Goal: Task Accomplishment & Management: Manage account settings

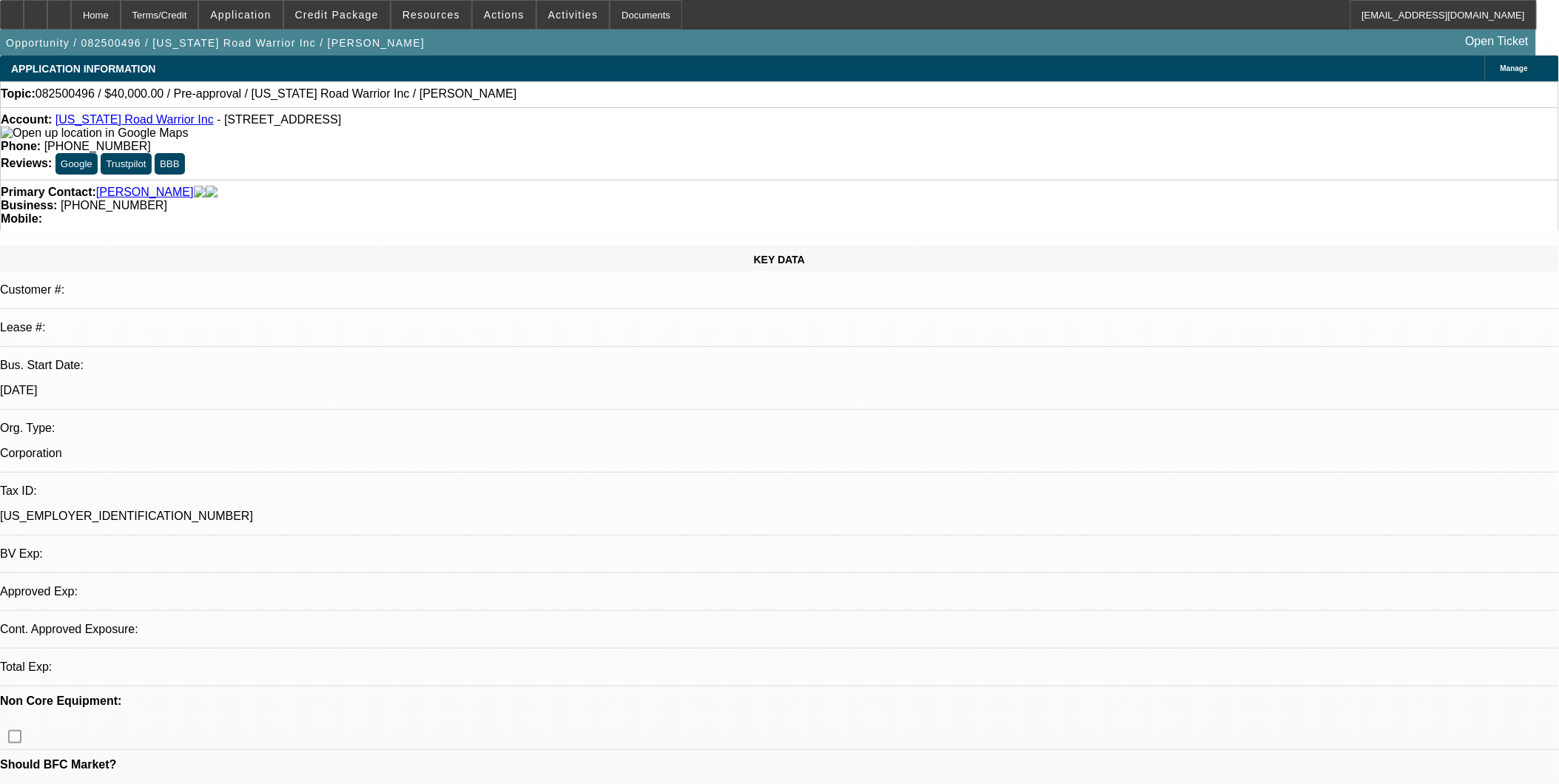
select select "0"
select select "2"
select select "0.1"
select select "1"
select select "2"
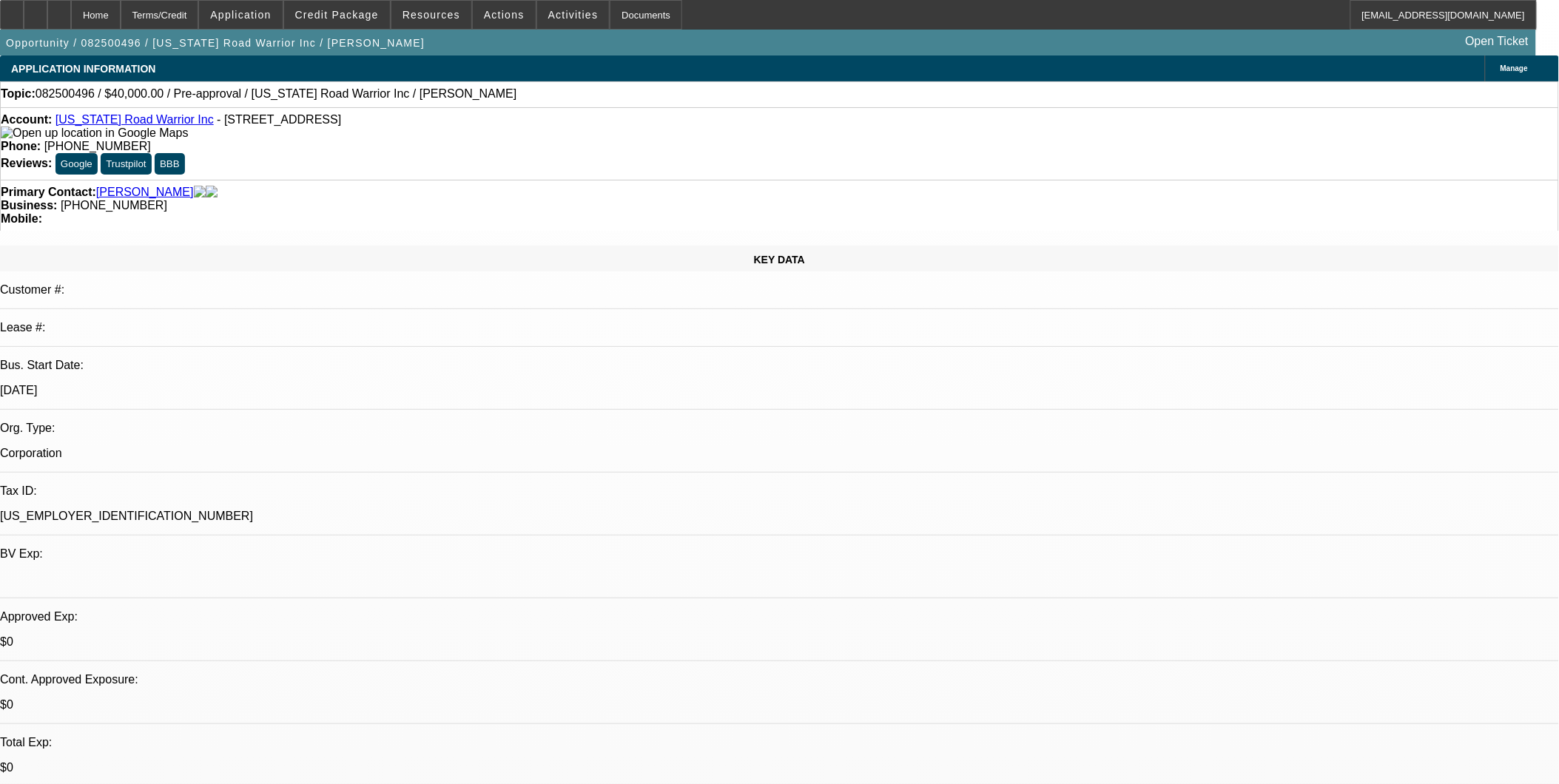
select select "4"
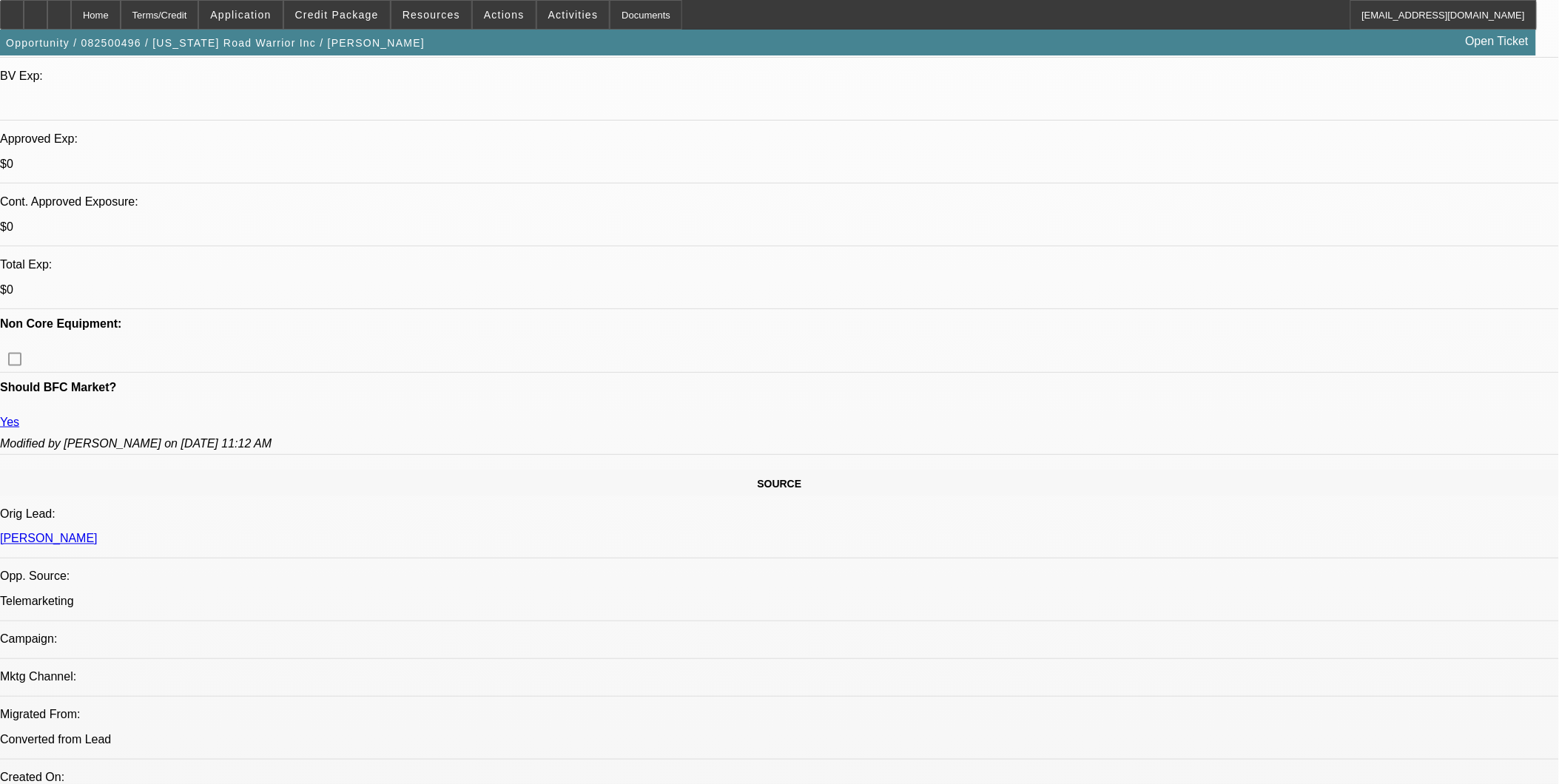
scroll to position [492, 0]
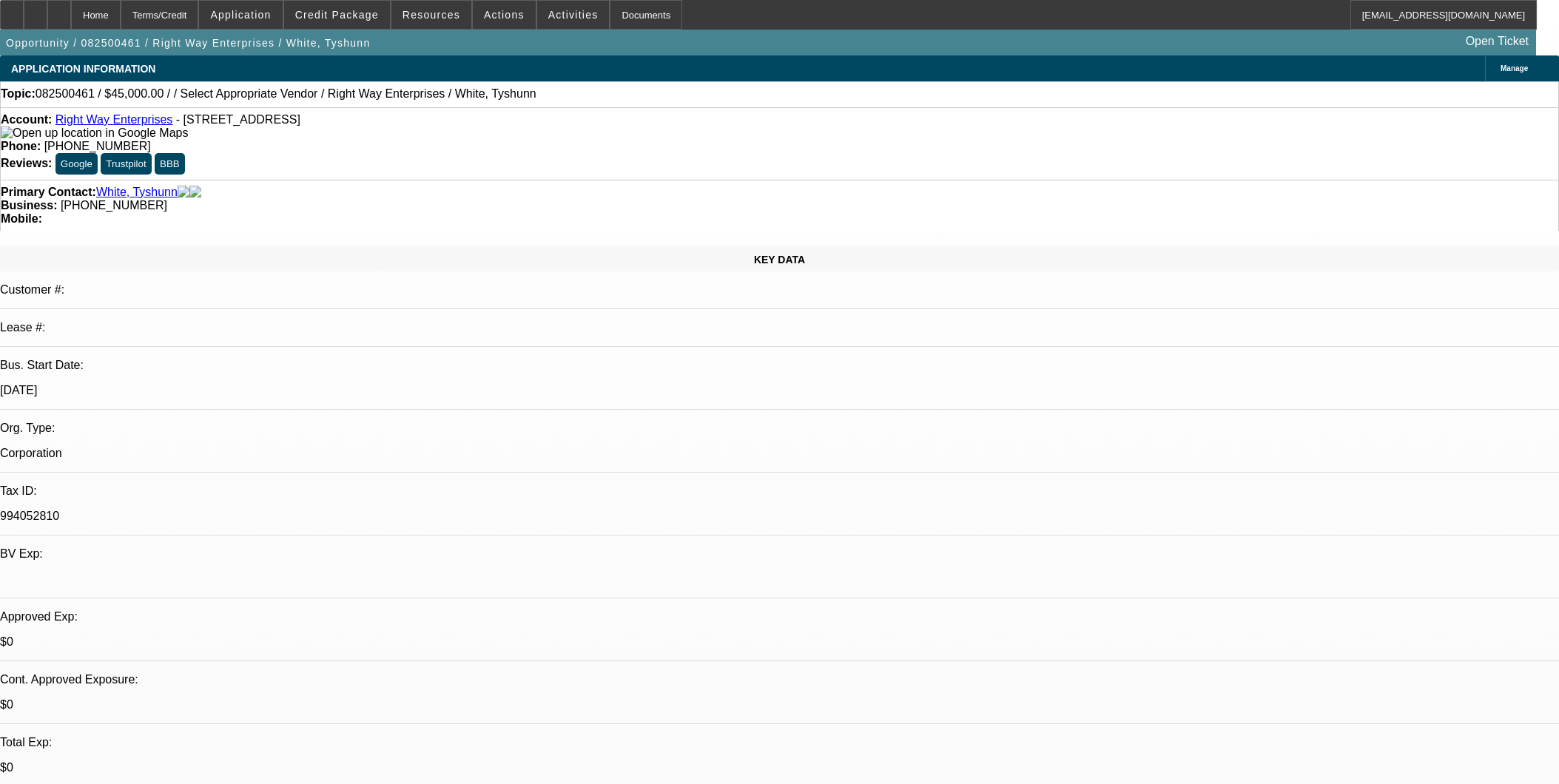
select select "0.1"
select select "2"
select select "0.1"
select select "4"
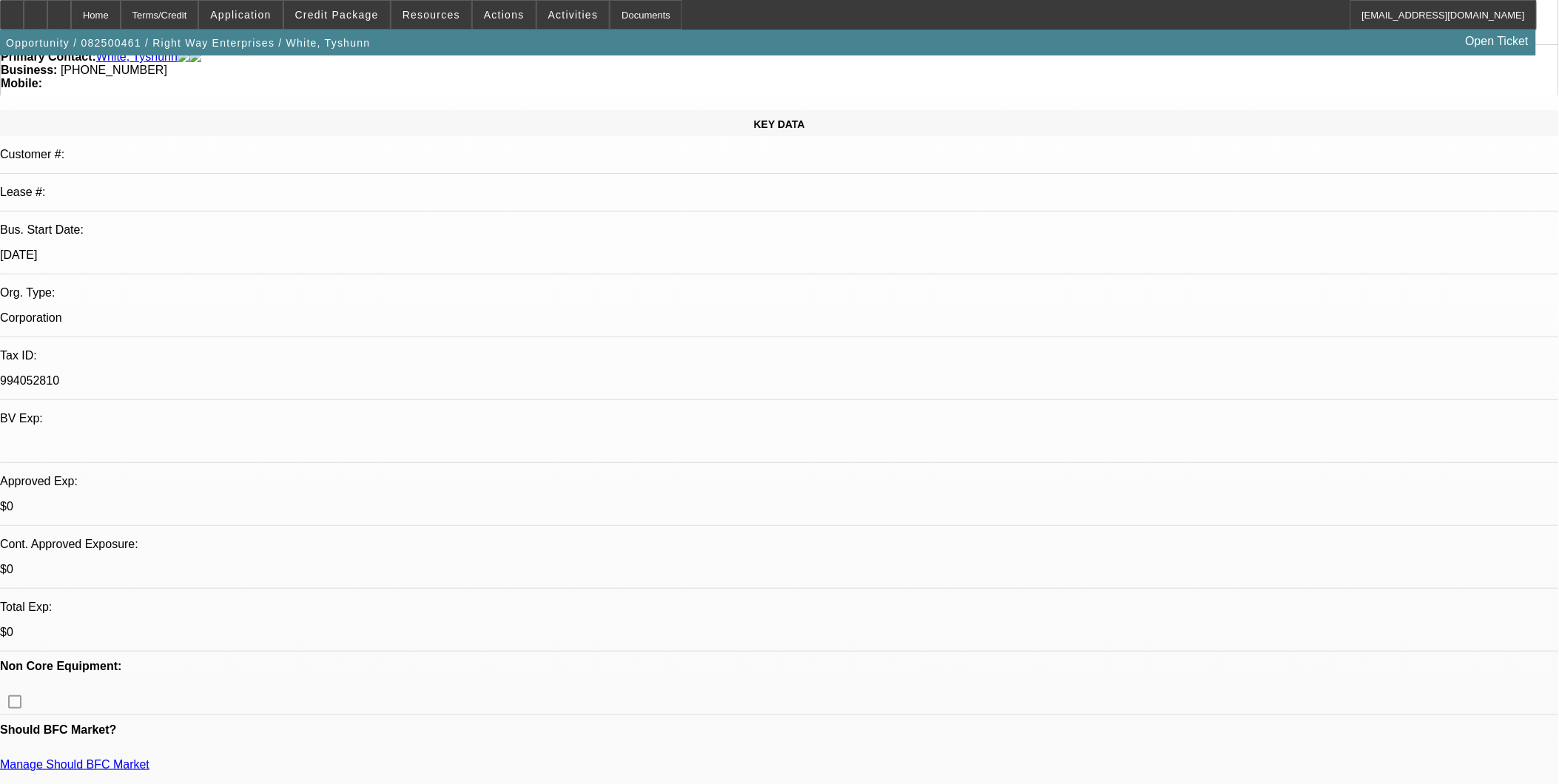
scroll to position [164, 0]
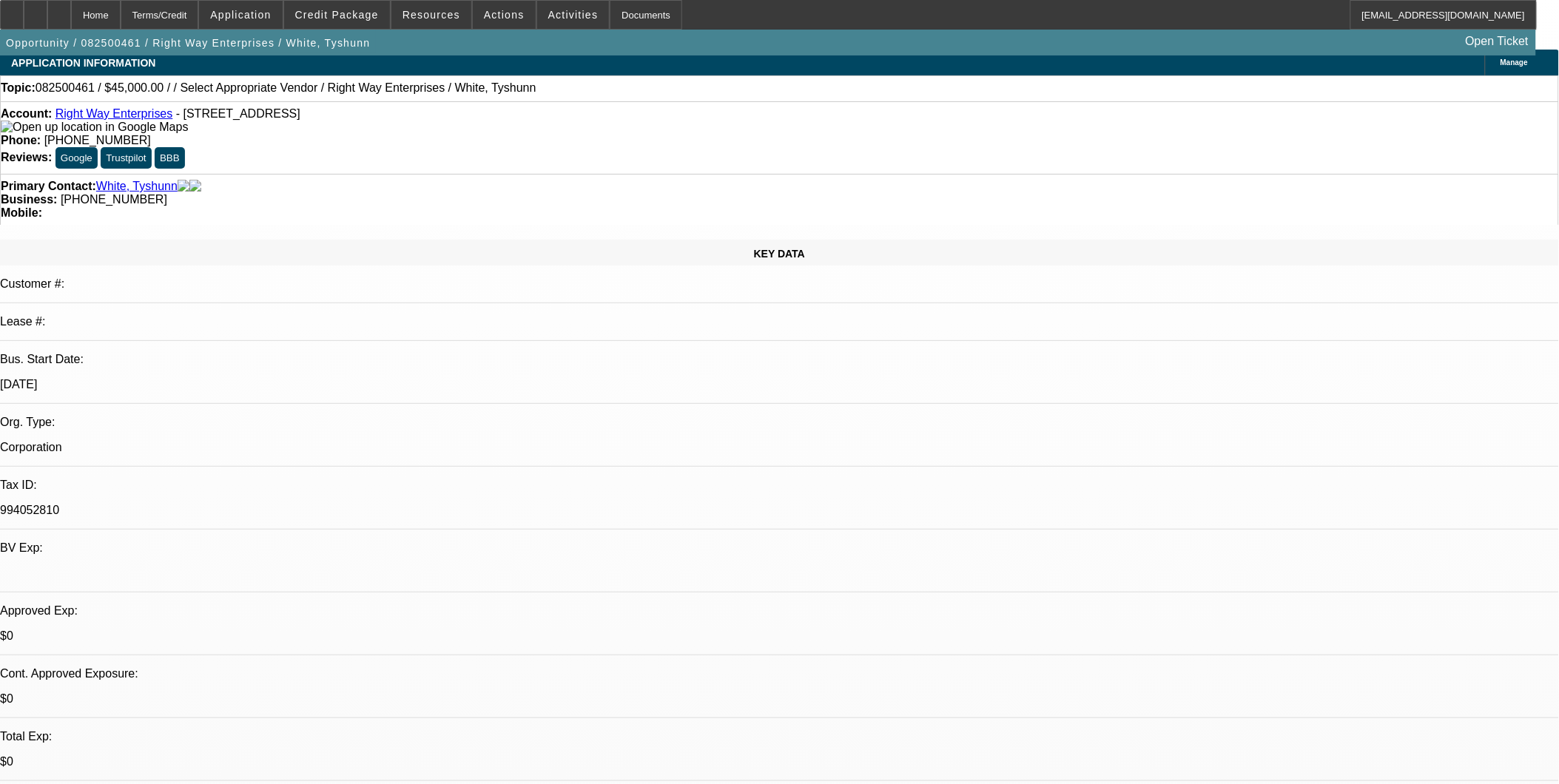
scroll to position [0, 0]
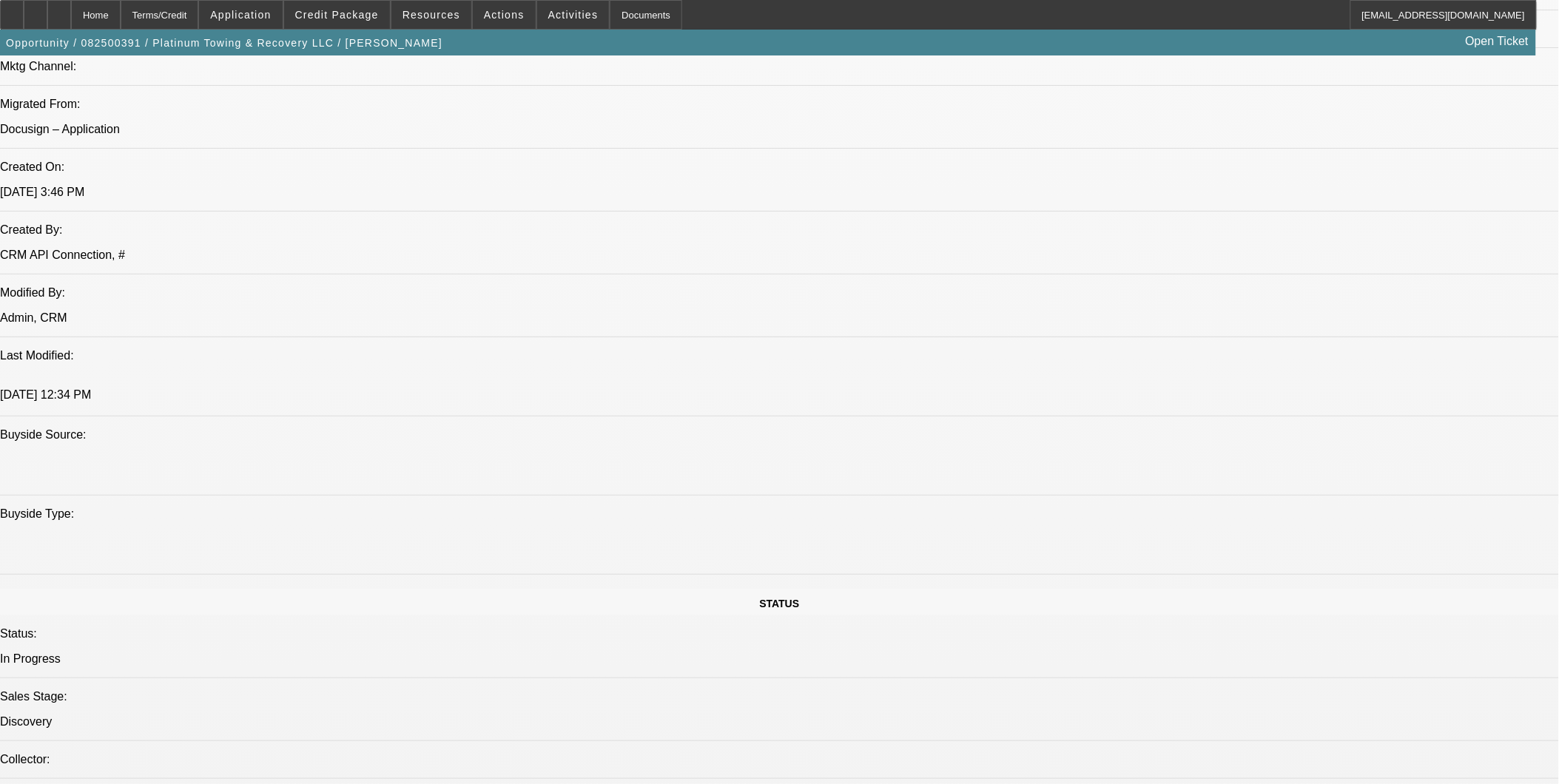
select select "0"
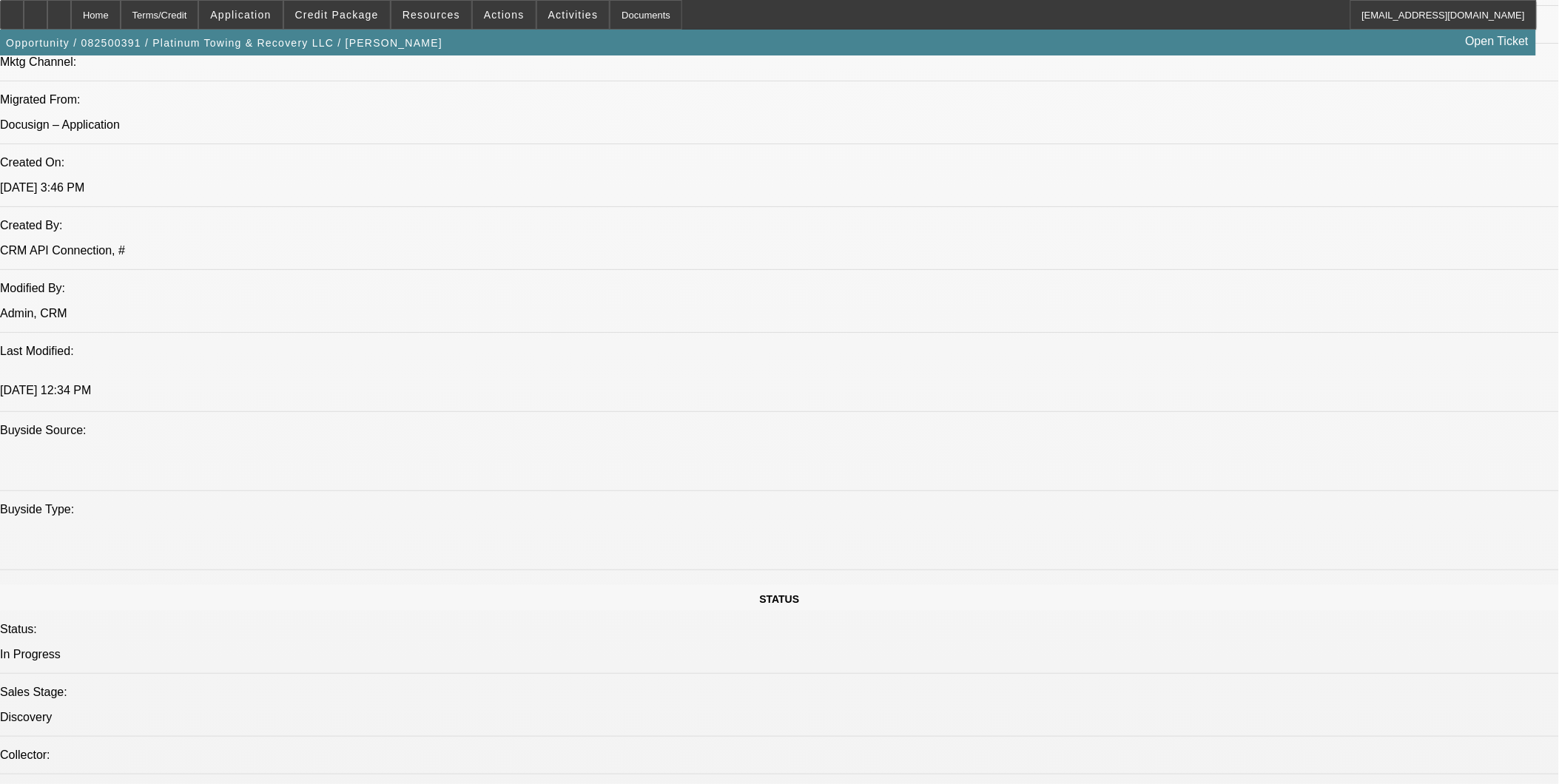
select select "0"
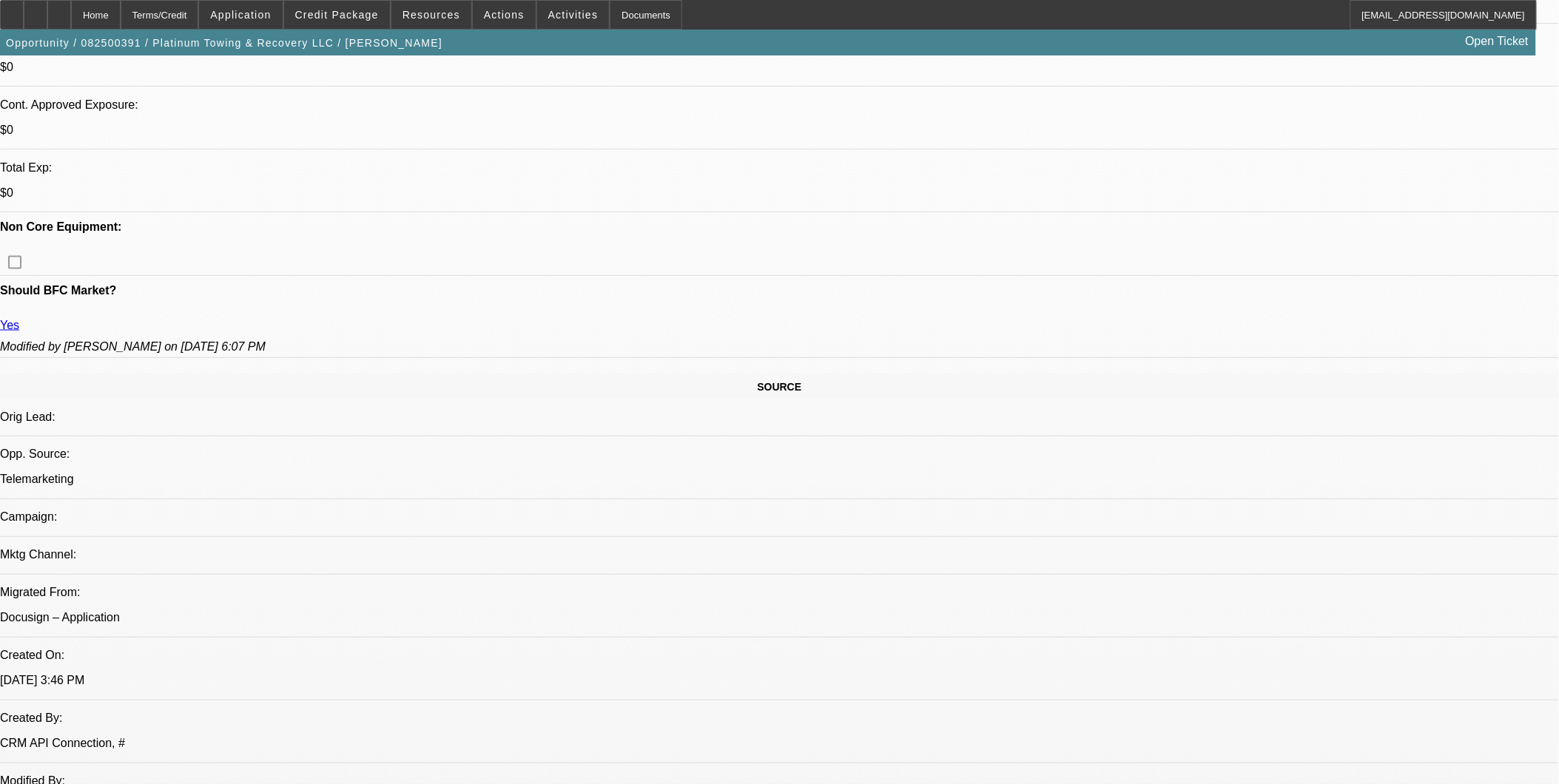
select select "1"
select select "2"
select select "6"
select select "1"
select select "2"
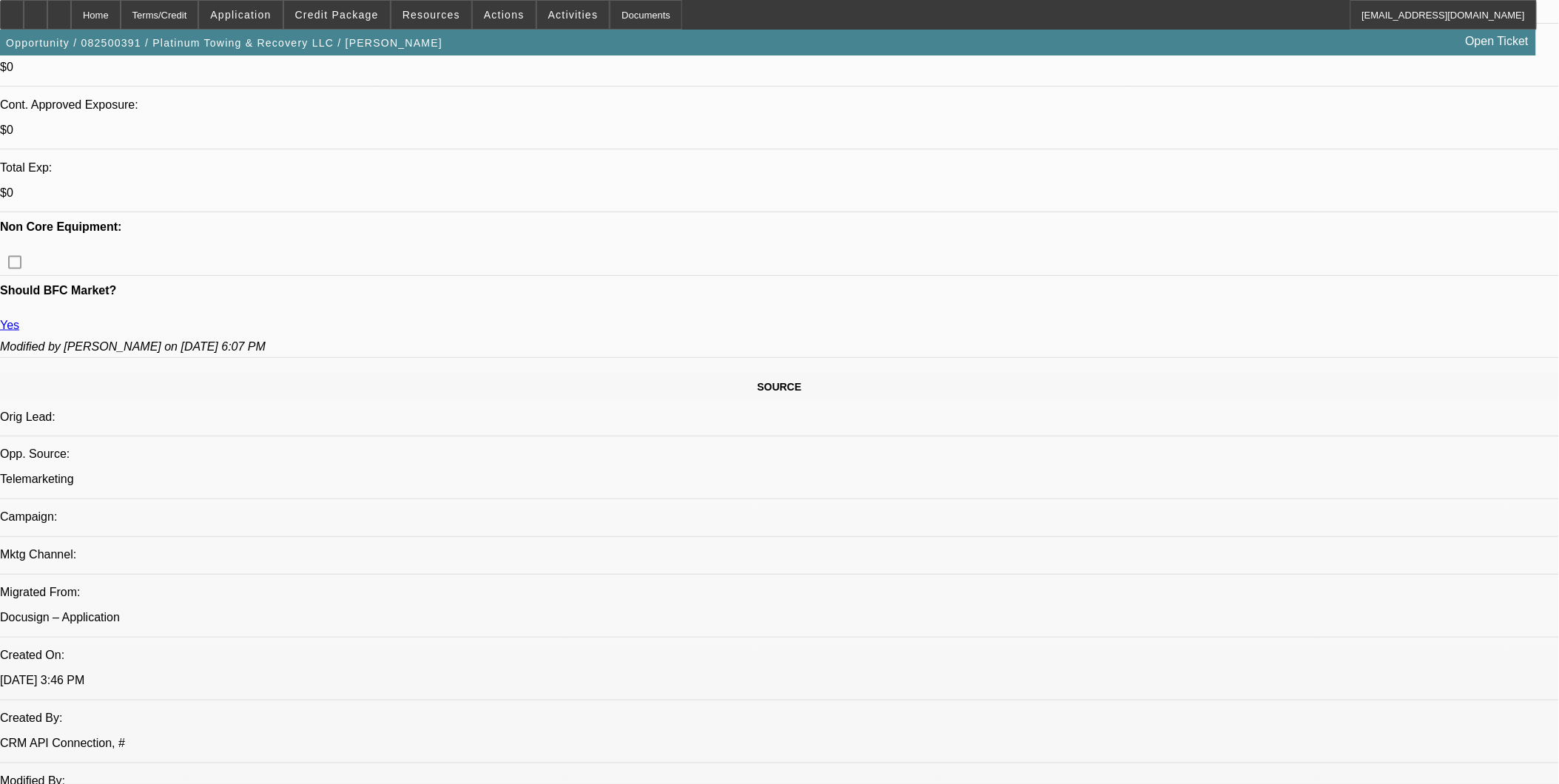
select select "6"
select select "1"
select select "2"
select select "6"
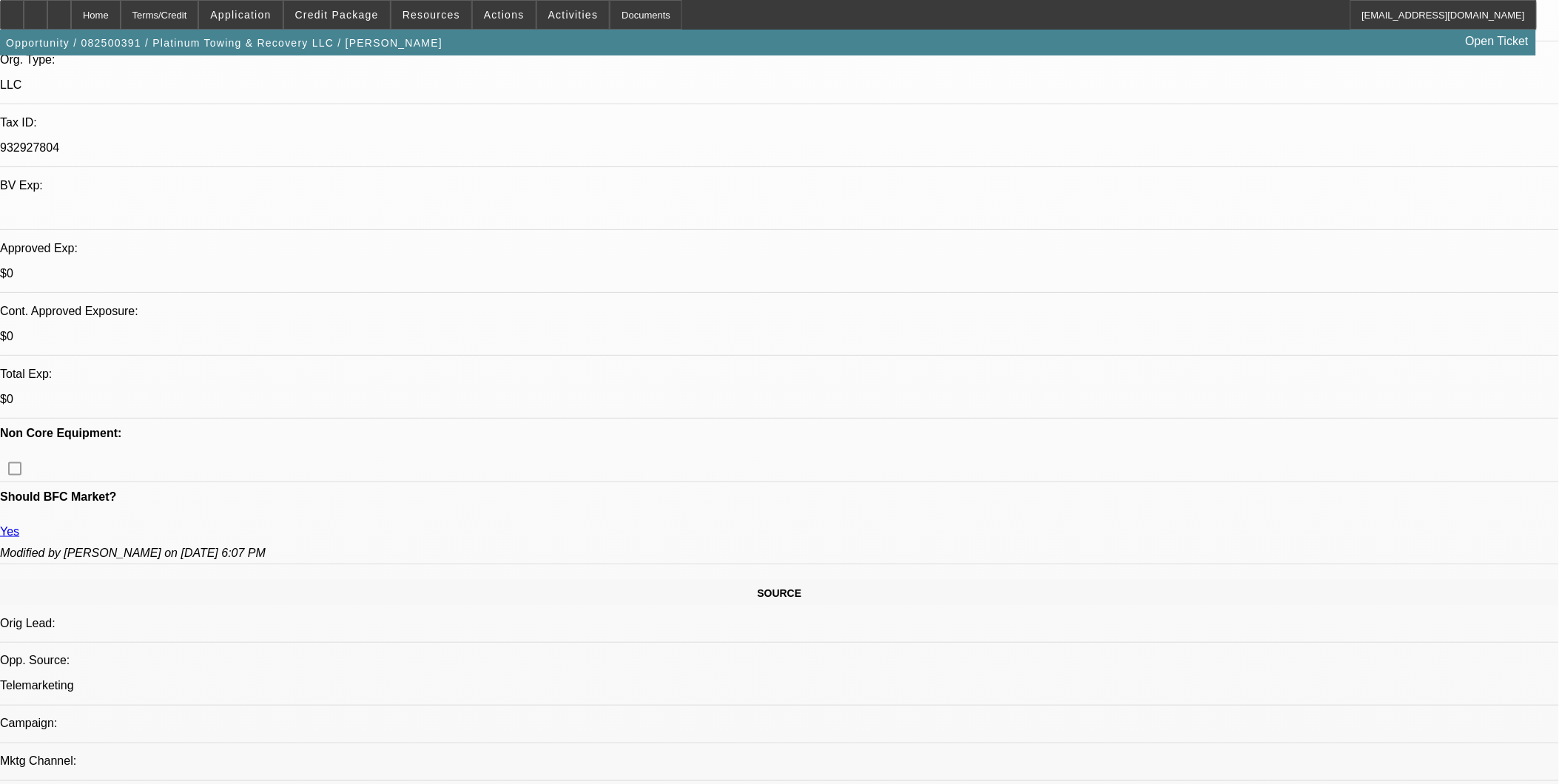
scroll to position [329, 0]
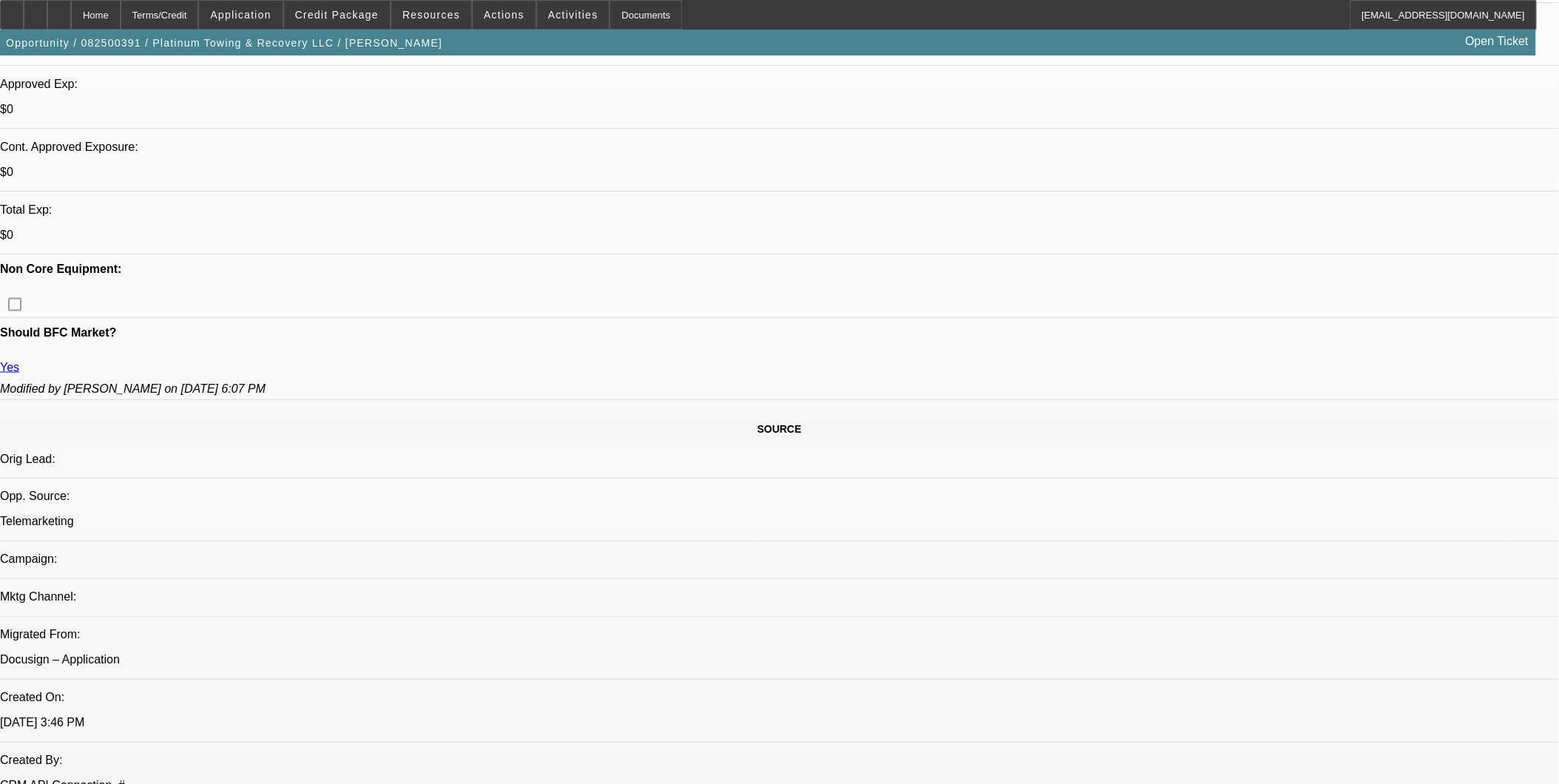
scroll to position [492, 0]
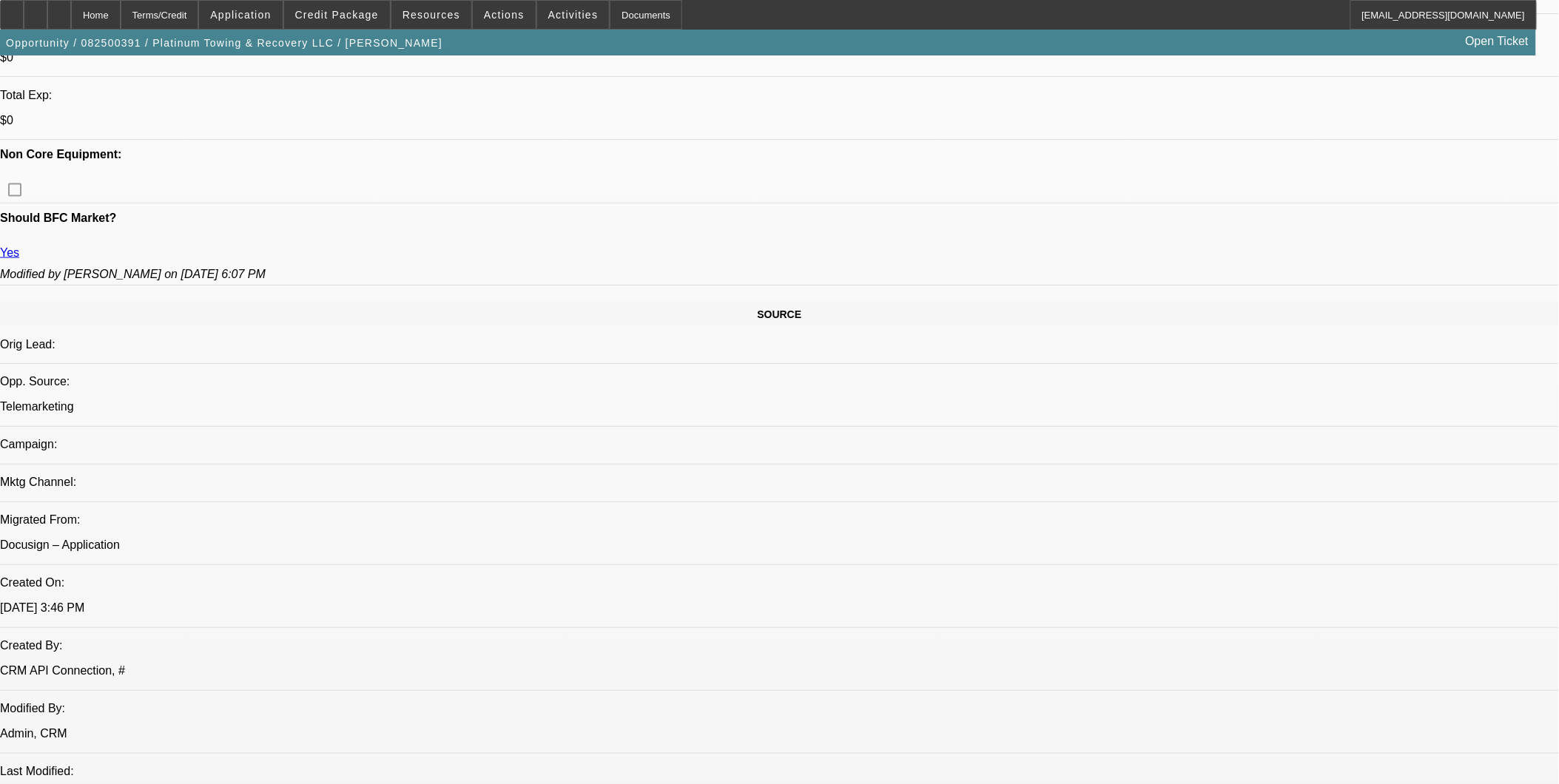
scroll to position [740, 0]
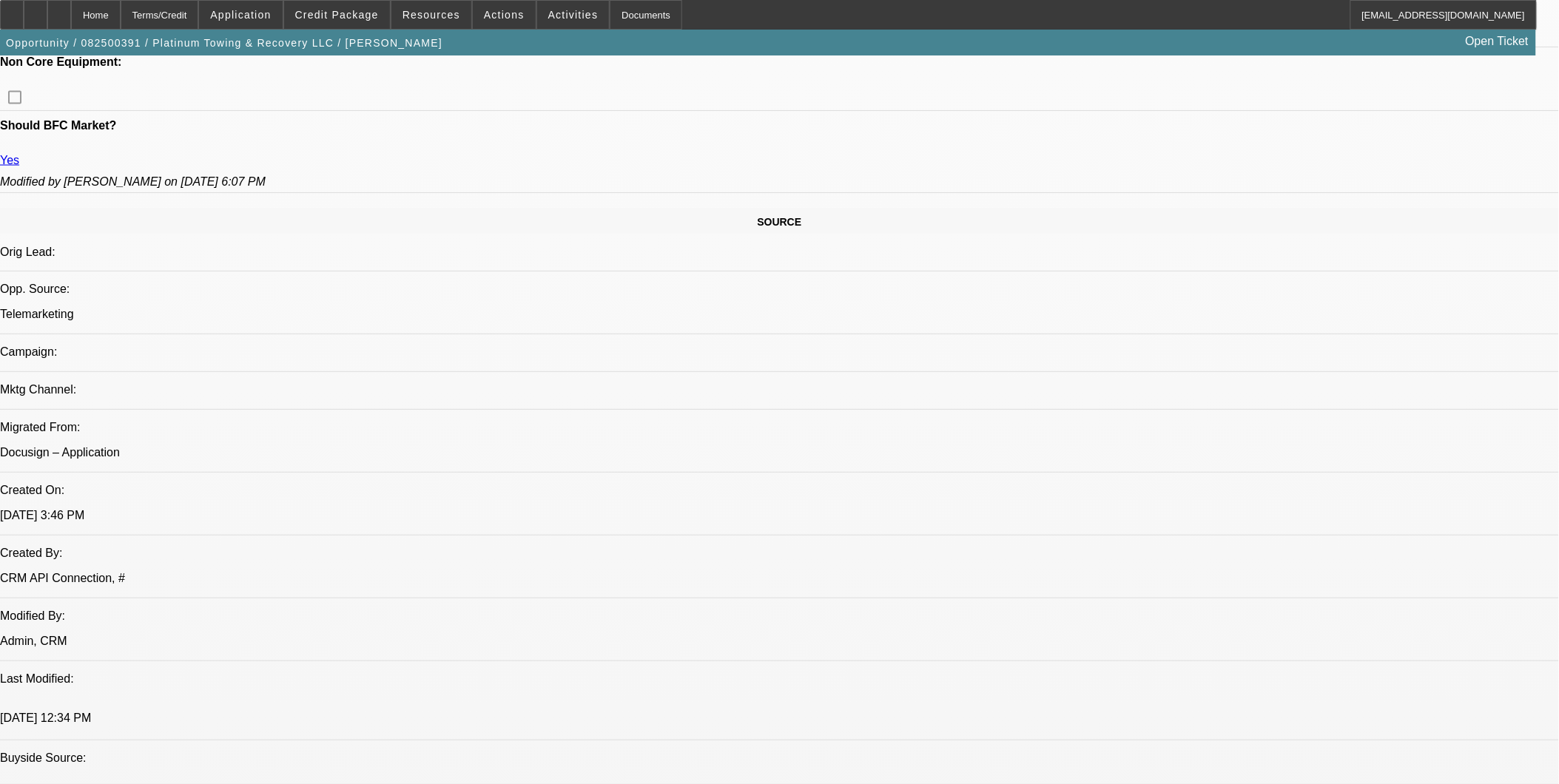
drag, startPoint x: 869, startPoint y: 178, endPoint x: 897, endPoint y: 175, distance: 28.2
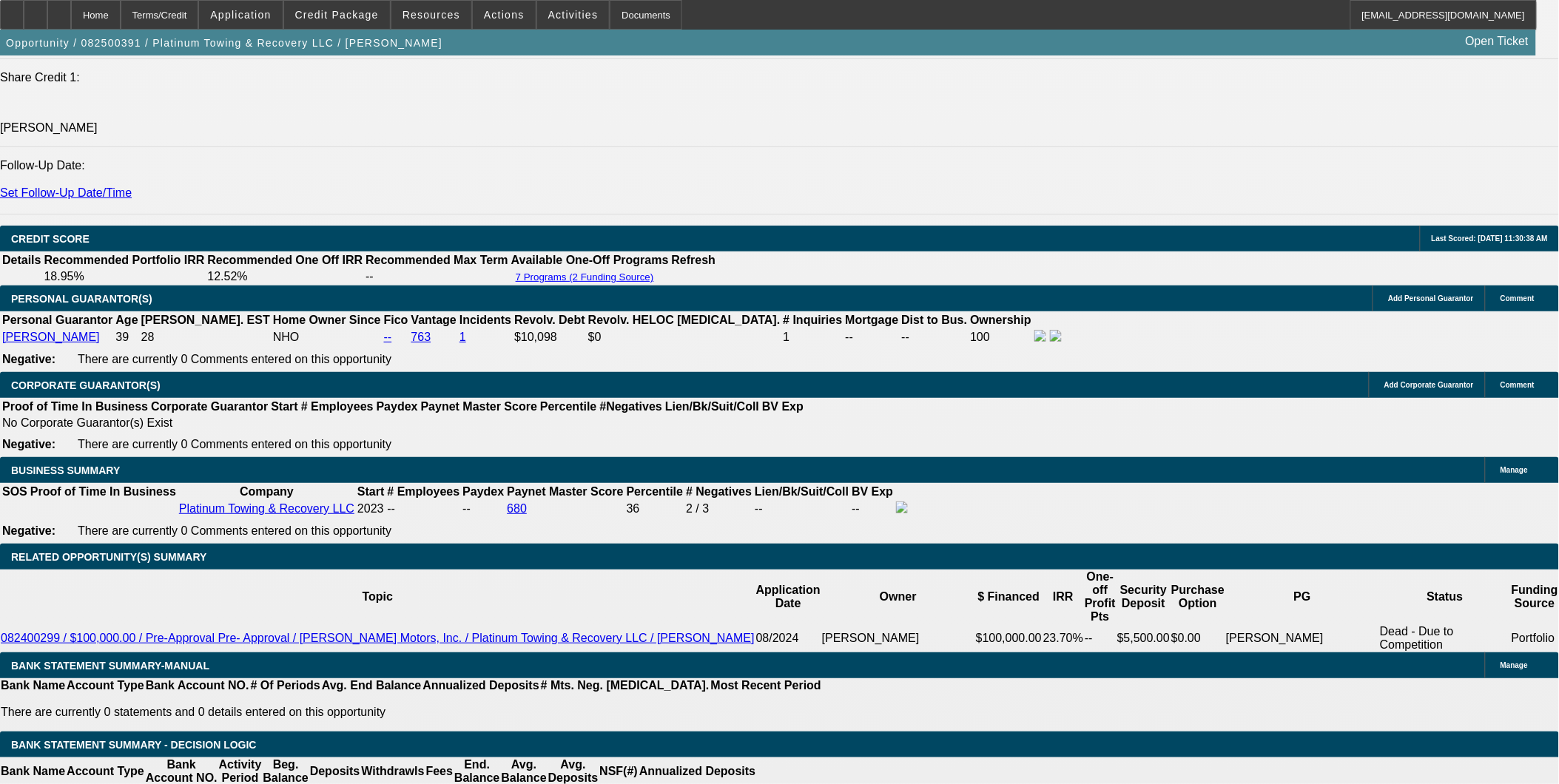
scroll to position [2054, 0]
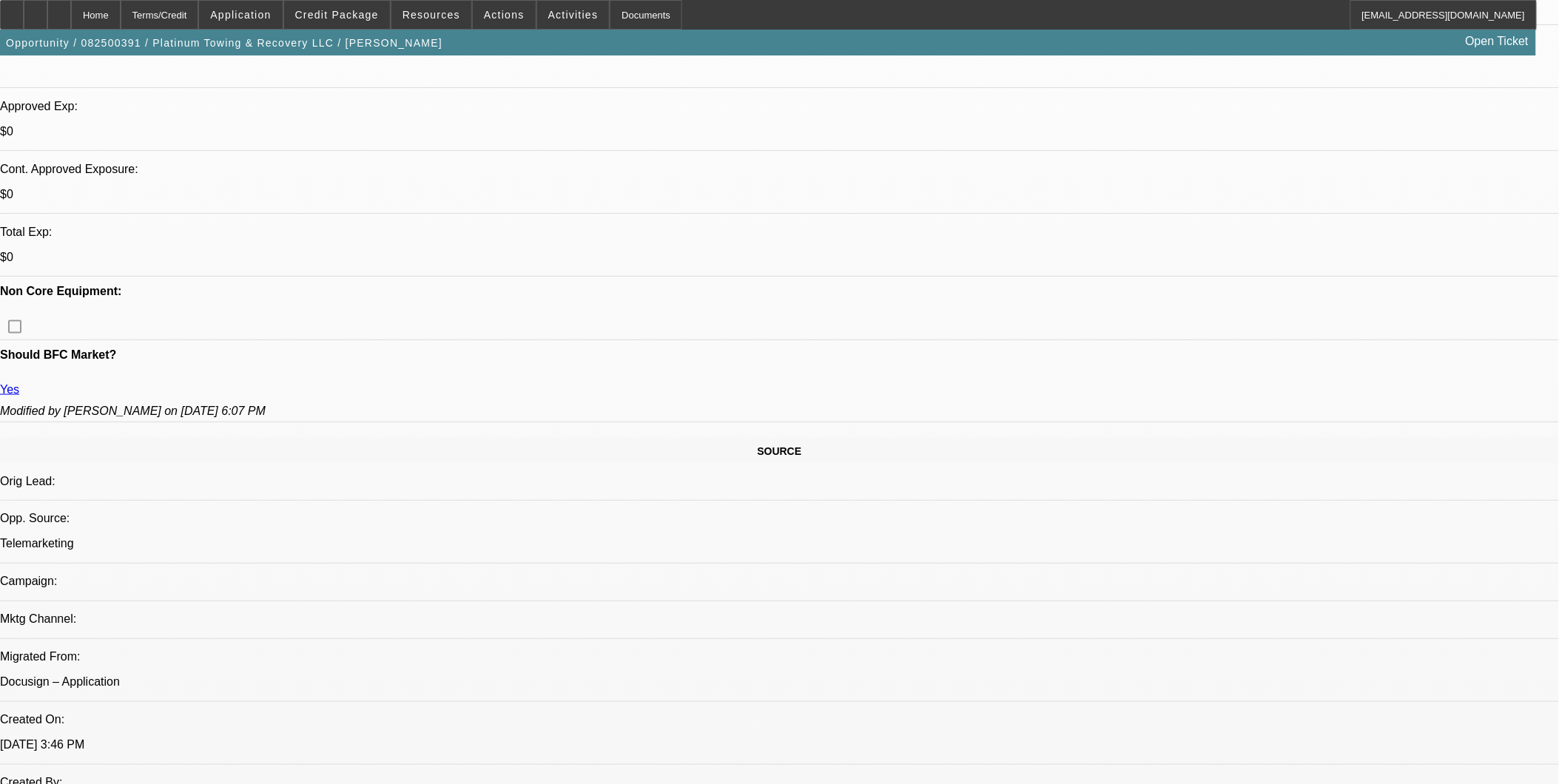
scroll to position [247, 0]
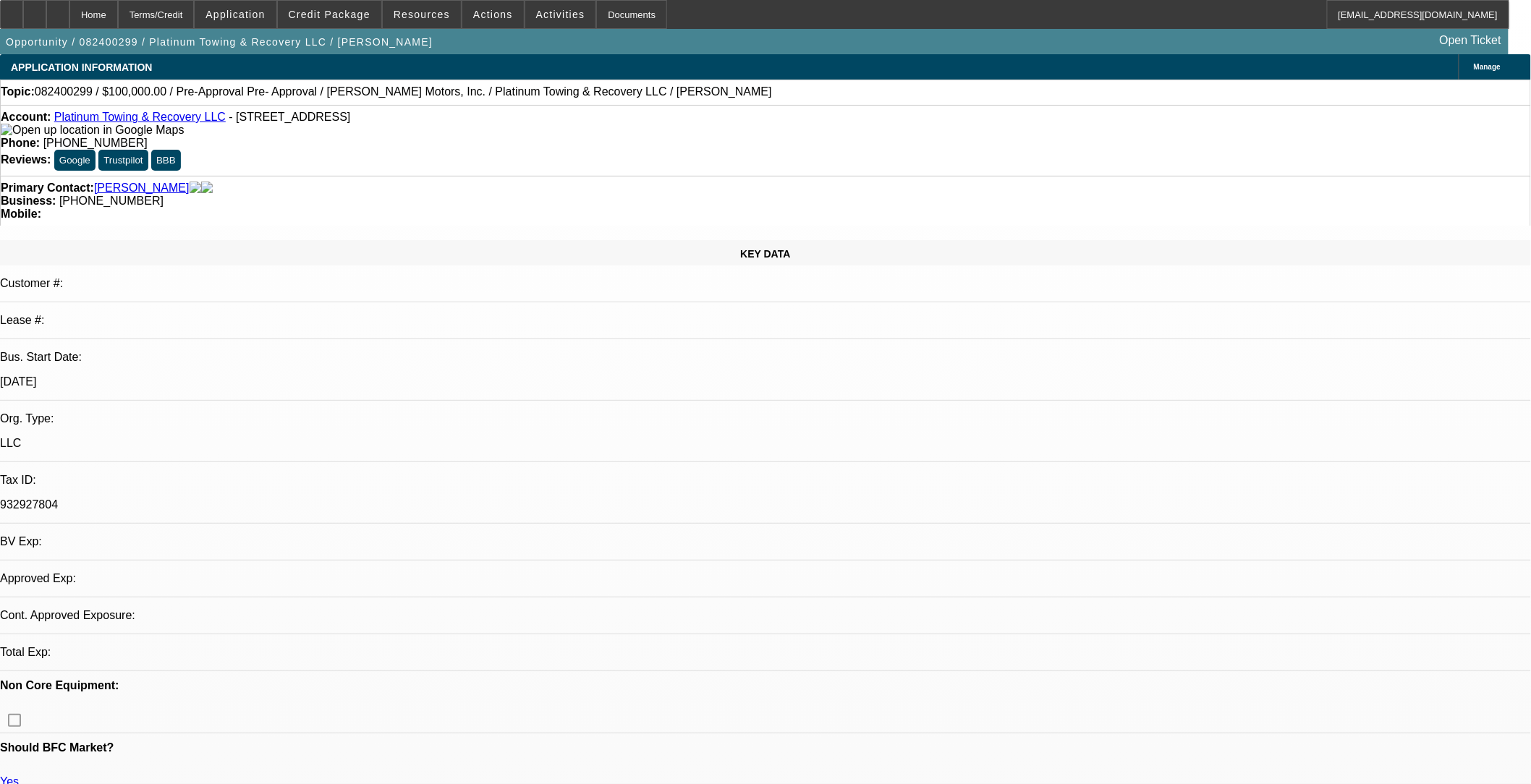
select select "0.1"
select select "2"
select select "0"
select select "2"
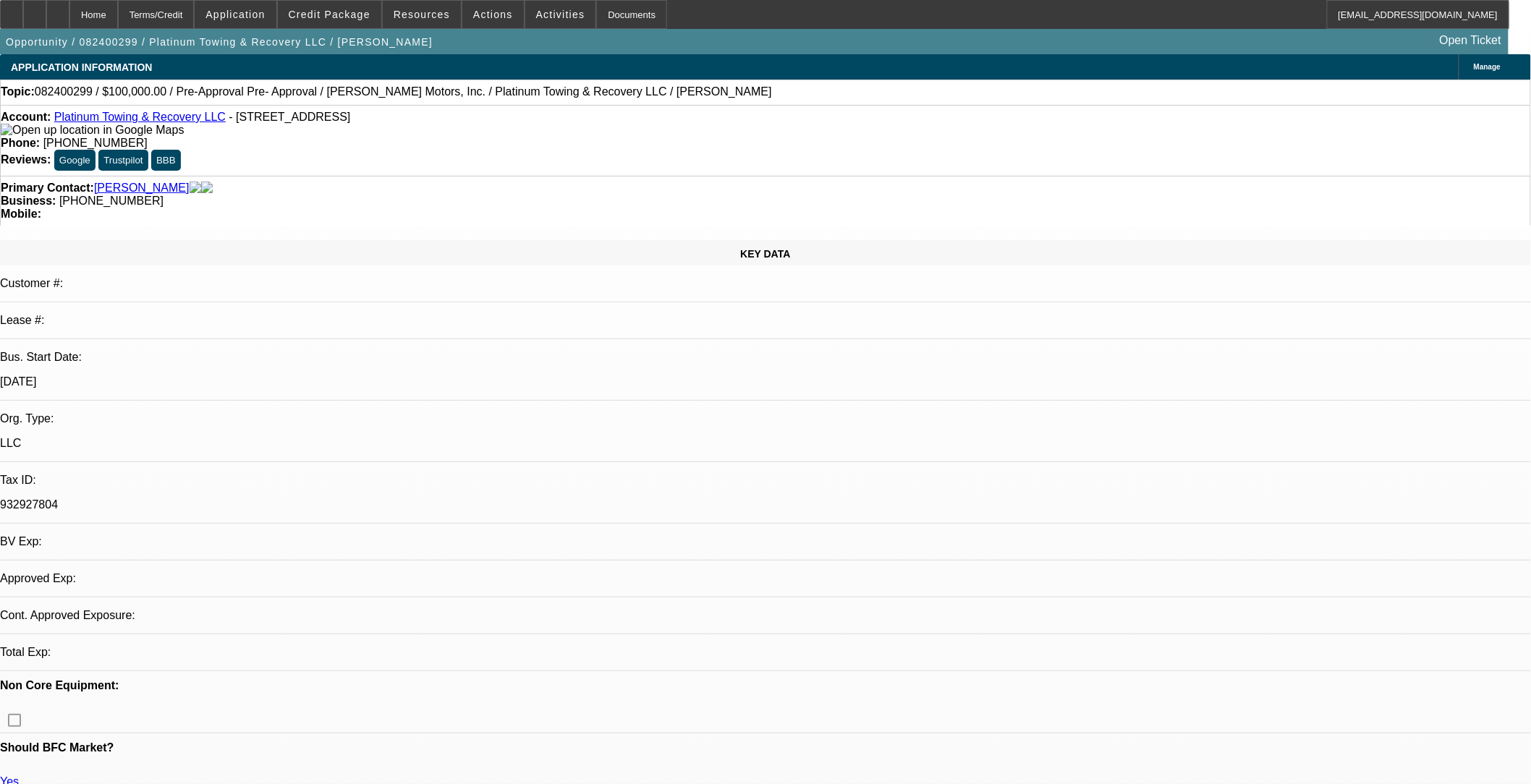
select select "0.1"
select select "0"
select select "2"
select select "0"
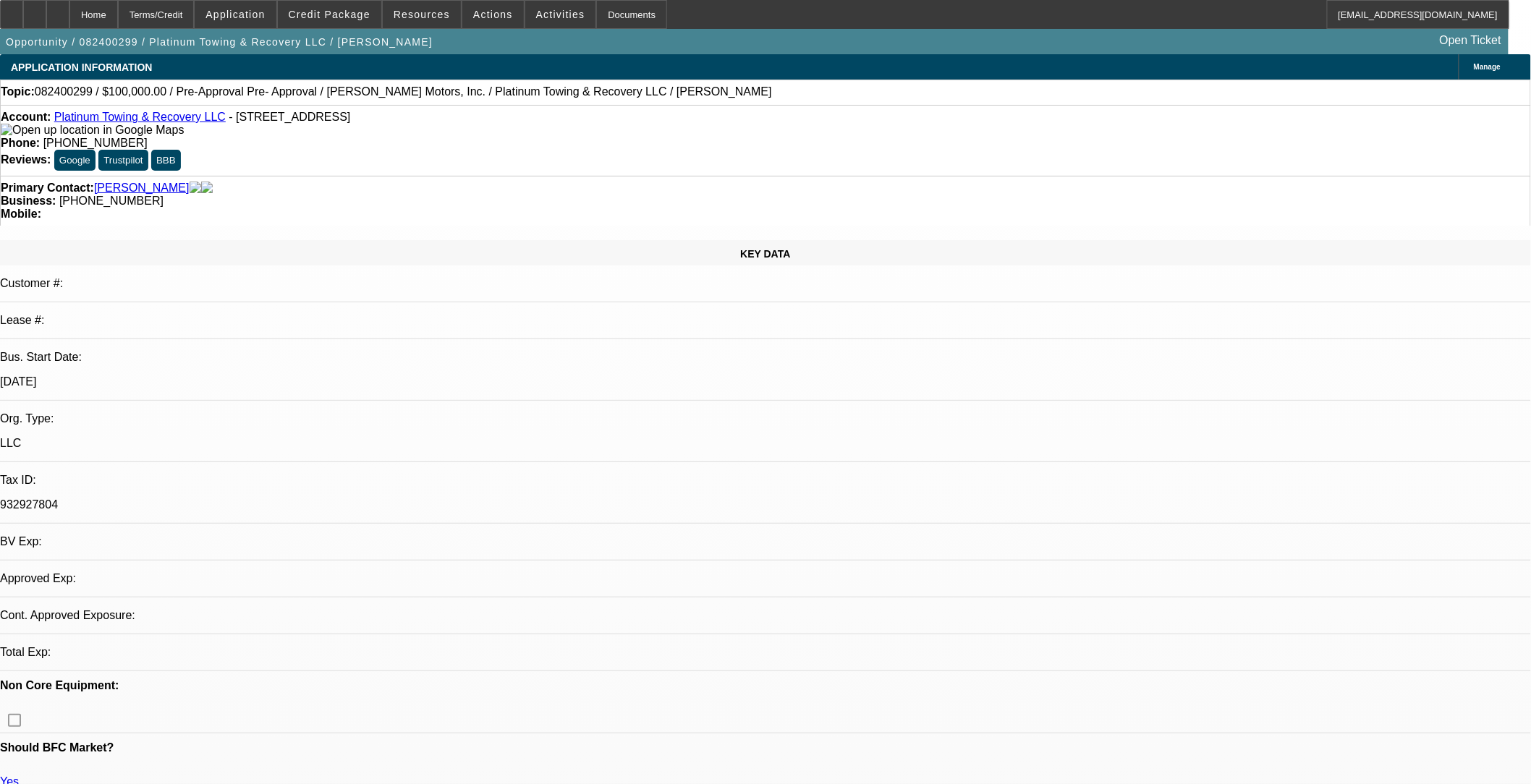
select select "2"
select select "0"
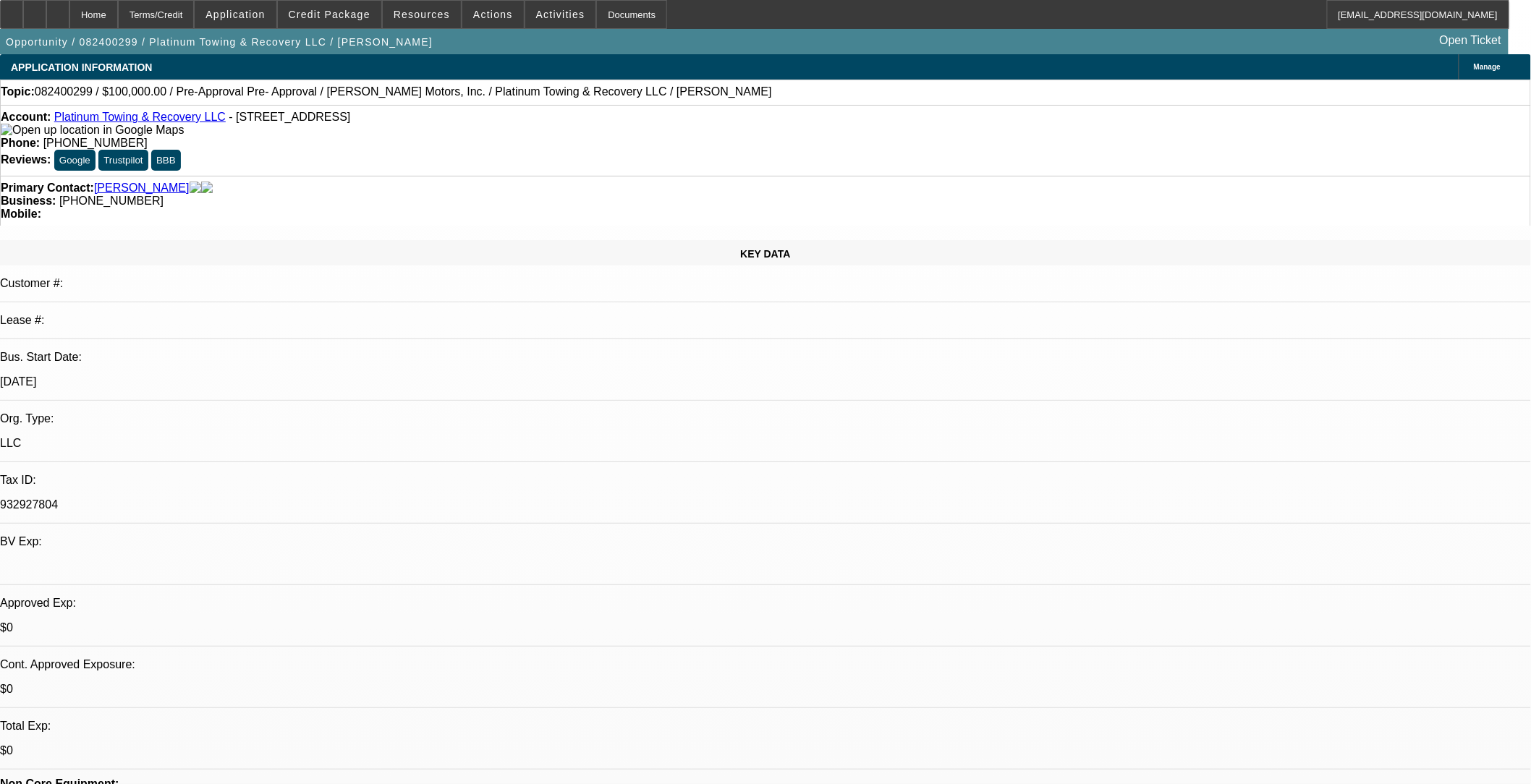
select select "1"
select select "2"
select select "6"
select select "1"
select select "2"
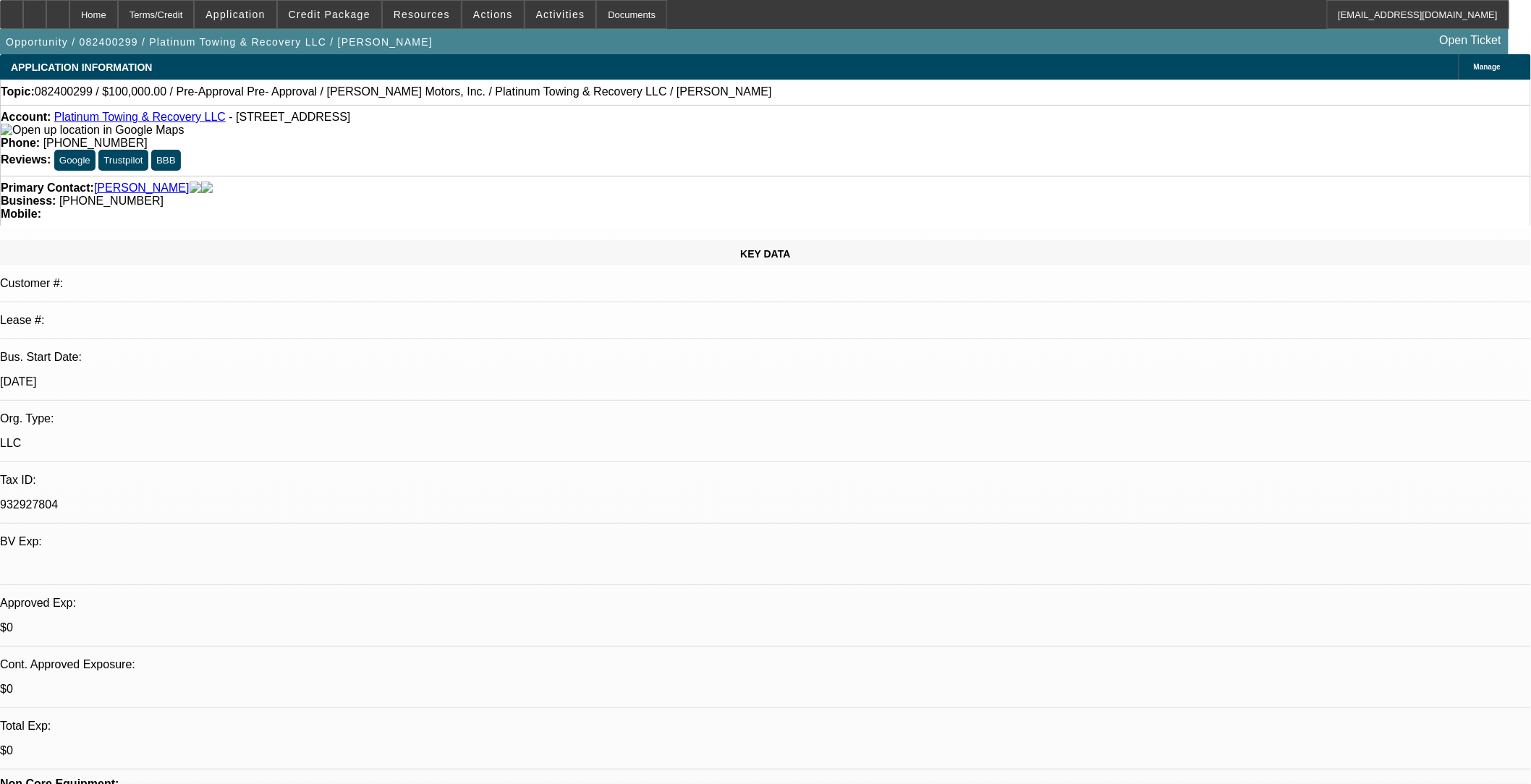
select select "4"
select select "1"
select select "2"
select select "6"
select select "1"
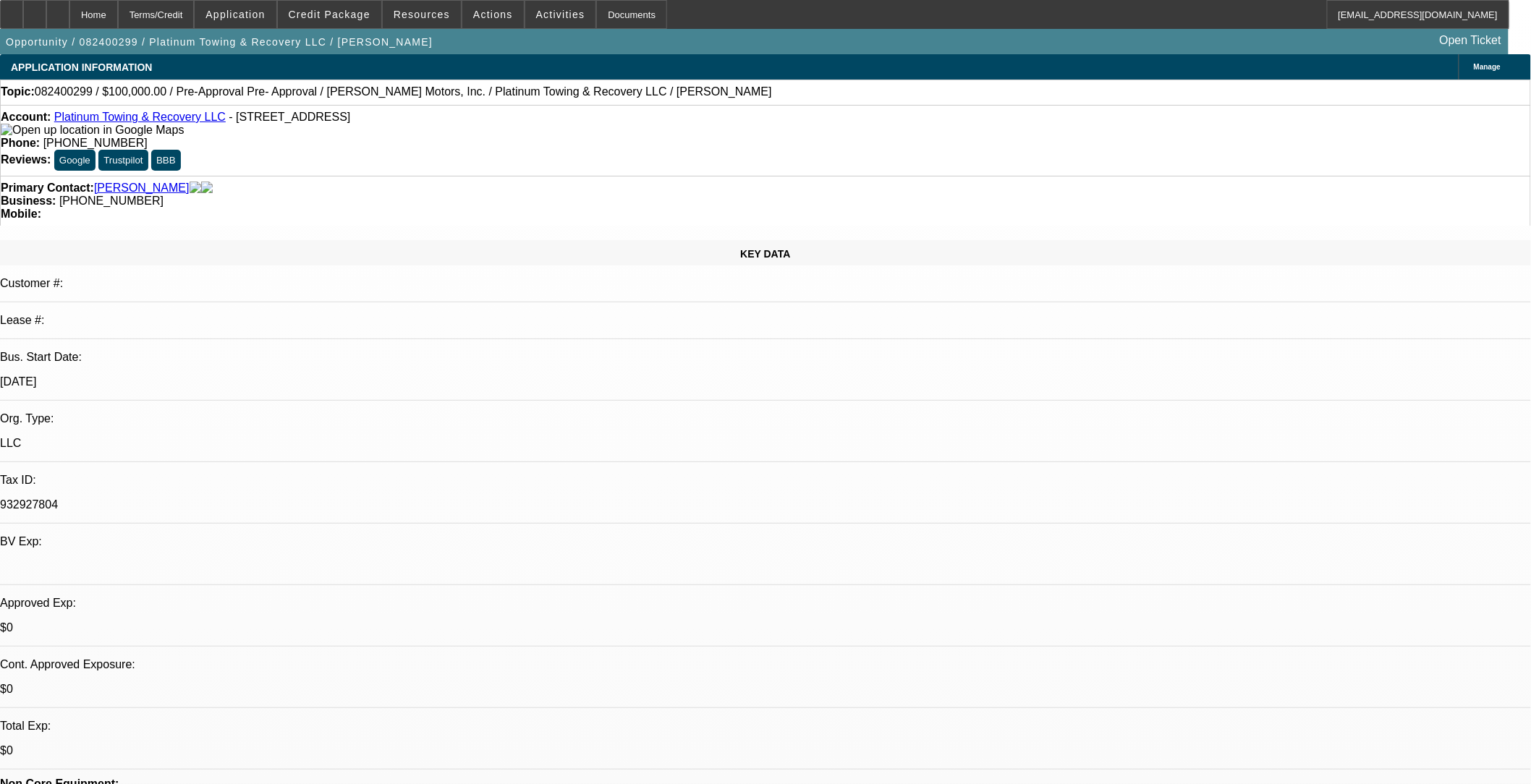
select select "2"
select select "6"
drag, startPoint x: 1262, startPoint y: 195, endPoint x: 1307, endPoint y: 201, distance: 45.4
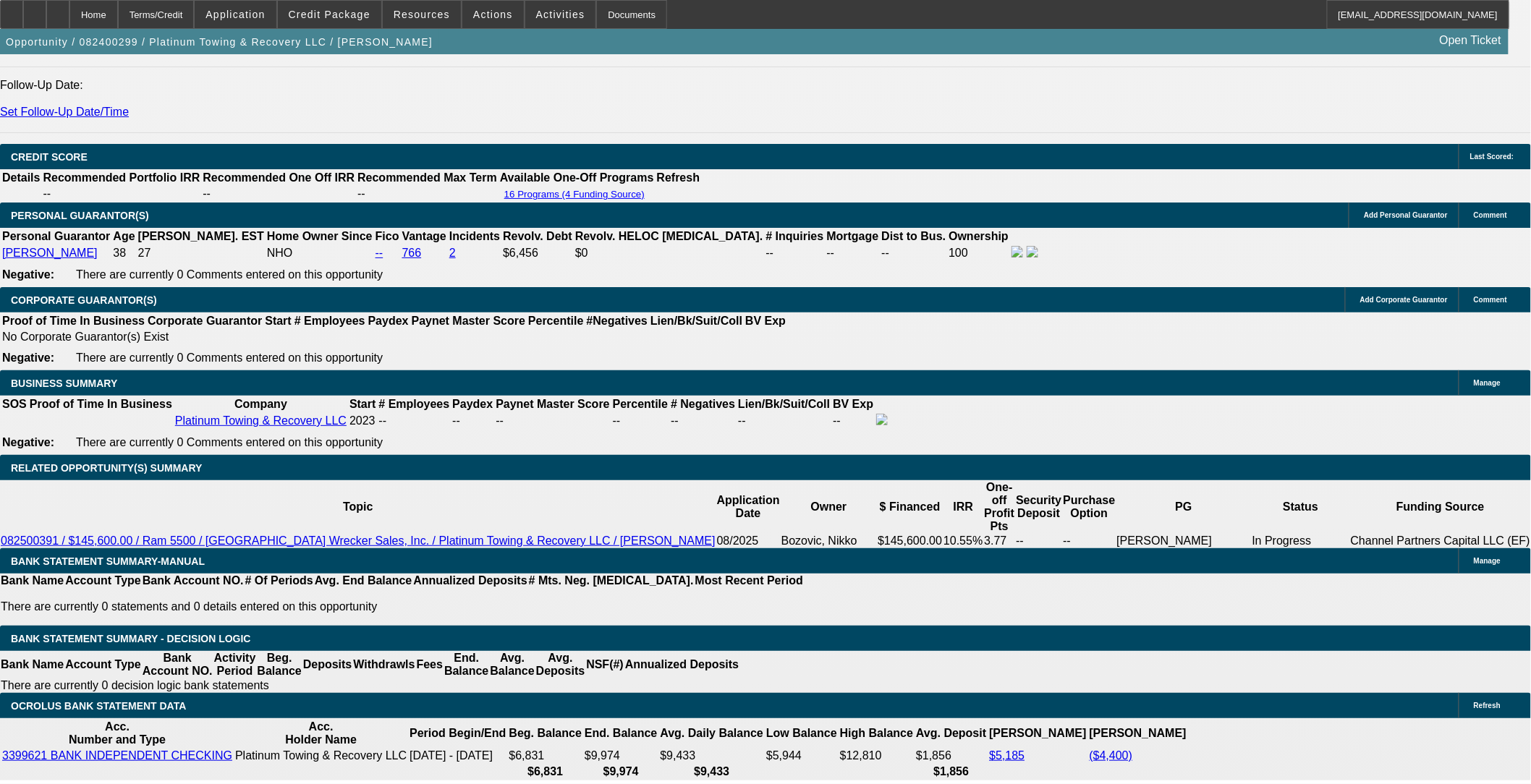
scroll to position [2009, 0]
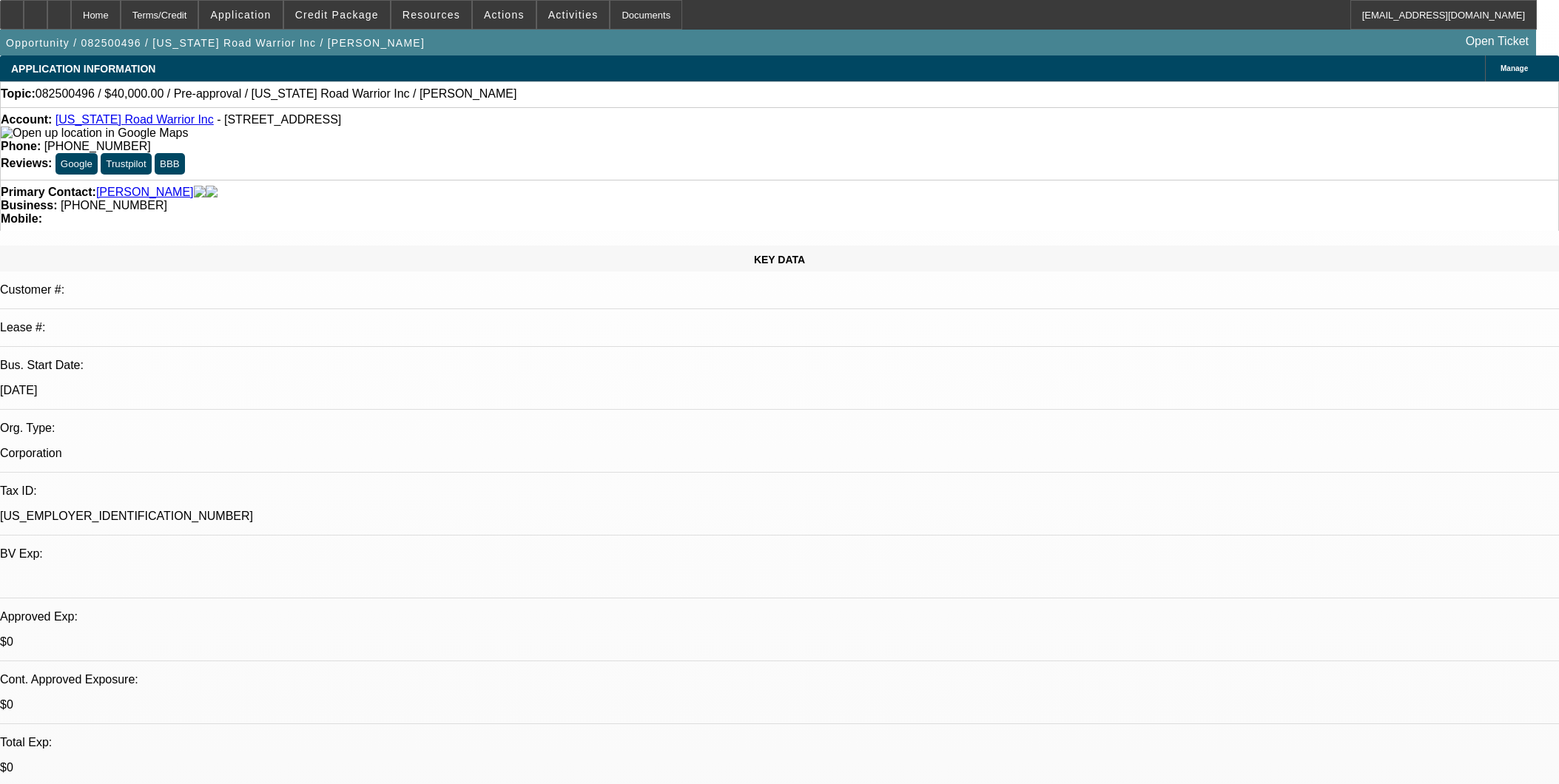
select select "0"
select select "2"
select select "0.1"
select select "4"
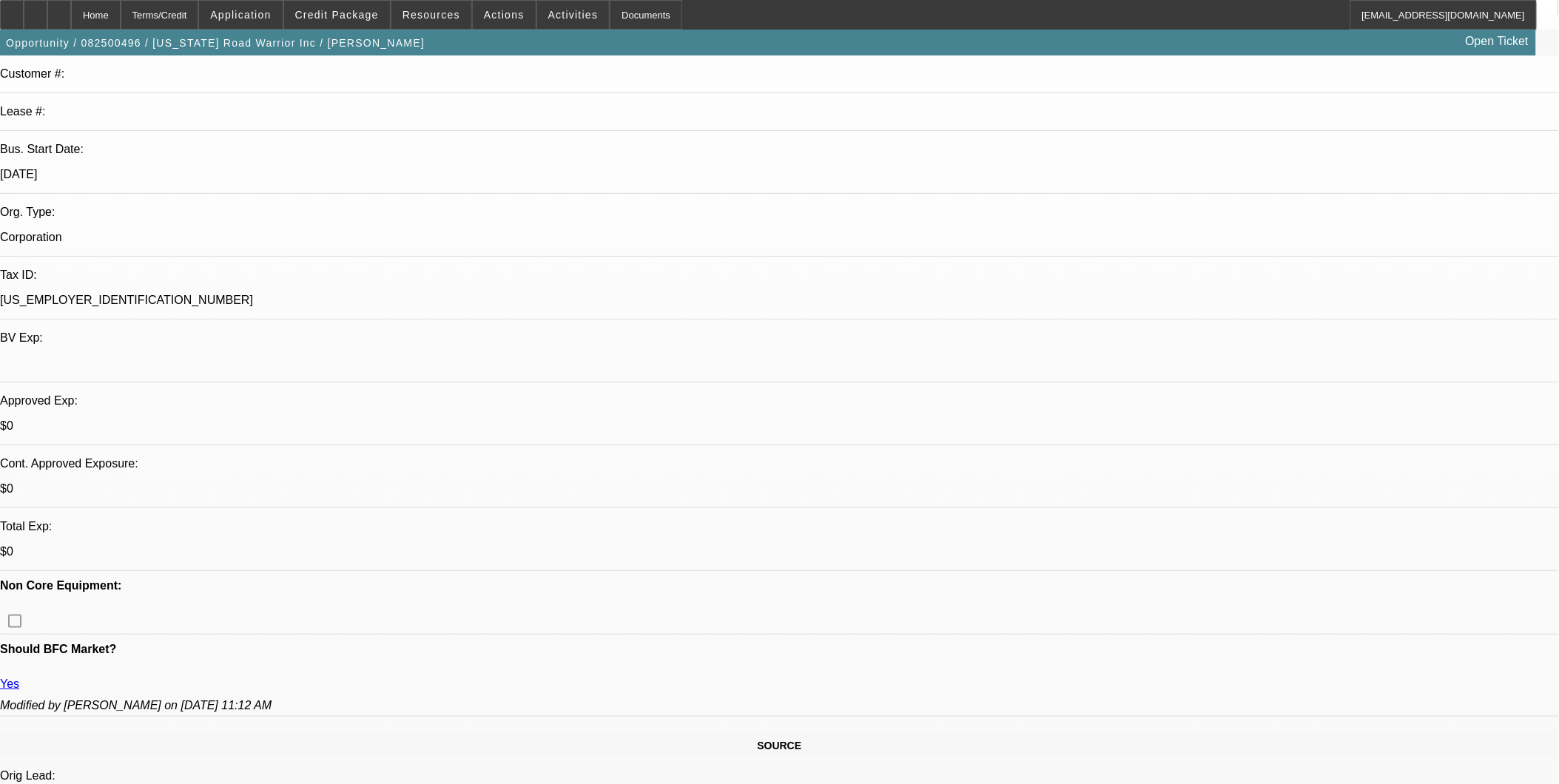
scroll to position [410, 0]
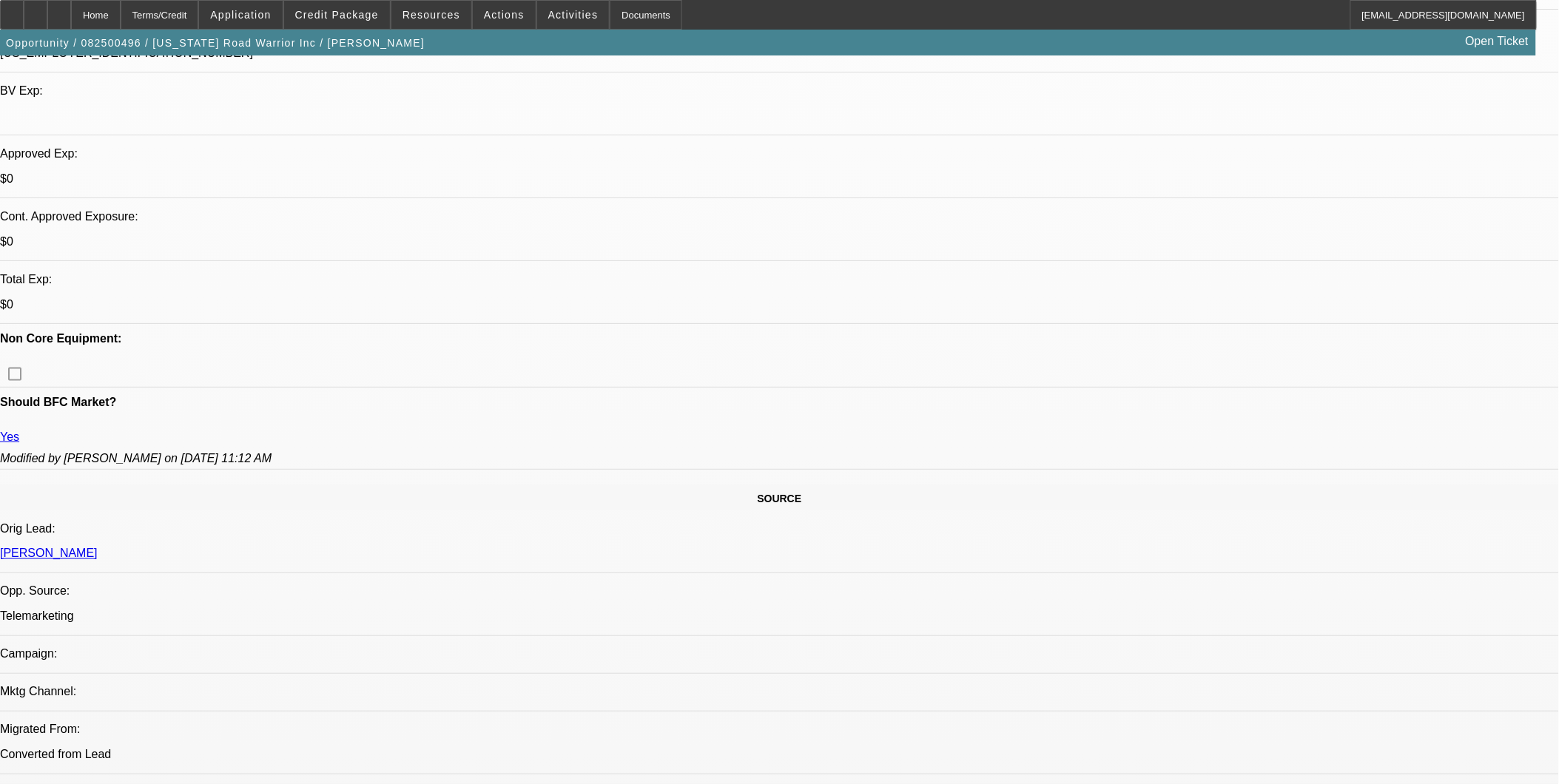
scroll to position [492, 0]
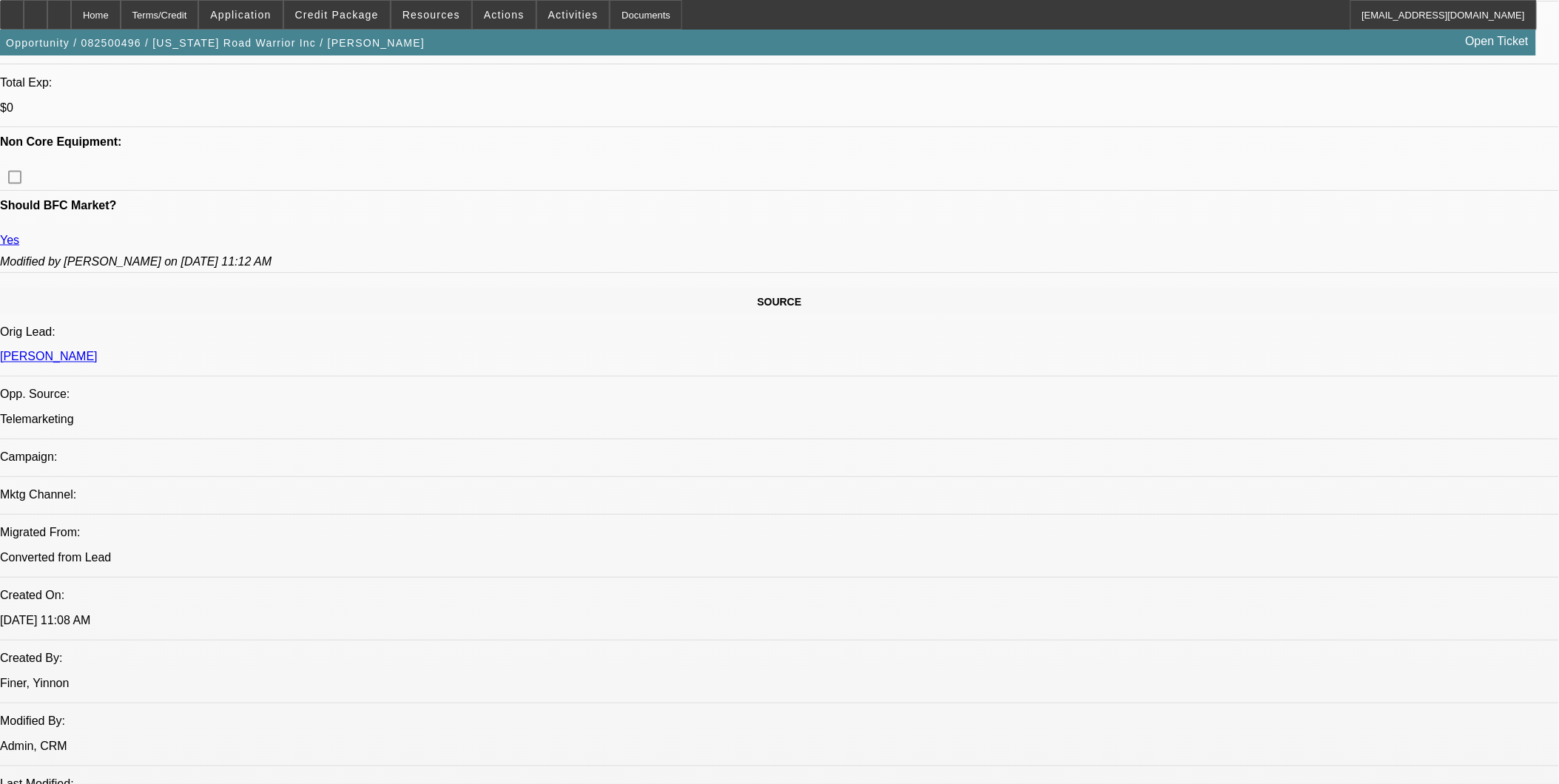
scroll to position [657, 0]
click at [359, 13] on span "Credit Package" at bounding box center [337, 15] width 83 height 12
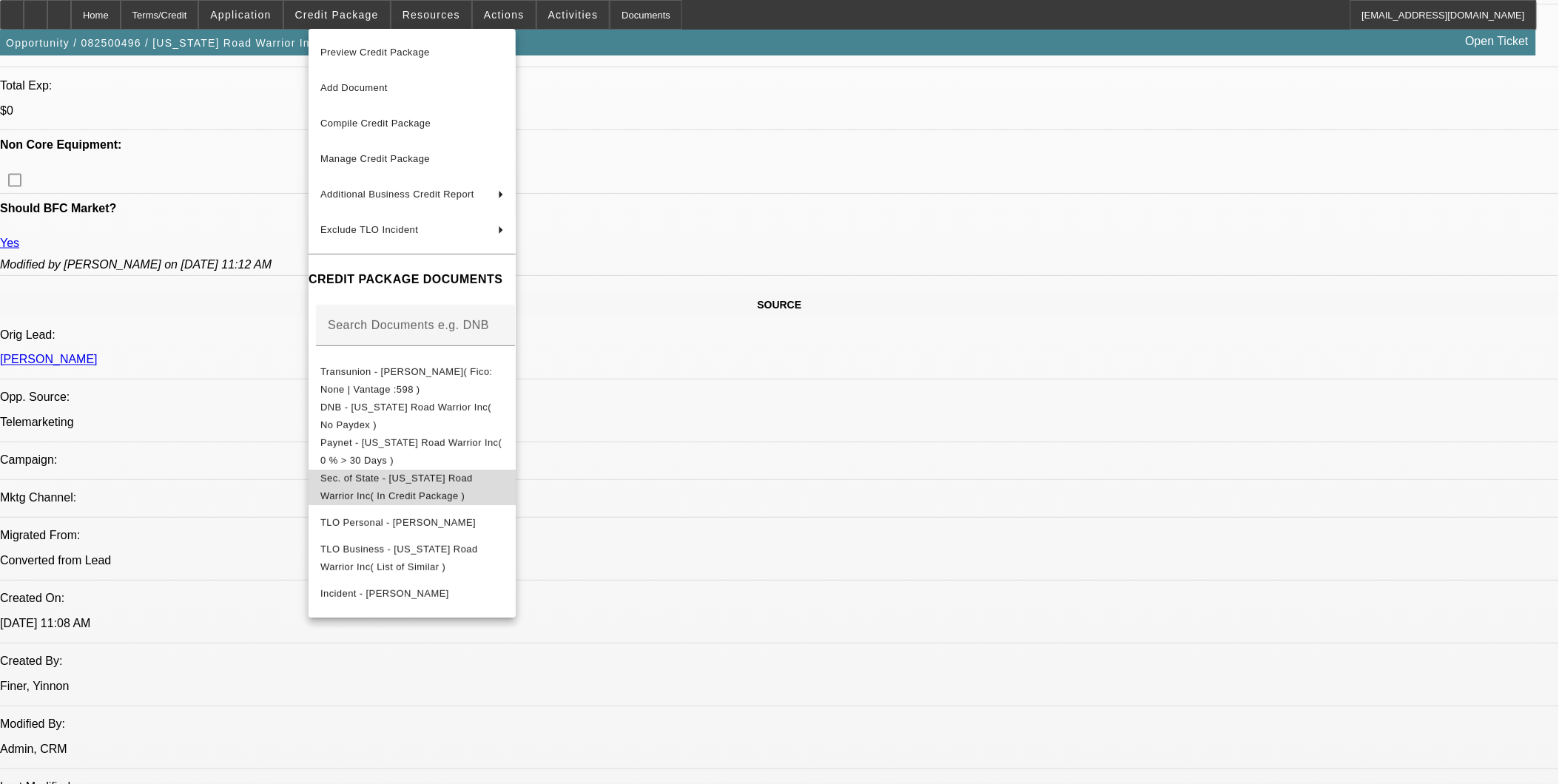
click at [449, 477] on span "Sec. of State - Tennessee Road Warrior Inc( In Credit Package )" at bounding box center [397, 485] width 153 height 28
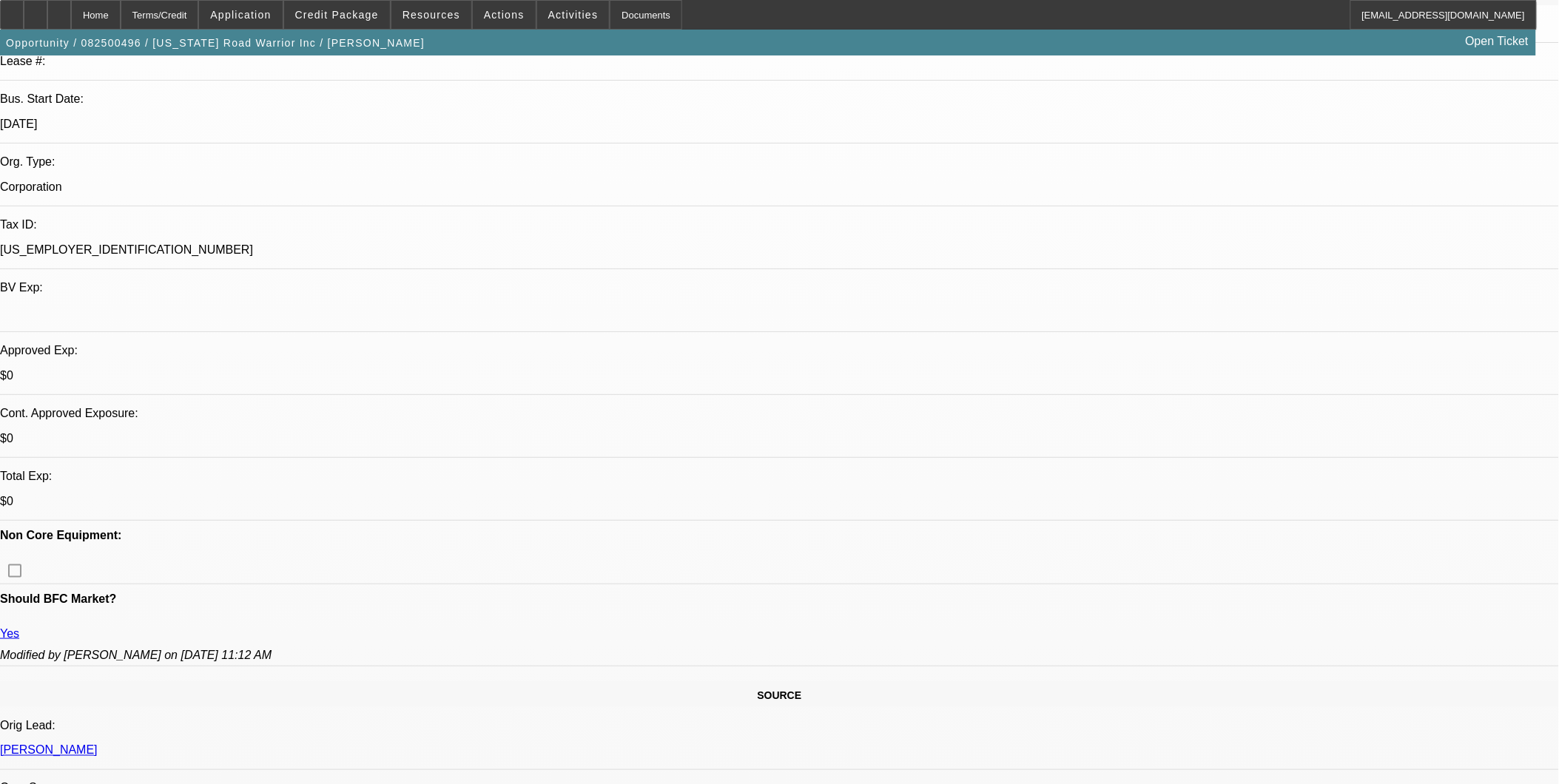
scroll to position [0, 0]
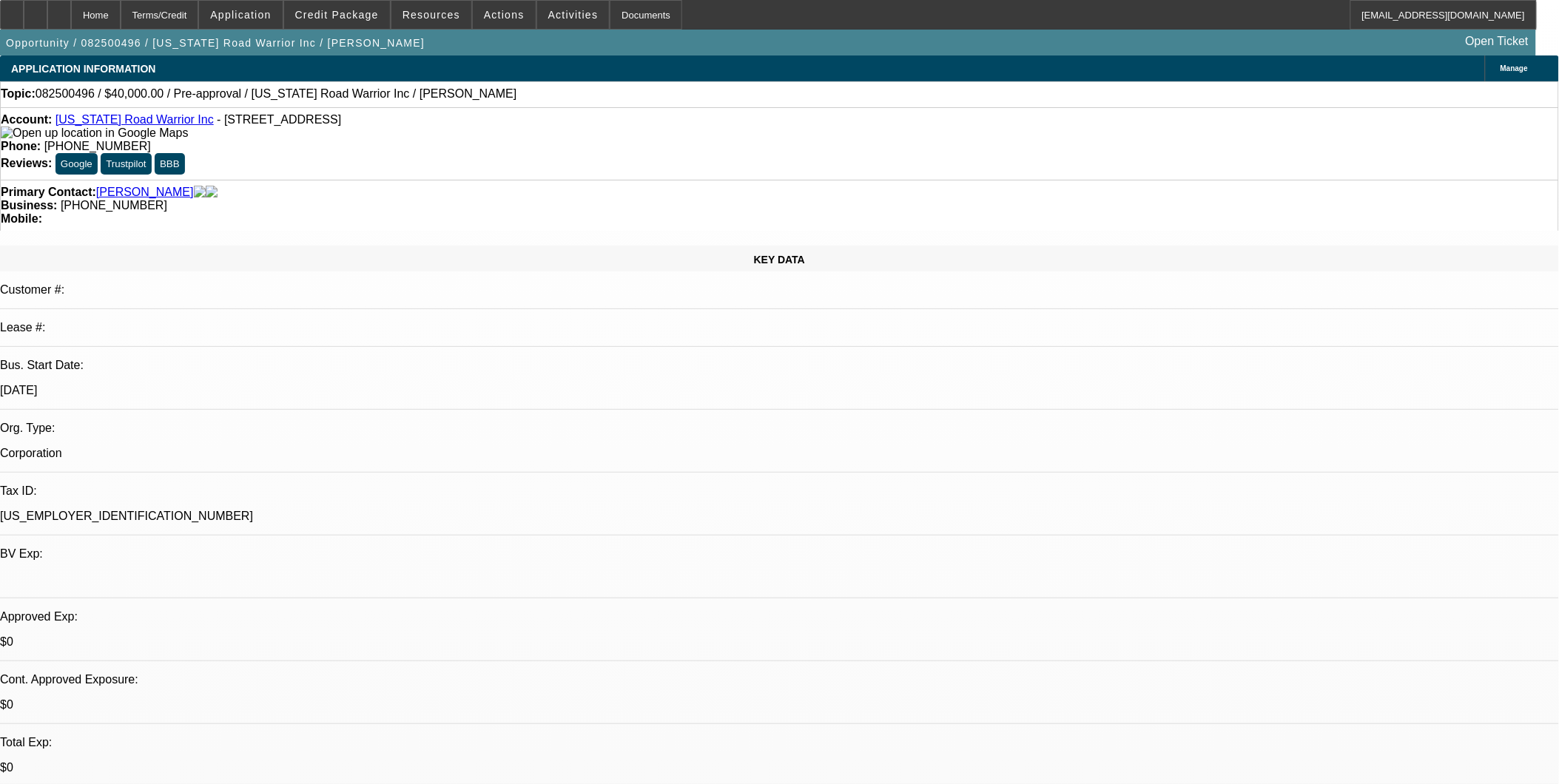
click at [154, 125] on link "[US_STATE] Road Warrior Inc" at bounding box center [135, 119] width 159 height 13
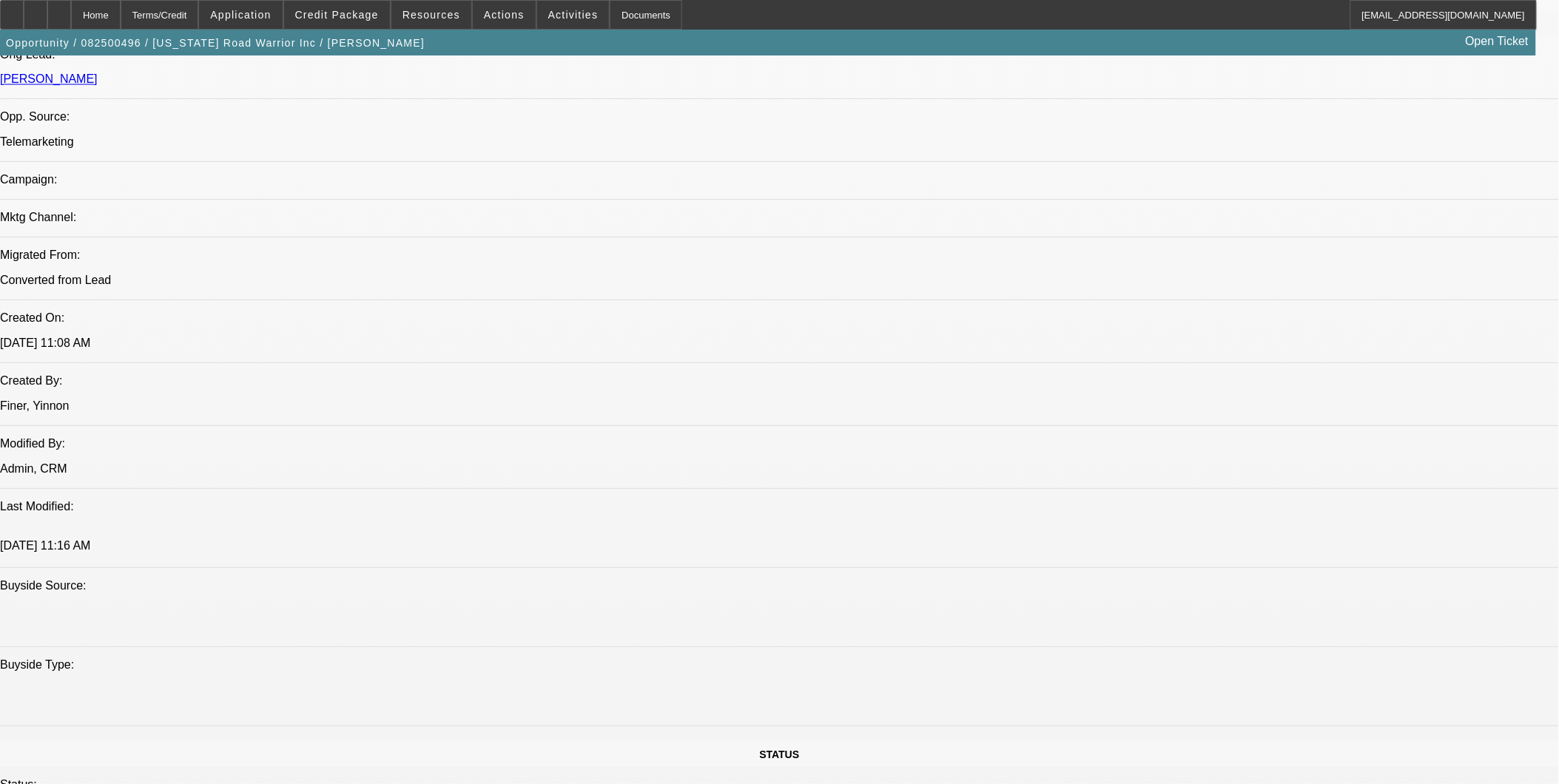
scroll to position [822, 0]
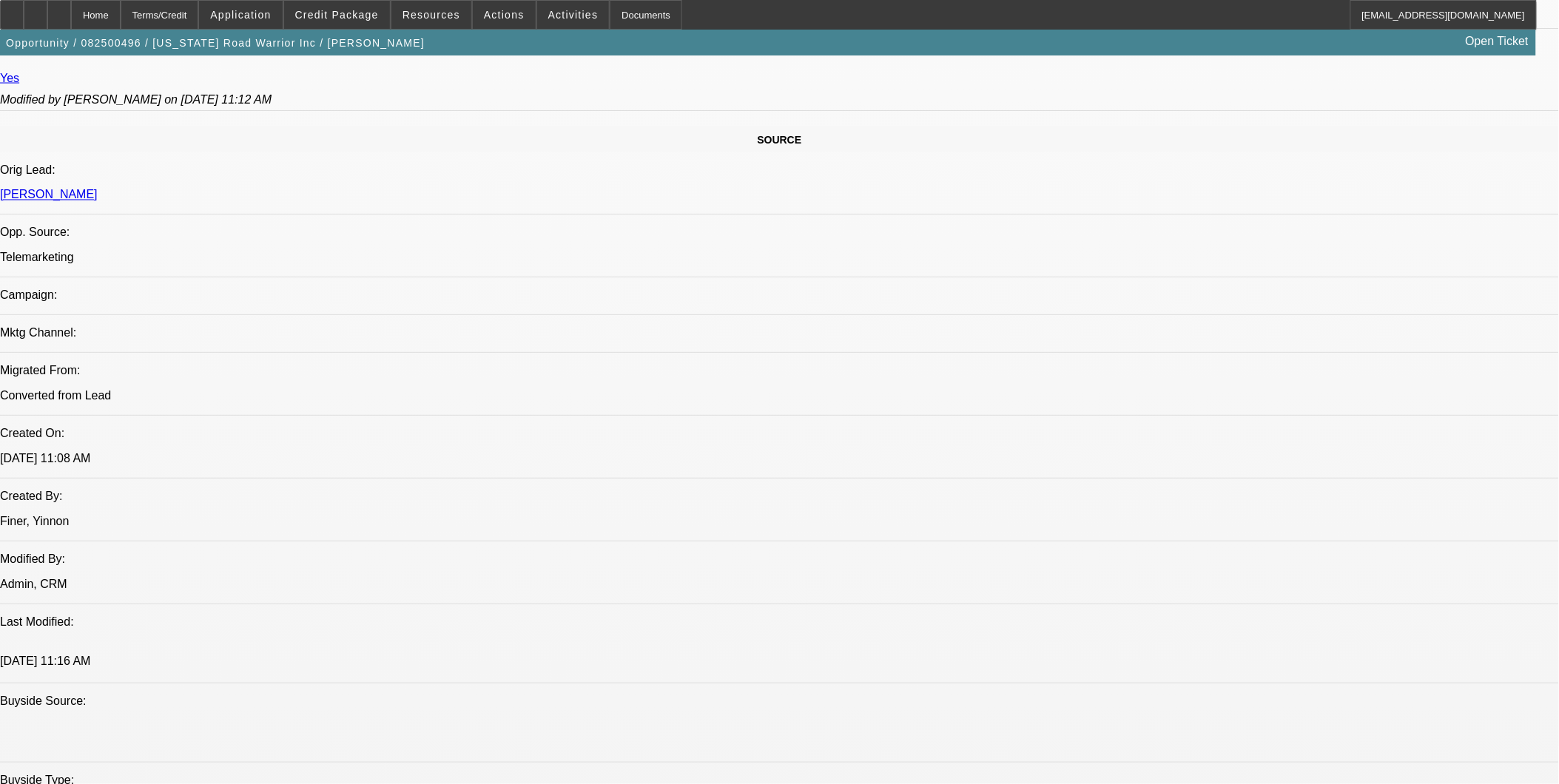
drag, startPoint x: 1266, startPoint y: 598, endPoint x: 1232, endPoint y: 592, distance: 34.5
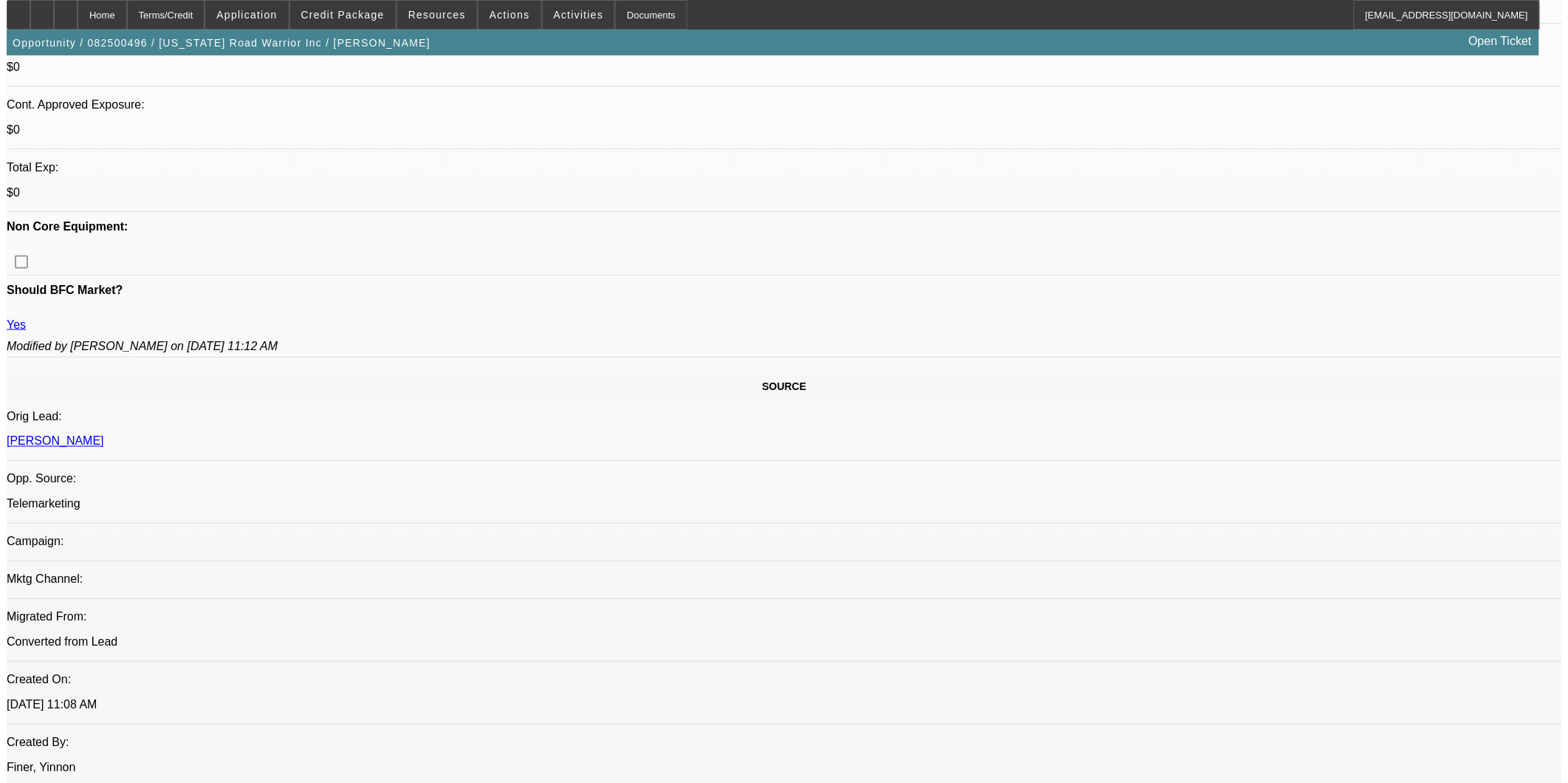
scroll to position [0, 0]
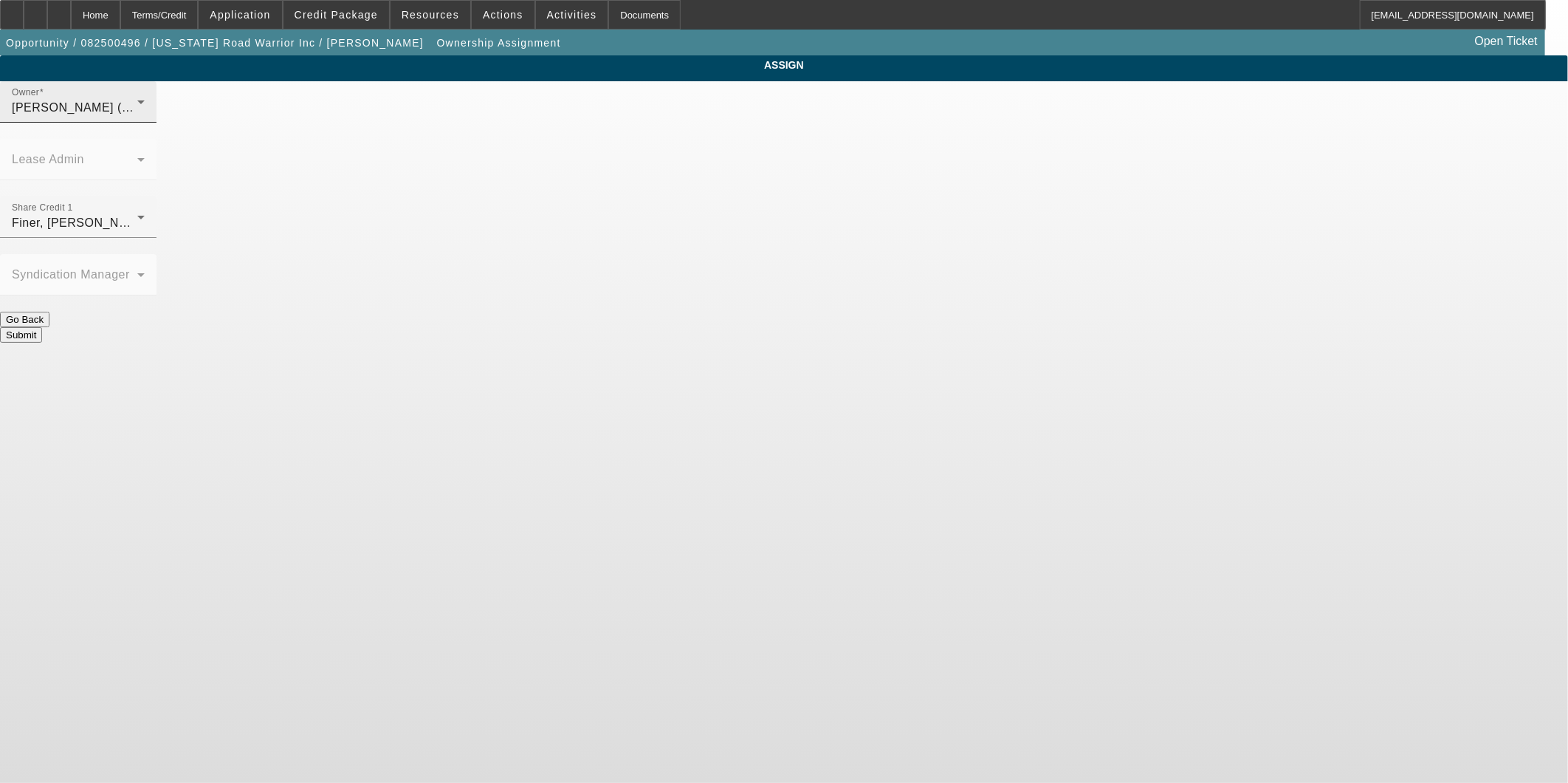
click at [159, 113] on span "Dunphy, Sean (Lvl 19)" at bounding box center [85, 108] width 148 height 13
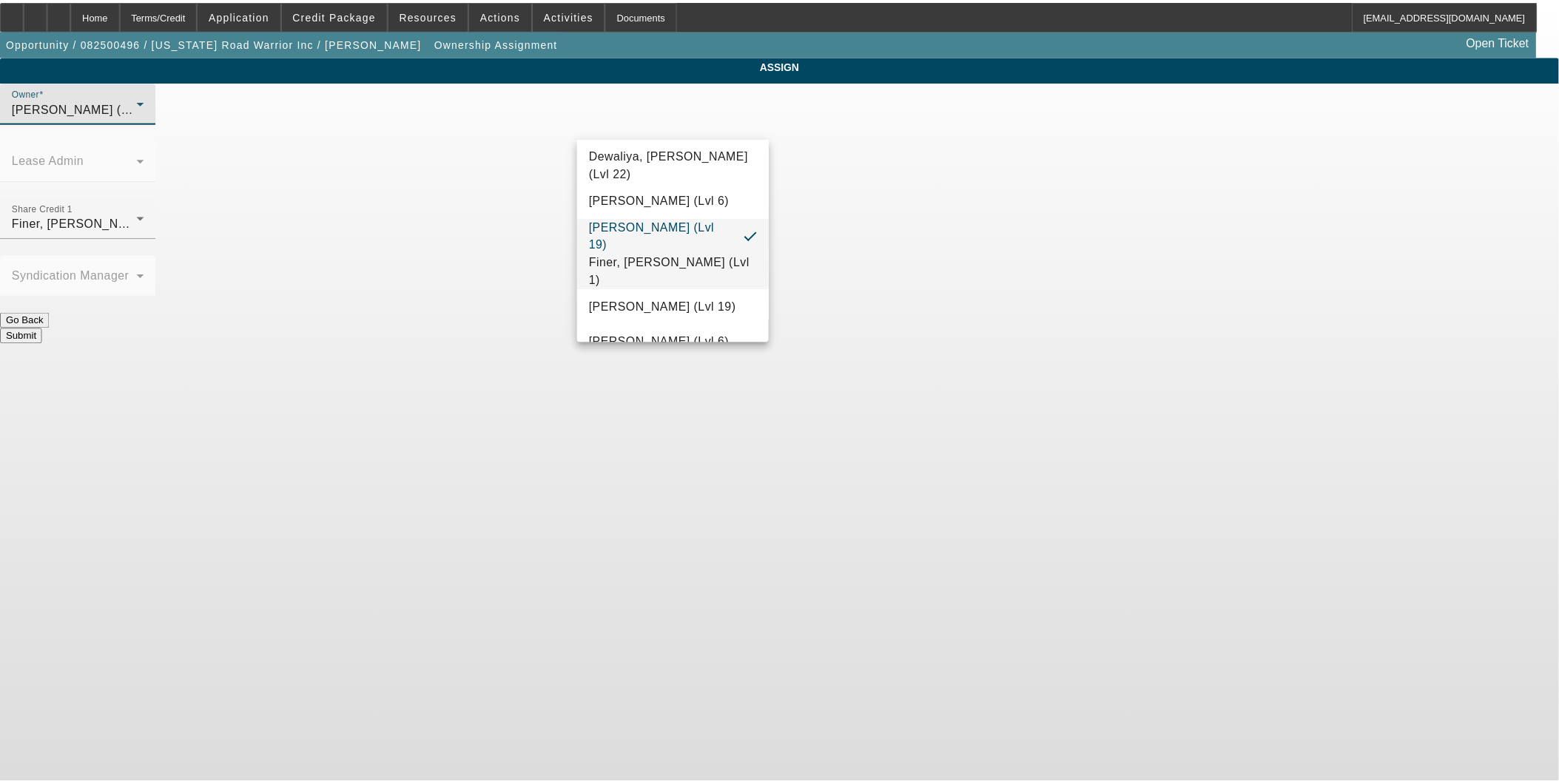
scroll to position [417, 0]
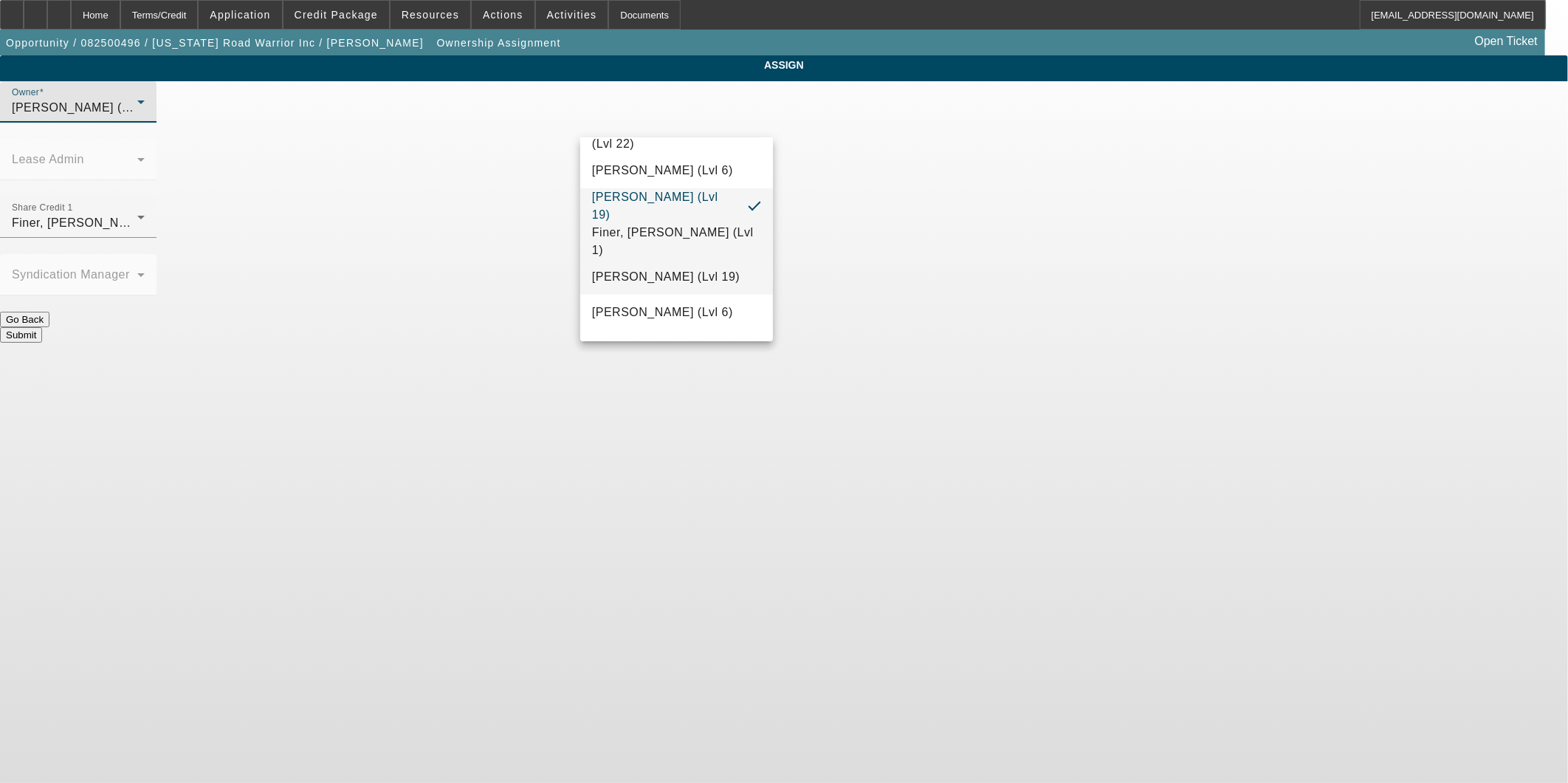
drag, startPoint x: 646, startPoint y: 307, endPoint x: 682, endPoint y: 292, distance: 39.0
click at [646, 307] on span "Flagg, Jon (Lvl 6)" at bounding box center [662, 313] width 141 height 18
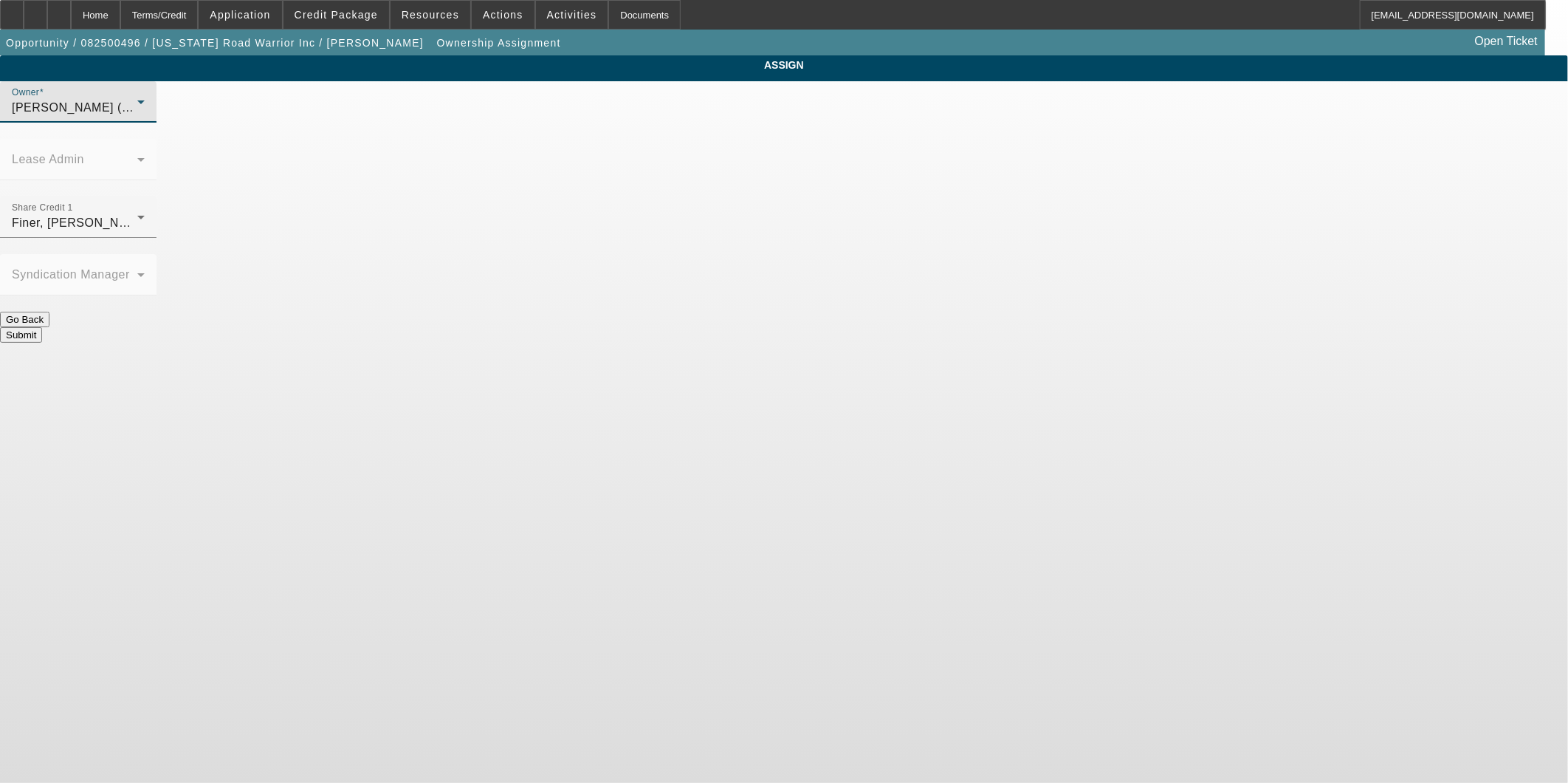
click at [42, 327] on button "Submit" at bounding box center [21, 335] width 42 height 16
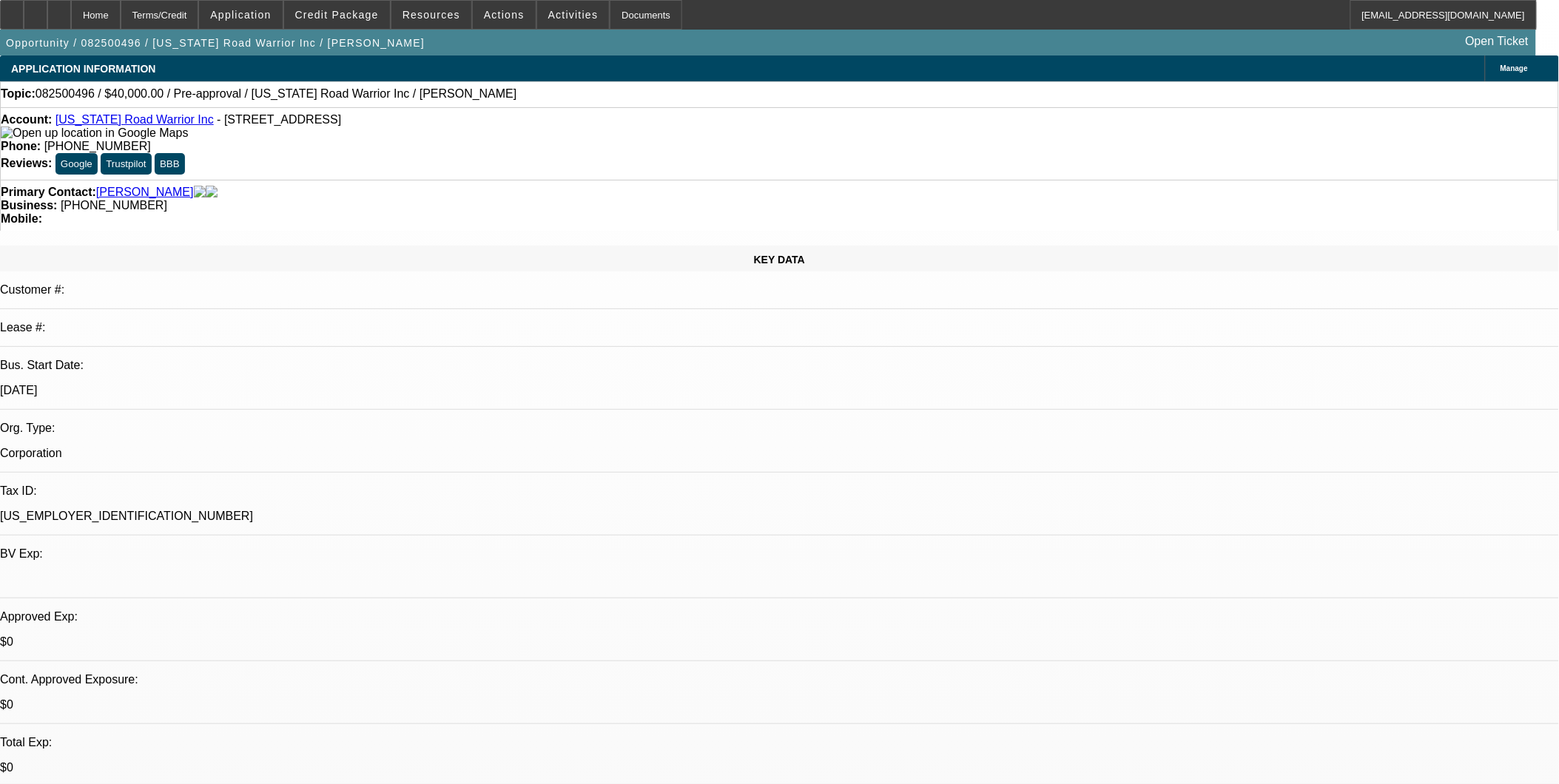
select select "0"
select select "2"
select select "0.1"
select select "4"
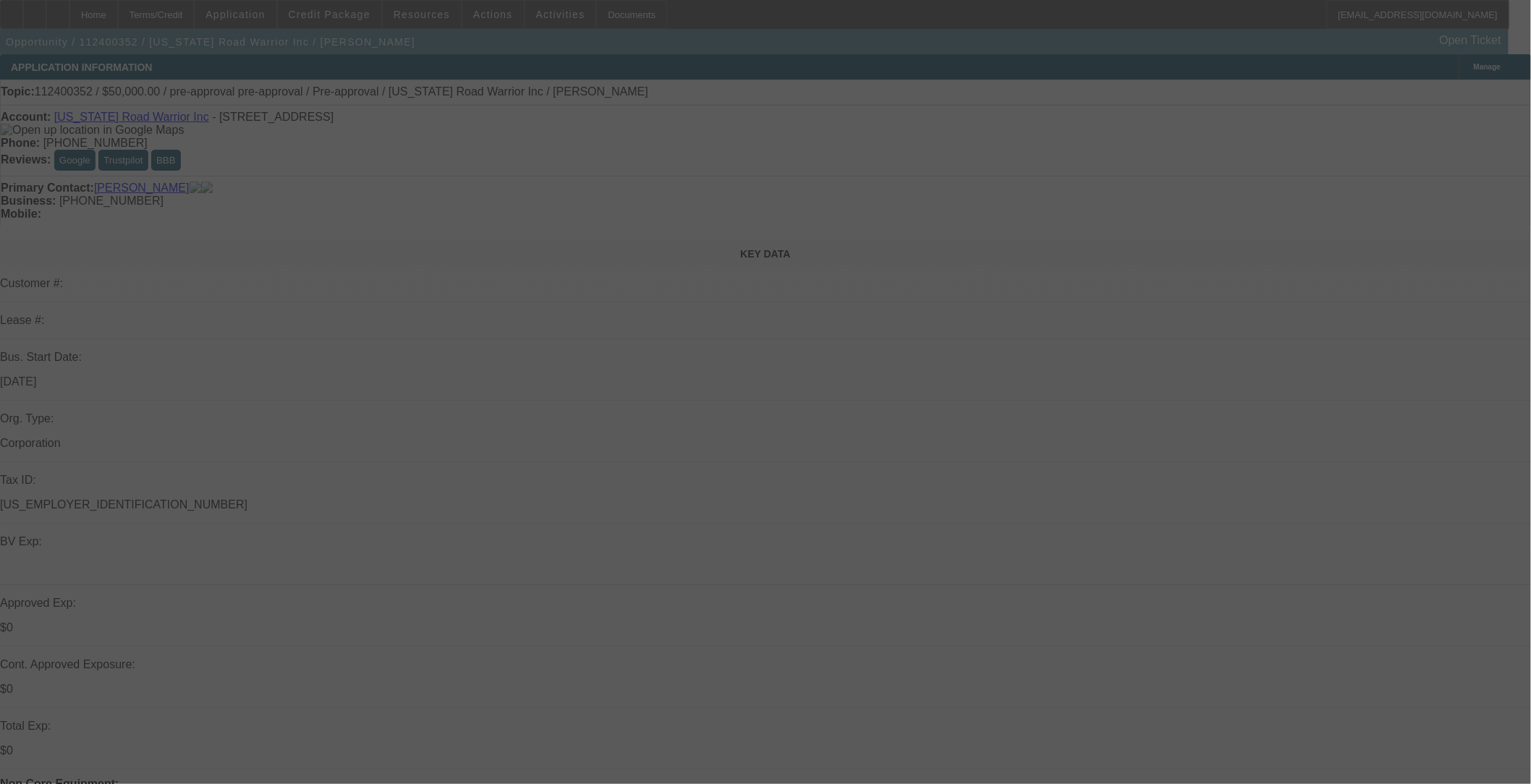
select select "0"
select select "0.1"
select select "0"
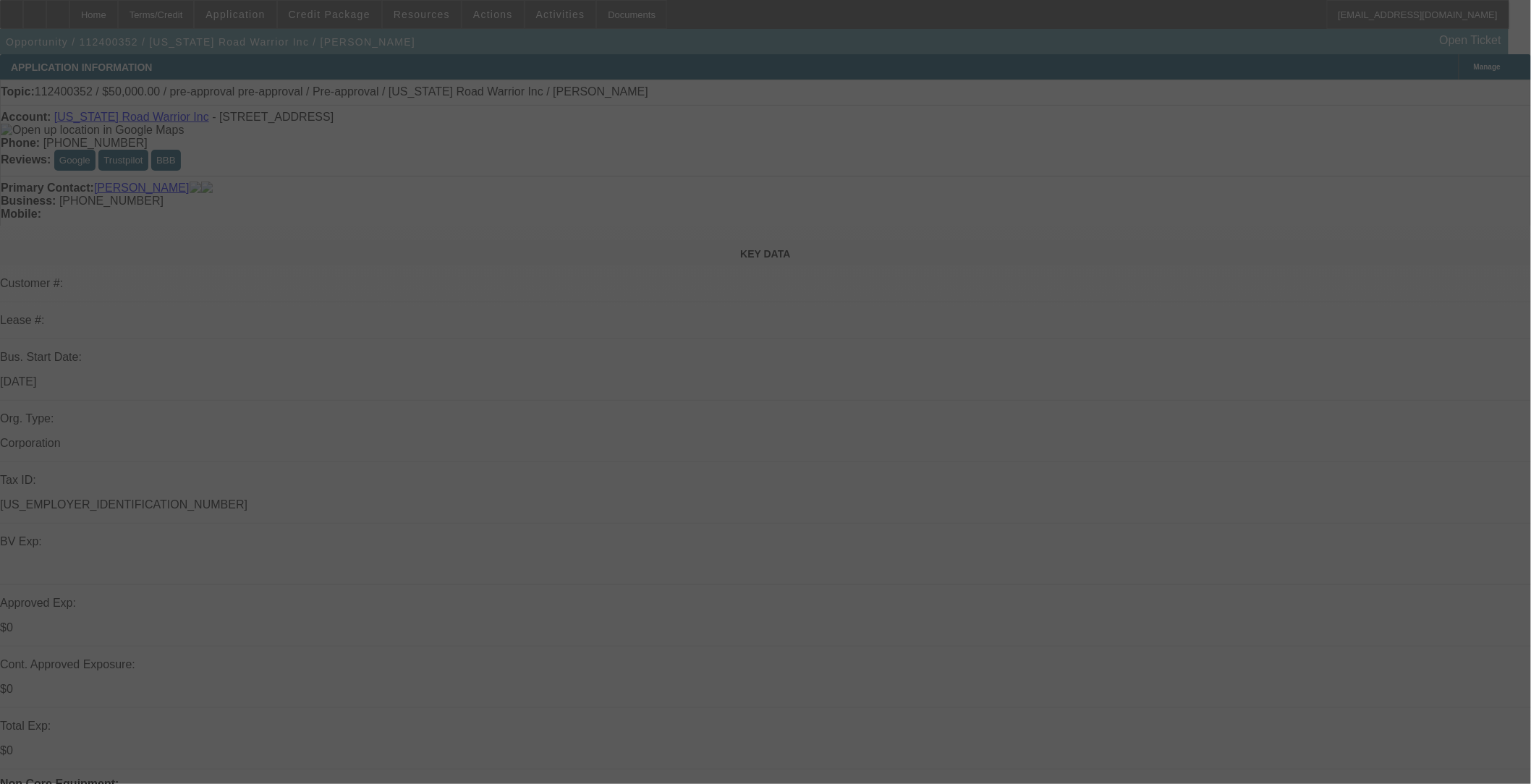
select select "0.1"
select select "0"
select select "2"
select select "0.1"
select select "0"
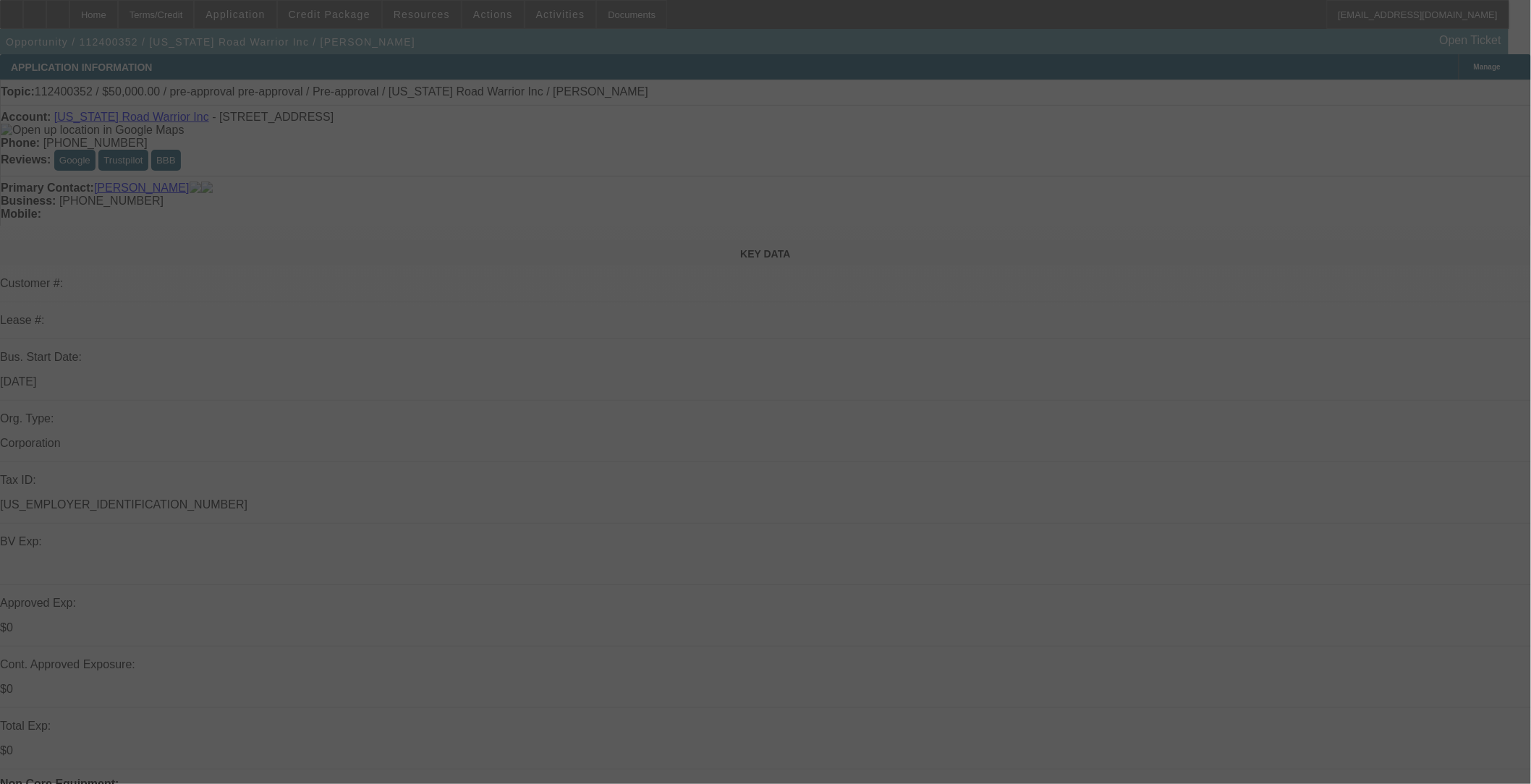
select select "2"
select select "0.1"
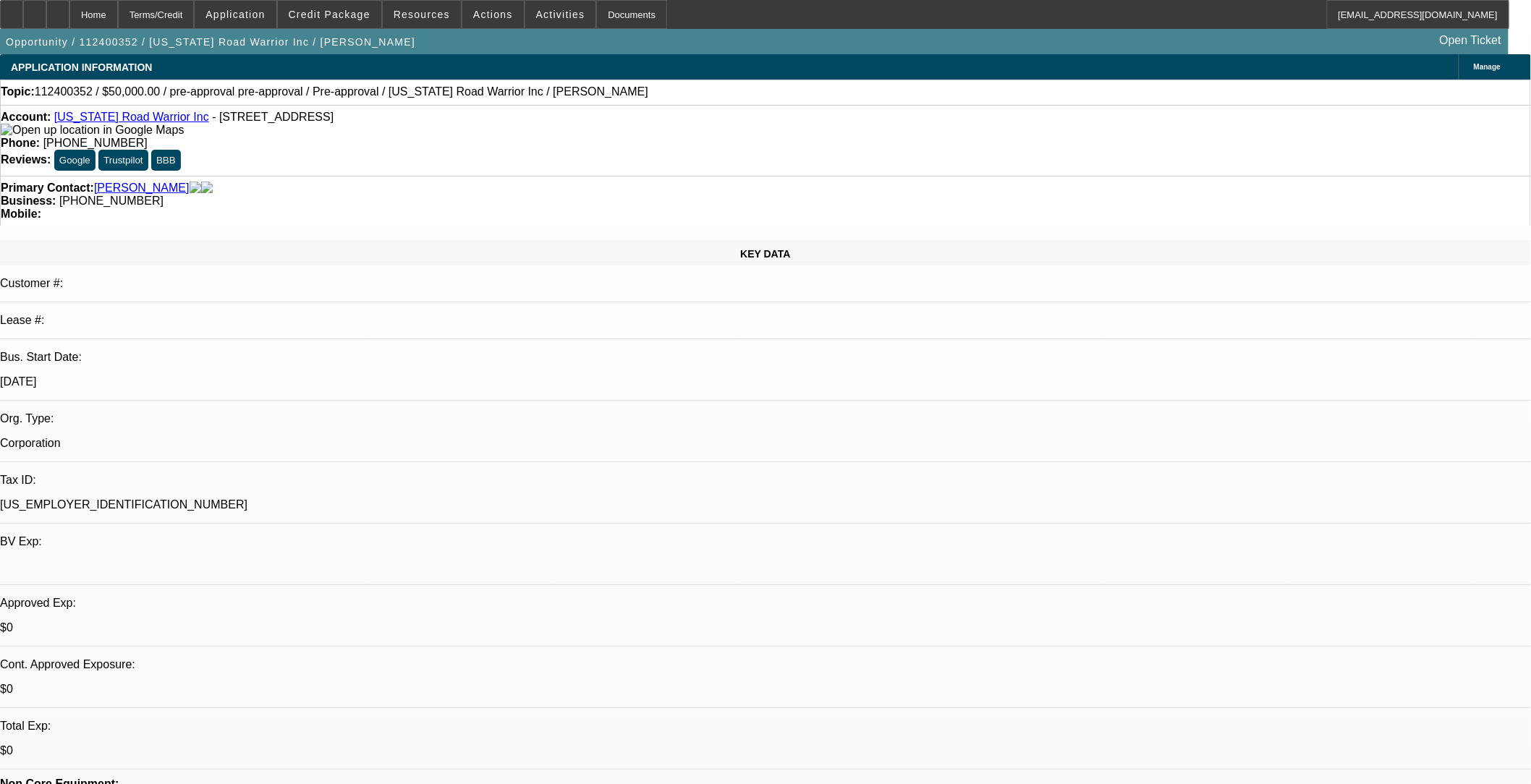
select select "1"
select select "3"
select select "4"
select select "1"
select select "3"
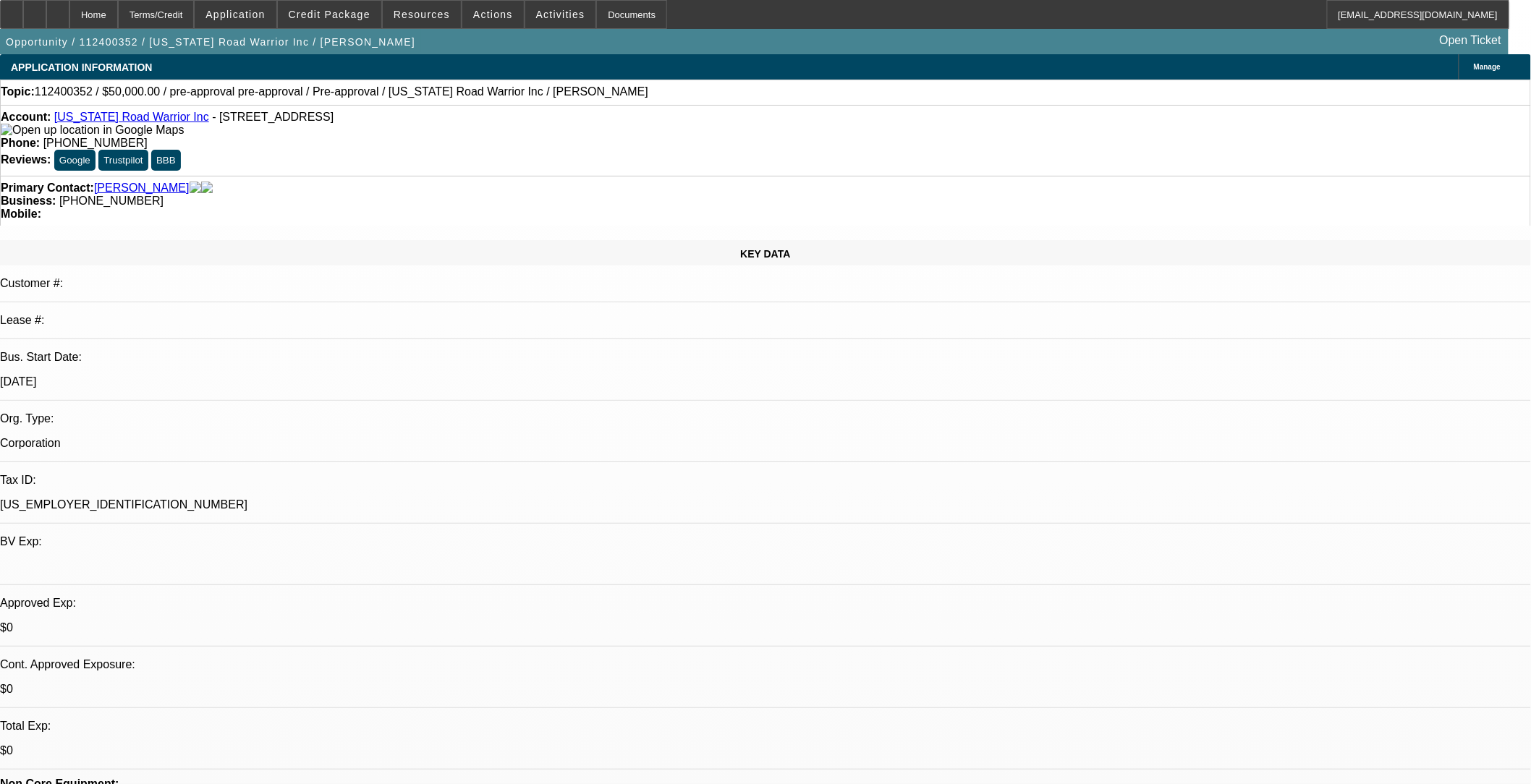
select select "4"
select select "1"
select select "2"
select select "4"
select select "1"
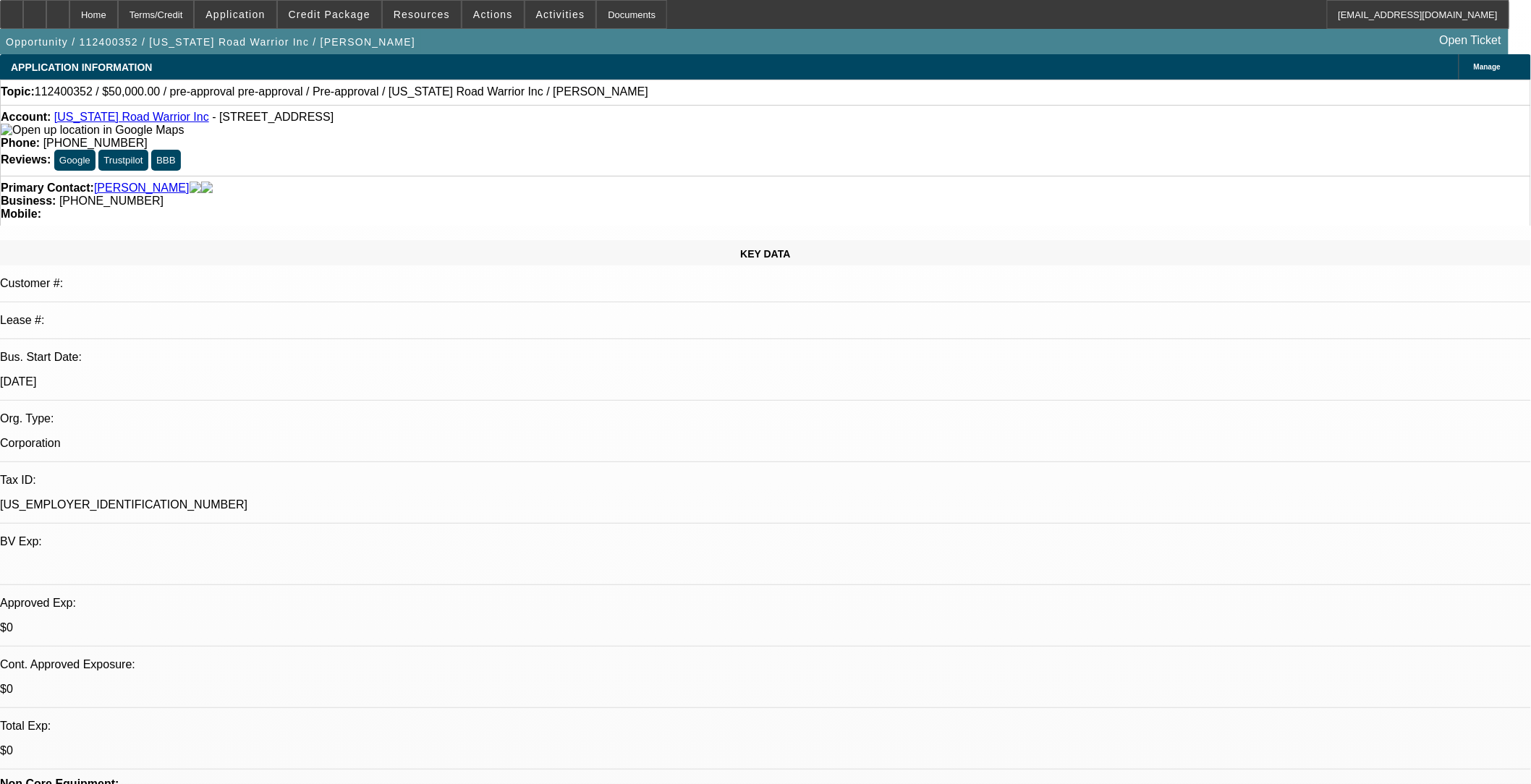
select select "2"
select select "4"
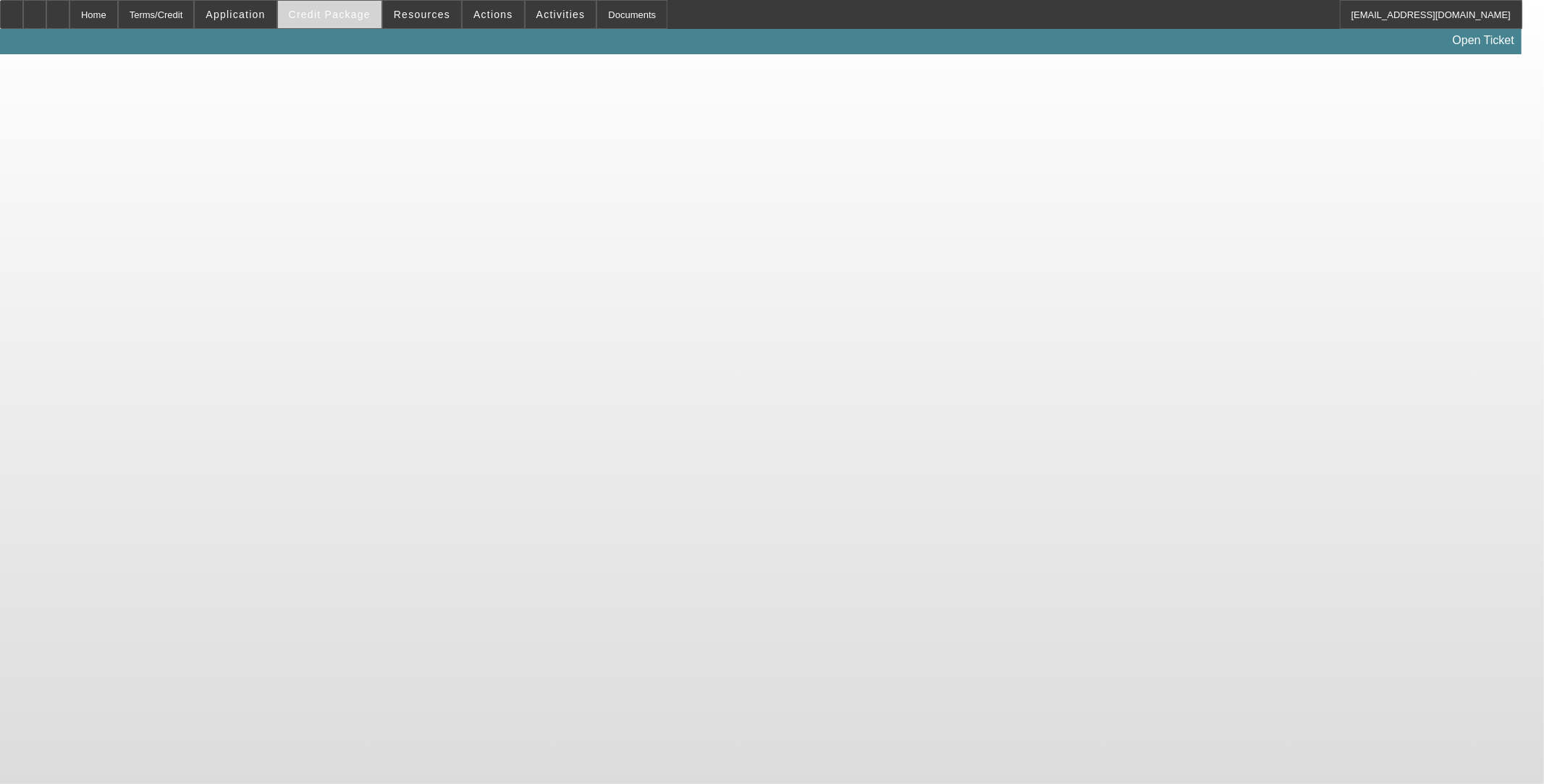
click at [345, 12] on span "Credit Package" at bounding box center [329, 14] width 81 height 11
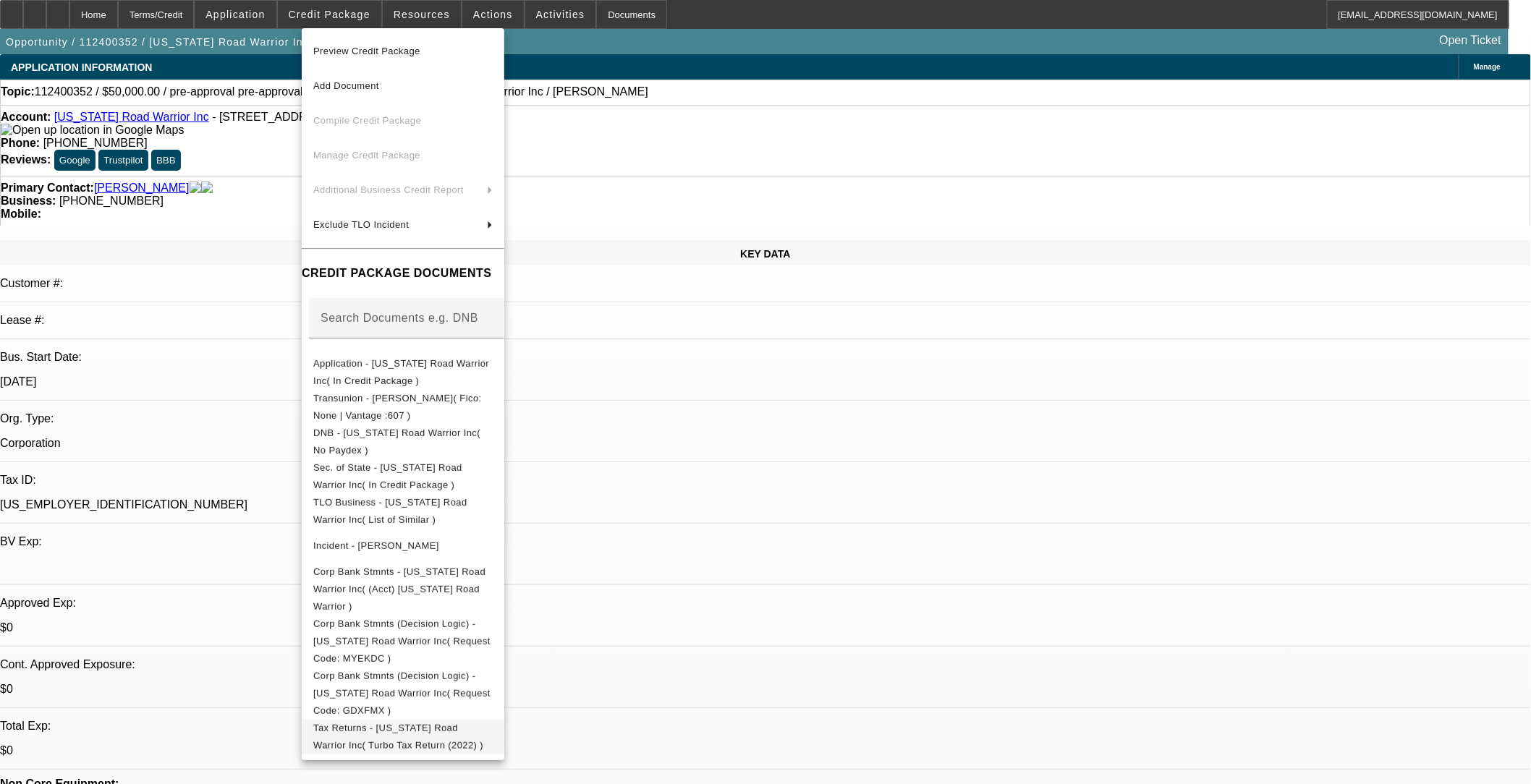
select select "0"
select select "0.1"
select select "0"
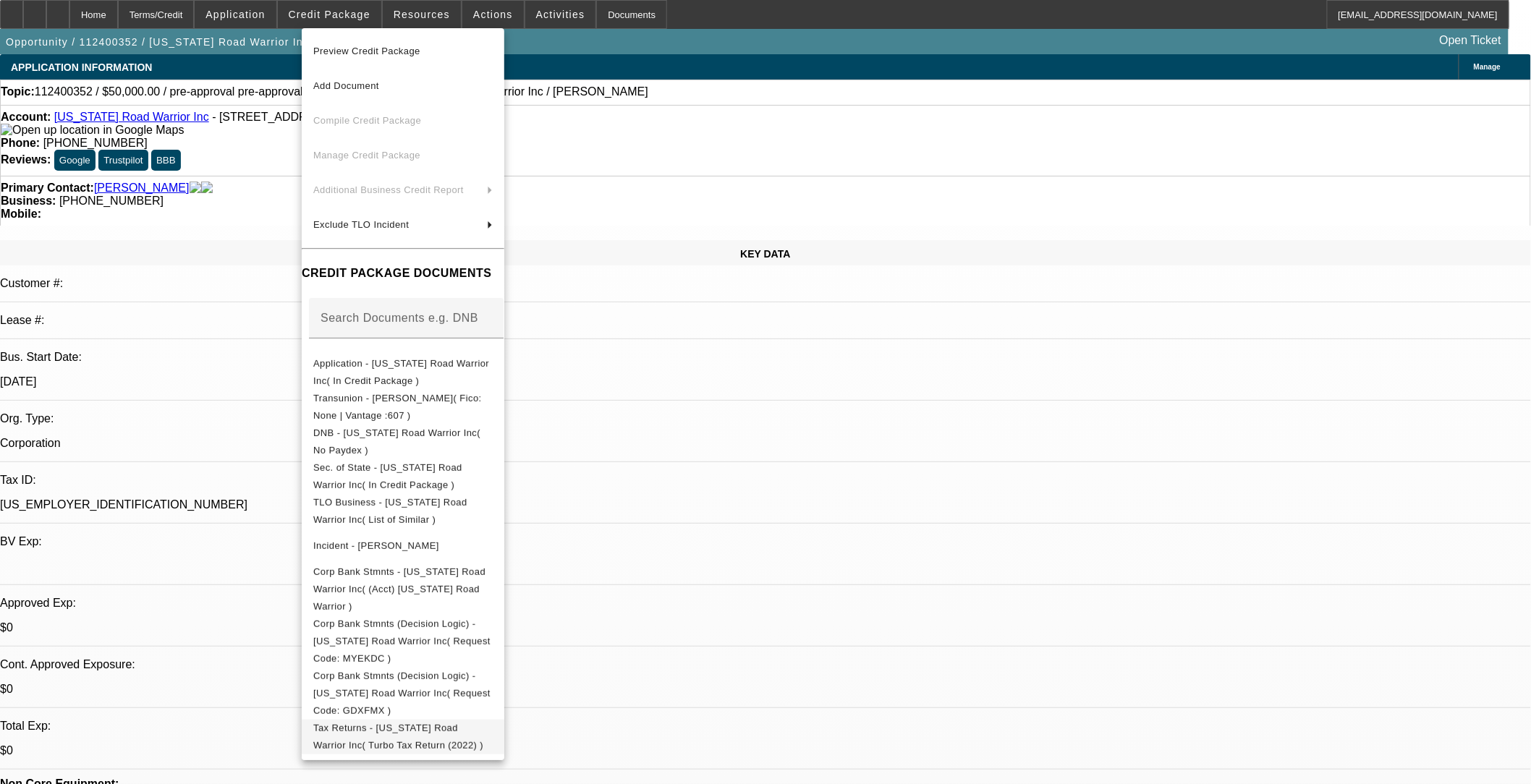
select select "0.1"
select select "0"
select select "2"
select select "0.1"
select select "0"
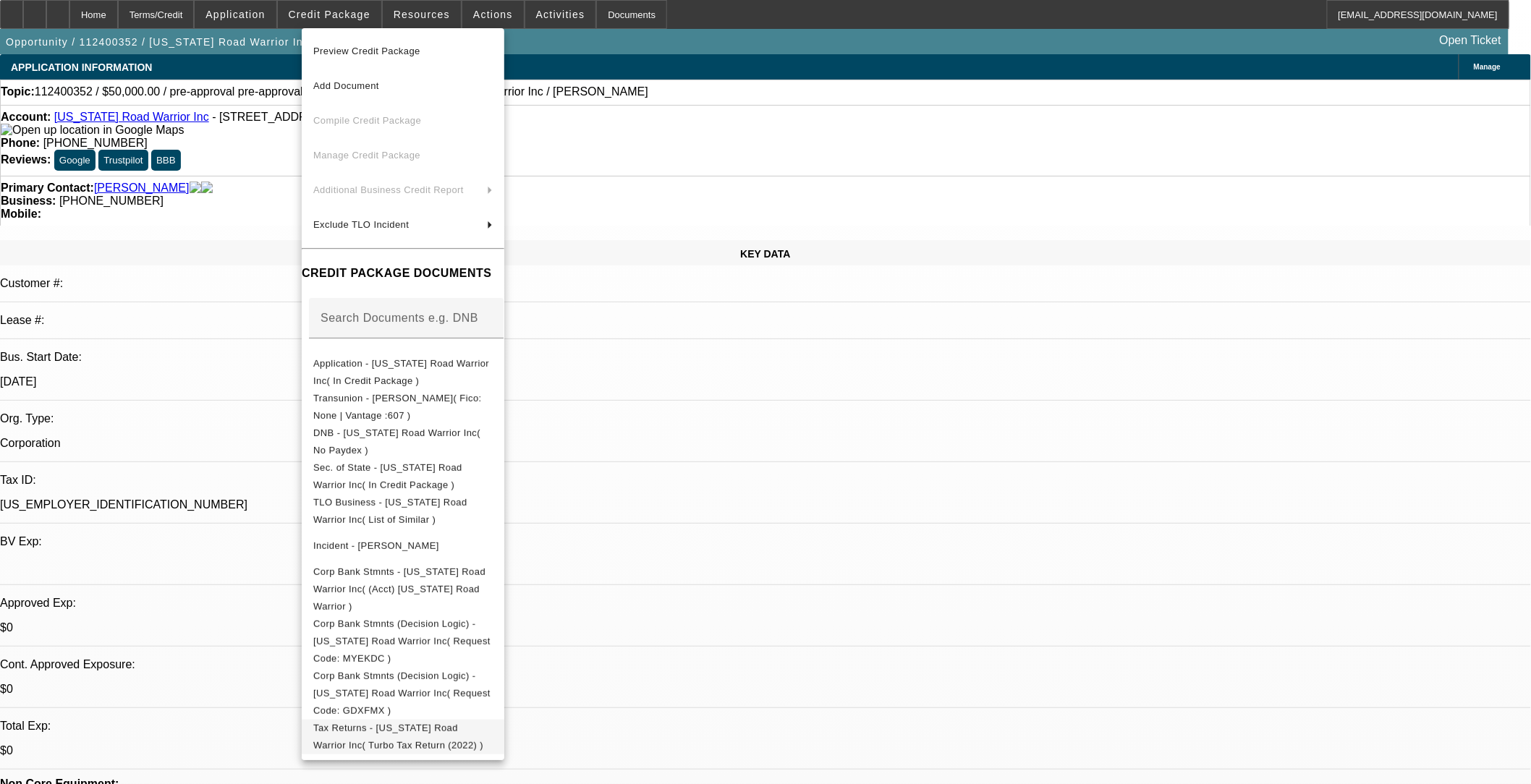
select select "2"
select select "0.1"
select select "1"
select select "3"
select select "4"
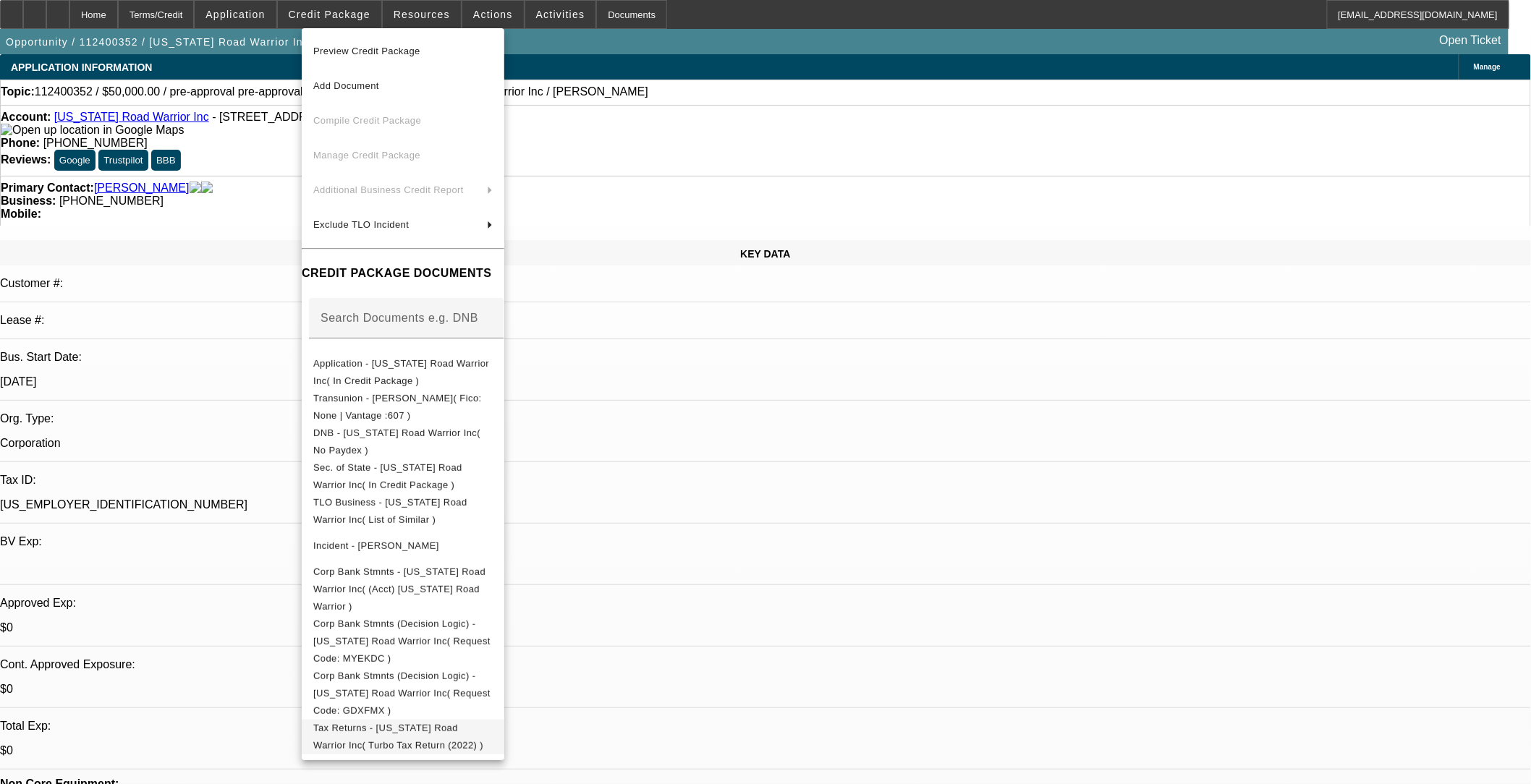
select select "1"
select select "3"
select select "4"
select select "1"
select select "2"
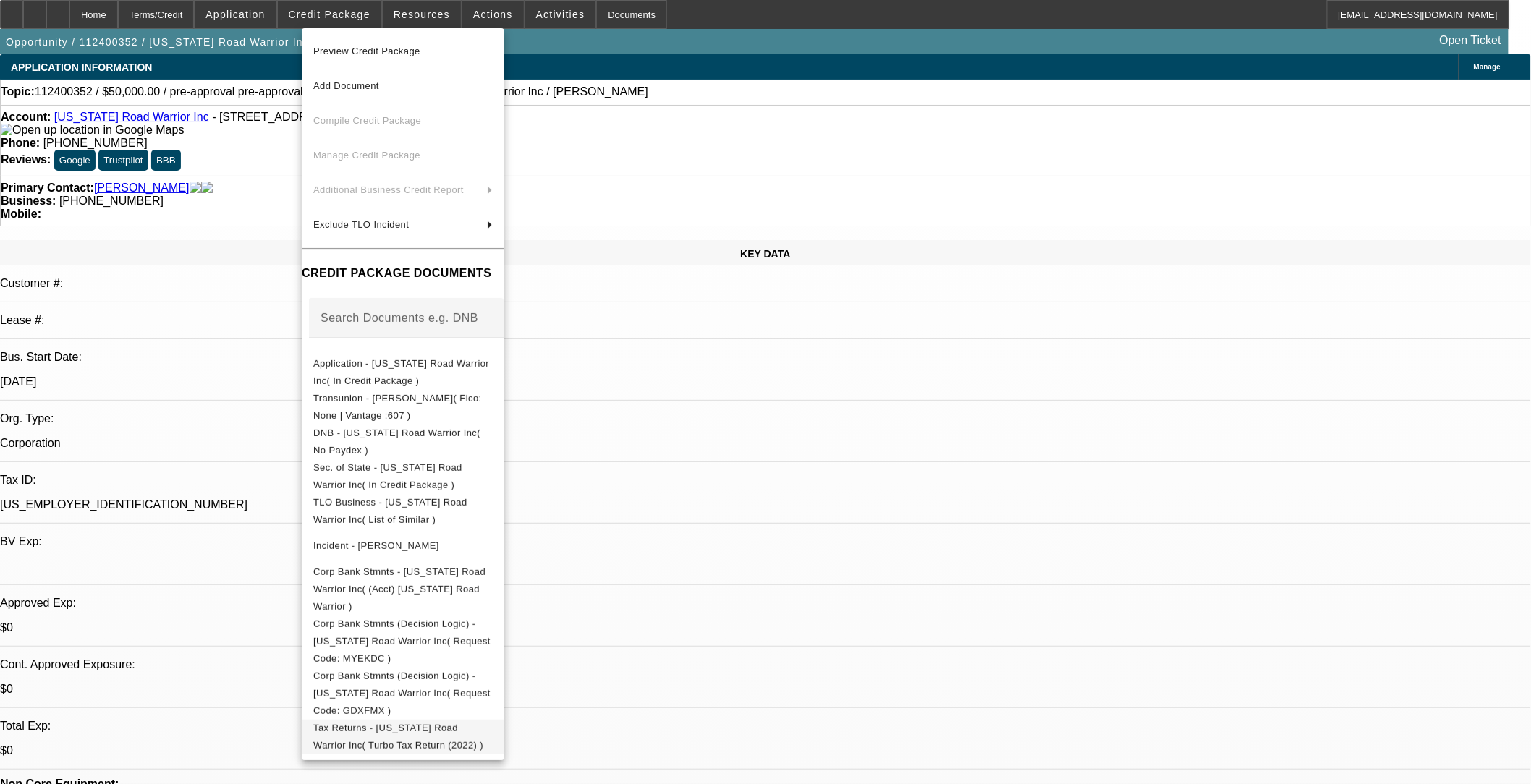
select select "4"
select select "1"
select select "2"
select select "4"
click at [642, 431] on div at bounding box center [765, 392] width 1531 height 784
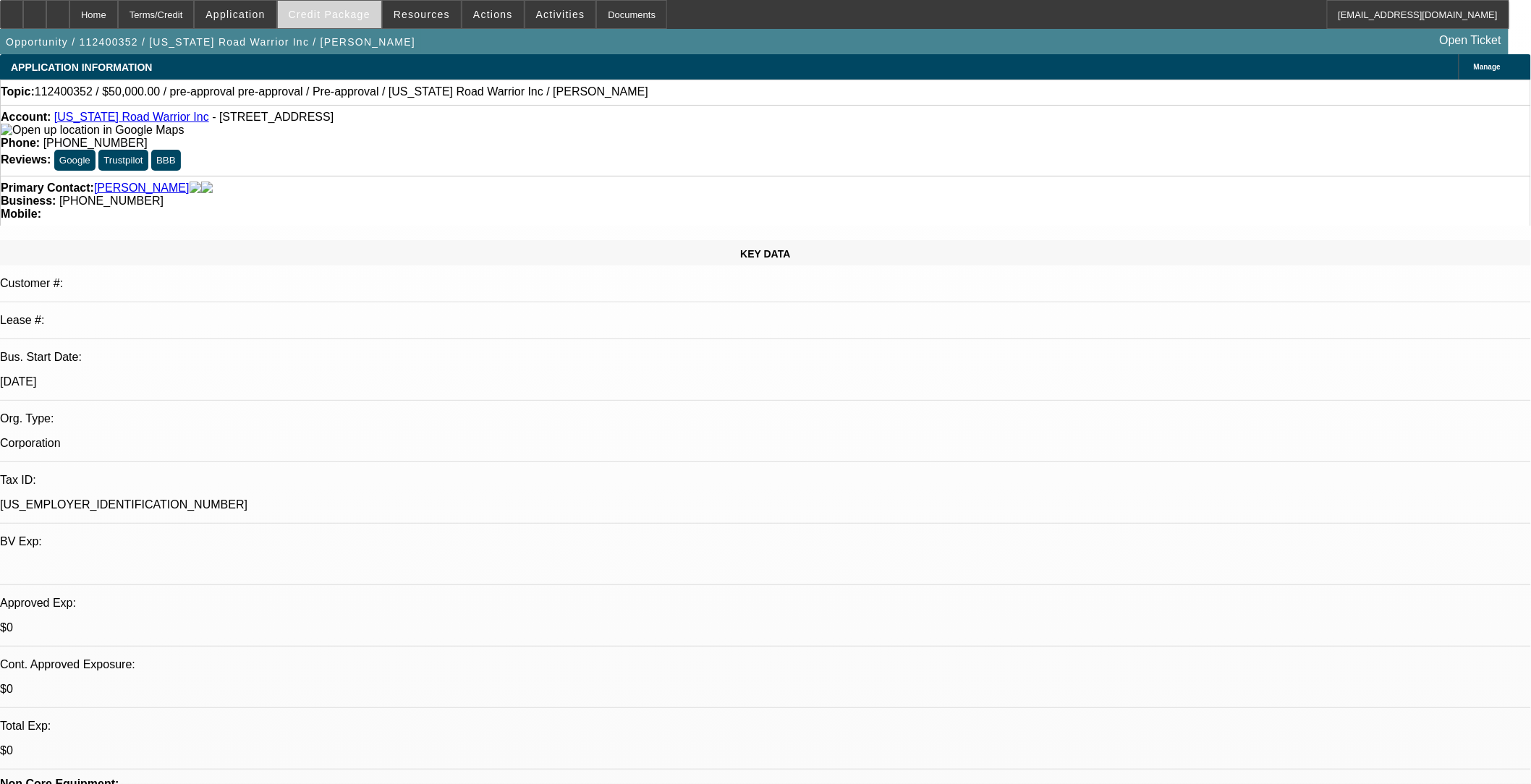
click at [370, 19] on span "Credit Package" at bounding box center [329, 14] width 81 height 11
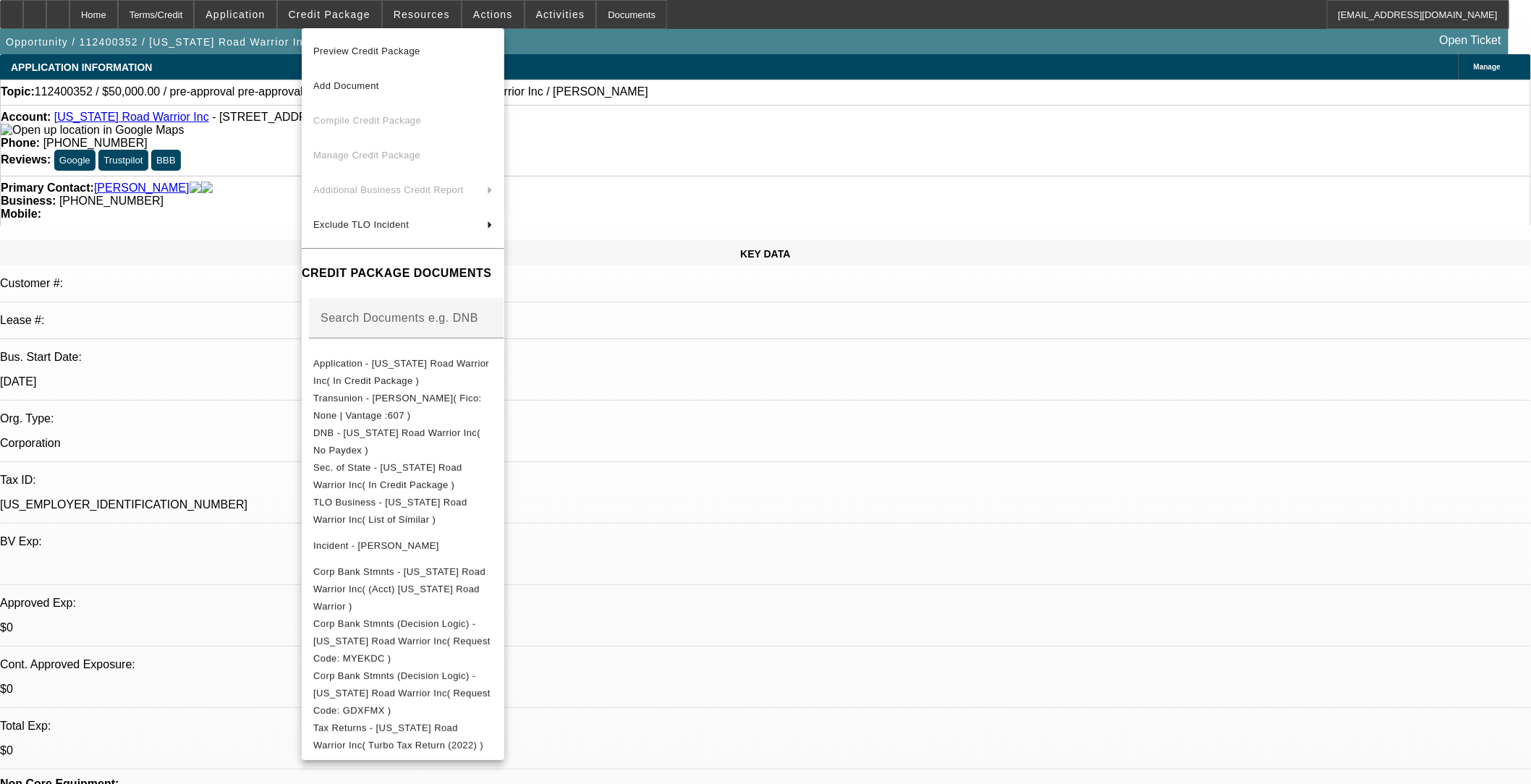
click at [392, 51] on span "Preview Credit Package" at bounding box center [367, 51] width 107 height 11
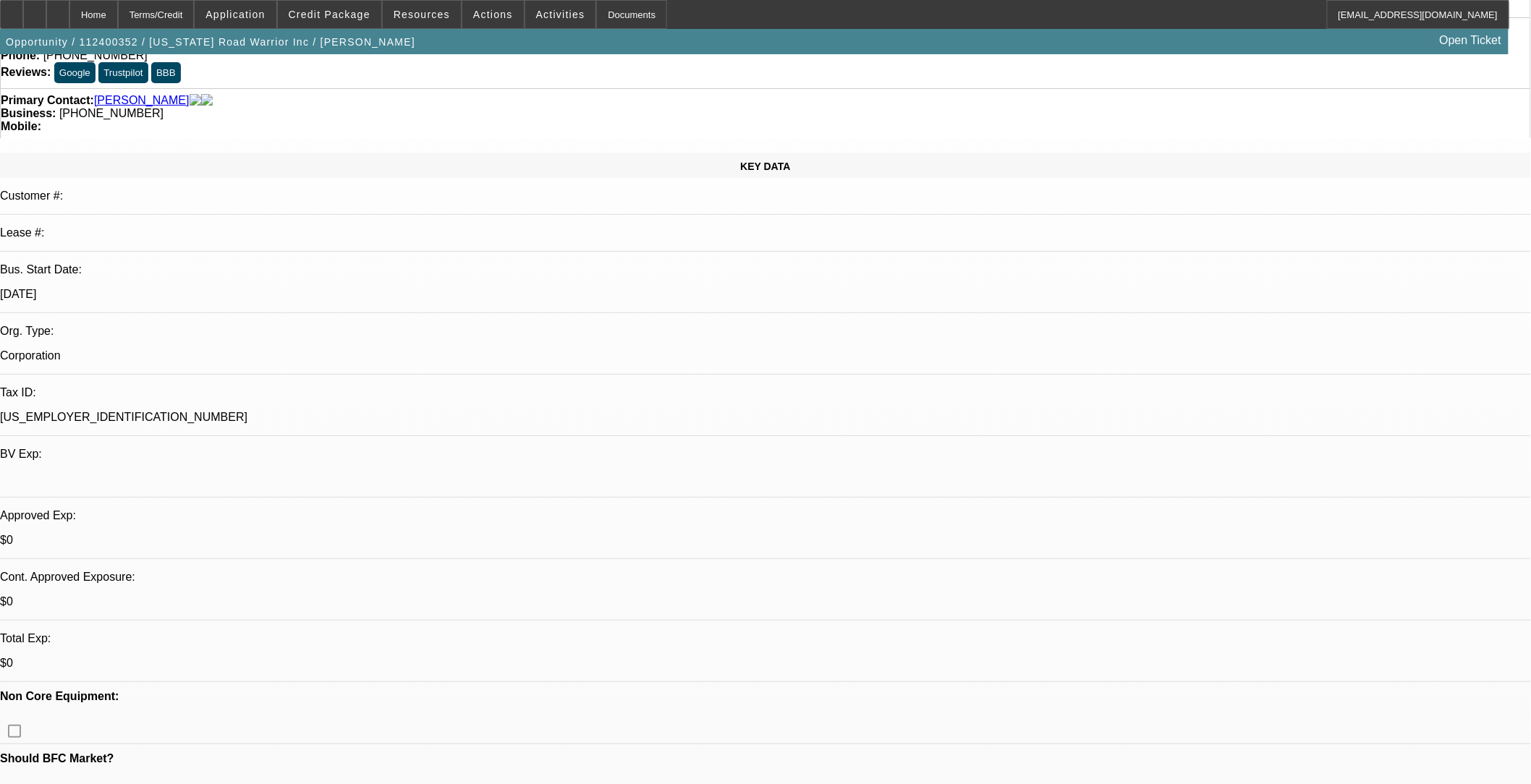
scroll to position [562, 0]
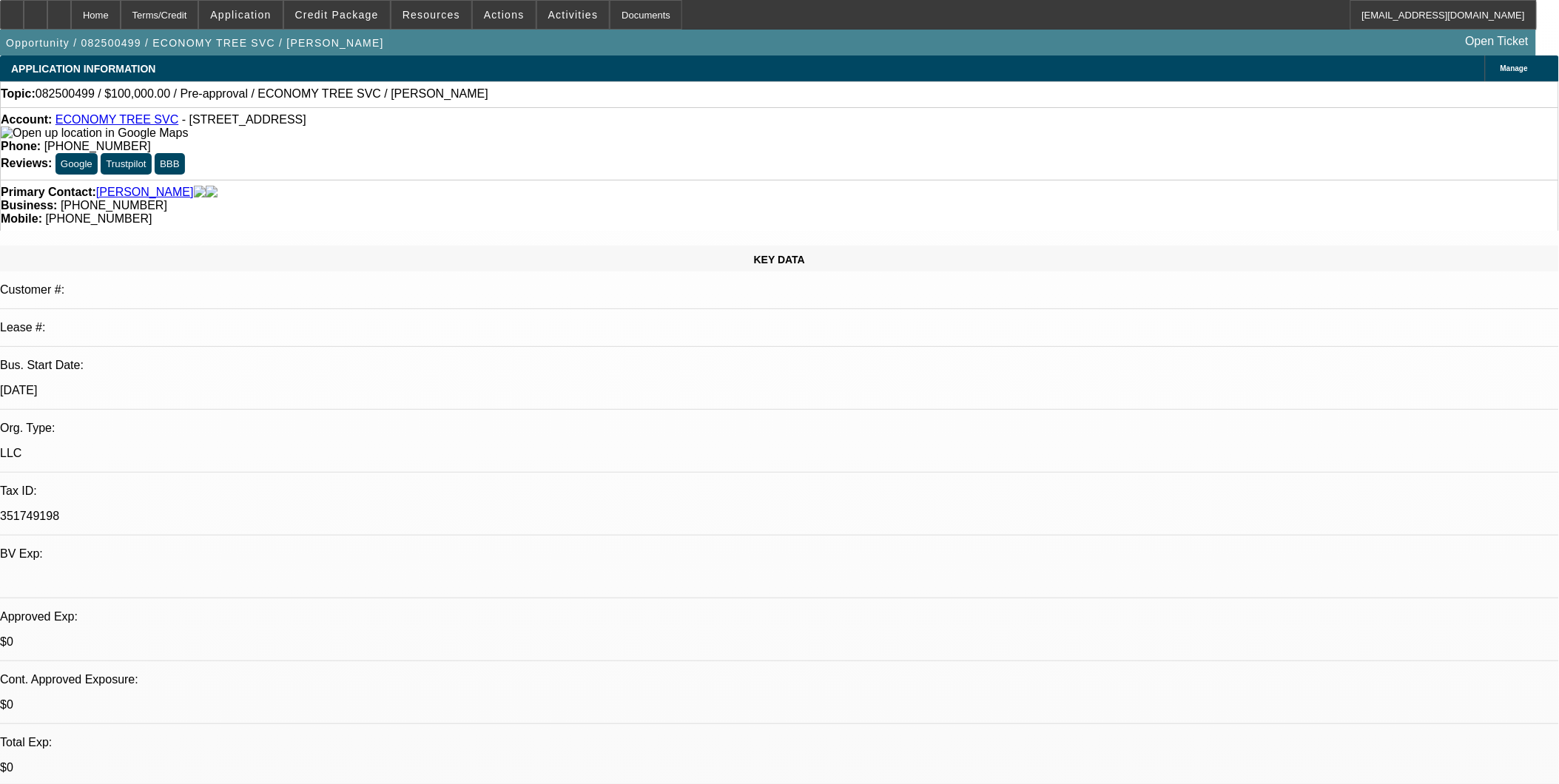
select select "0"
select select "2"
select select "0.1"
select select "4"
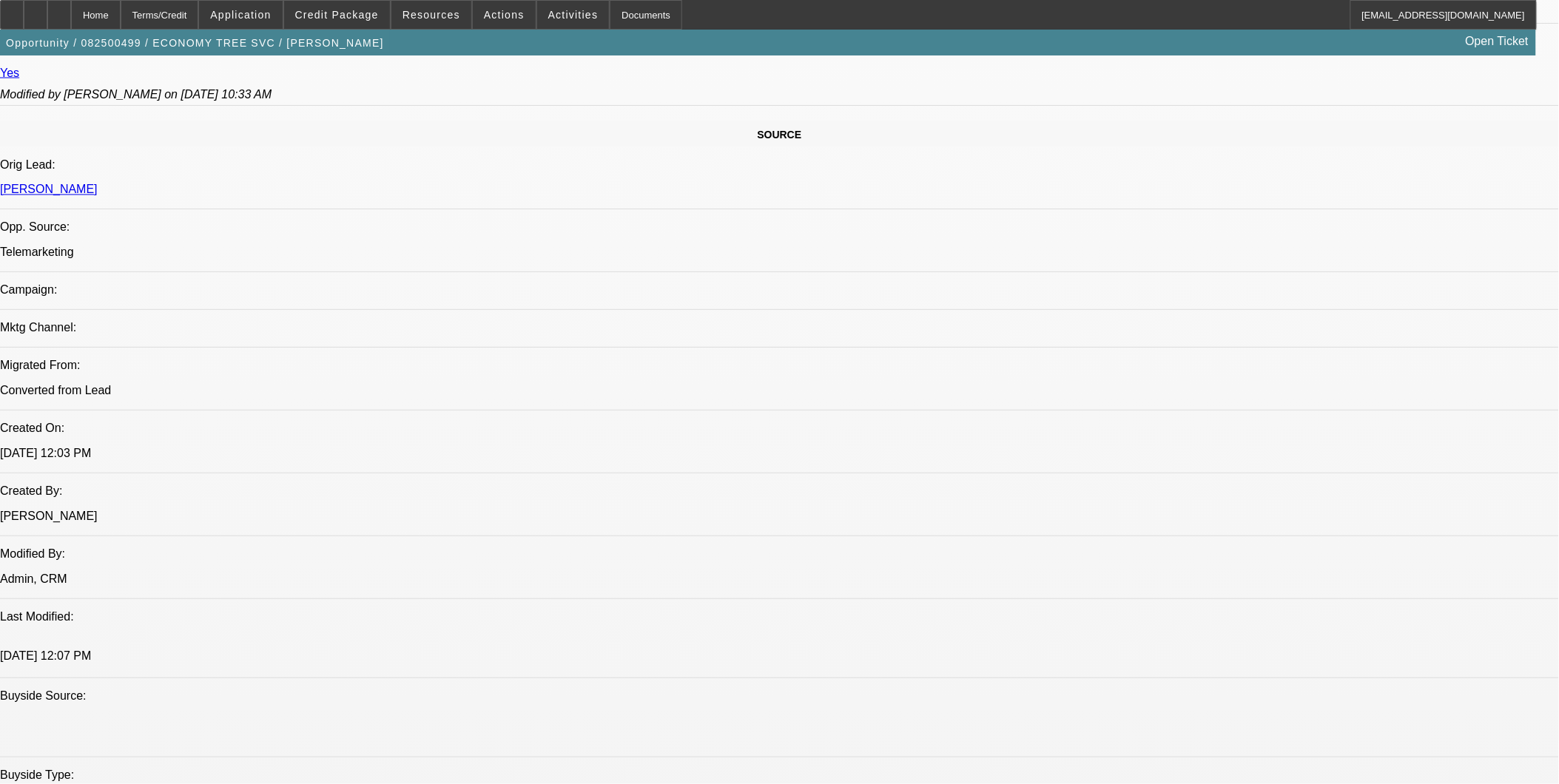
scroll to position [903, 0]
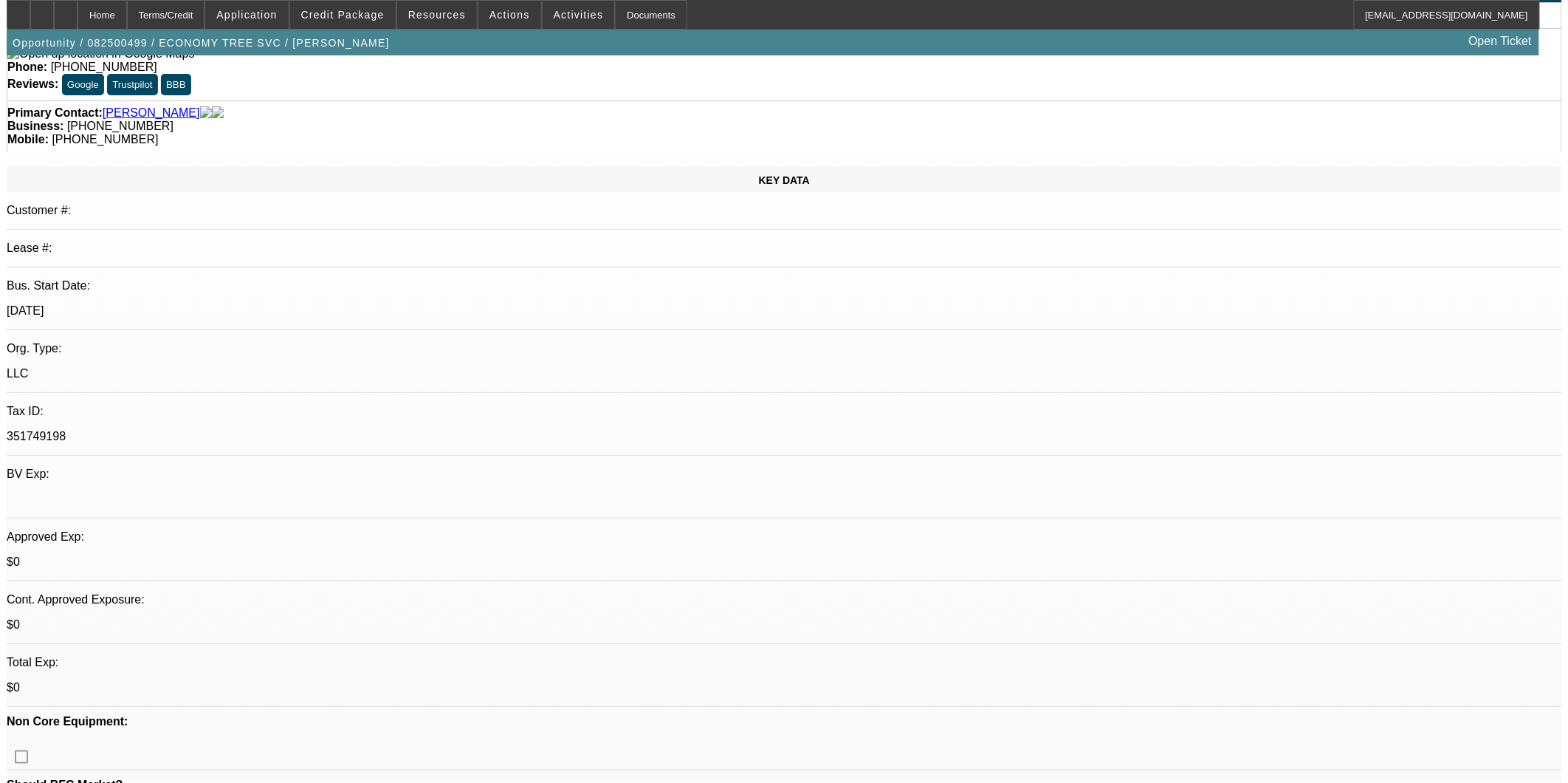
scroll to position [0, 0]
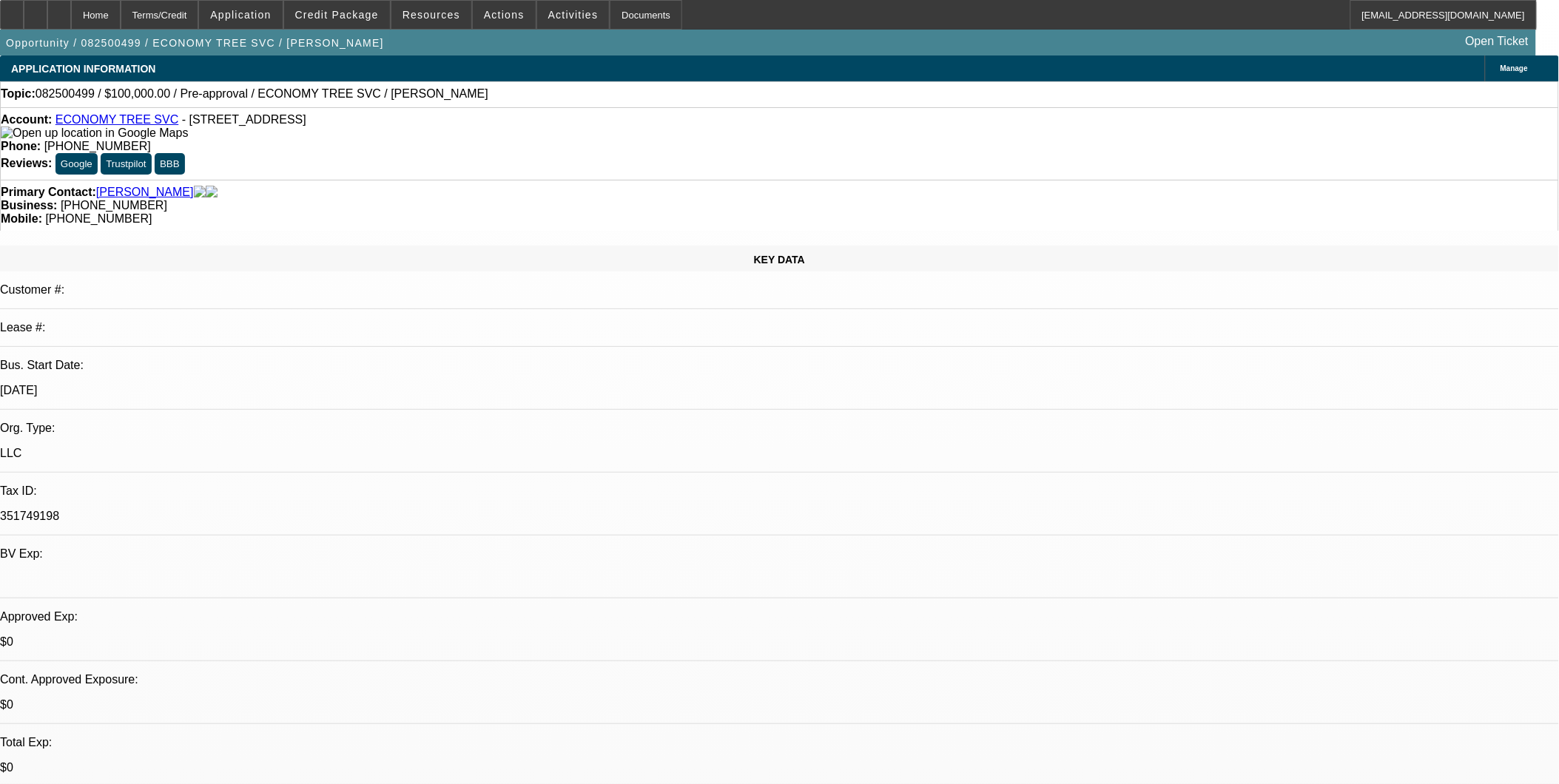
click at [701, 139] on div "Account: ECONOMY TREE SVC - [STREET_ADDRESS] Phone: [PHONE_NUMBER] Reviews: Goo…" at bounding box center [780, 144] width 1559 height 72
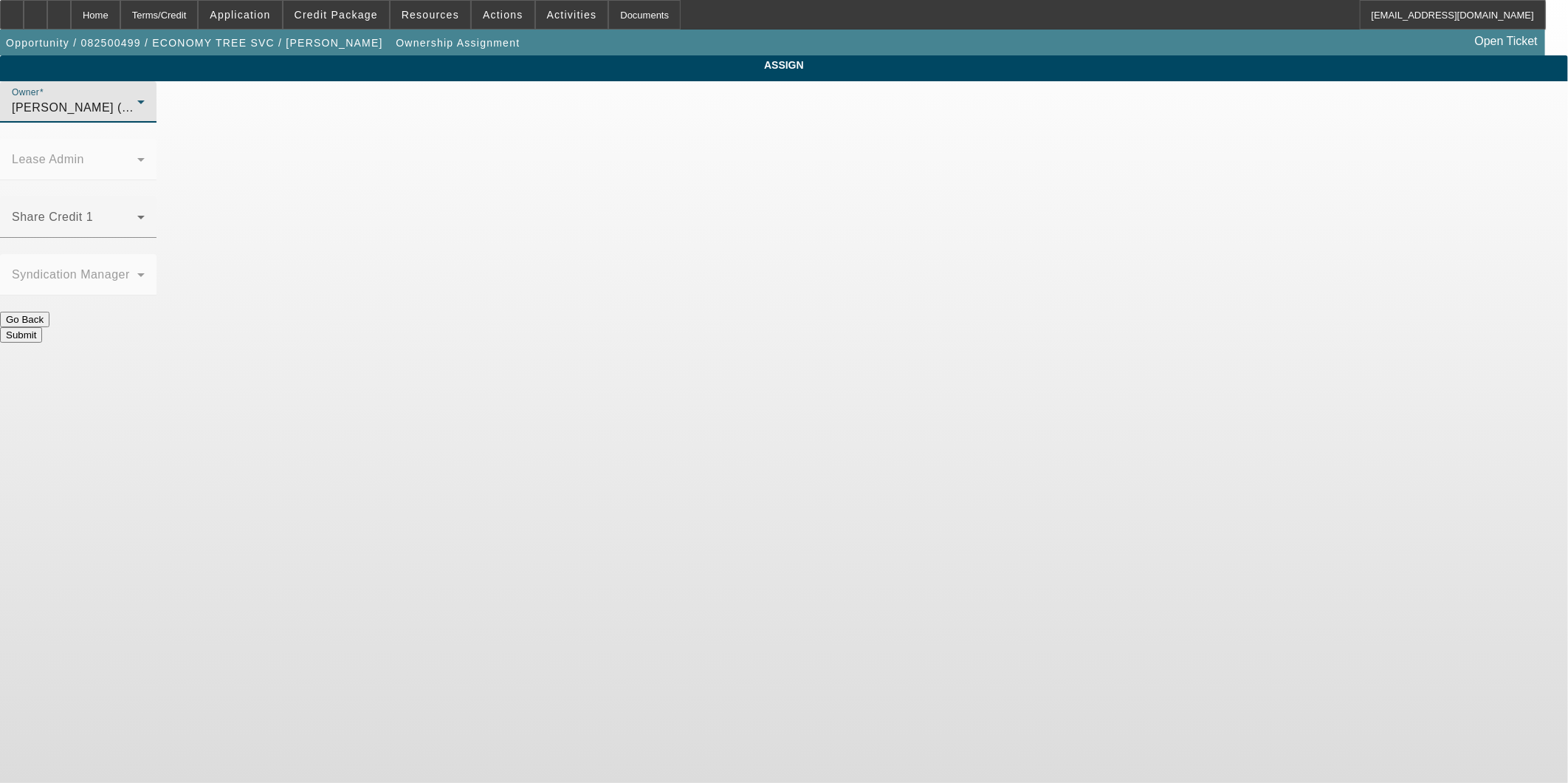
click at [138, 116] on div "[PERSON_NAME] (Lvl 1)" at bounding box center [74, 108] width 125 height 18
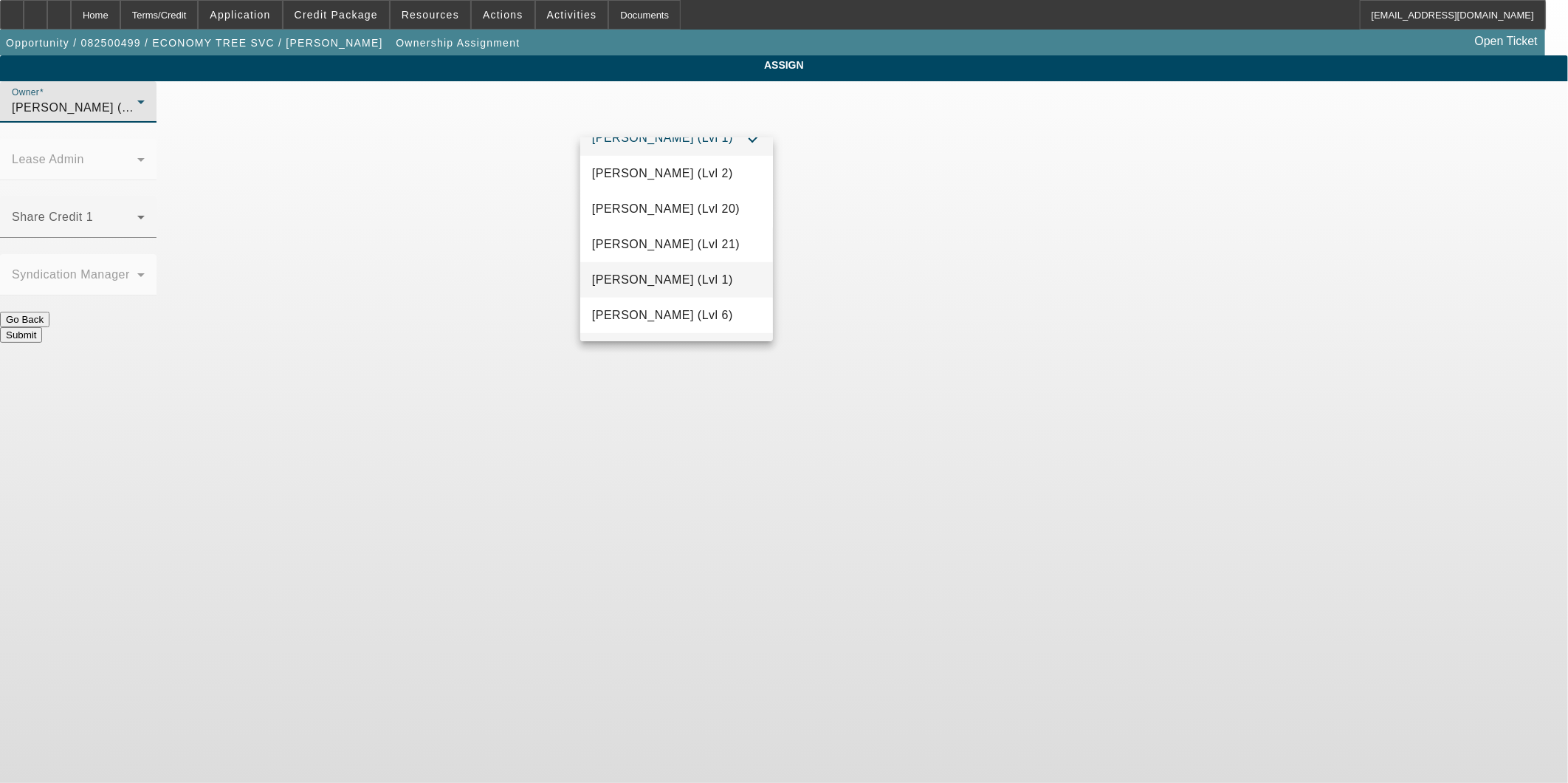
scroll to position [700, 0]
click at [659, 283] on span "Haraden, Amanda (Lvl 6)" at bounding box center [662, 278] width 141 height 18
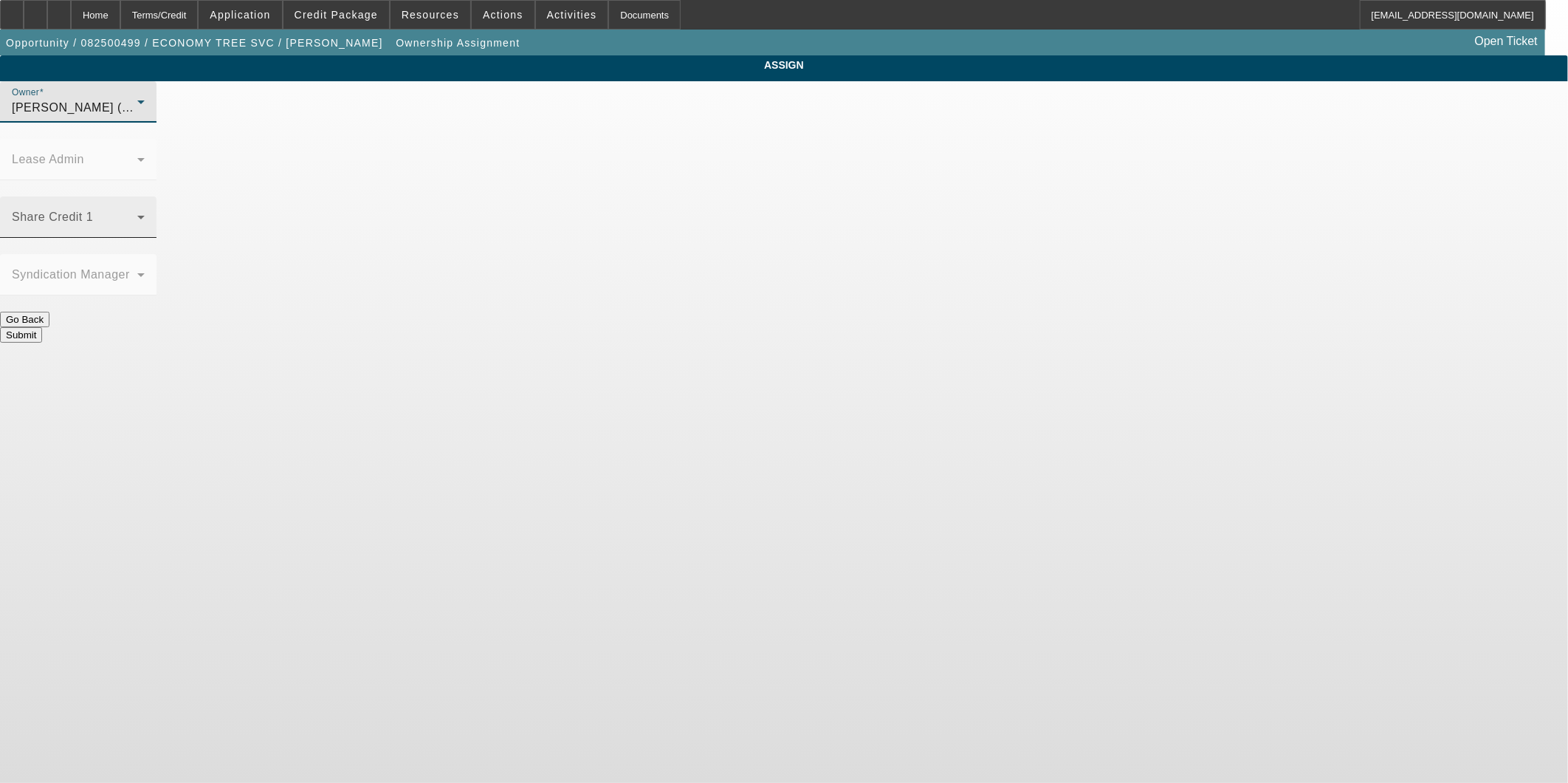
click at [138, 214] on span at bounding box center [74, 223] width 125 height 18
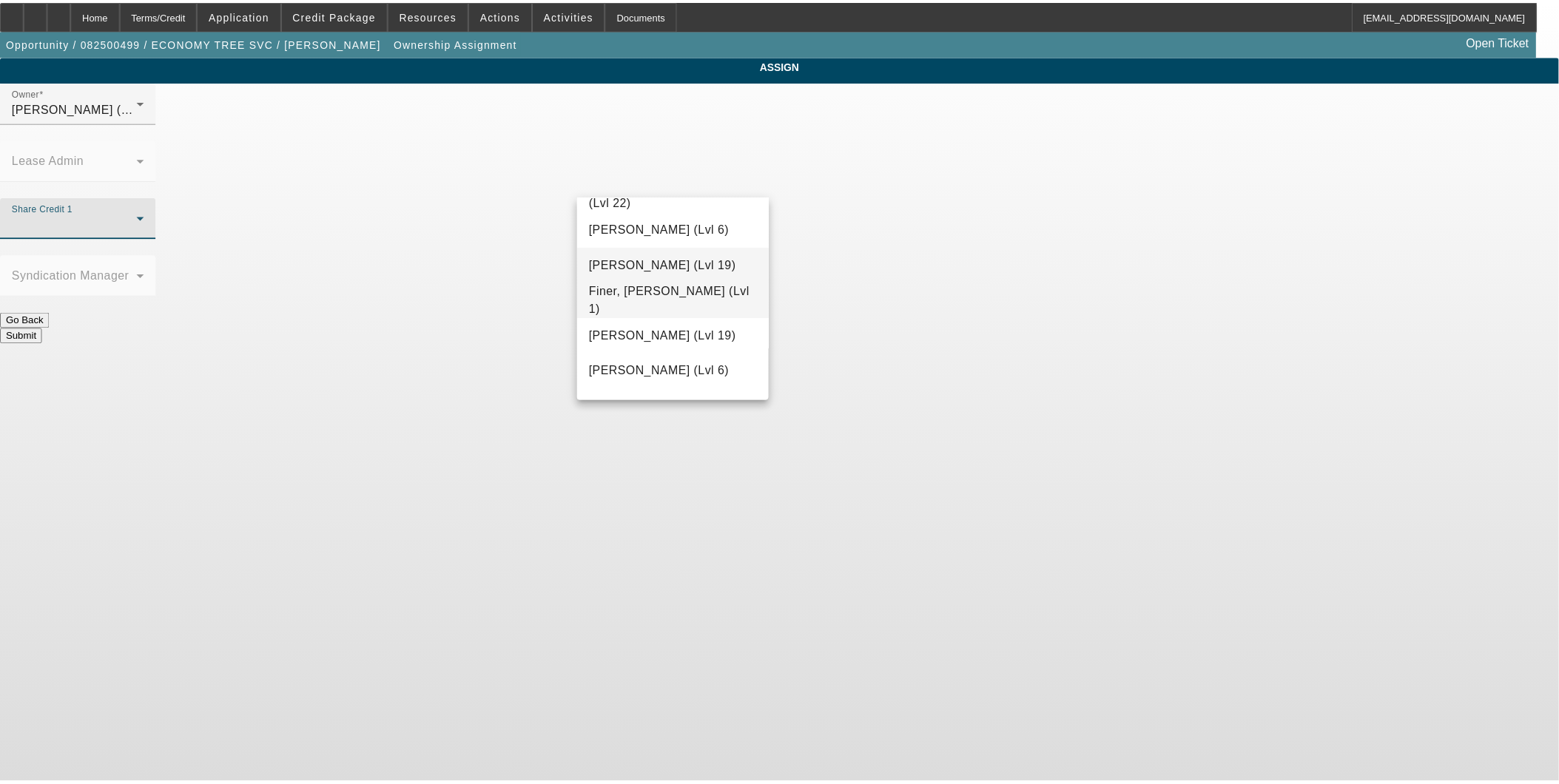
scroll to position [499, 0]
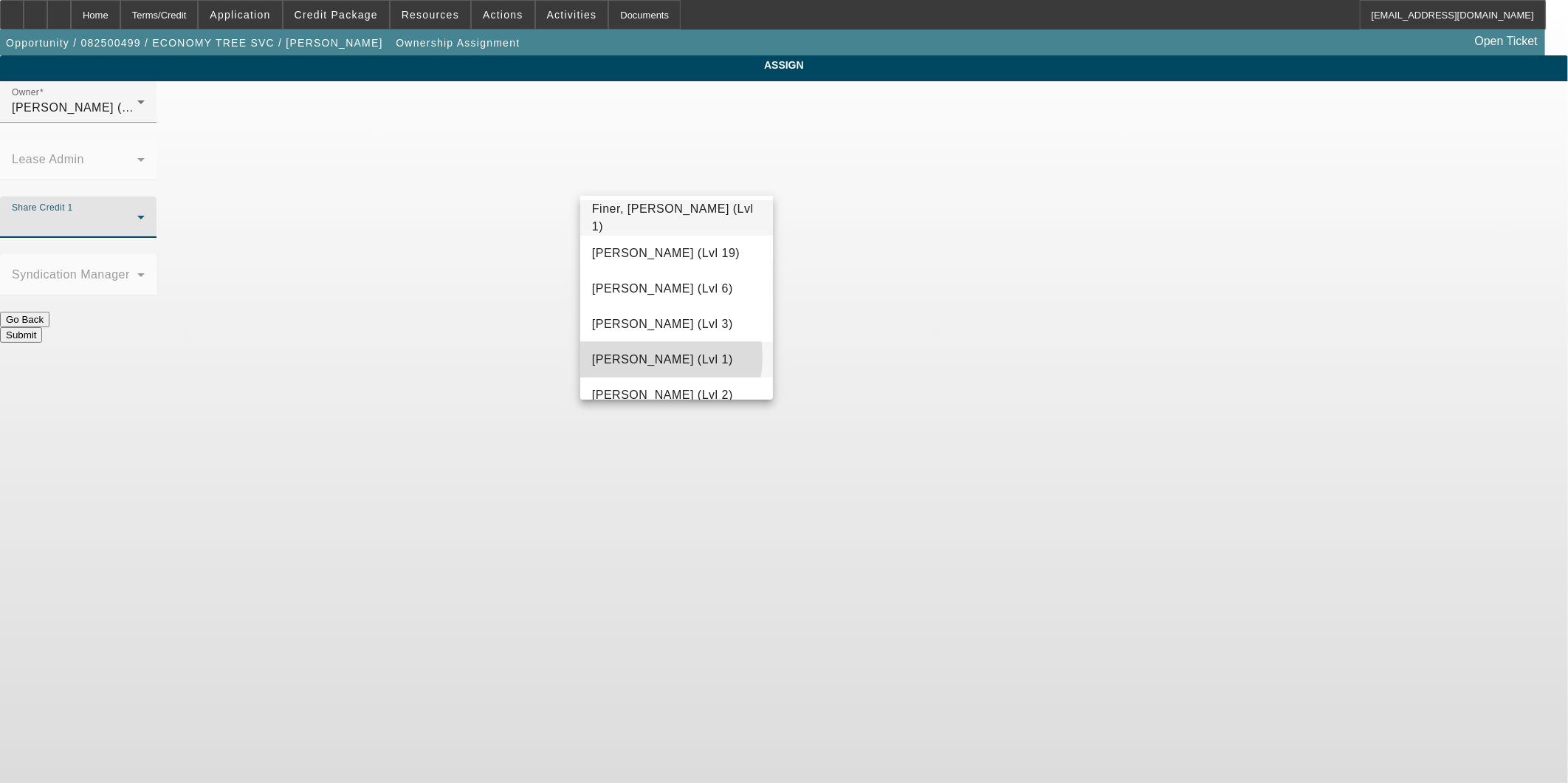
click at [645, 356] on span "Fredericks, Jack (Lvl 1)" at bounding box center [662, 360] width 141 height 18
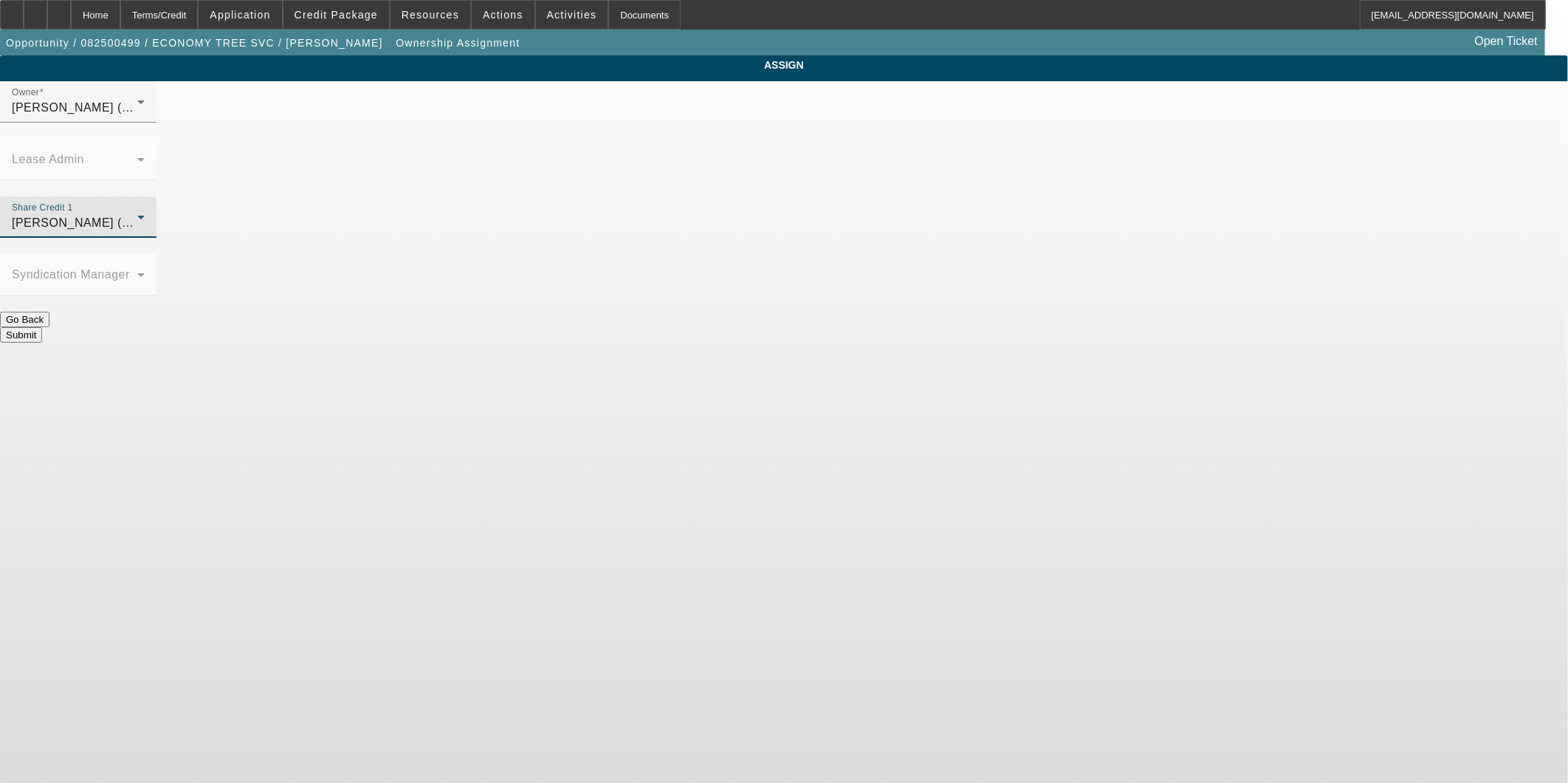
click at [42, 327] on button "Submit" at bounding box center [21, 335] width 42 height 16
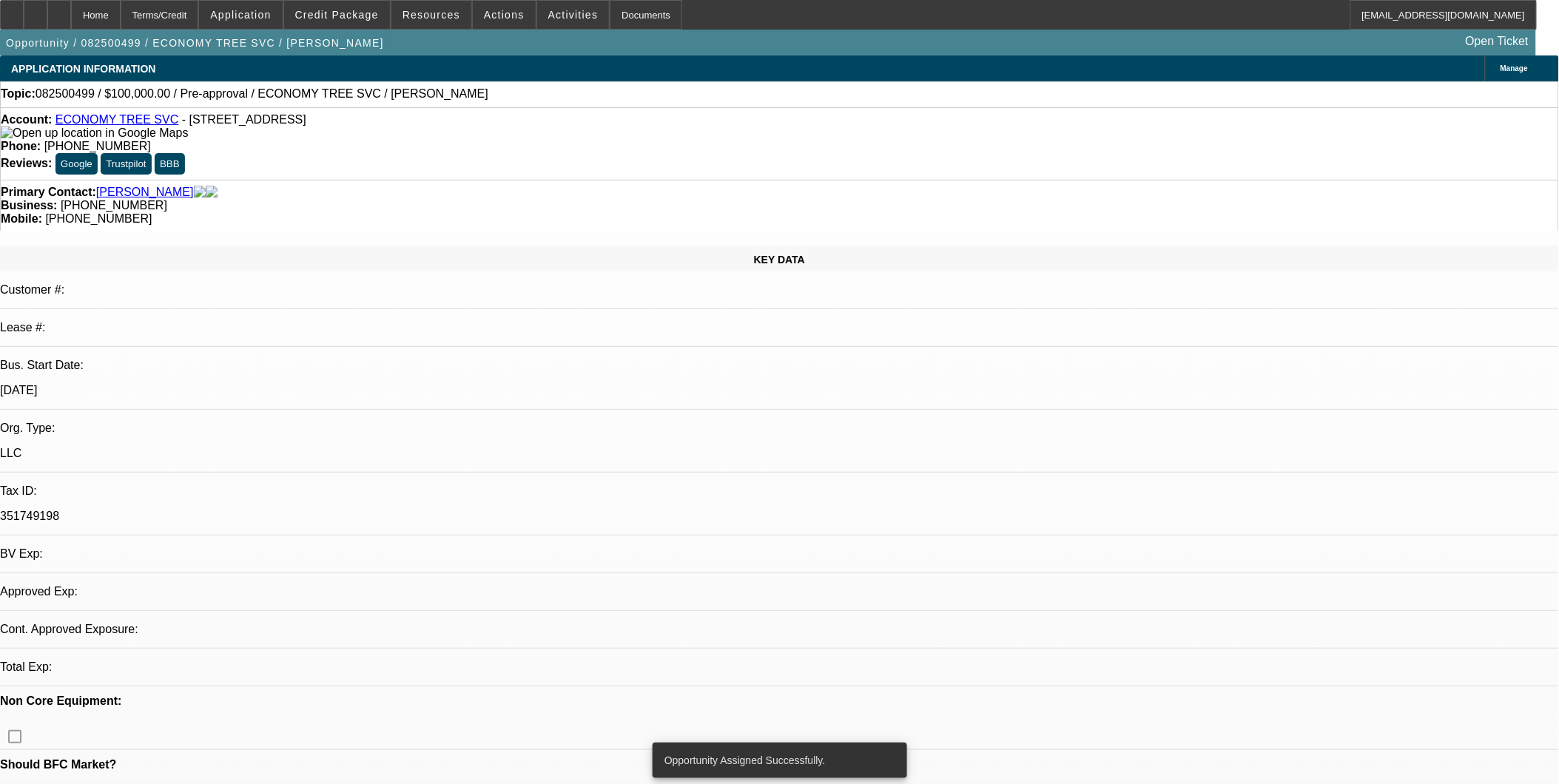
select select "0"
select select "2"
select select "0.1"
select select "4"
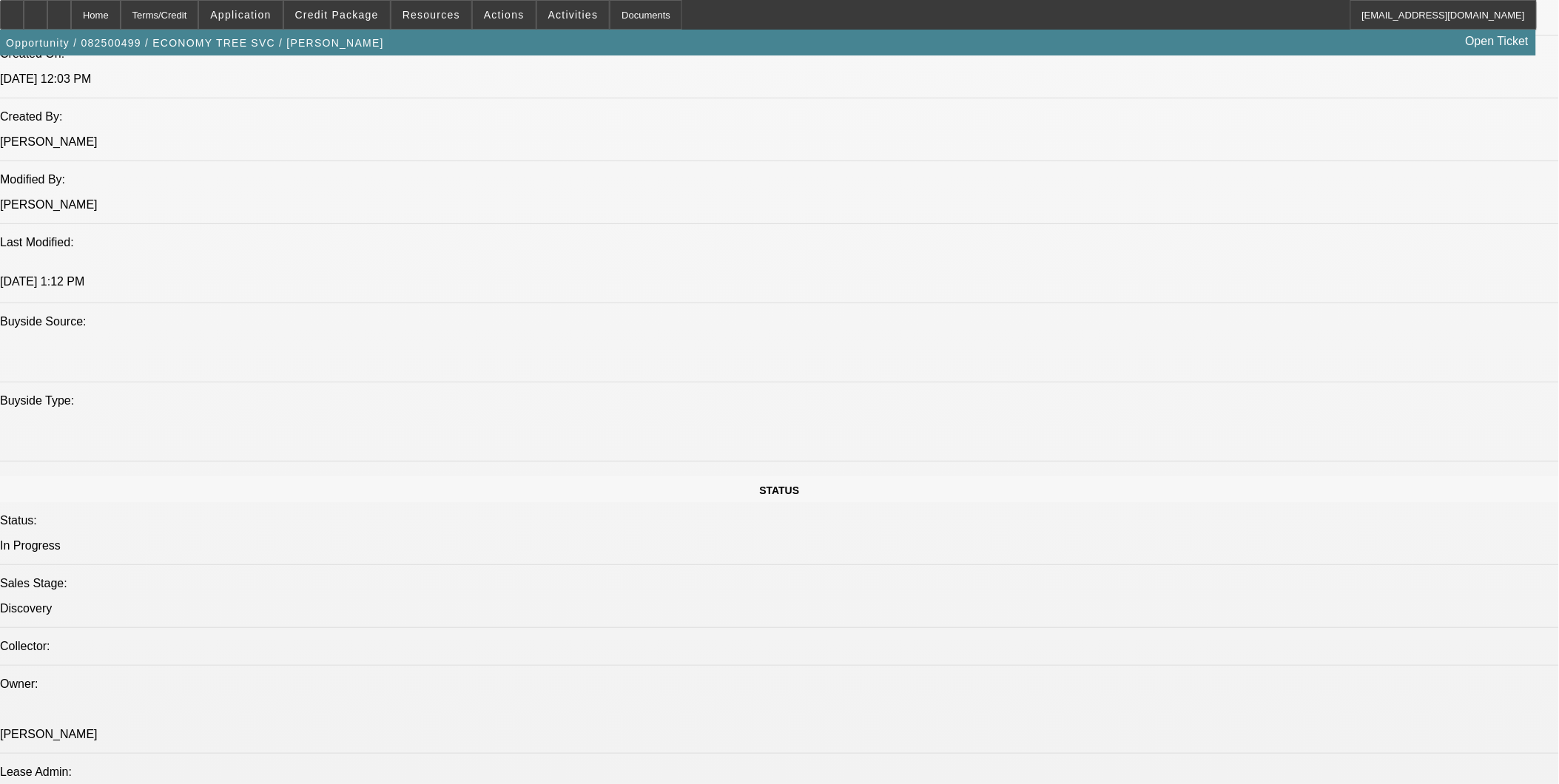
scroll to position [1397, 0]
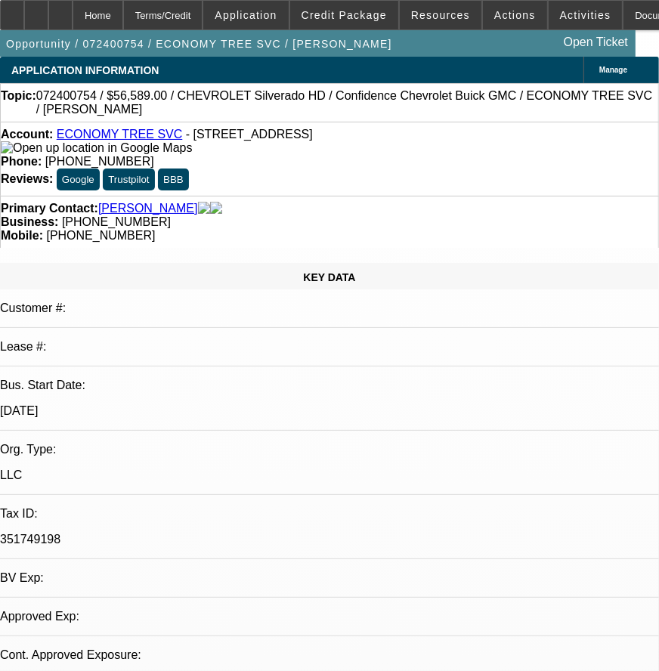
select select "0"
select select "2"
select select "0.1"
select select "1"
select select "2"
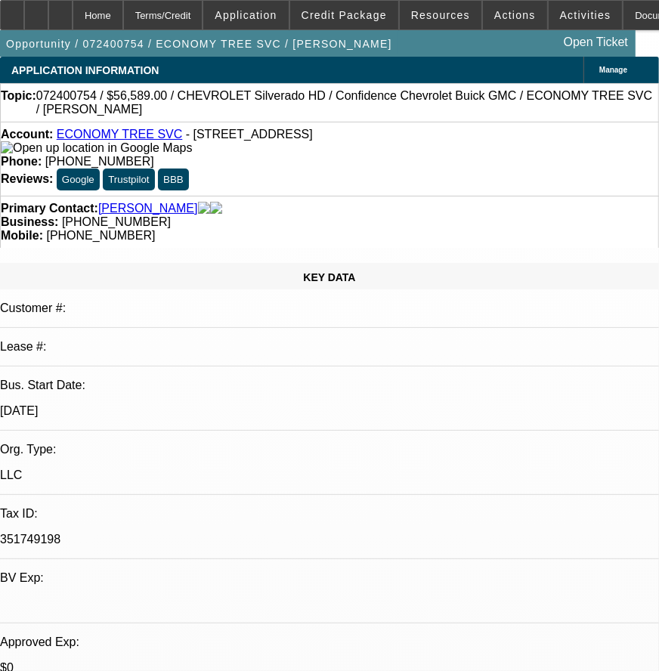
select select "4"
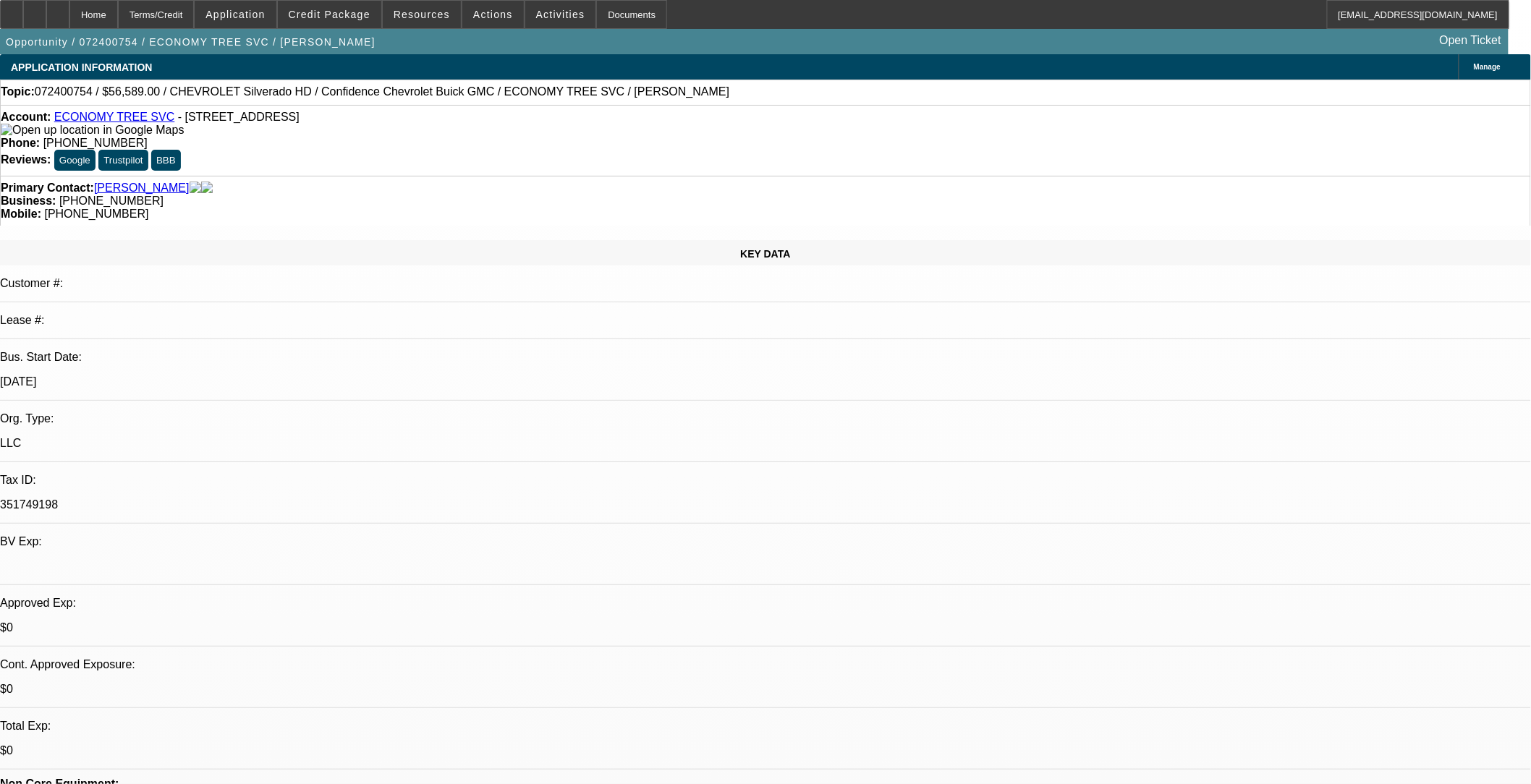
scroll to position [52, 0]
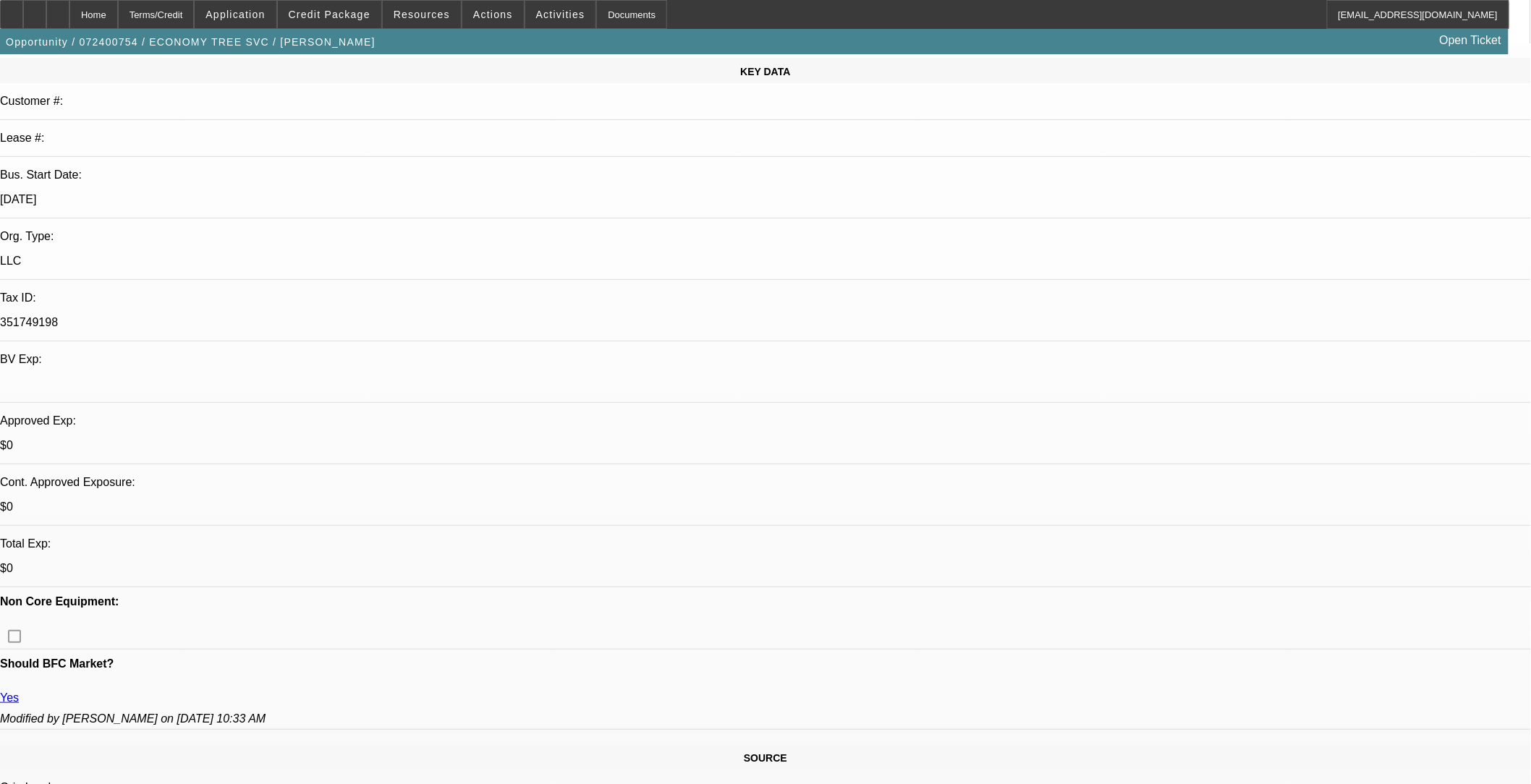
scroll to position [0, 0]
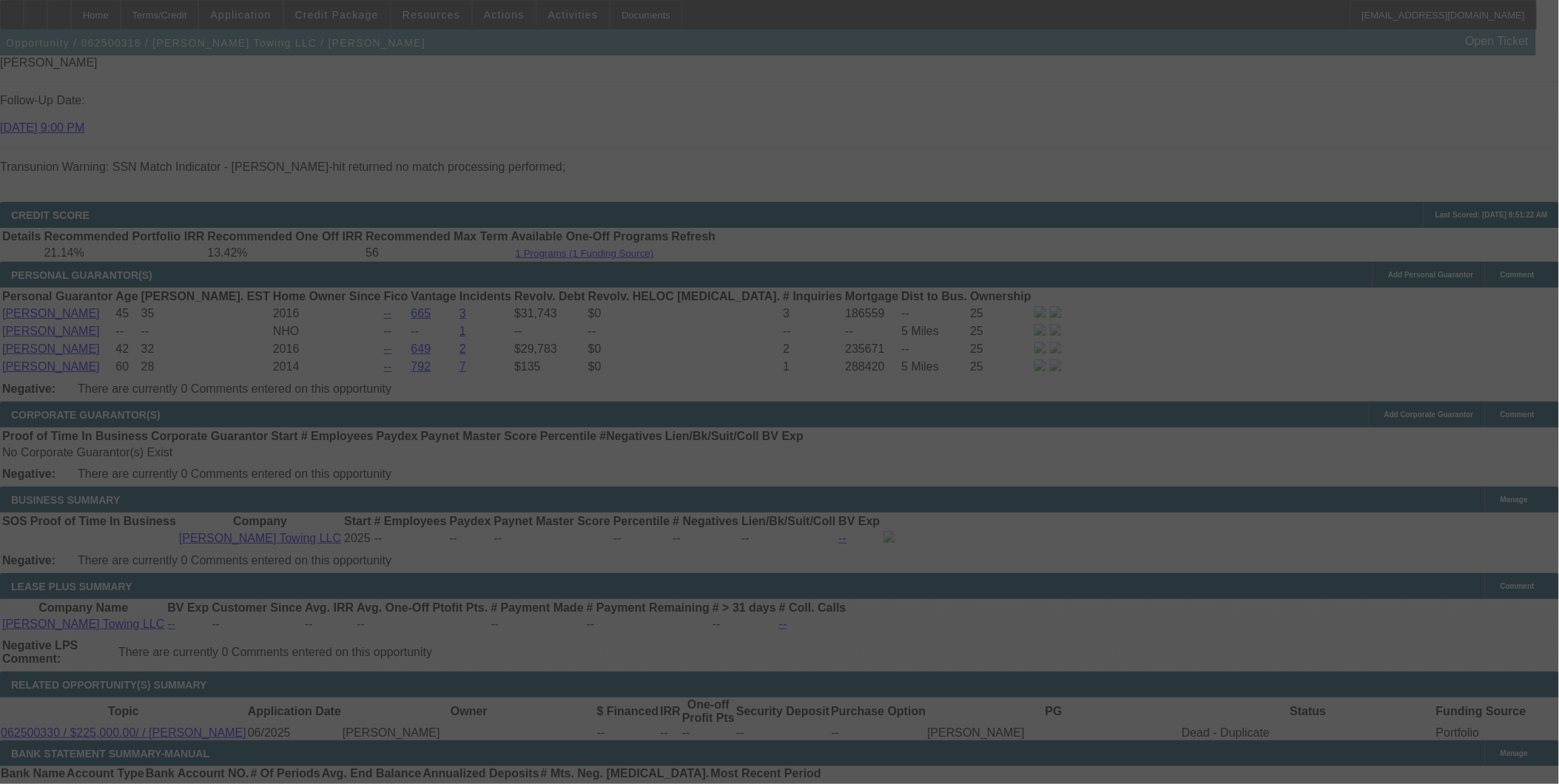
scroll to position [2439, 0]
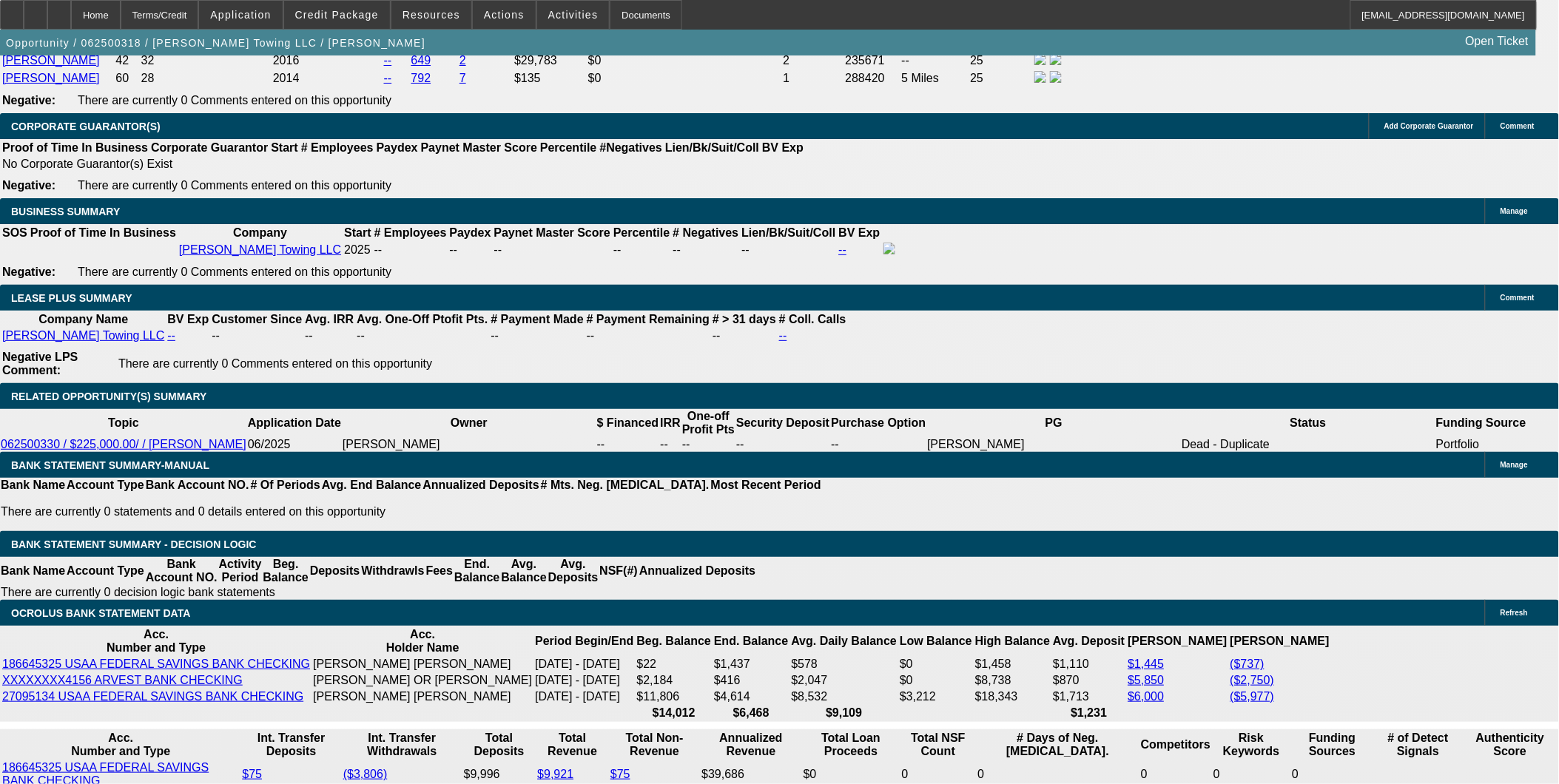
select select "0"
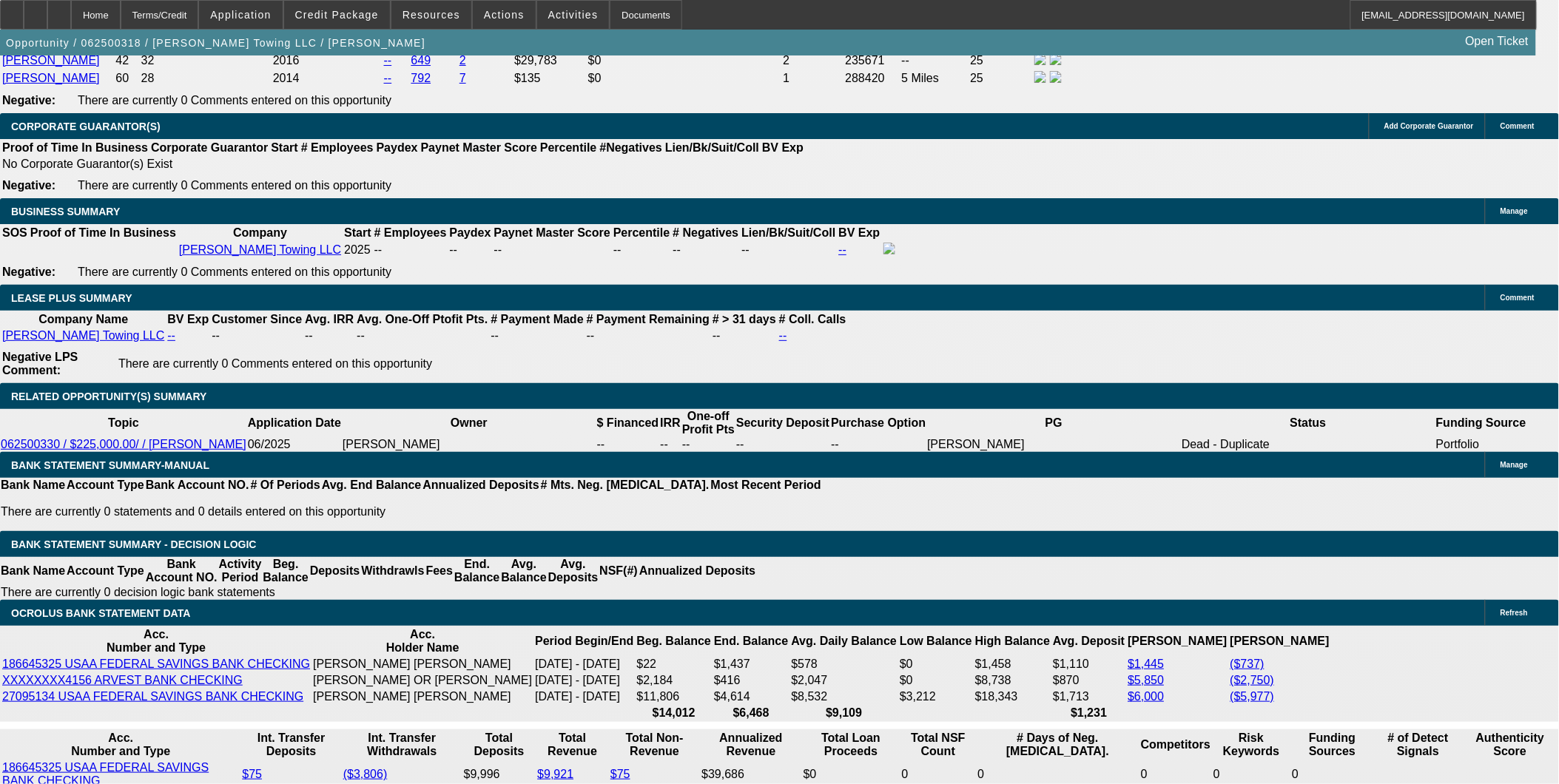
select select "0"
select select "1"
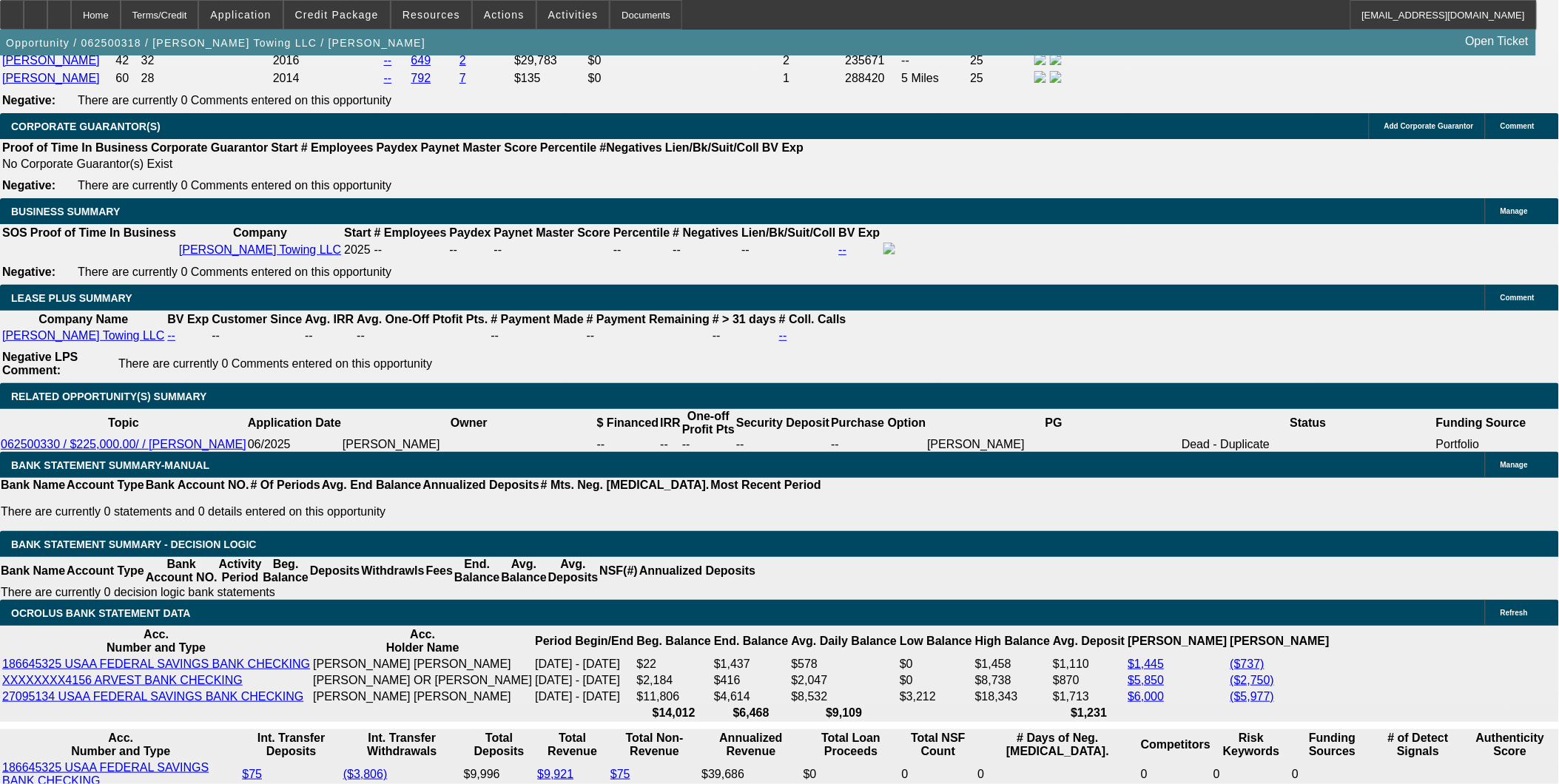
select select "2"
select select "6"
select select "1"
select select "2"
select select "6"
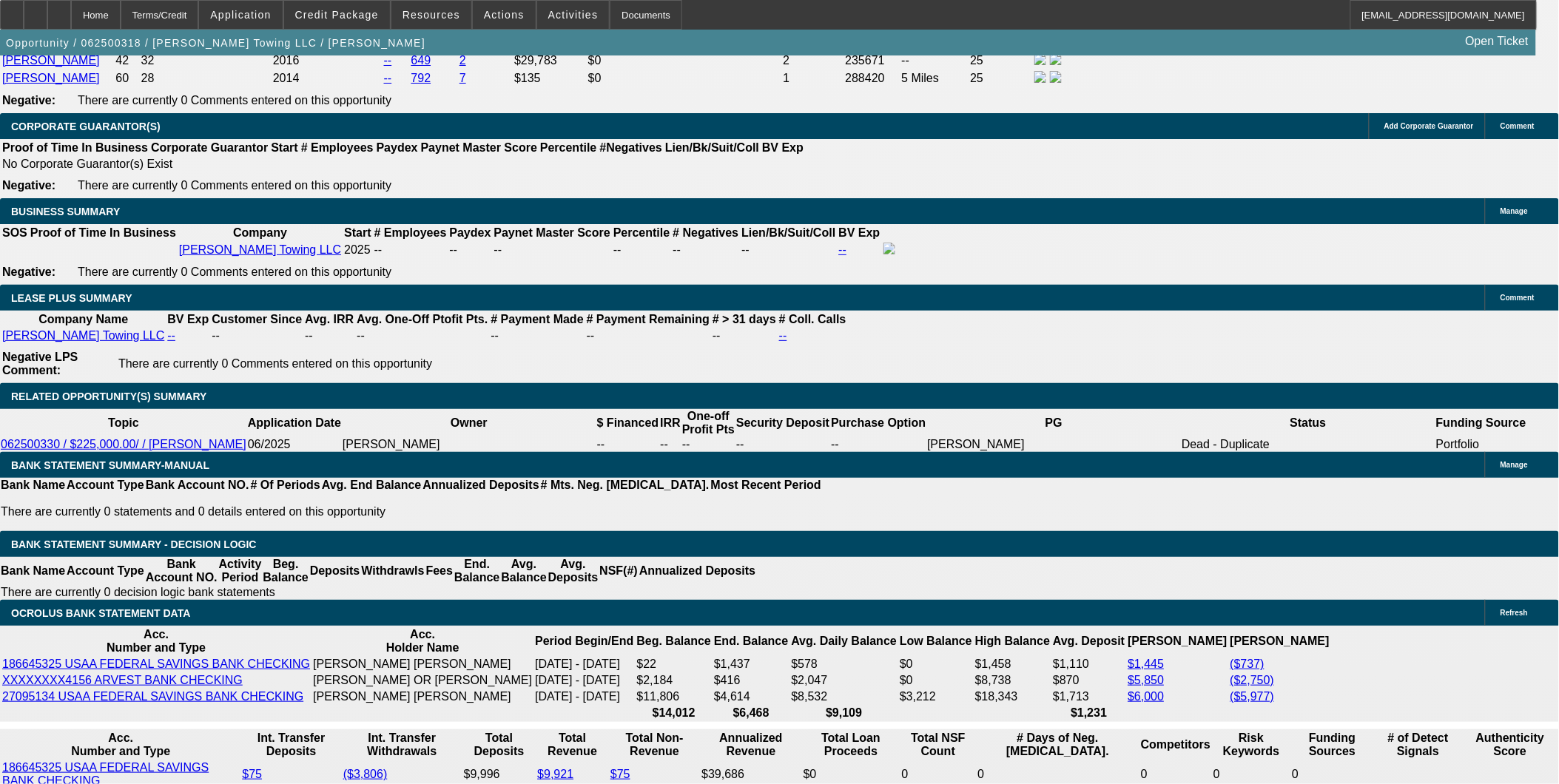
select select "1"
select select "2"
select select "6"
select select "1"
select select "2"
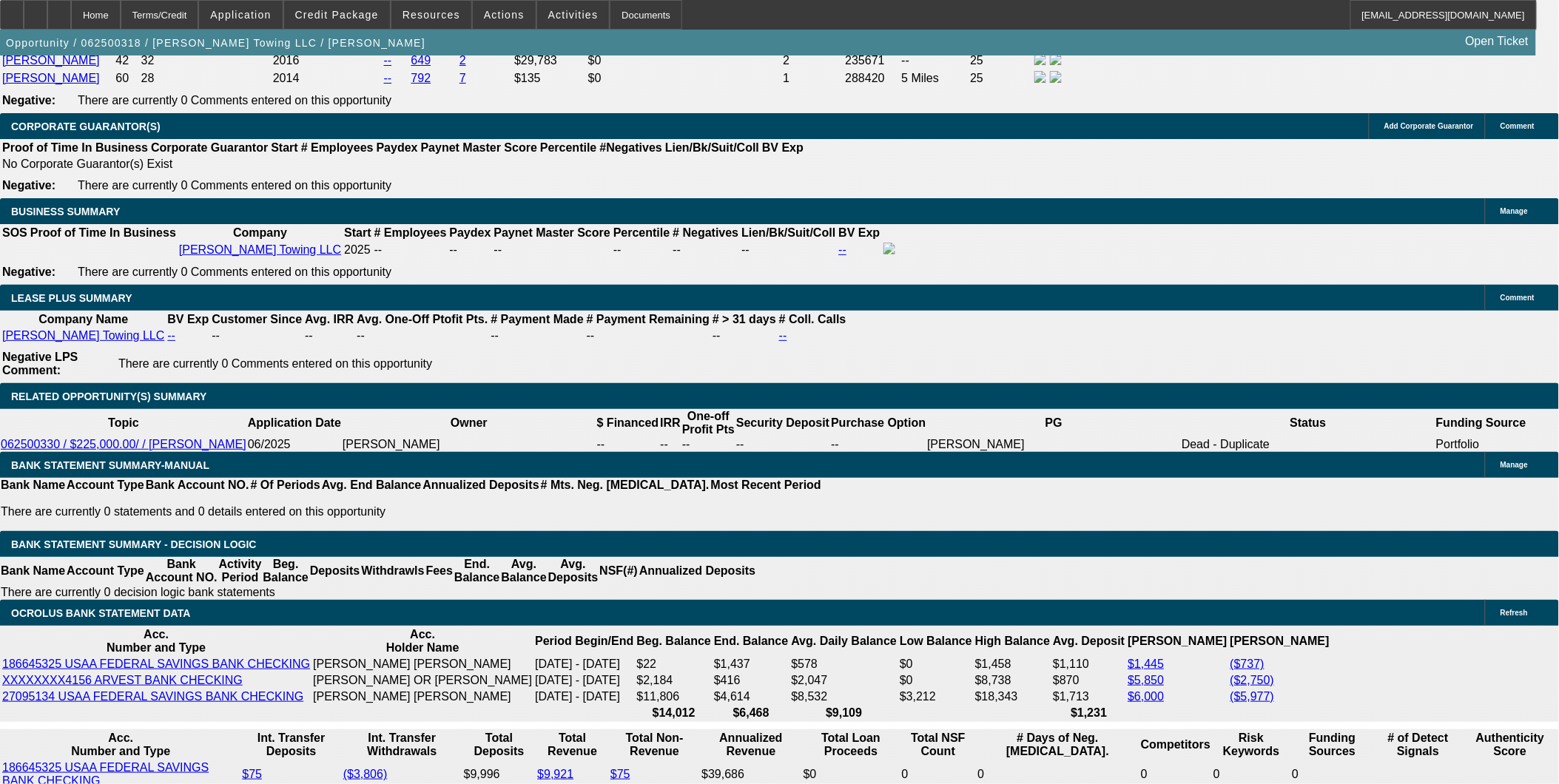
select select "6"
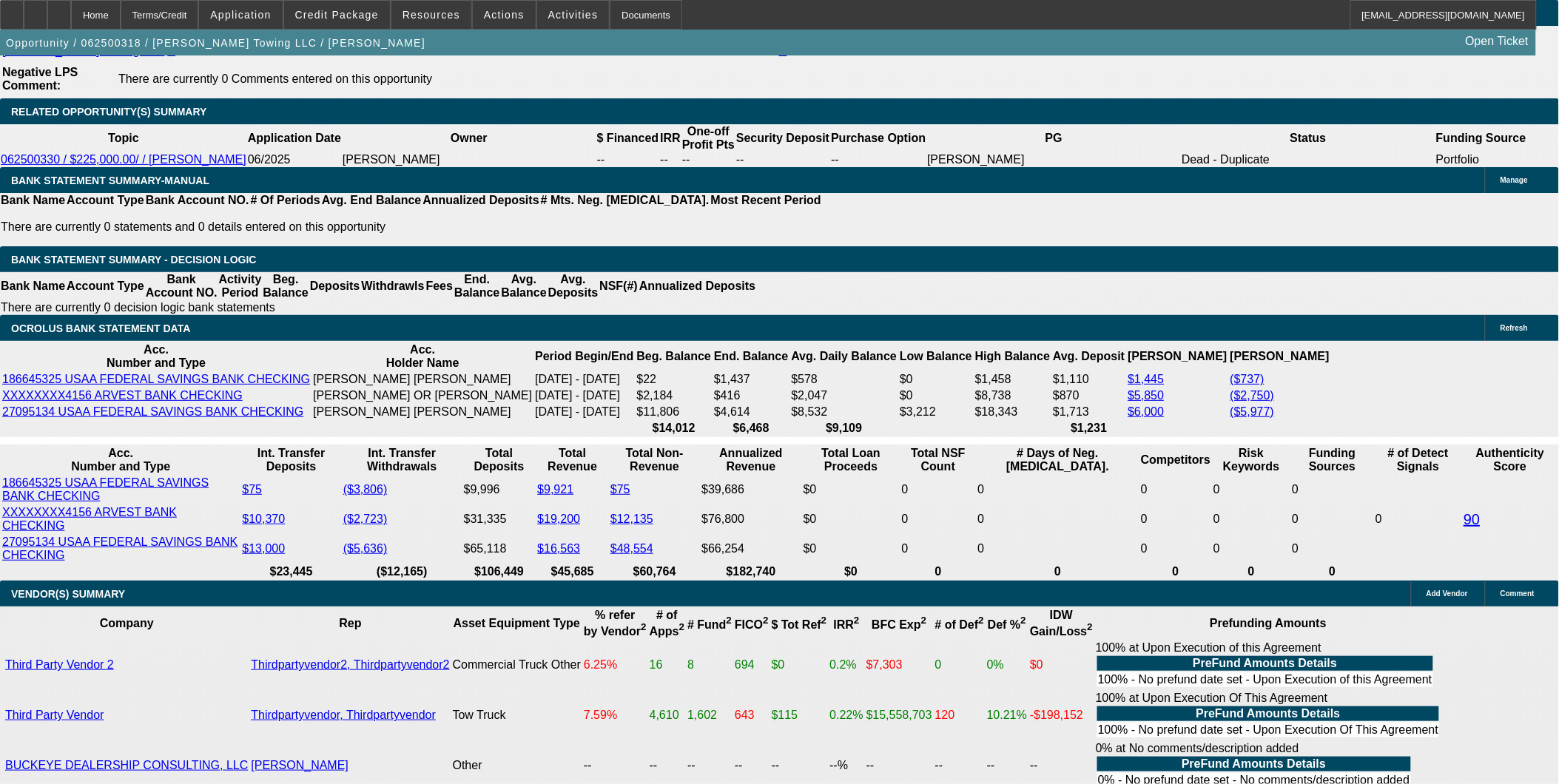
scroll to position [2725, 0]
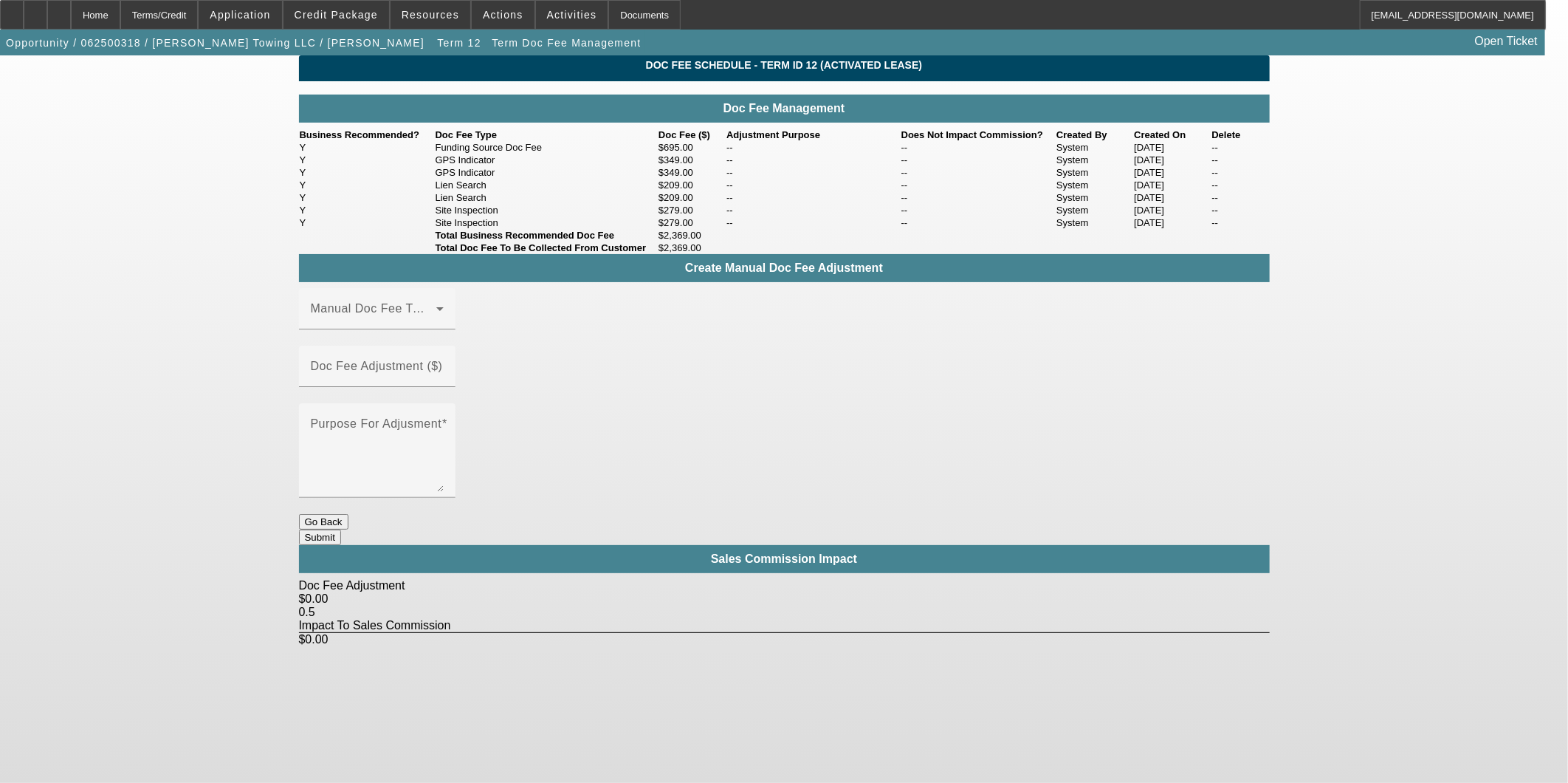
click at [1335, 225] on app-term-doc-fee-management "Doc Fee Schedule - Term ID 12 (Activated Lease) Doc Fee Management Business Rec…" at bounding box center [784, 351] width 1568 height 591
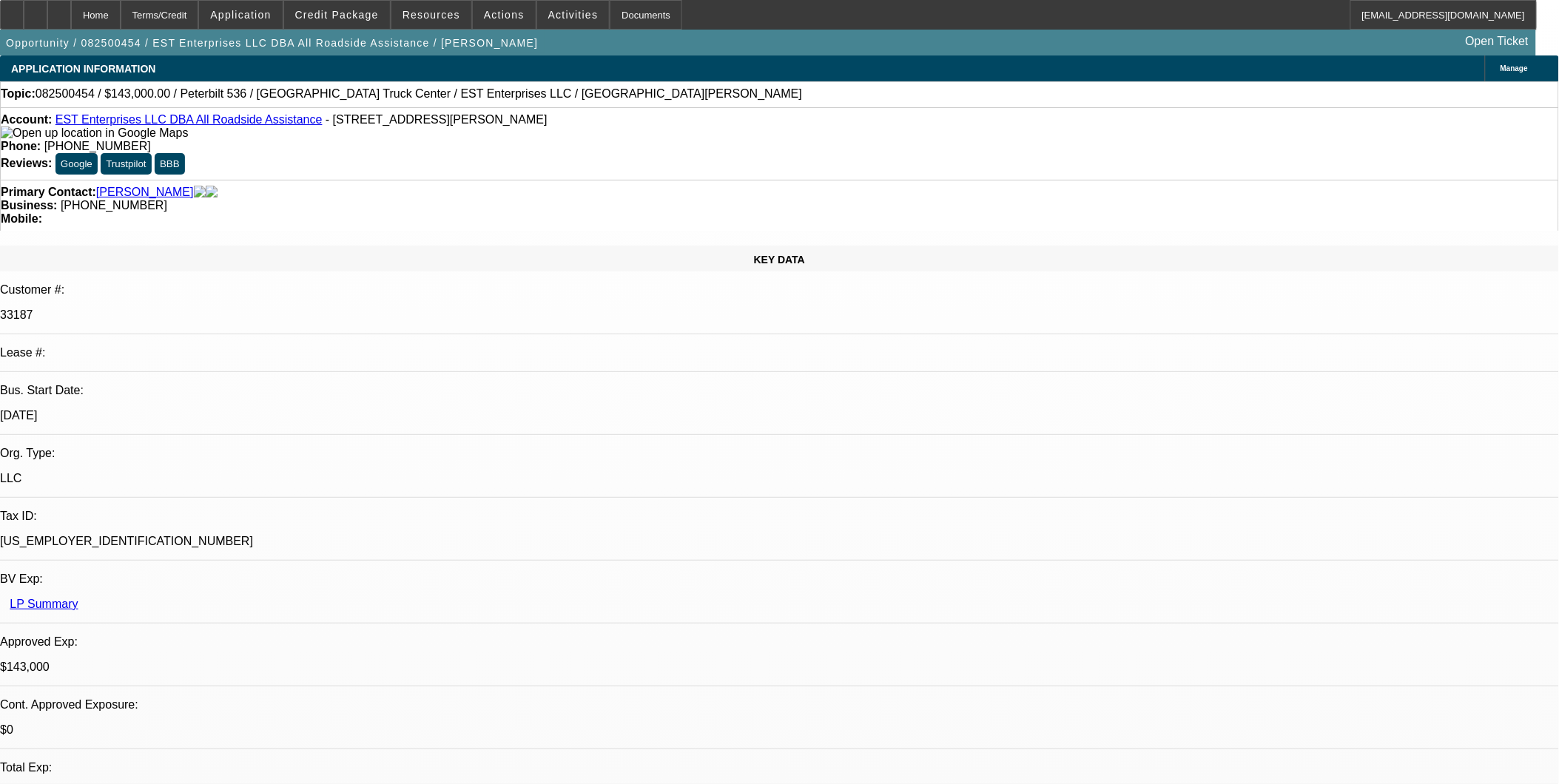
select select "0"
select select "2"
select select "0"
select select "2"
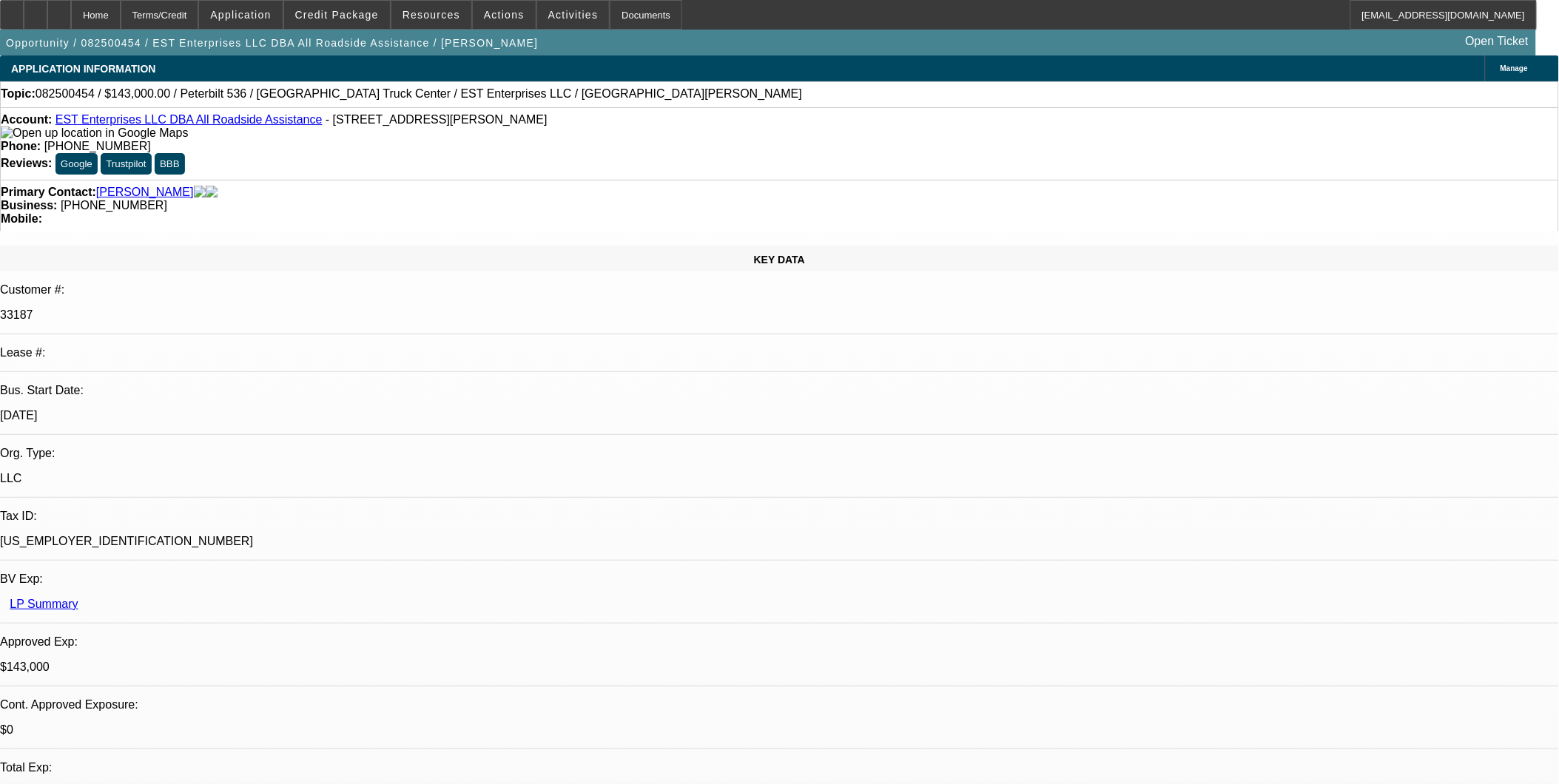
select select "0"
select select "2"
select select "0.1"
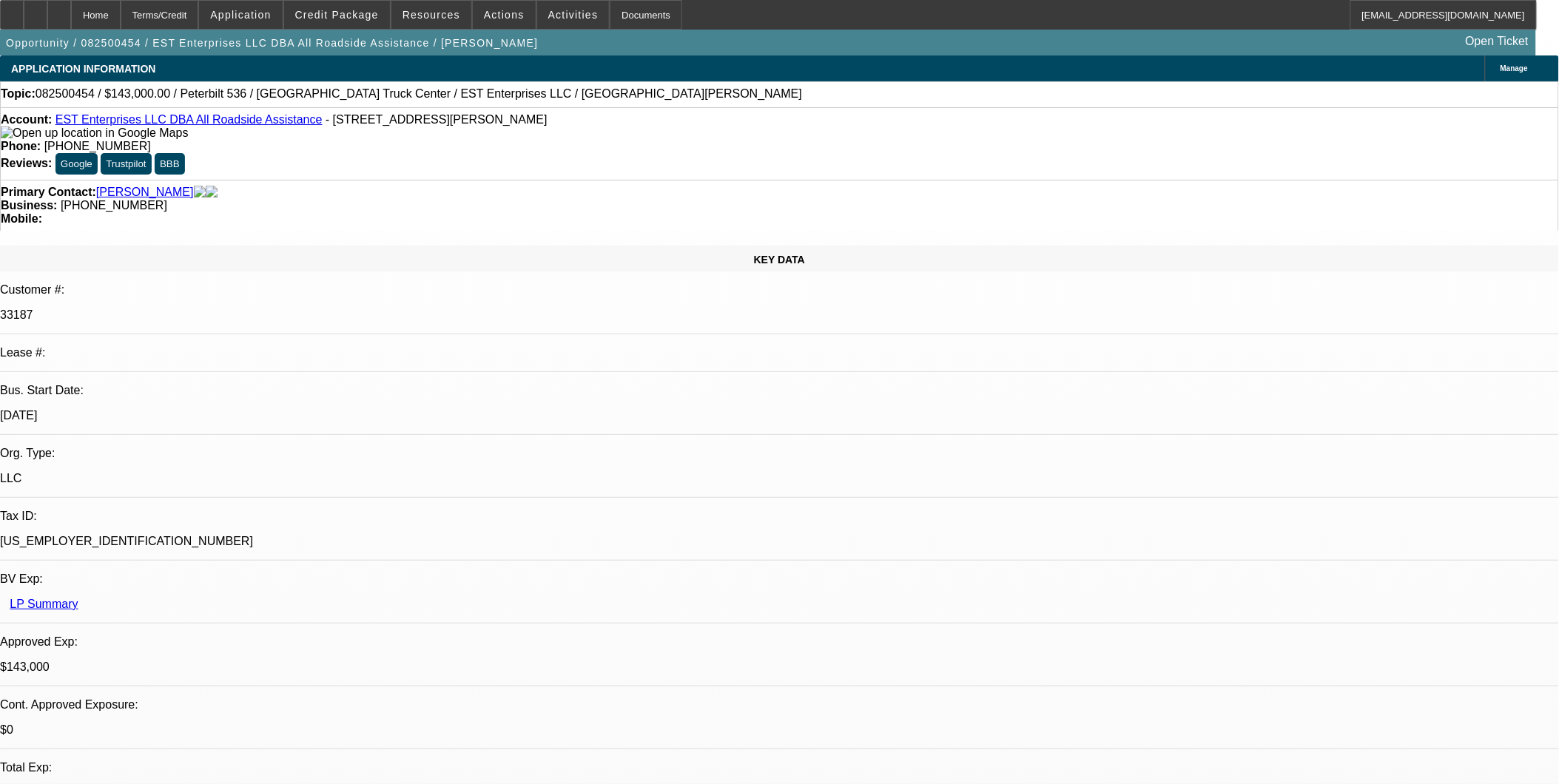
select select "2"
select select "0.1"
select select "1"
select select "2"
select select "6"
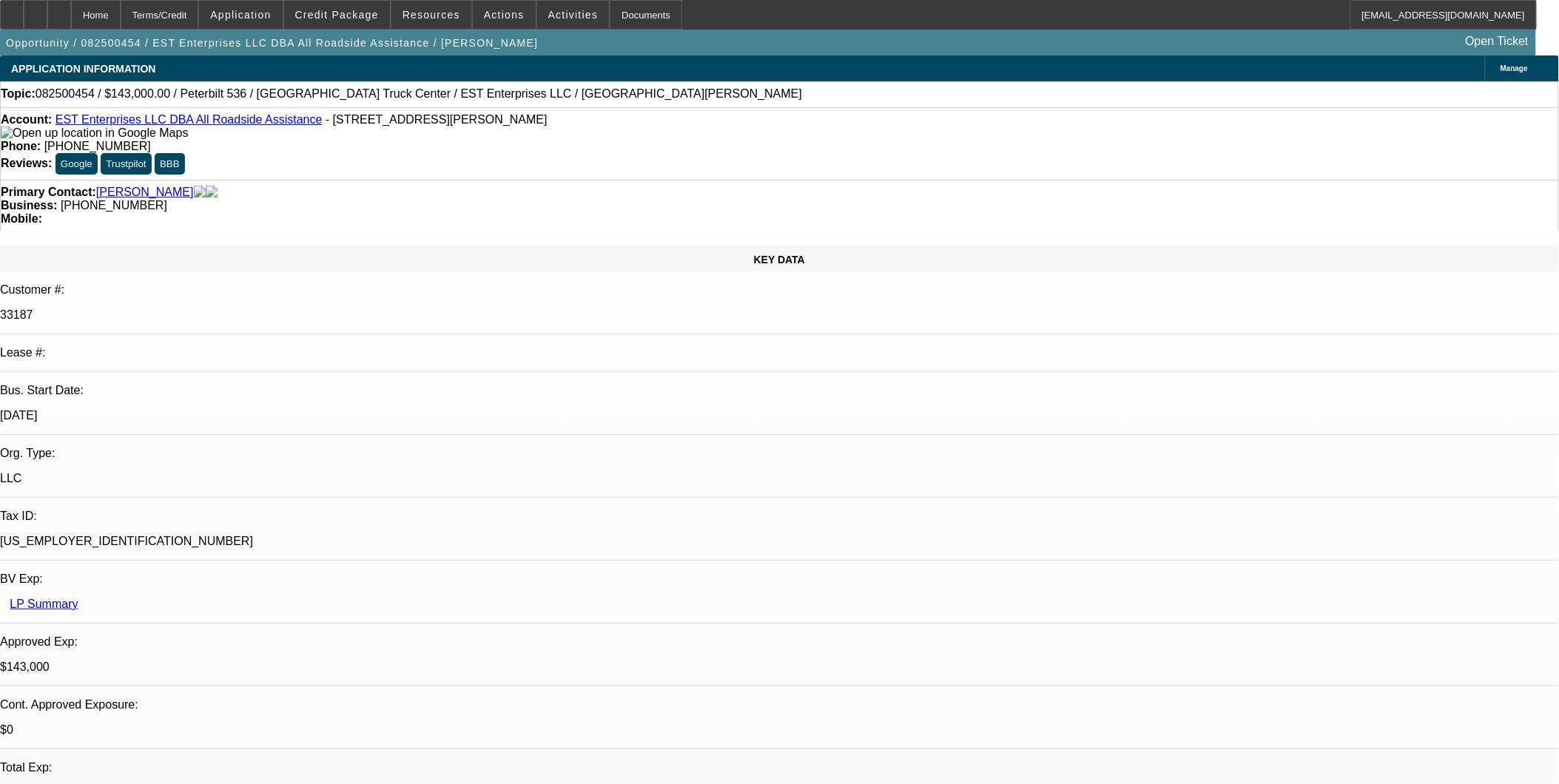
select select "1"
select select "2"
select select "6"
select select "1"
select select "2"
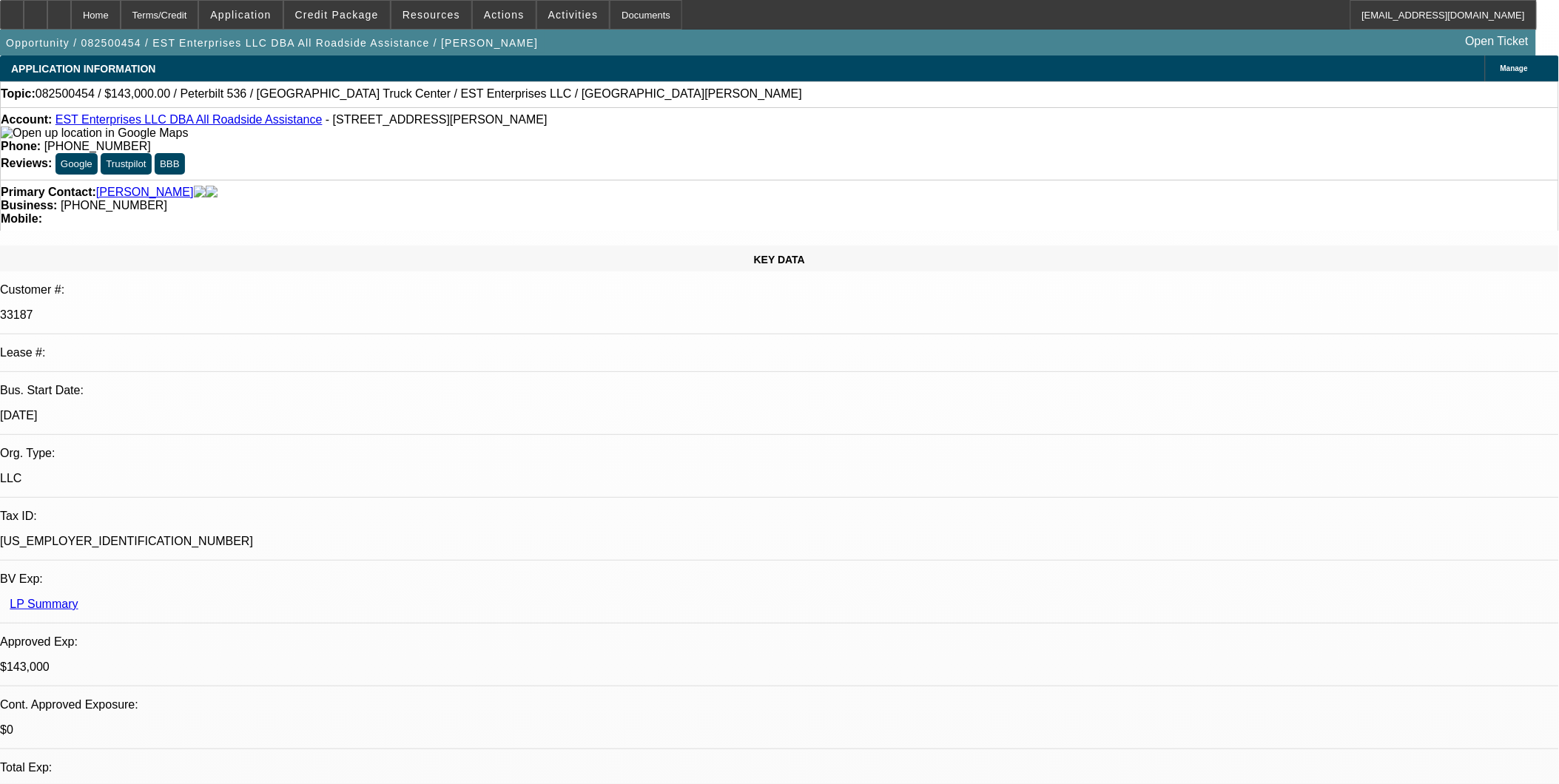
select select "4"
select select "1"
select select "2"
select select "4"
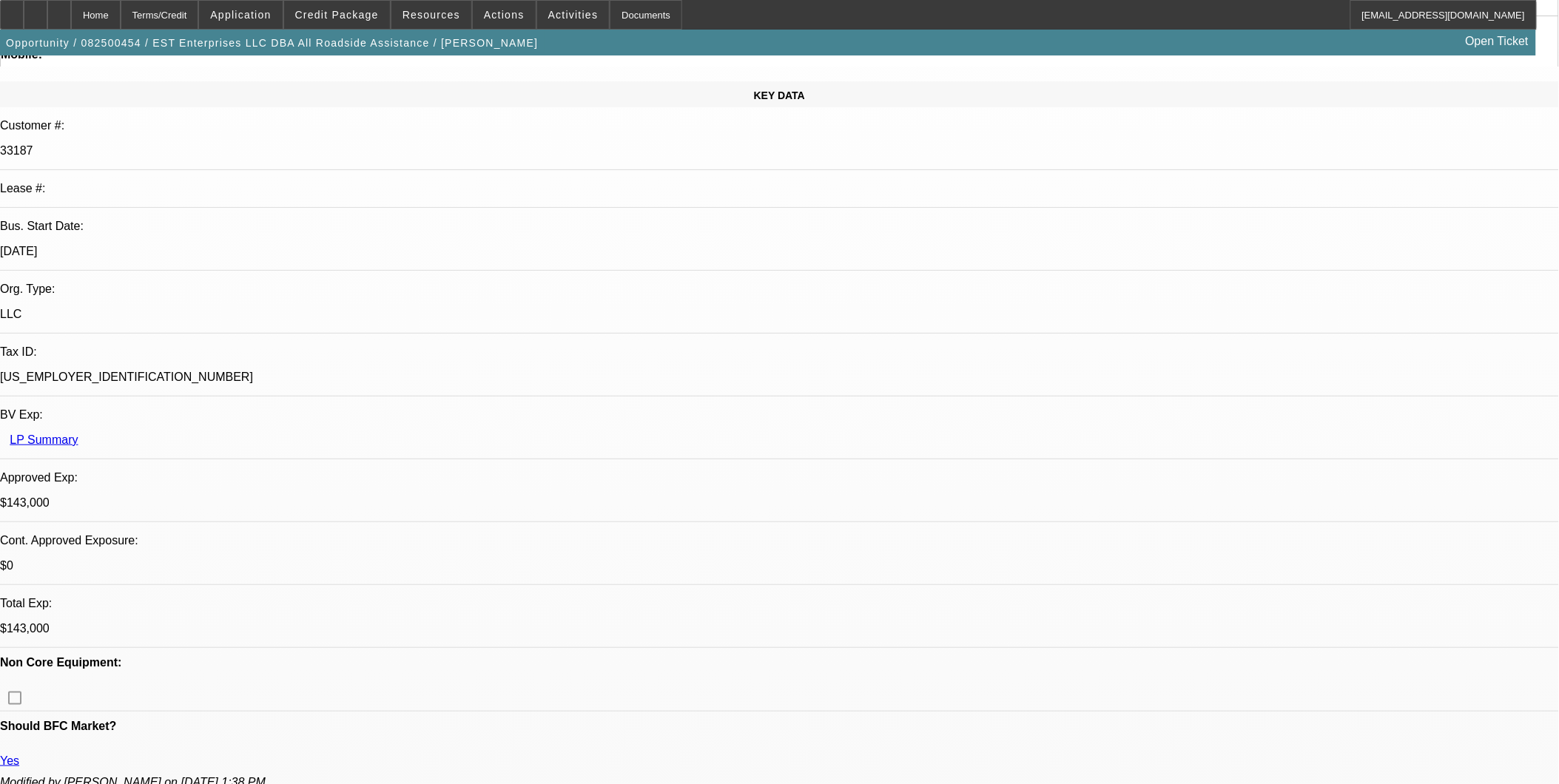
scroll to position [404, 0]
drag, startPoint x: 1271, startPoint y: 138, endPoint x: 1273, endPoint y: 153, distance: 15.1
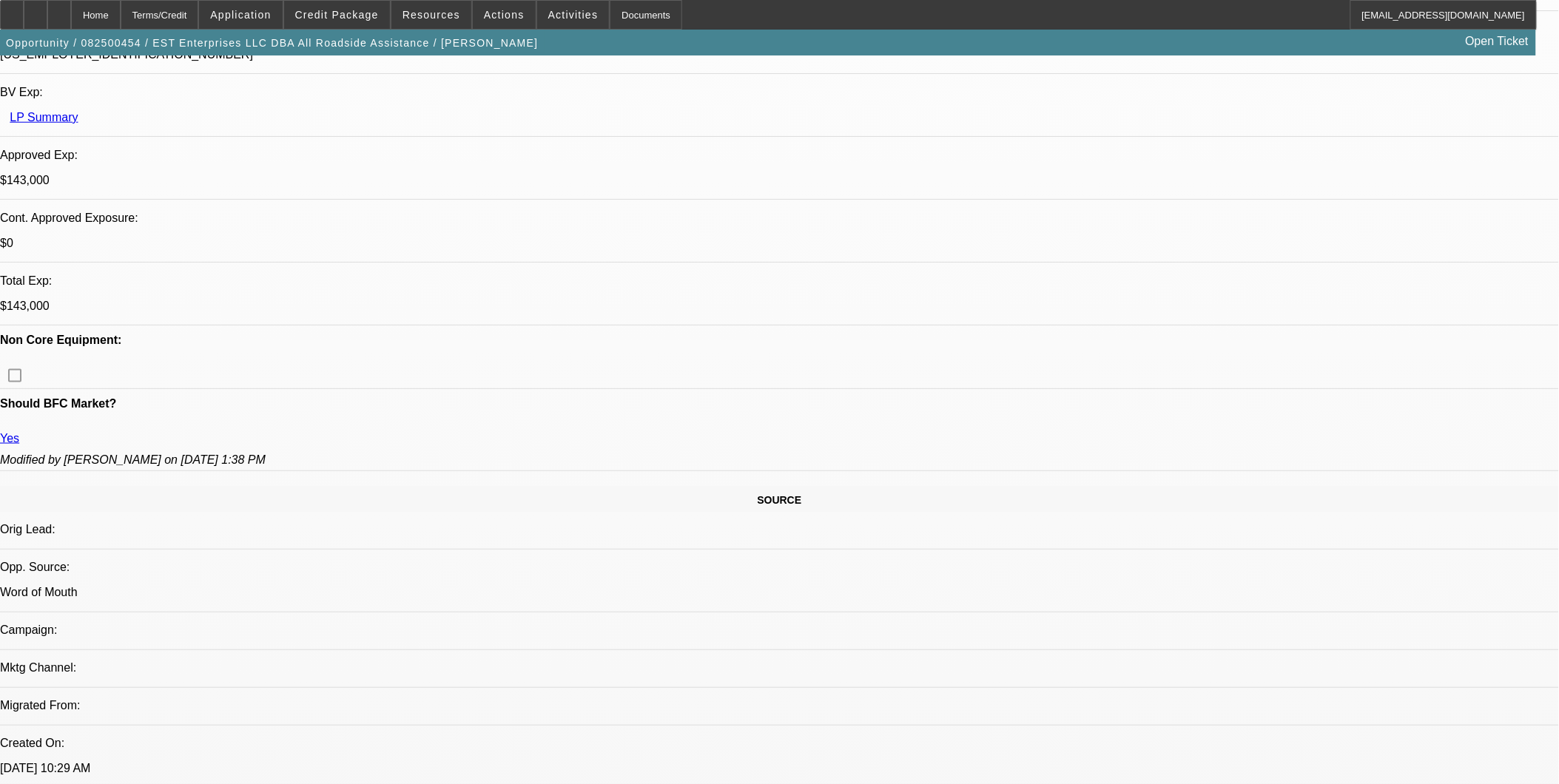
scroll to position [492, 0]
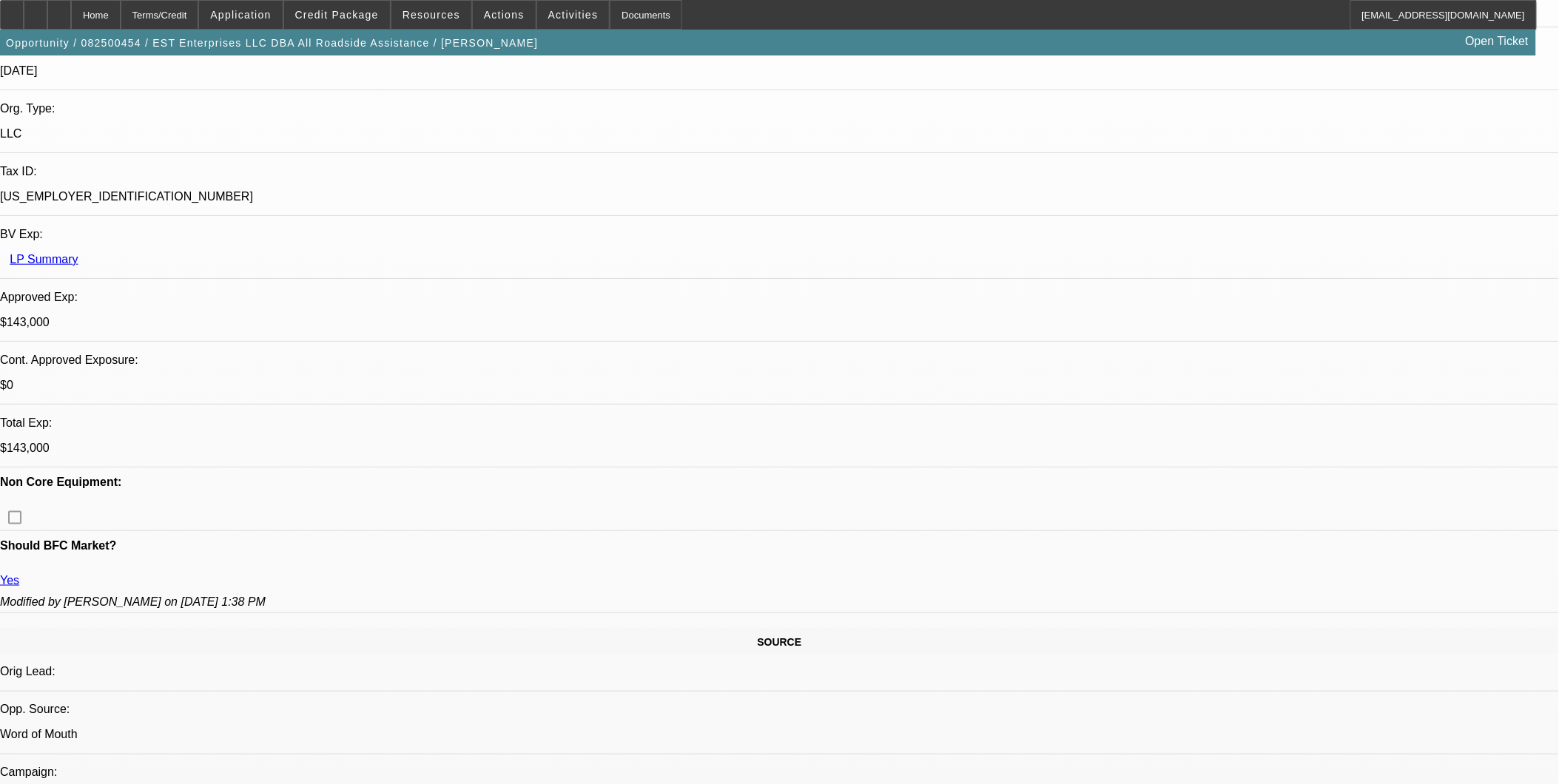
scroll to position [329, 0]
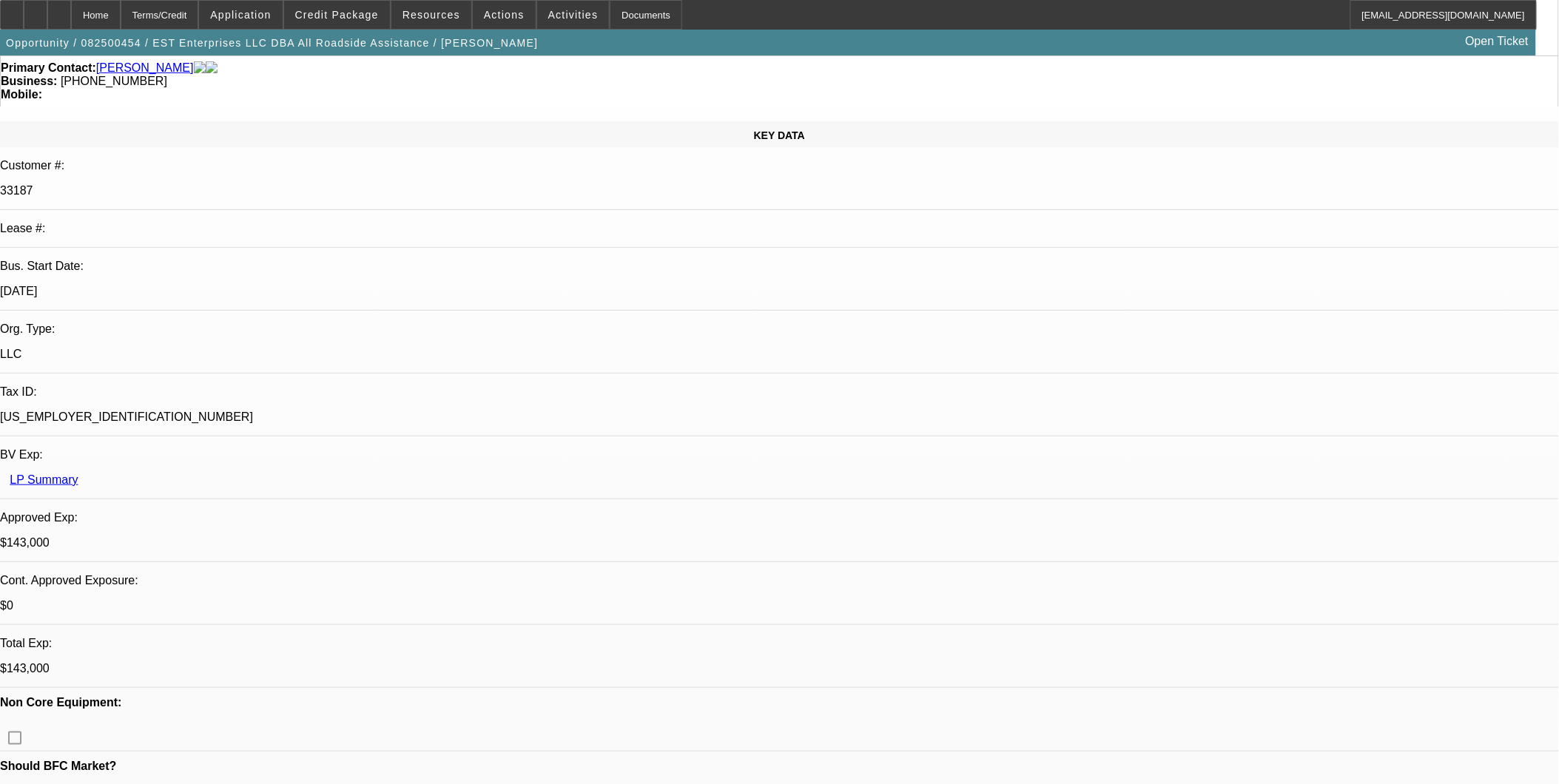
scroll to position [0, 0]
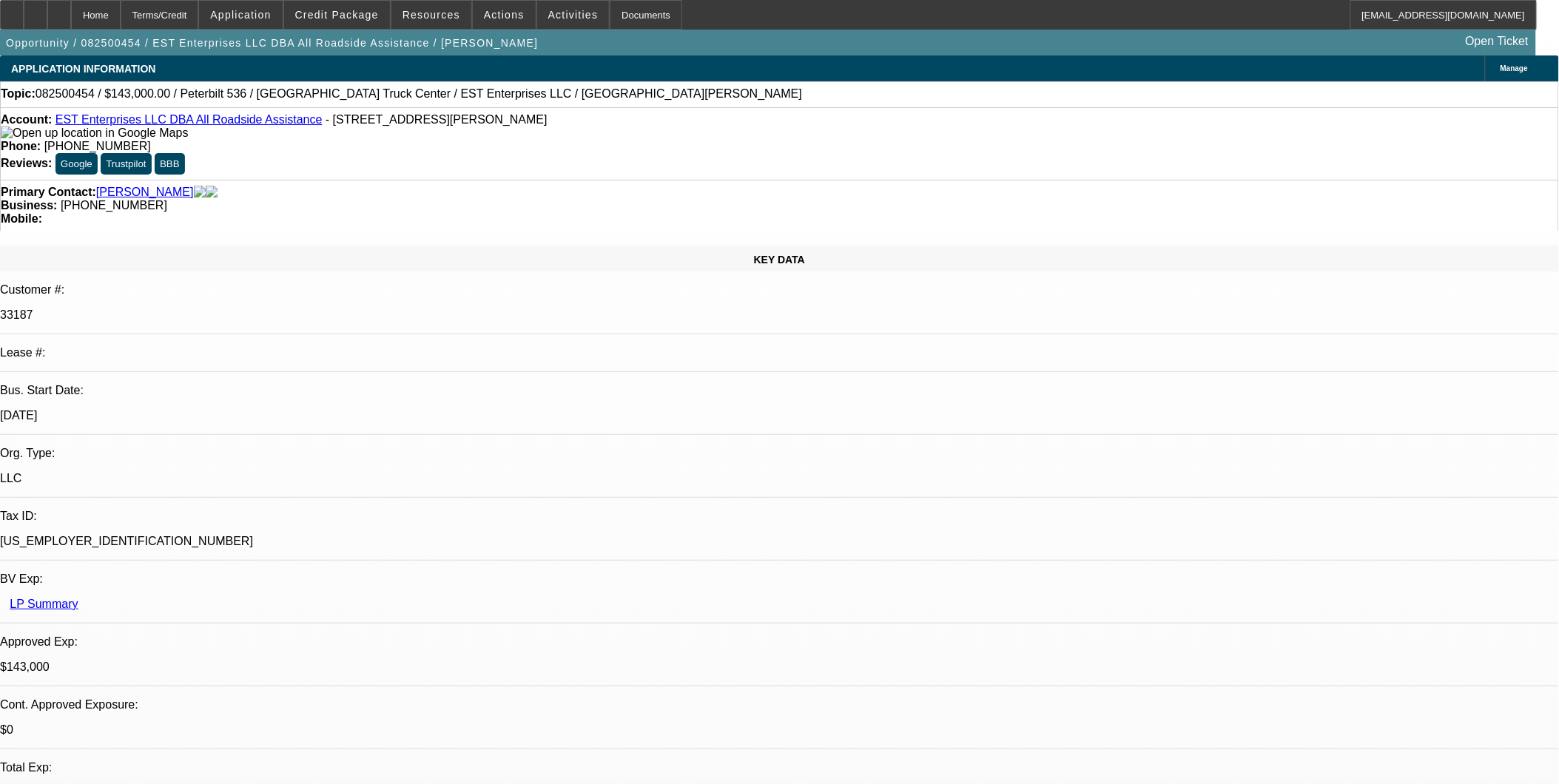
click at [211, 119] on link "EST Enterprises LLC DBA All Roadside Assistance" at bounding box center [189, 119] width 267 height 13
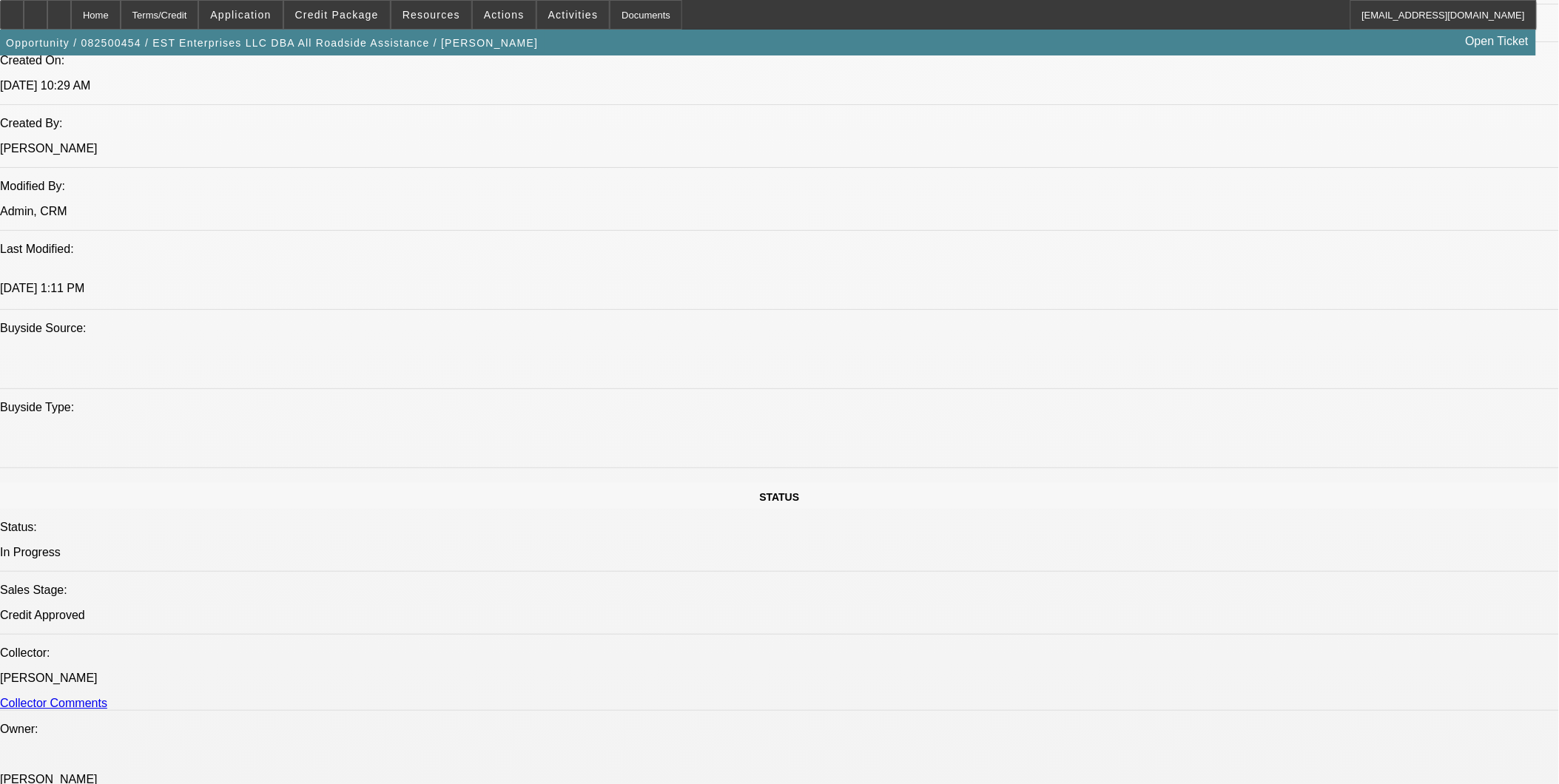
scroll to position [1068, 0]
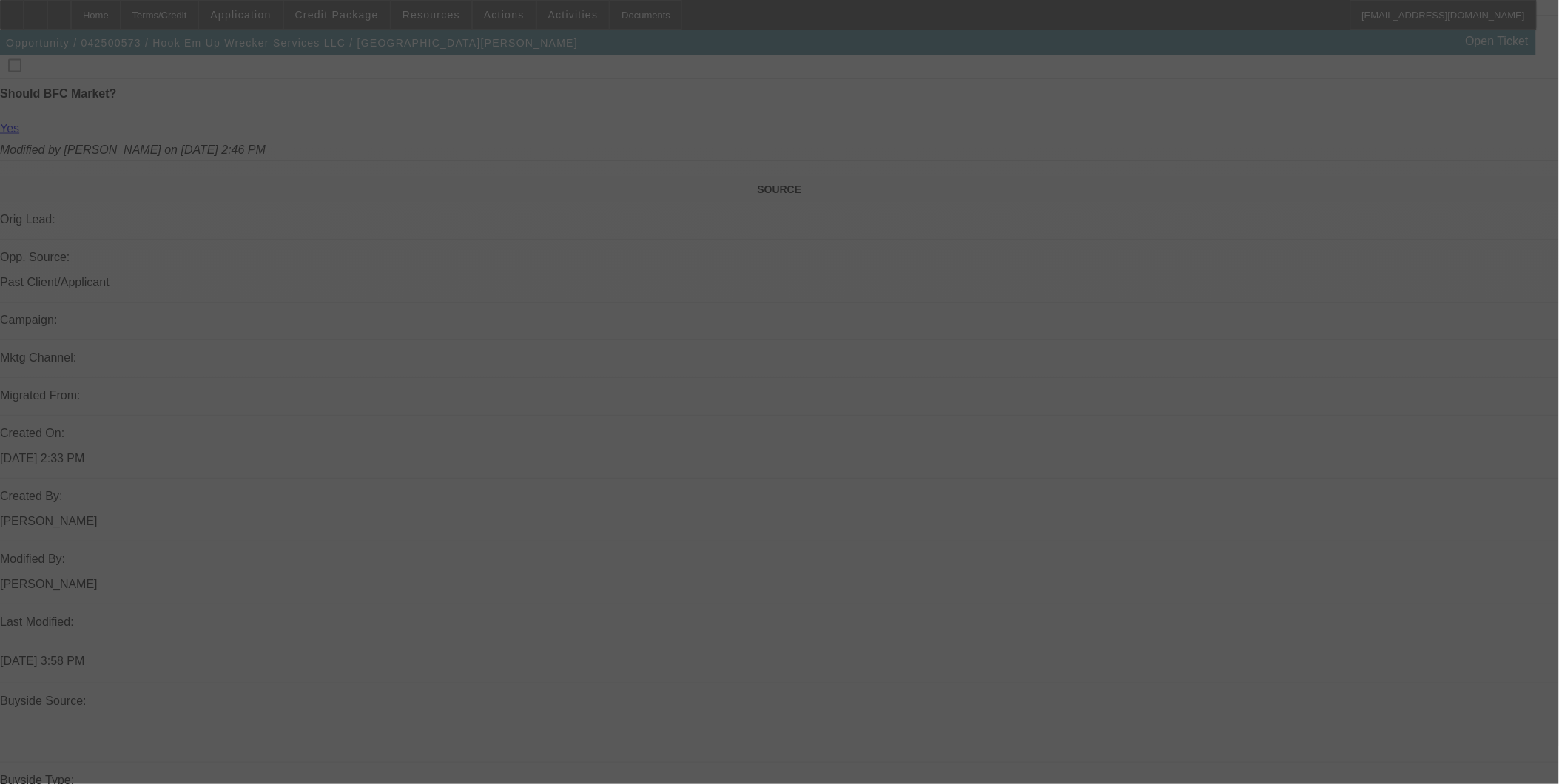
scroll to position [986, 0]
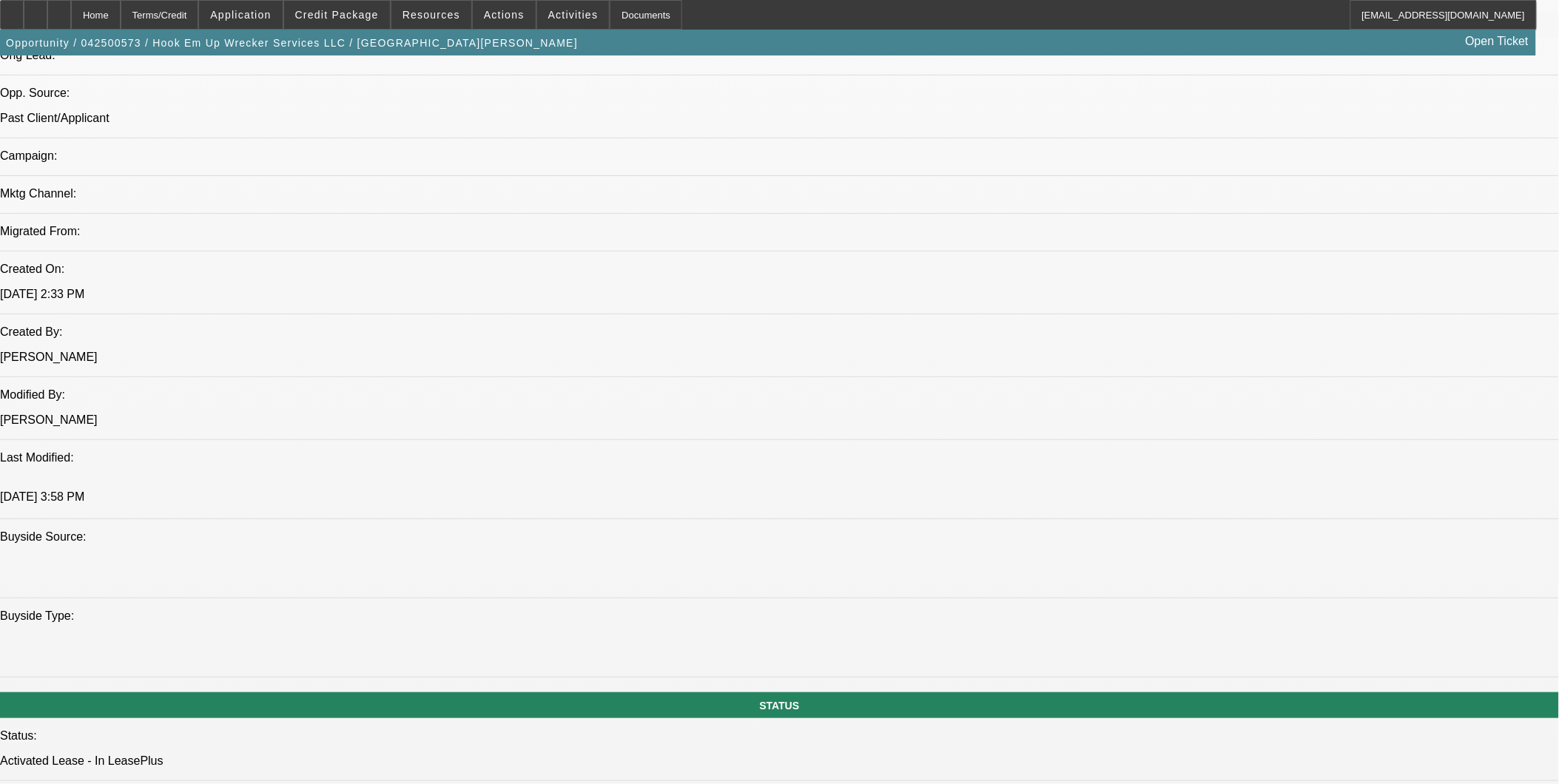
select select "0"
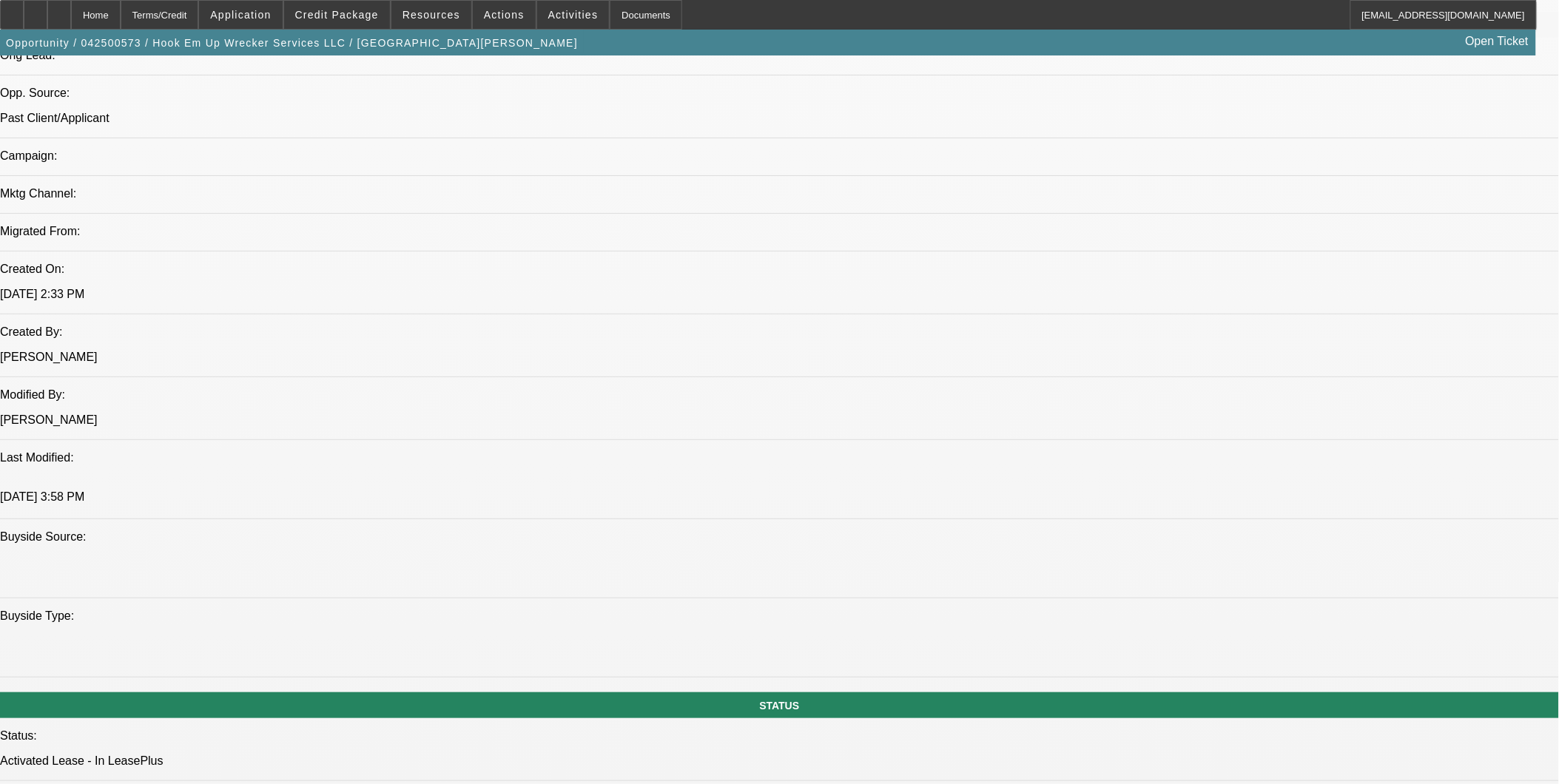
select select "0"
select select "1"
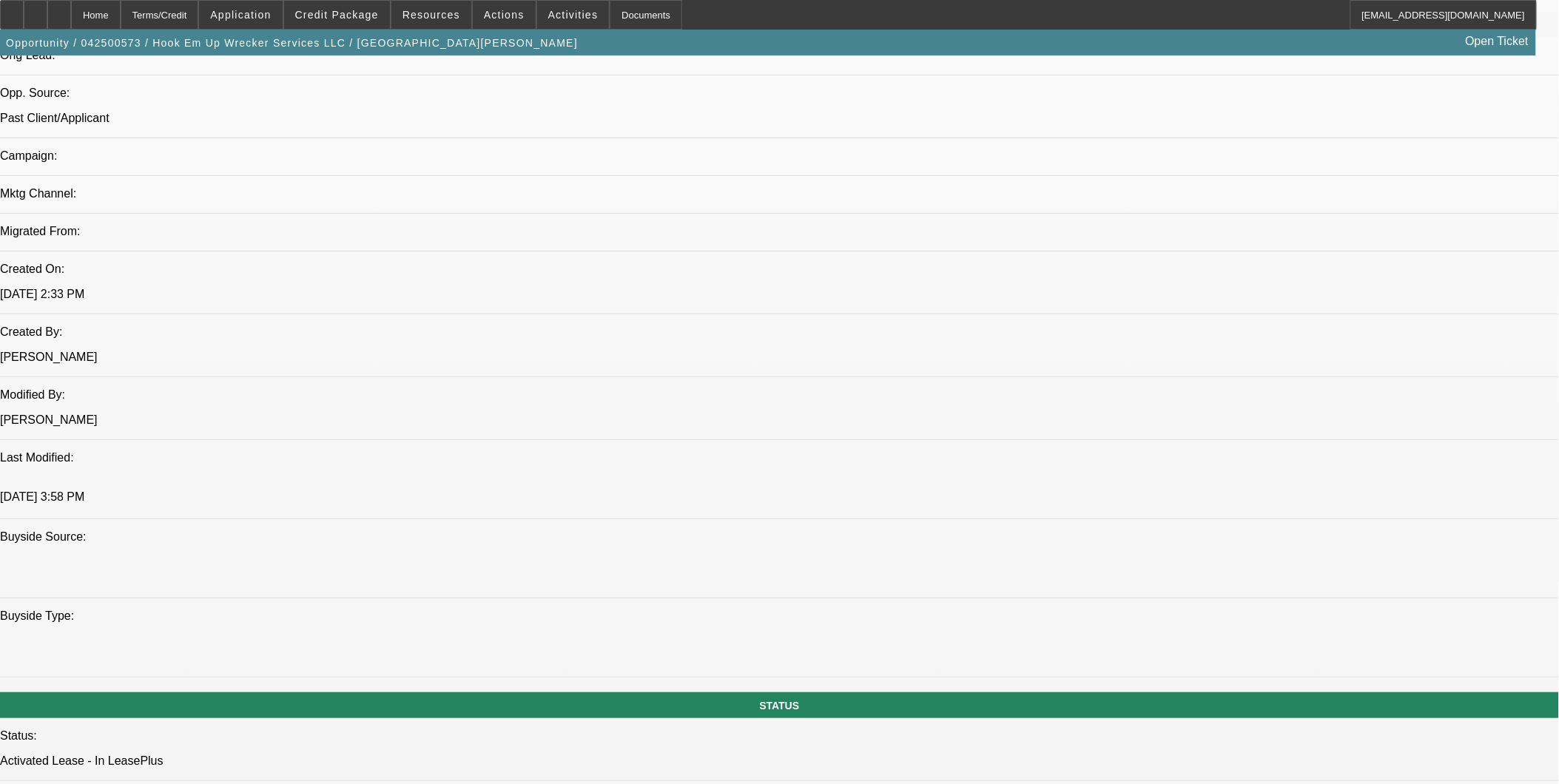
select select "2"
select select "6"
select select "1"
select select "2"
select select "6"
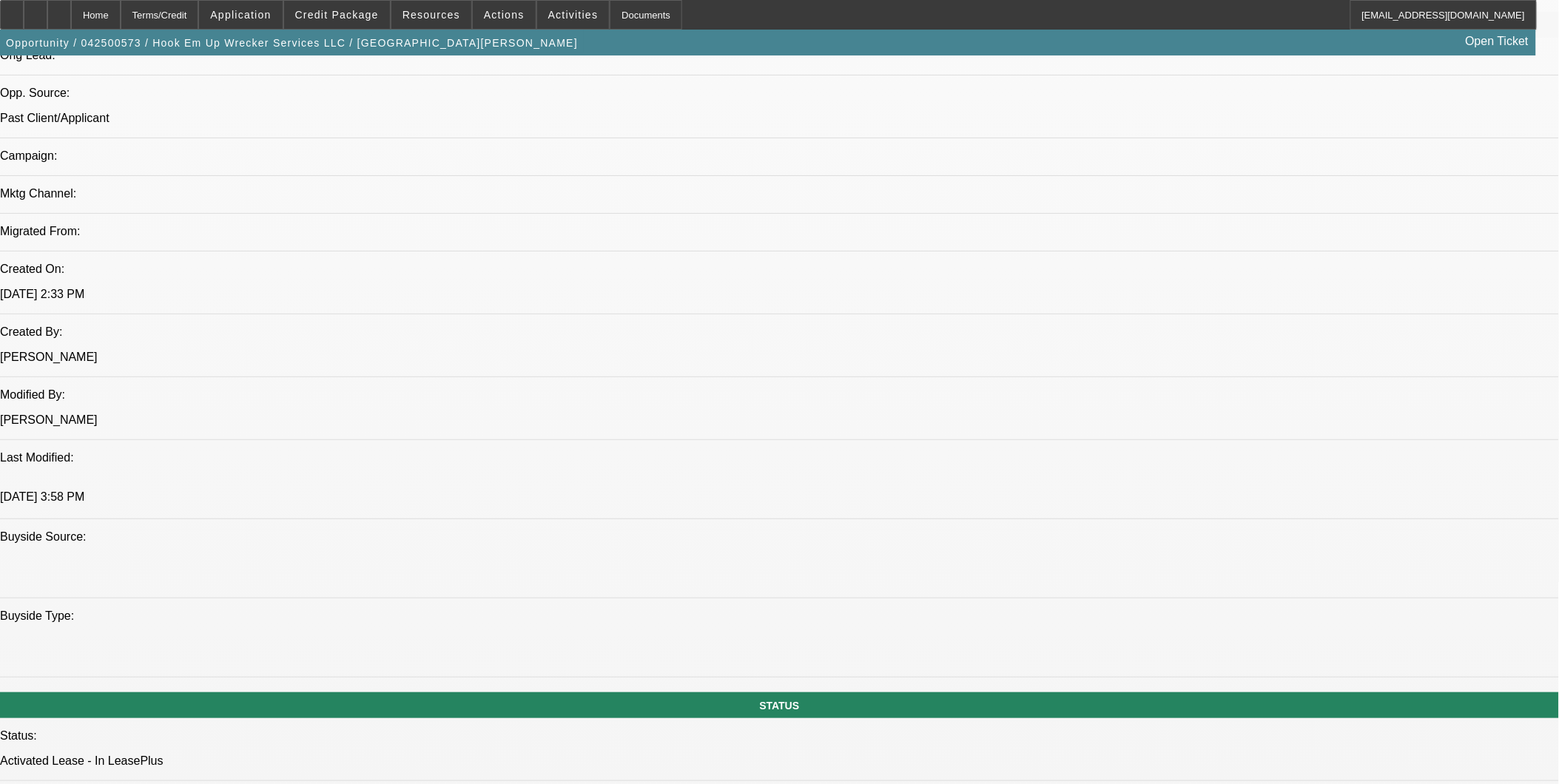
select select "1"
select select "2"
select select "6"
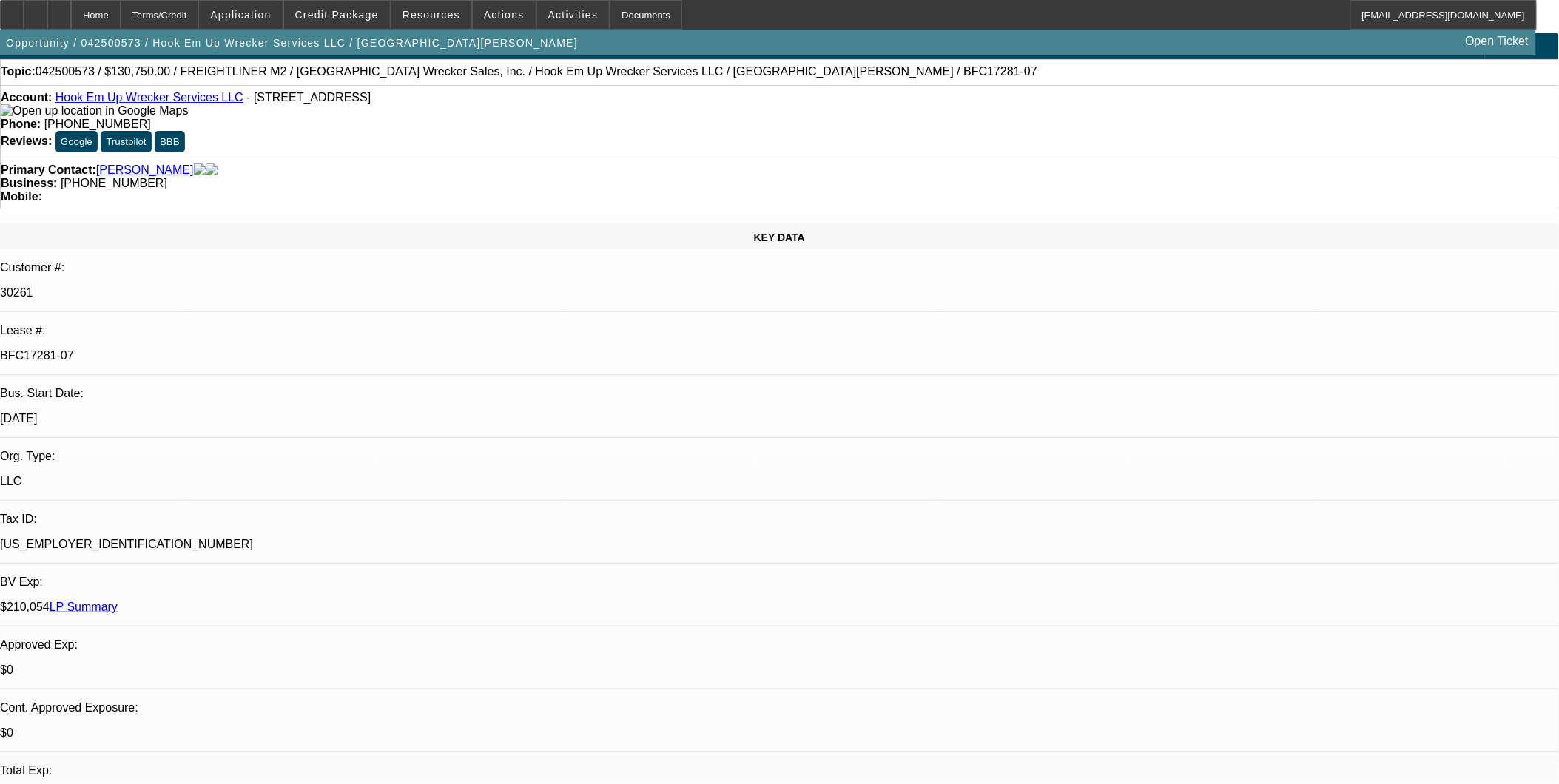
scroll to position [0, 0]
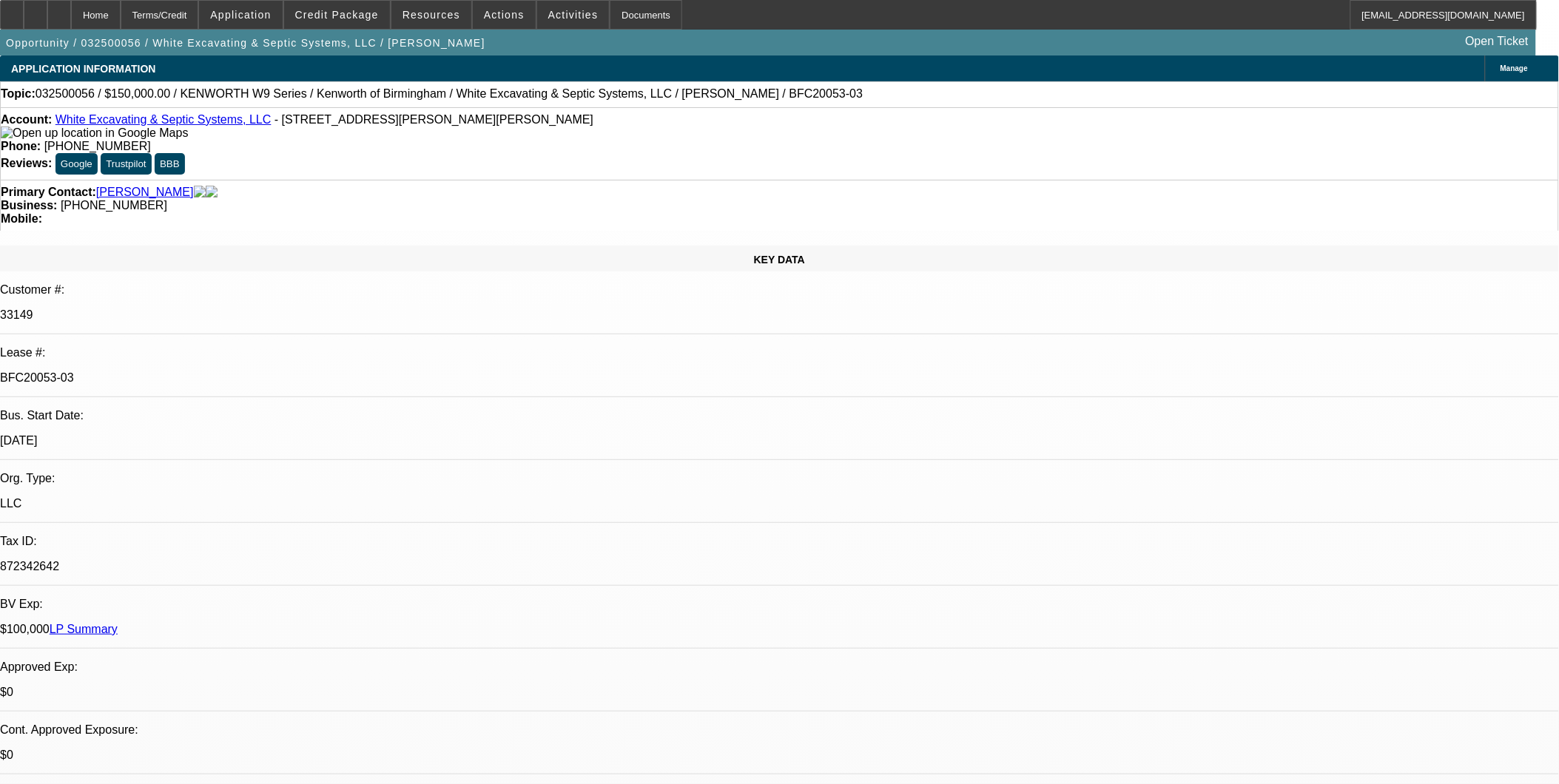
select select "0"
select select "2"
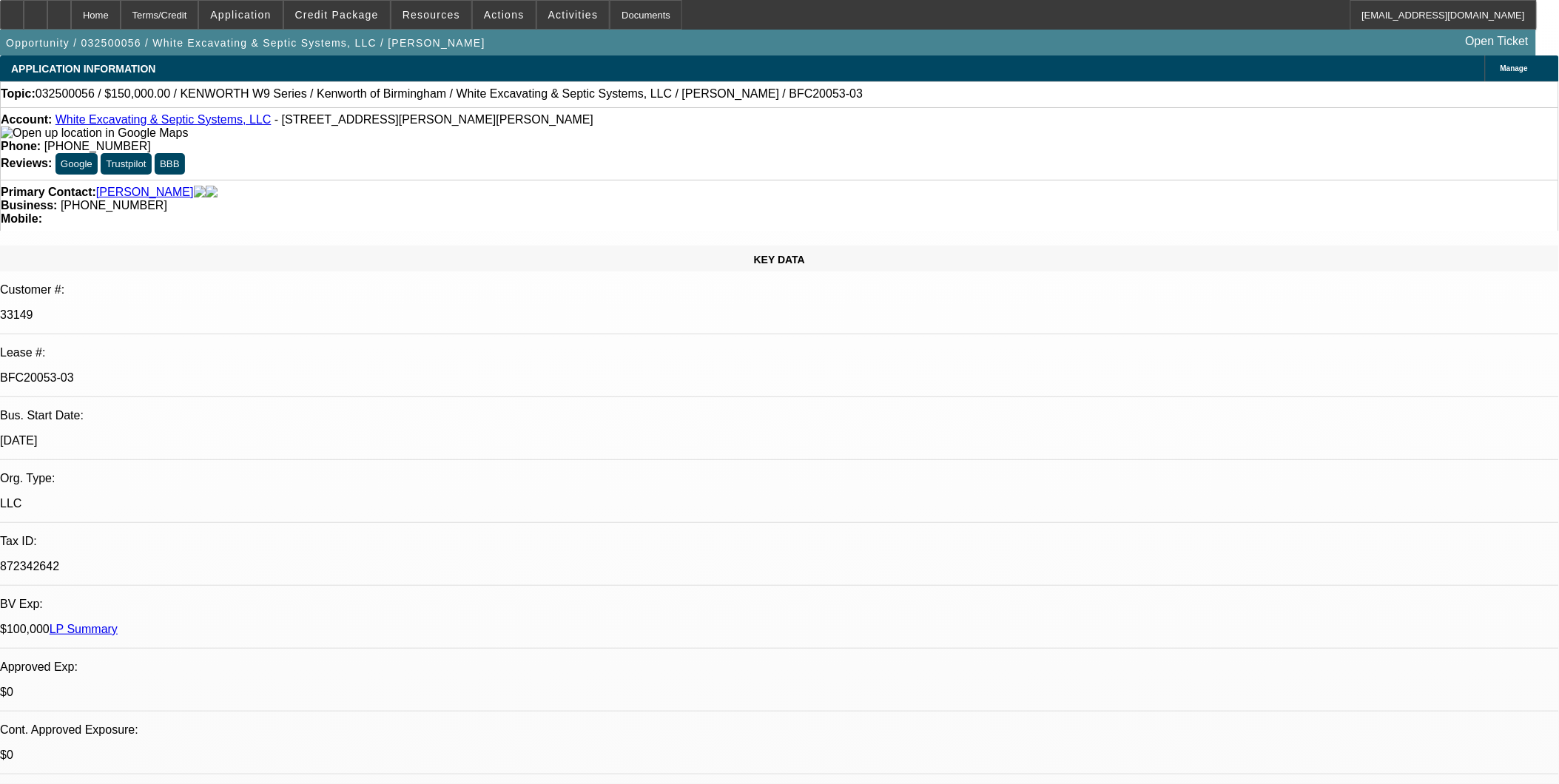
select select "0"
select select "2"
select select "0"
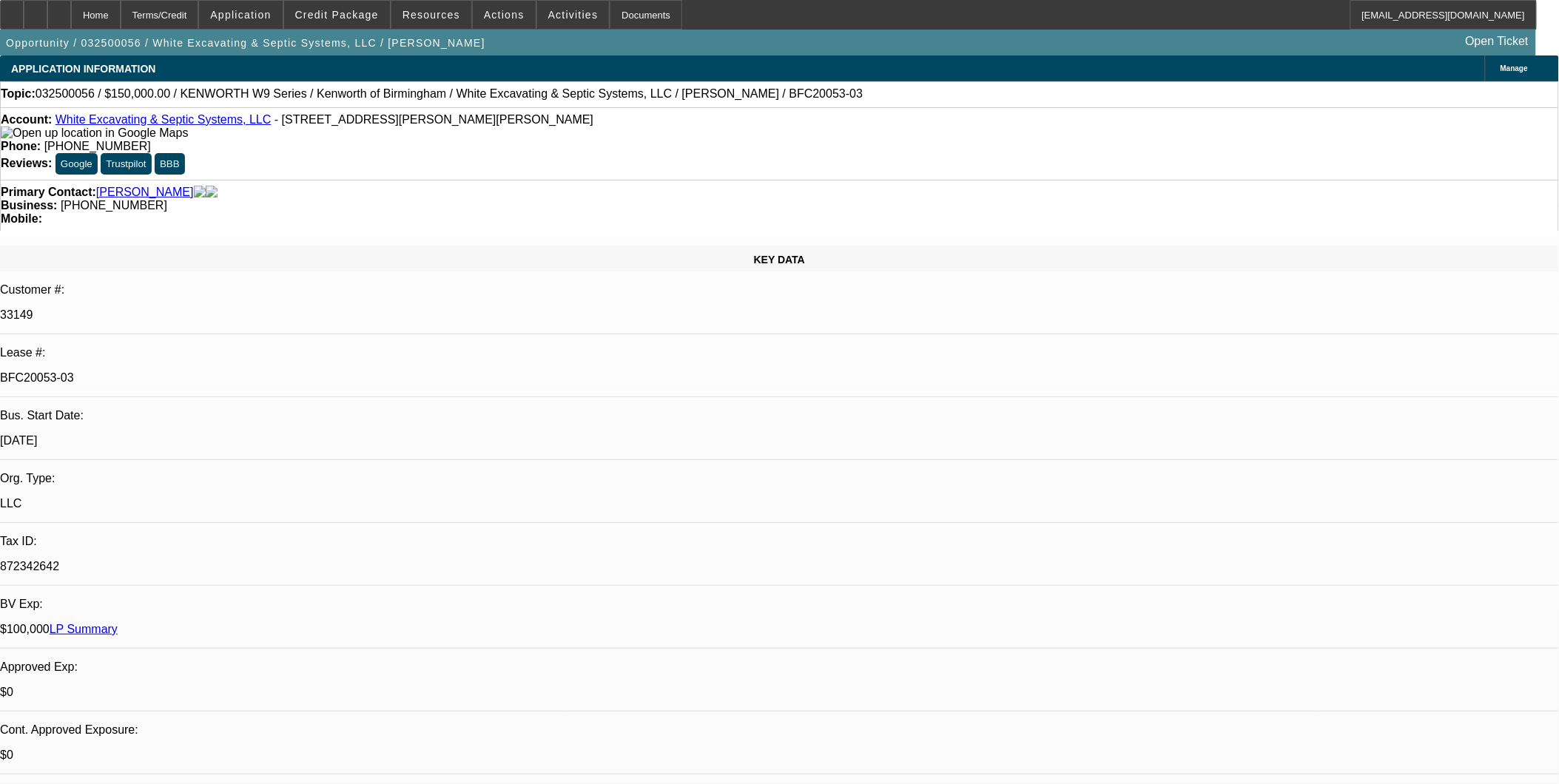
select select "0"
select select "1"
select select "3"
select select "6"
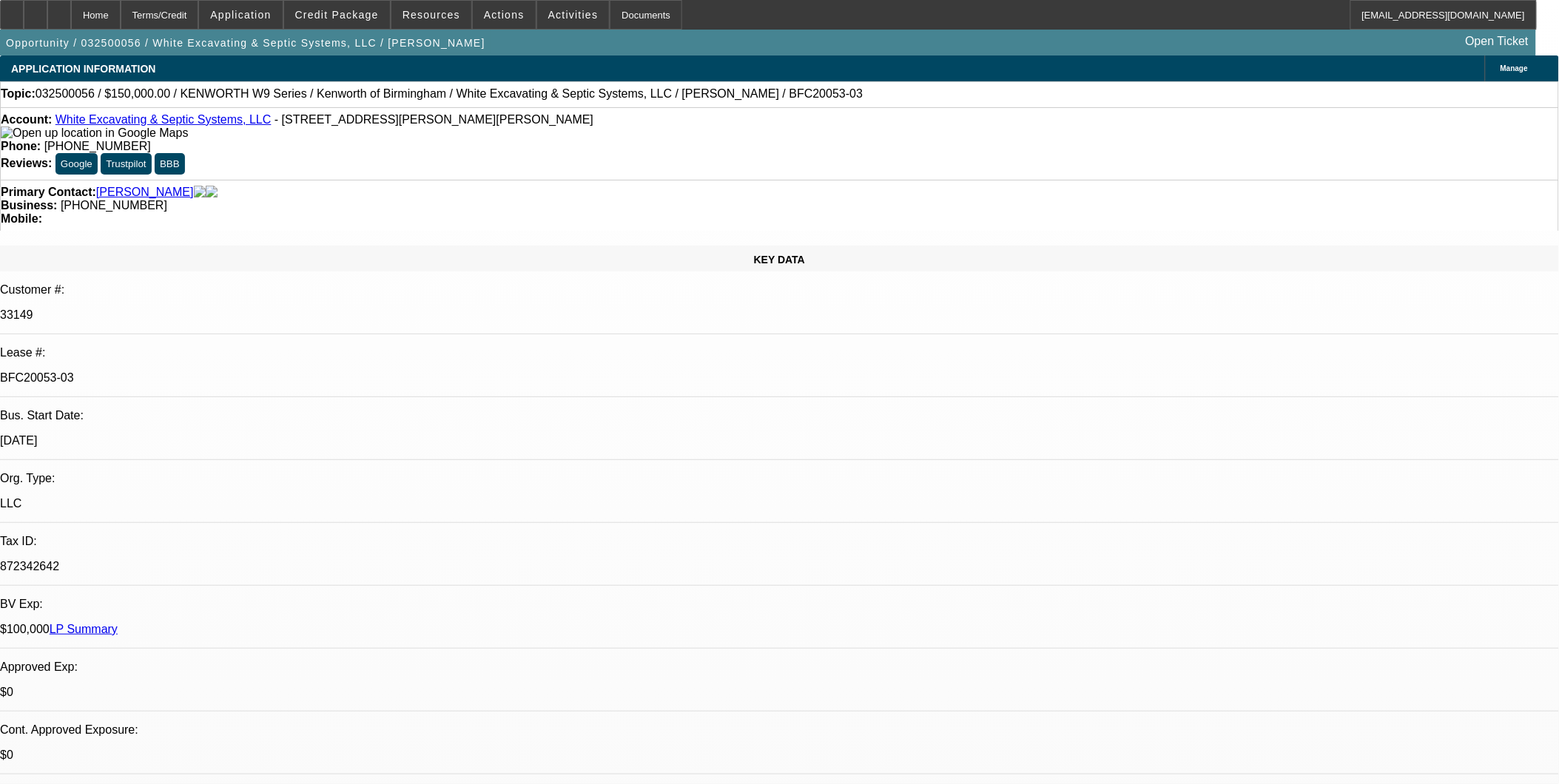
select select "1"
select select "2"
select select "6"
select select "1"
select select "2"
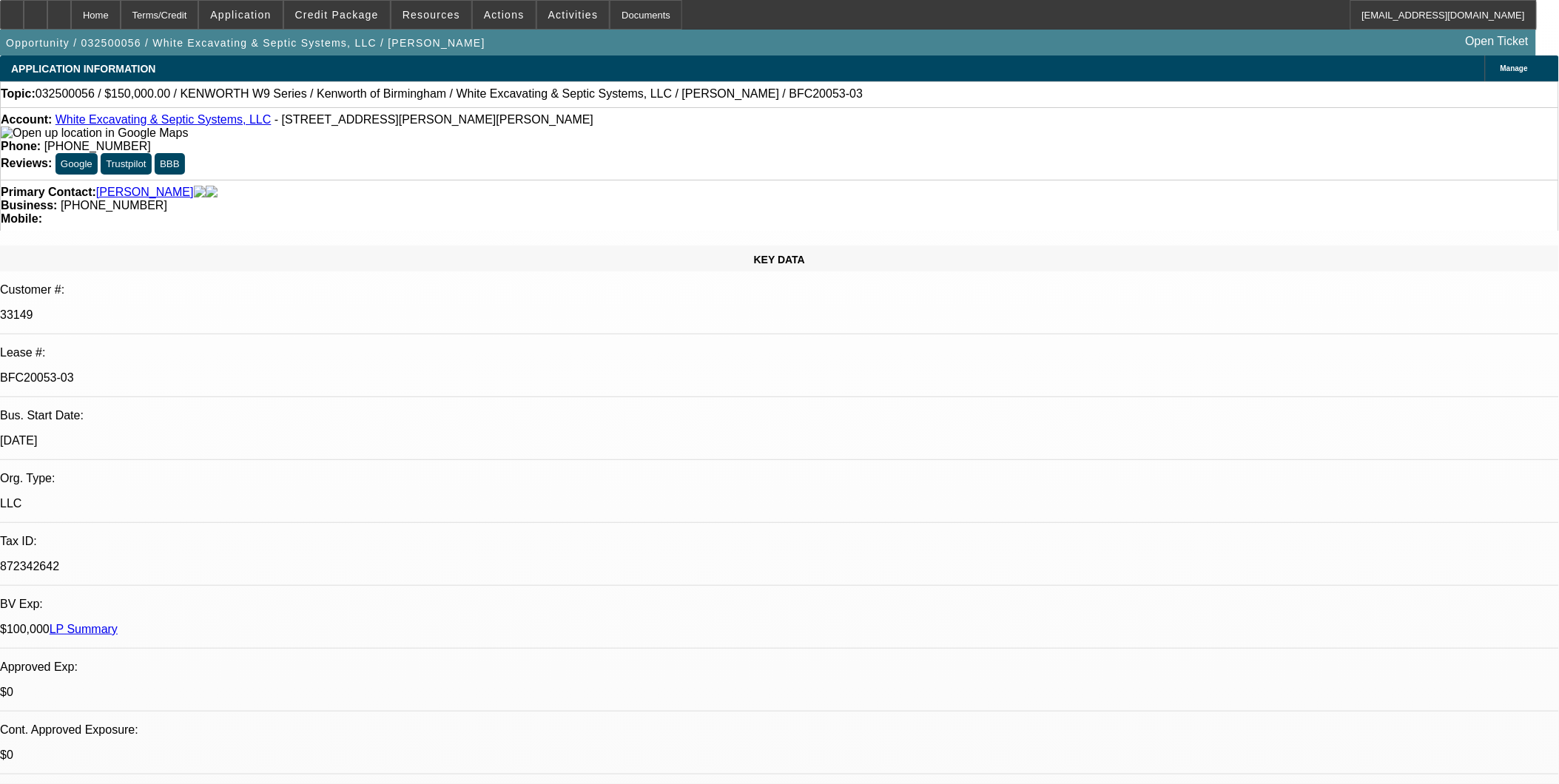
select select "6"
select select "1"
select select "3"
select select "6"
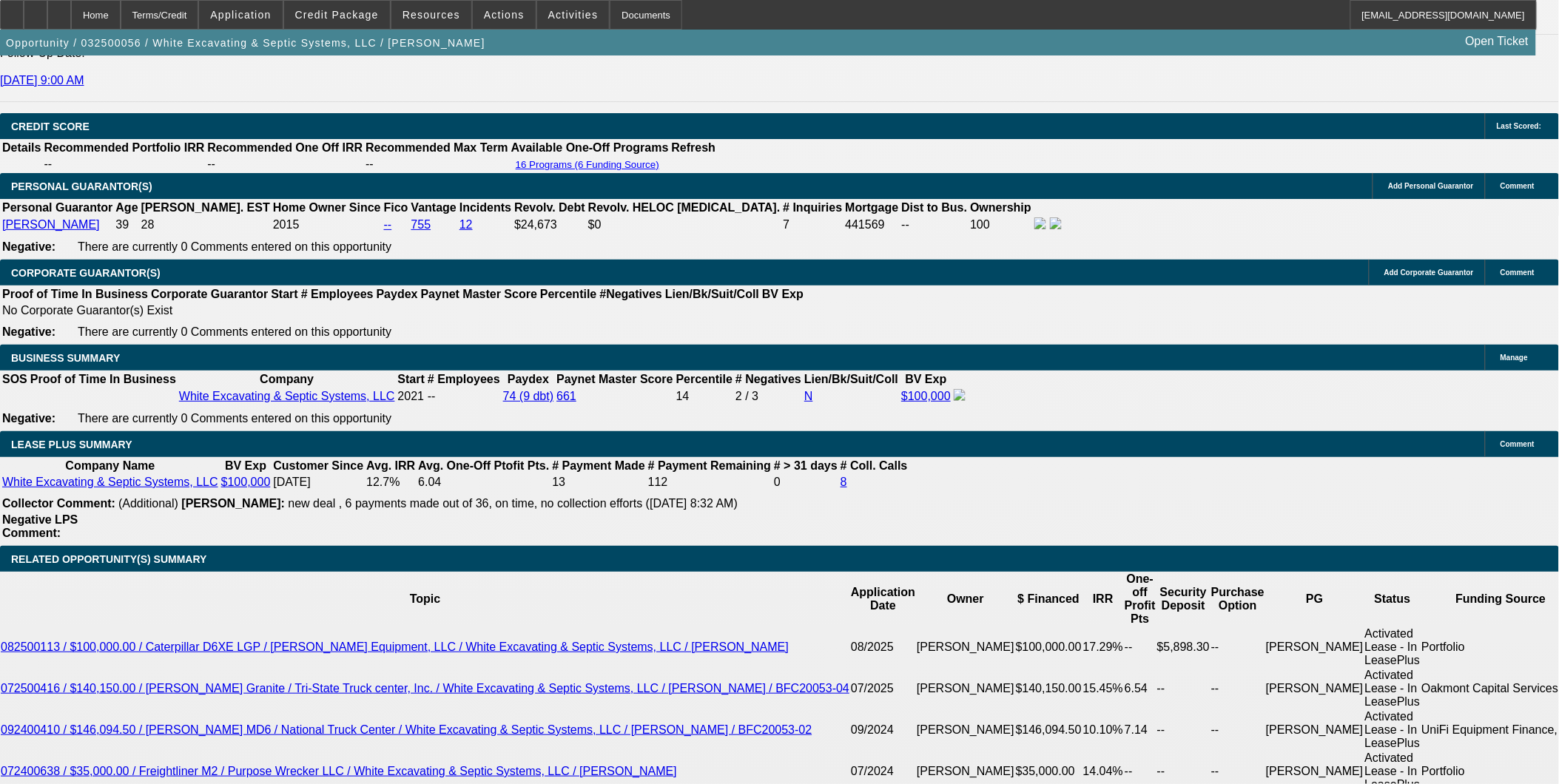
scroll to position [575, 0]
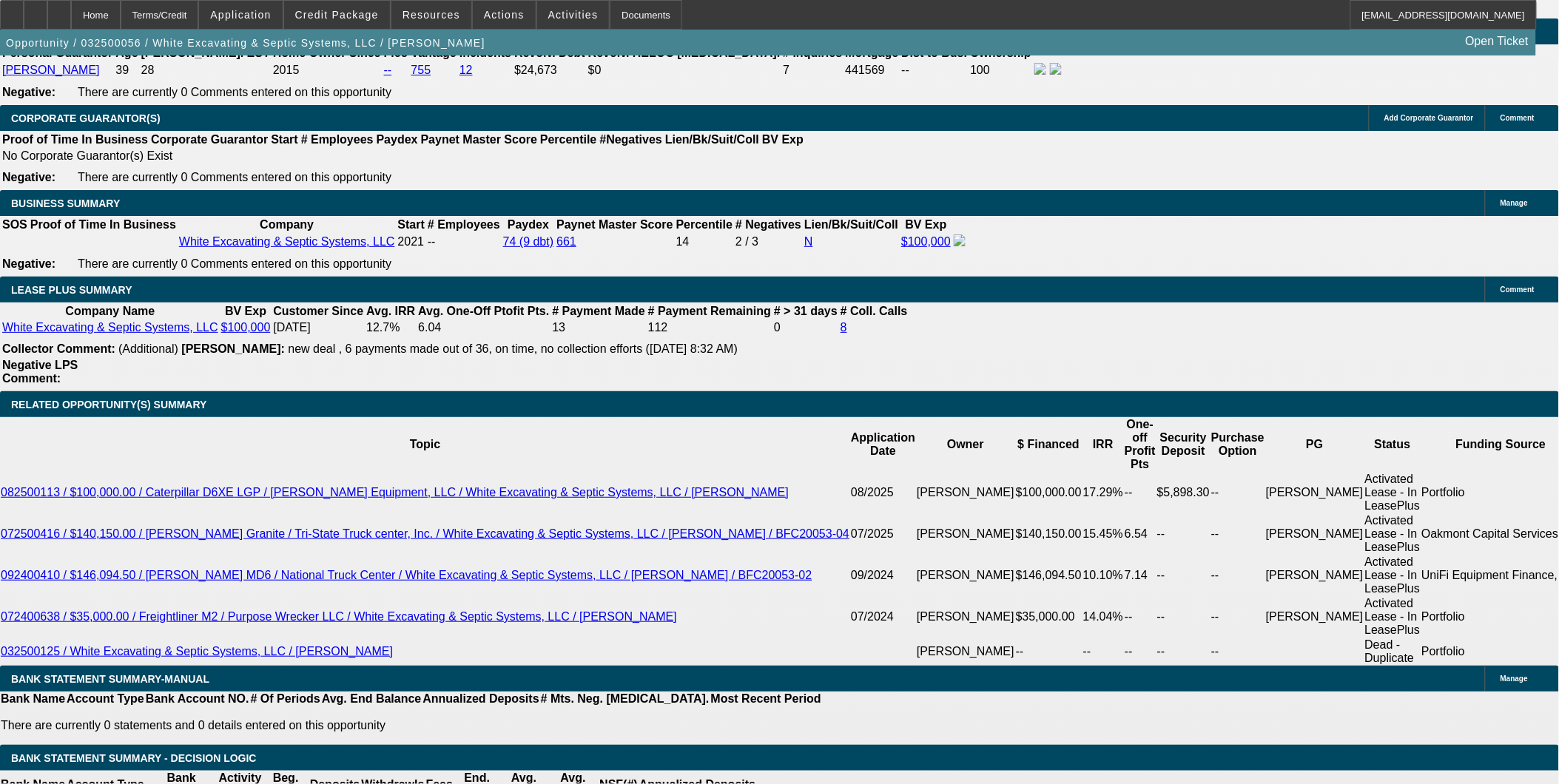
scroll to position [2301, 0]
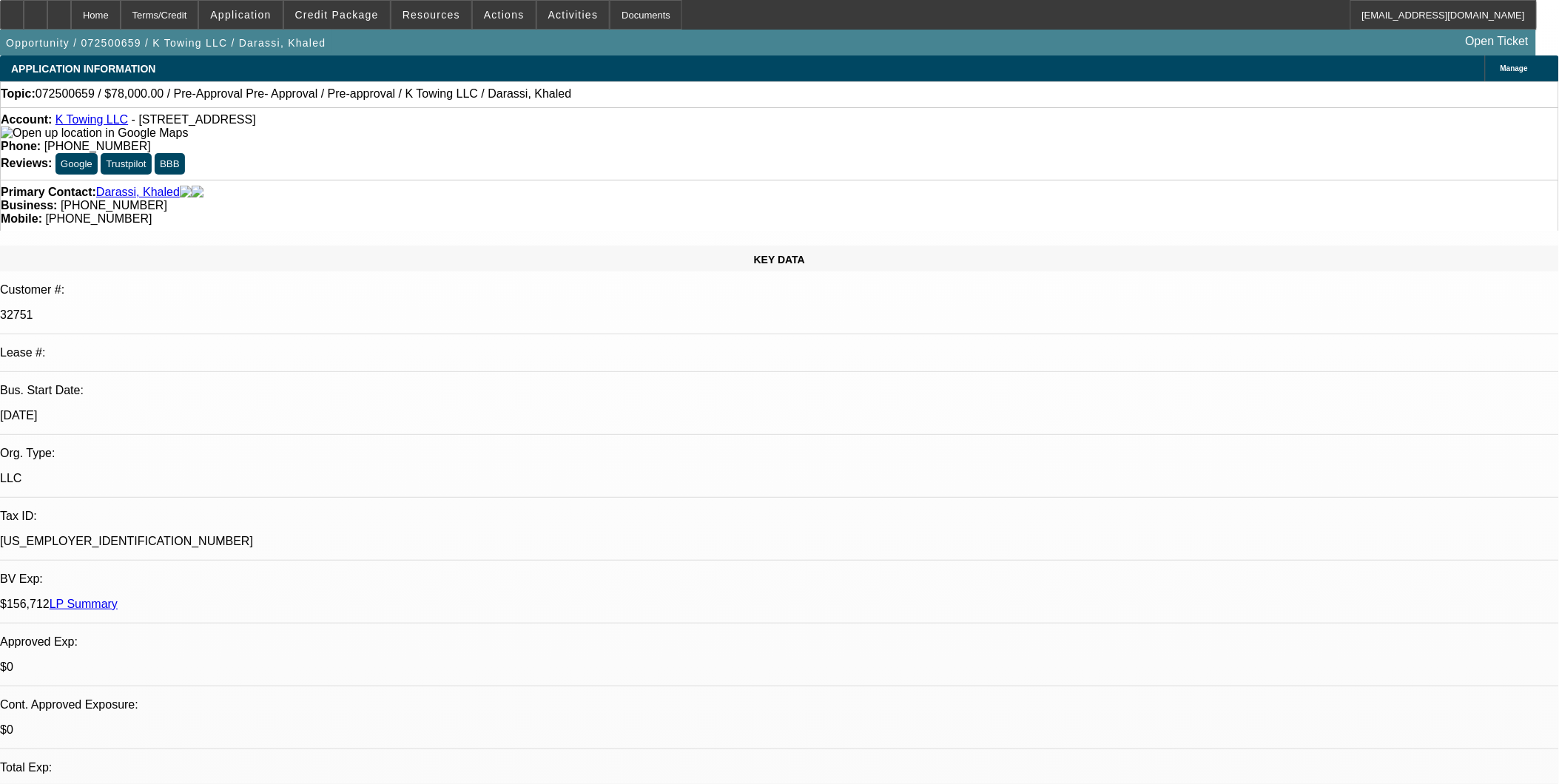
select select "0"
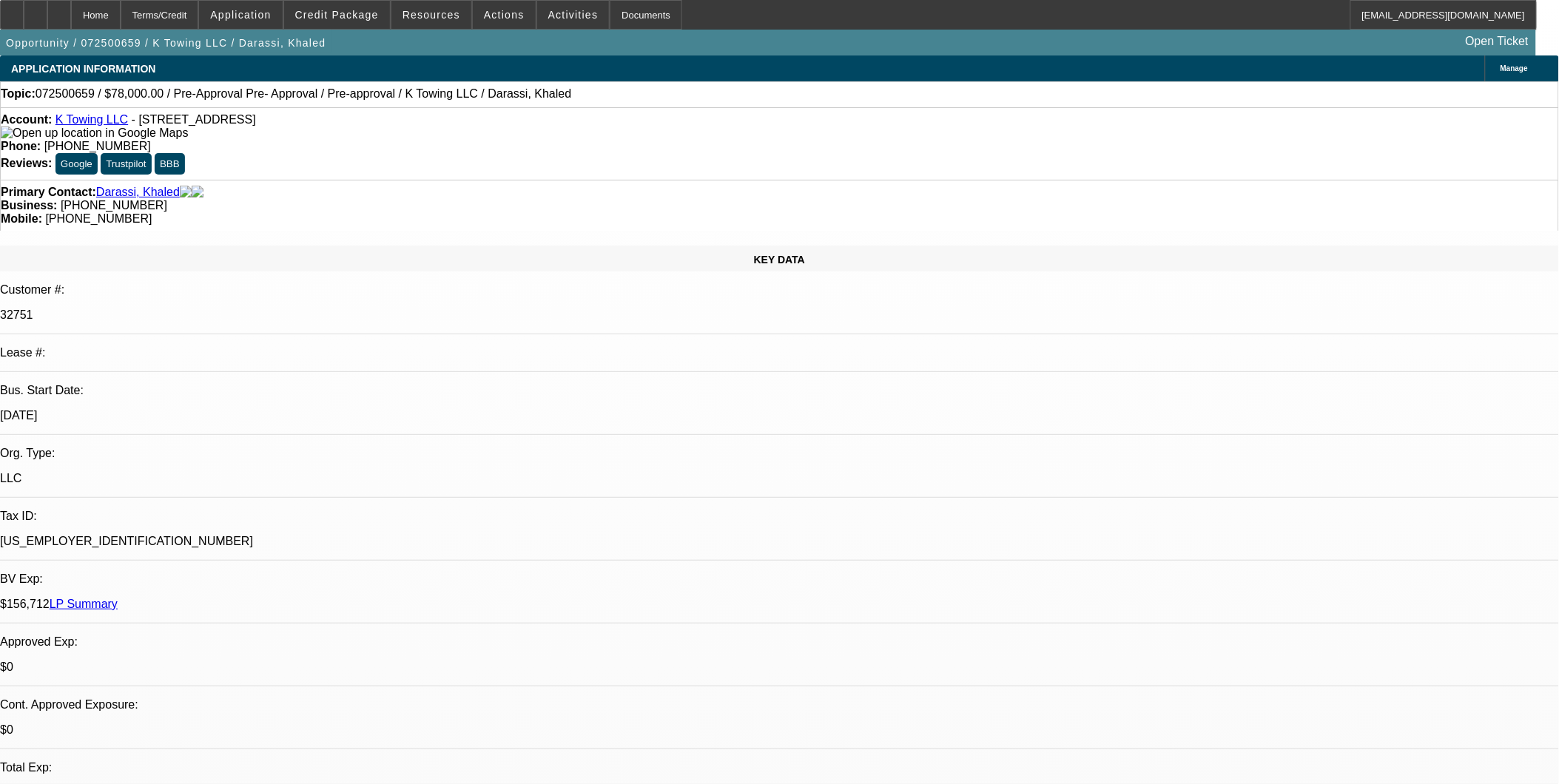
select select "0"
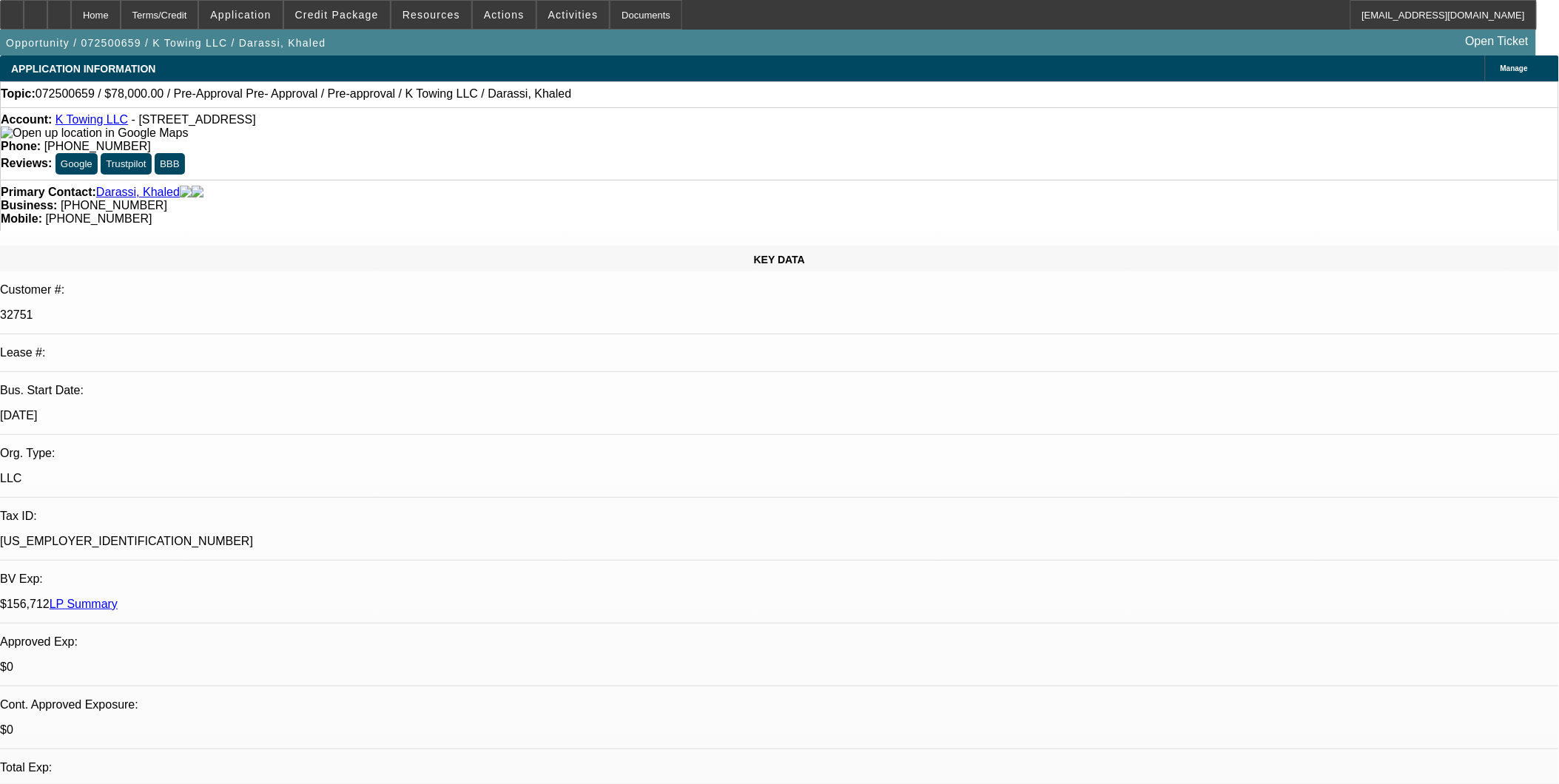
select select "0"
select select "1"
select select "2"
select select "6"
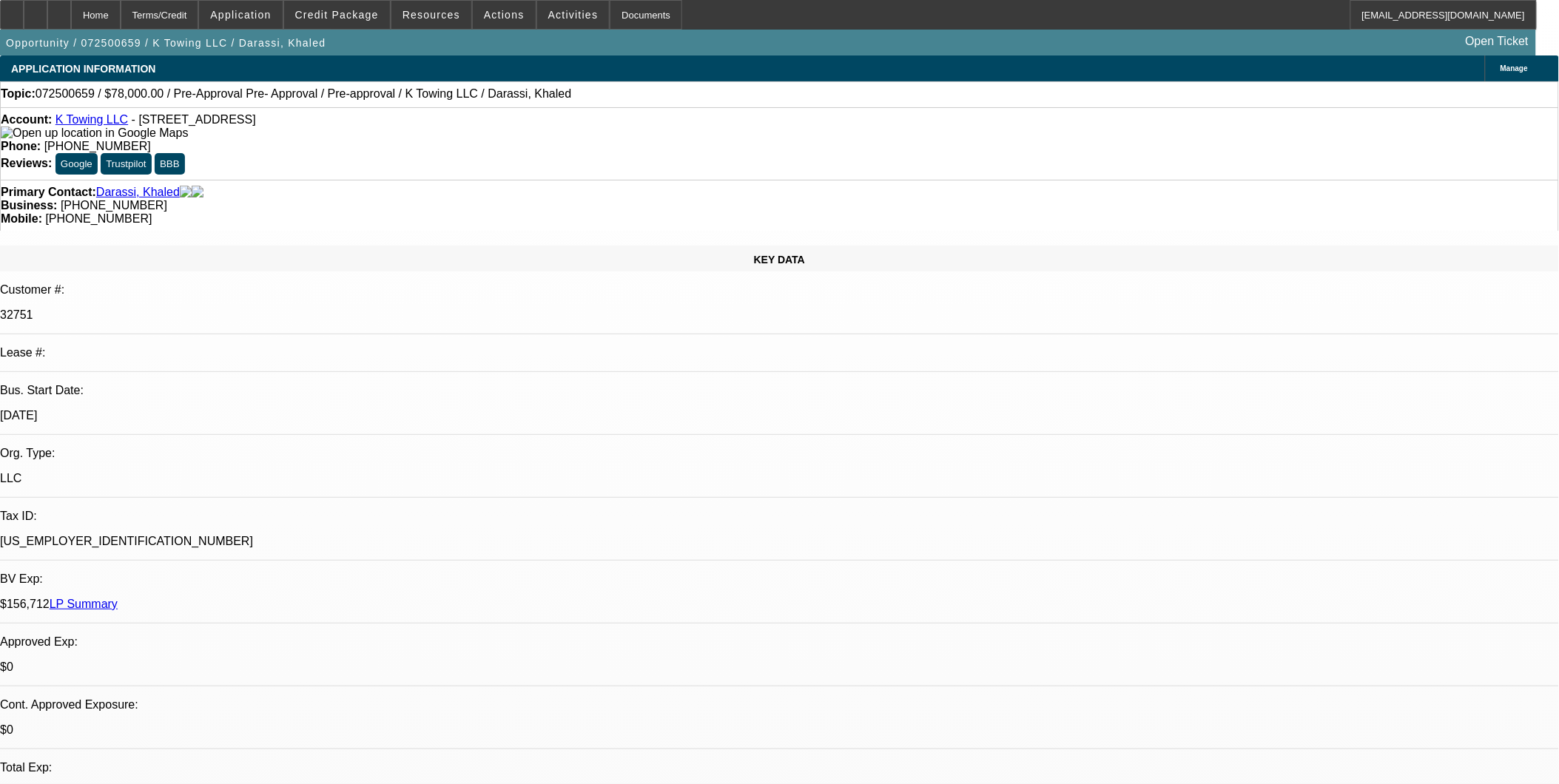
select select "1"
select select "2"
select select "6"
select select "1"
select select "2"
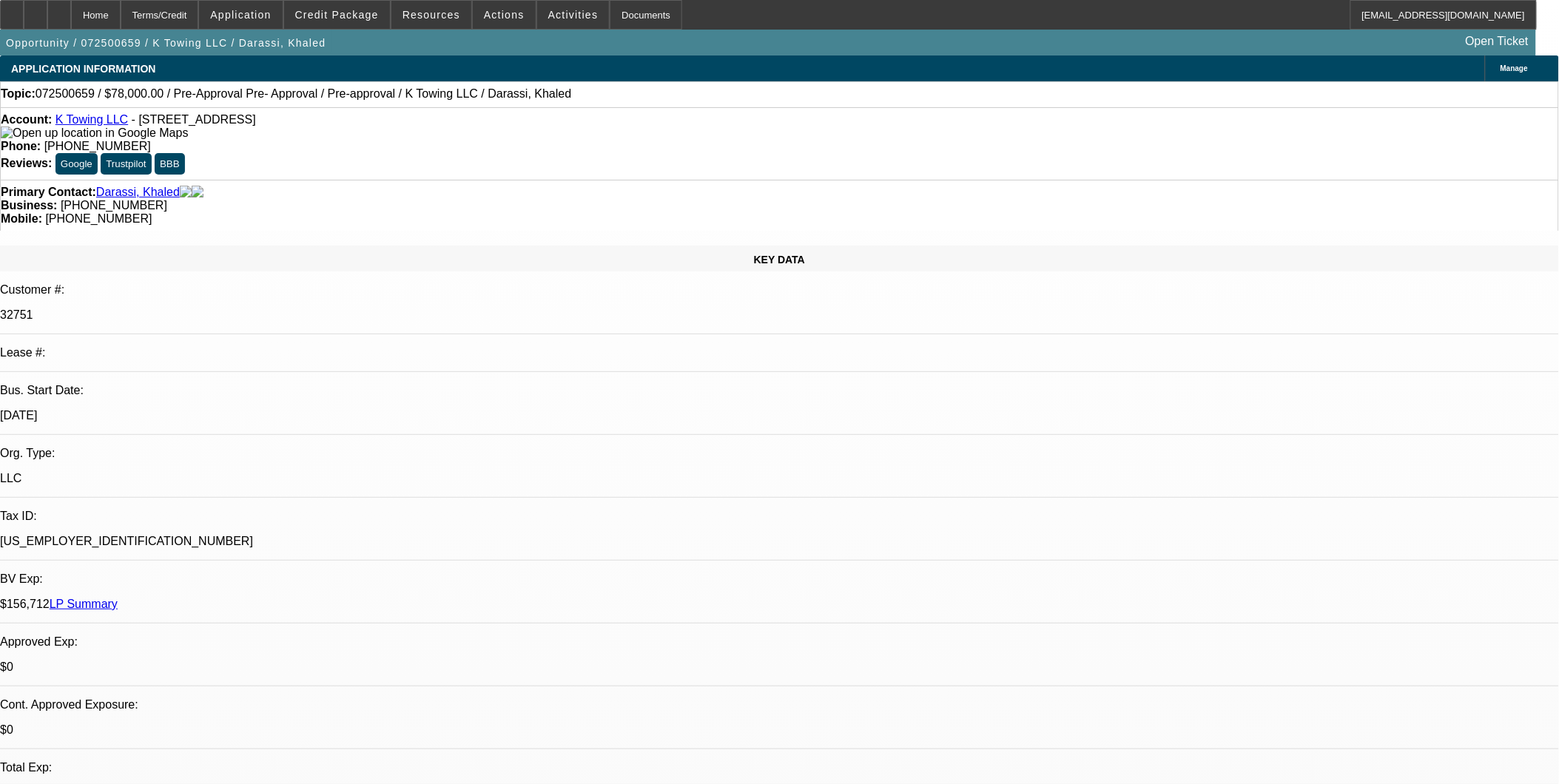
select select "6"
select select "1"
select select "6"
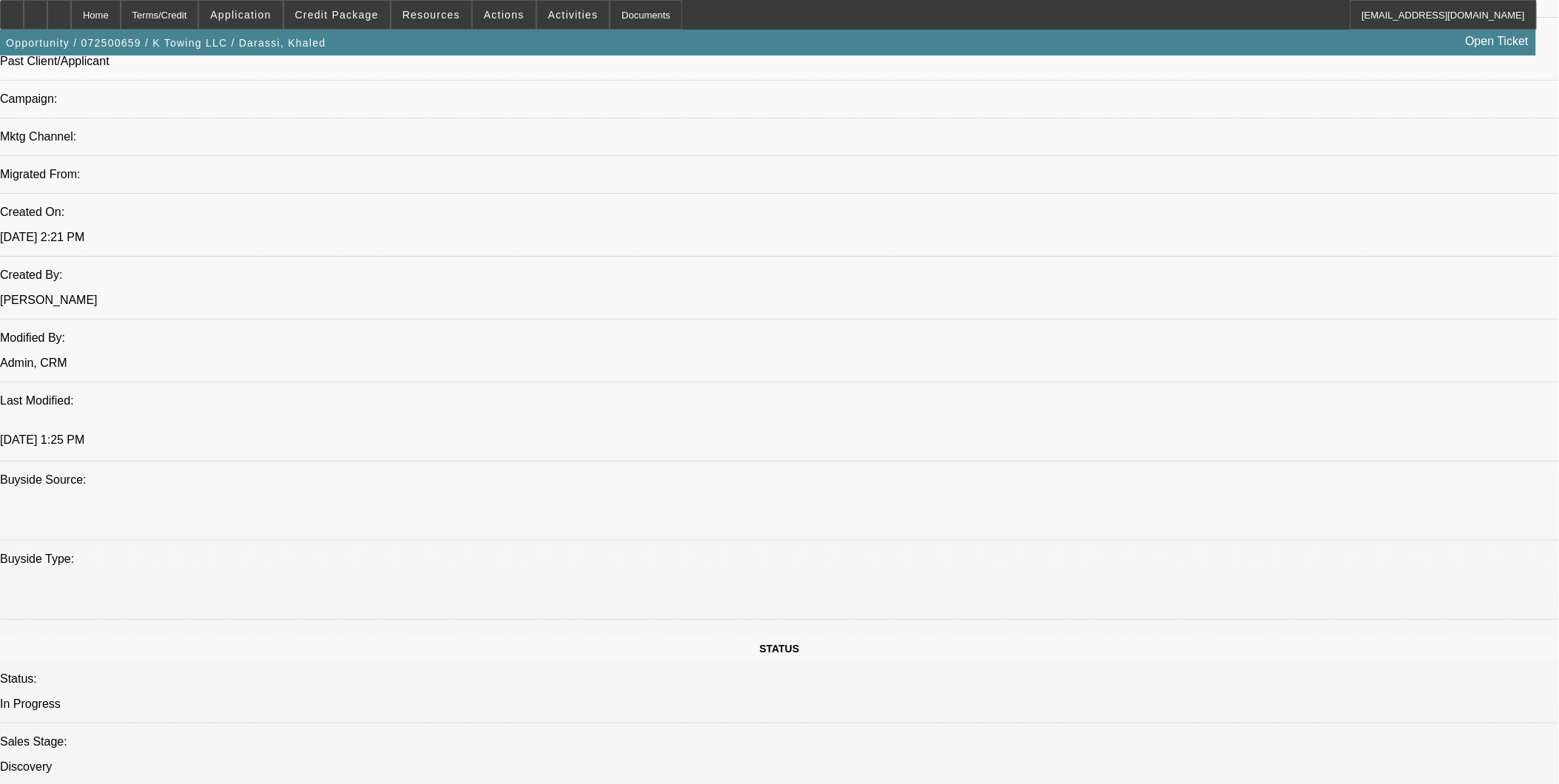
scroll to position [1068, 0]
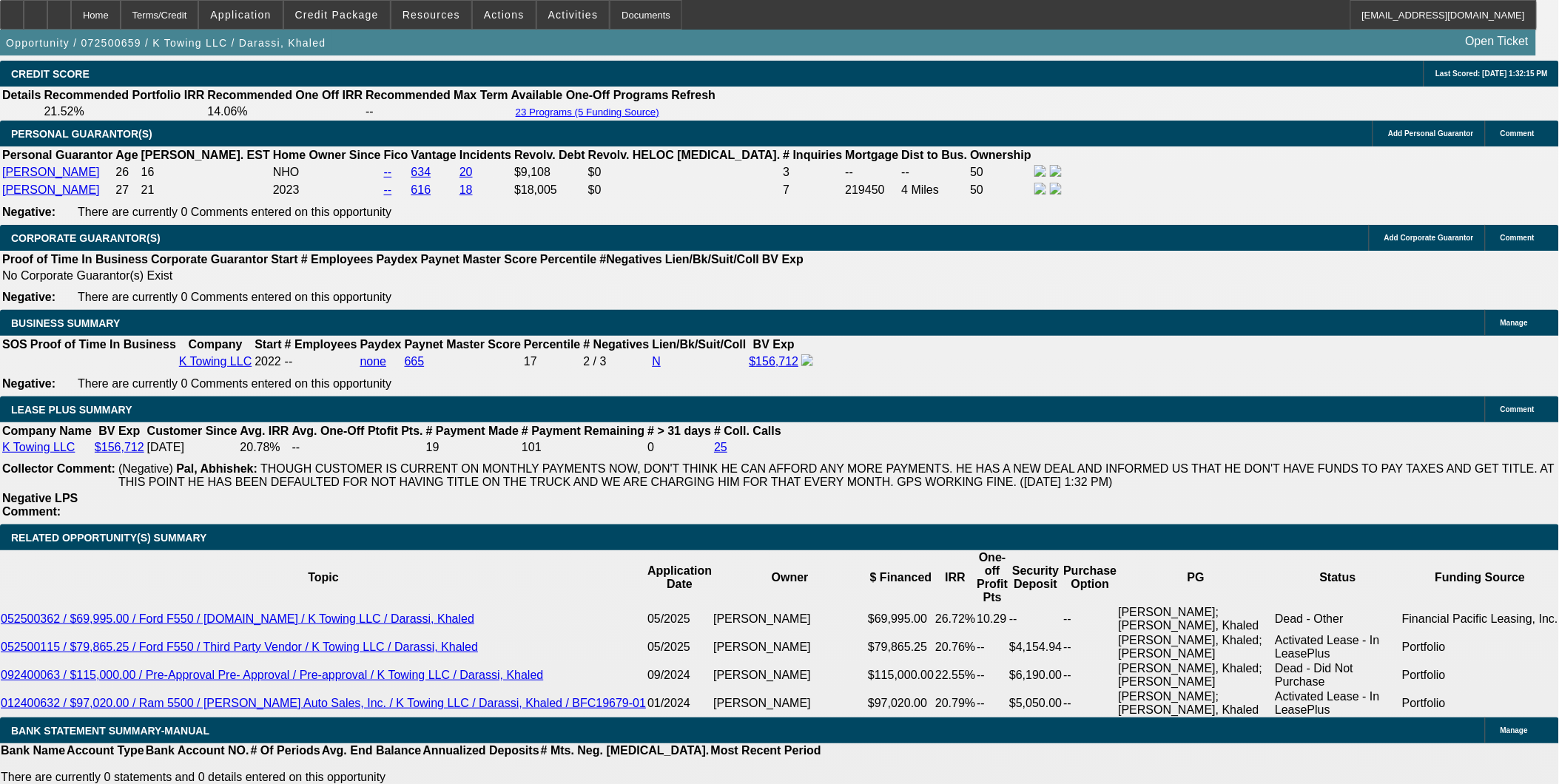
scroll to position [2219, 0]
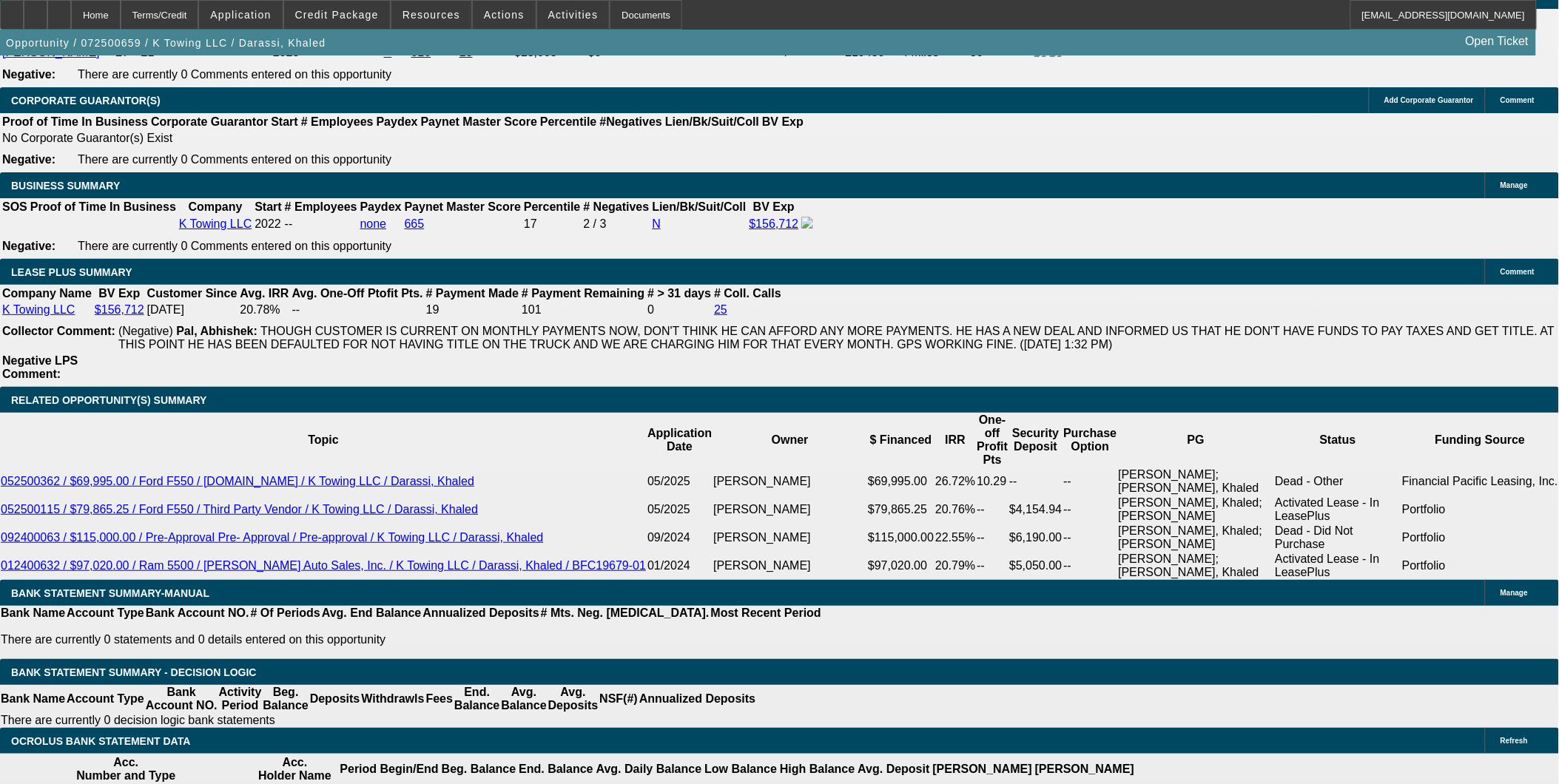
scroll to position [2383, 0]
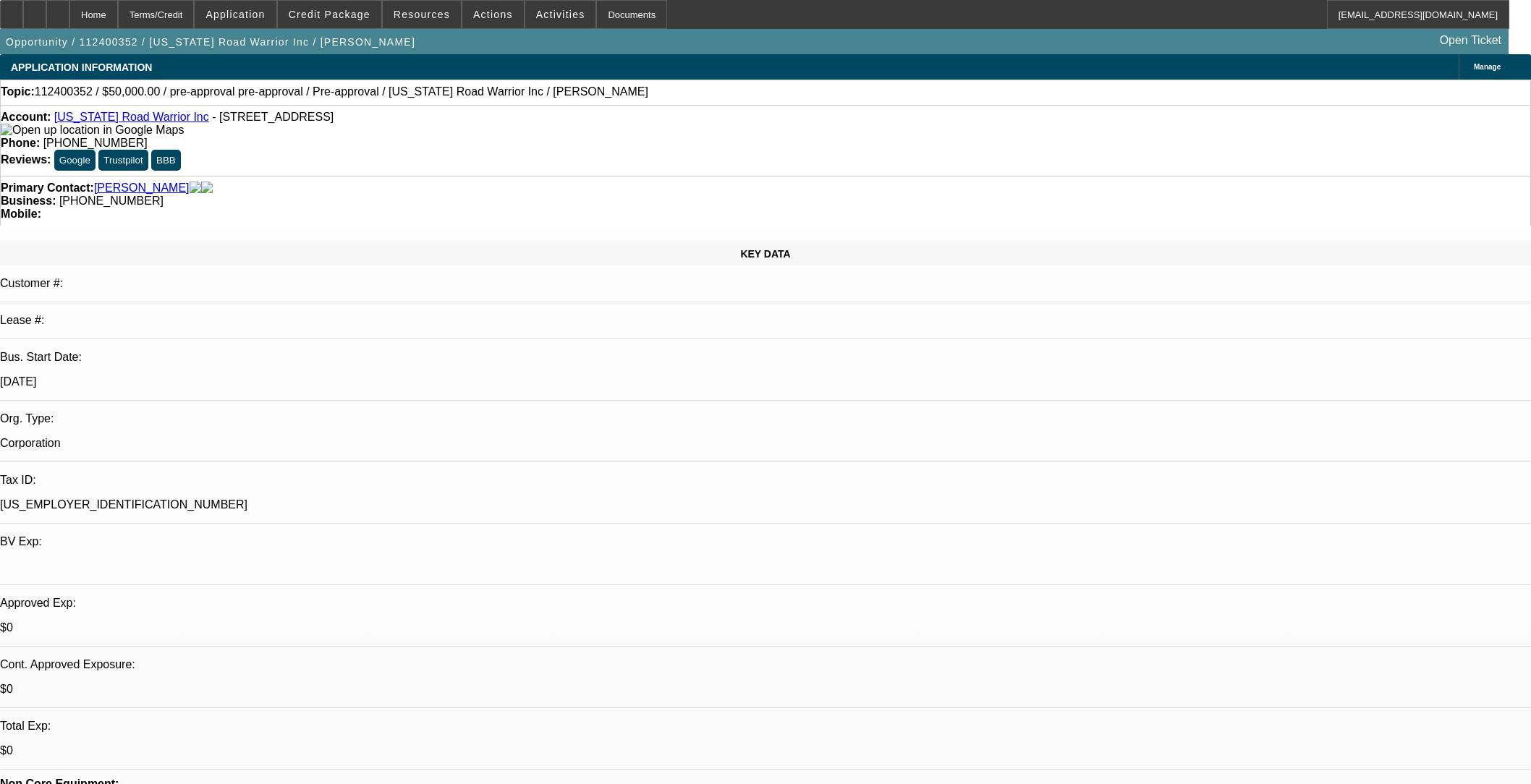
select select "0"
select select "3"
select select "0.1"
select select "4"
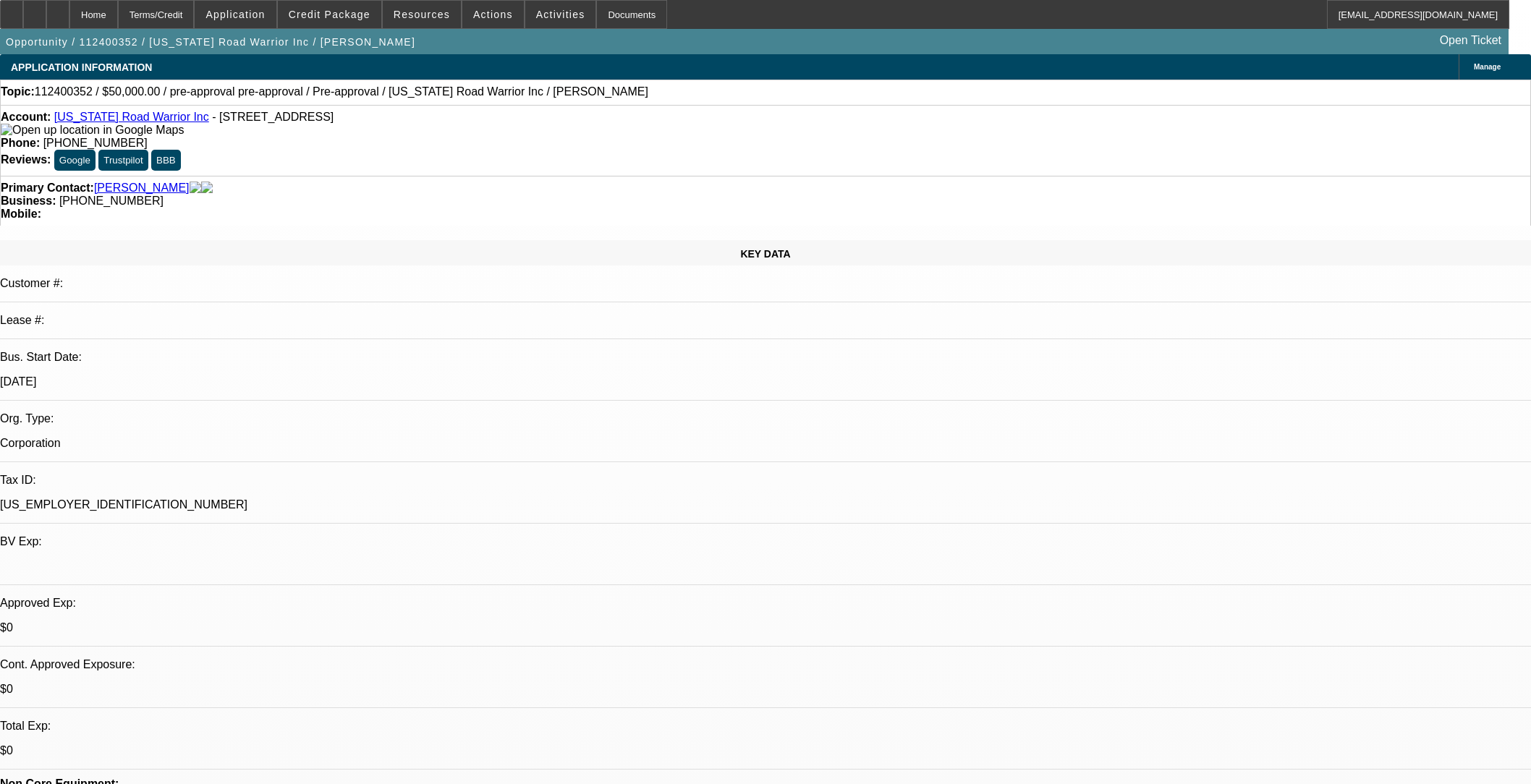
select select "0"
select select "3"
select select "0.1"
select select "4"
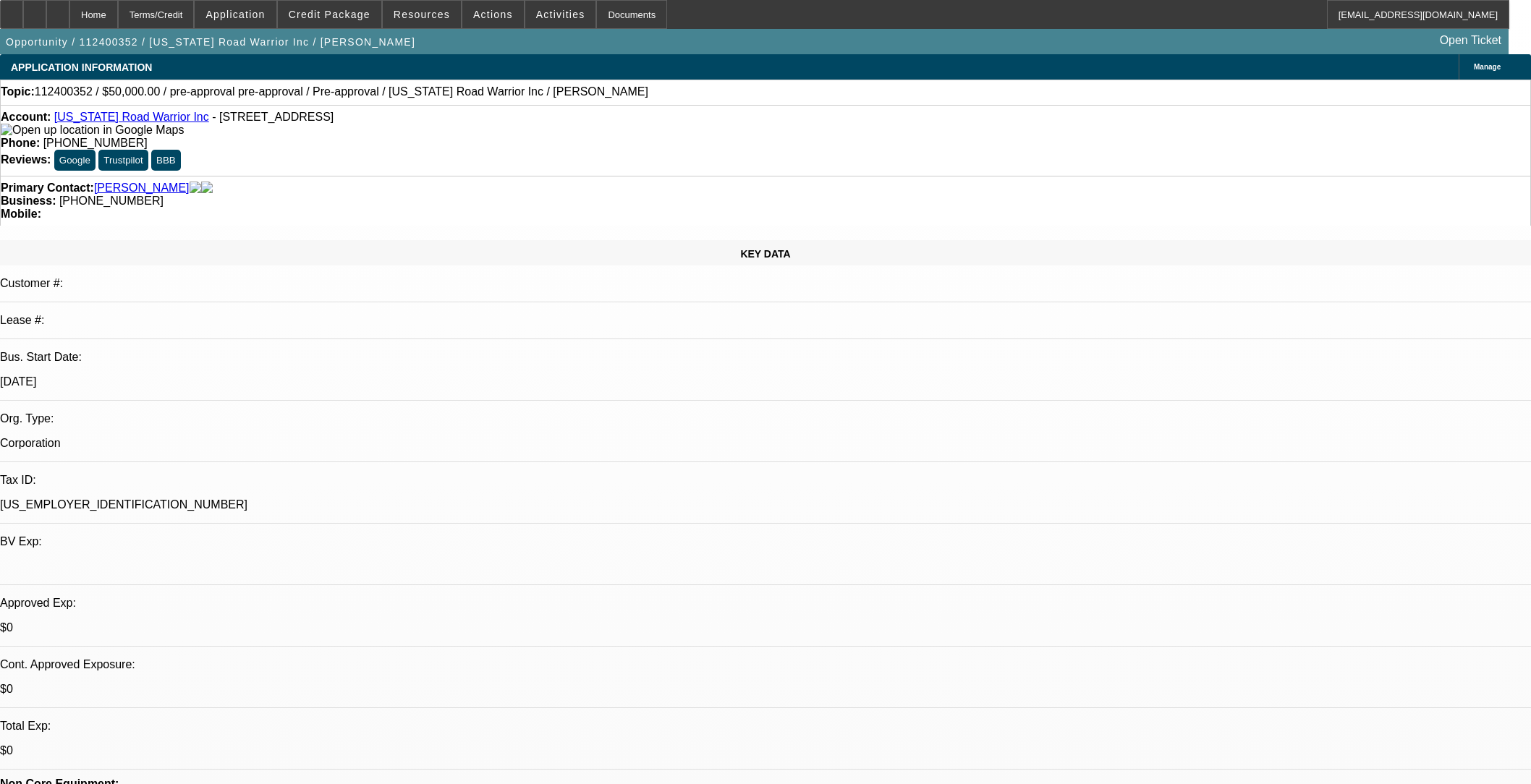
select select "0"
select select "2"
select select "0.1"
select select "4"
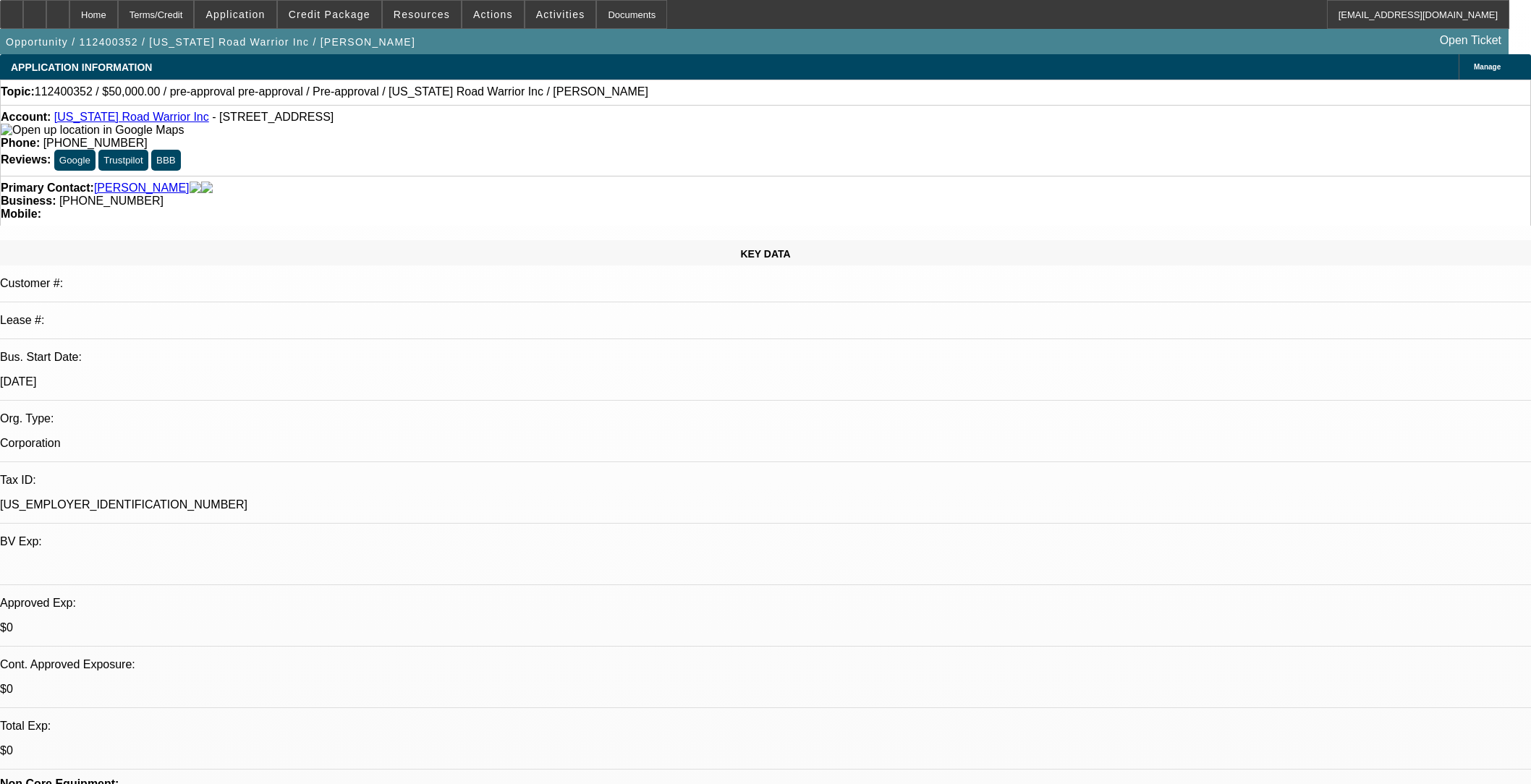
select select "0"
select select "2"
select select "0.1"
select select "4"
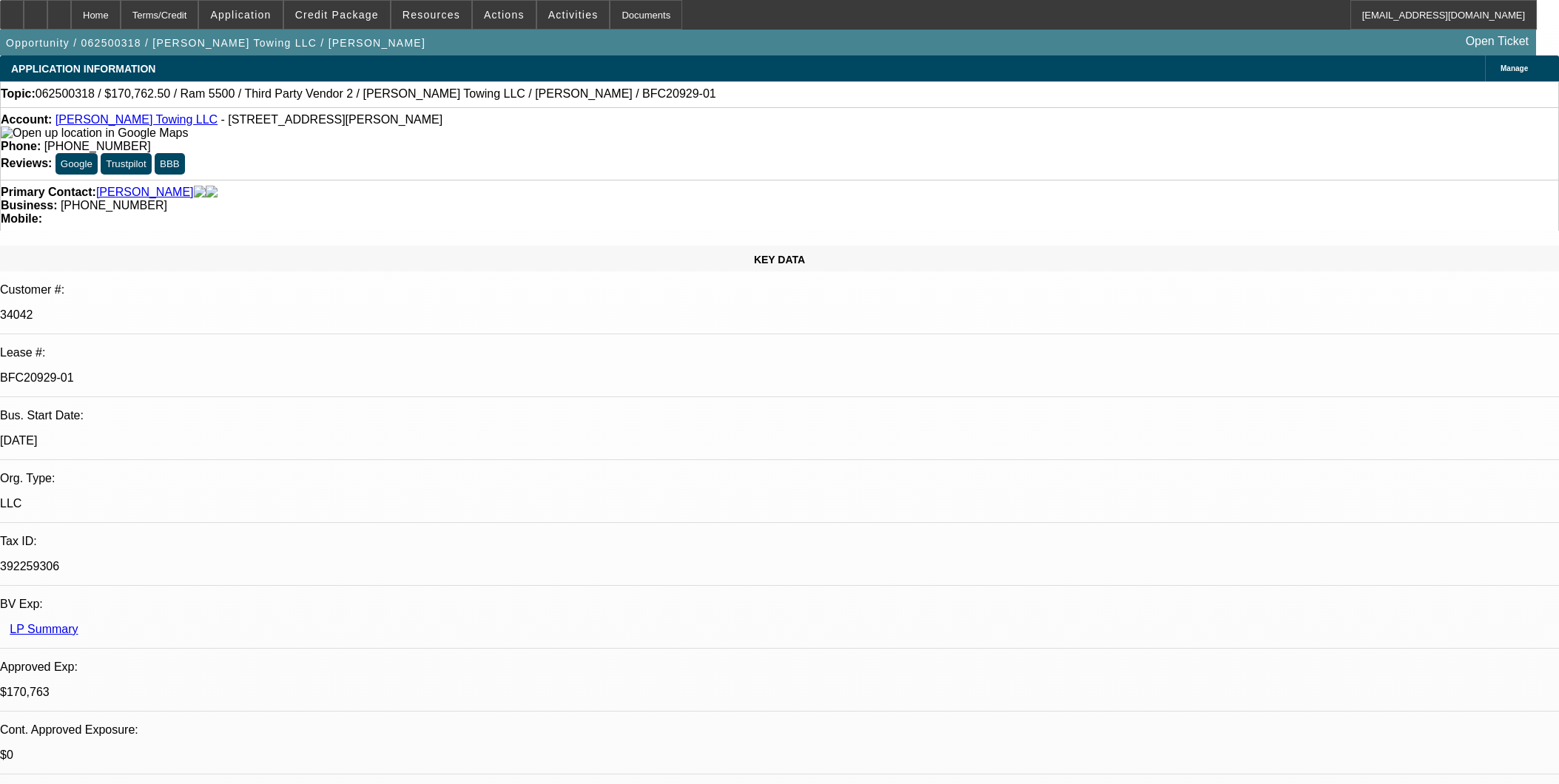
select select "0"
select select "2"
select select "0"
select select "6"
select select "0"
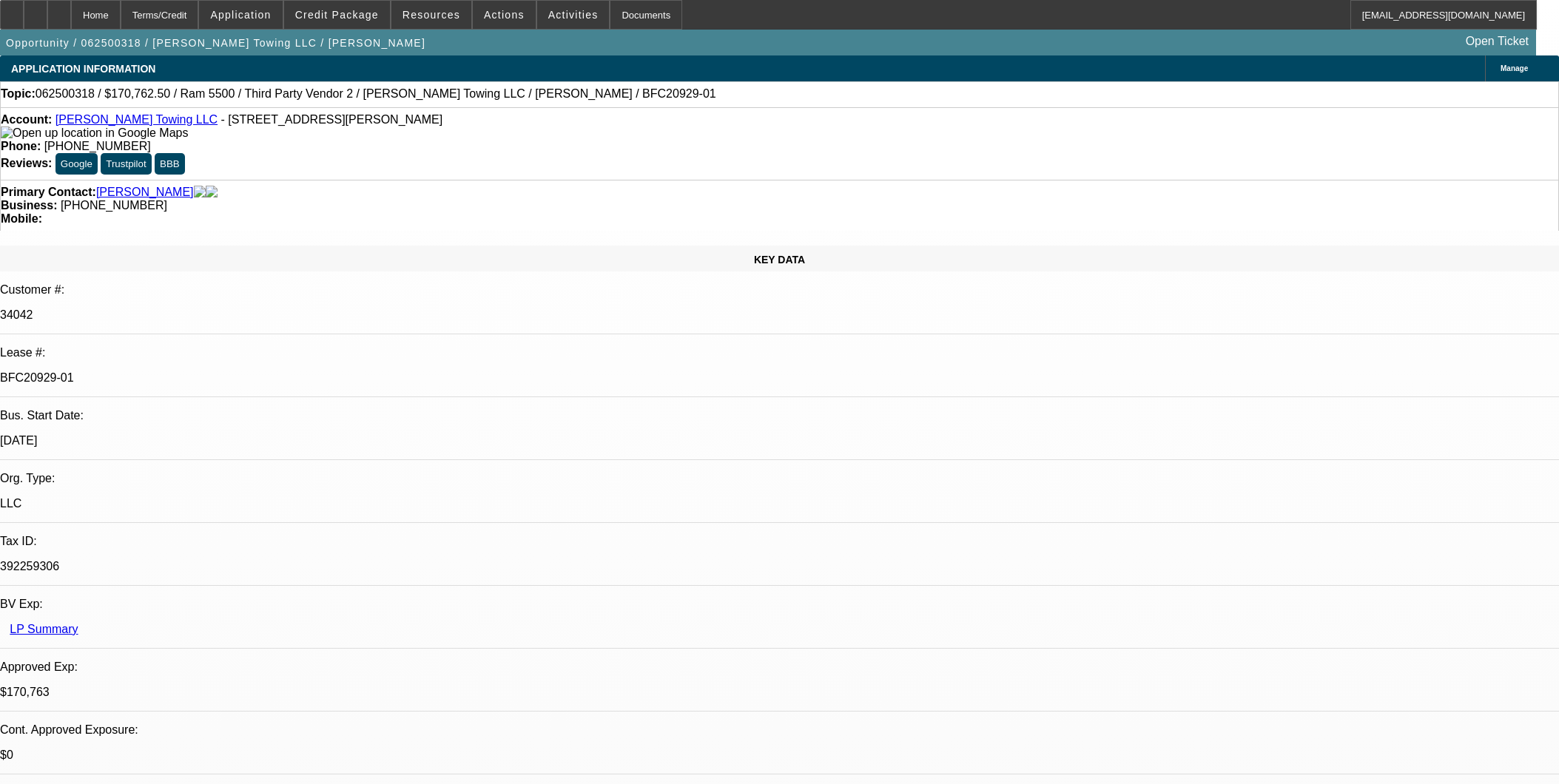
select select "2"
select select "0"
select select "6"
select select "0"
select select "2"
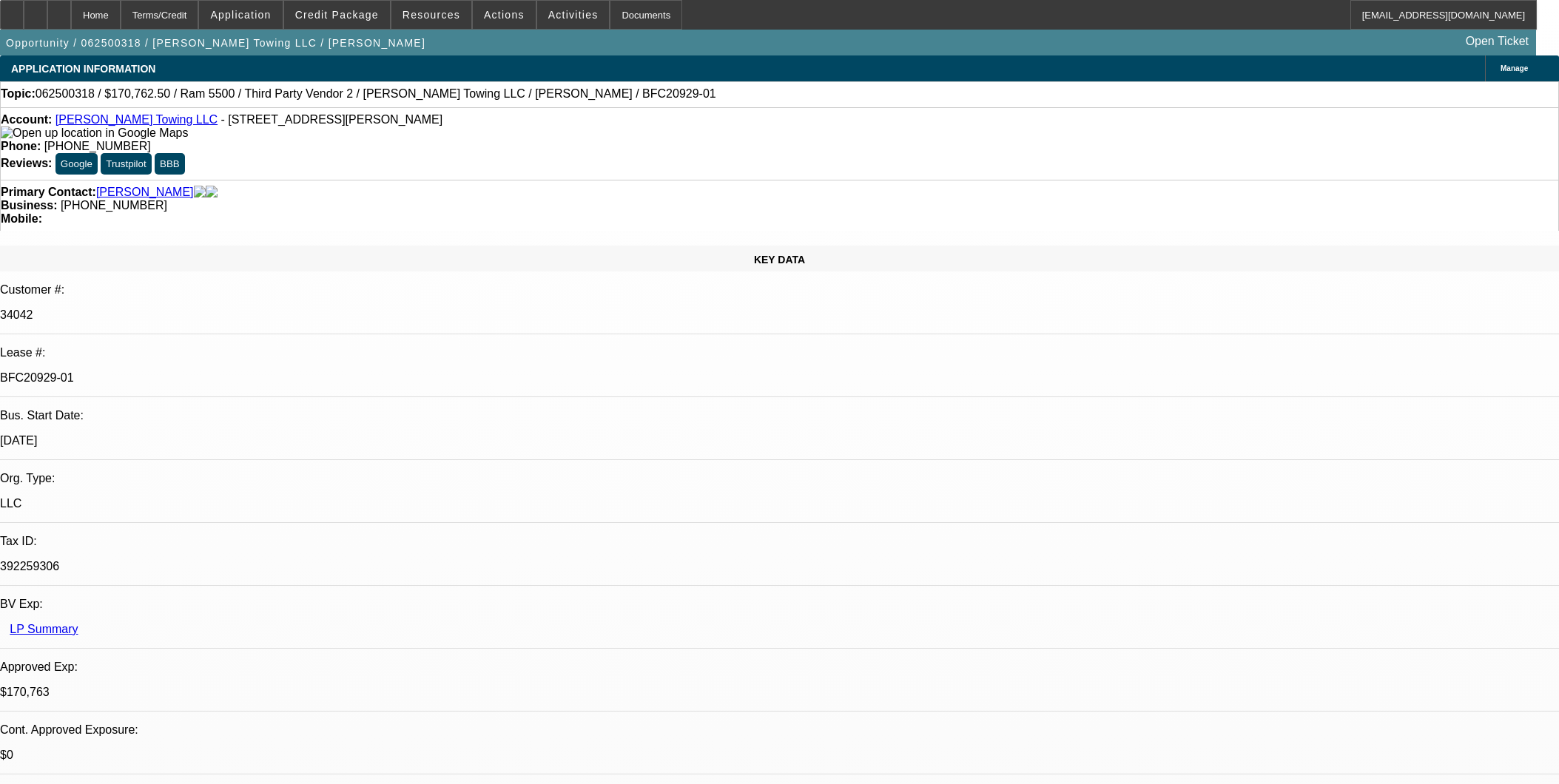
select select "0"
select select "6"
select select "0"
select select "2"
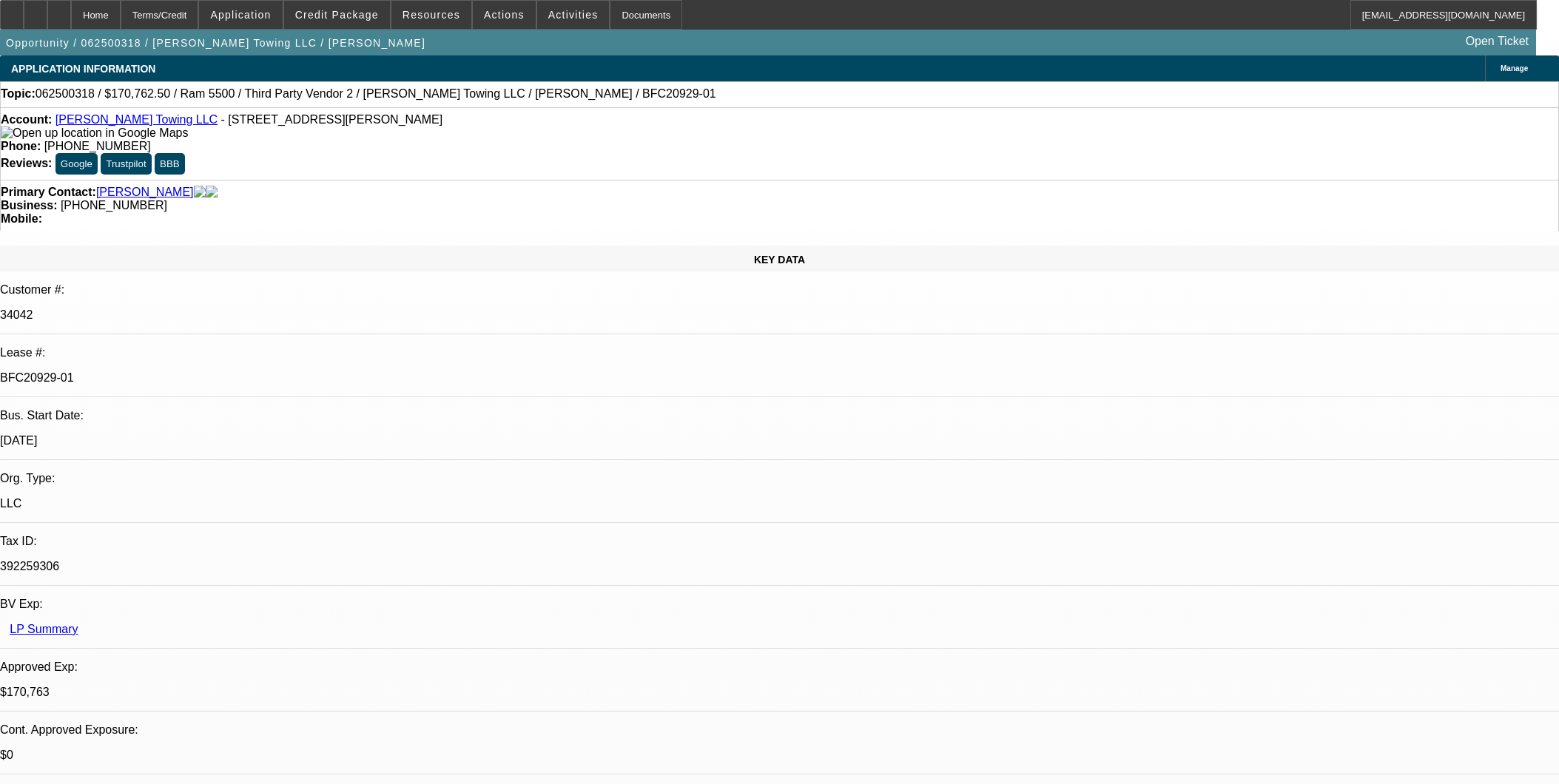
select select "0"
select select "6"
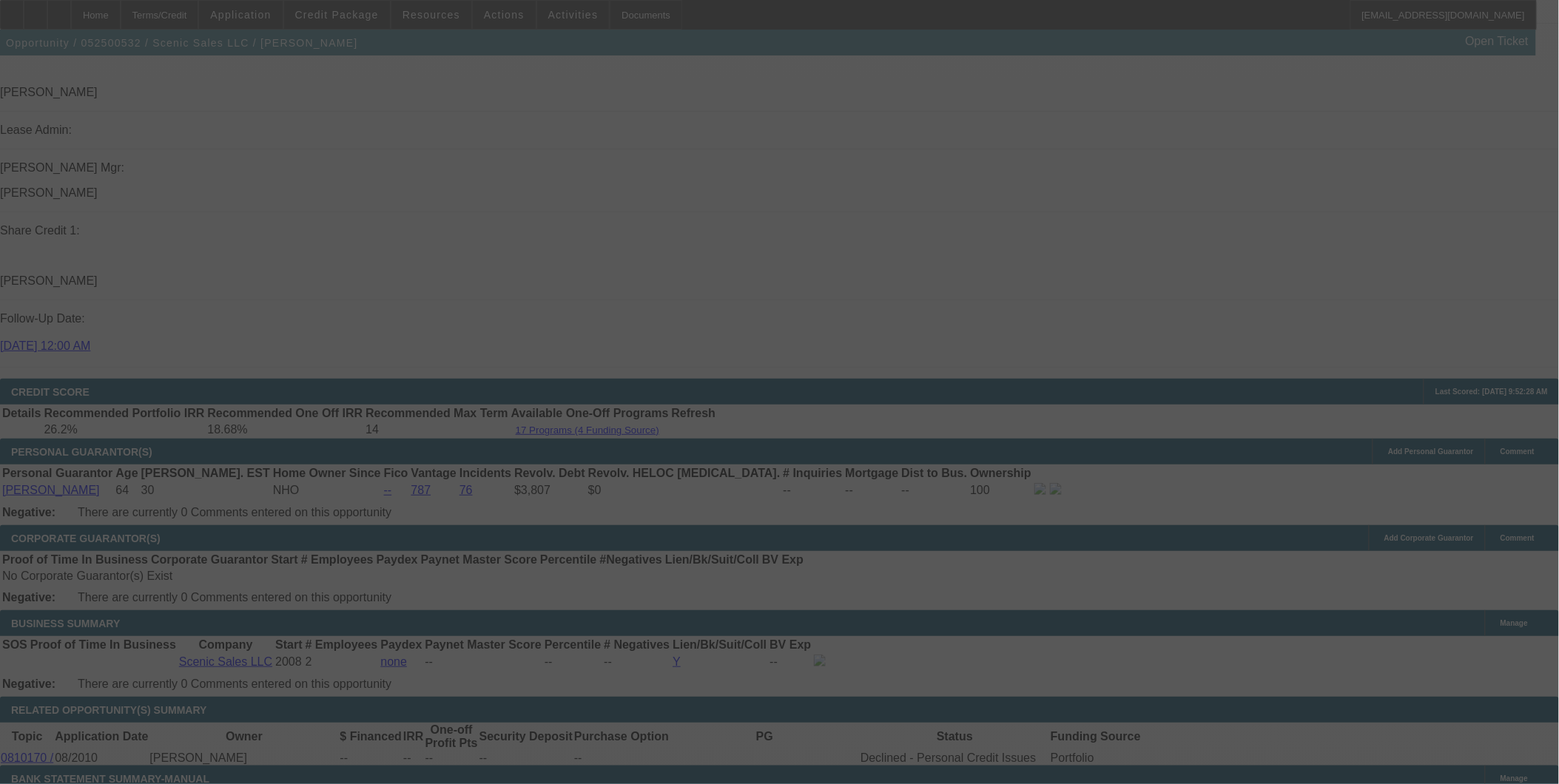
scroll to position [2051, 0]
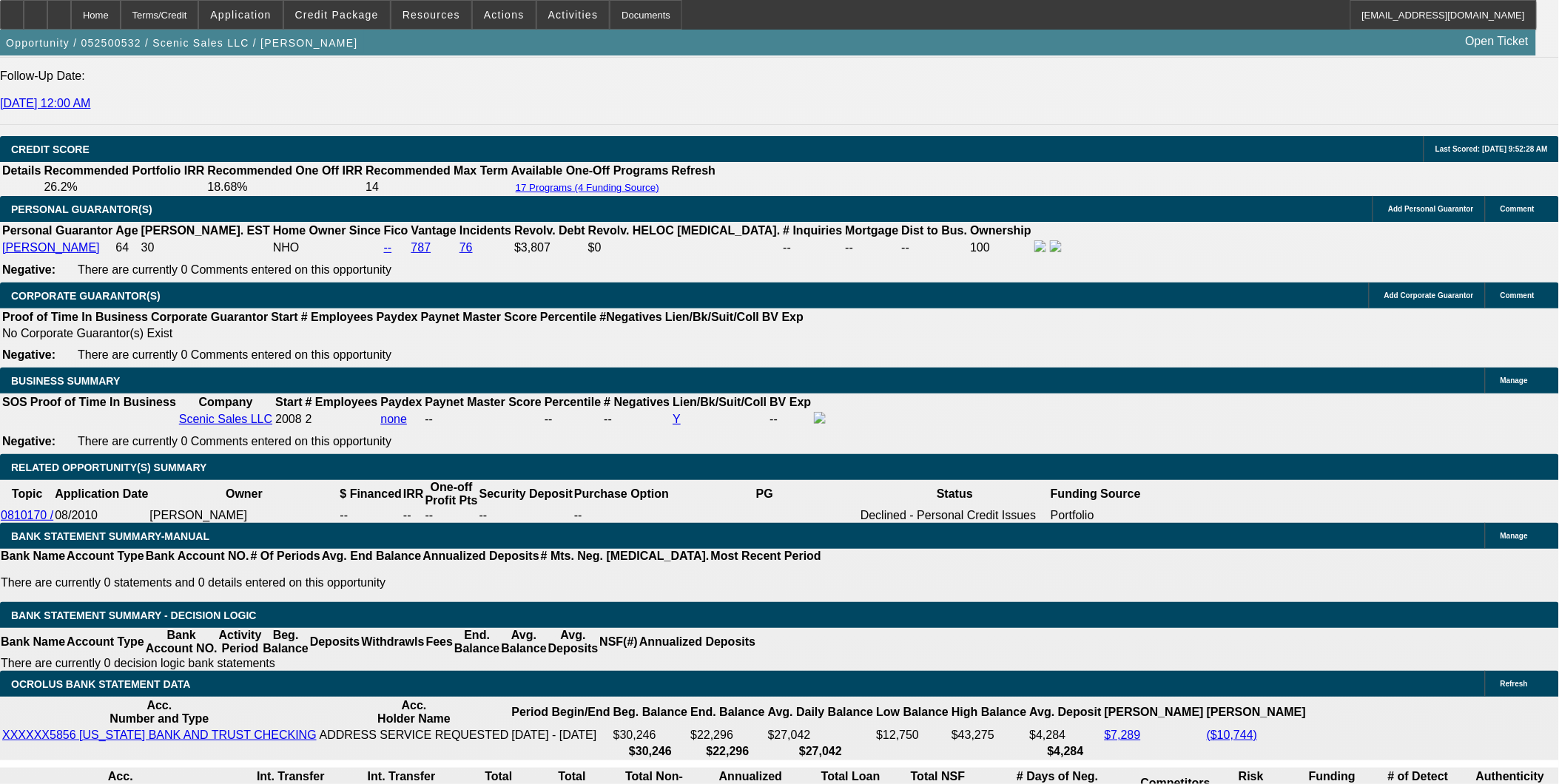
select select "0"
select select "0.1"
select select "0"
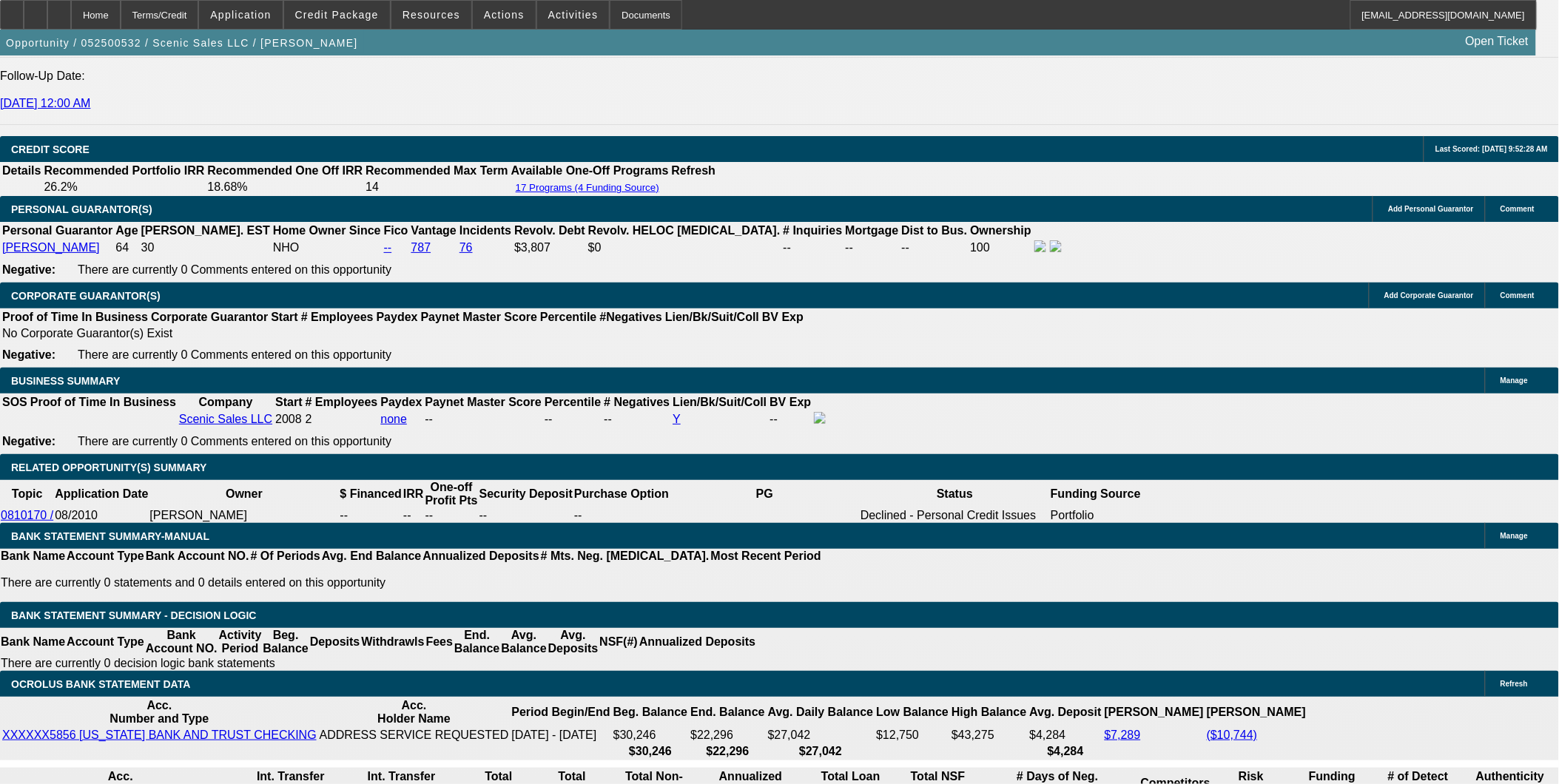
select select "0.1"
select select "0"
select select "0.1"
select select "0"
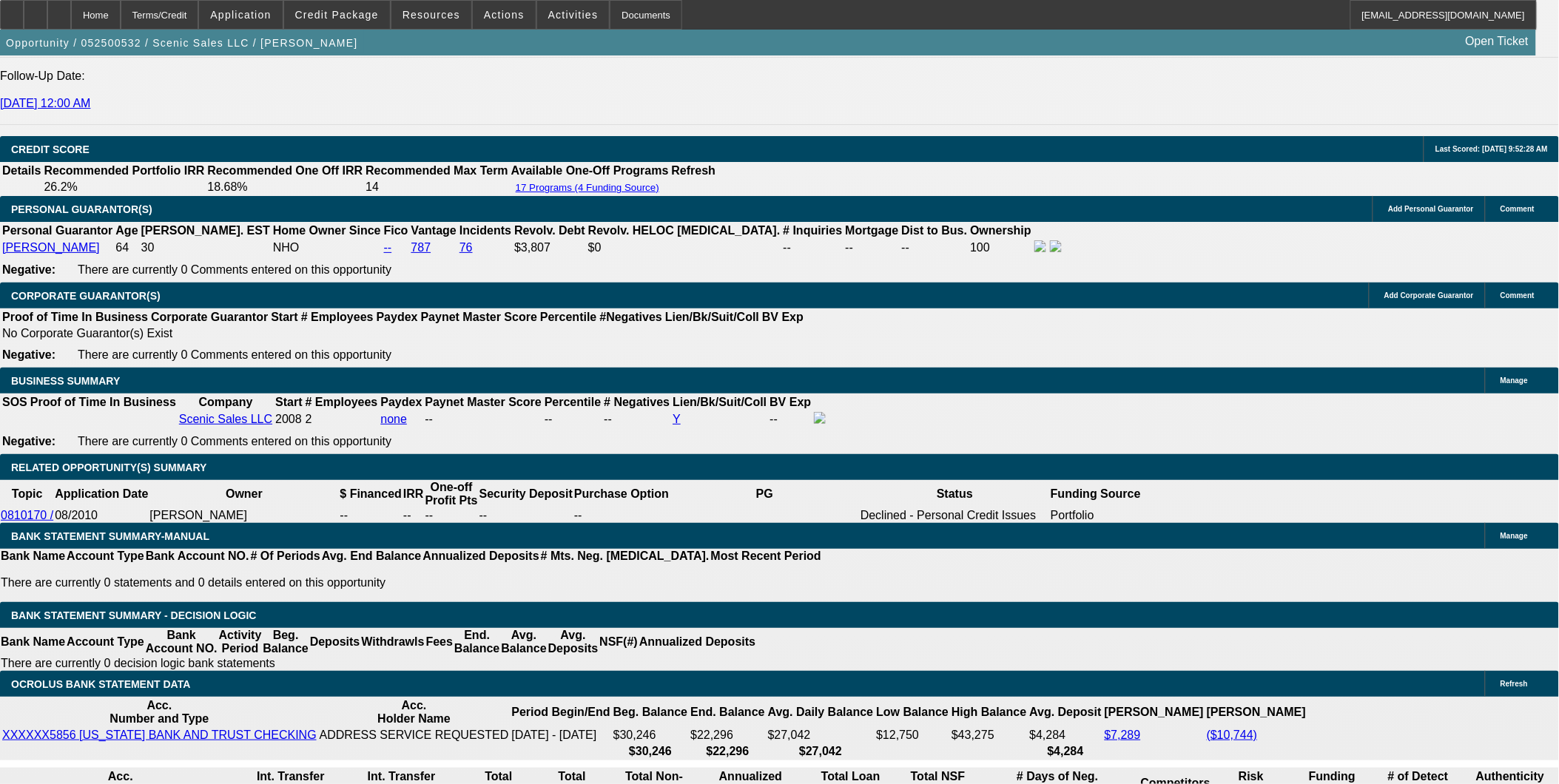
select select "0"
select select "0.1"
select select "1"
select select "3"
select select "4"
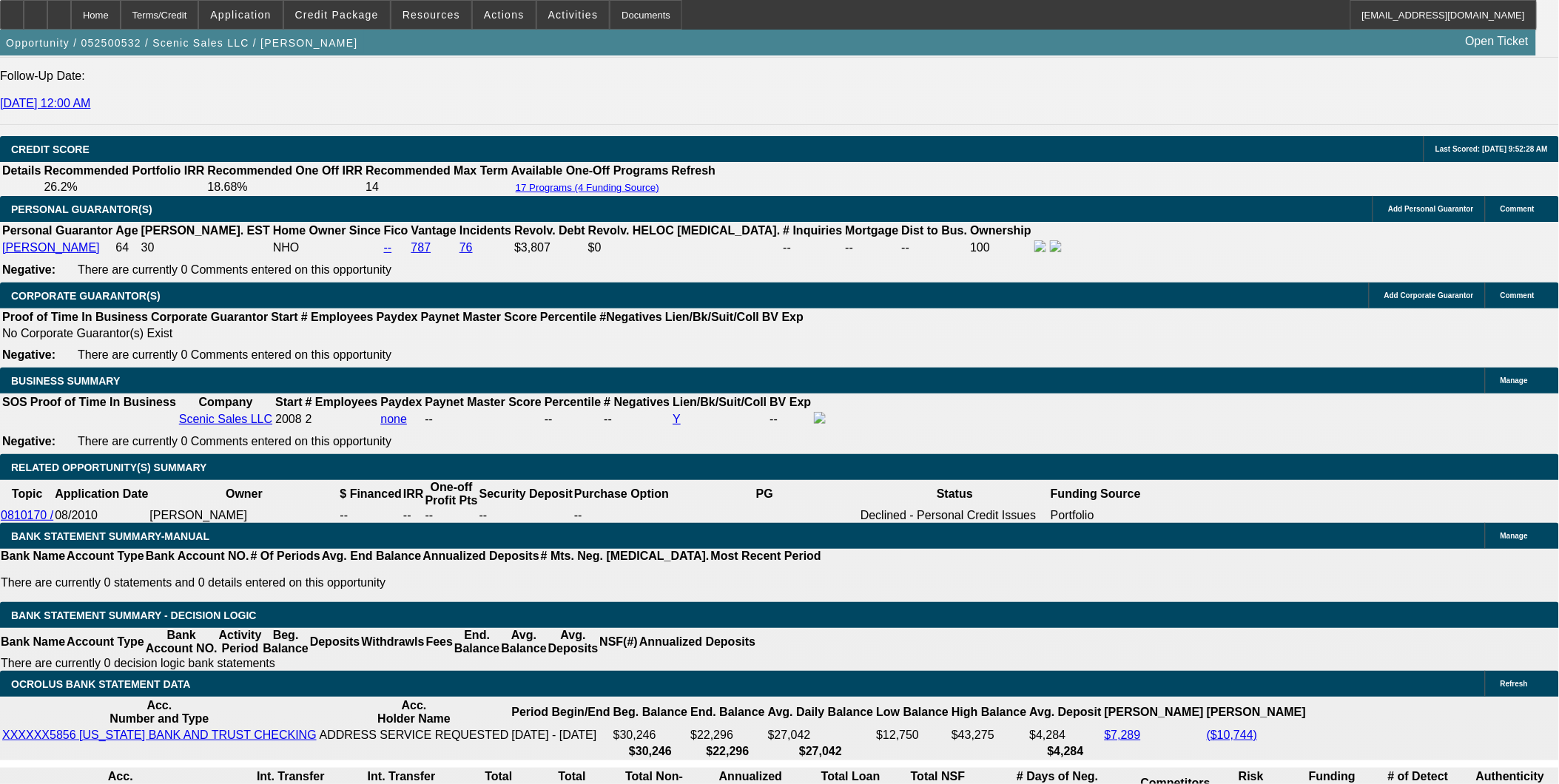
select select "1"
select select "3"
select select "4"
select select "1"
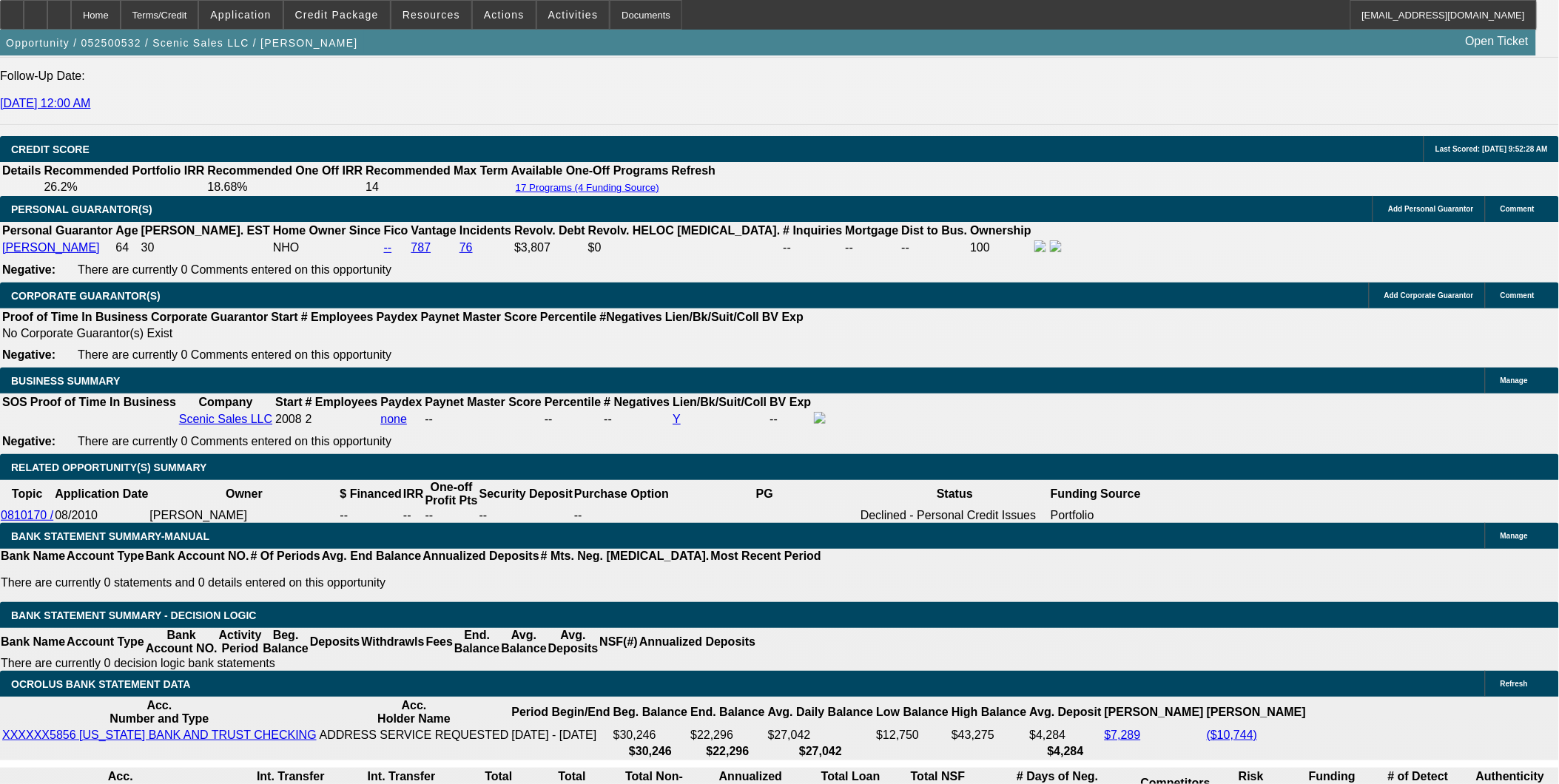
select select "4"
select select "1"
select select "3"
select select "4"
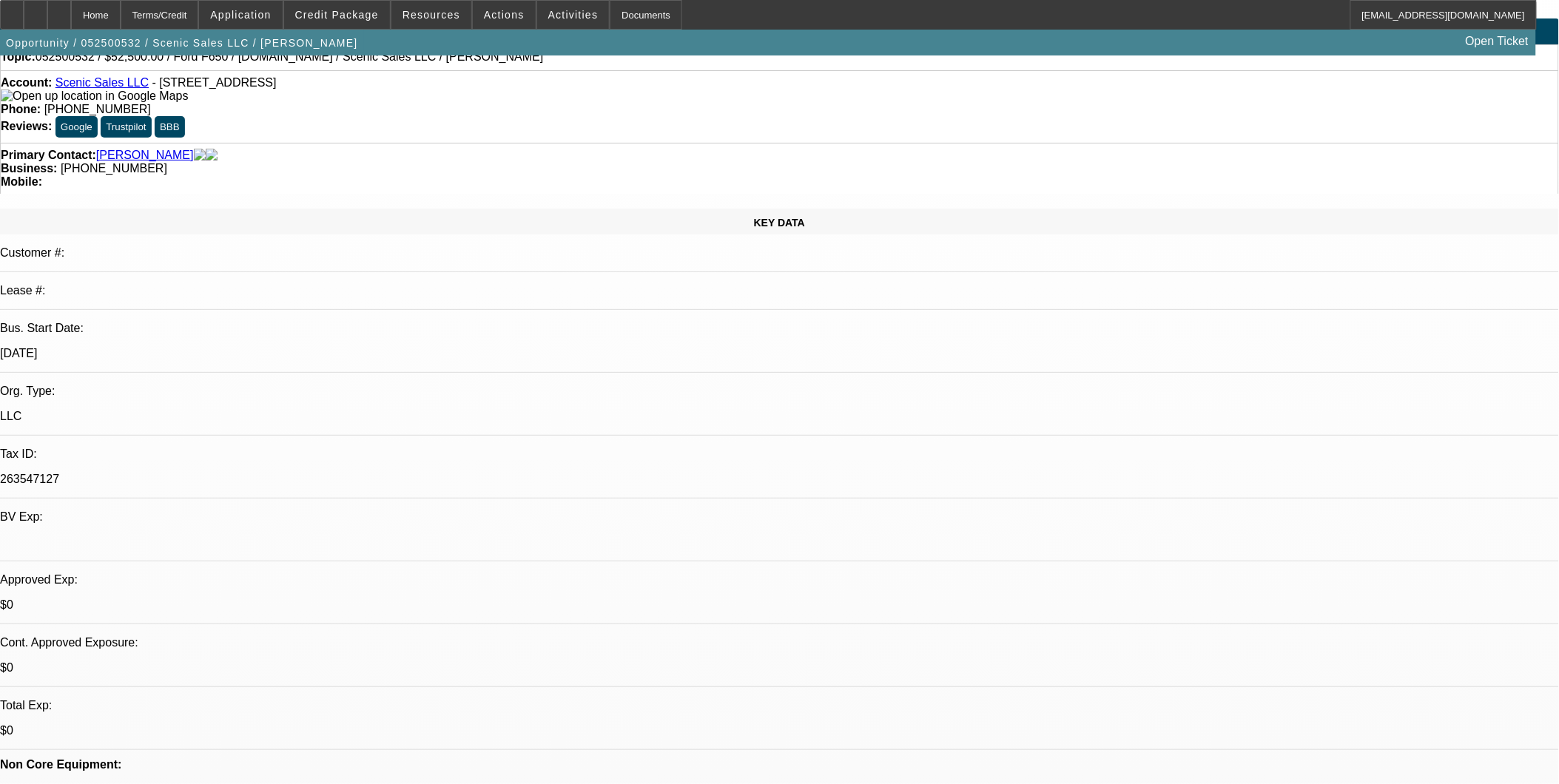
scroll to position [0, 0]
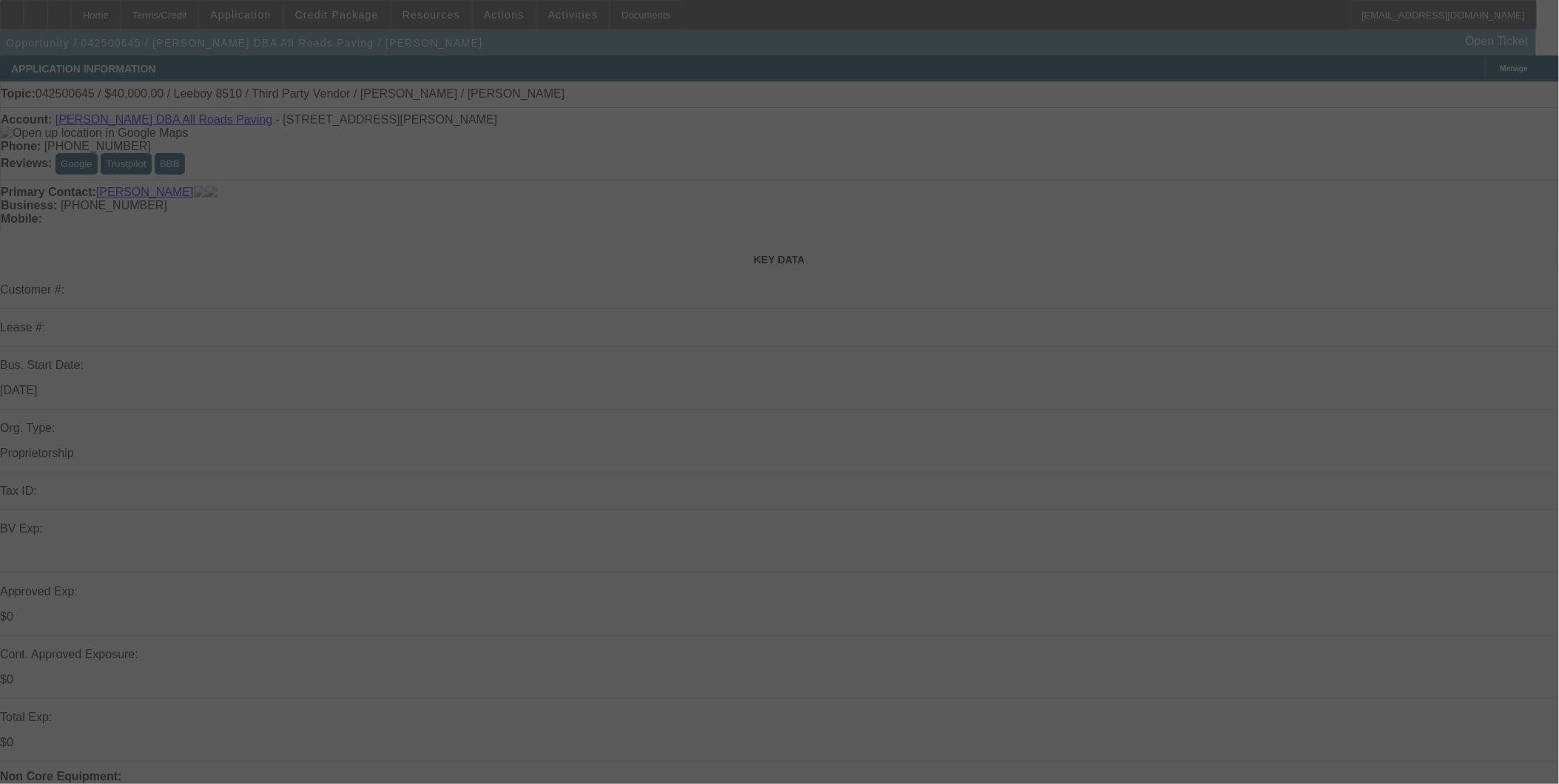
scroll to position [5, 0]
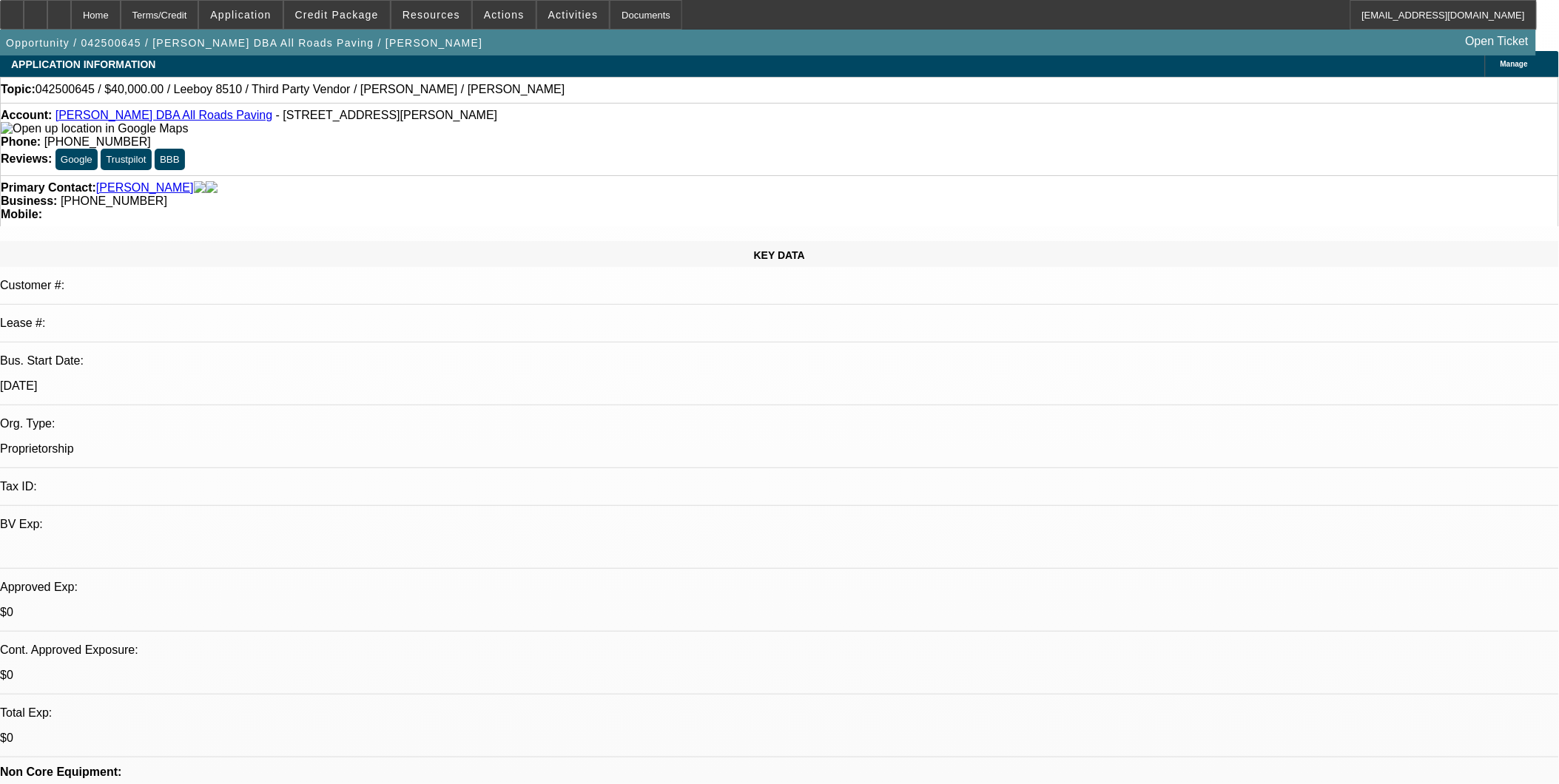
select select "0"
select select "0.1"
select select "0"
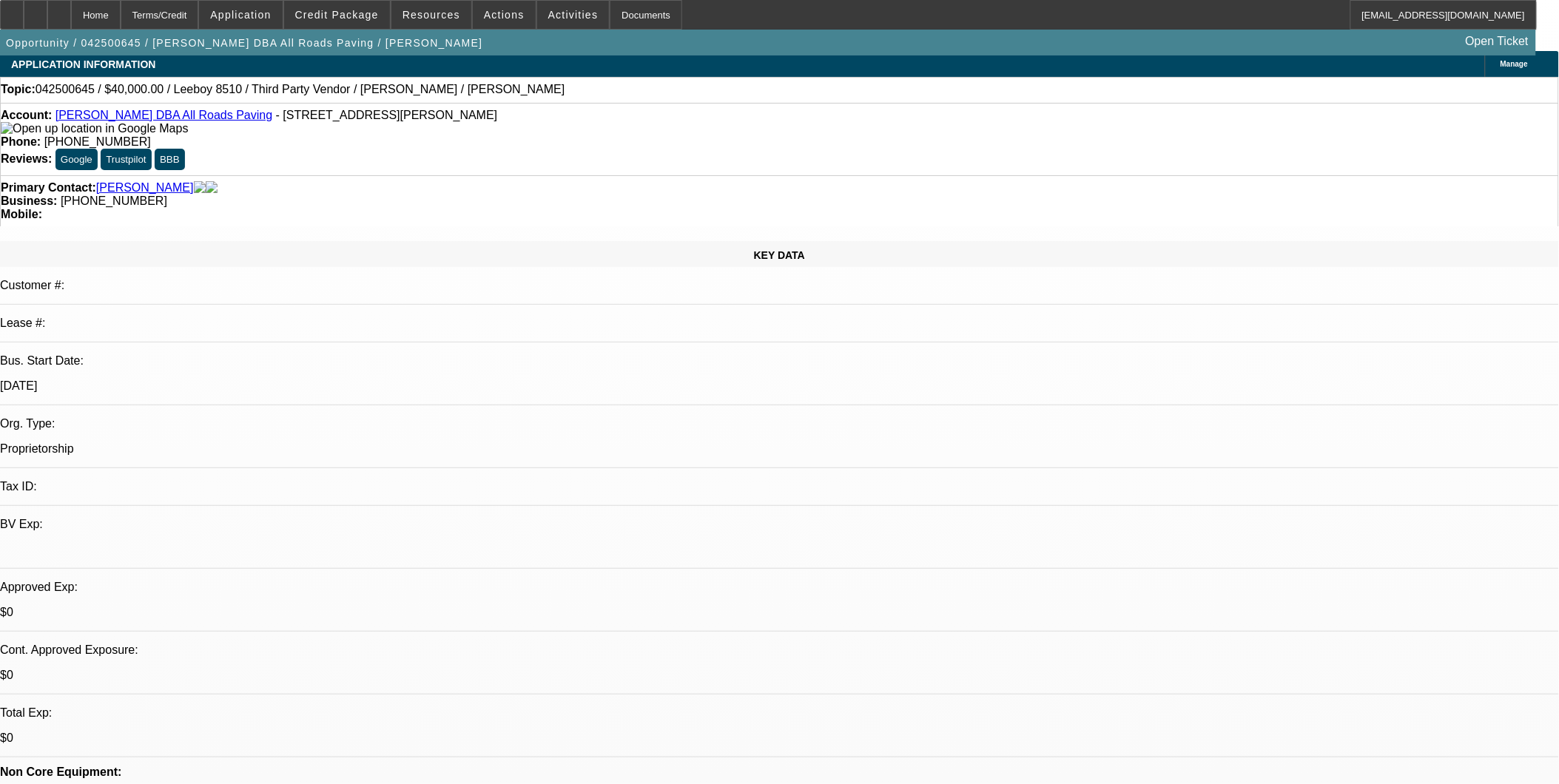
select select "0.1"
select select "0"
select select "0.1"
select select "0"
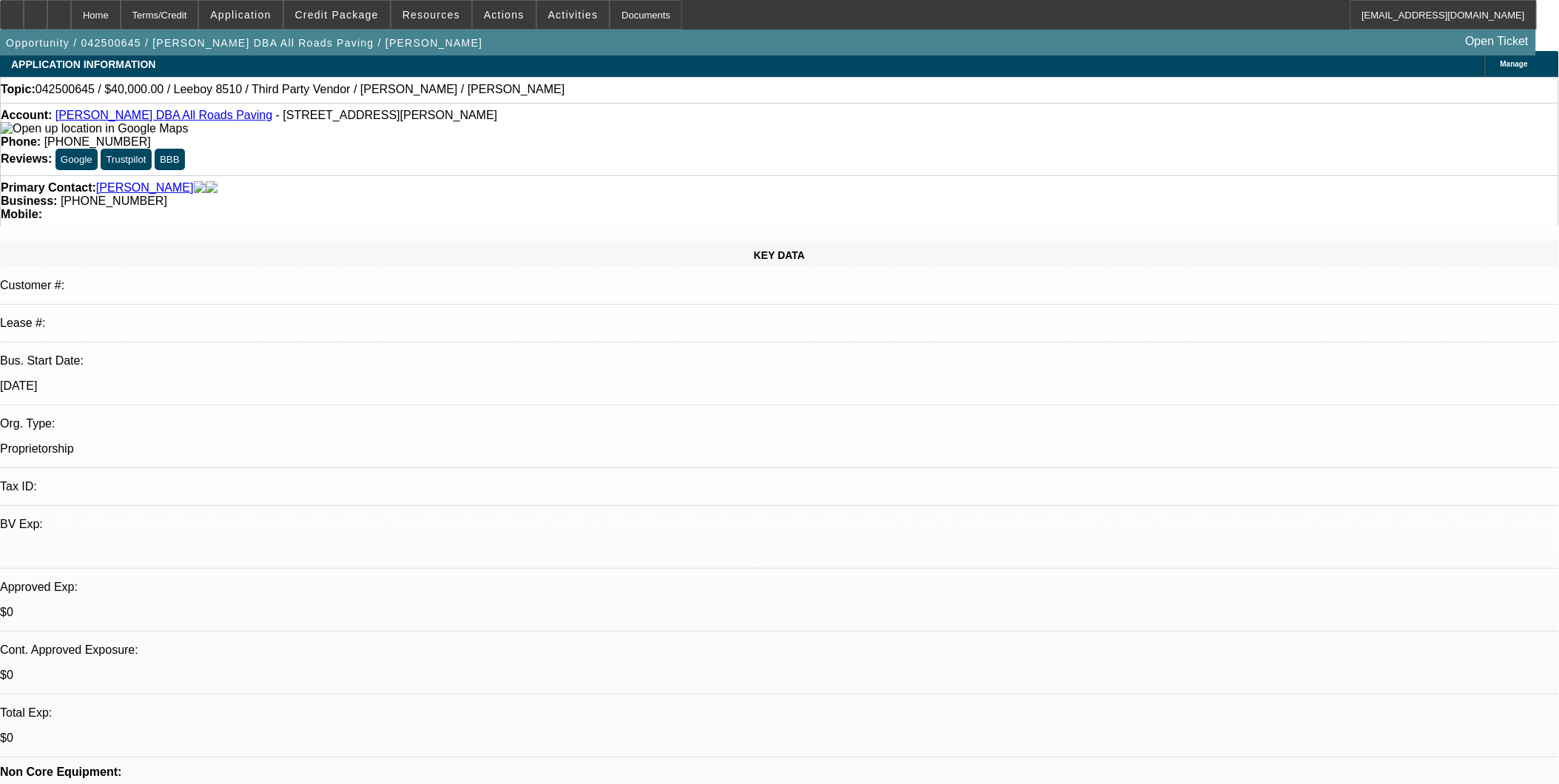
select select "0"
select select "0.1"
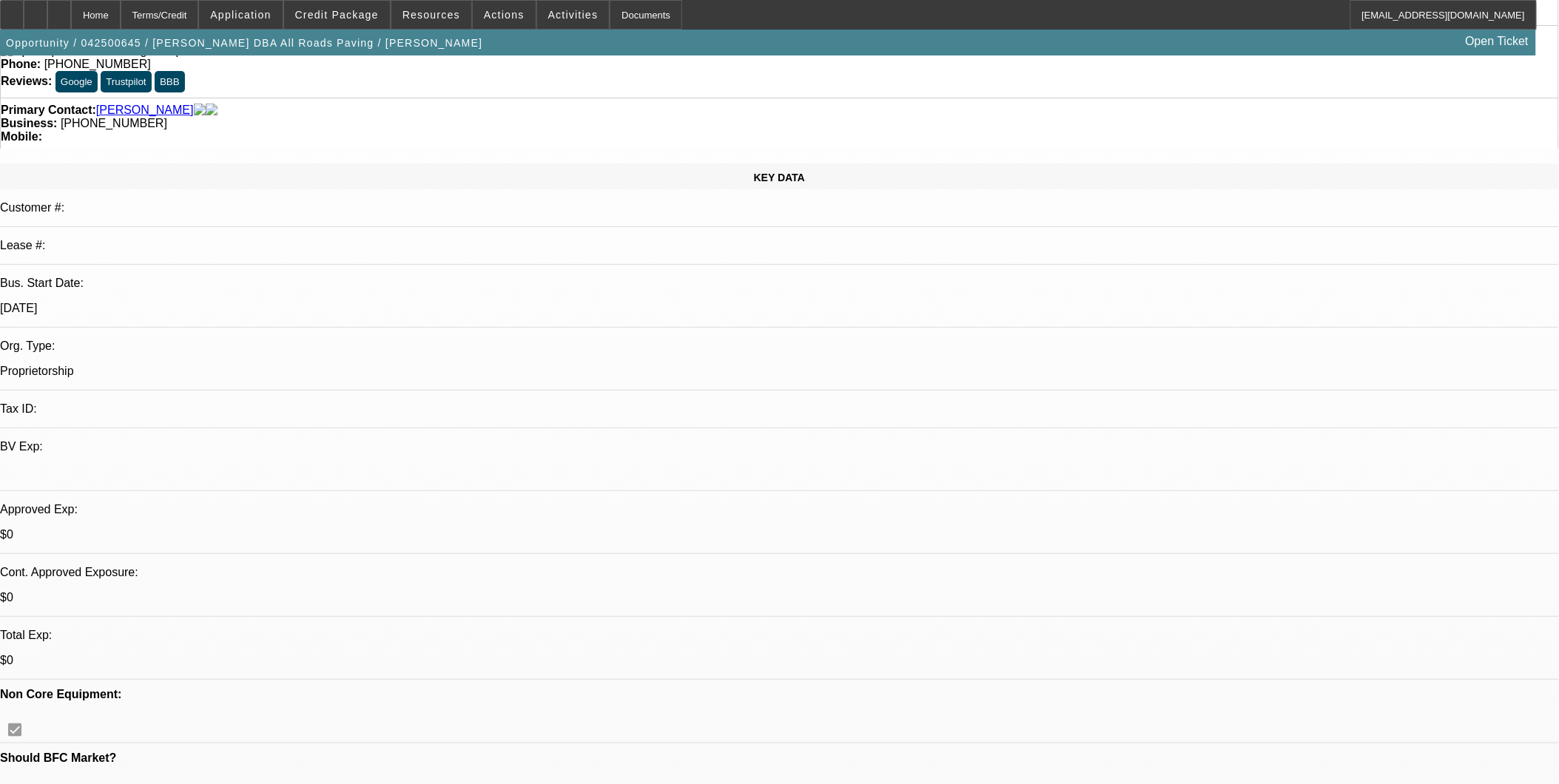
select select "1"
select select "3"
select select "5"
select select "1"
select select "3"
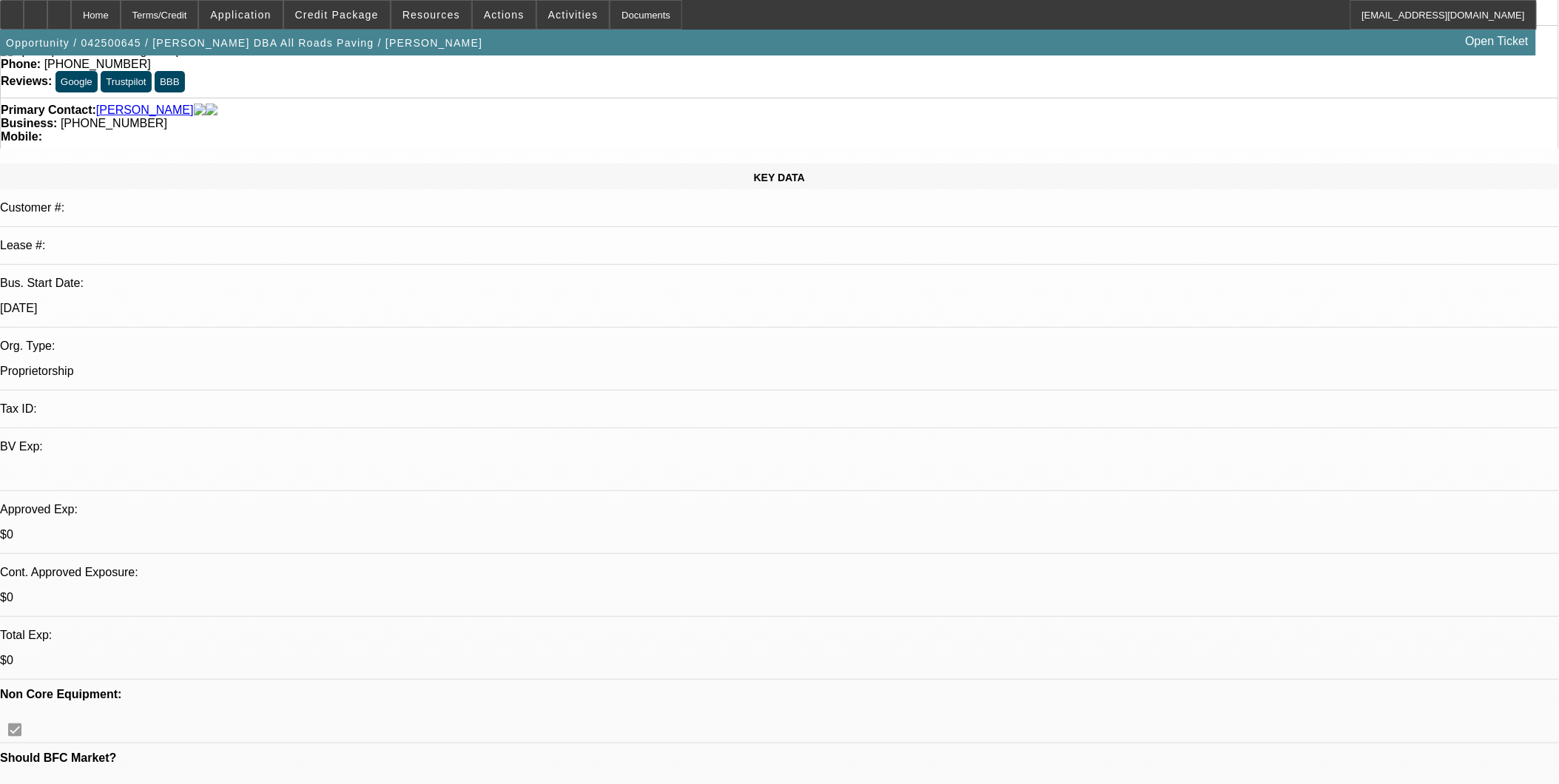
select select "5"
select select "1"
select select "3"
select select "4"
select select "1"
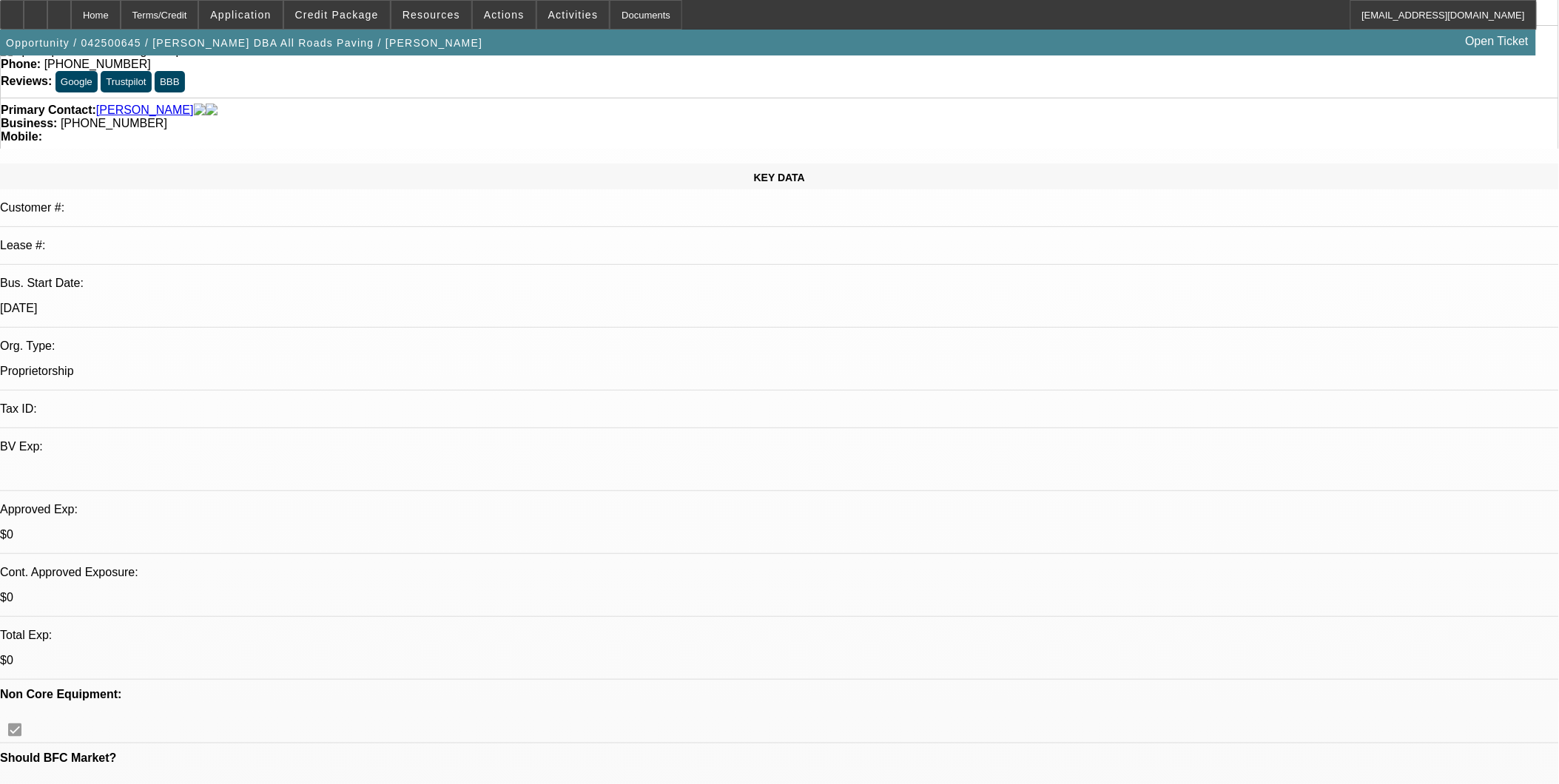
select select "3"
select select "4"
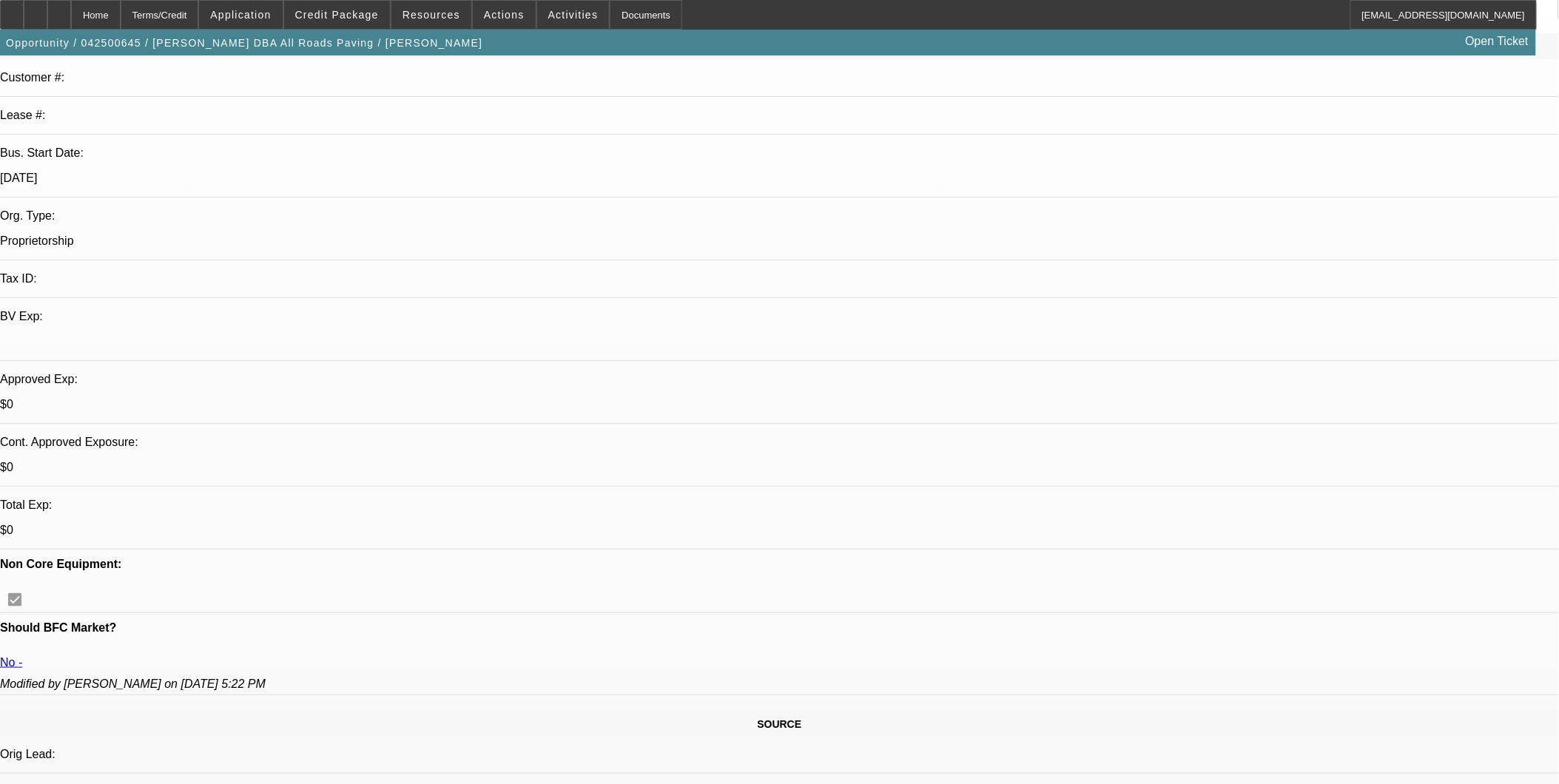
scroll to position [0, 0]
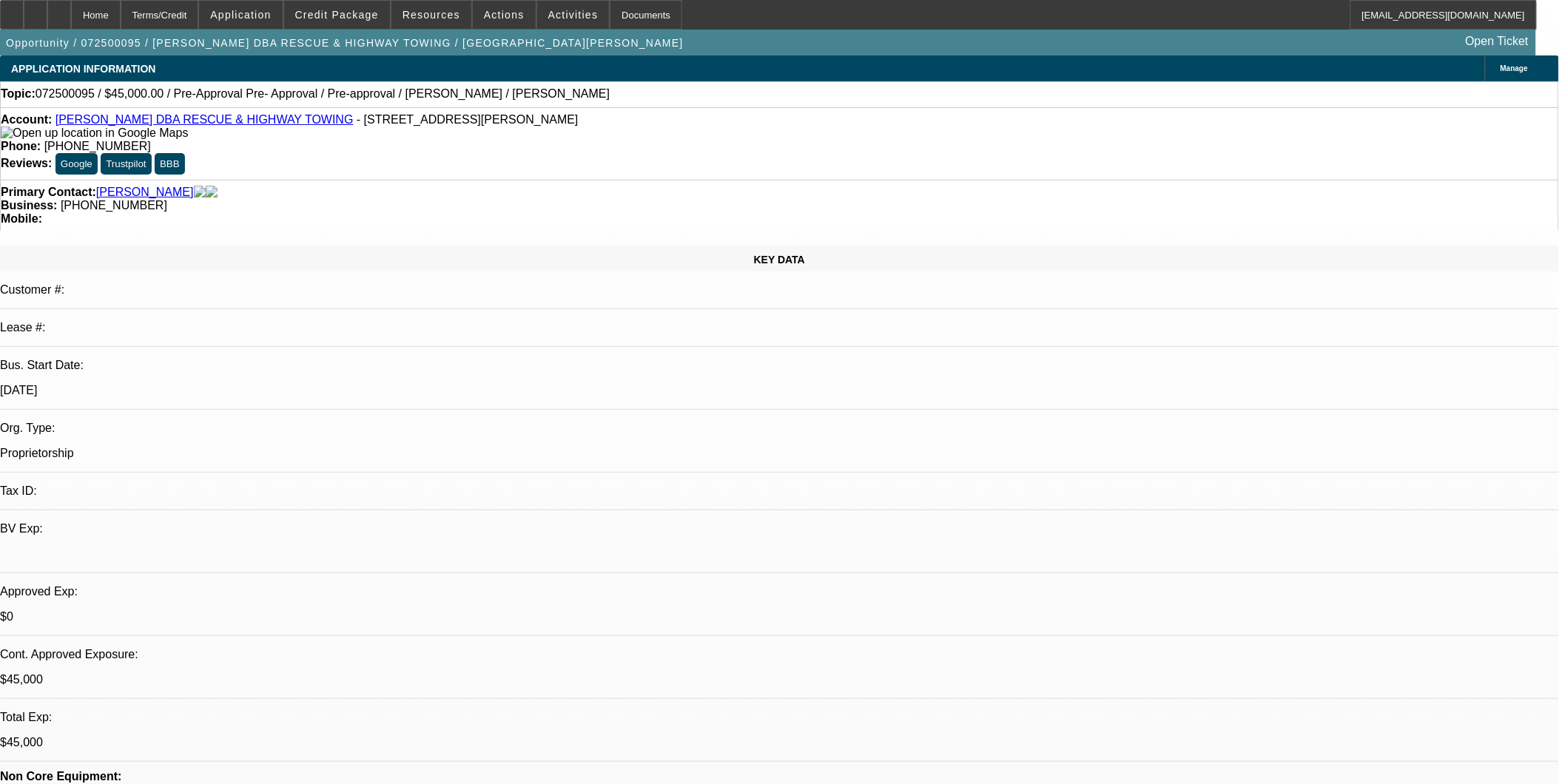
select select "0.1"
select select "2"
select select "0.1"
select select "2"
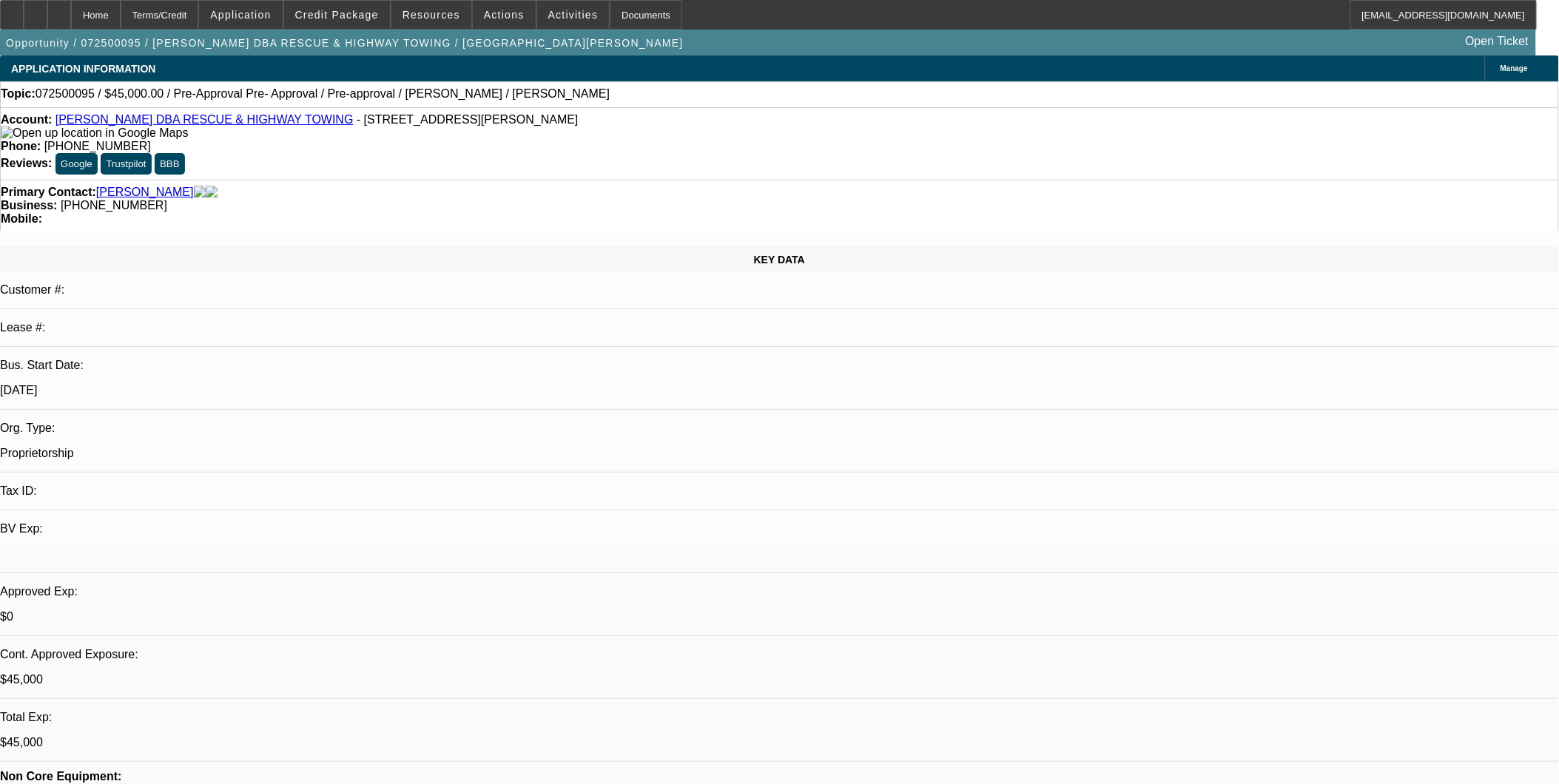
select select "0.1"
select select "2"
select select "0.1"
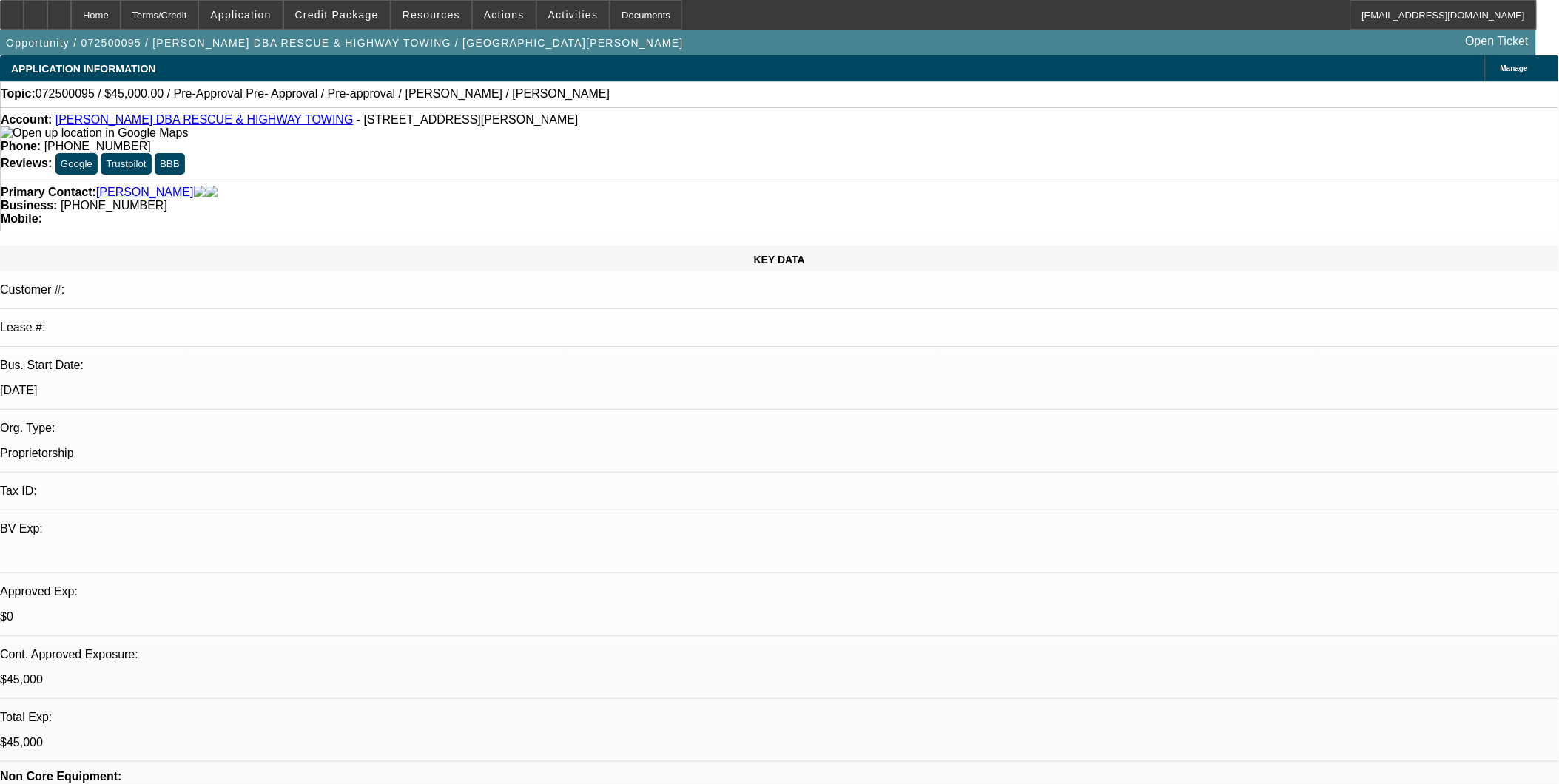
select select "1"
select select "2"
select select "4"
select select "1"
select select "2"
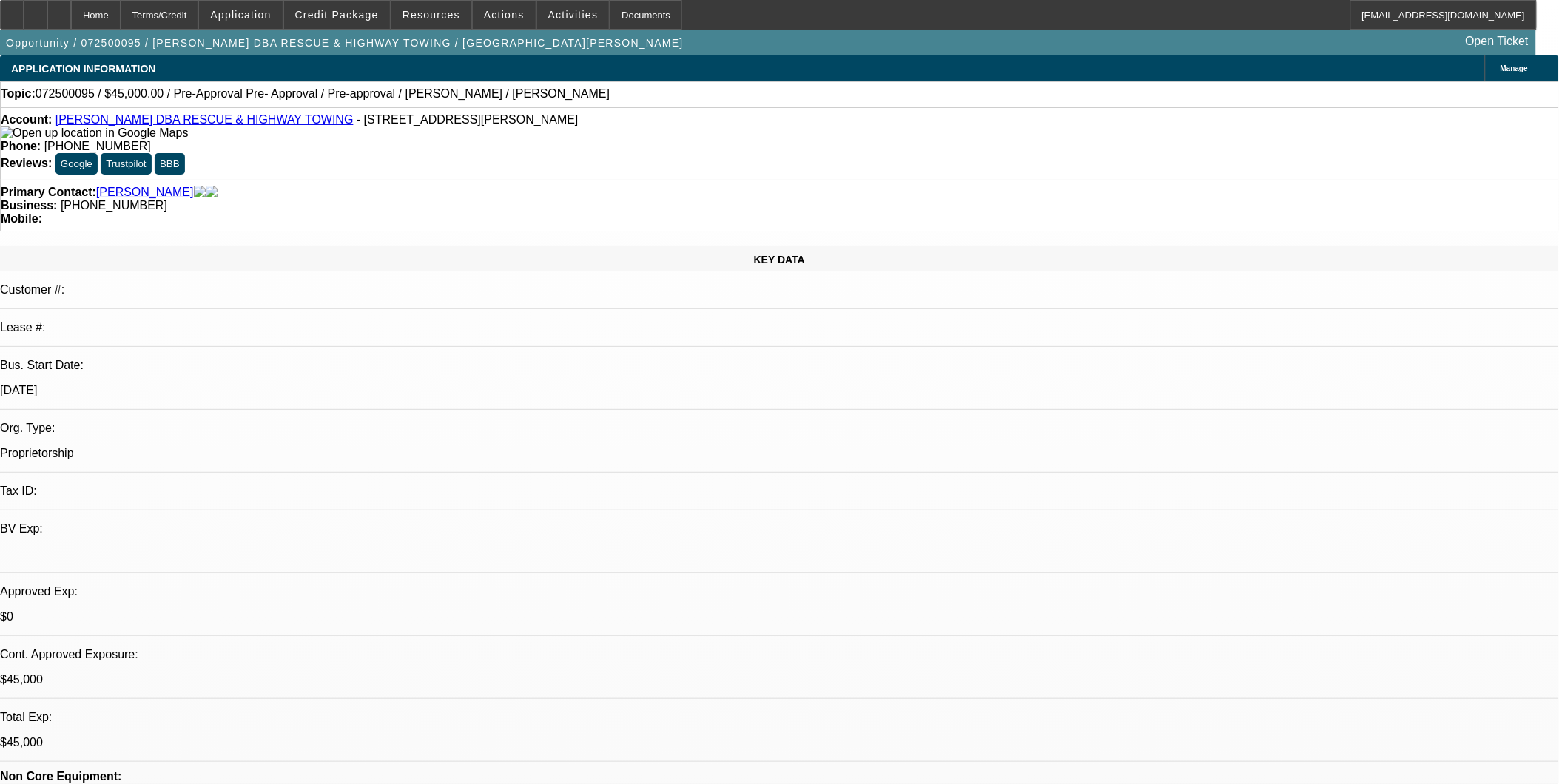
select select "4"
select select "1"
select select "2"
select select "4"
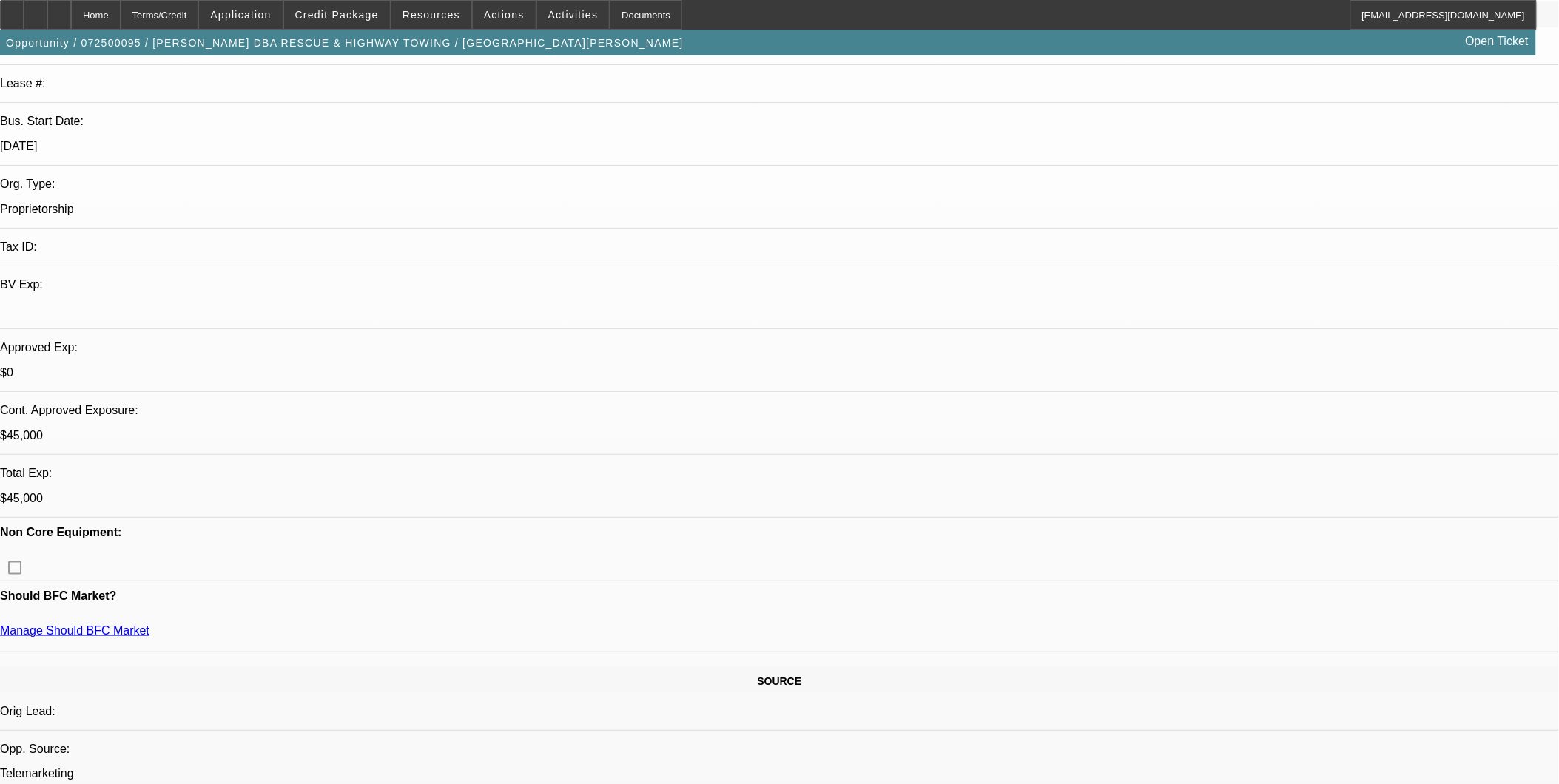
scroll to position [329, 0]
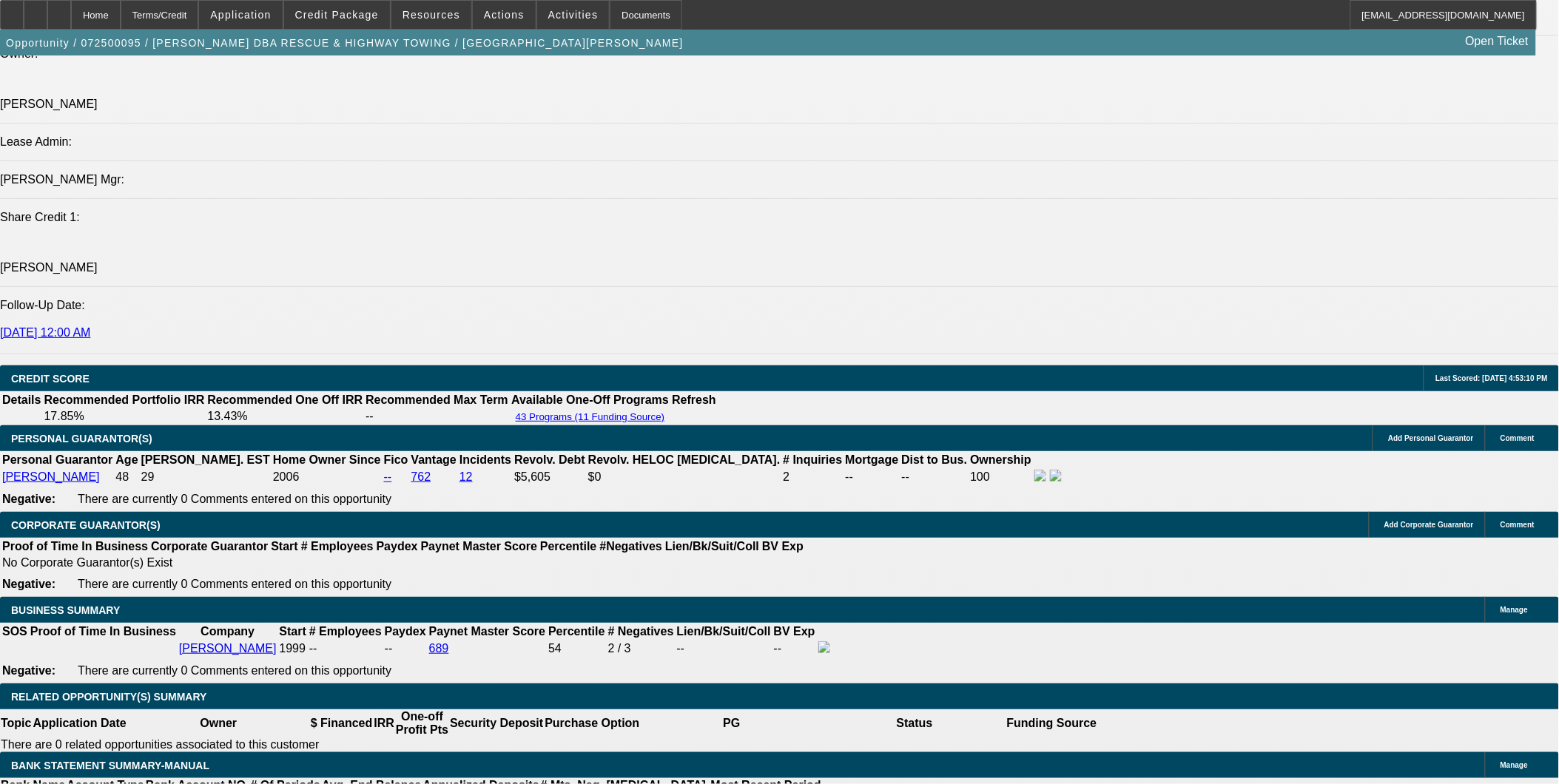
scroll to position [1808, 0]
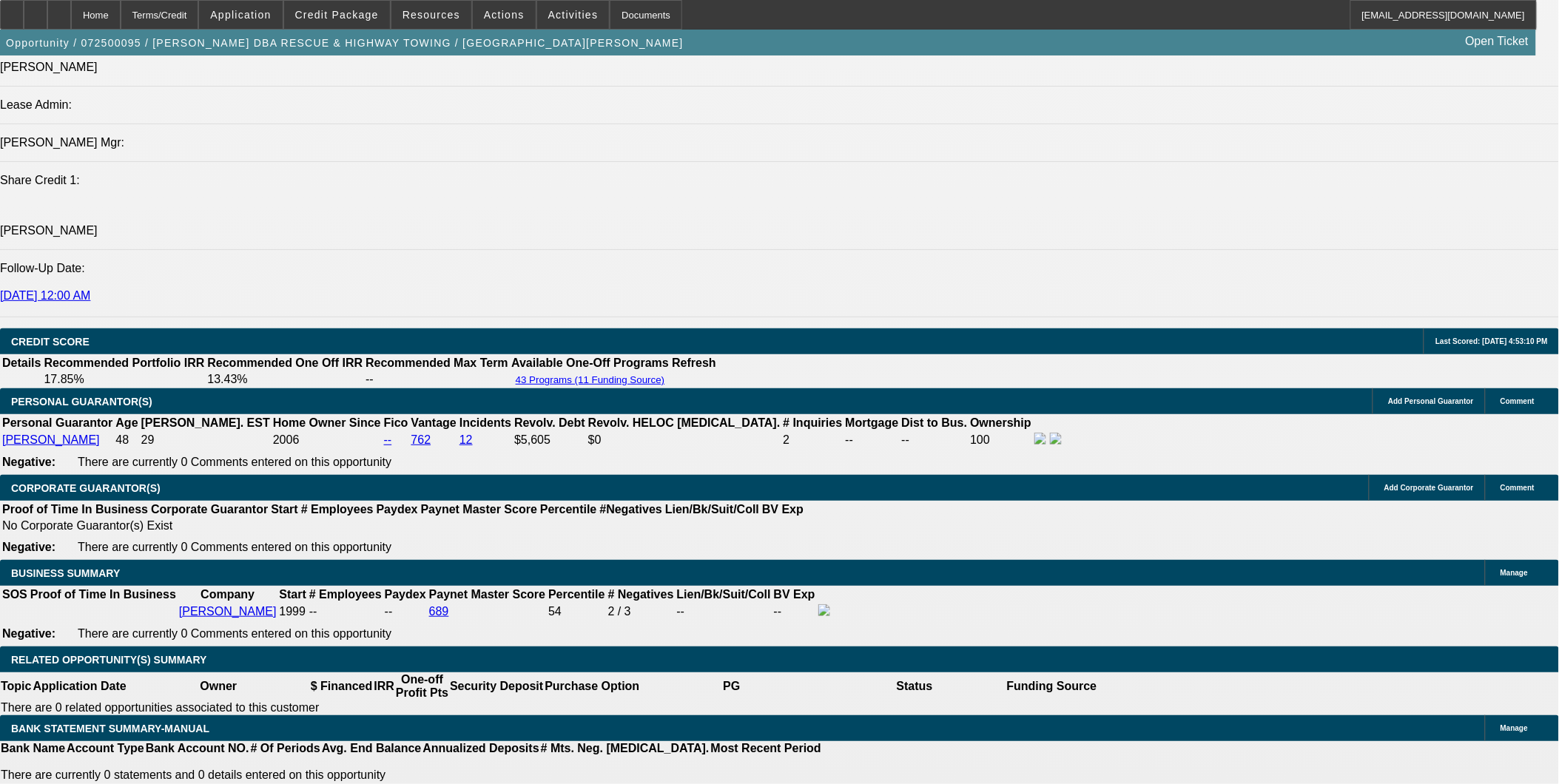
drag, startPoint x: 866, startPoint y: 308, endPoint x: 859, endPoint y: 314, distance: 9.2
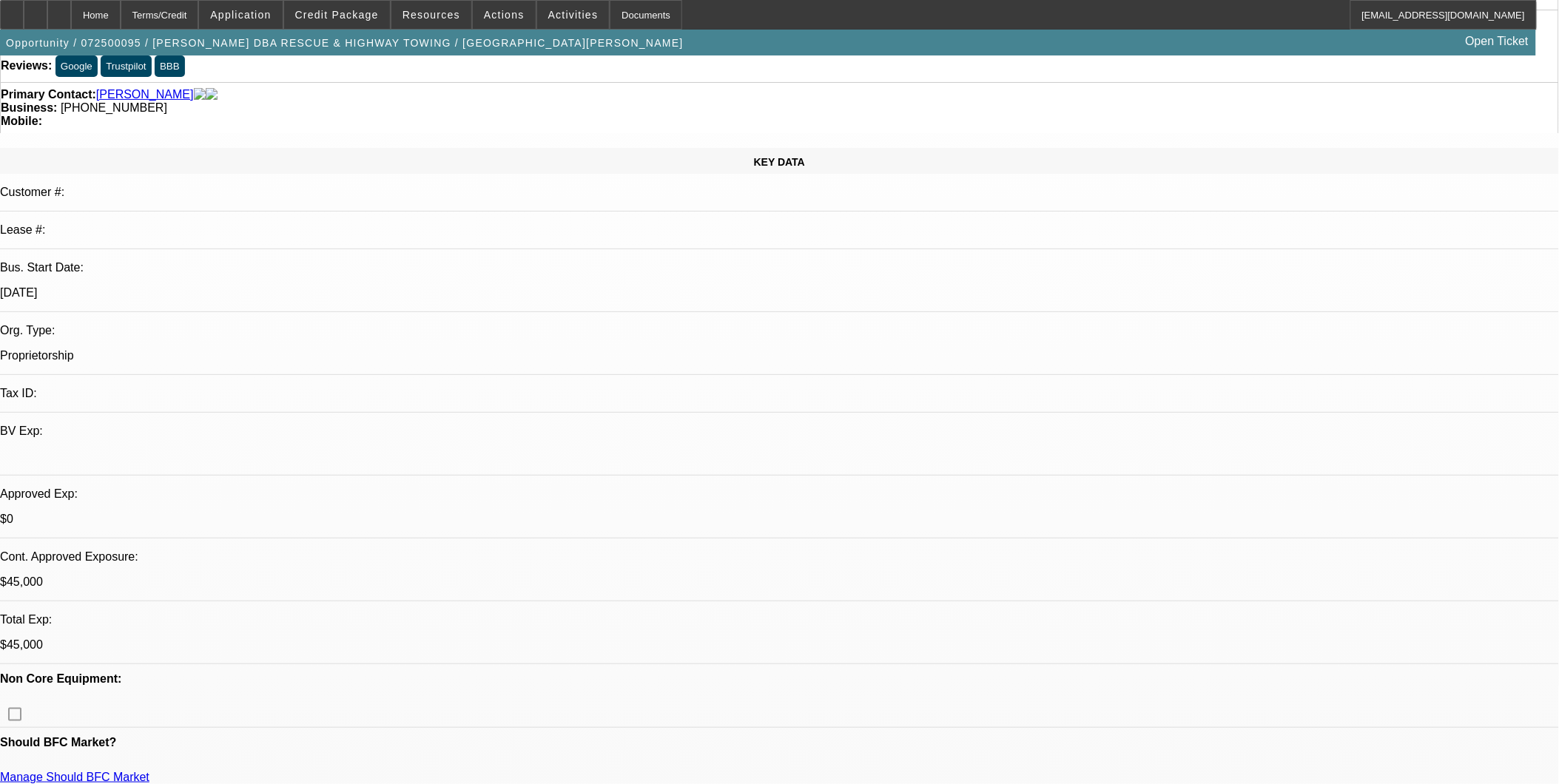
scroll to position [329, 0]
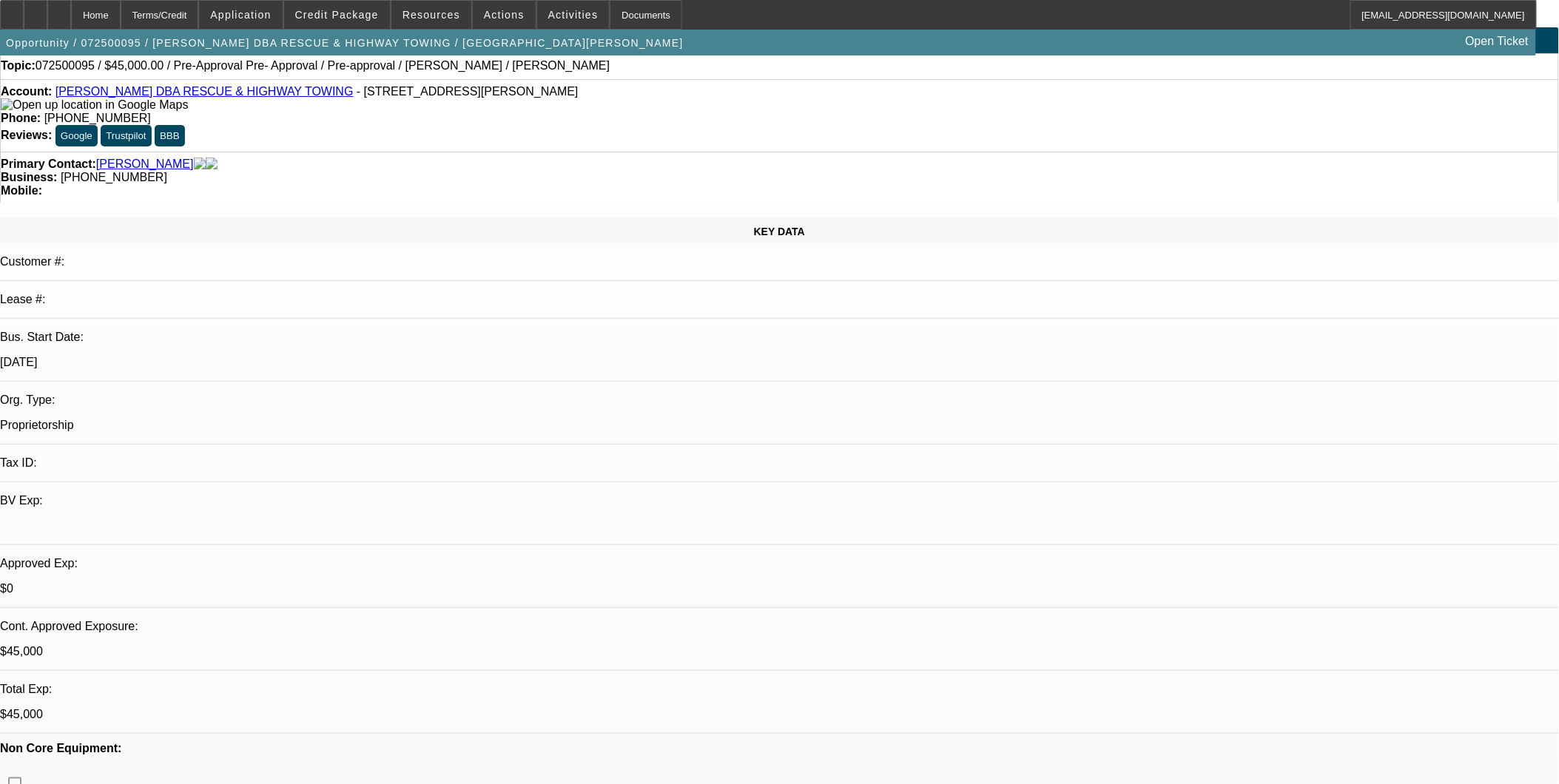
scroll to position [0, 0]
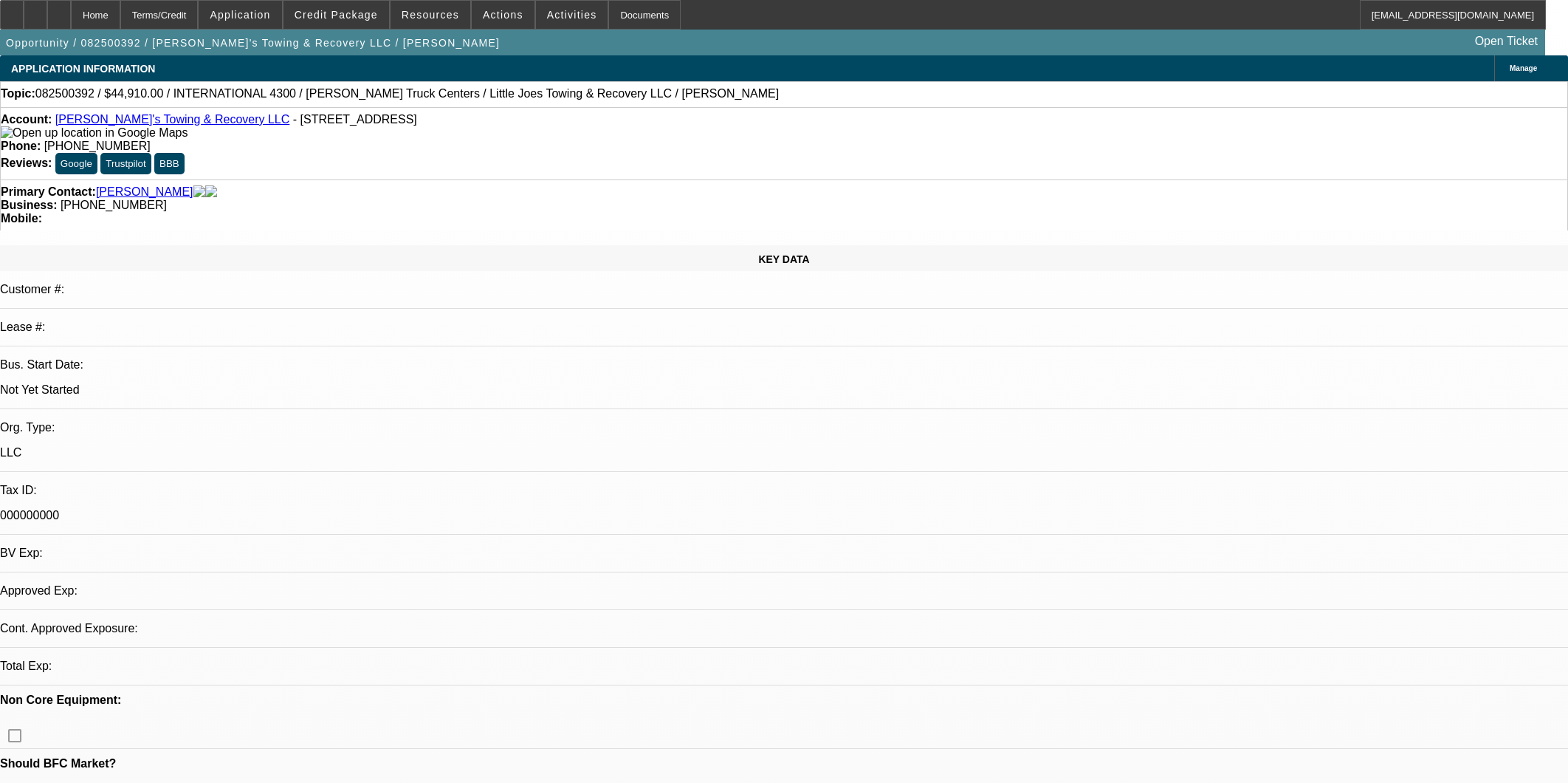
select select "0.1"
select select "2"
select select "0.1"
select select "0"
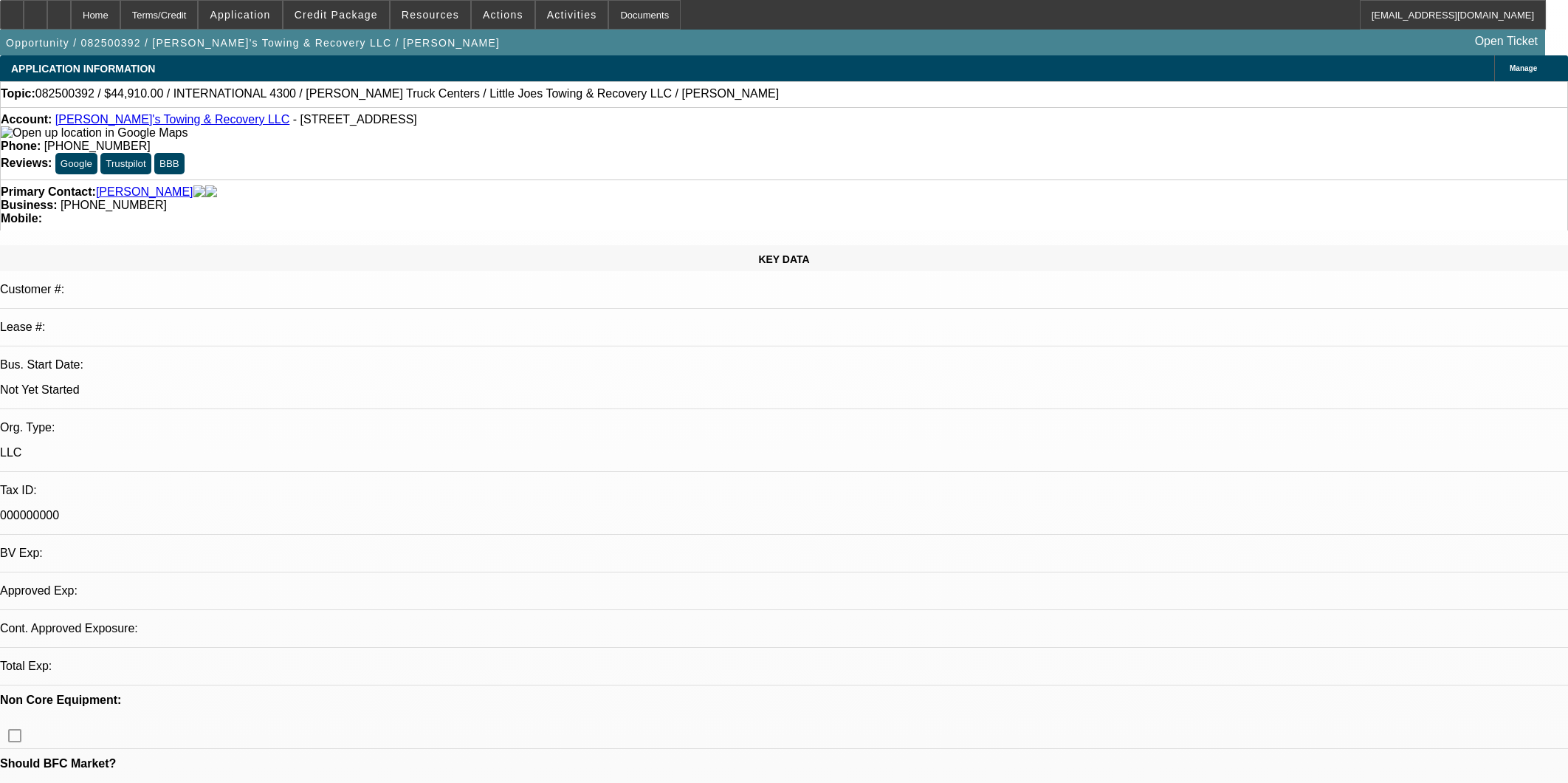
select select "0.1"
select select "1"
select select "2"
select select "4"
select select "1"
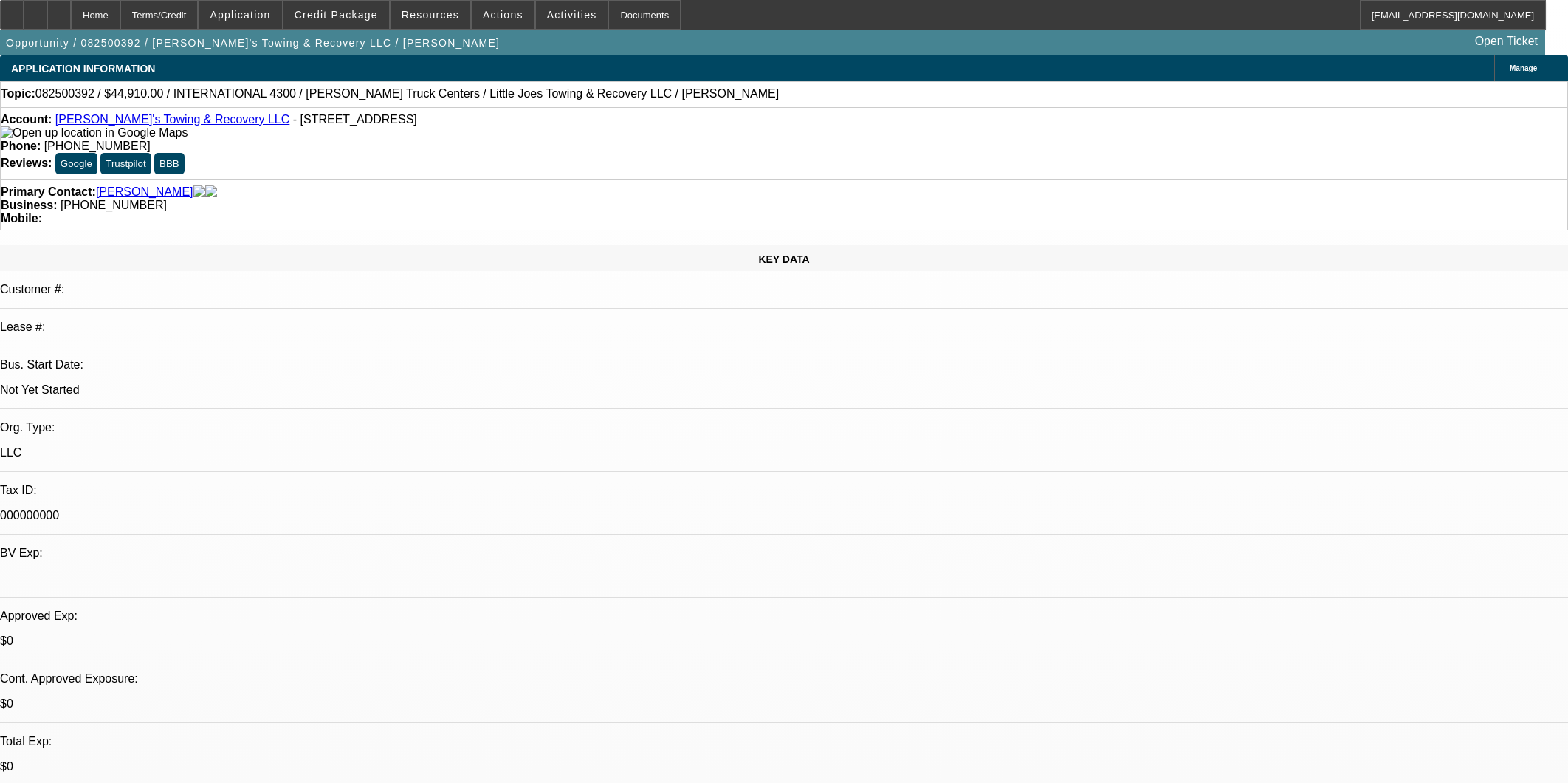
select select "1"
select select "4"
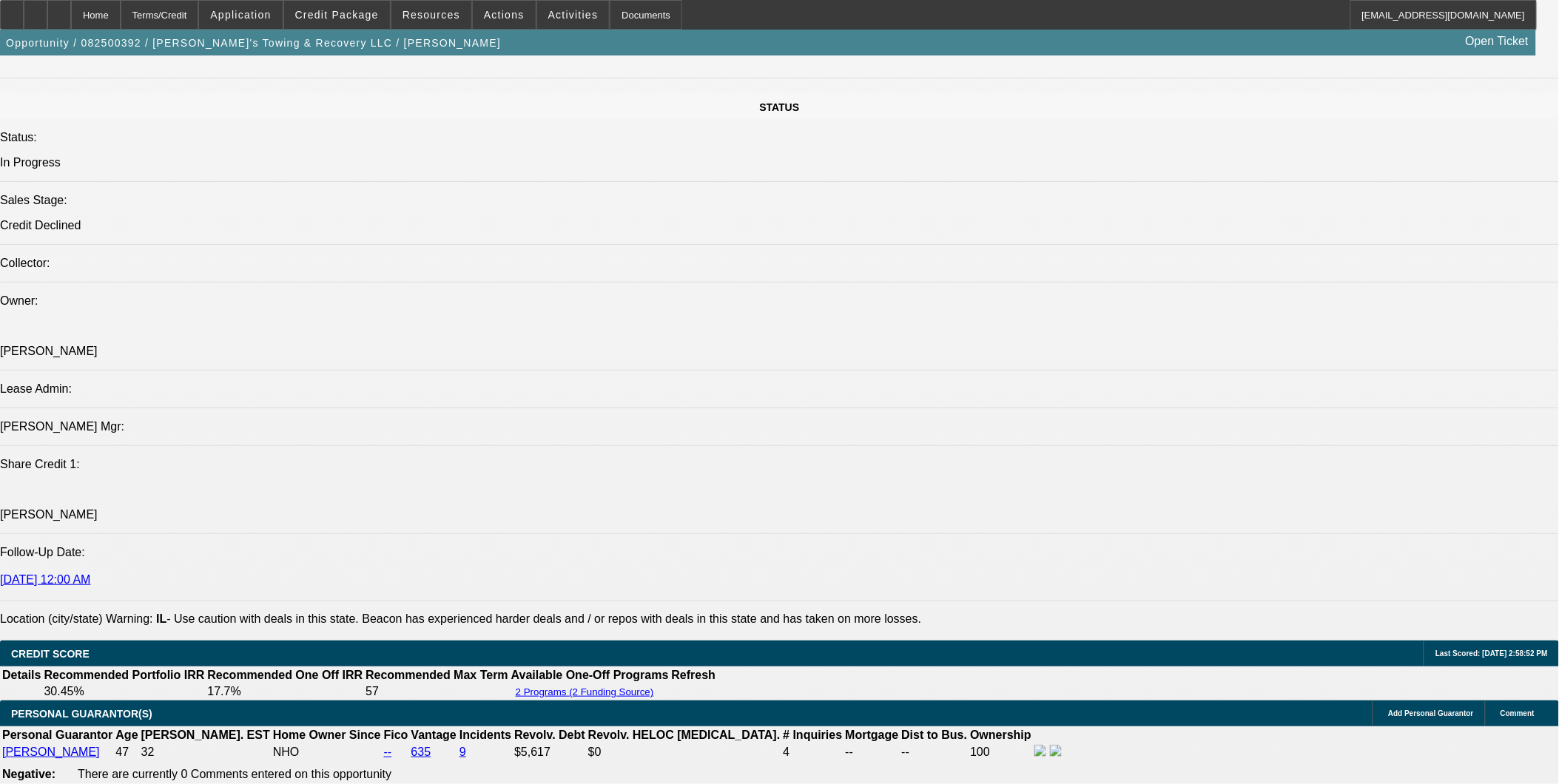
scroll to position [1314, 0]
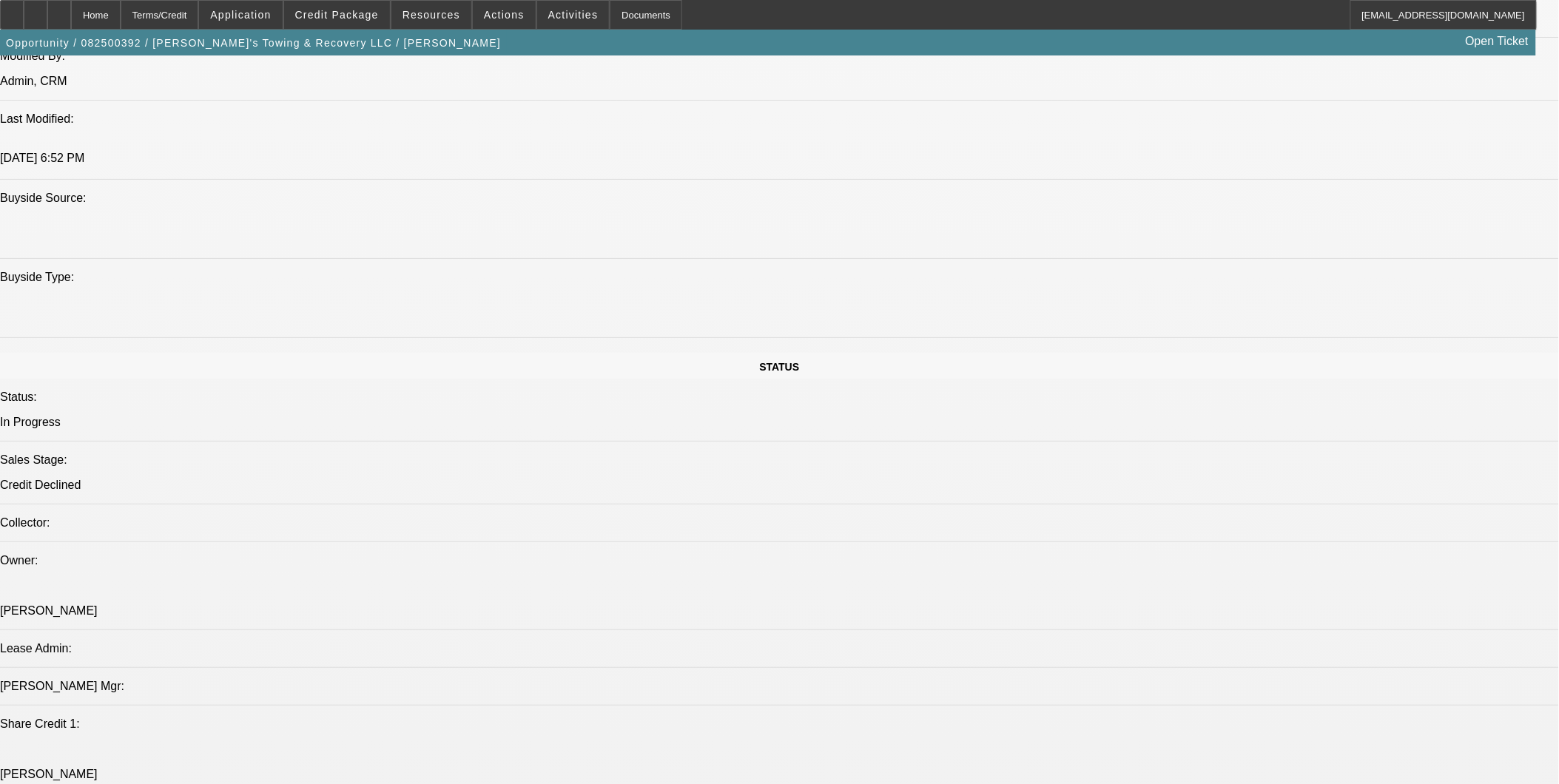
drag, startPoint x: 149, startPoint y: 389, endPoint x: 653, endPoint y: 405, distance: 504.3
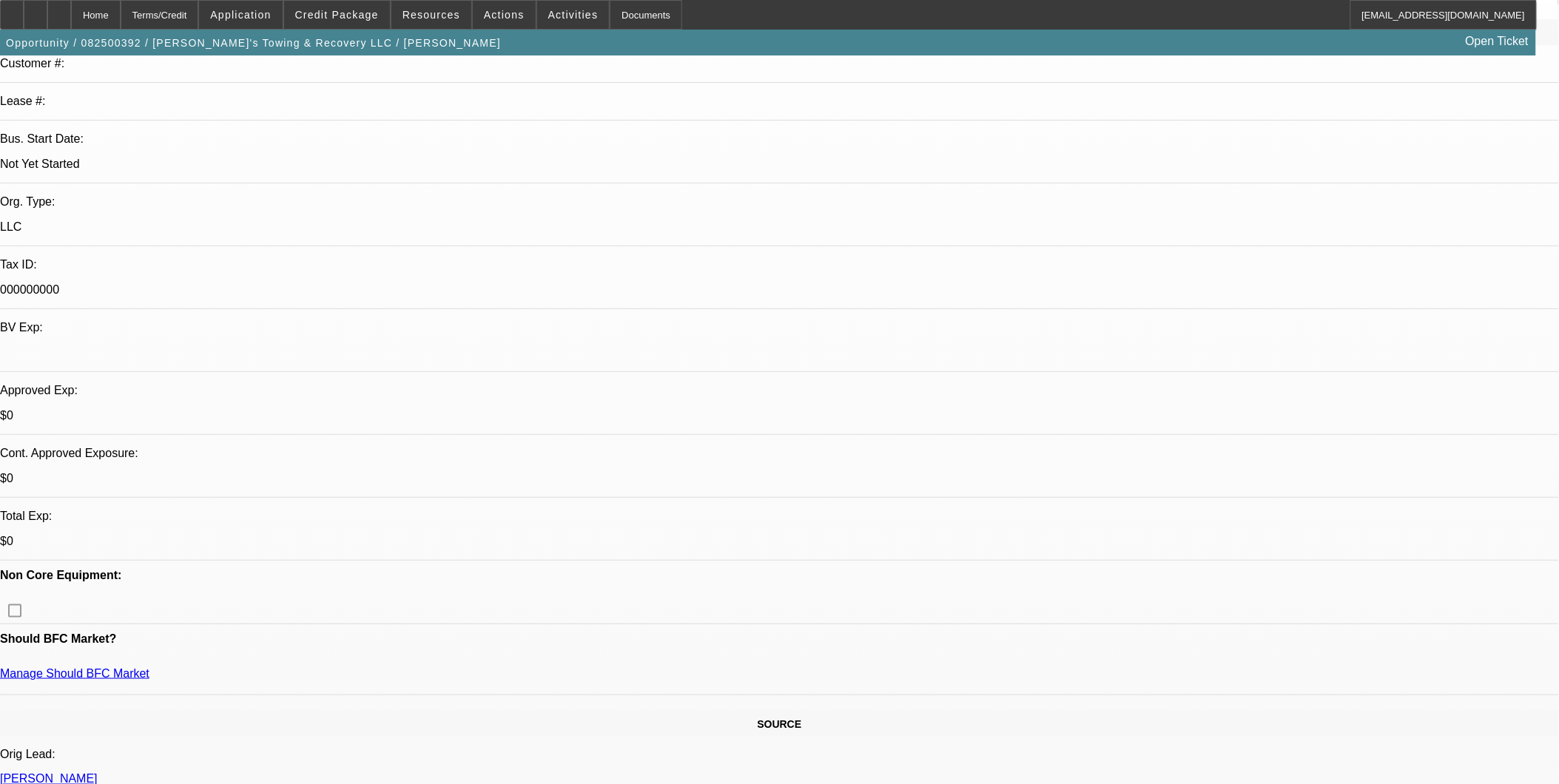
scroll to position [329, 0]
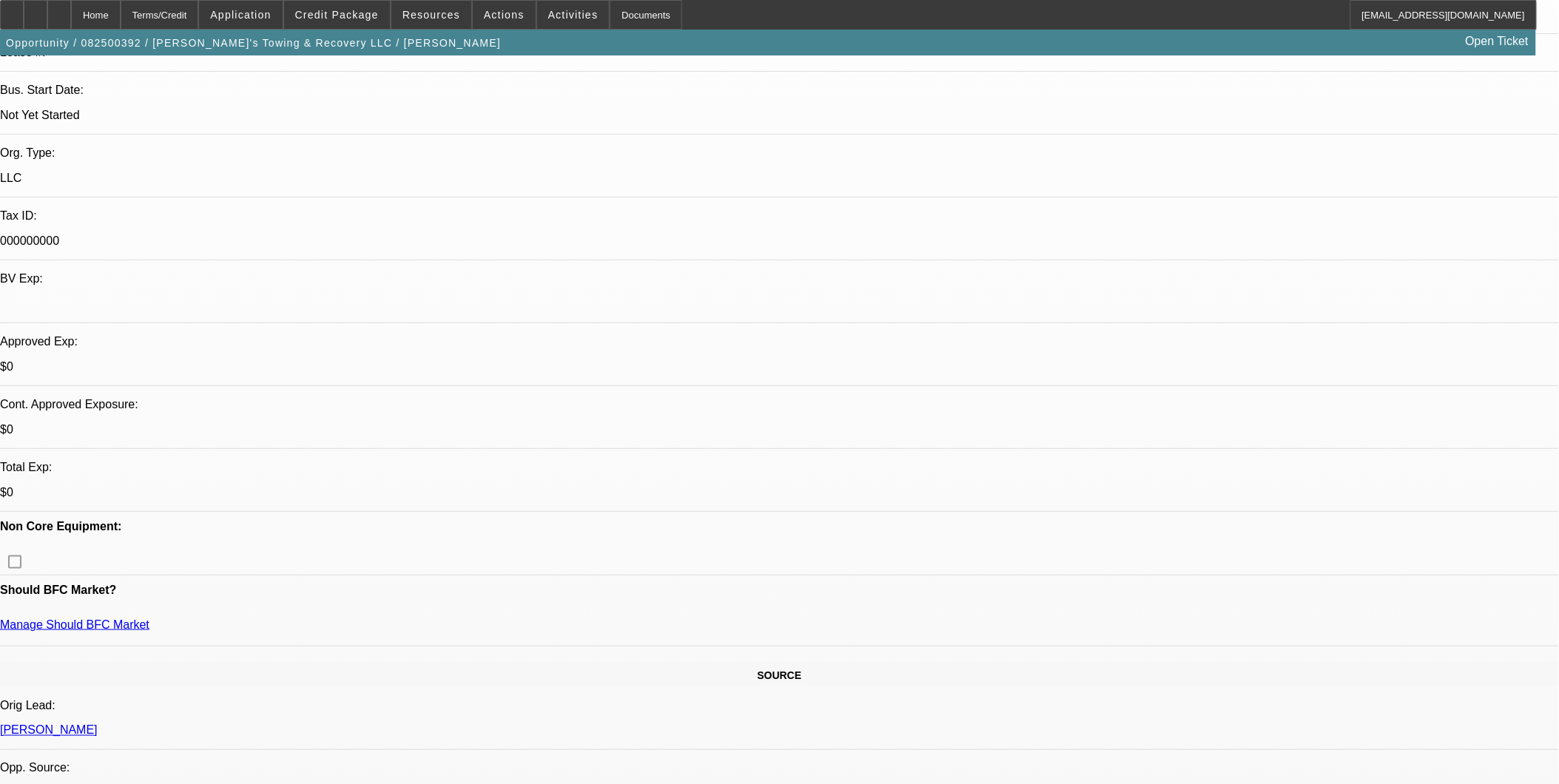
scroll to position [247, 0]
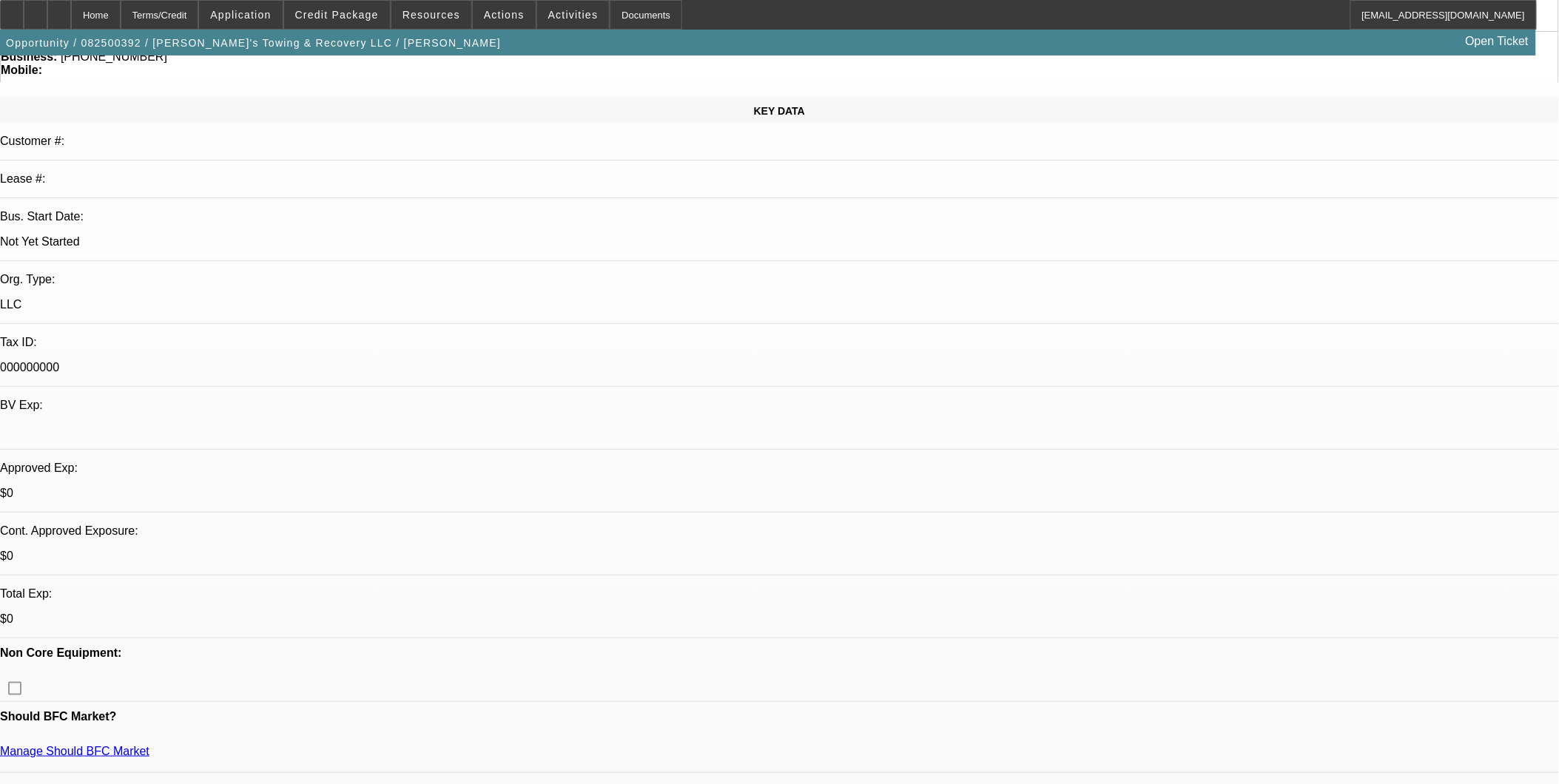
scroll to position [0, 0]
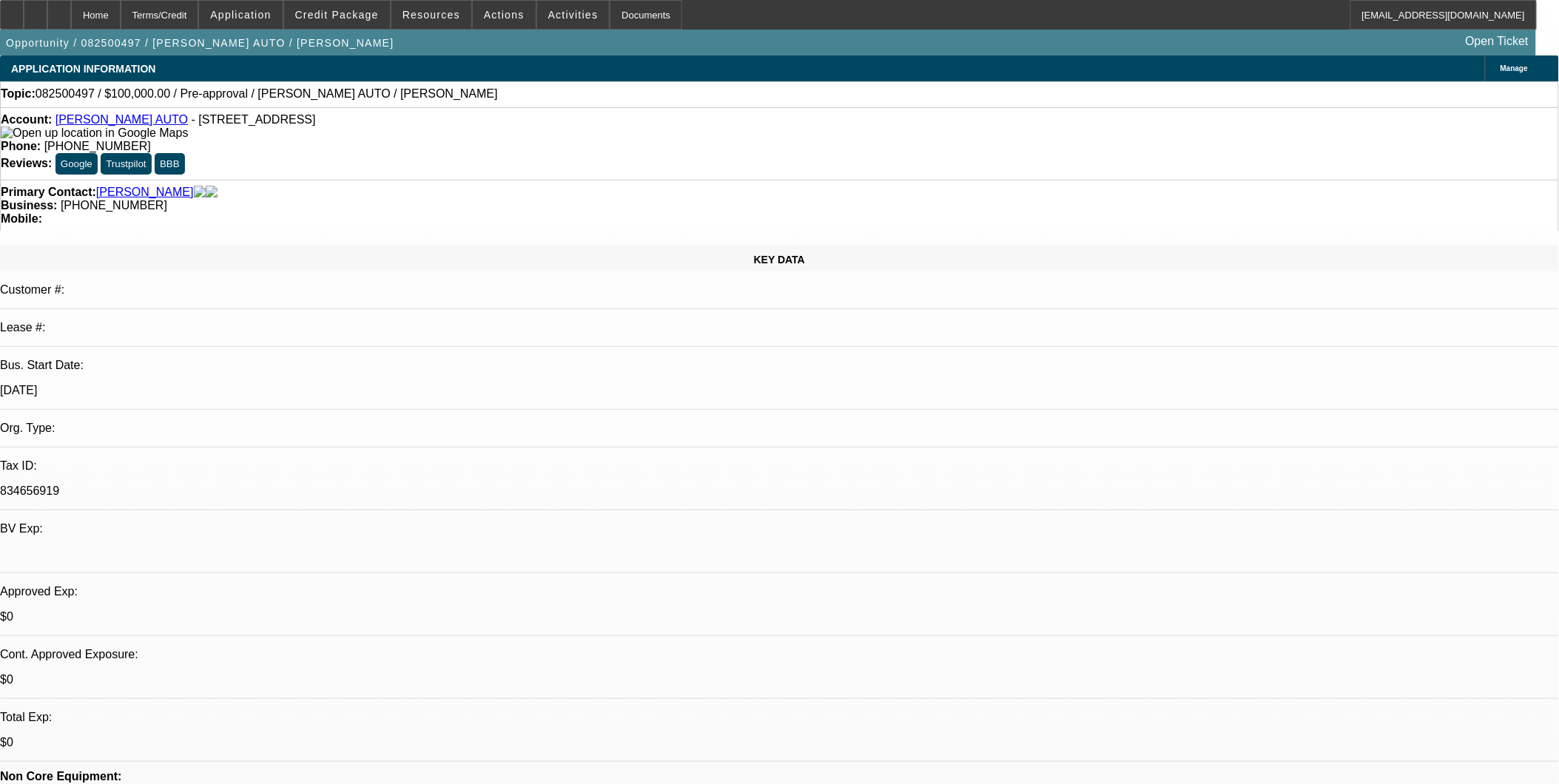
select select "0"
select select "2"
select select "0.1"
select select "1"
select select "2"
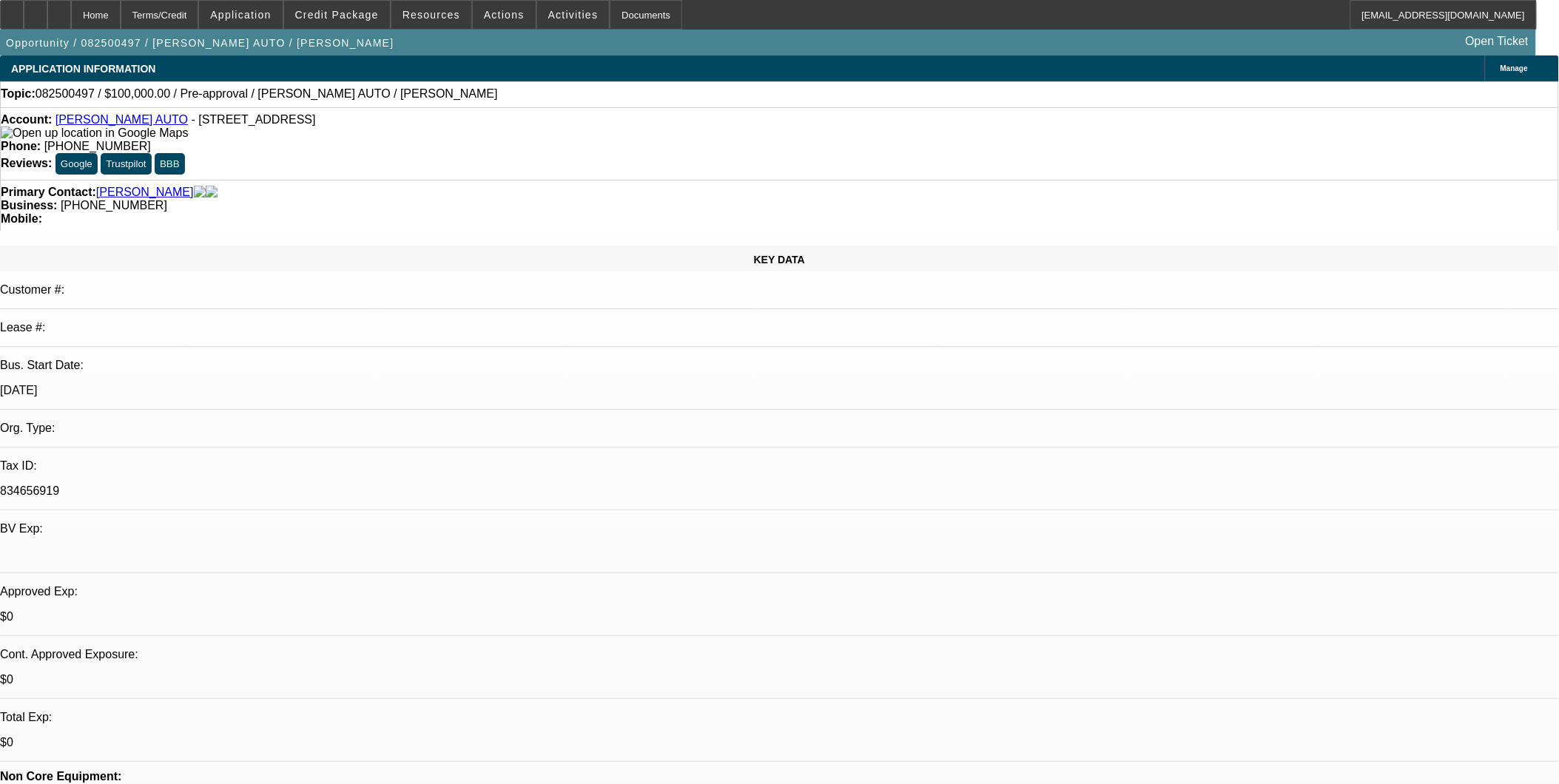
select select "4"
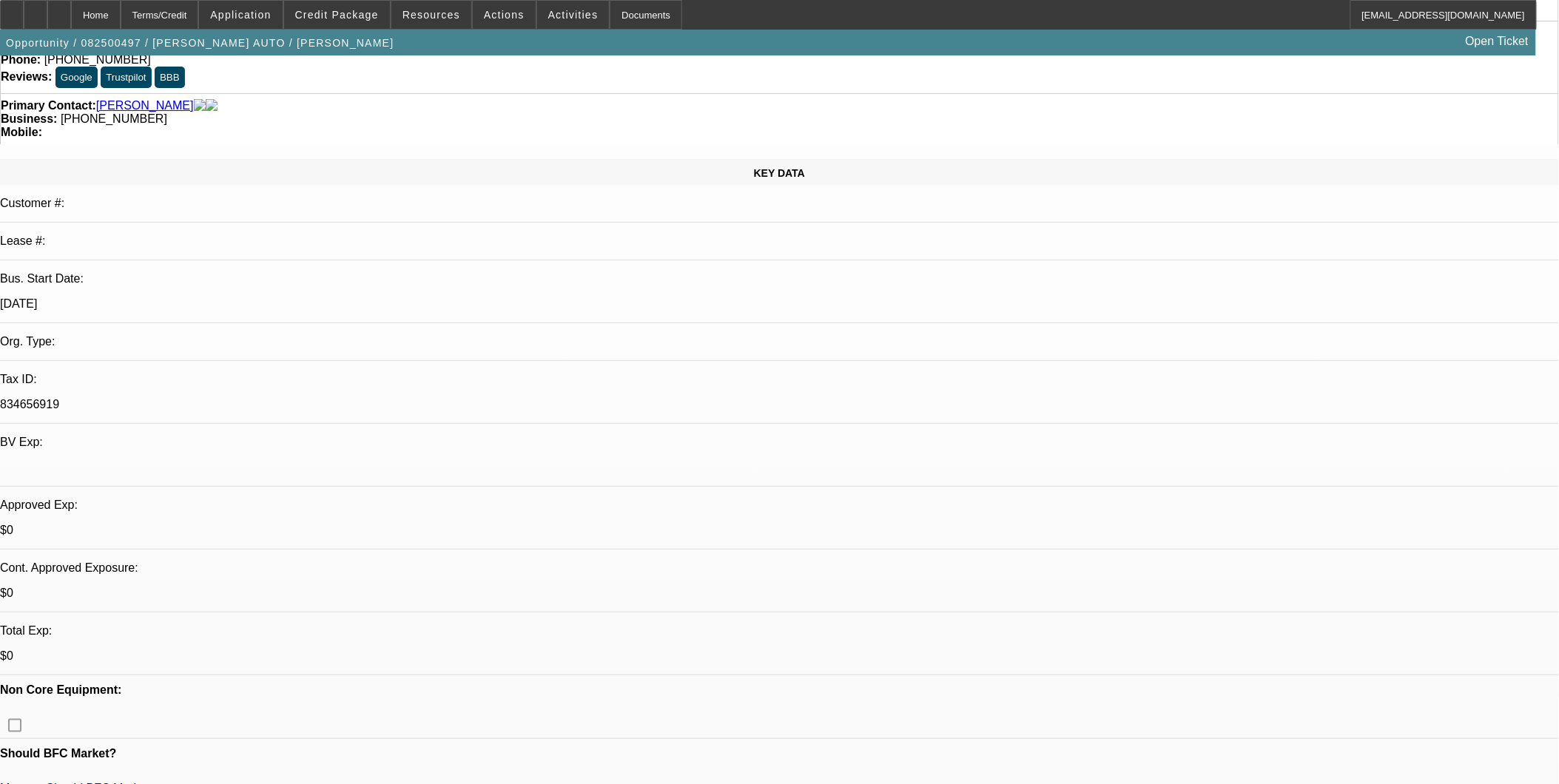
scroll to position [82, 0]
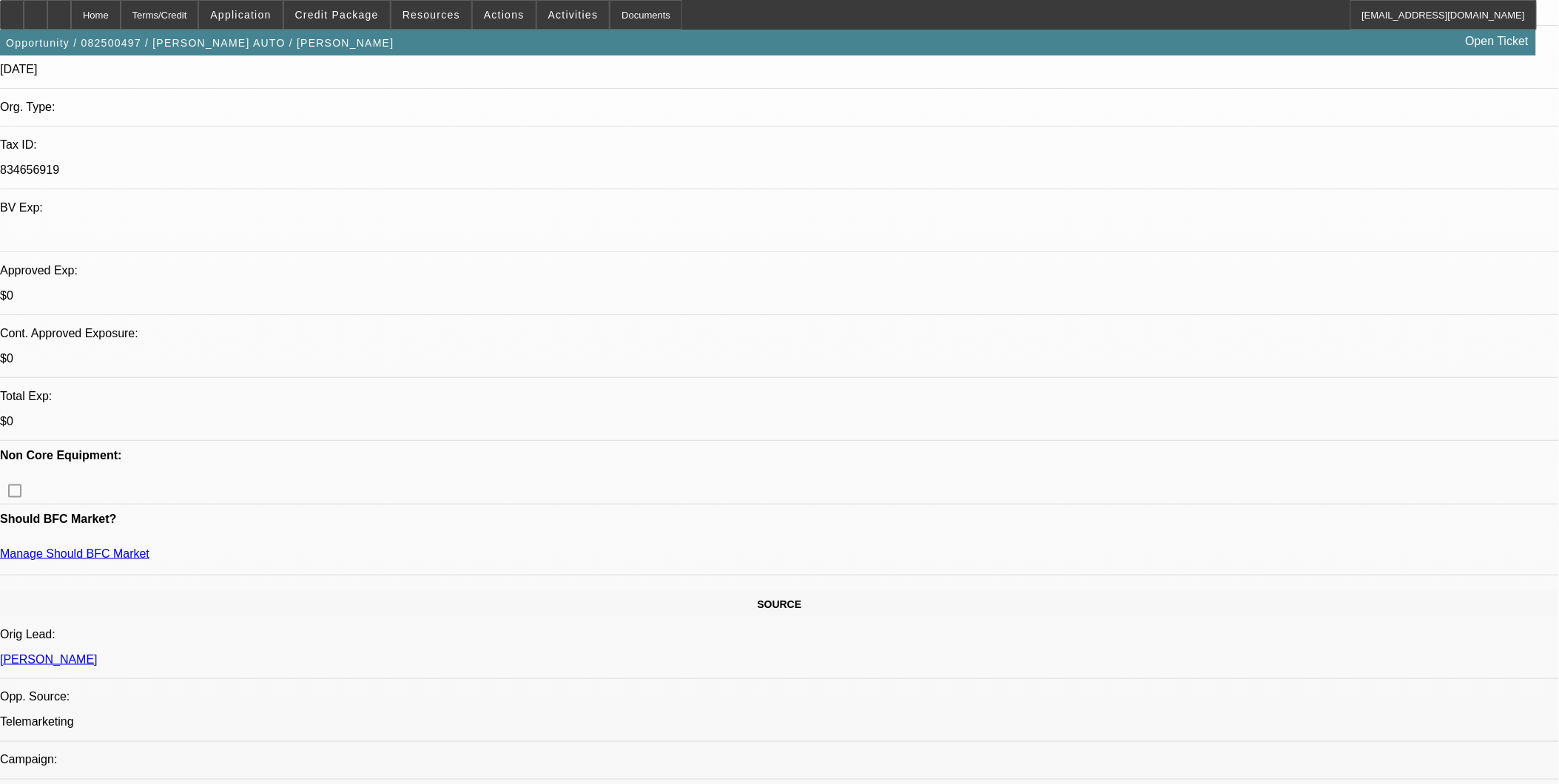
scroll to position [410, 0]
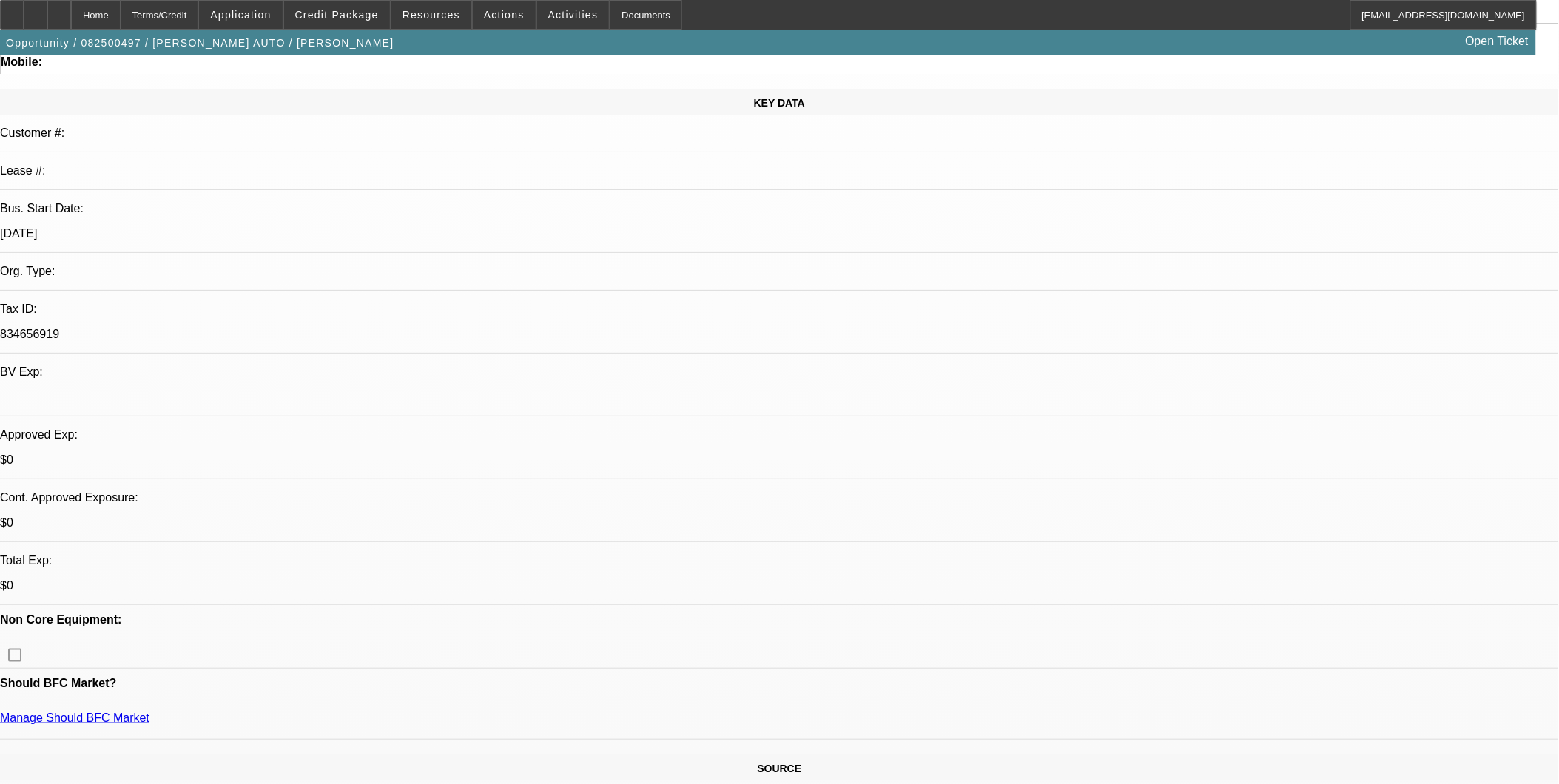
scroll to position [0, 0]
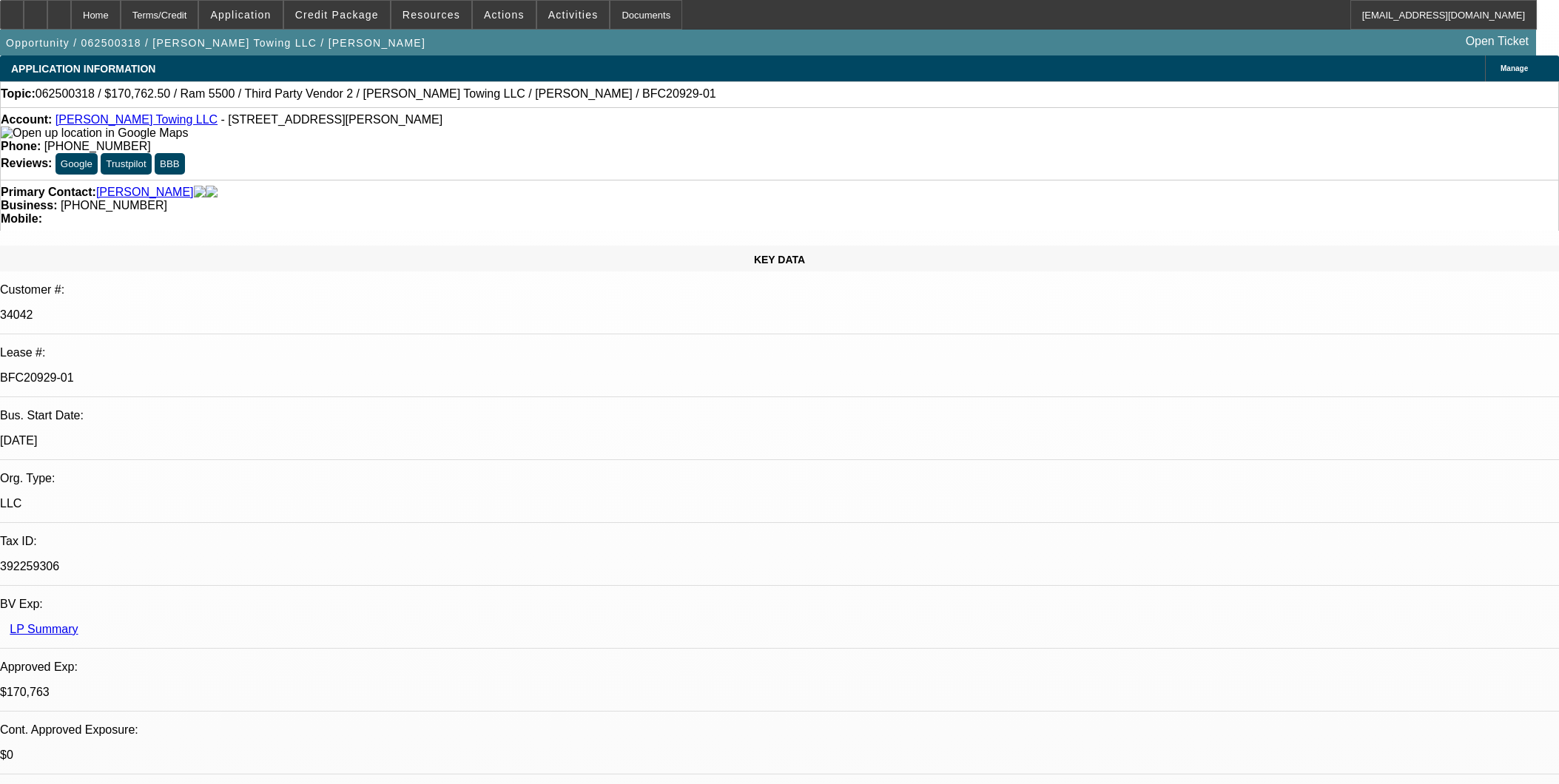
select select "0"
select select "2"
select select "0"
select select "6"
select select "0"
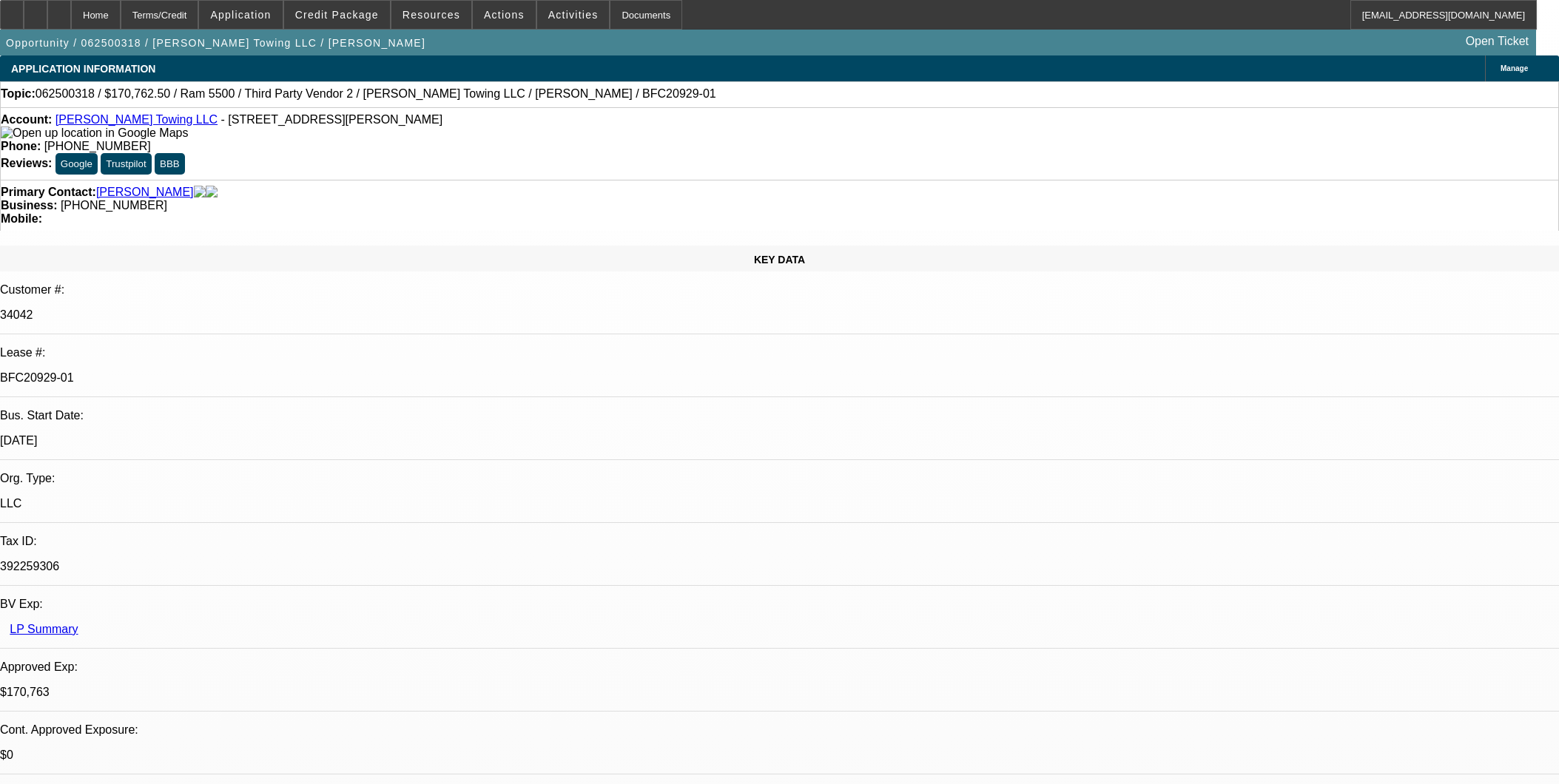
select select "2"
select select "0"
select select "6"
select select "0"
select select "2"
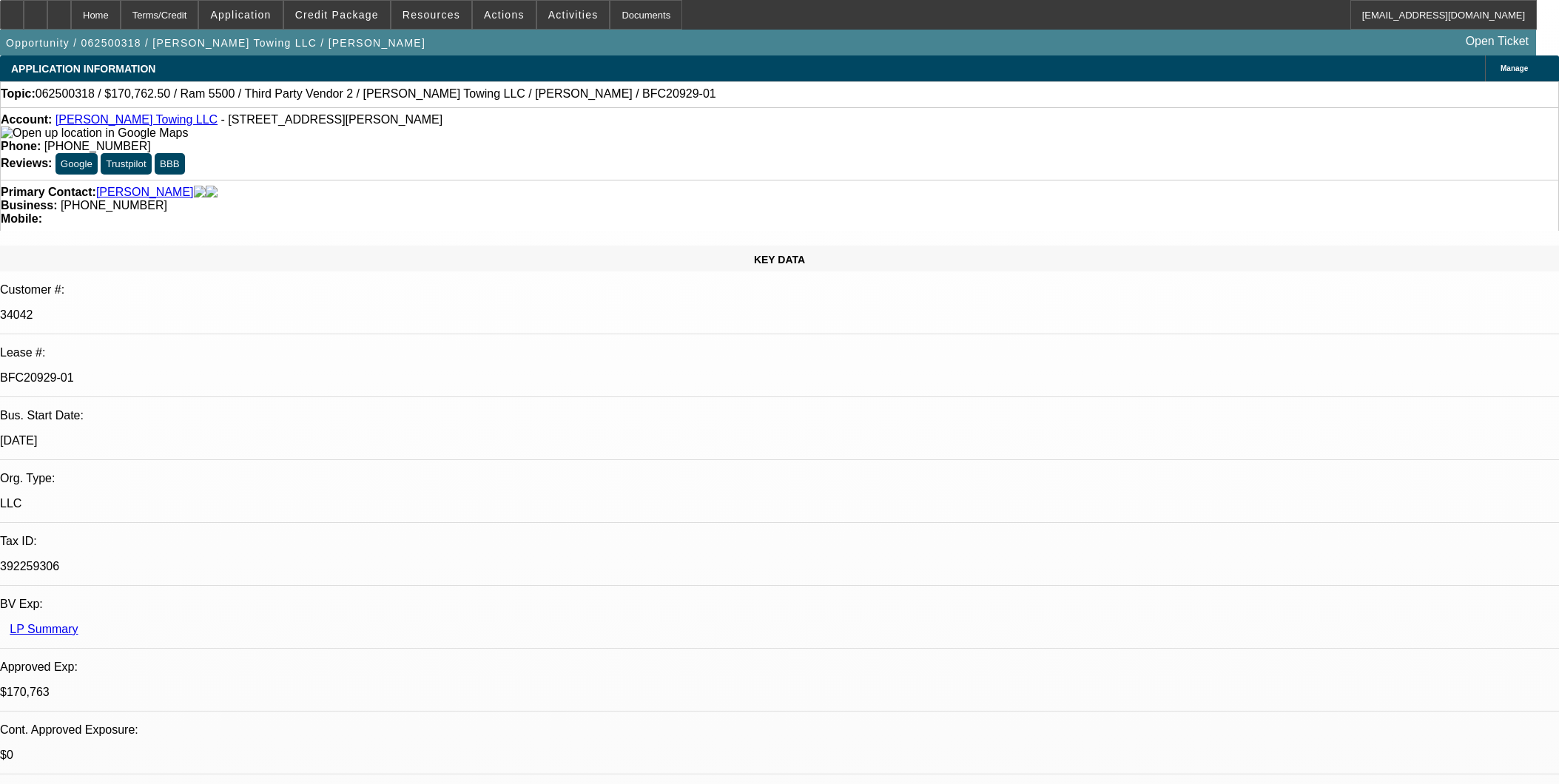
select select "0"
select select "6"
select select "0"
select select "2"
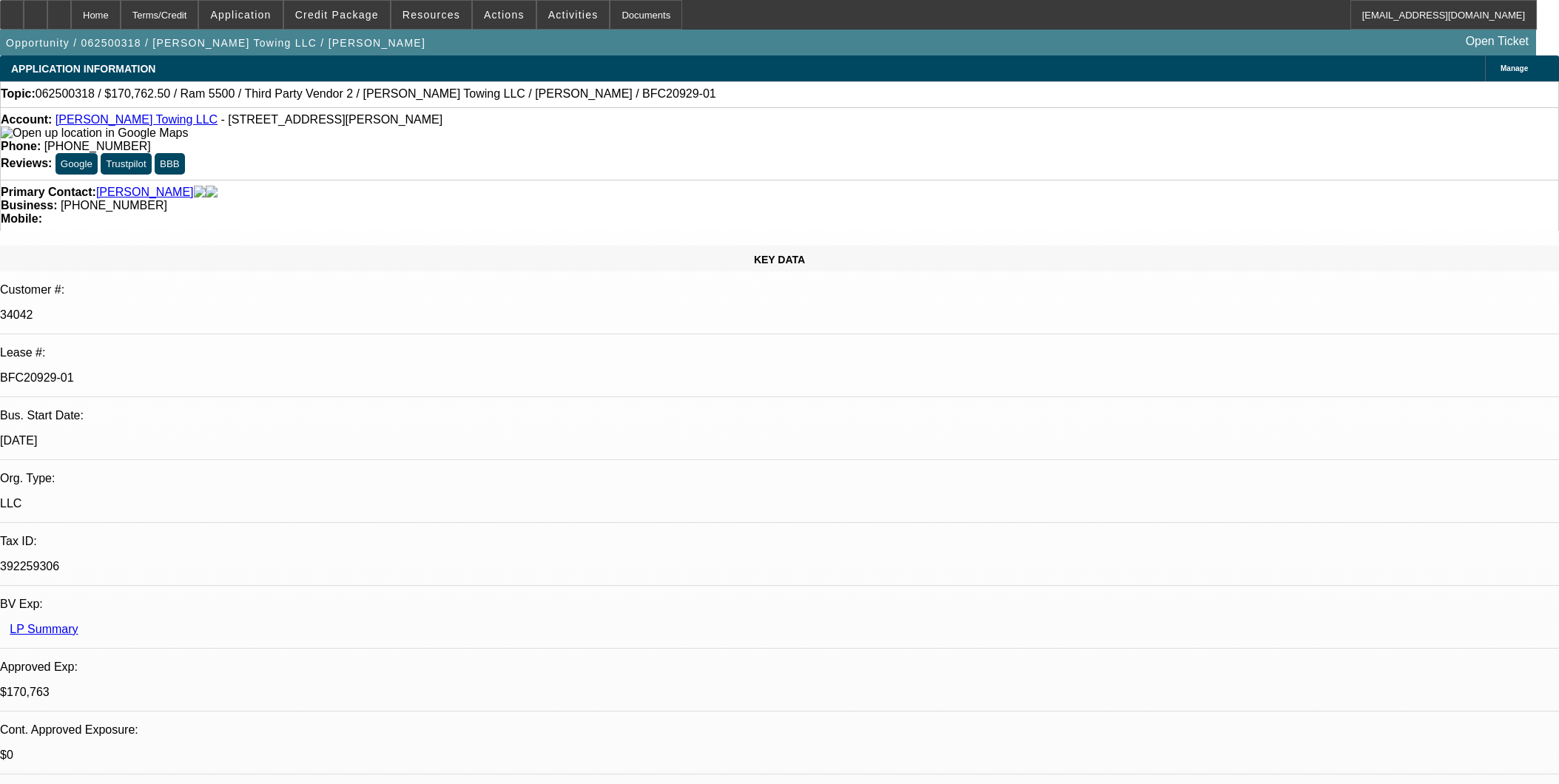
select select "0"
select select "6"
select select "0"
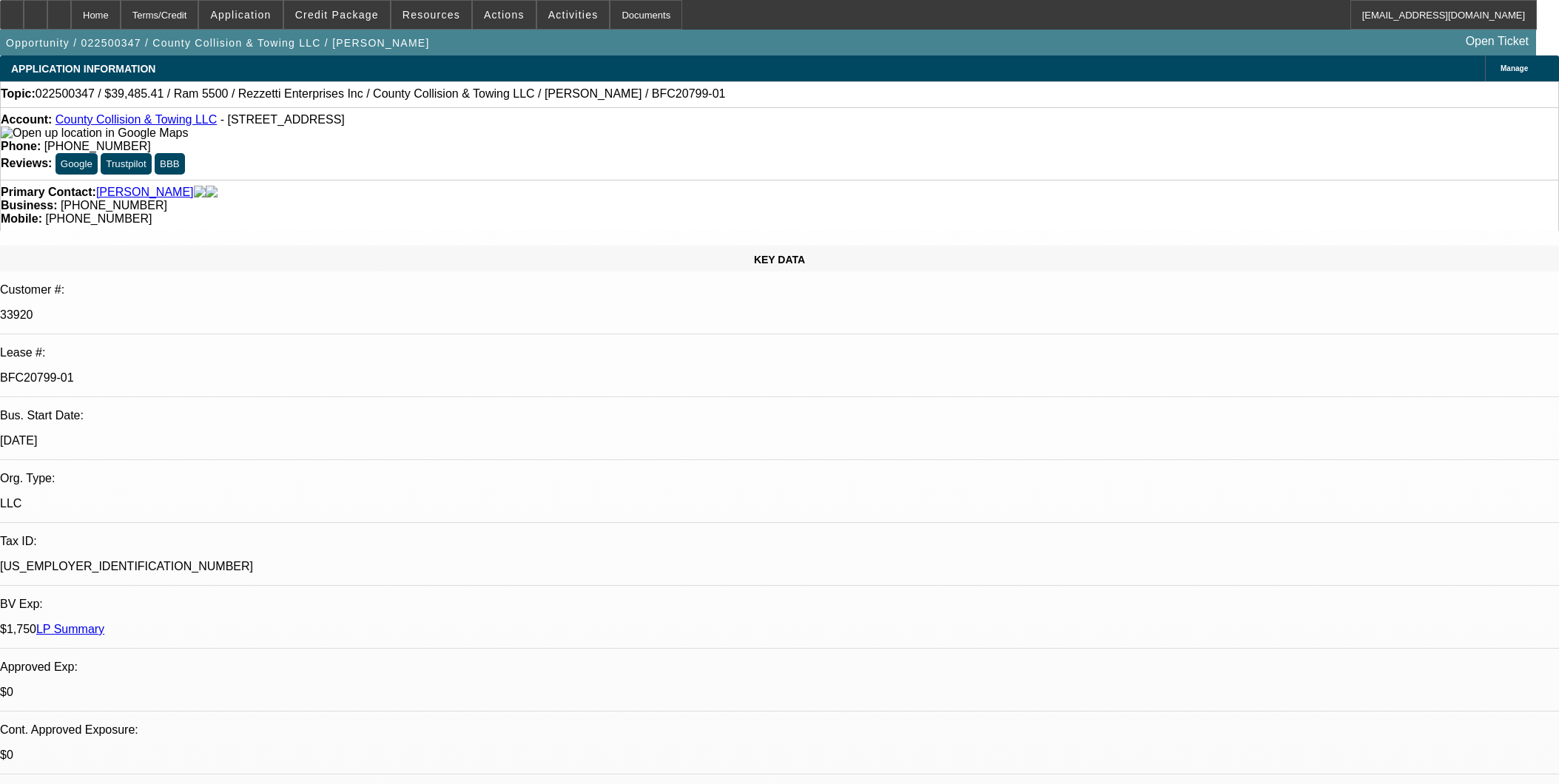
select select "0.1"
select select "4"
select select "0"
select select "0.1"
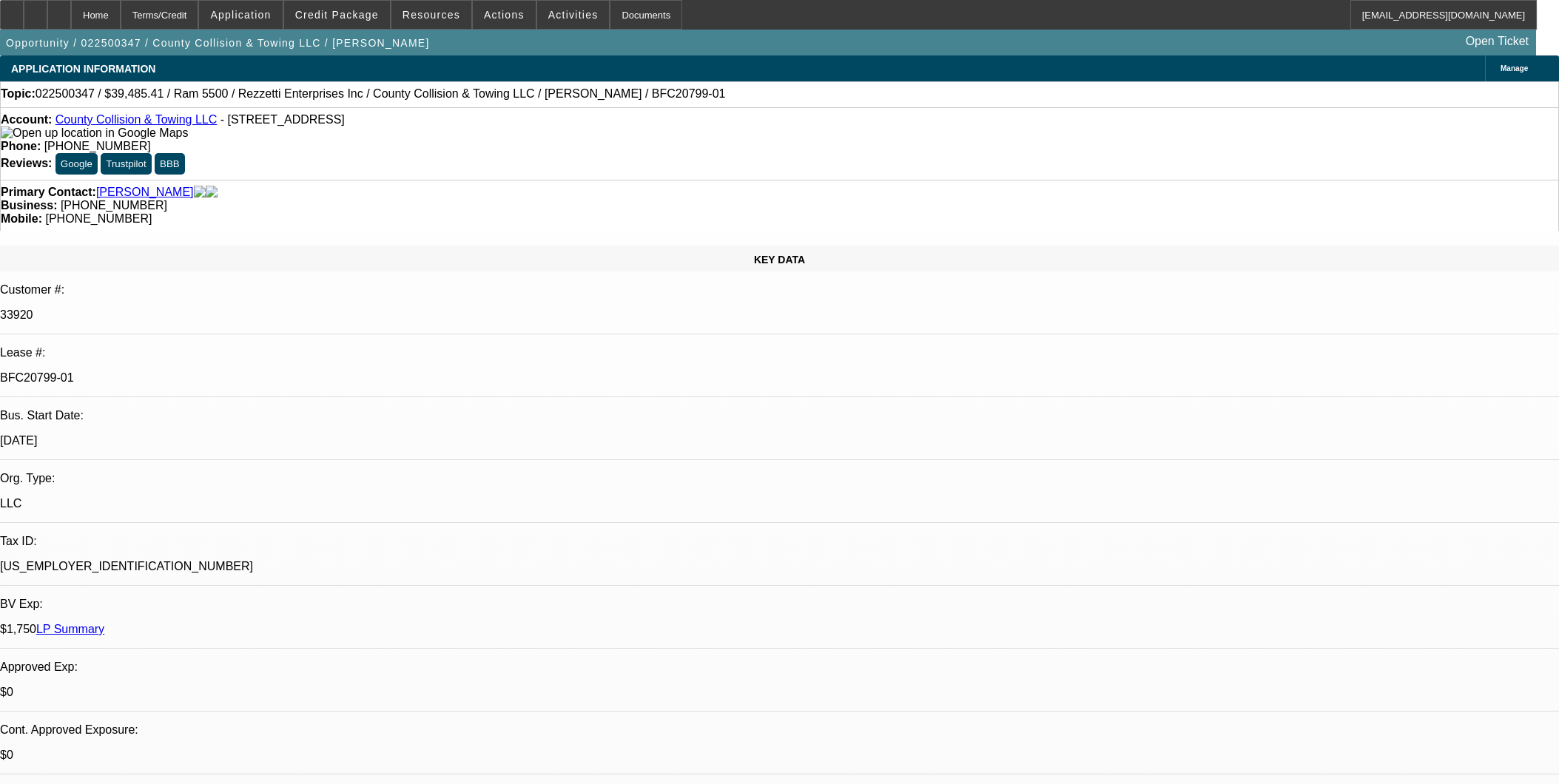
select select "4"
select select "0"
select select "0.1"
select select "4"
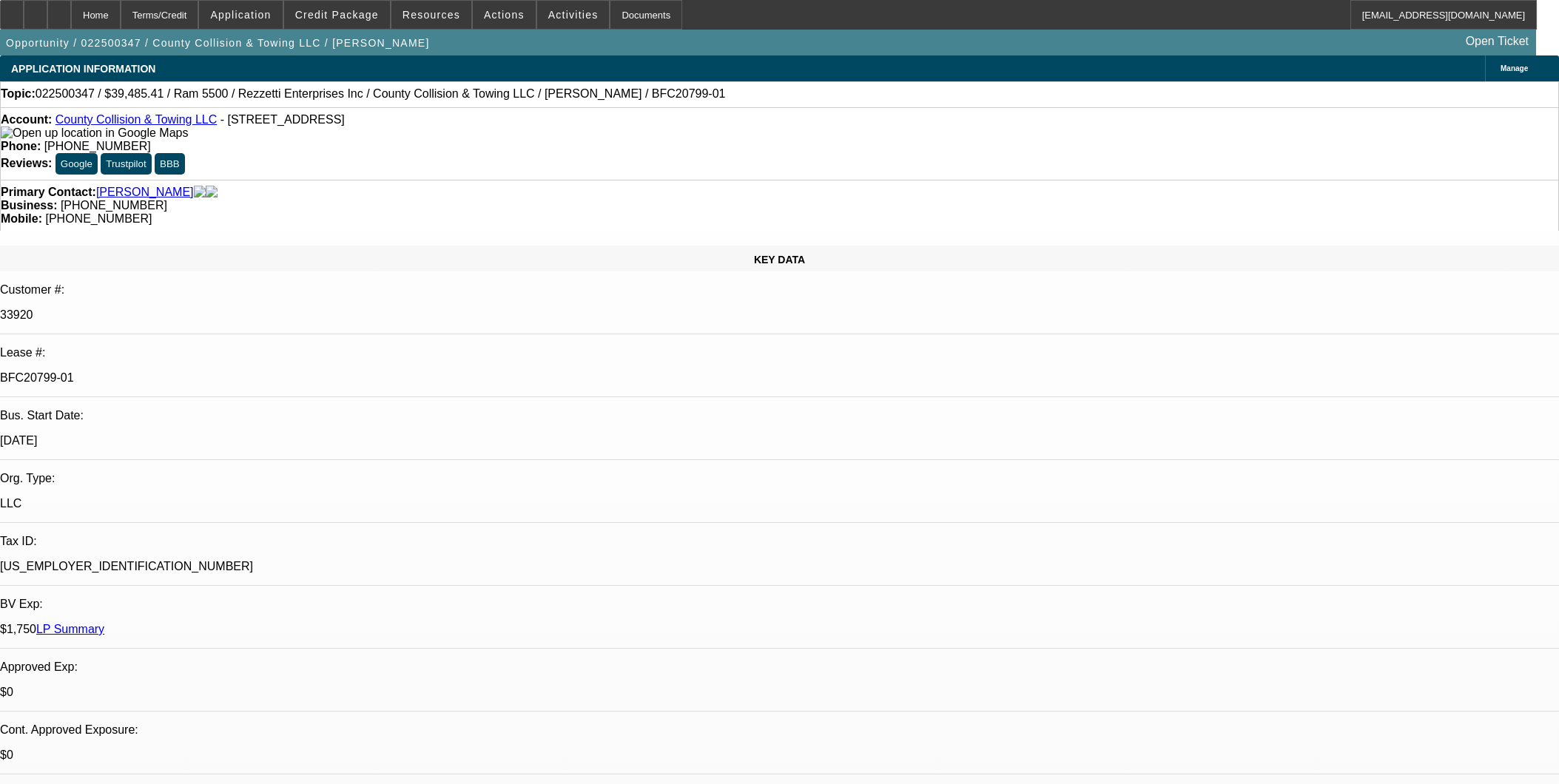
select select "0"
select select "0.1"
select select "4"
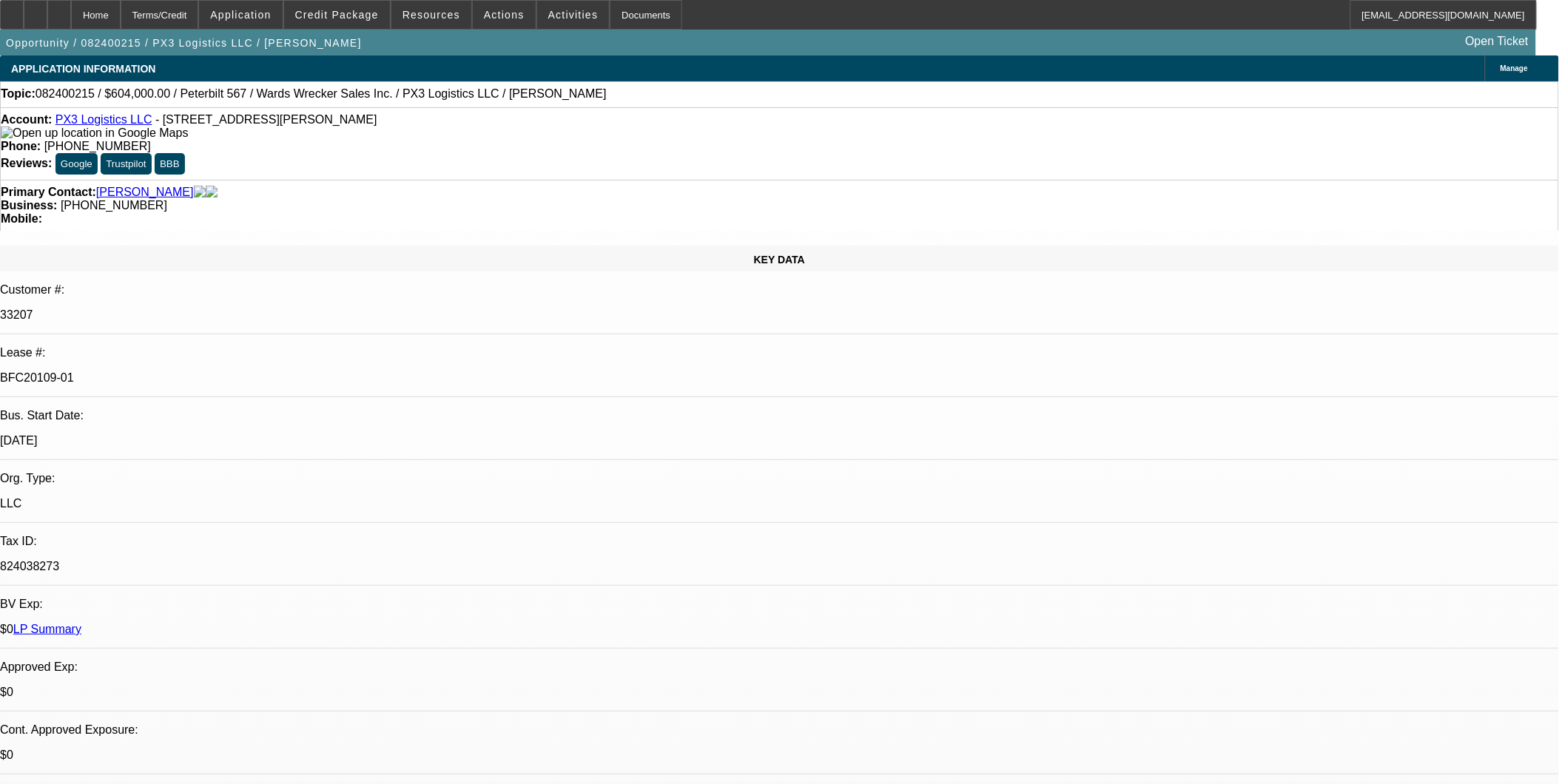
select select "0"
select select "2"
select select "0"
select select "2"
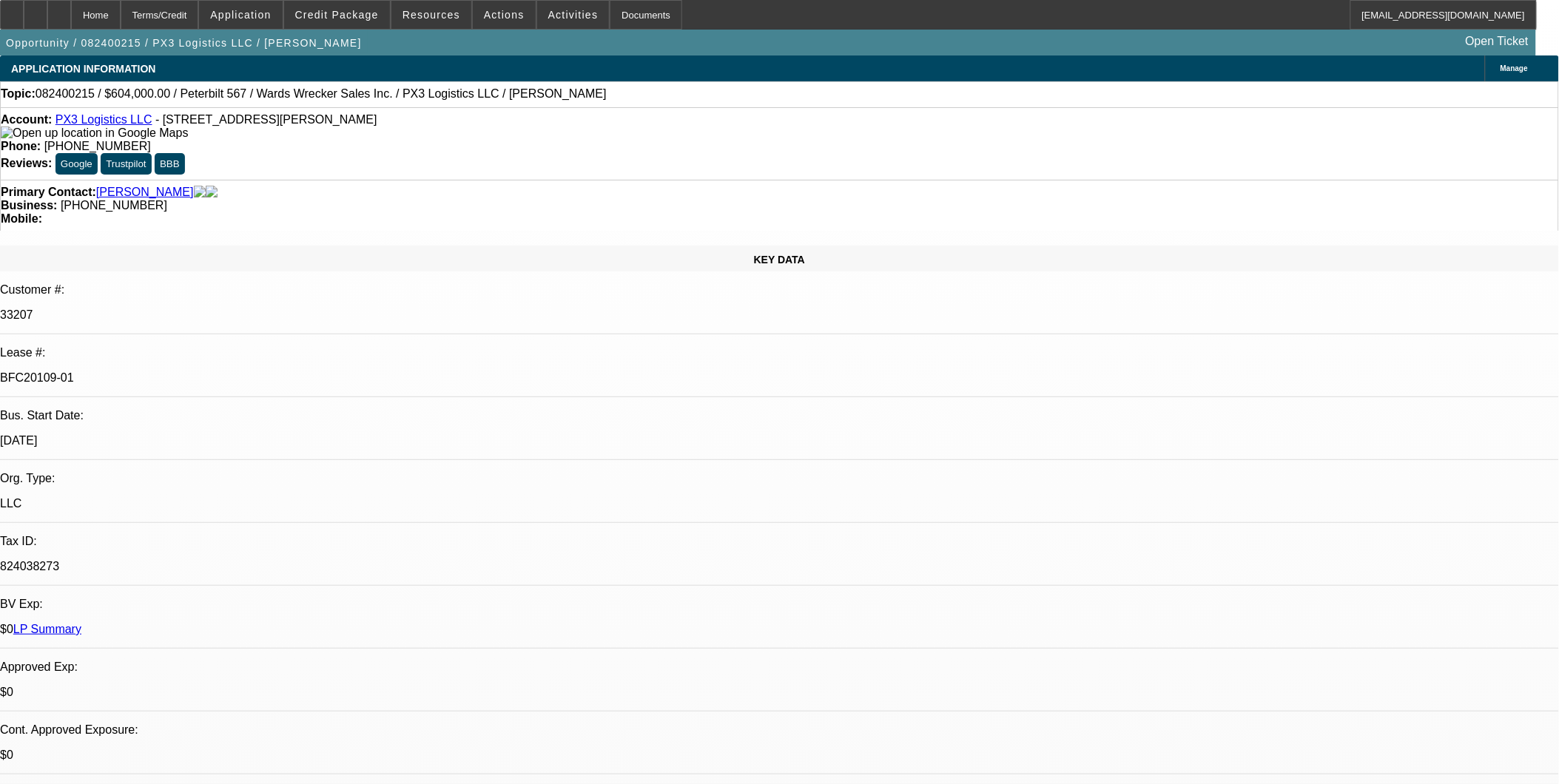
select select "0"
select select "2"
select select "0"
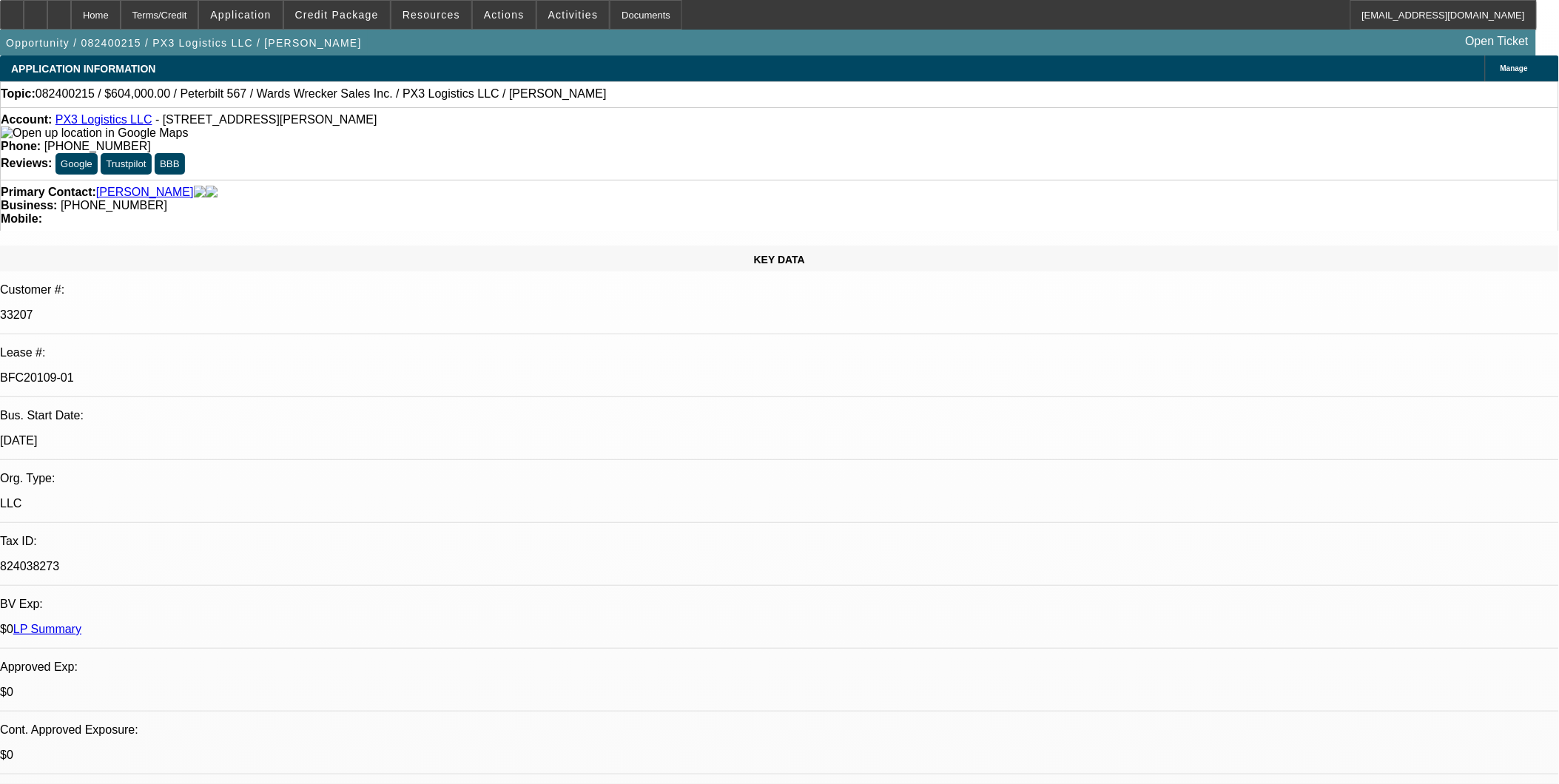
select select "2"
select select "0"
select select "1"
select select "2"
select select "6"
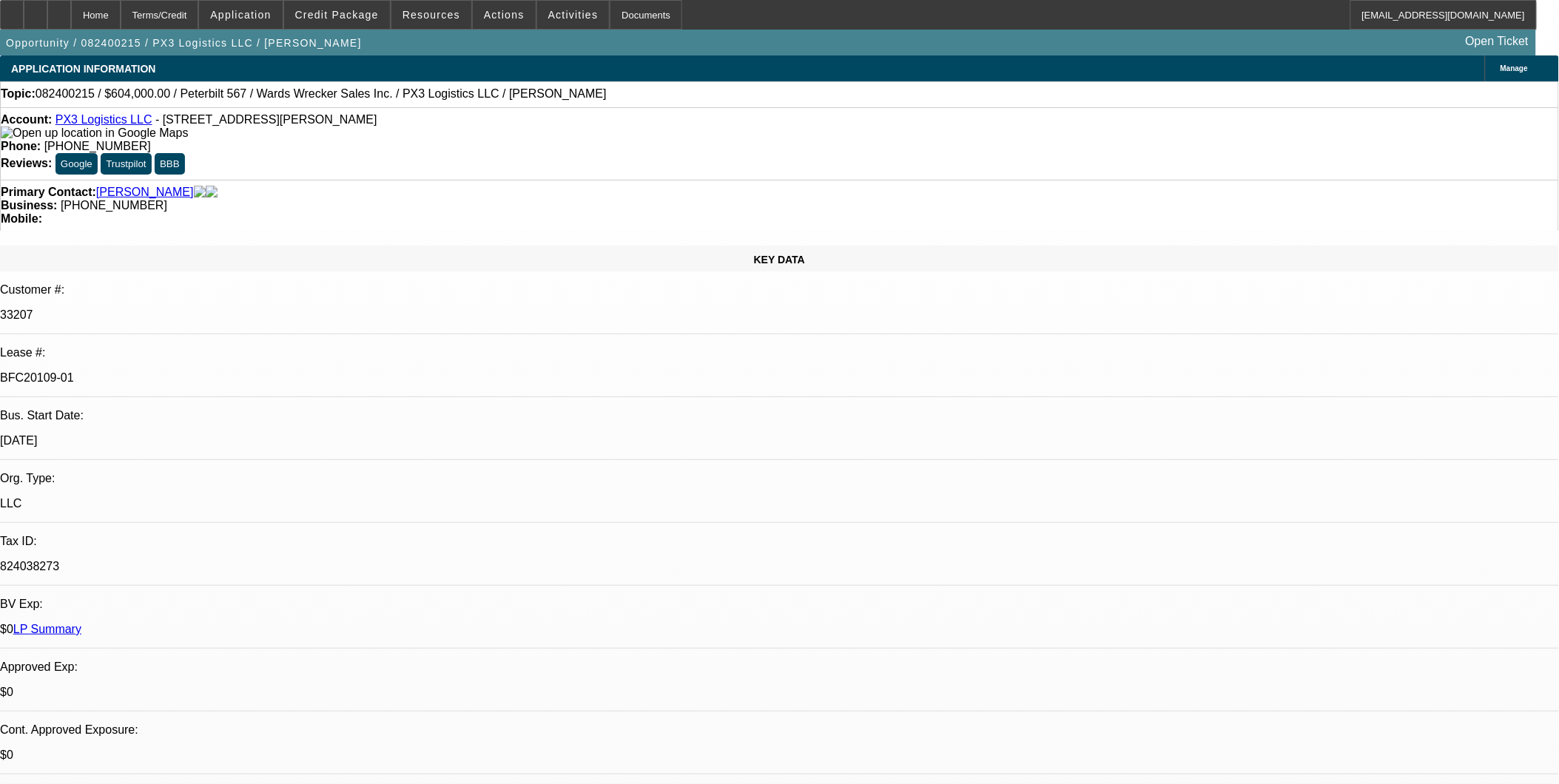
select select "1"
select select "2"
select select "6"
select select "1"
select select "2"
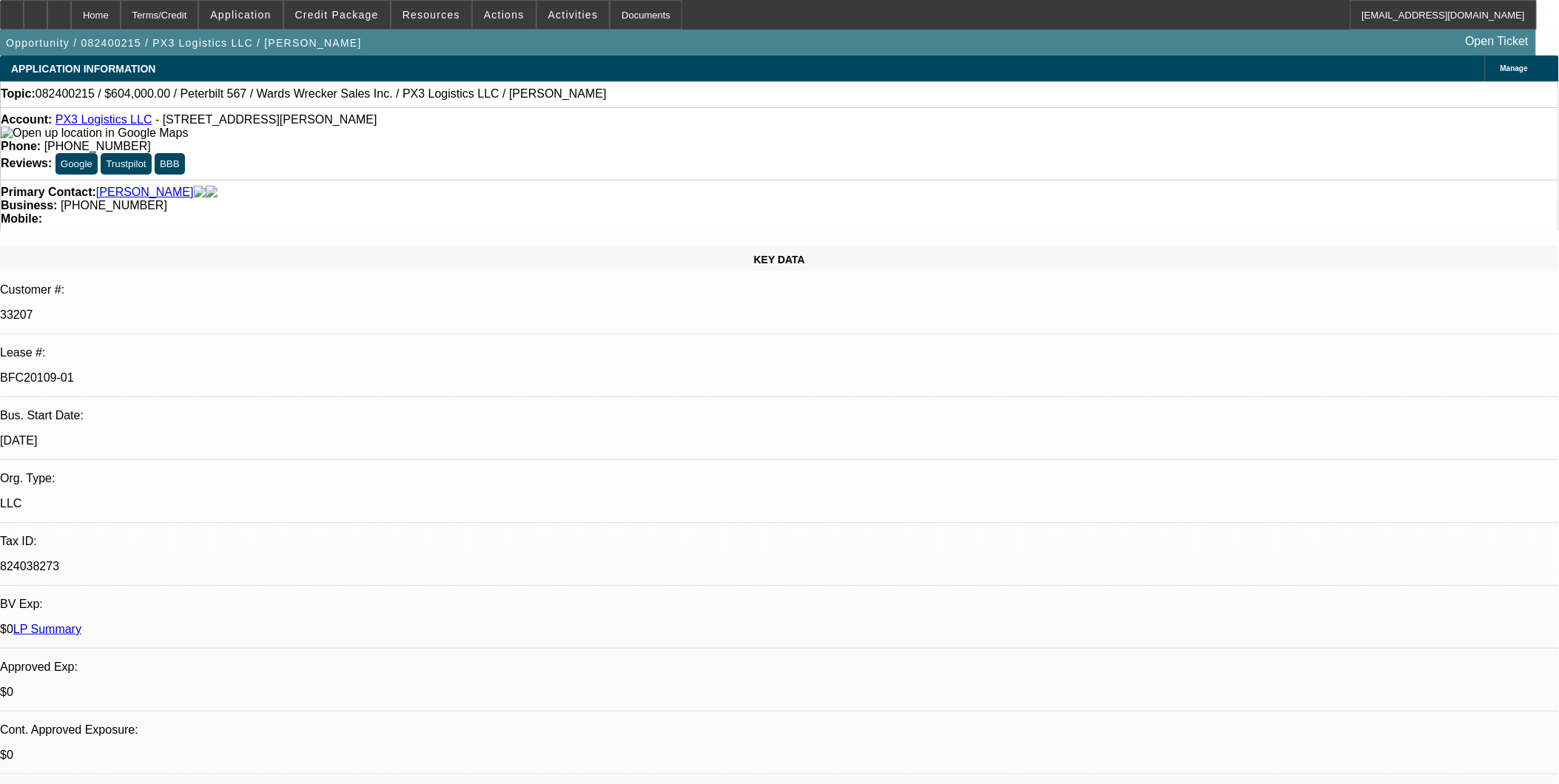
select select "6"
select select "1"
select select "2"
select select "6"
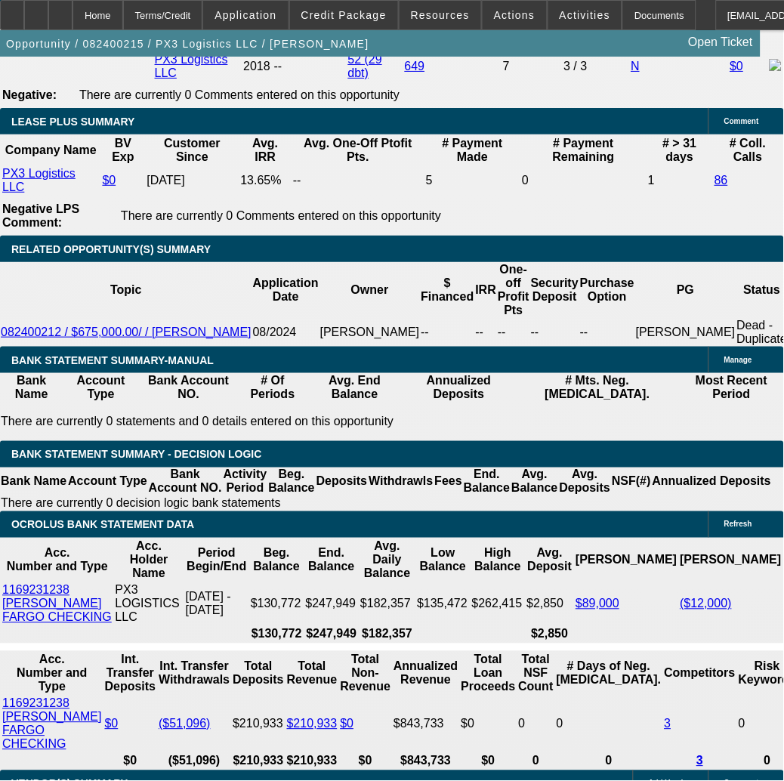
scroll to position [2687, 0]
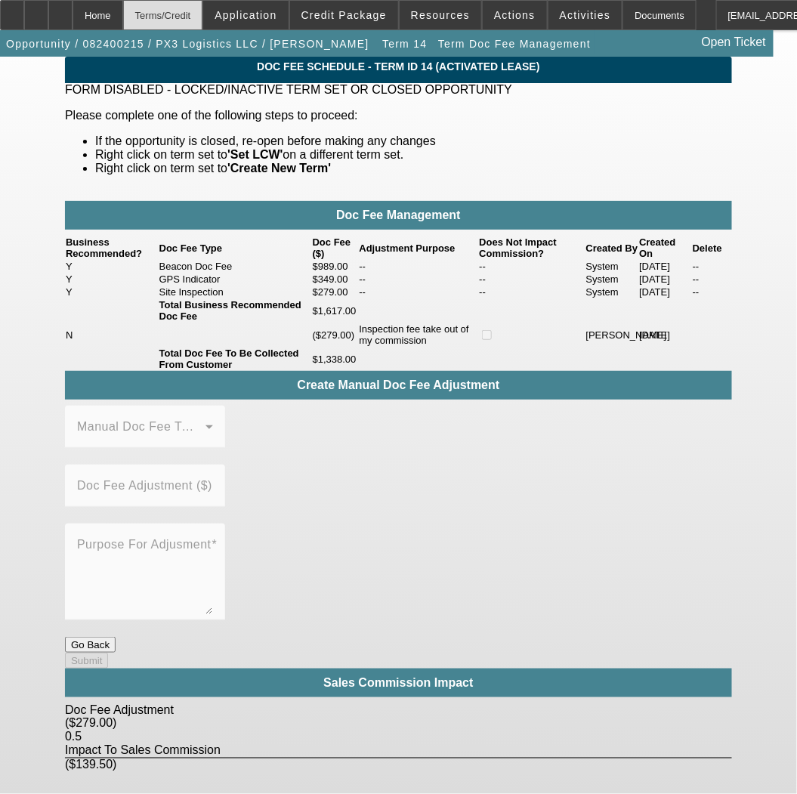
click at [182, 11] on div "Terms/Credit" at bounding box center [163, 15] width 80 height 30
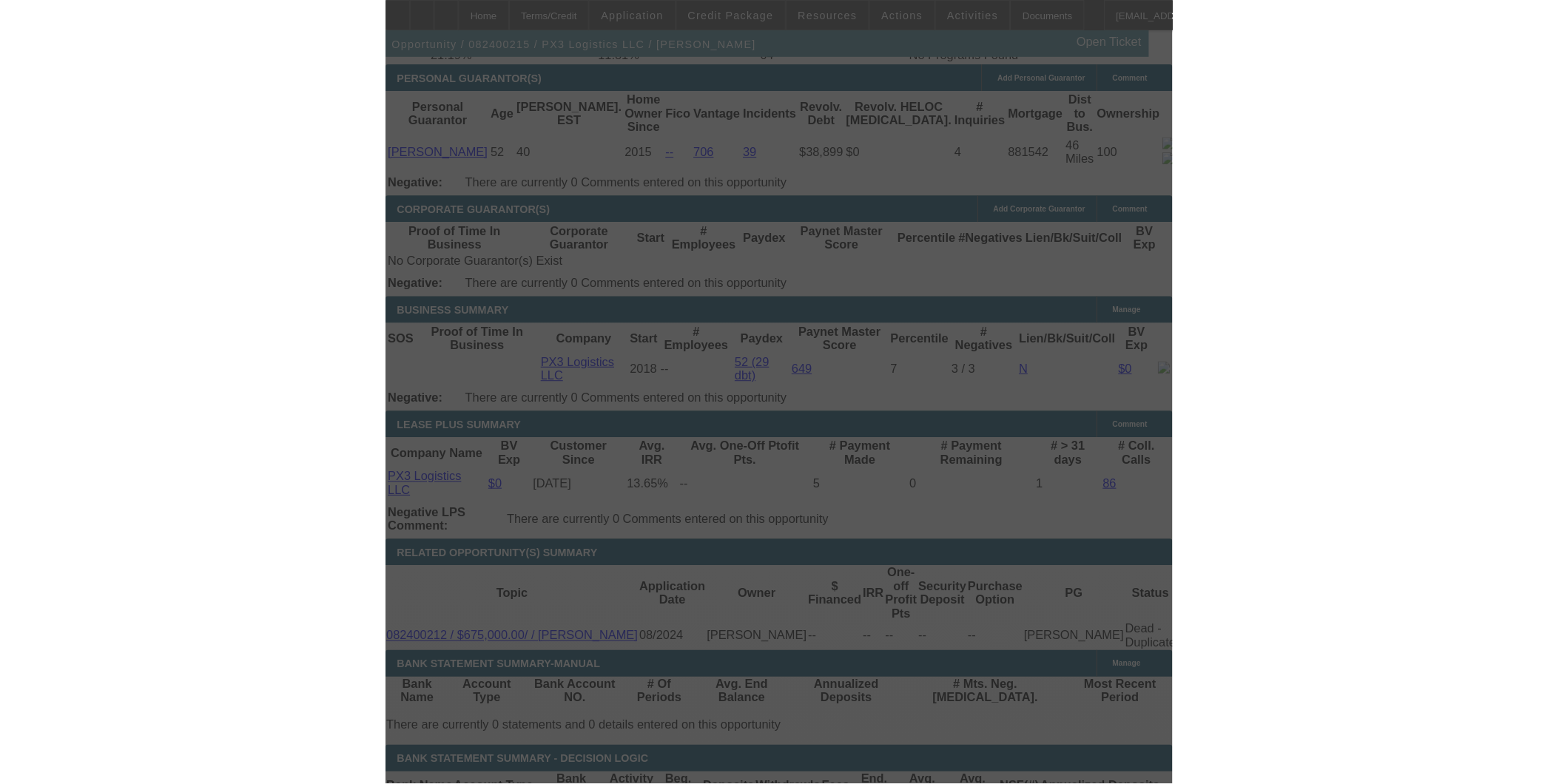
scroll to position [2355, 0]
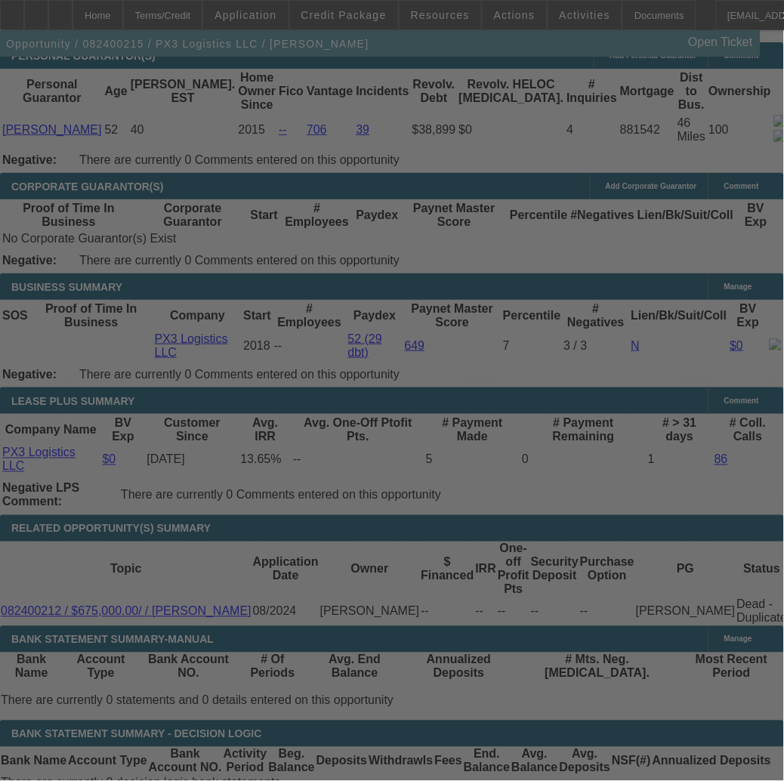
select select "0"
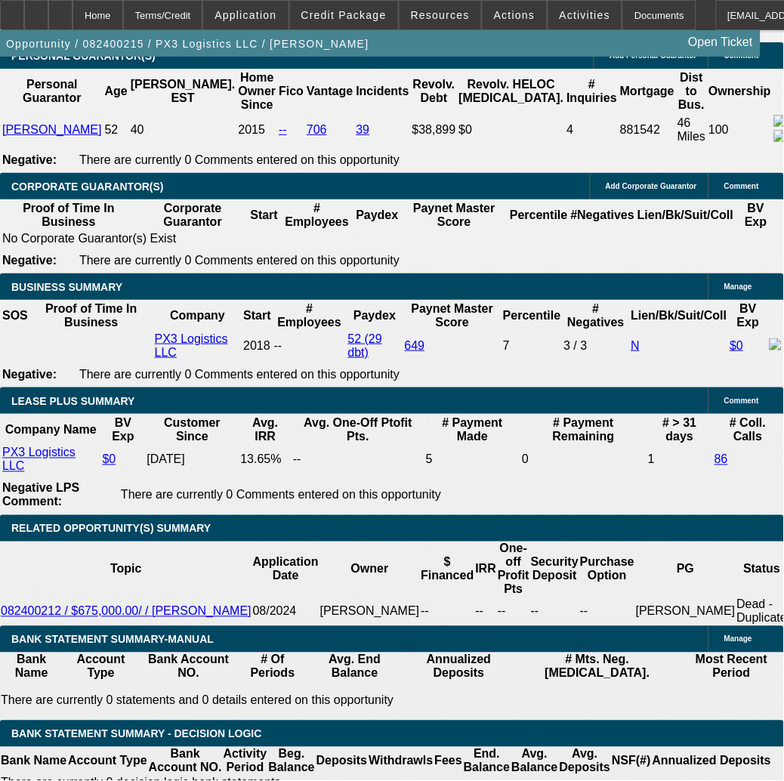
select select "2"
select select "0"
select select "6"
select select "0"
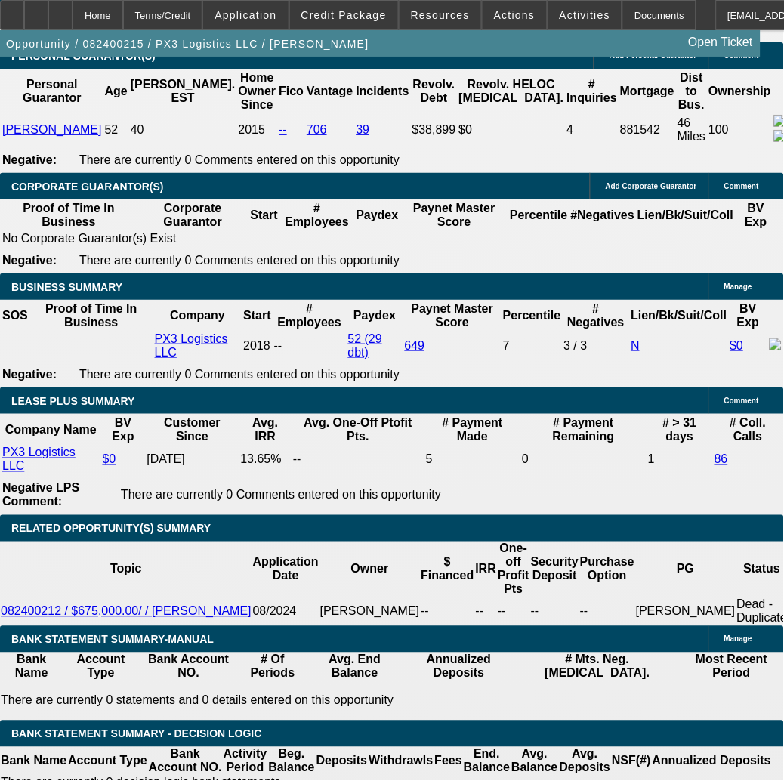
select select "2"
select select "0"
select select "6"
select select "0"
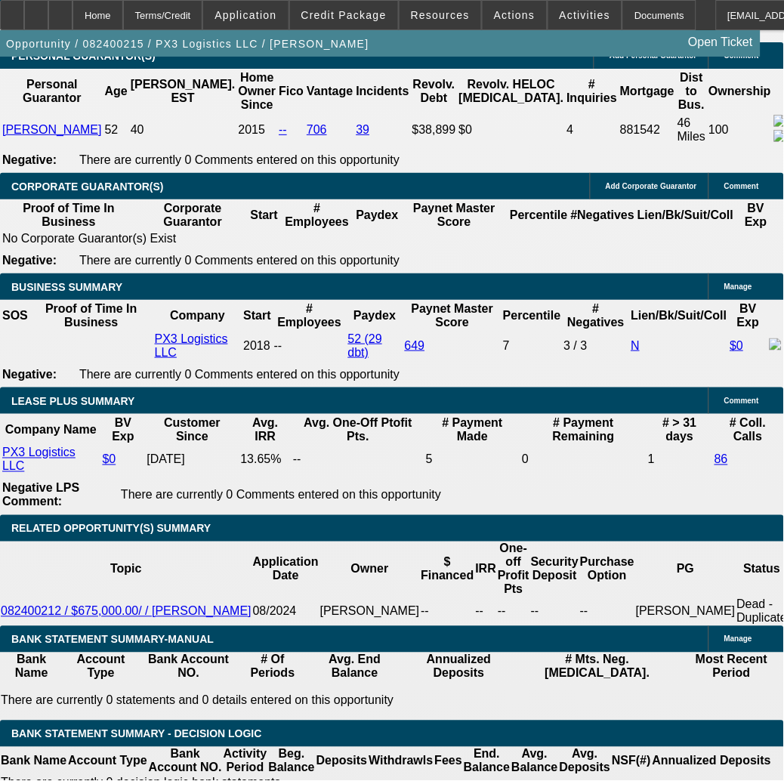
select select "2"
select select "0"
select select "6"
select select "0"
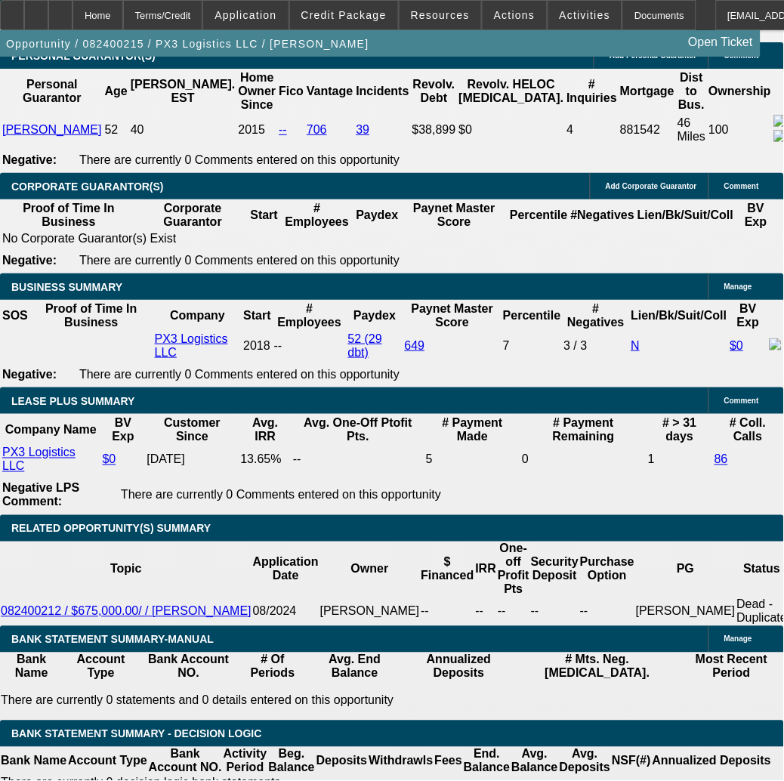
select select "2"
select select "0"
select select "6"
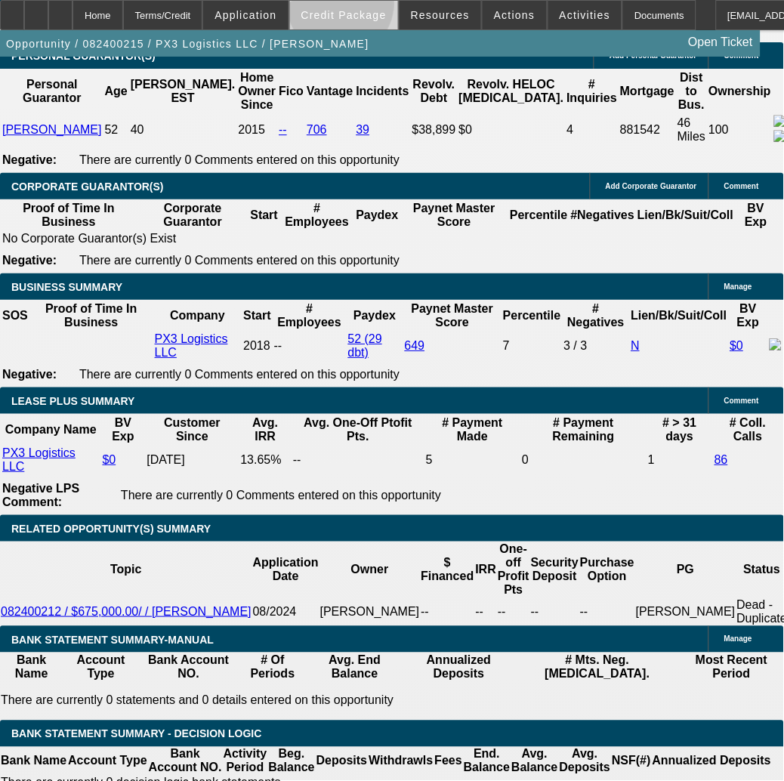
click at [366, 8] on span at bounding box center [344, 15] width 108 height 36
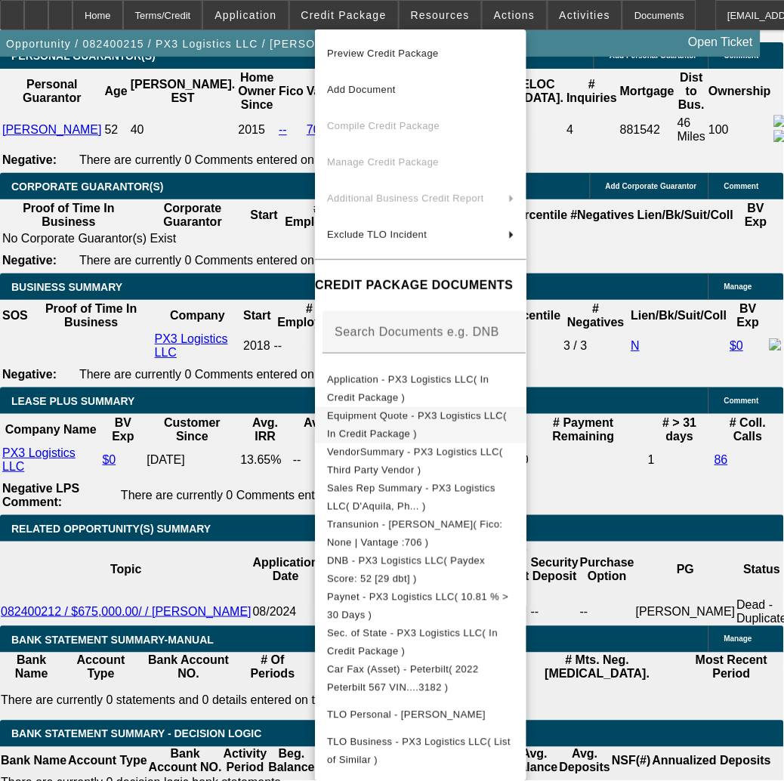
click at [487, 418] on span "Equipment Quote - PX3 Logistics LLC( In Credit Package )" at bounding box center [417, 424] width 180 height 29
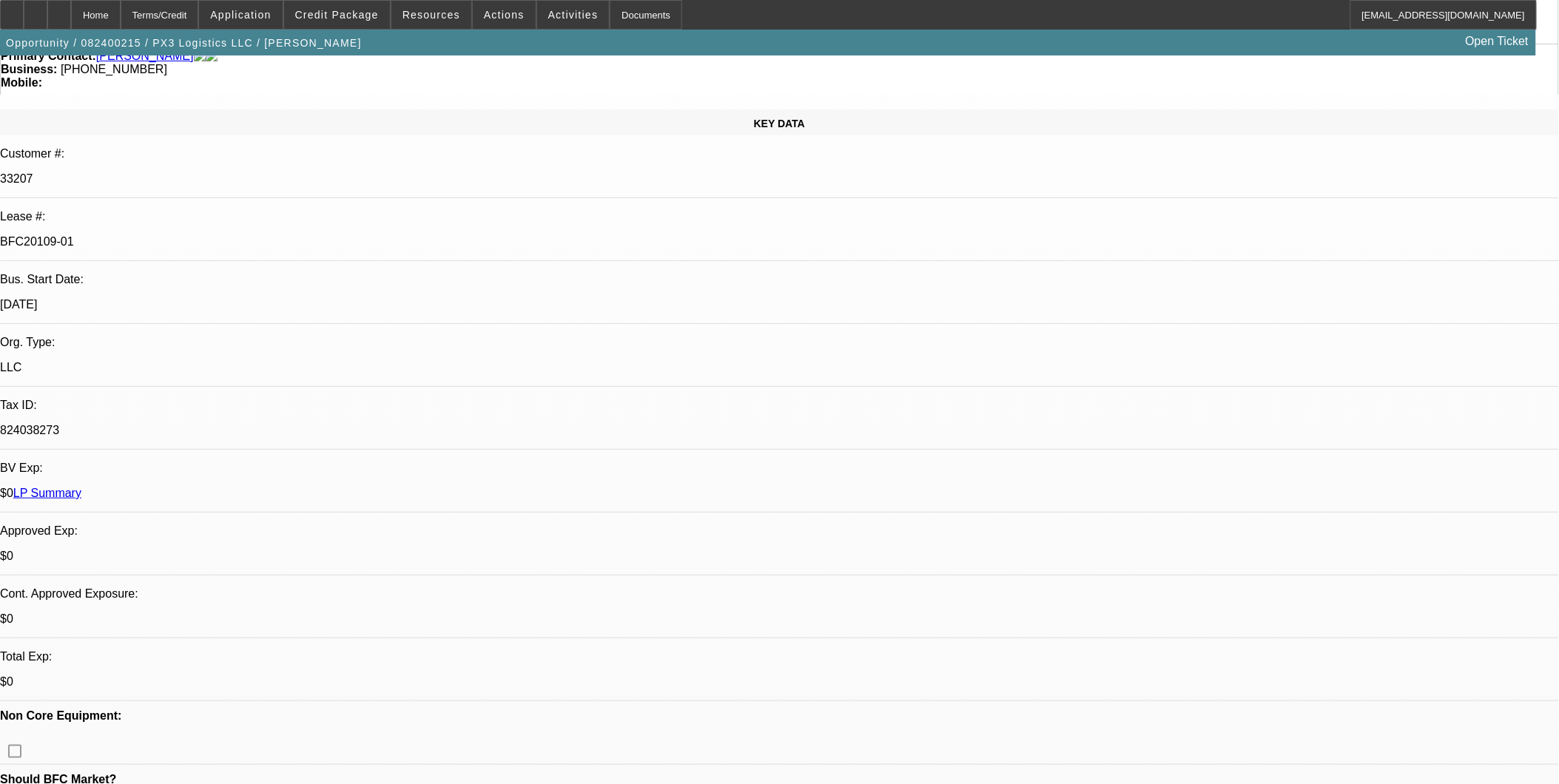
scroll to position [0, 0]
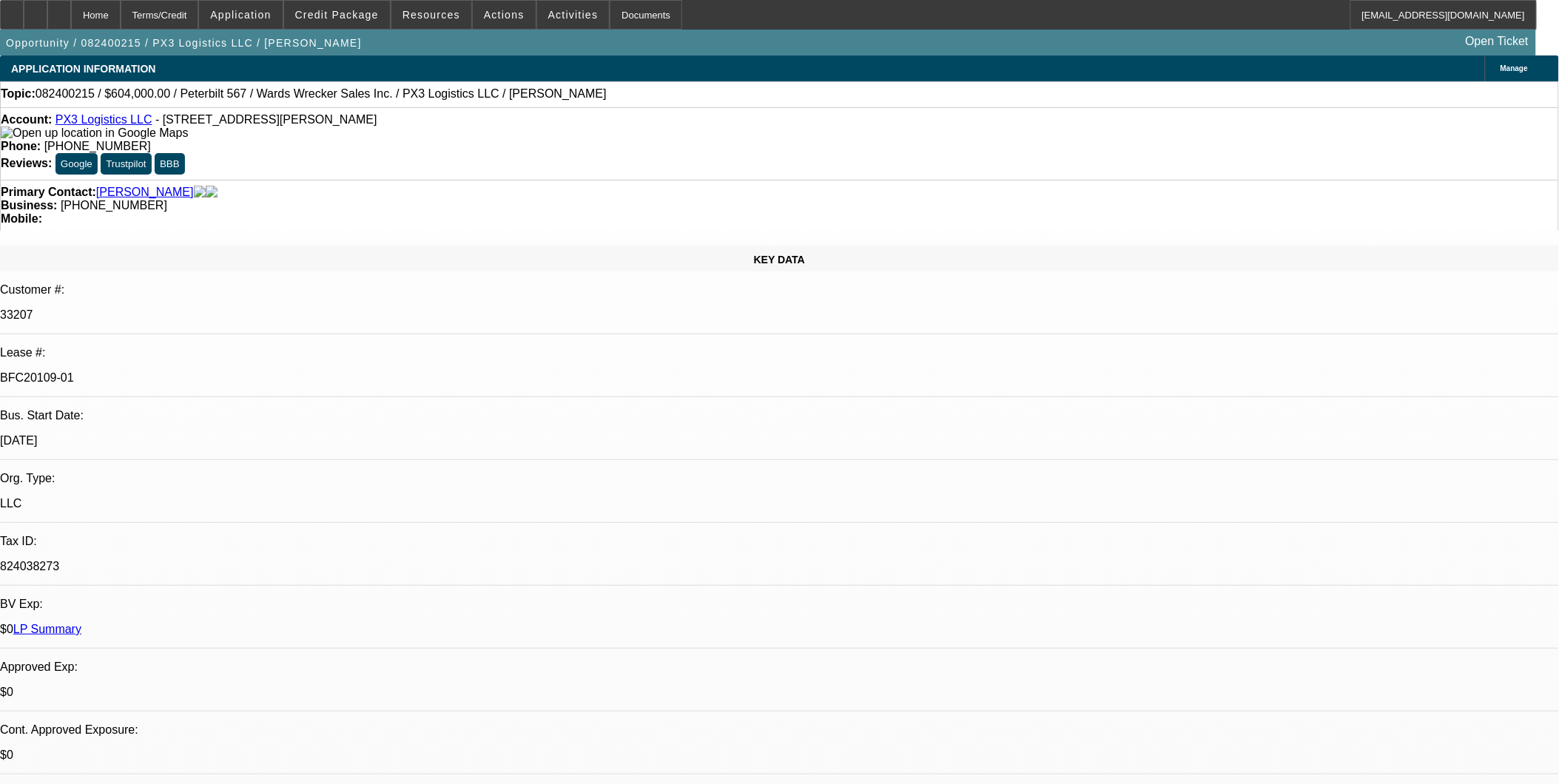
select select "0"
select select "2"
select select "0"
select select "2"
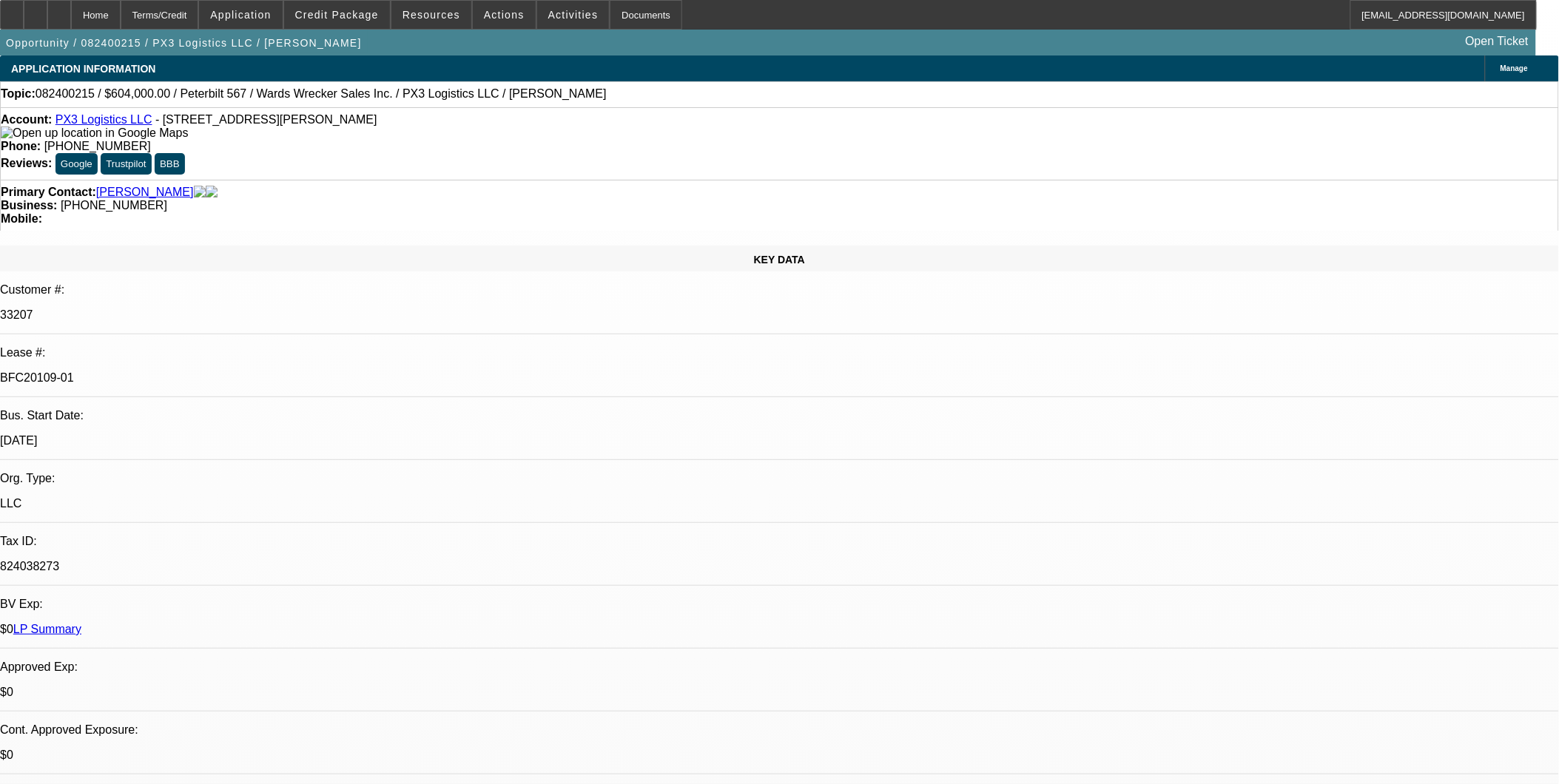
select select "0"
select select "2"
select select "0"
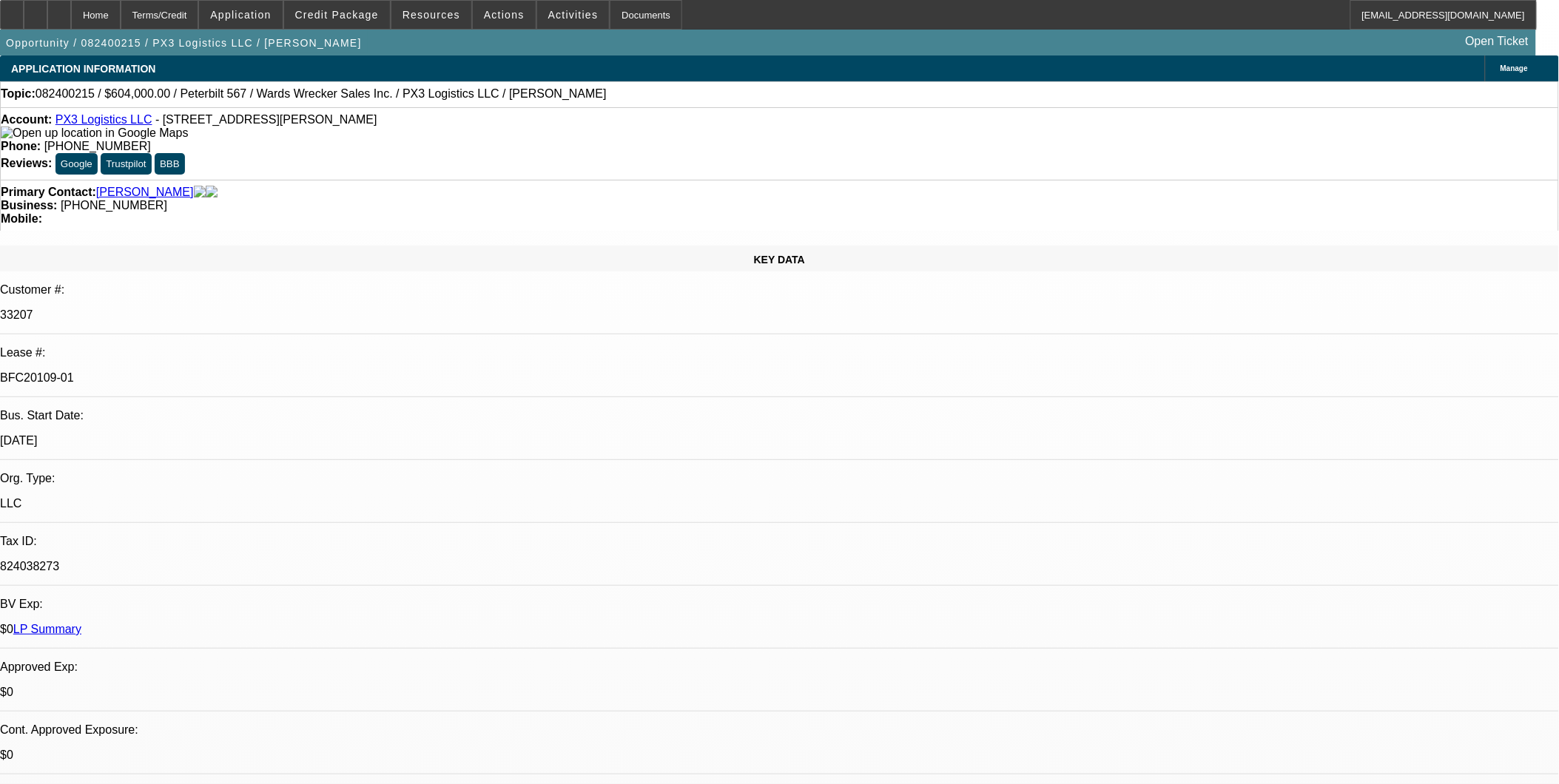
select select "2"
select select "0"
select select "1"
select select "2"
select select "6"
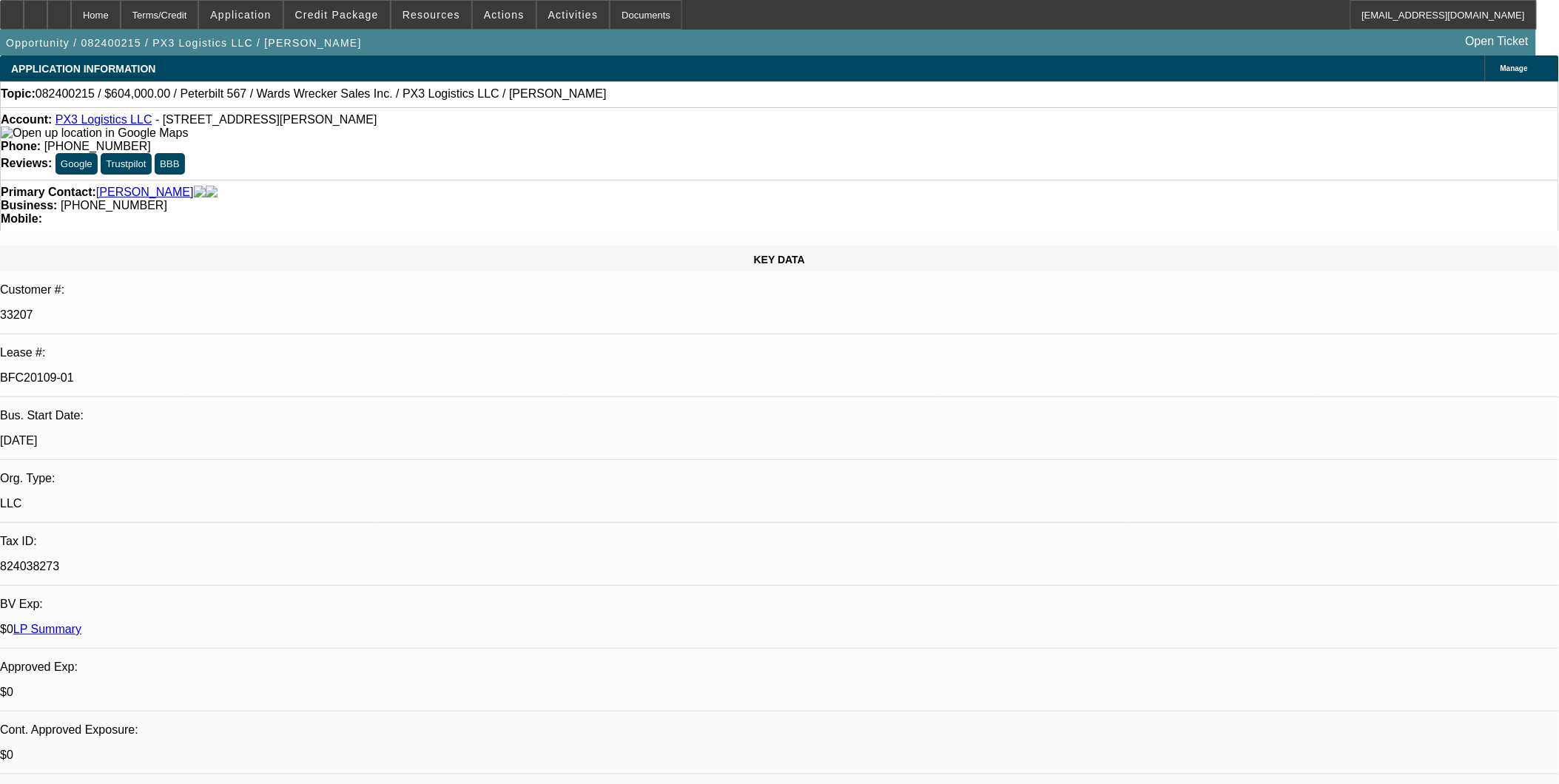
select select "1"
select select "2"
select select "6"
select select "1"
select select "2"
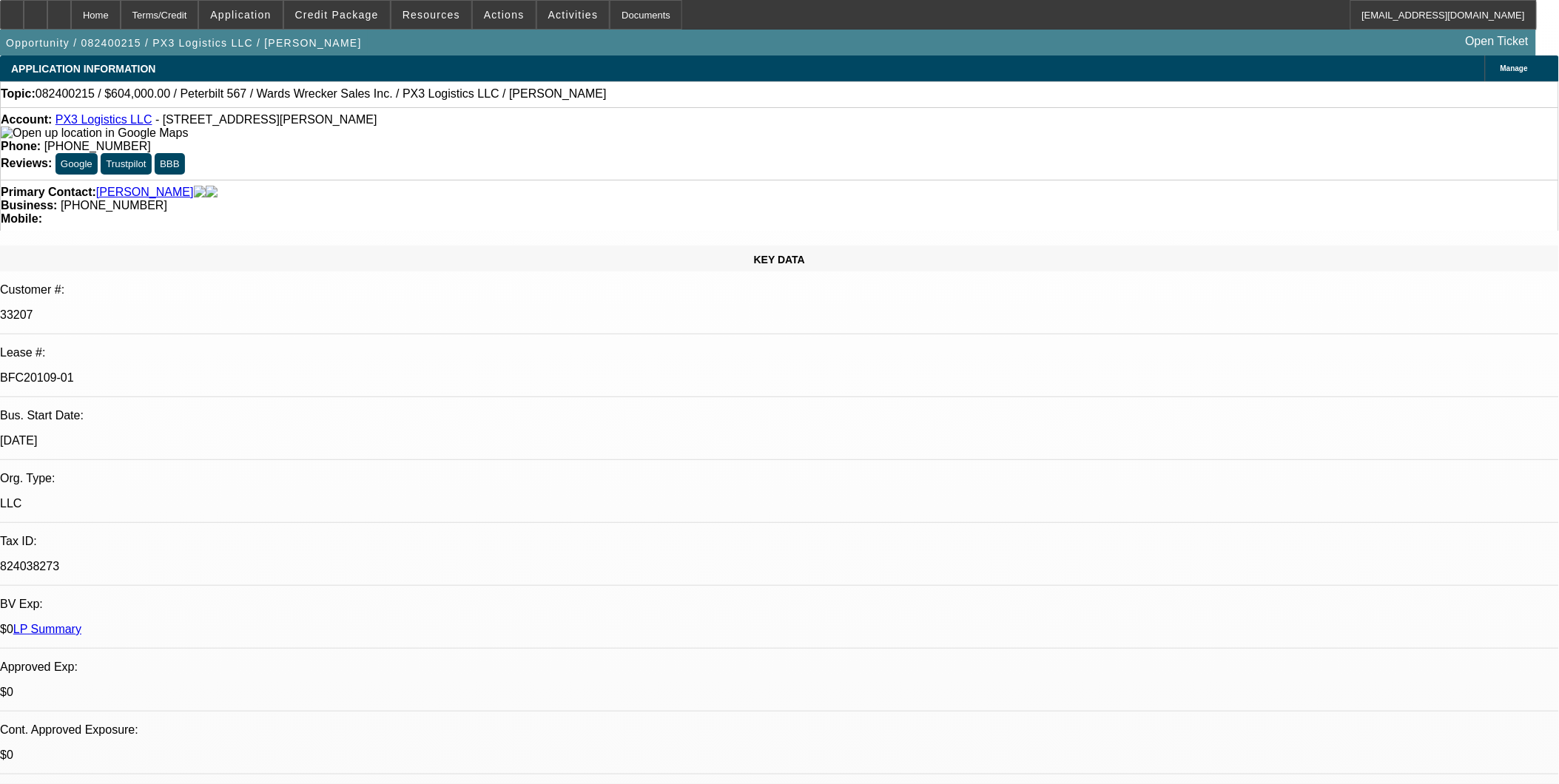
select select "6"
select select "1"
select select "2"
select select "6"
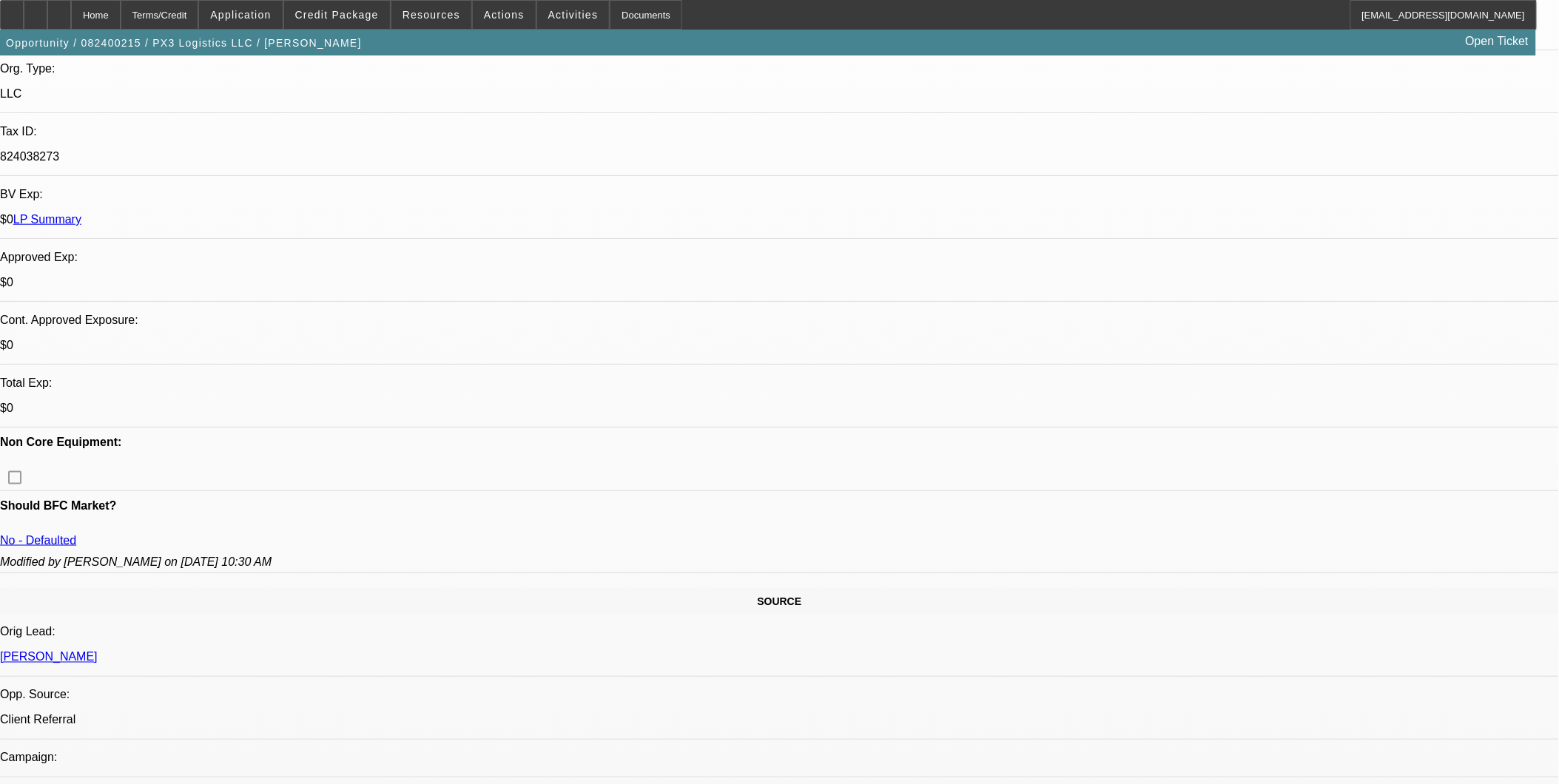
scroll to position [410, 0]
click link "706"
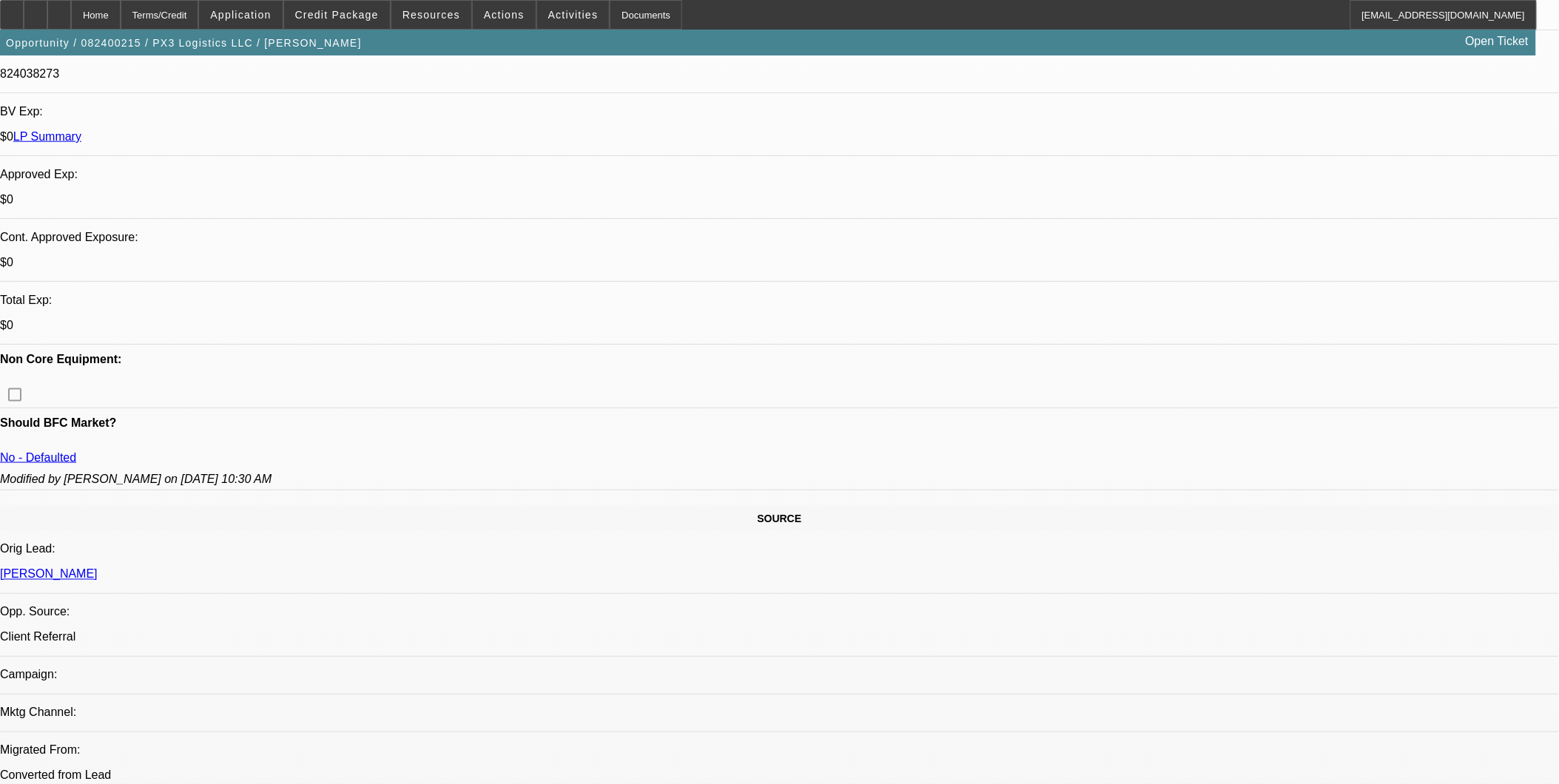
click link "649"
click div "Proof of Time In Business Corporate Guarantor Start # Employees Paydex Paynet M…"
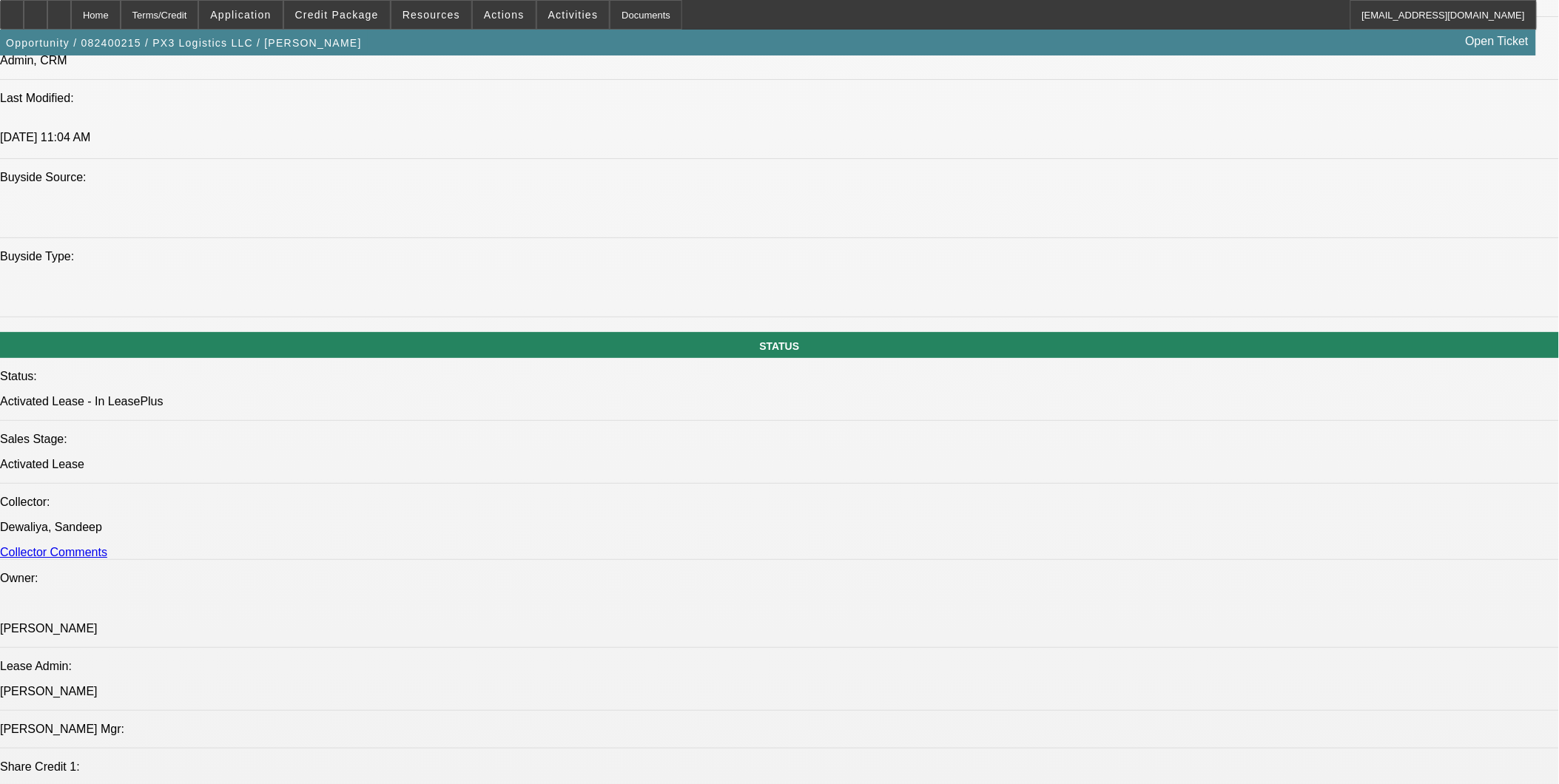
scroll to position [1232, 0]
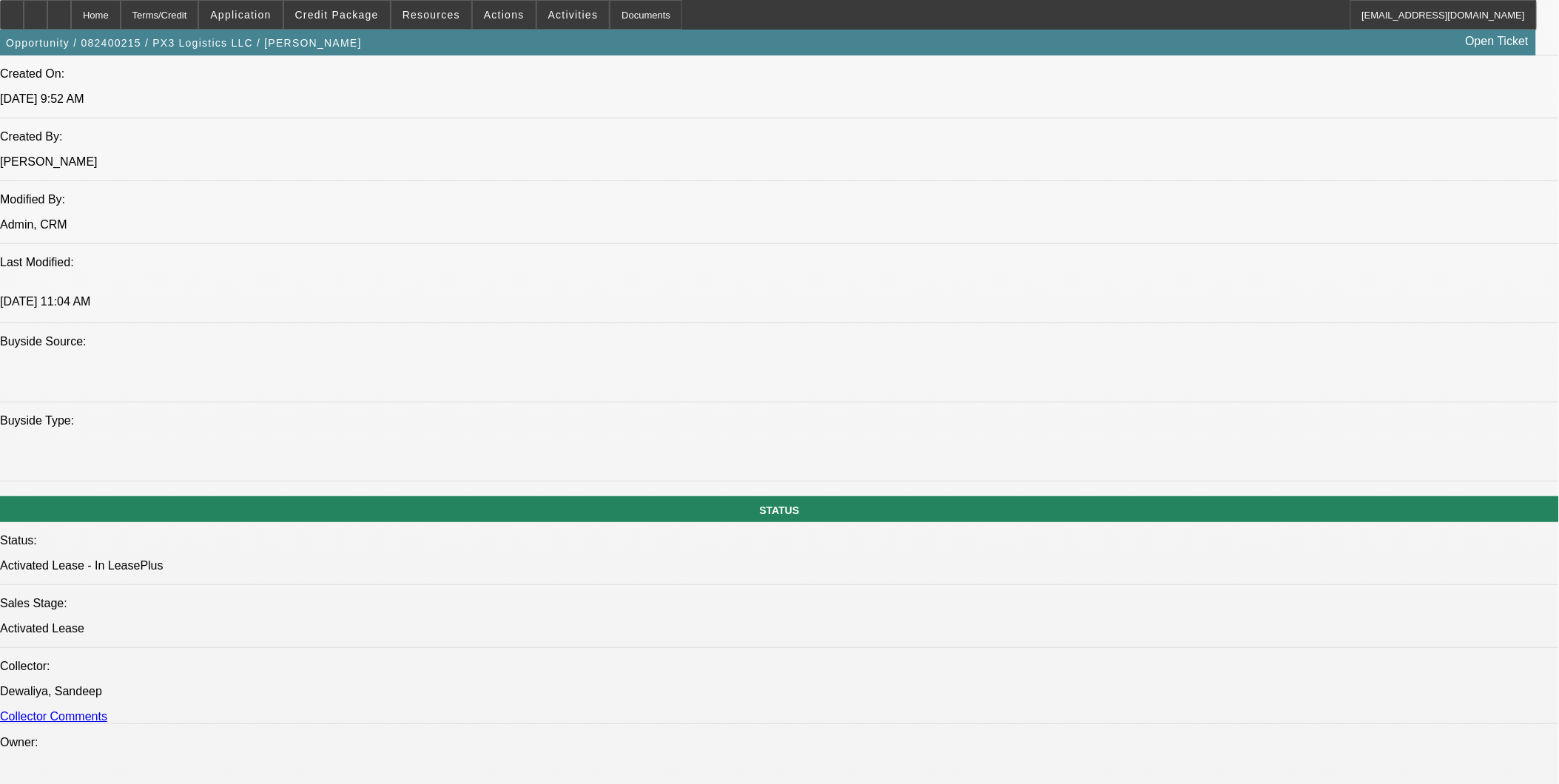
click link "($12,000)"
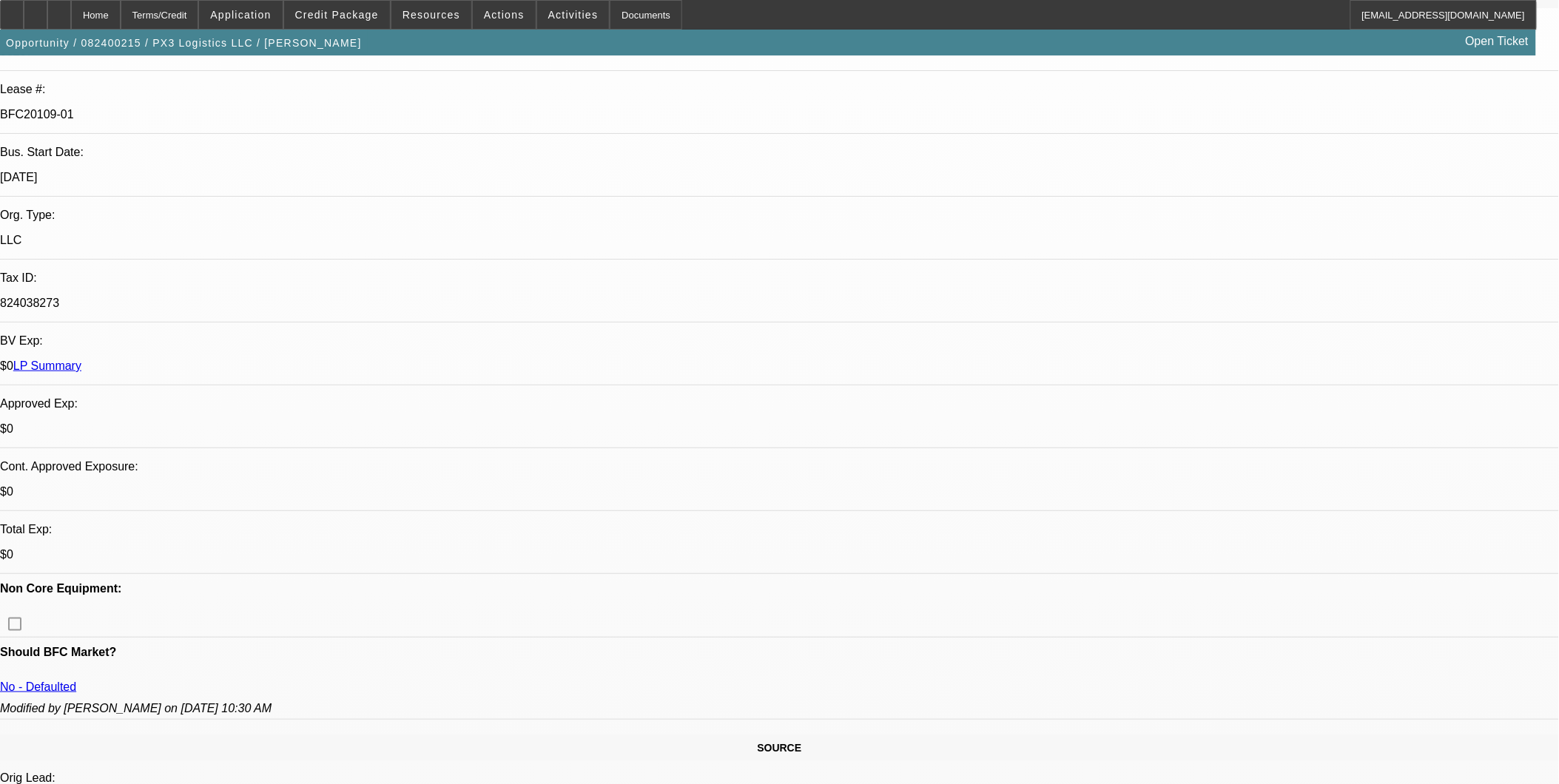
scroll to position [0, 0]
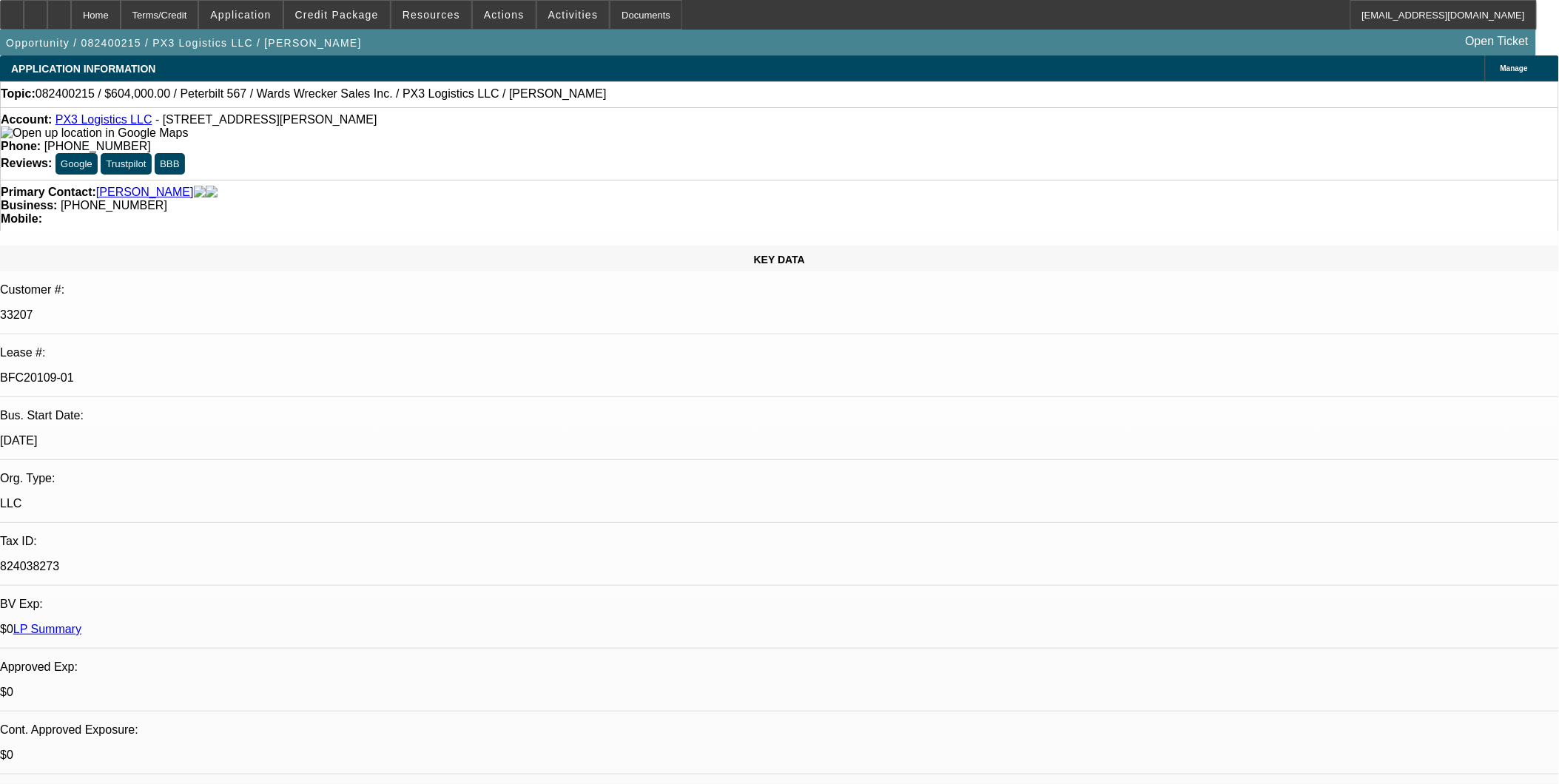
click icon
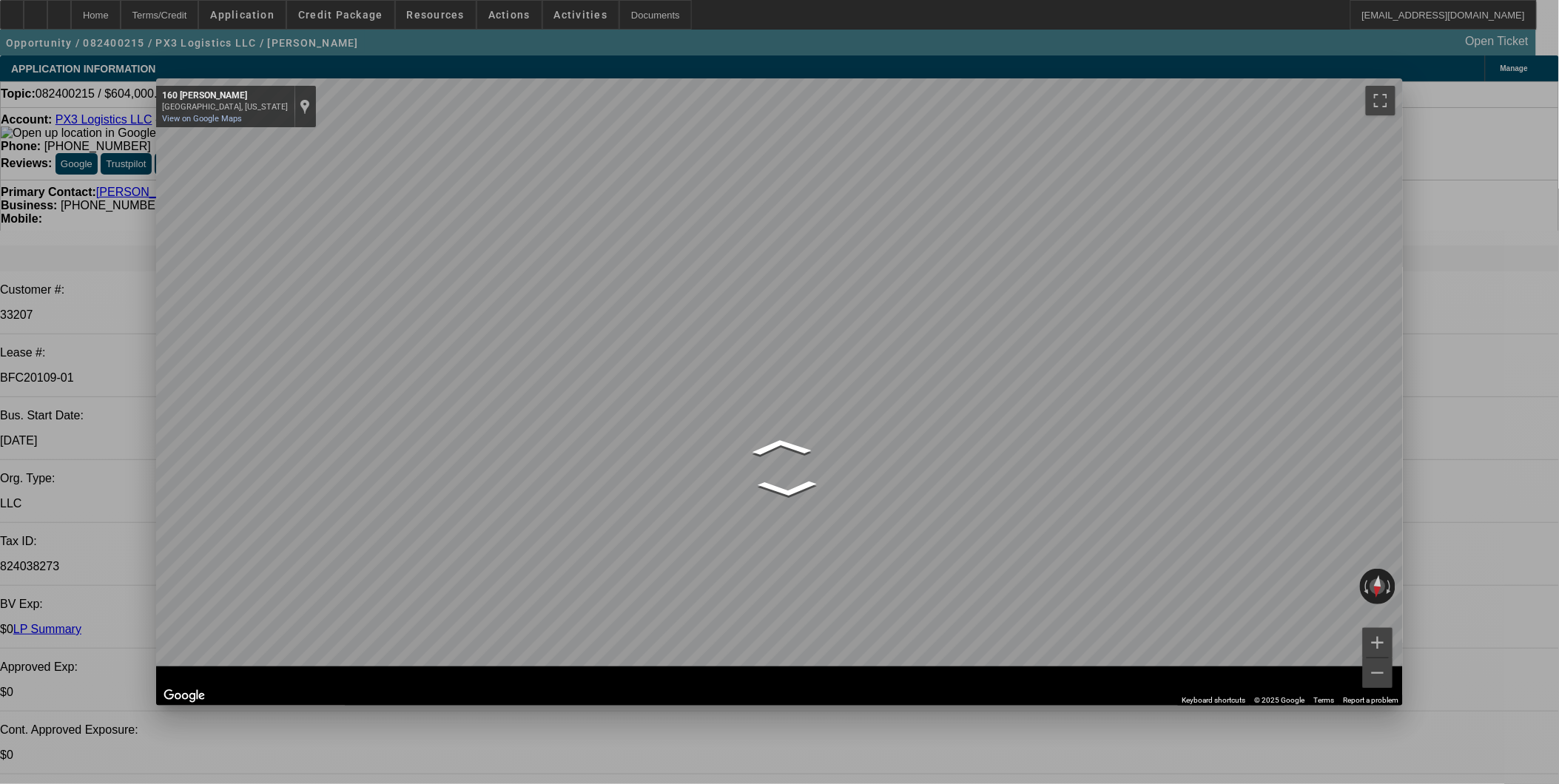
click span "Close"
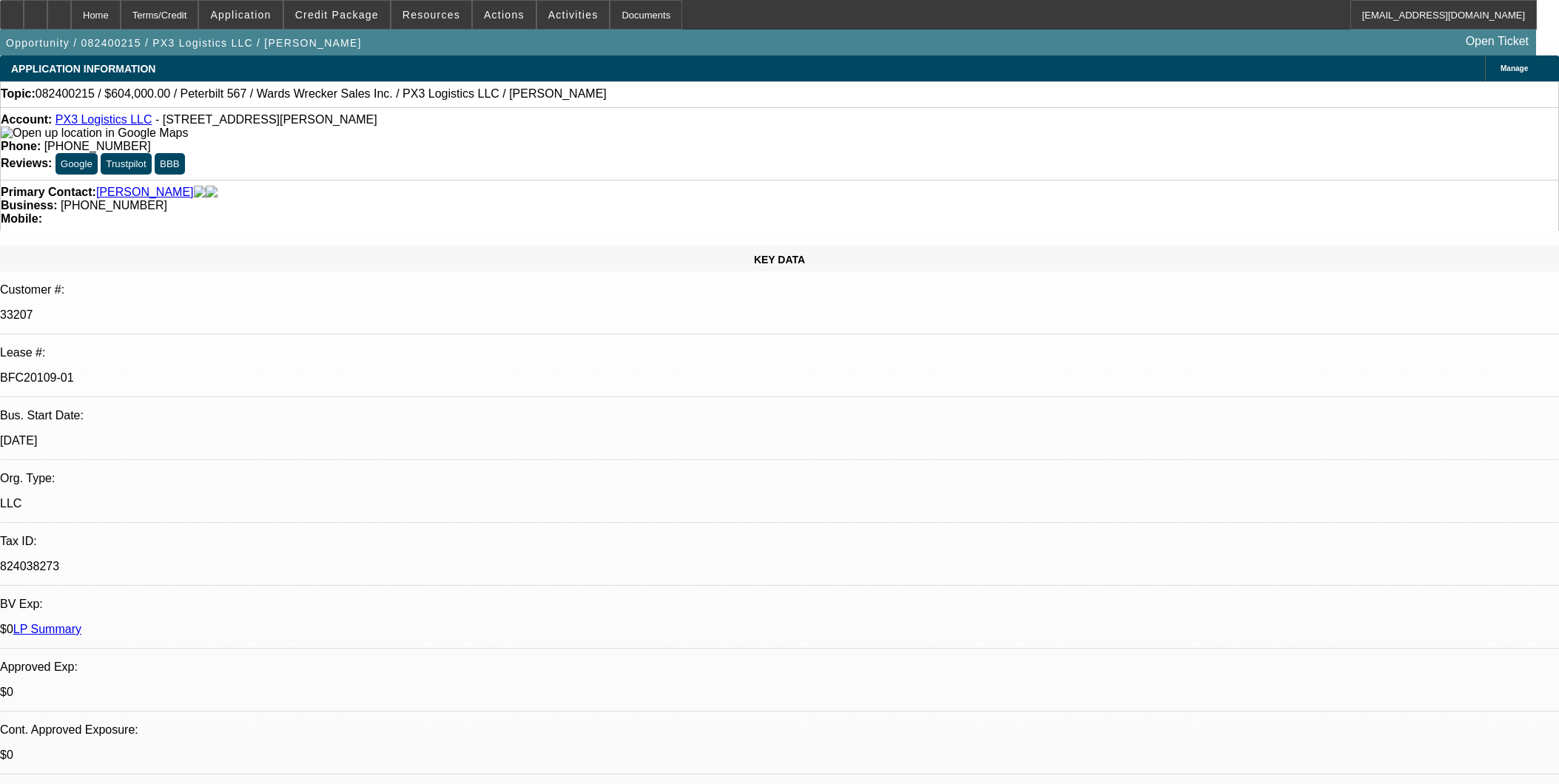
select select "0"
select select "2"
select select "0"
select select "6"
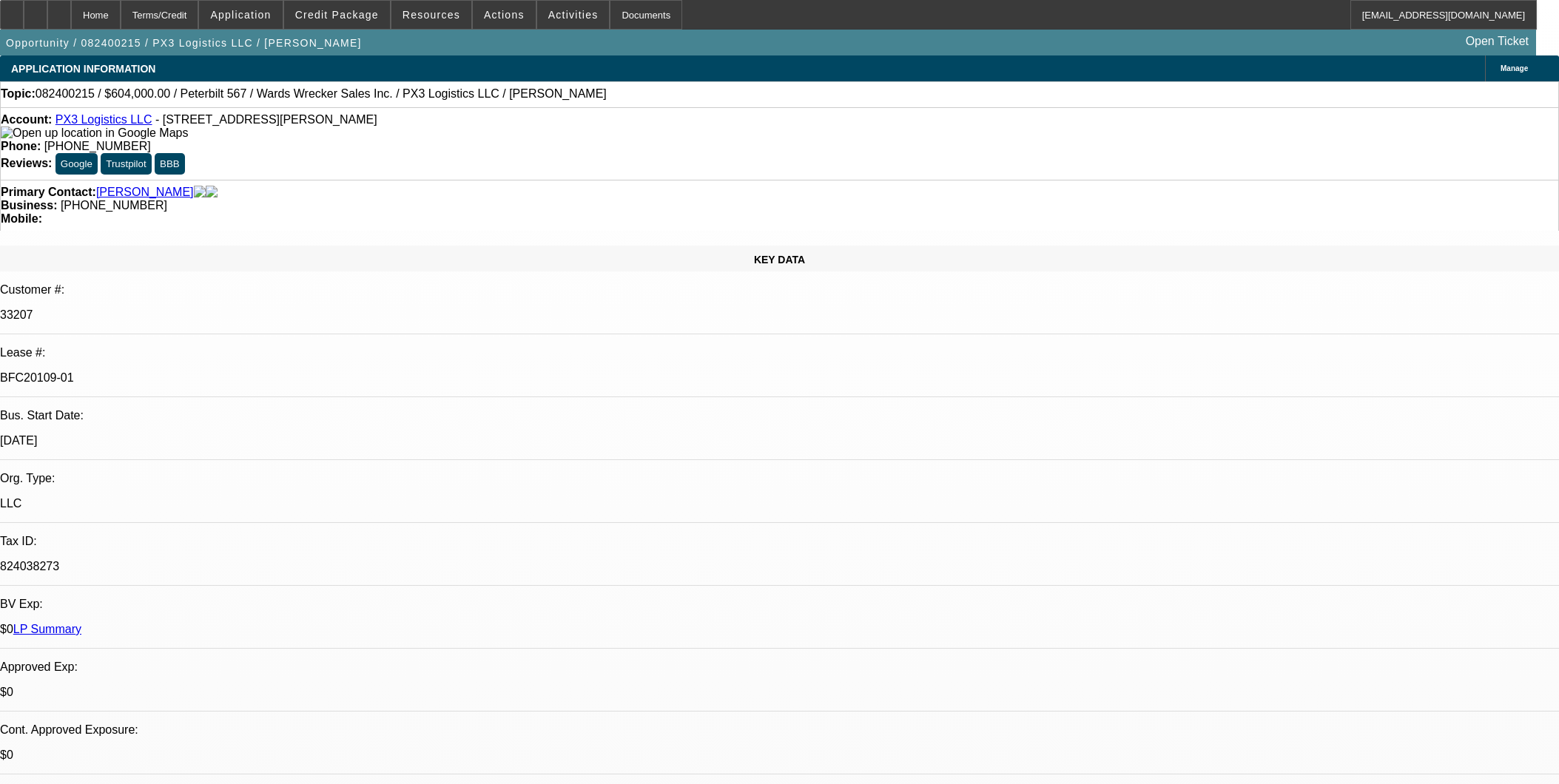
select select "0"
select select "2"
select select "0"
select select "6"
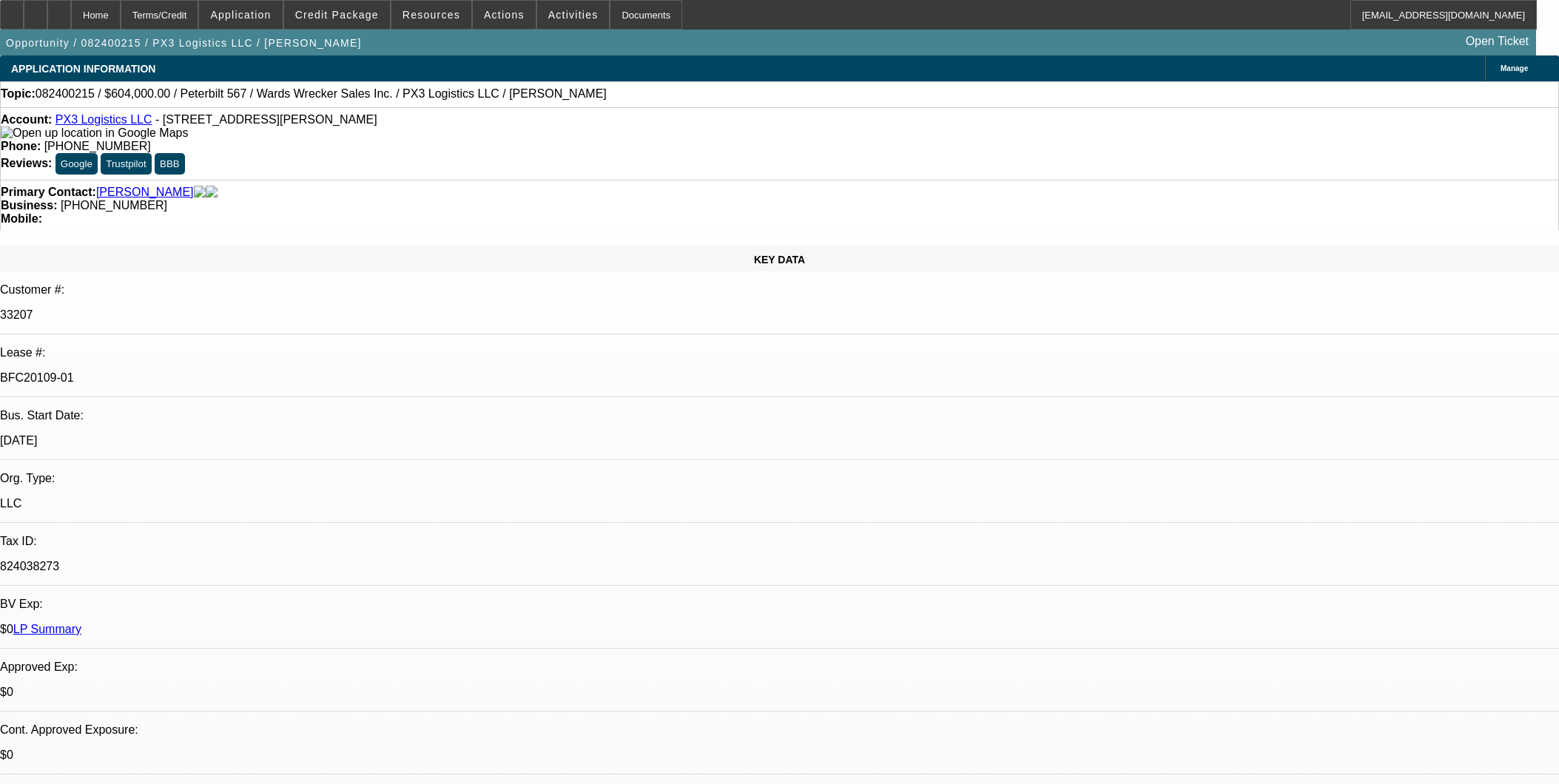
select select "0"
select select "2"
select select "0"
select select "6"
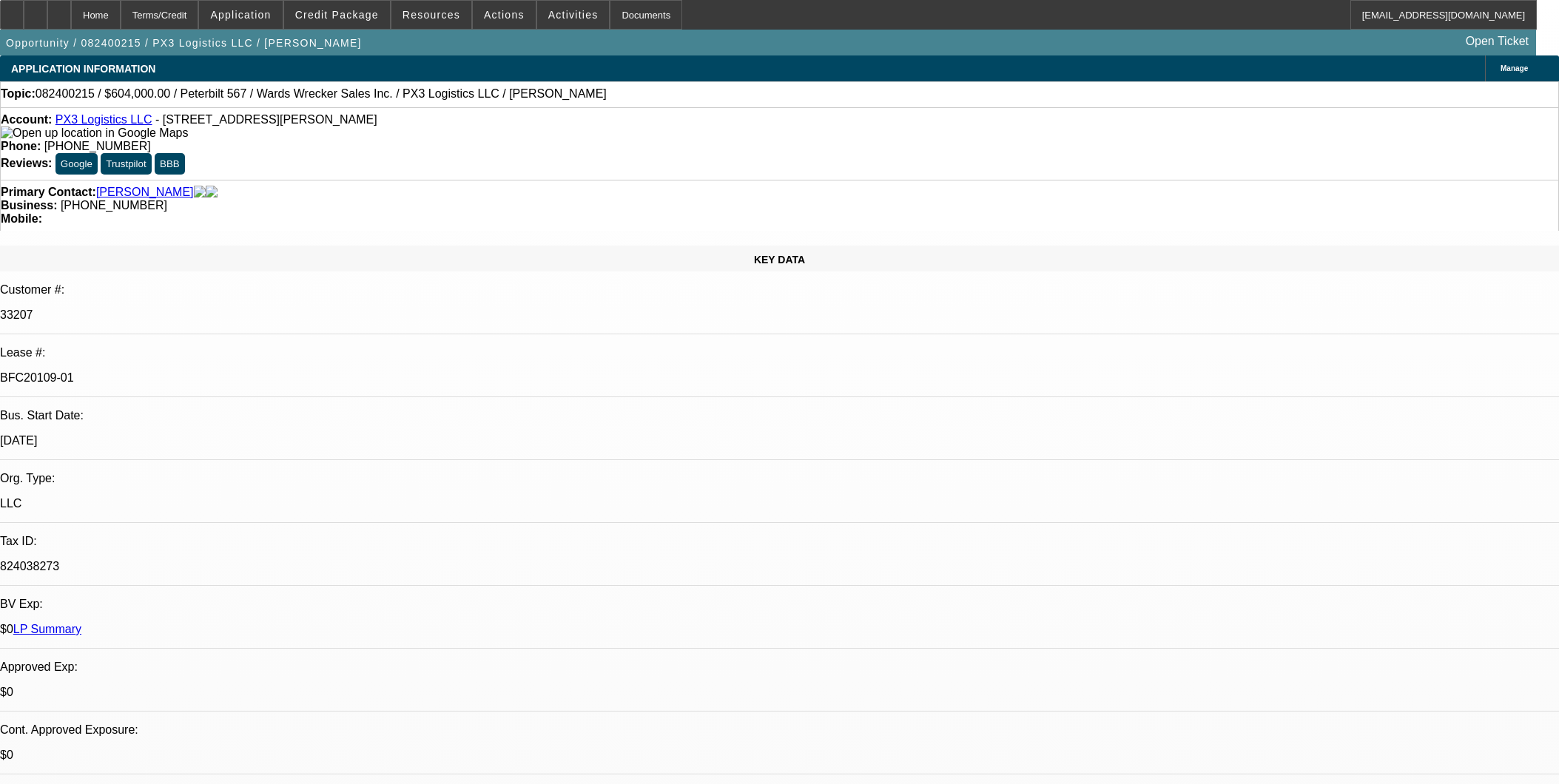
select select "0"
select select "2"
select select "0"
select select "6"
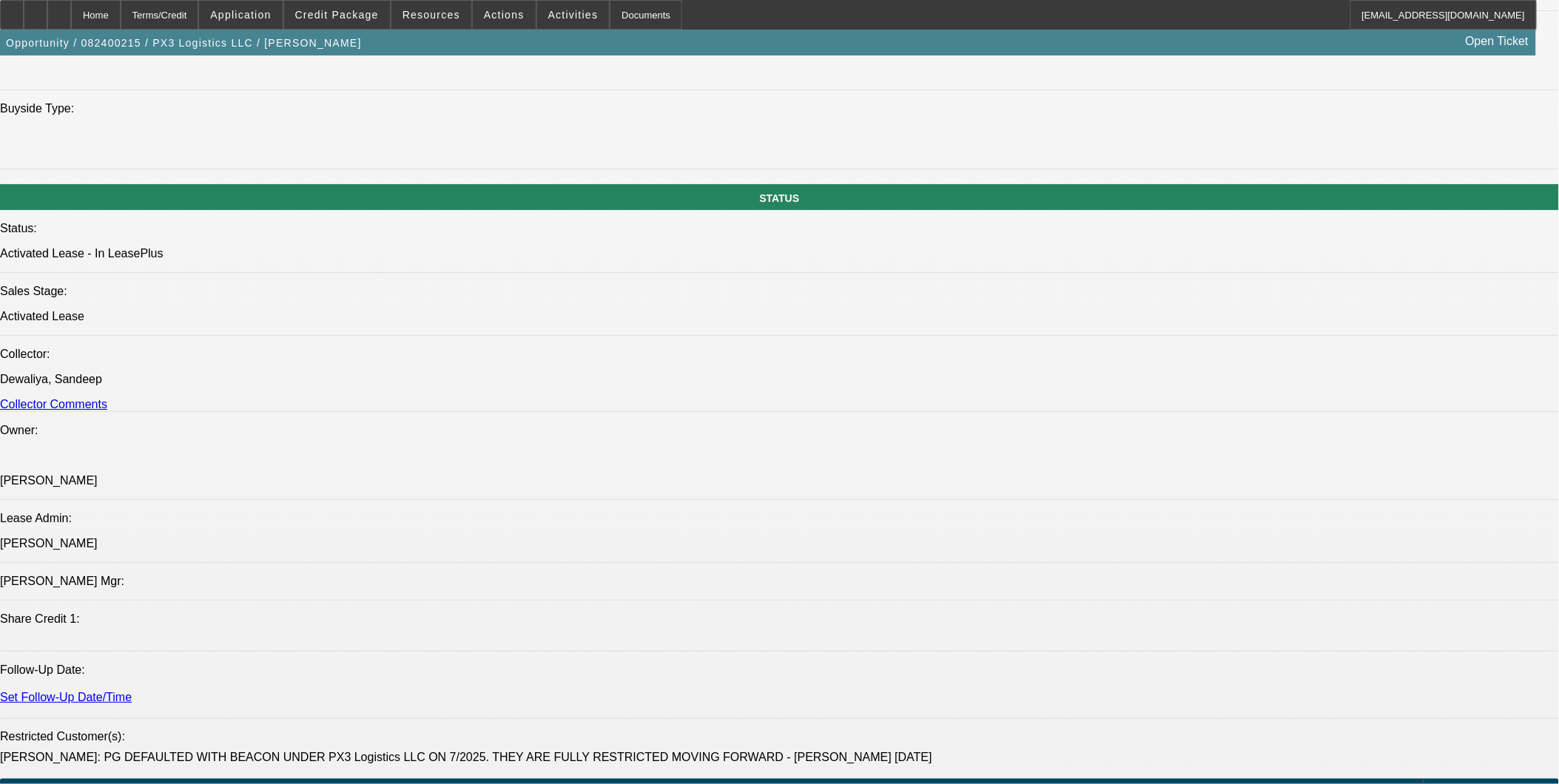
scroll to position [1561, 0]
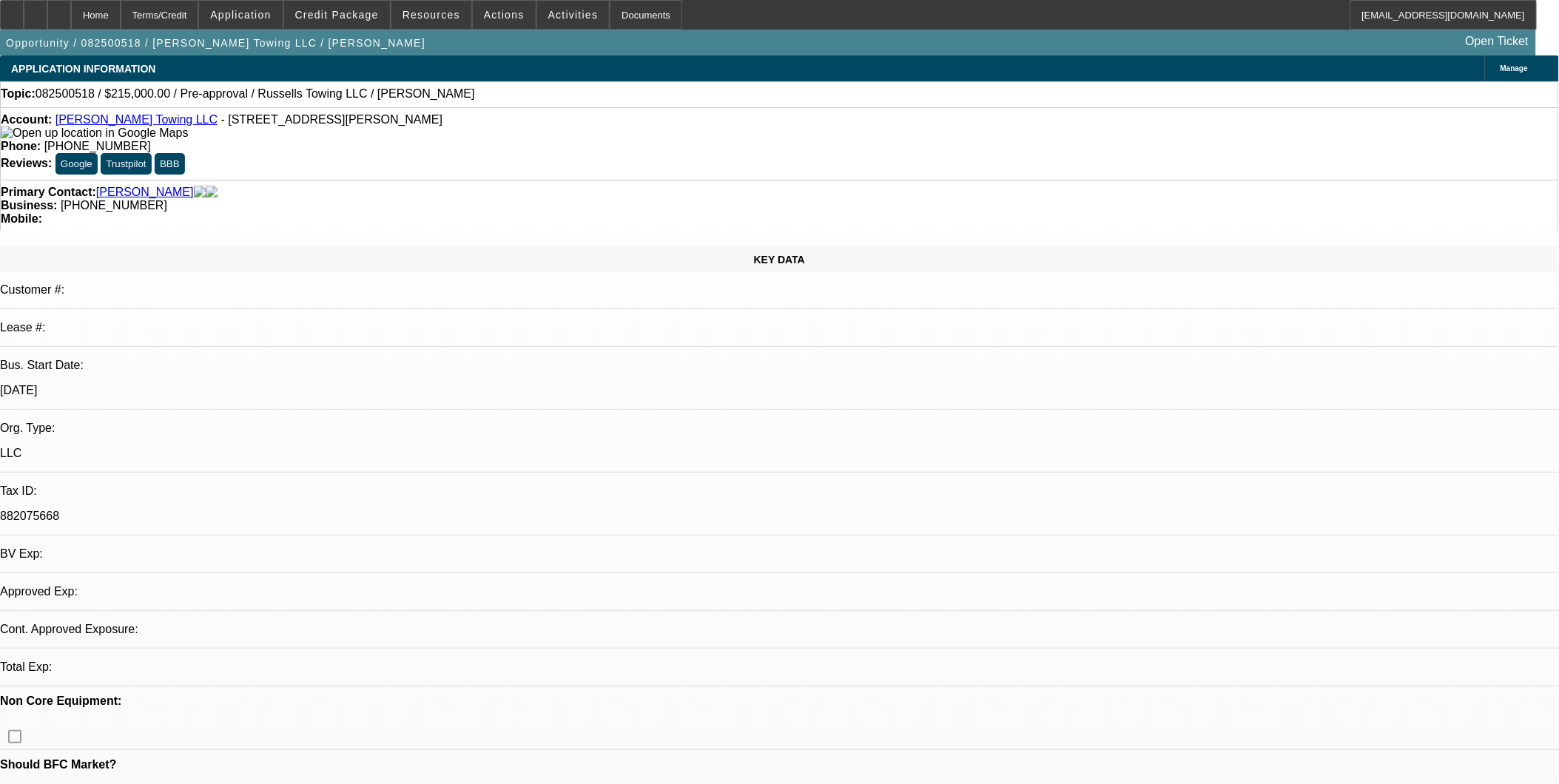
select select "0"
select select "2"
select select "0.1"
select select "1"
select select "2"
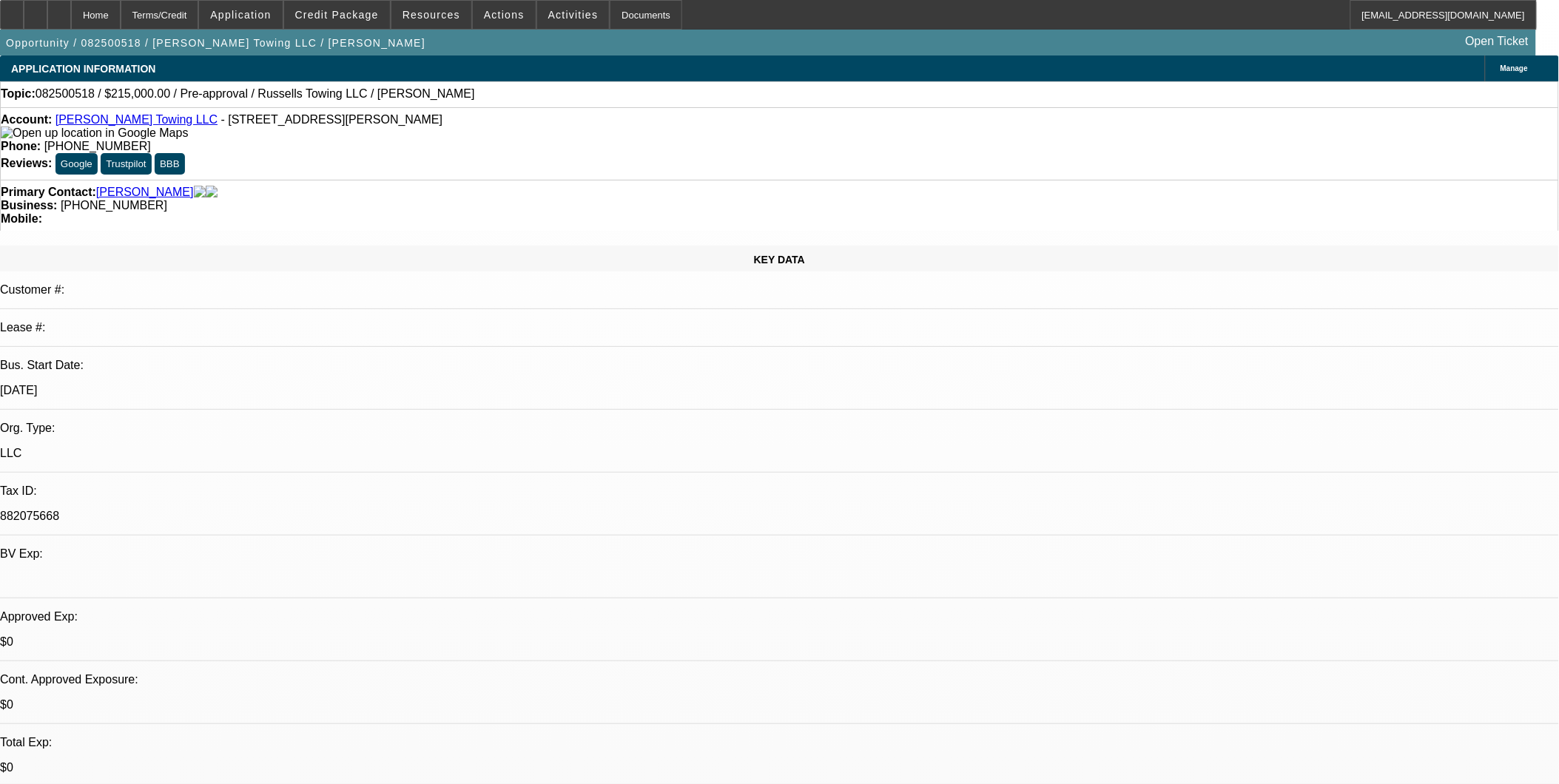
select select "4"
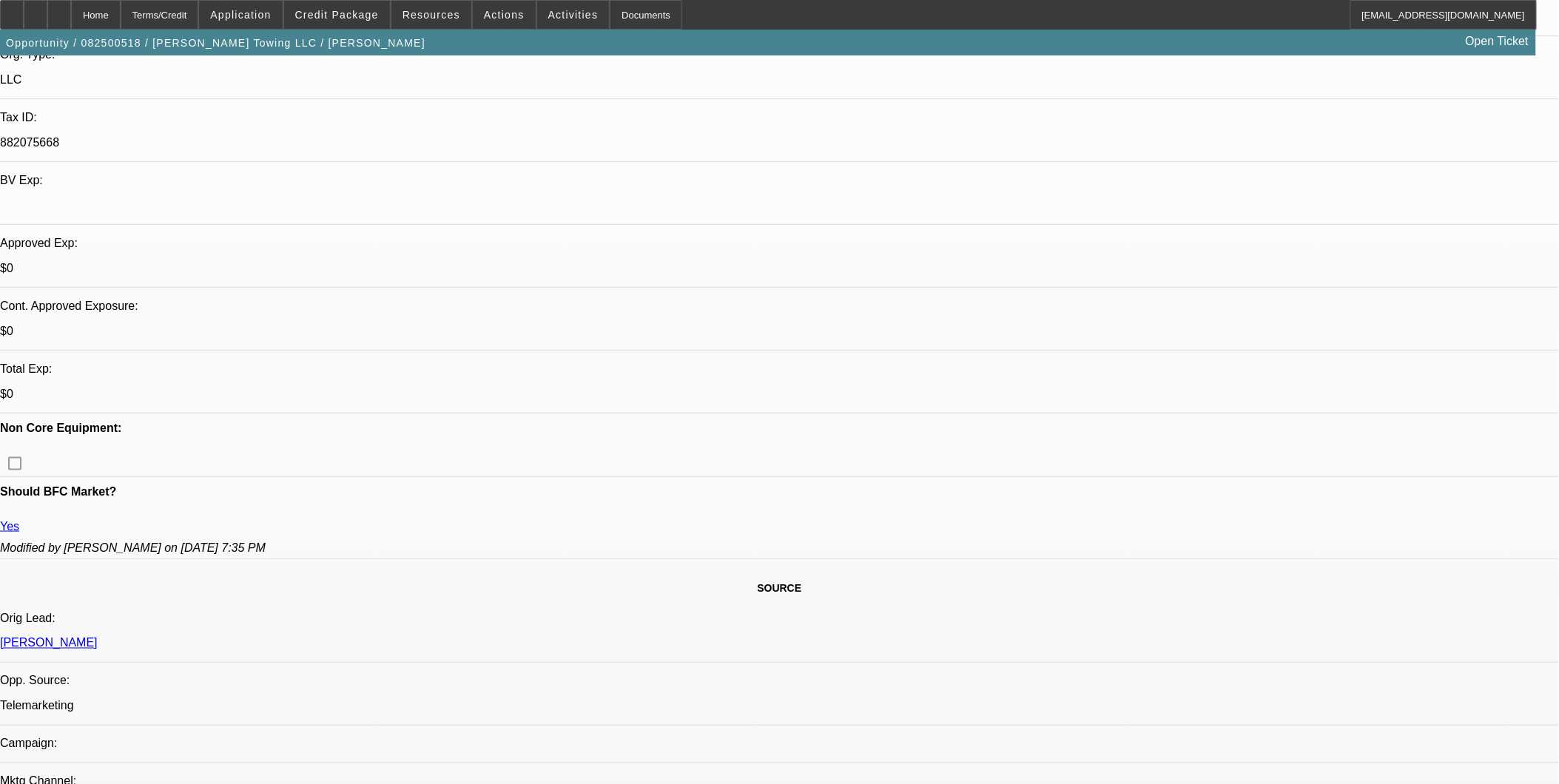
scroll to position [410, 0]
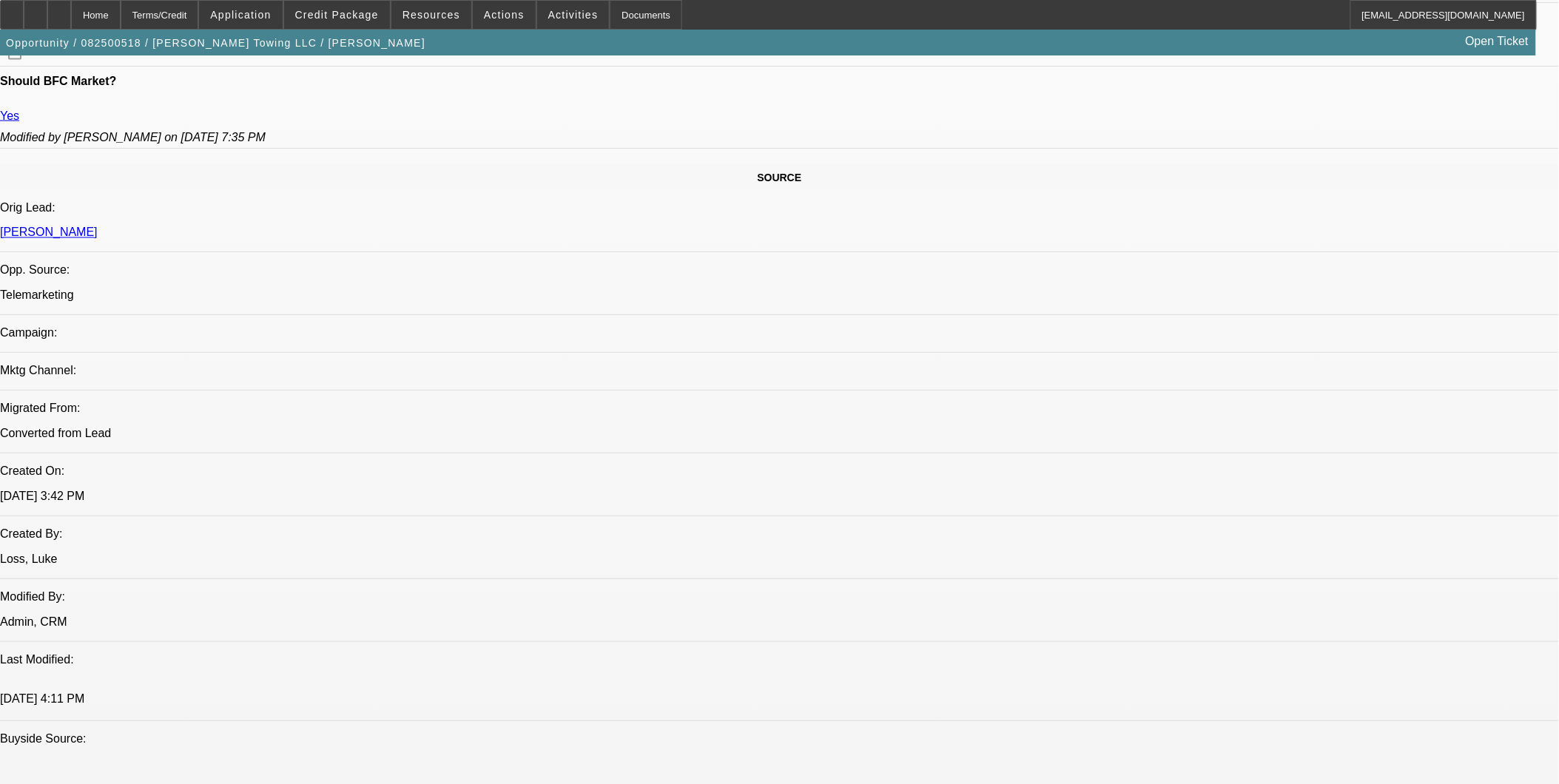
scroll to position [822, 0]
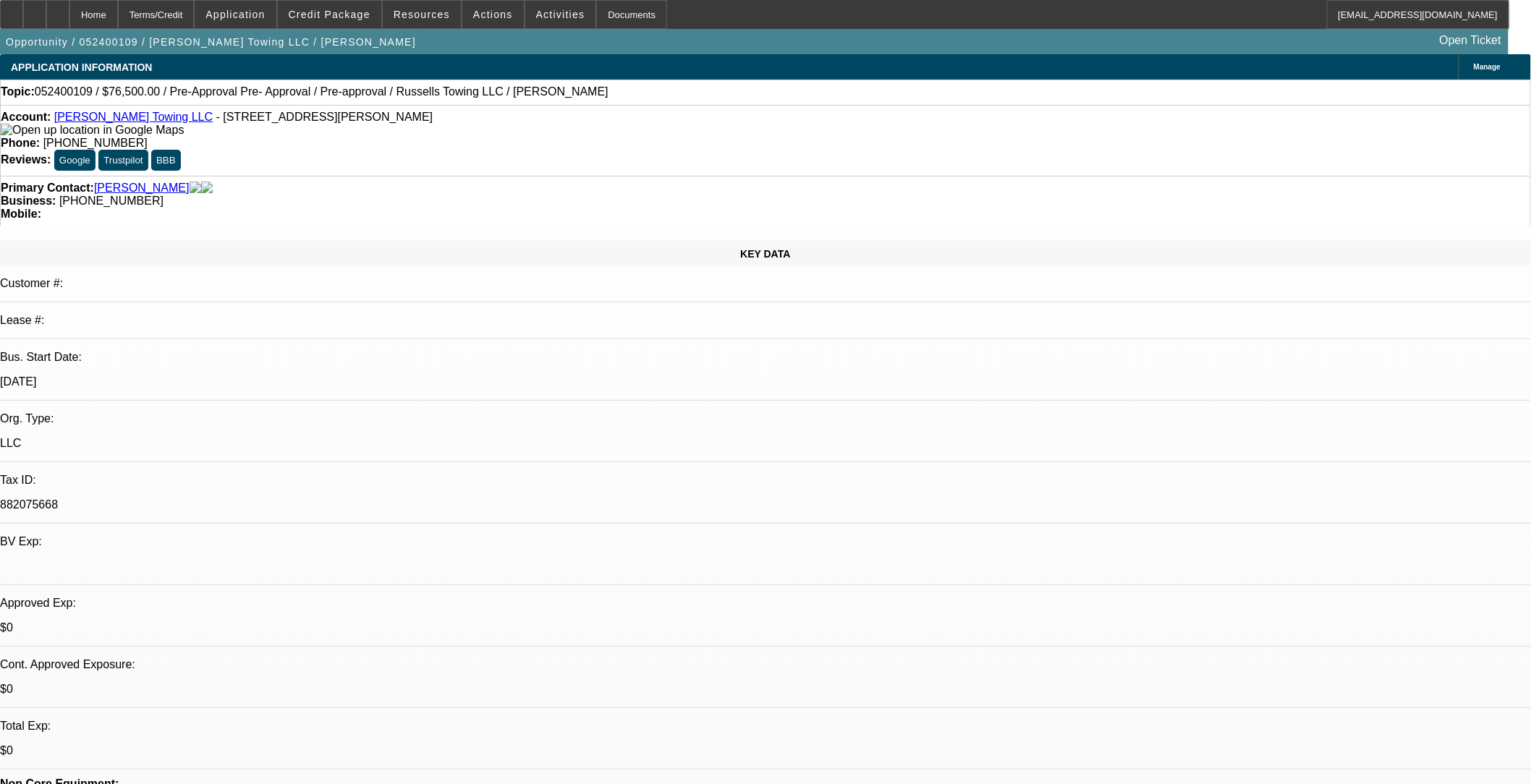
select select "0"
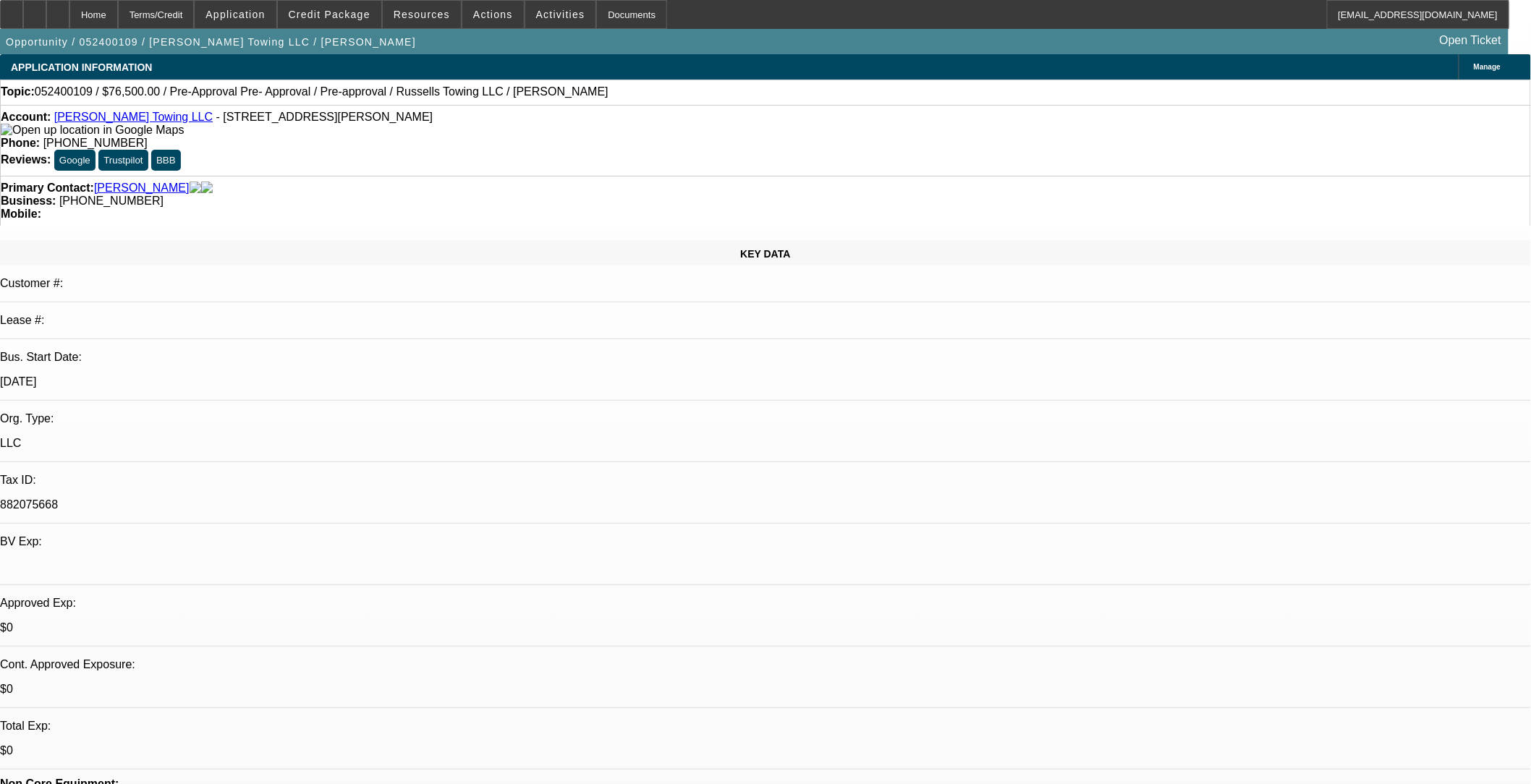
select select "0.1"
select select "0"
select select "0.15"
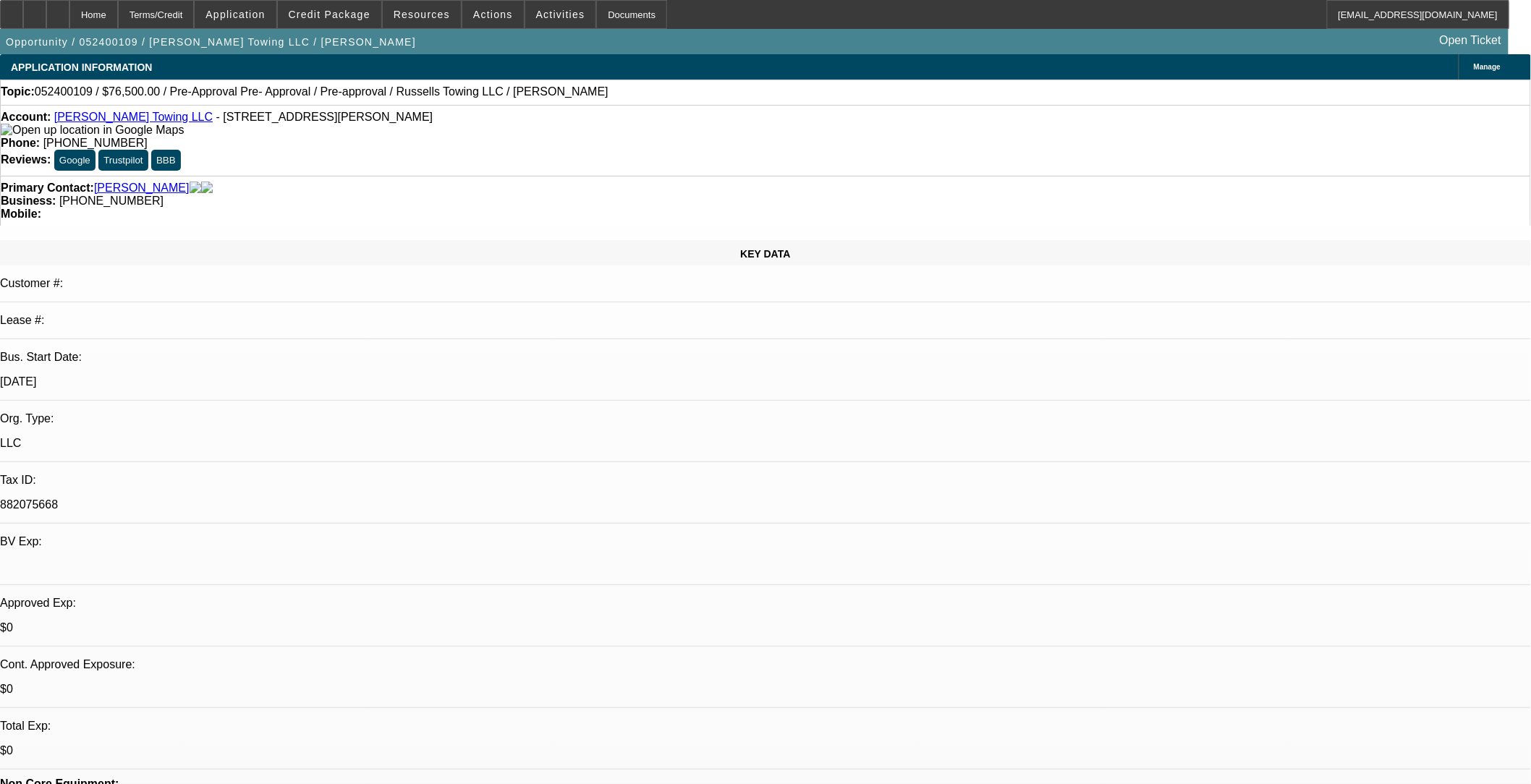
select select "0"
select select "0.1"
select select "1"
select select "2"
select select "6"
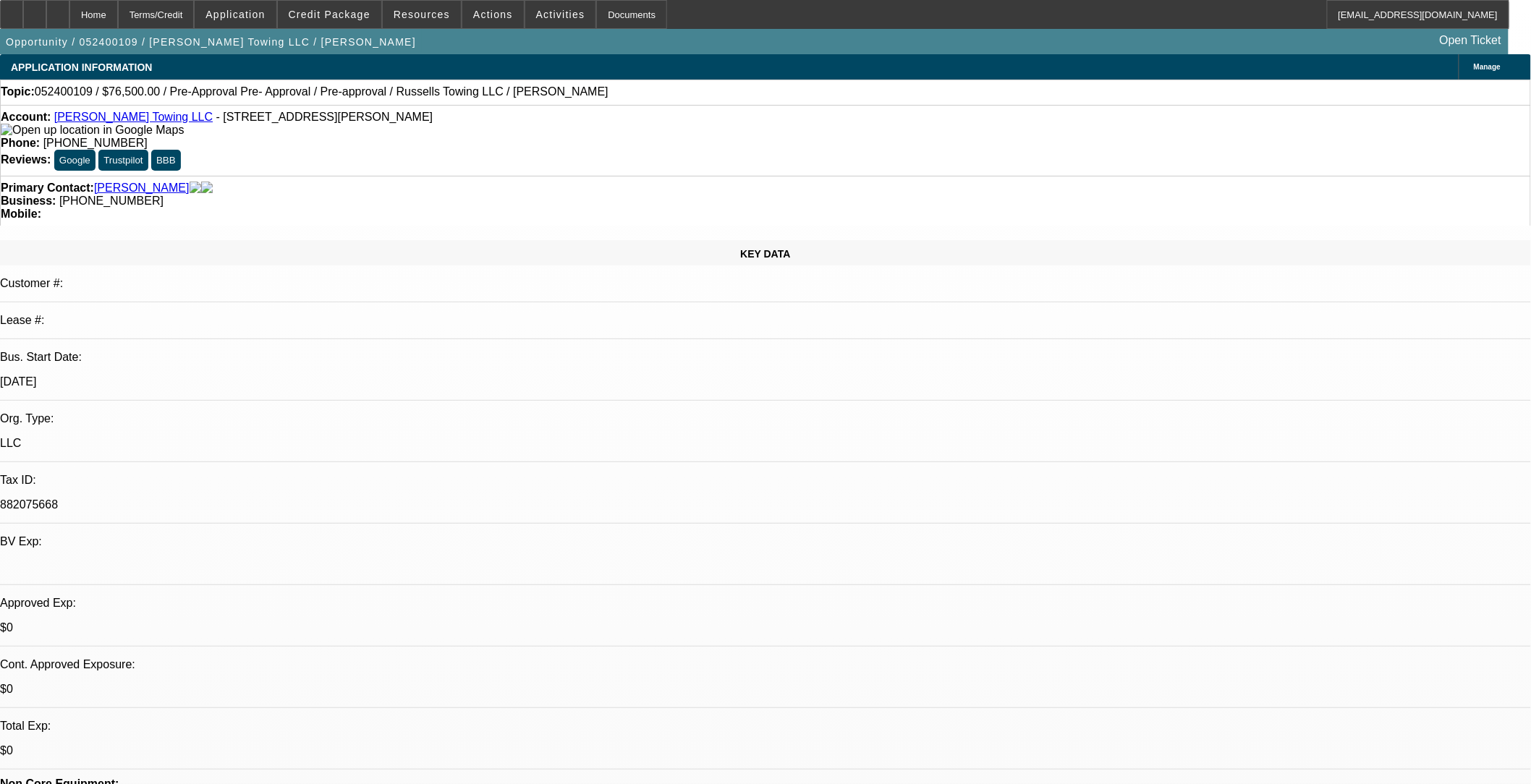
select select "1"
select select "2"
select select "4"
select select "1"
select select "2"
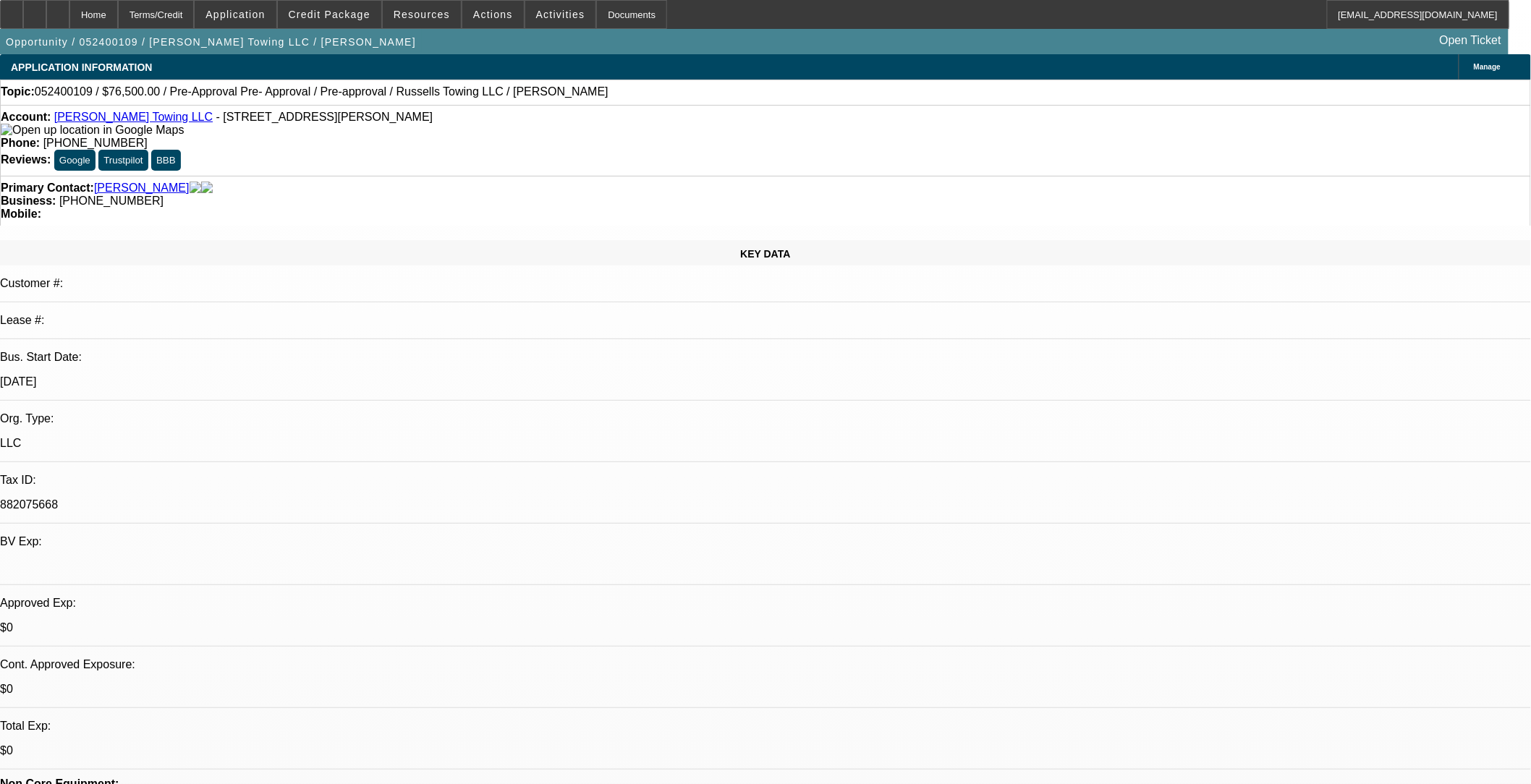
select select "6"
select select "1"
select select "2"
select select "4"
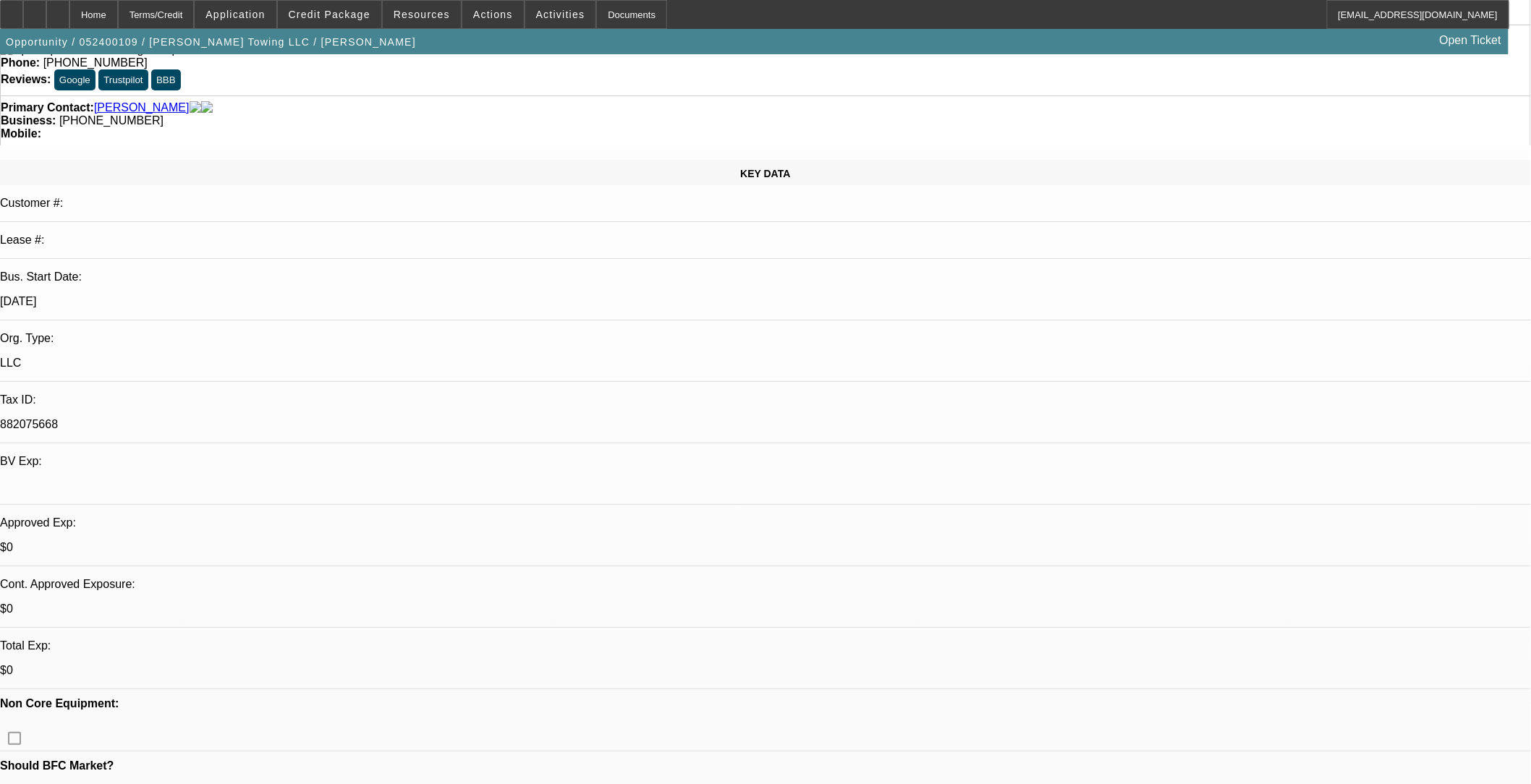
scroll to position [63, 0]
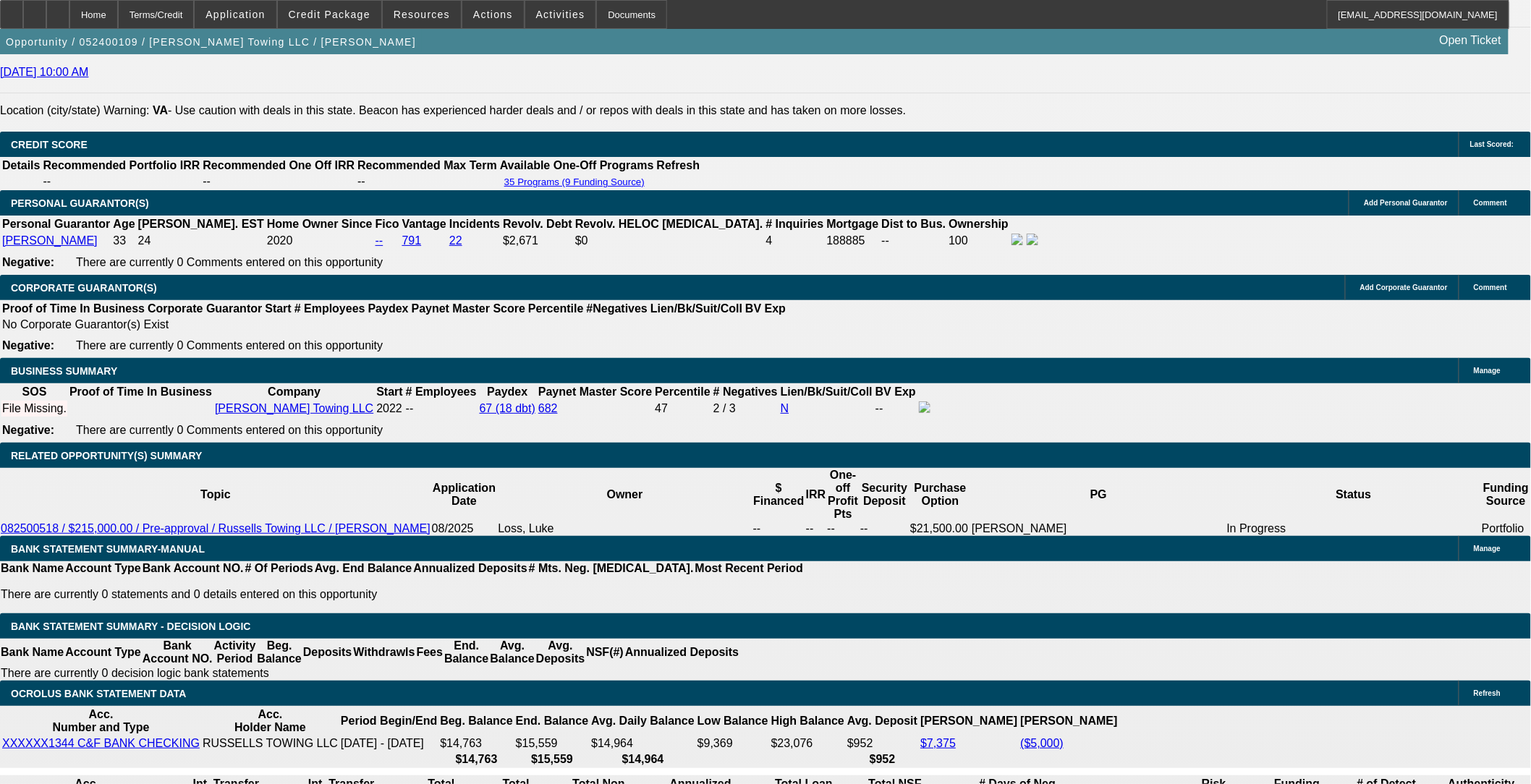
scroll to position [0, 0]
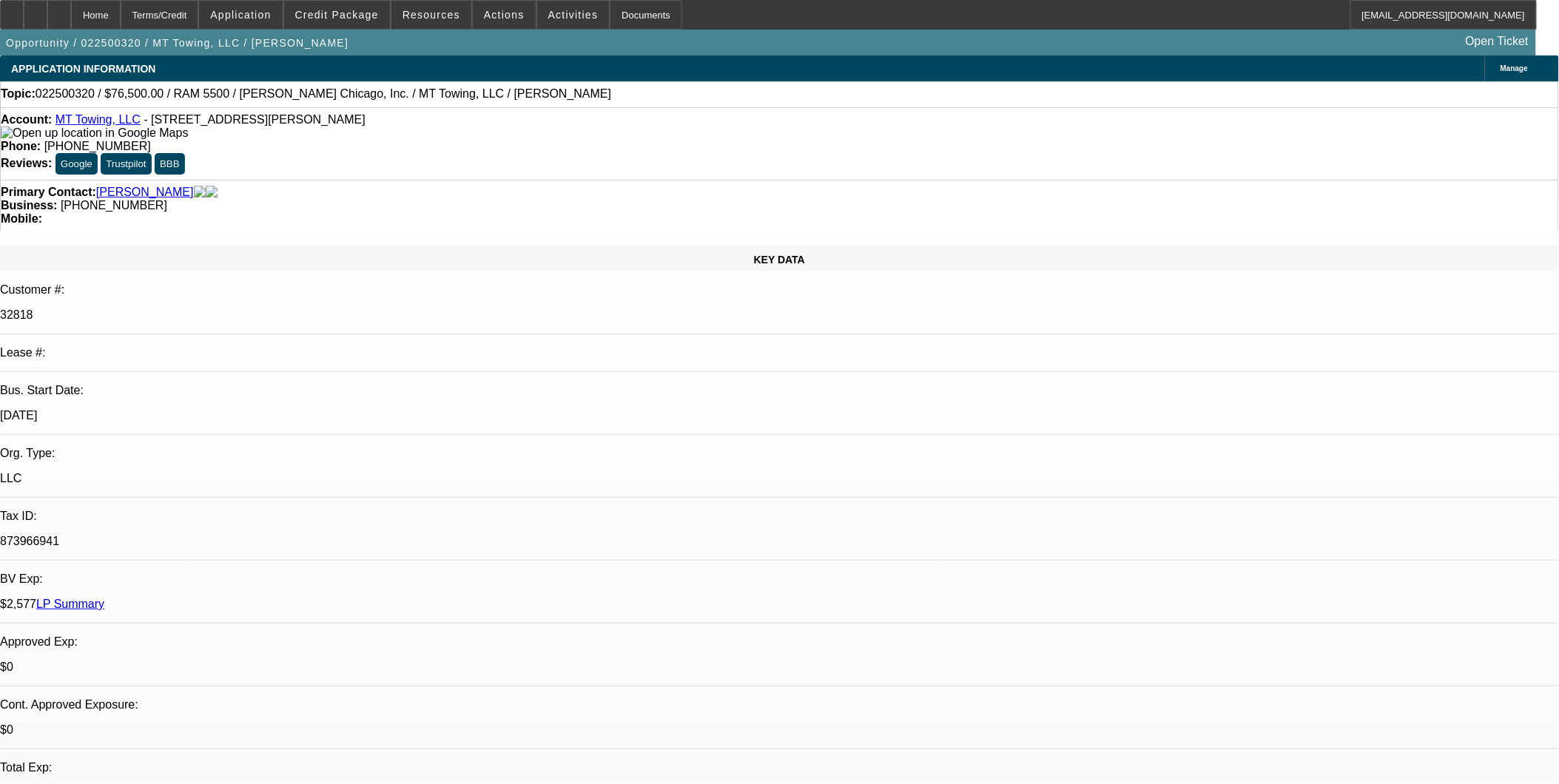
select select "0"
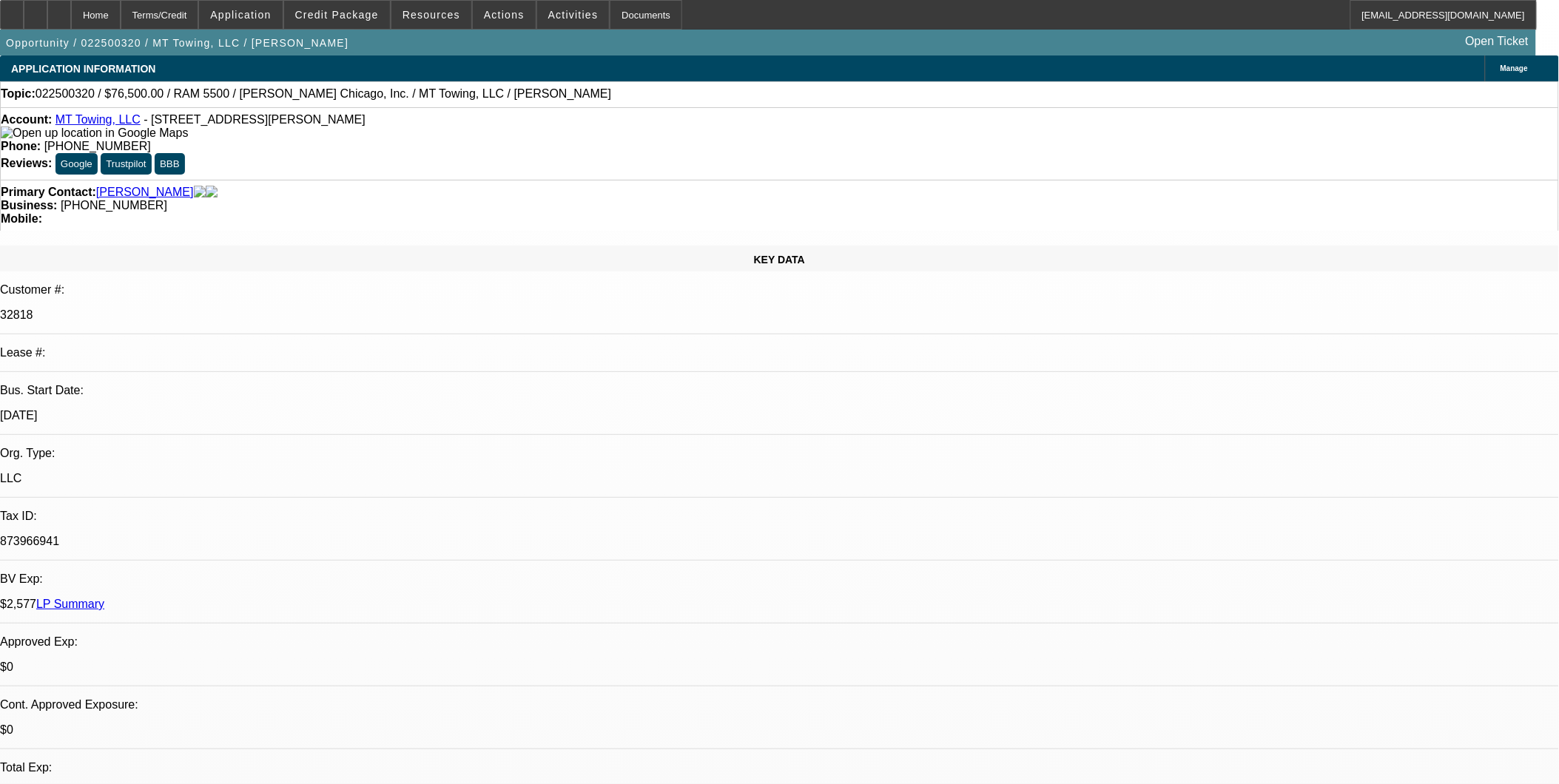
select select "0"
select select "1"
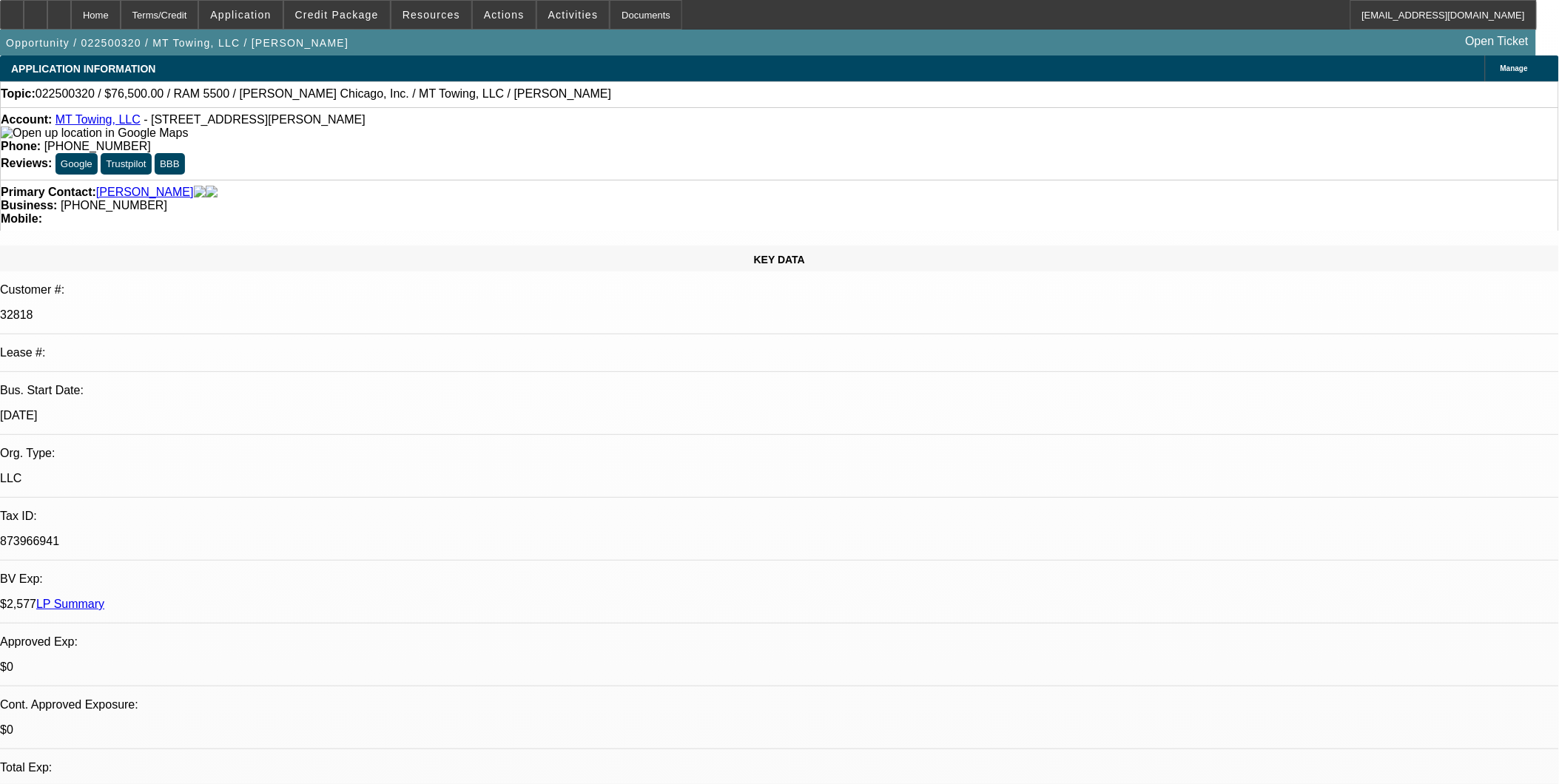
select select "3"
select select "6"
select select "1"
select select "2"
select select "6"
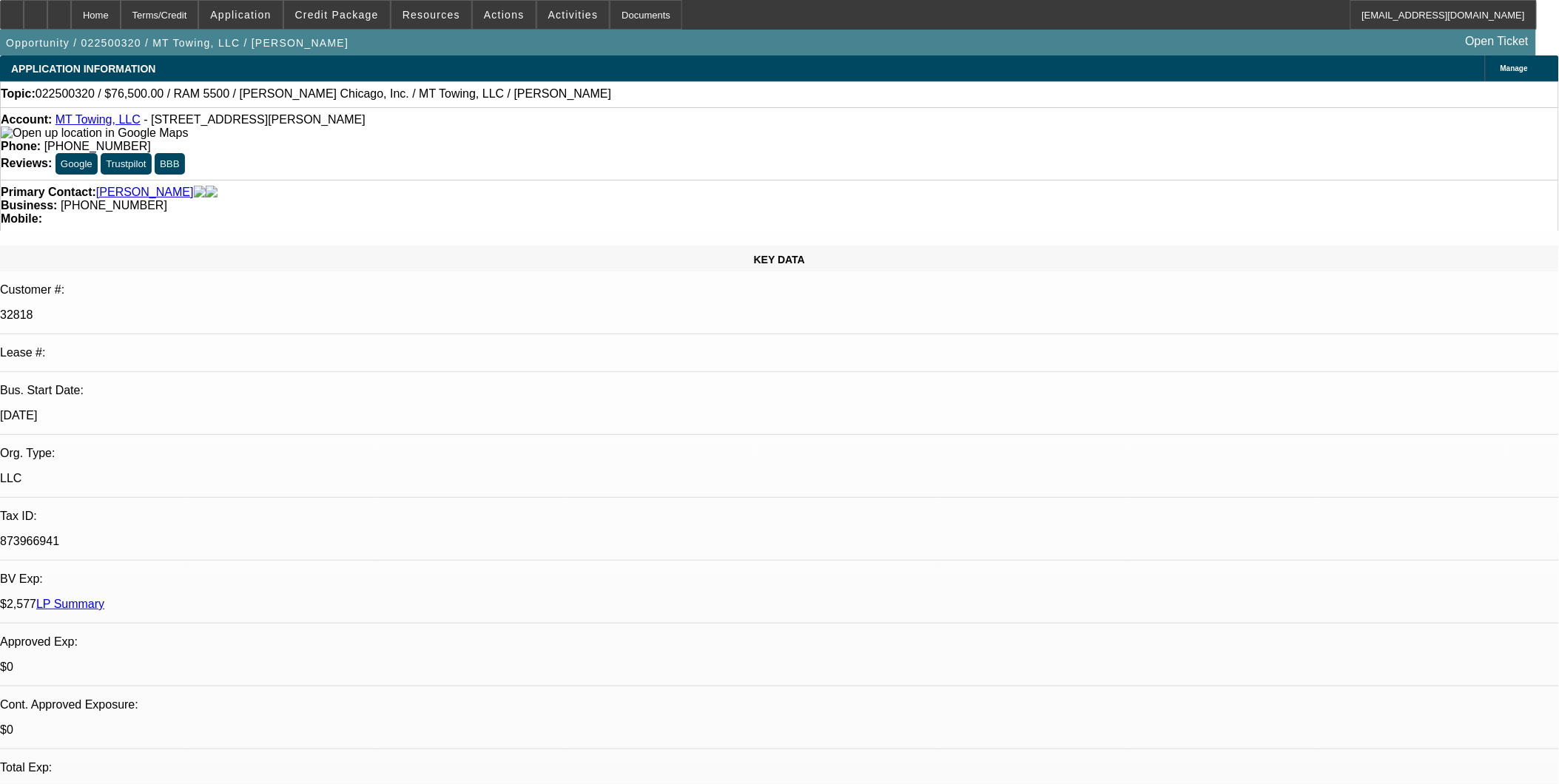
select select "1"
select select "2"
select select "6"
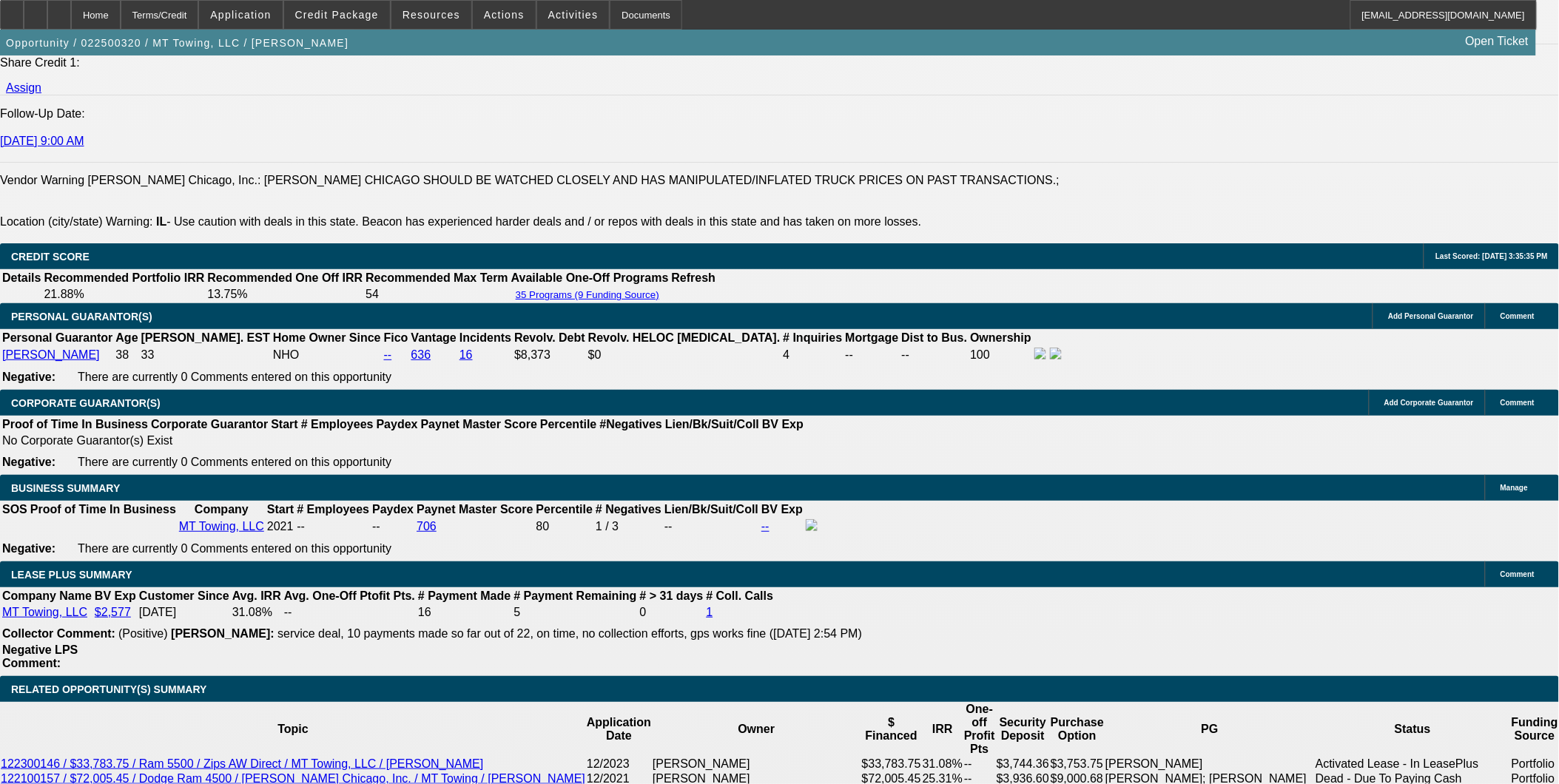
scroll to position [2054, 0]
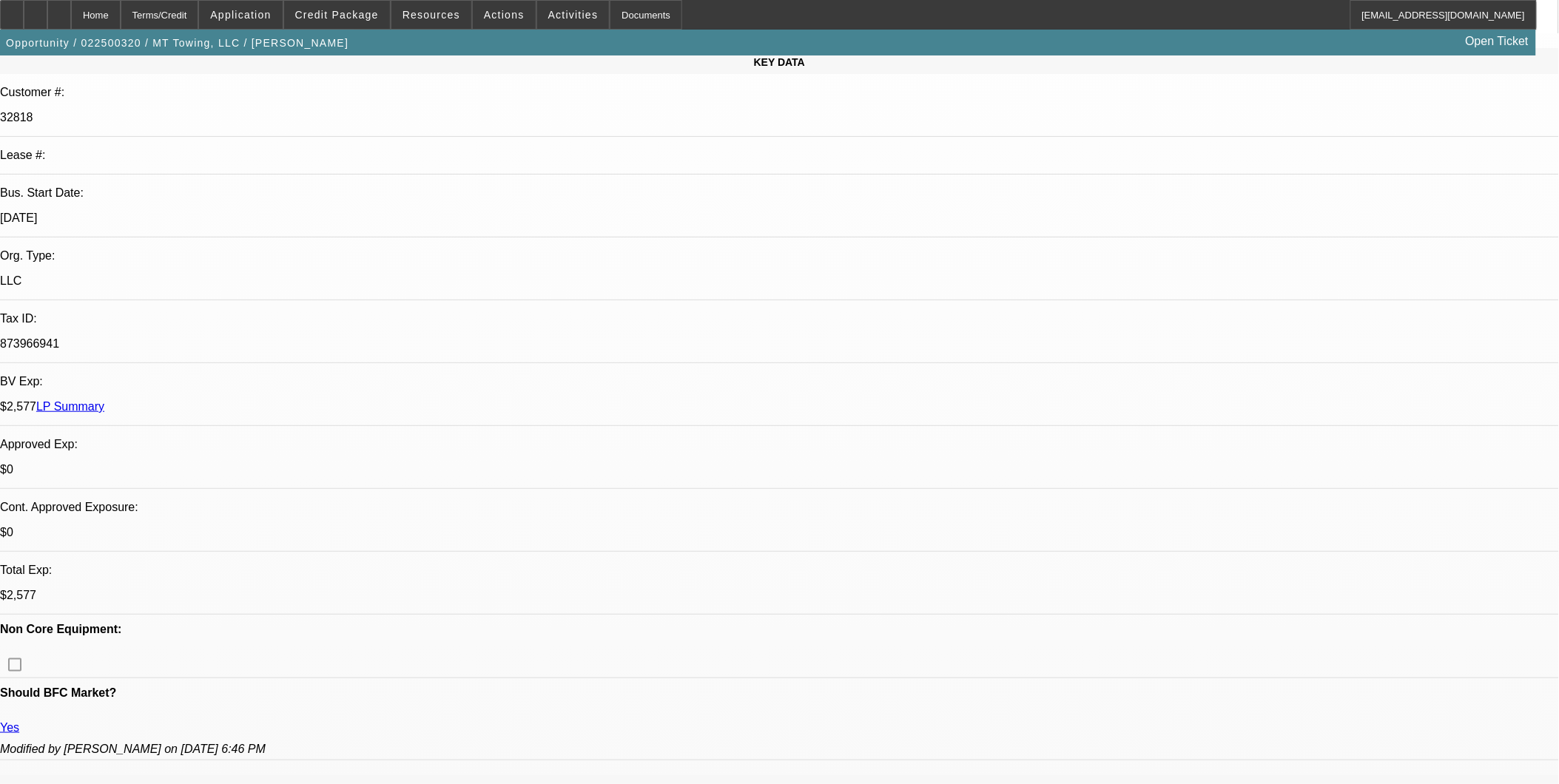
scroll to position [247, 0]
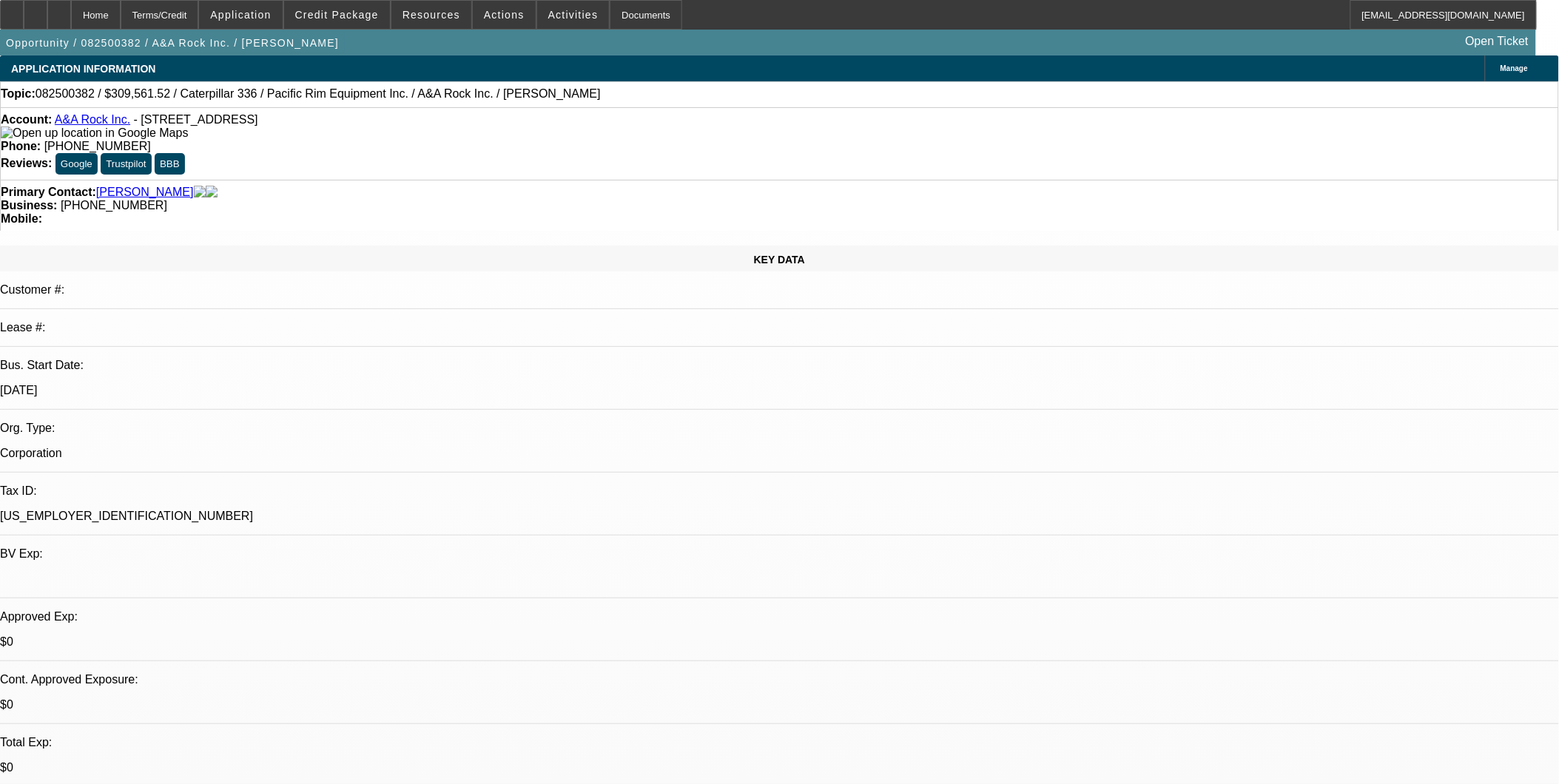
select select "0"
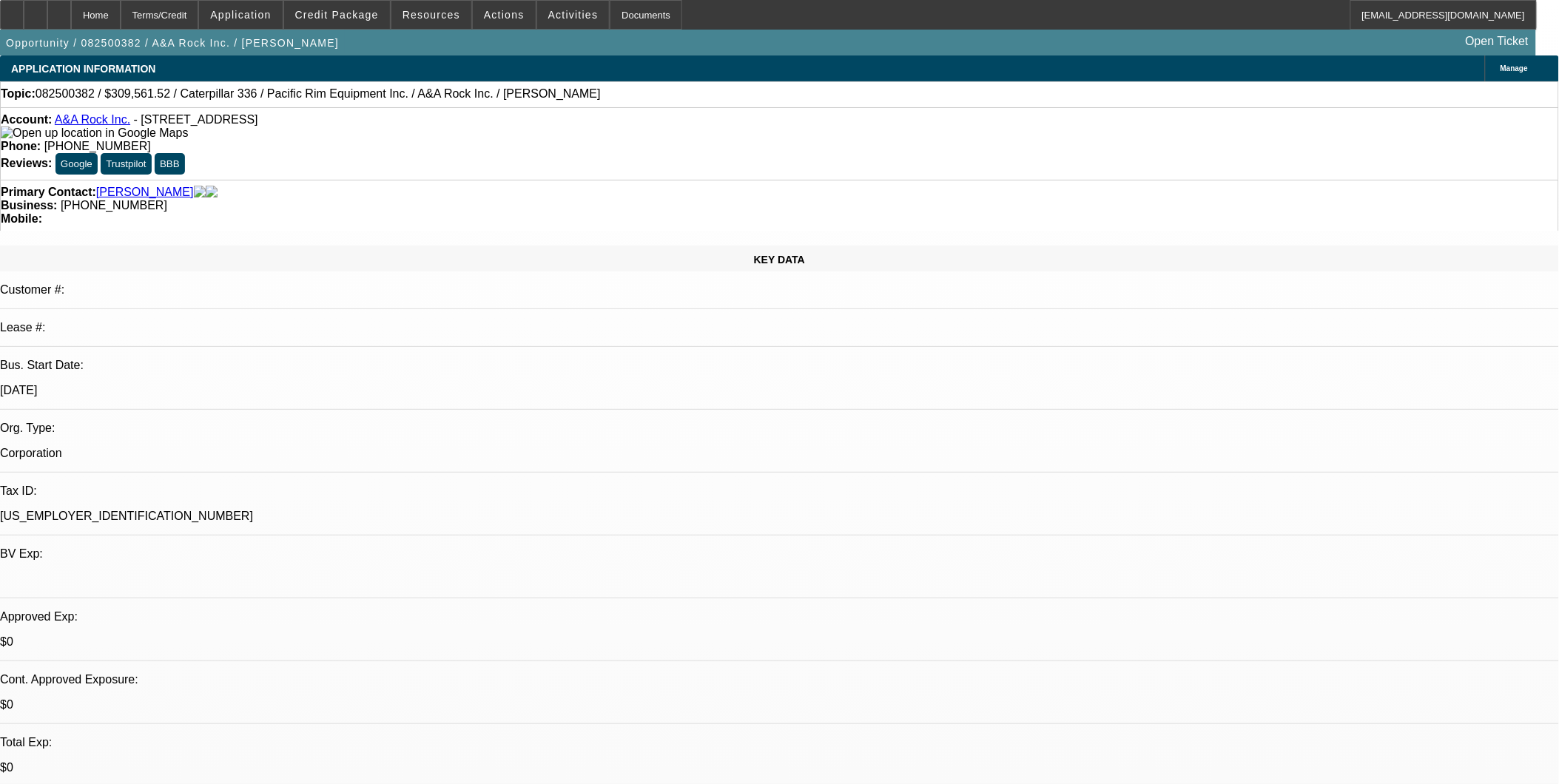
select select "0"
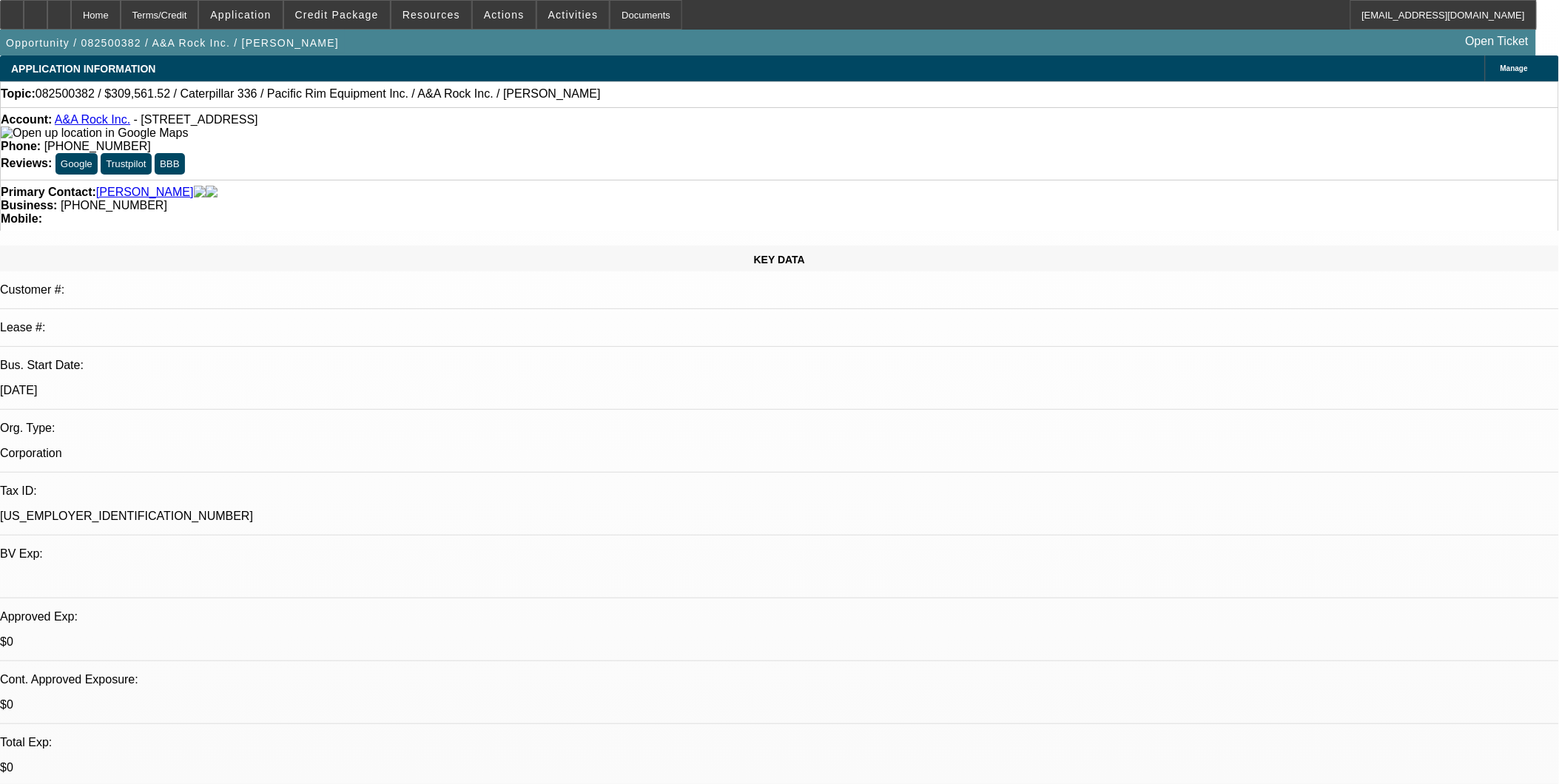
select select "0"
select select "1"
select select "2"
select select "6"
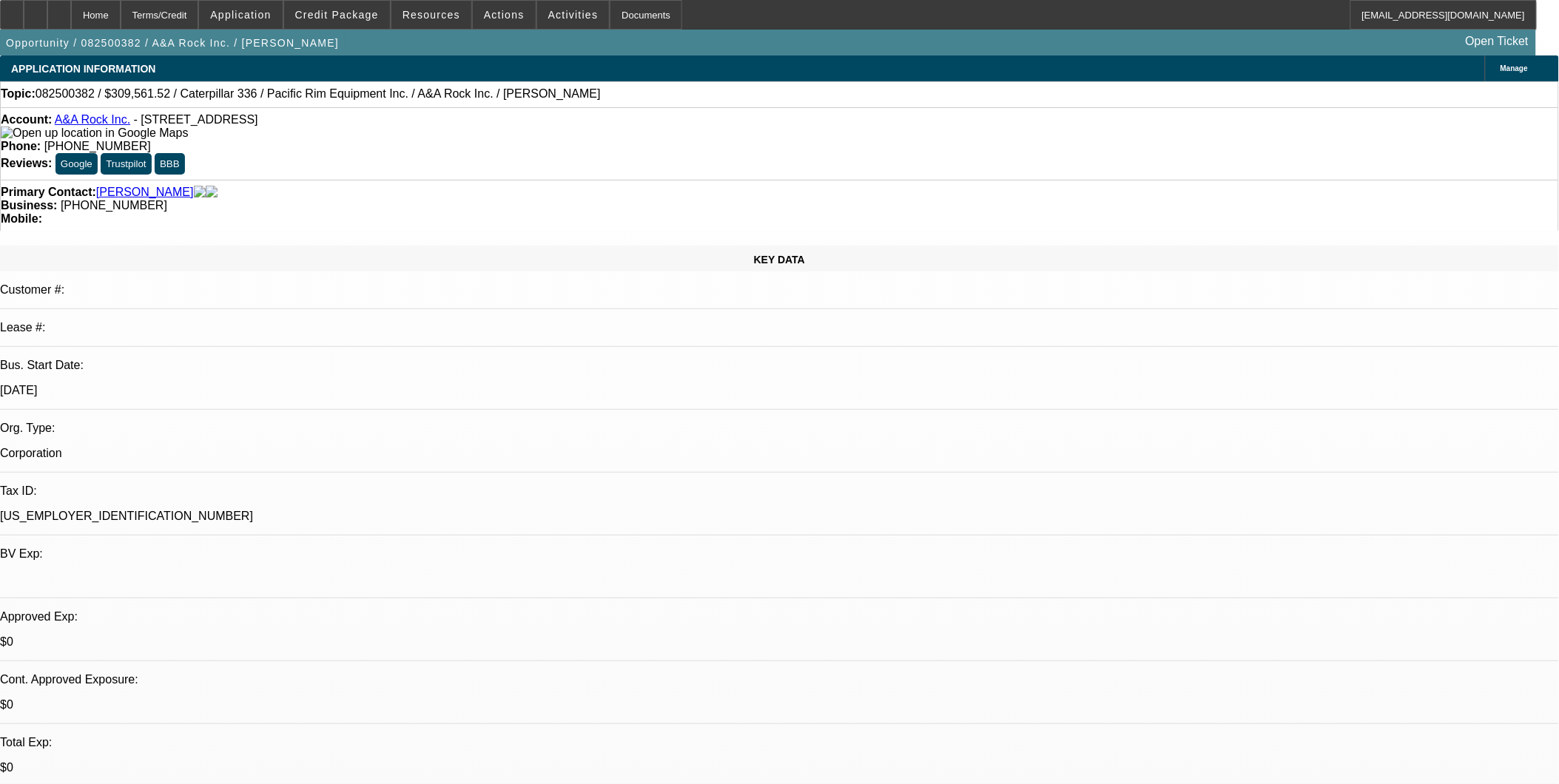
select select "1"
select select "2"
select select "6"
select select "1"
select select "2"
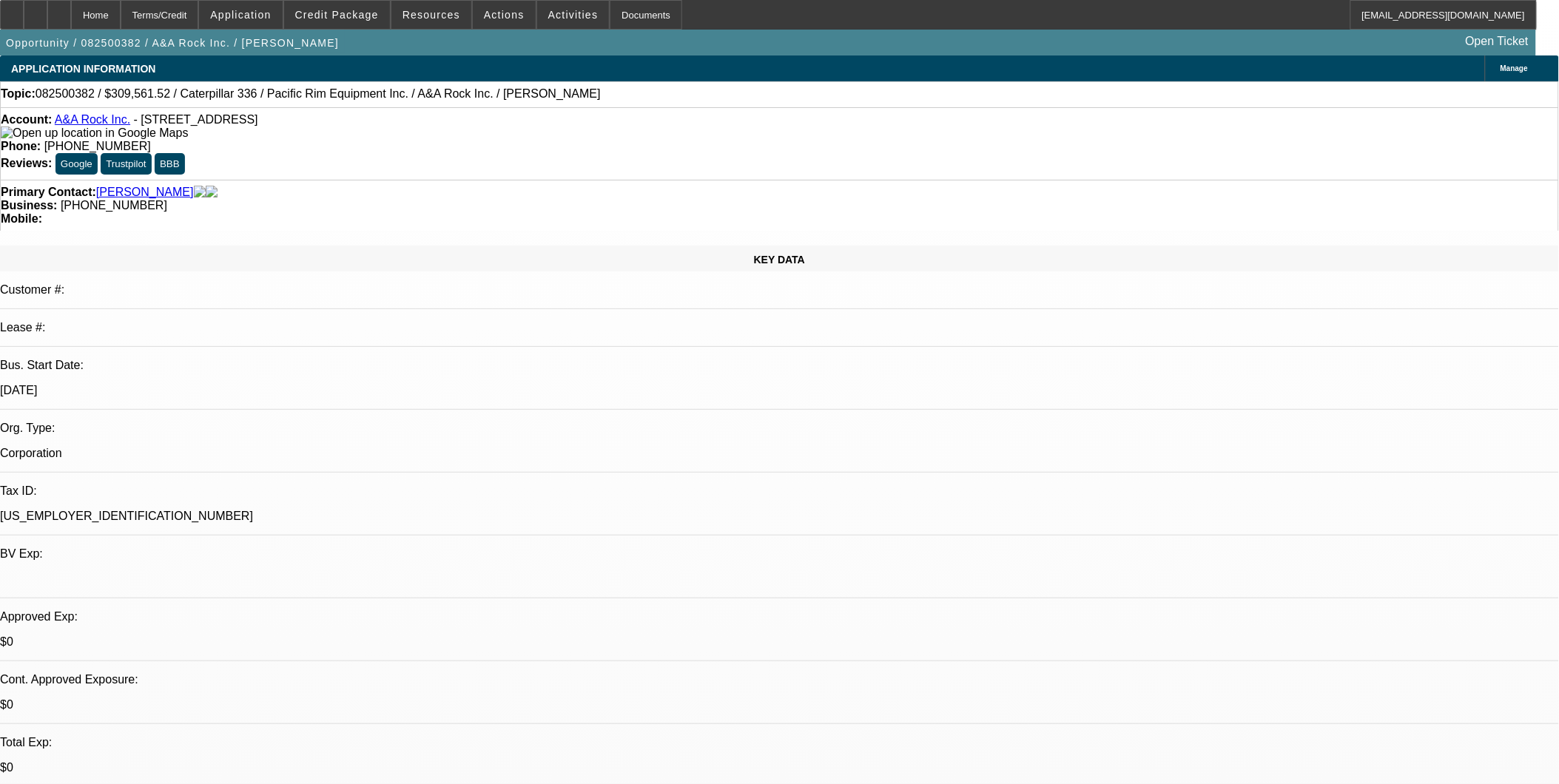
select select "6"
select select "1"
select select "2"
select select "6"
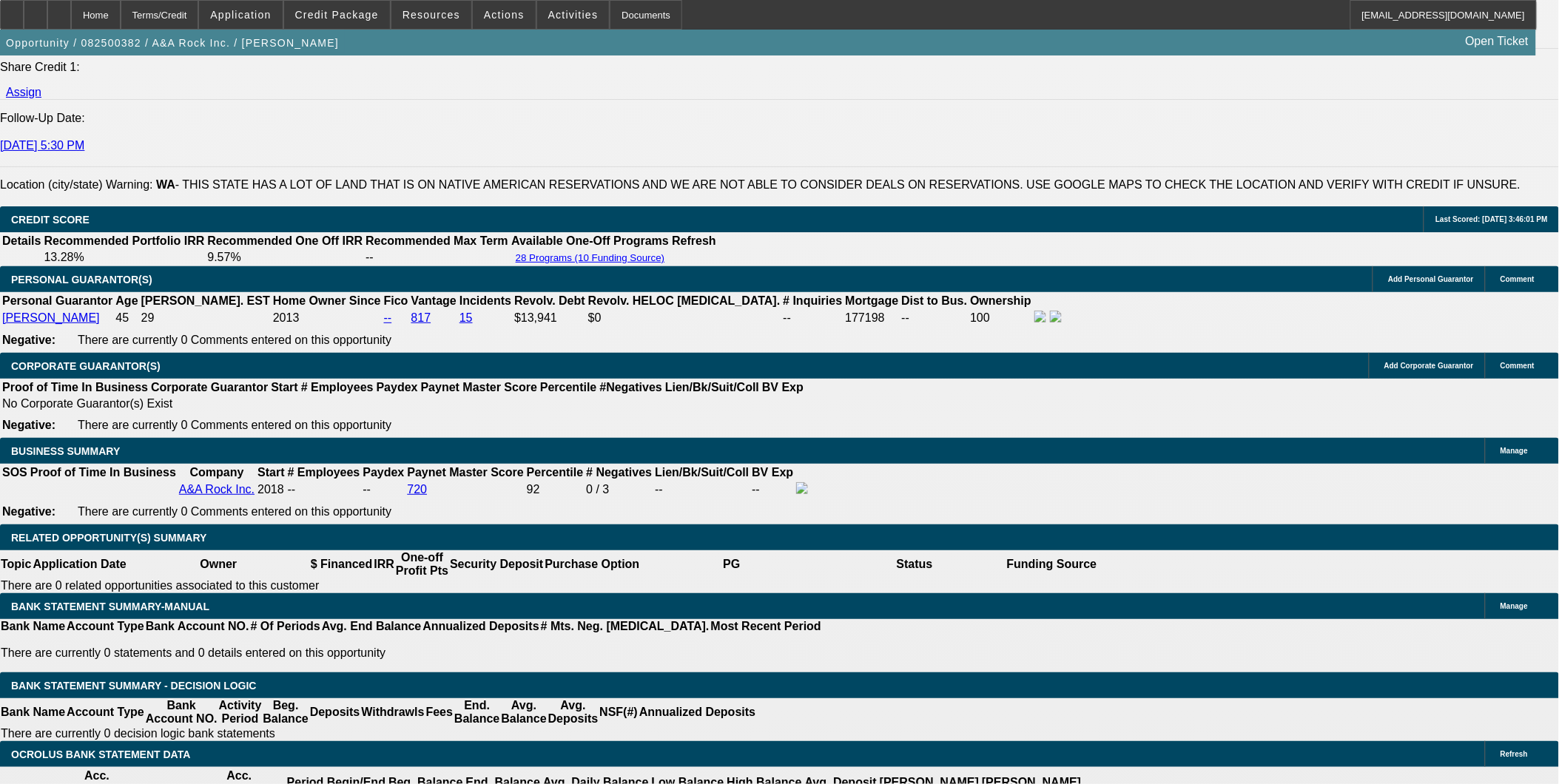
scroll to position [2054, 0]
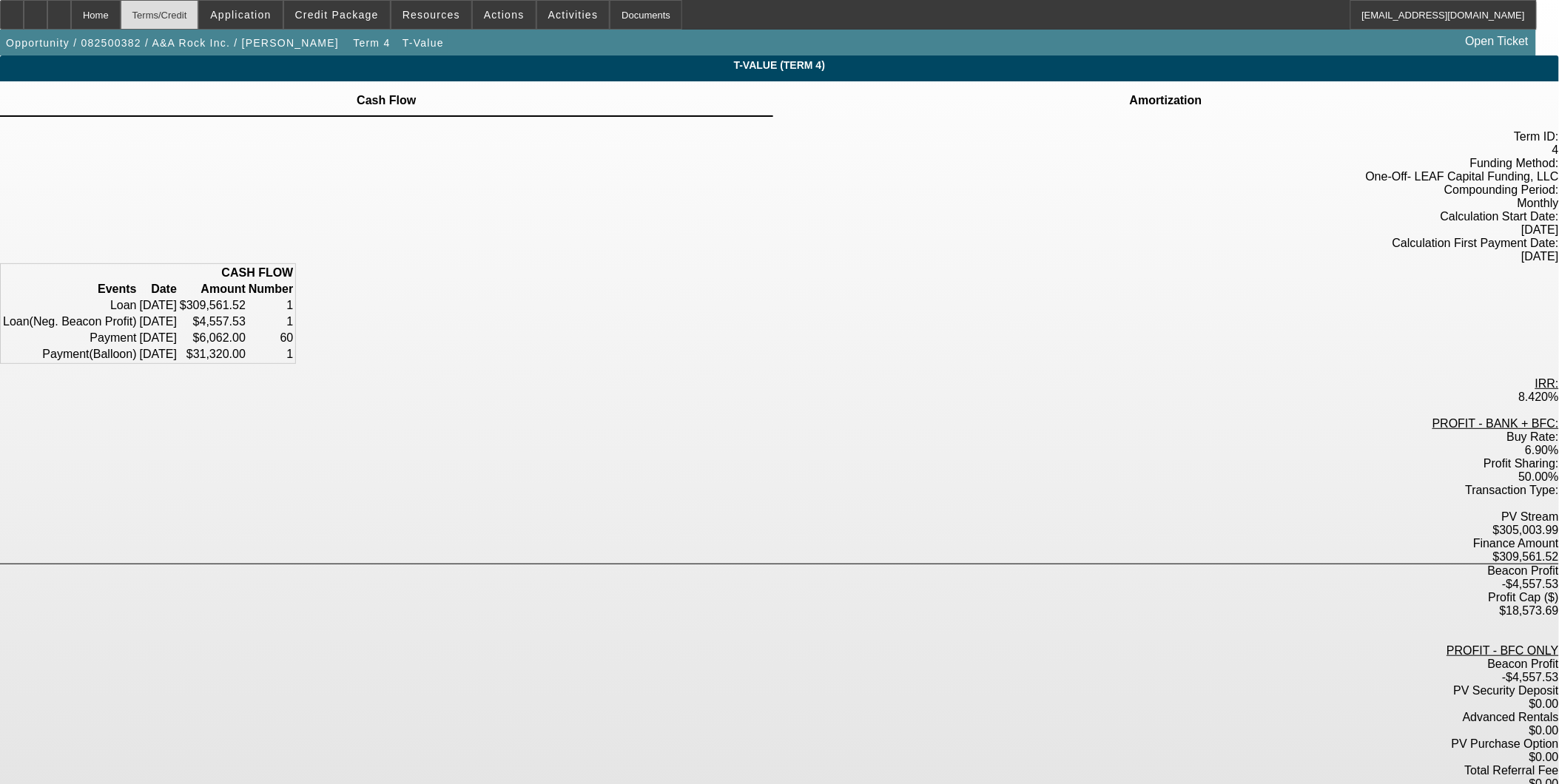
click at [172, 18] on div "Terms/Credit" at bounding box center [160, 15] width 78 height 29
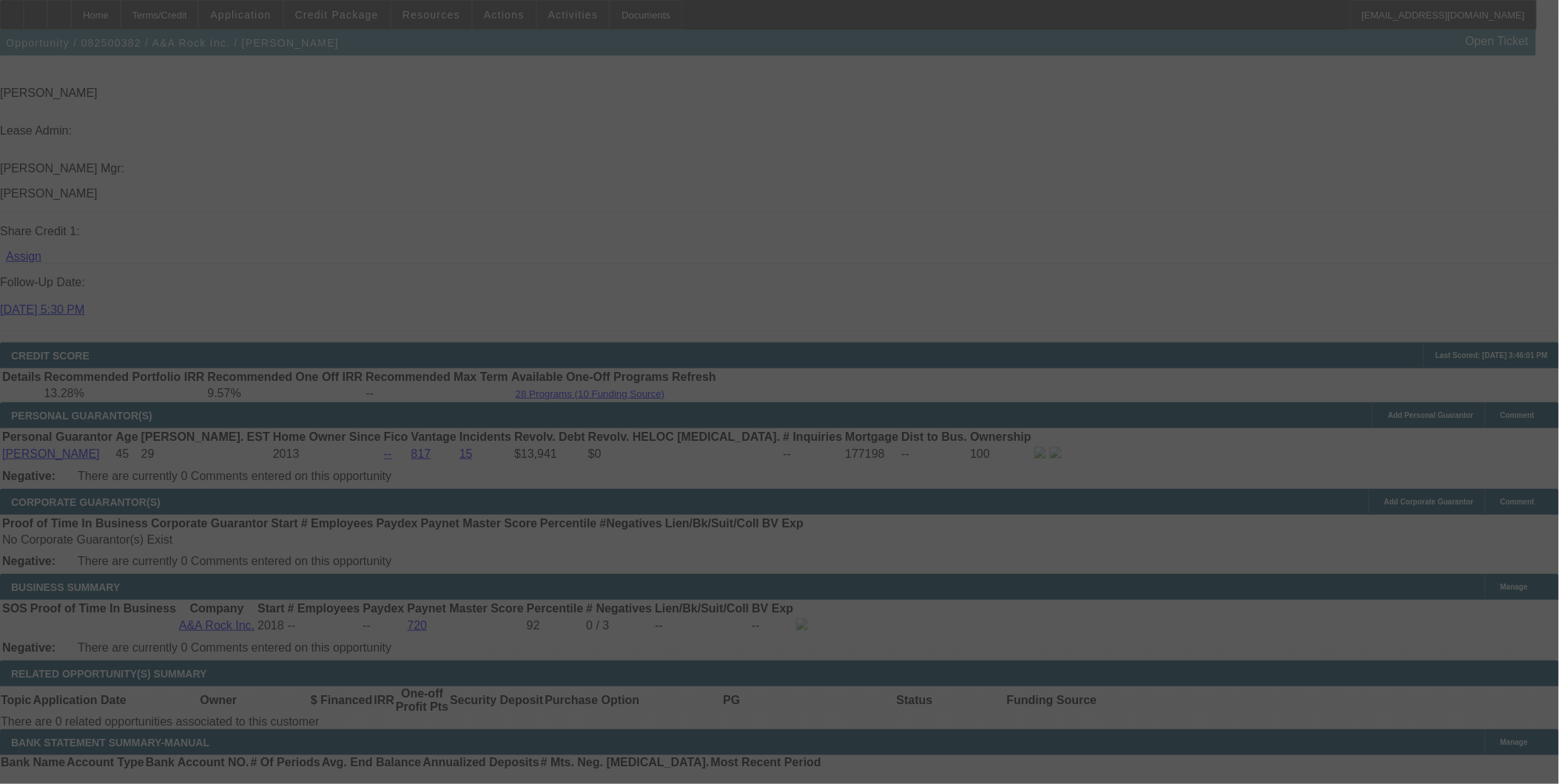
scroll to position [1968, 0]
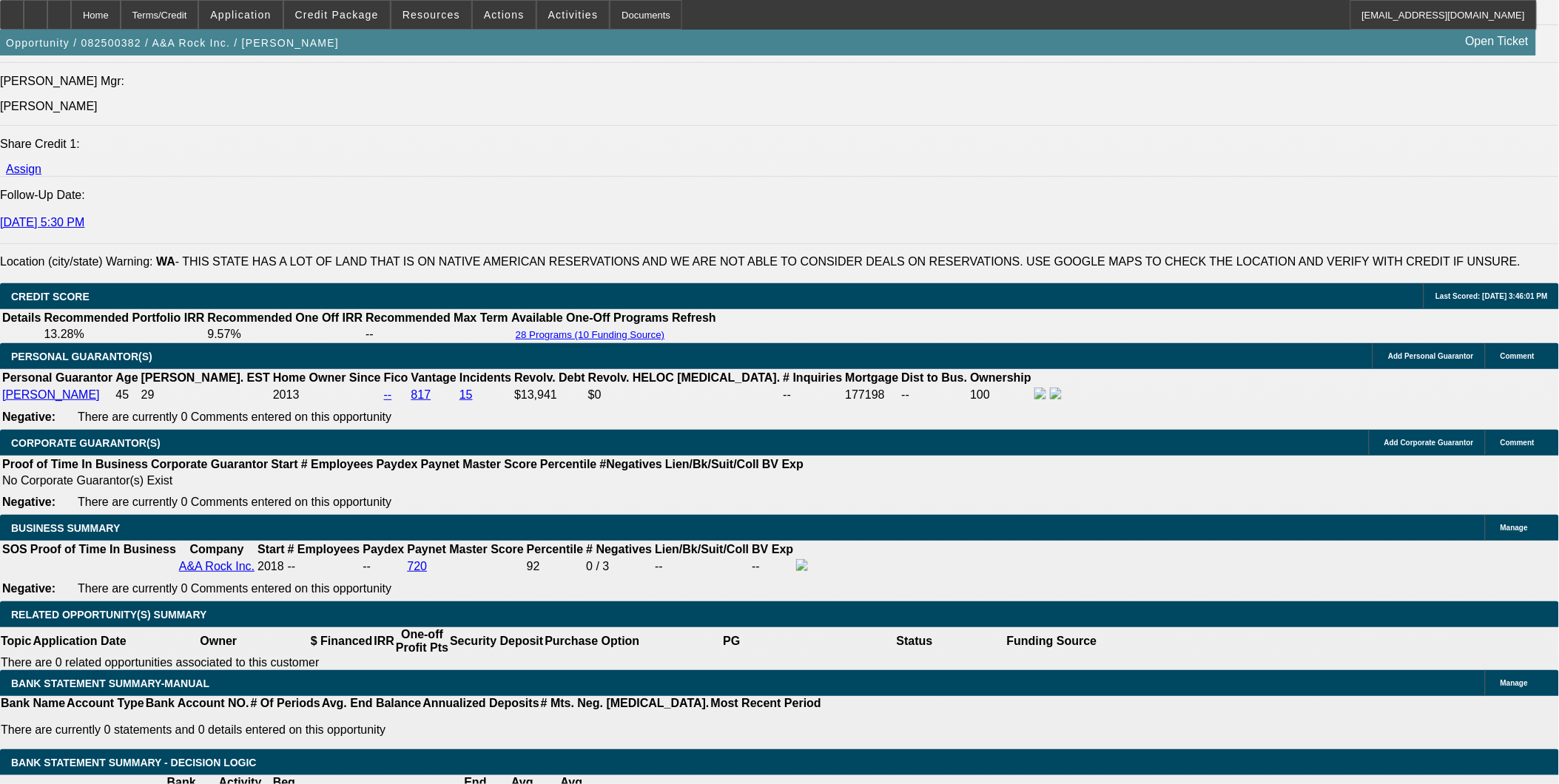
select select "0"
select select "2"
select select "0"
select select "6"
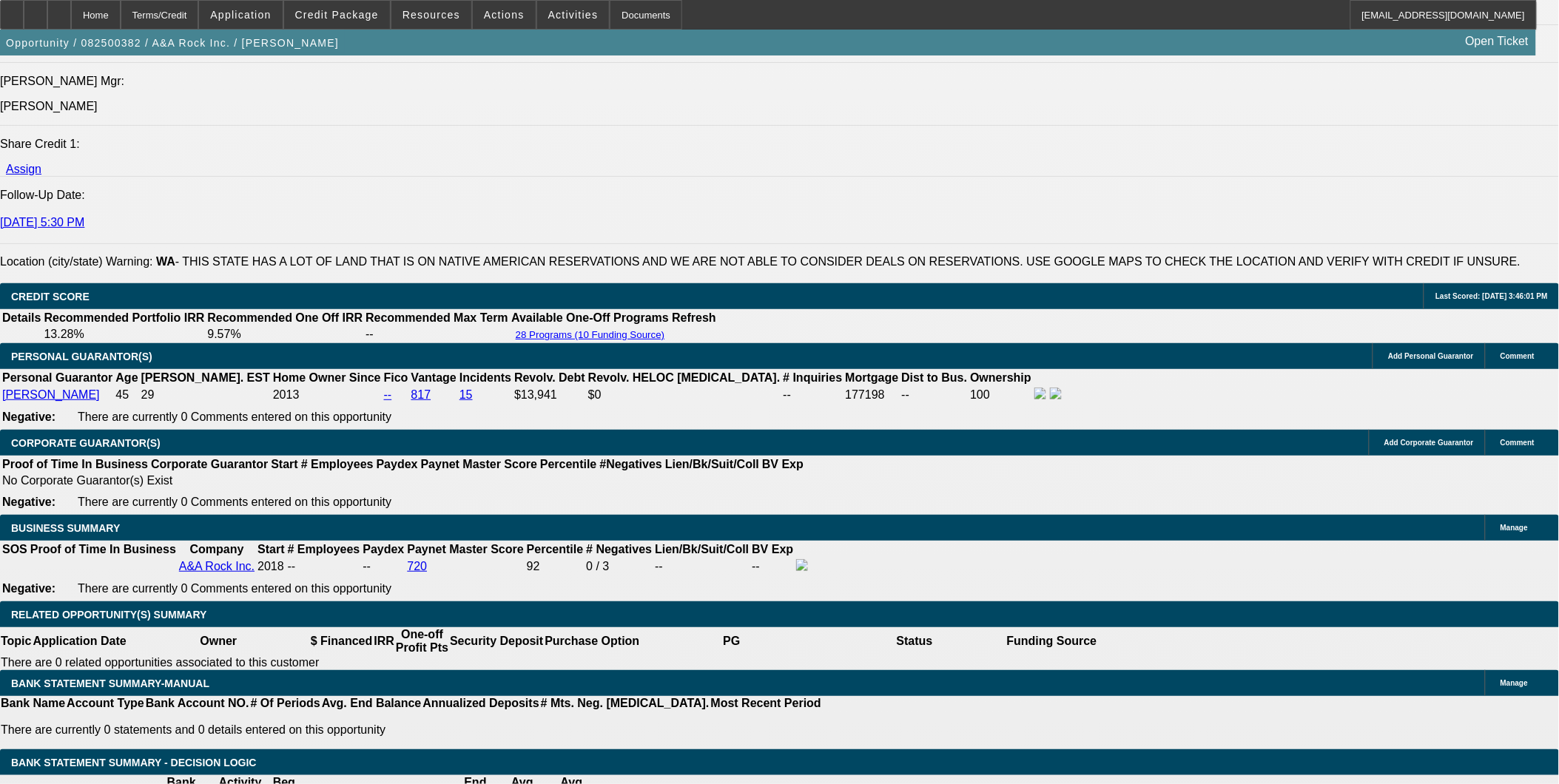
select select "0"
select select "2"
select select "0"
select select "6"
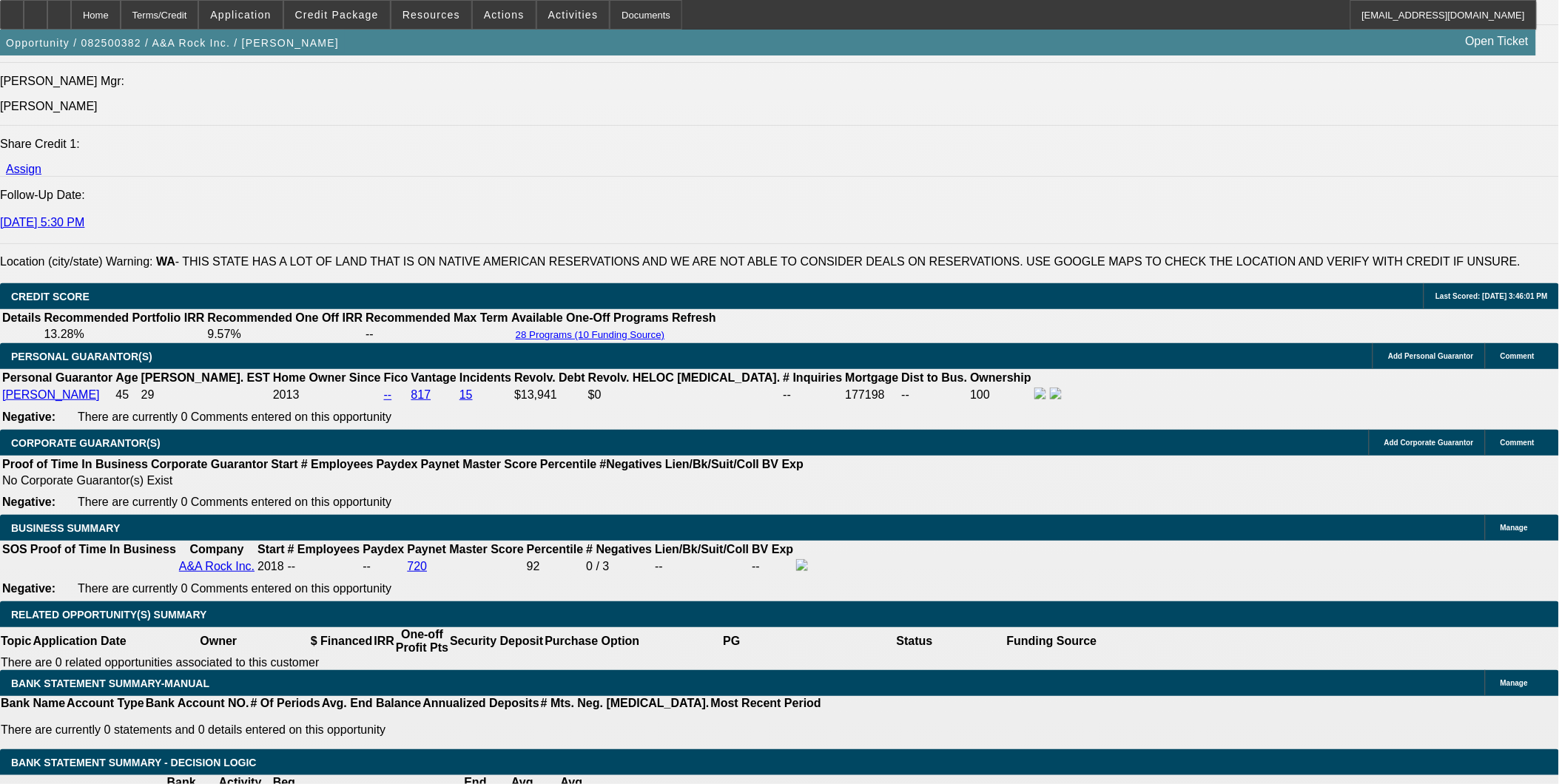
select select "0"
select select "2"
select select "0"
select select "6"
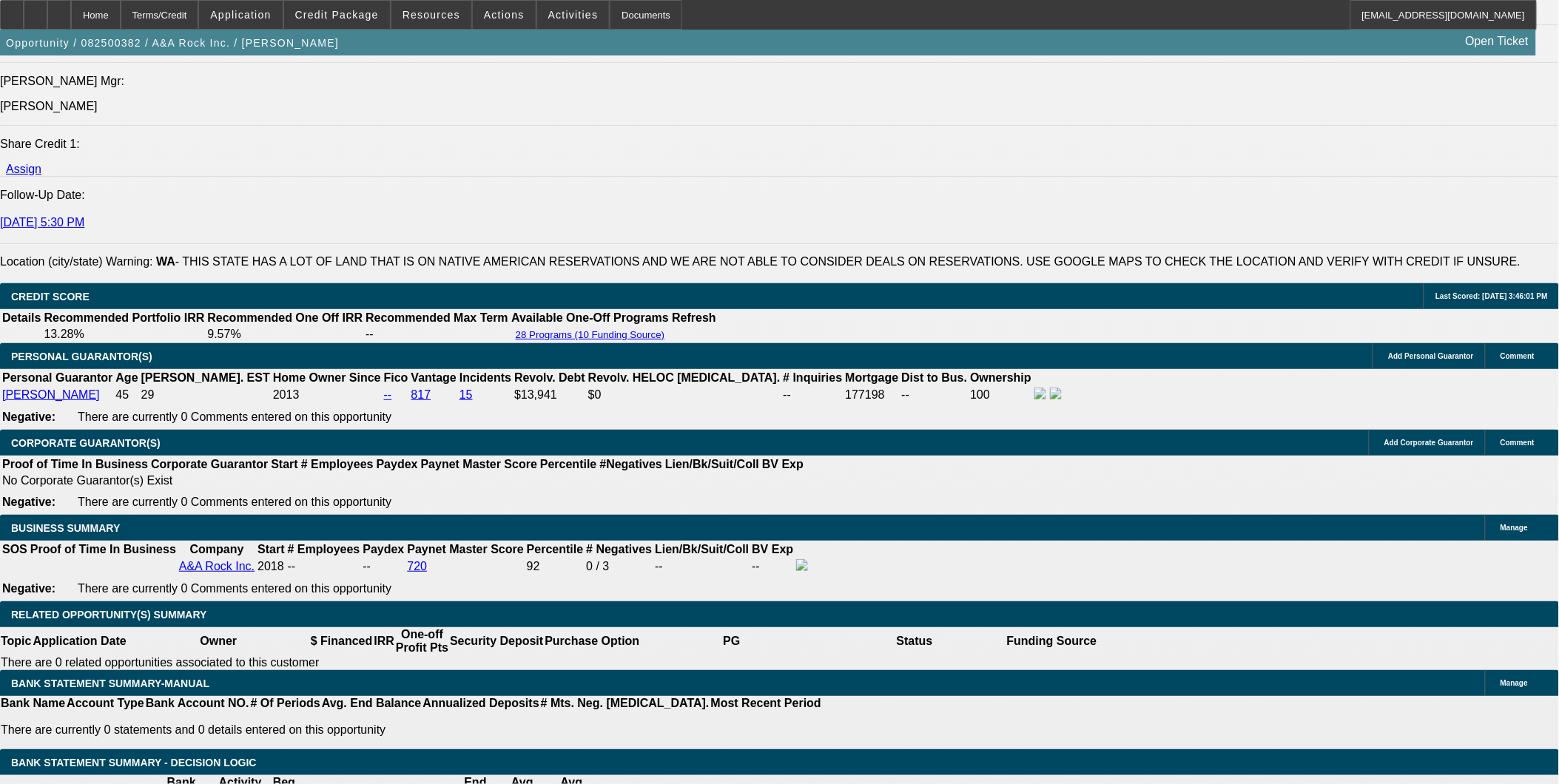
select select "0"
select select "2"
select select "0"
select select "6"
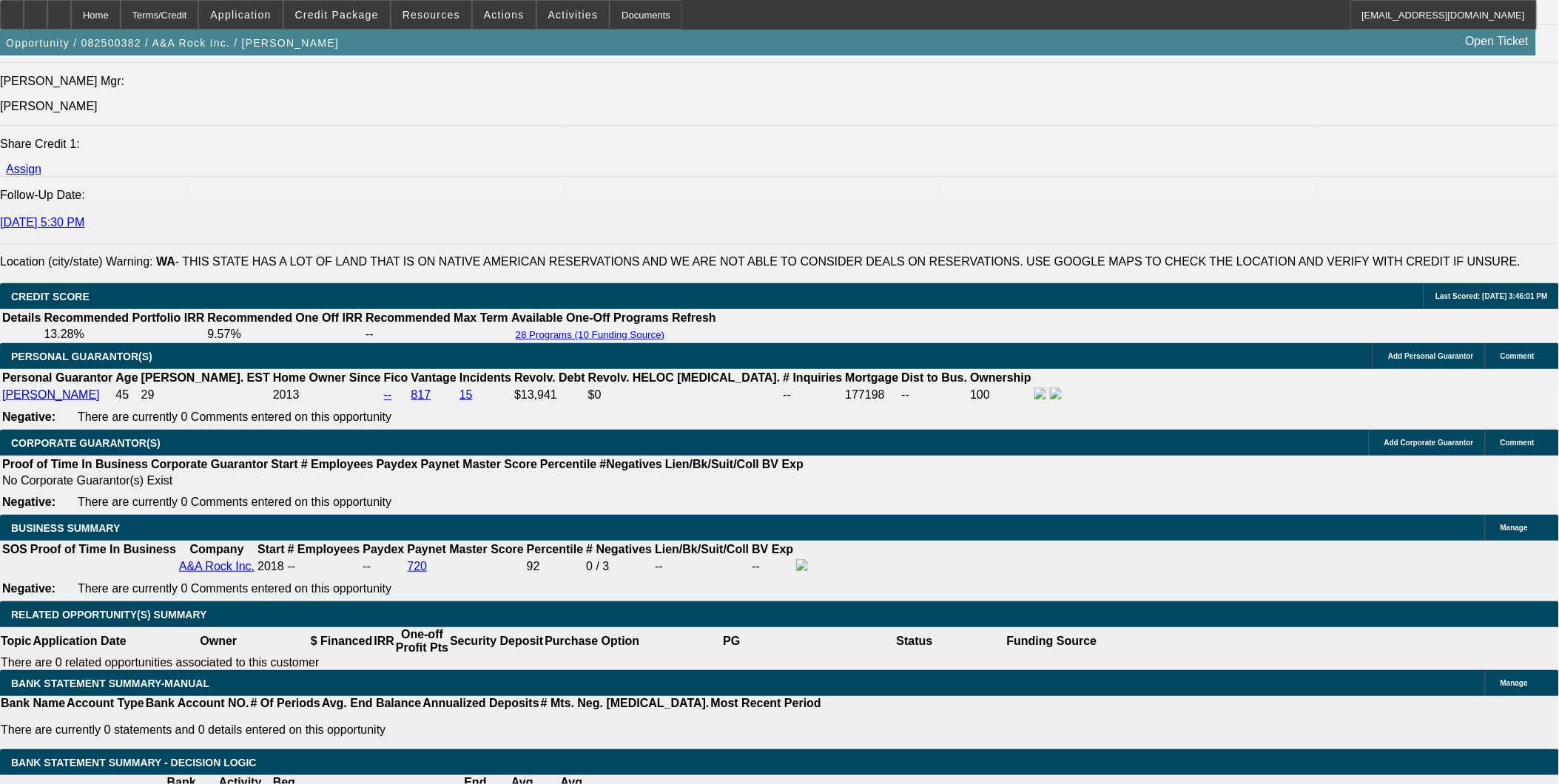
scroll to position [0, 0]
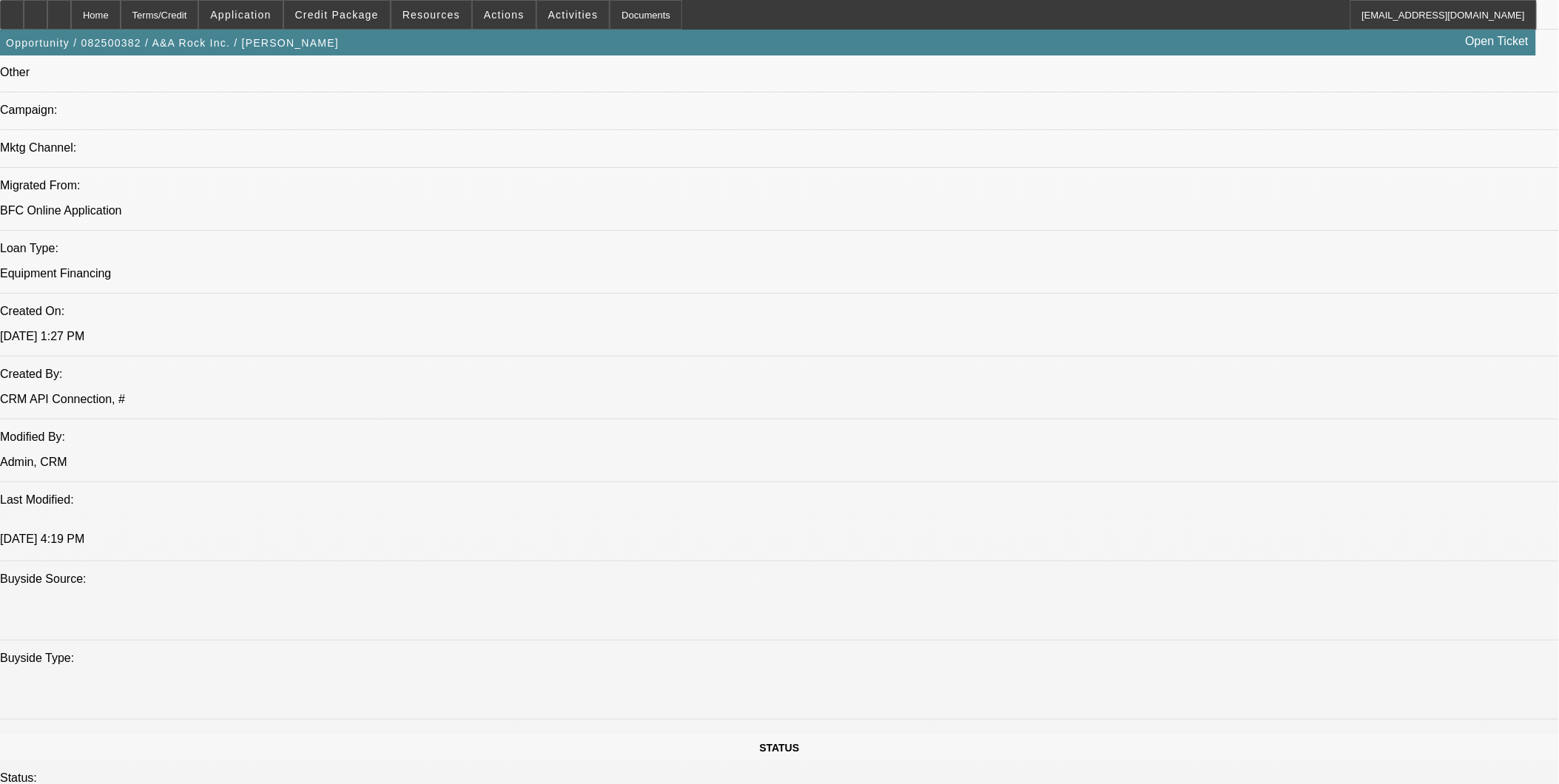
scroll to position [740, 0]
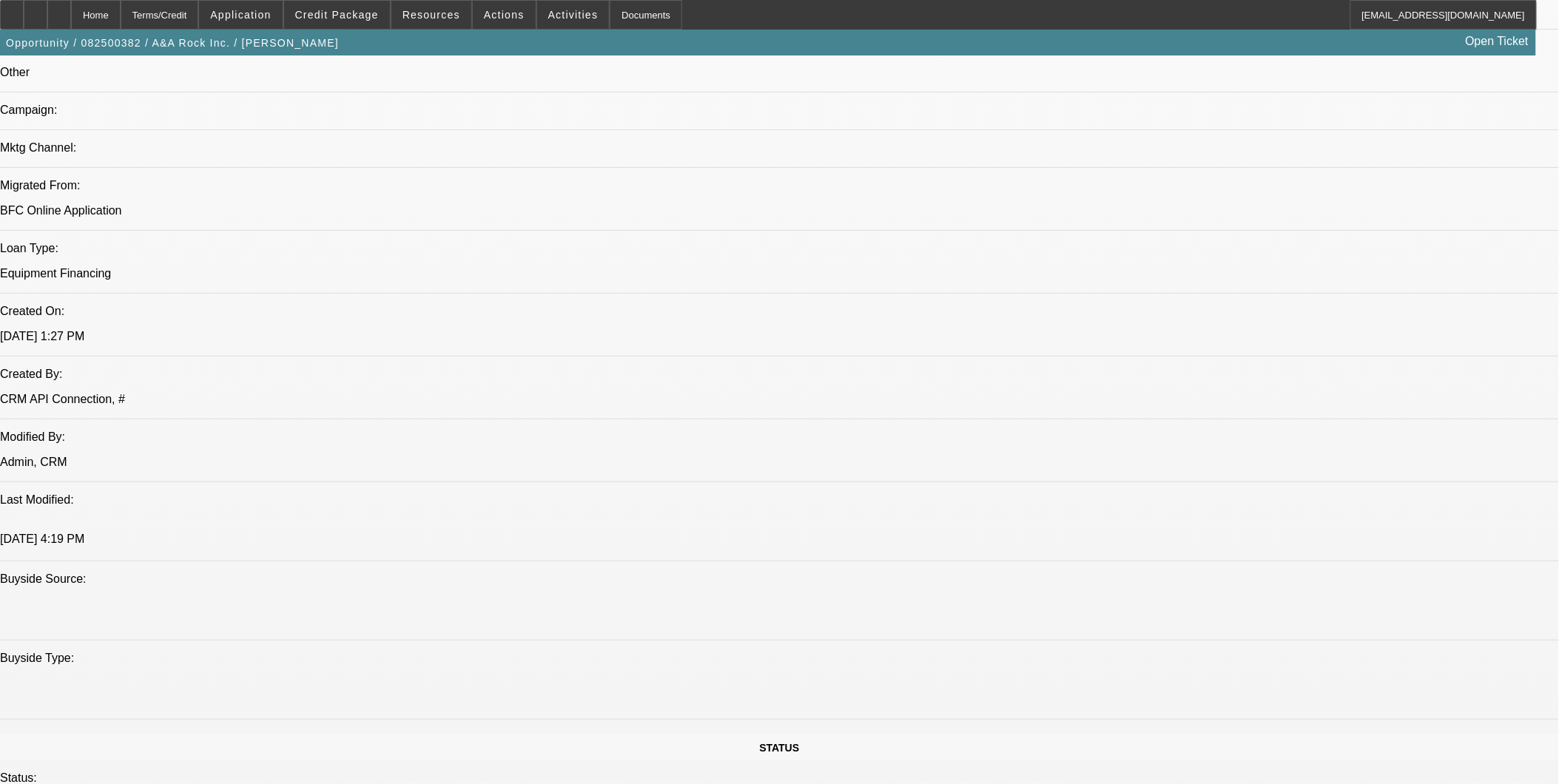
scroll to position [743, 0]
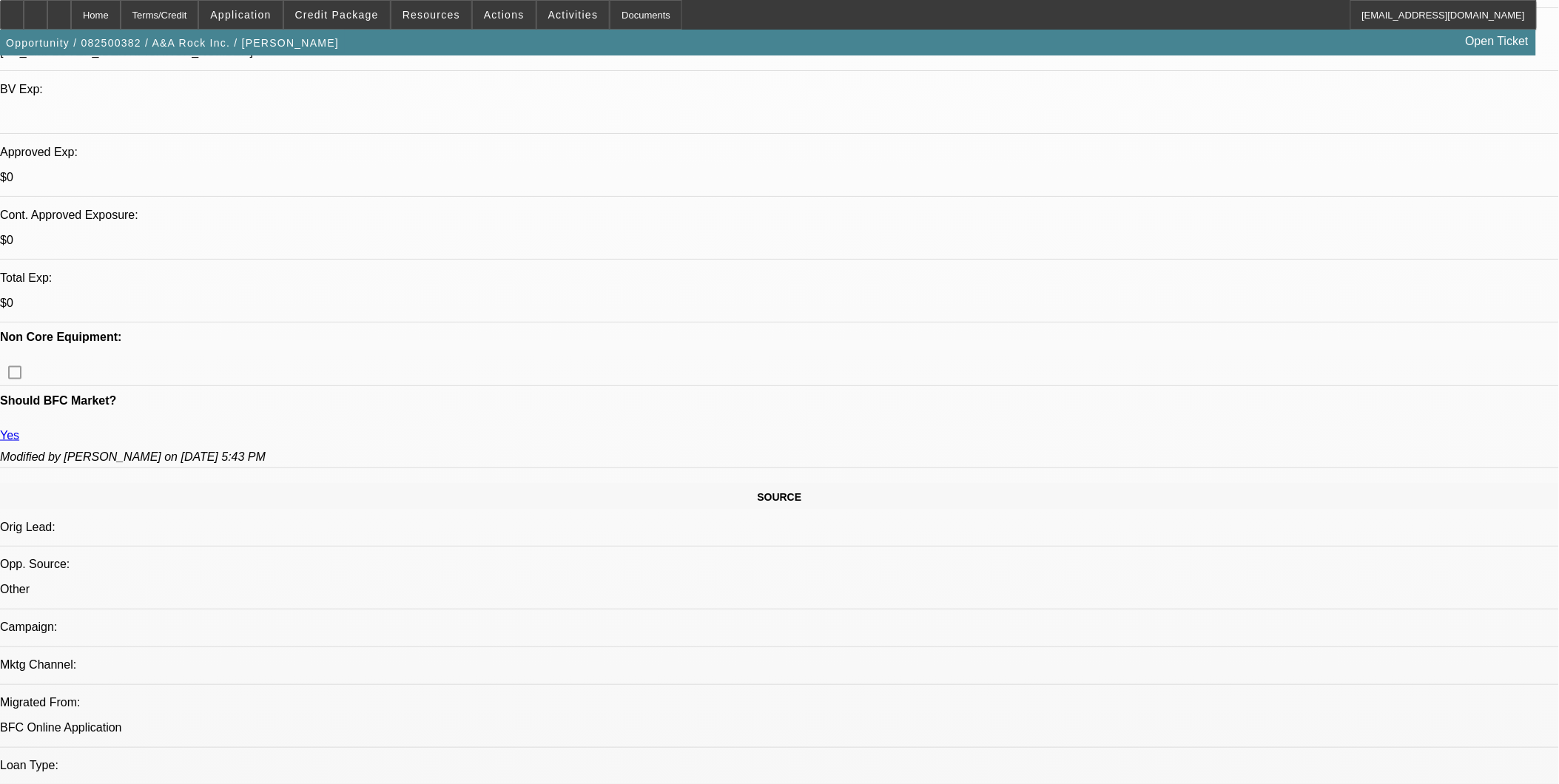
scroll to position [407, 0]
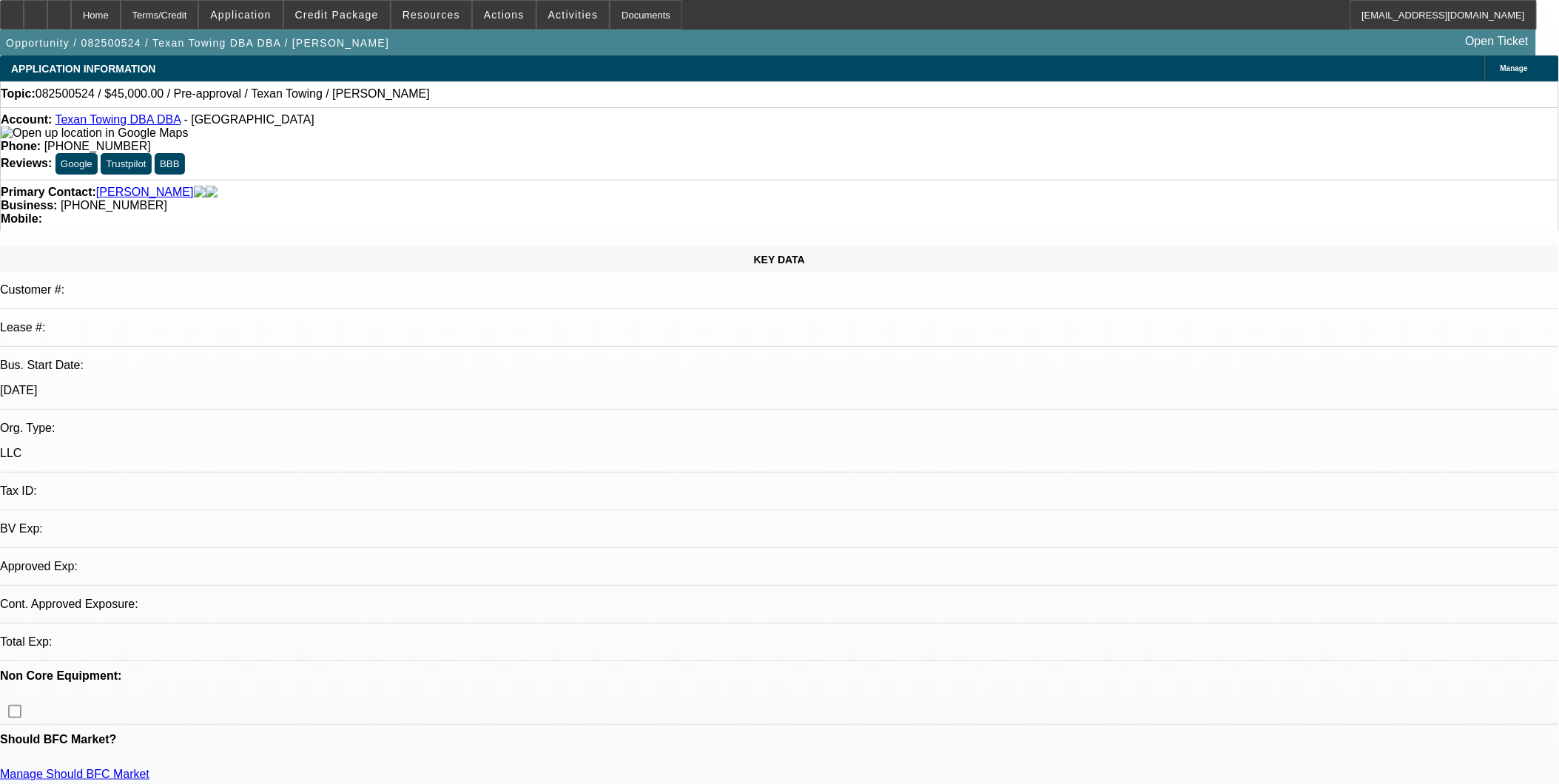
select select "0"
select select "2"
select select "0.1"
select select "1"
select select "2"
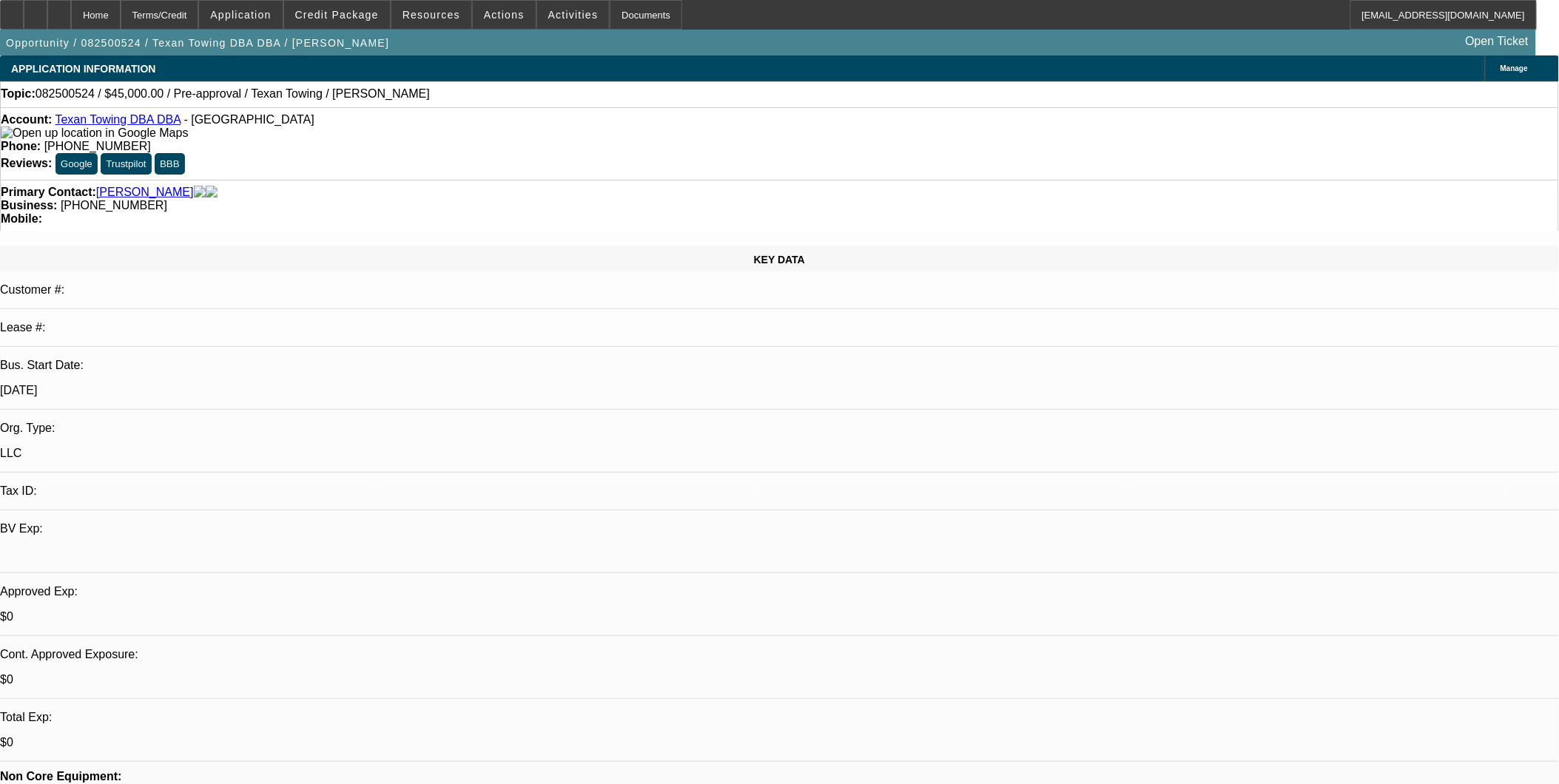
select select "4"
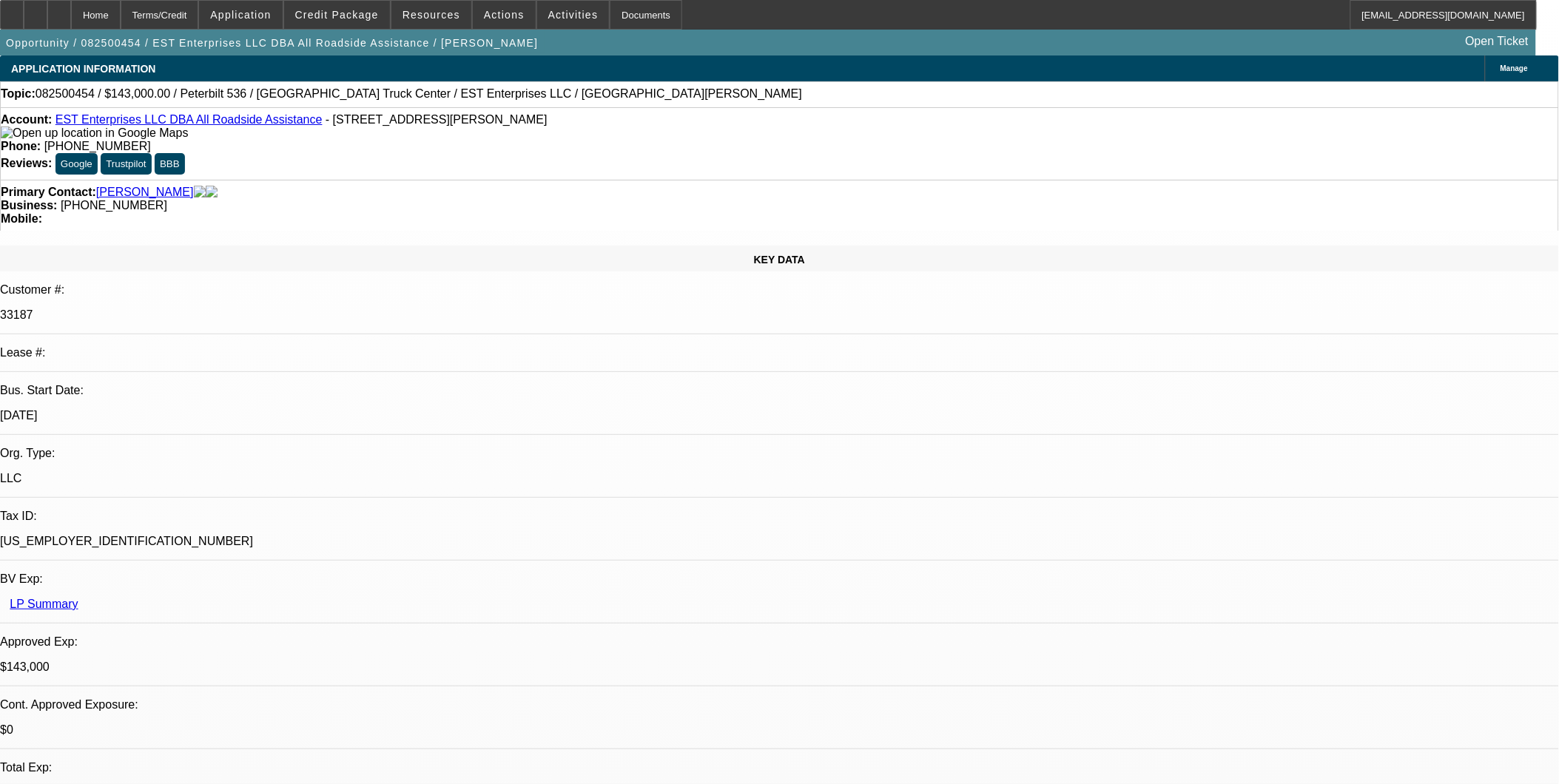
select select "0"
select select "2"
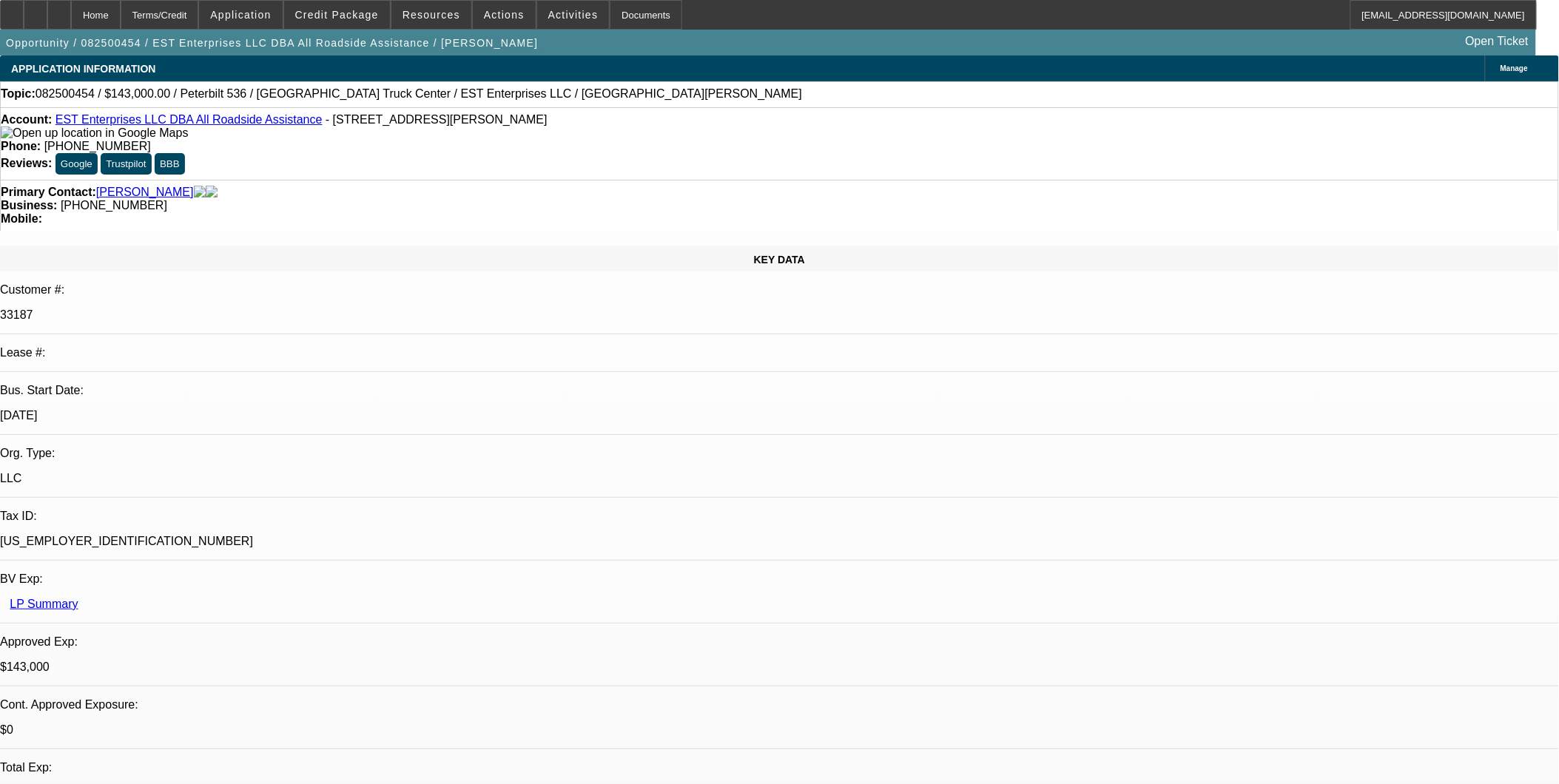
select select "0"
select select "2"
select select "0.1"
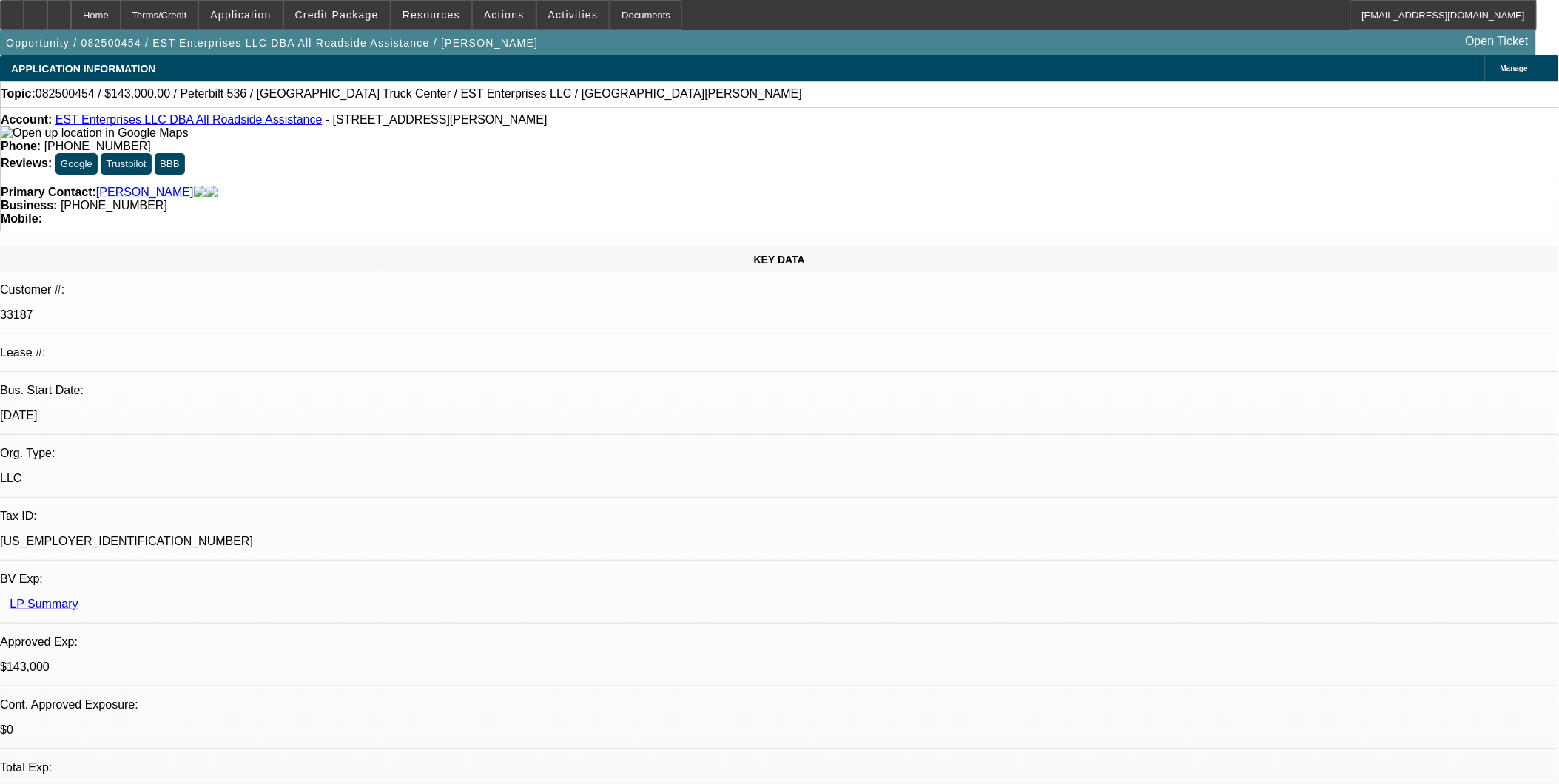
select select "2"
select select "0.1"
select select "1"
select select "6"
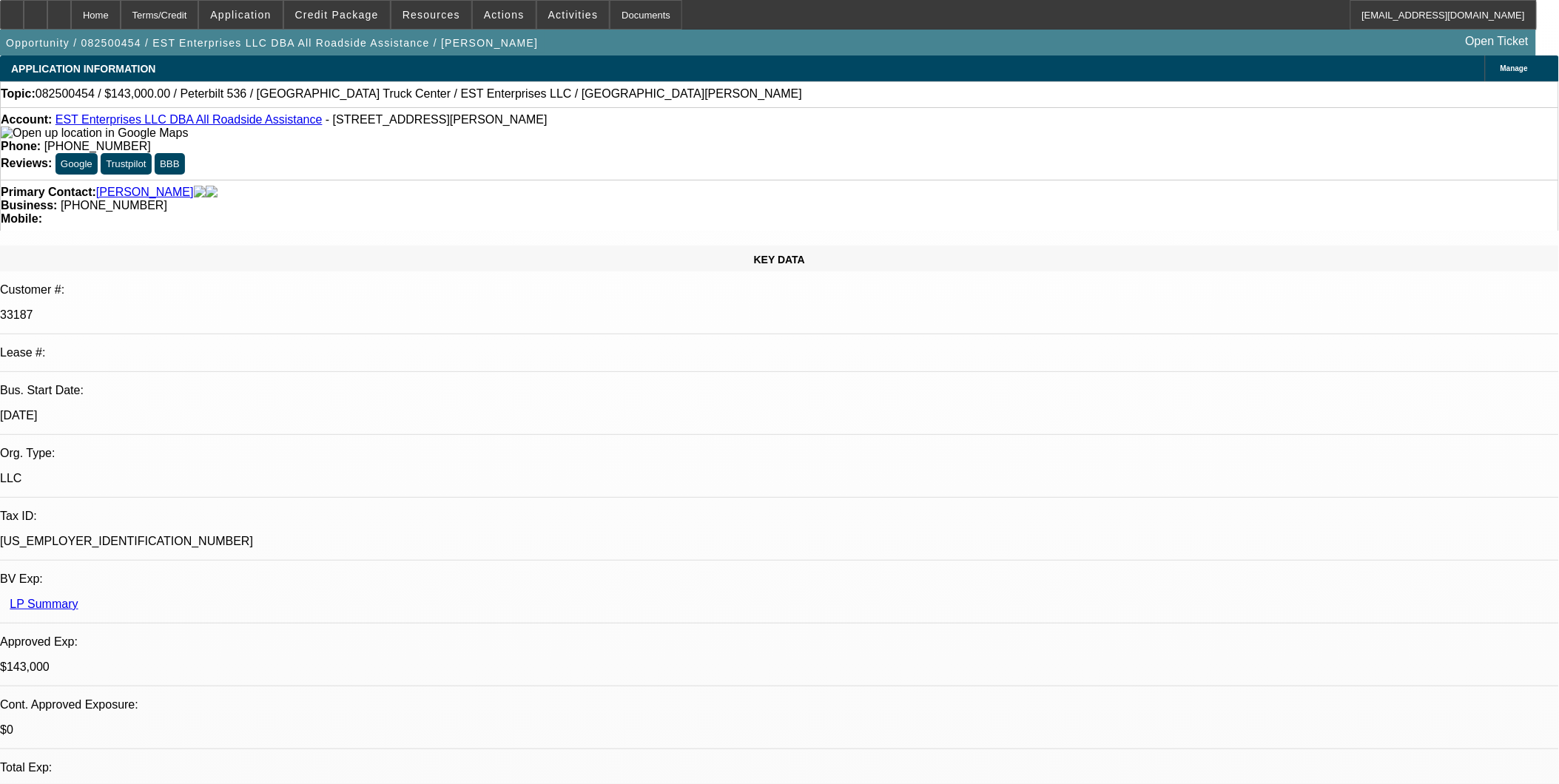
select select "1"
select select "2"
select select "6"
select select "1"
select select "2"
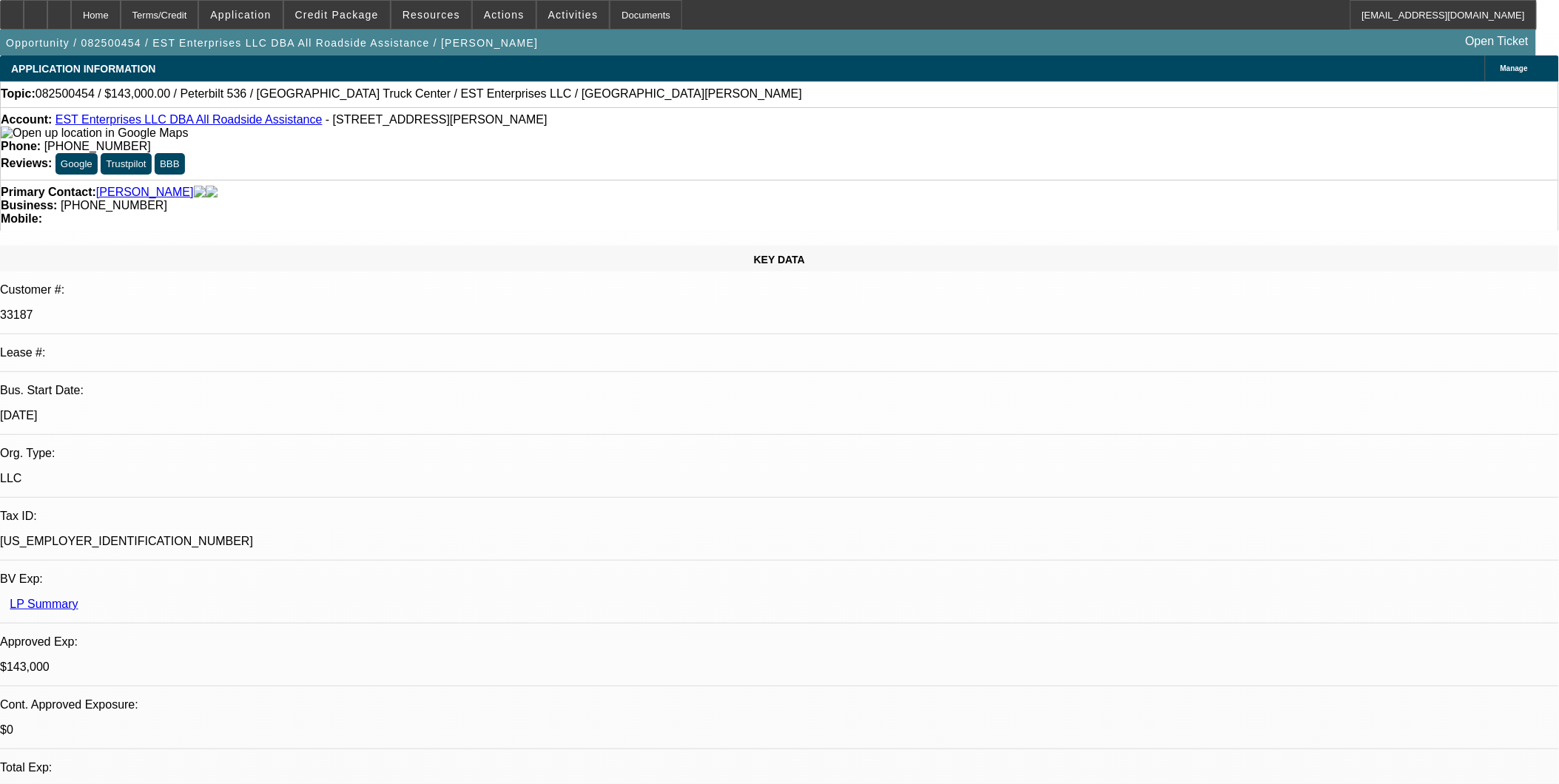
select select "4"
select select "1"
select select "2"
select select "4"
click at [213, 122] on link "EST Enterprises LLC DBA All Roadside Assistance" at bounding box center [189, 119] width 267 height 13
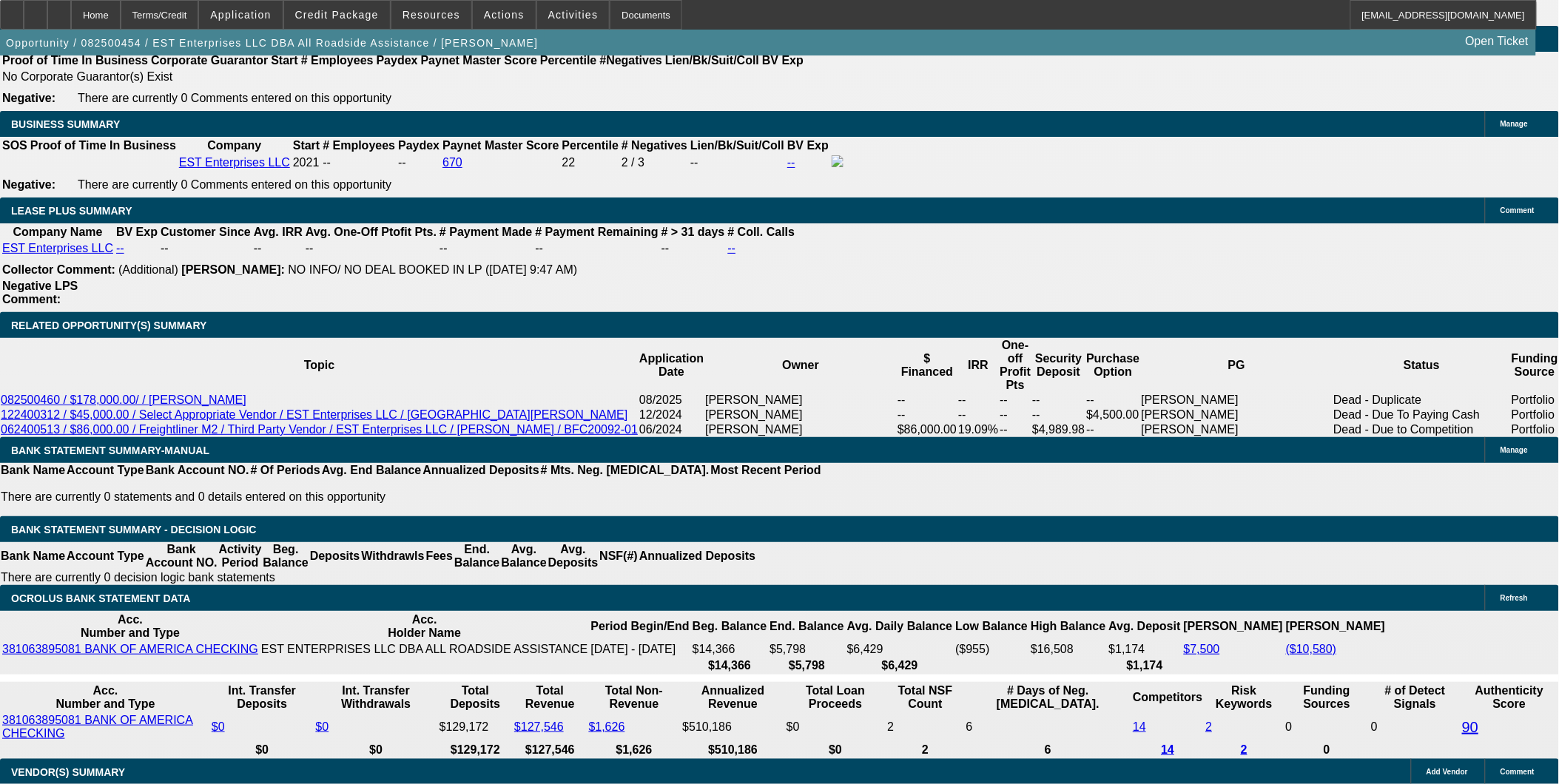
scroll to position [2301, 0]
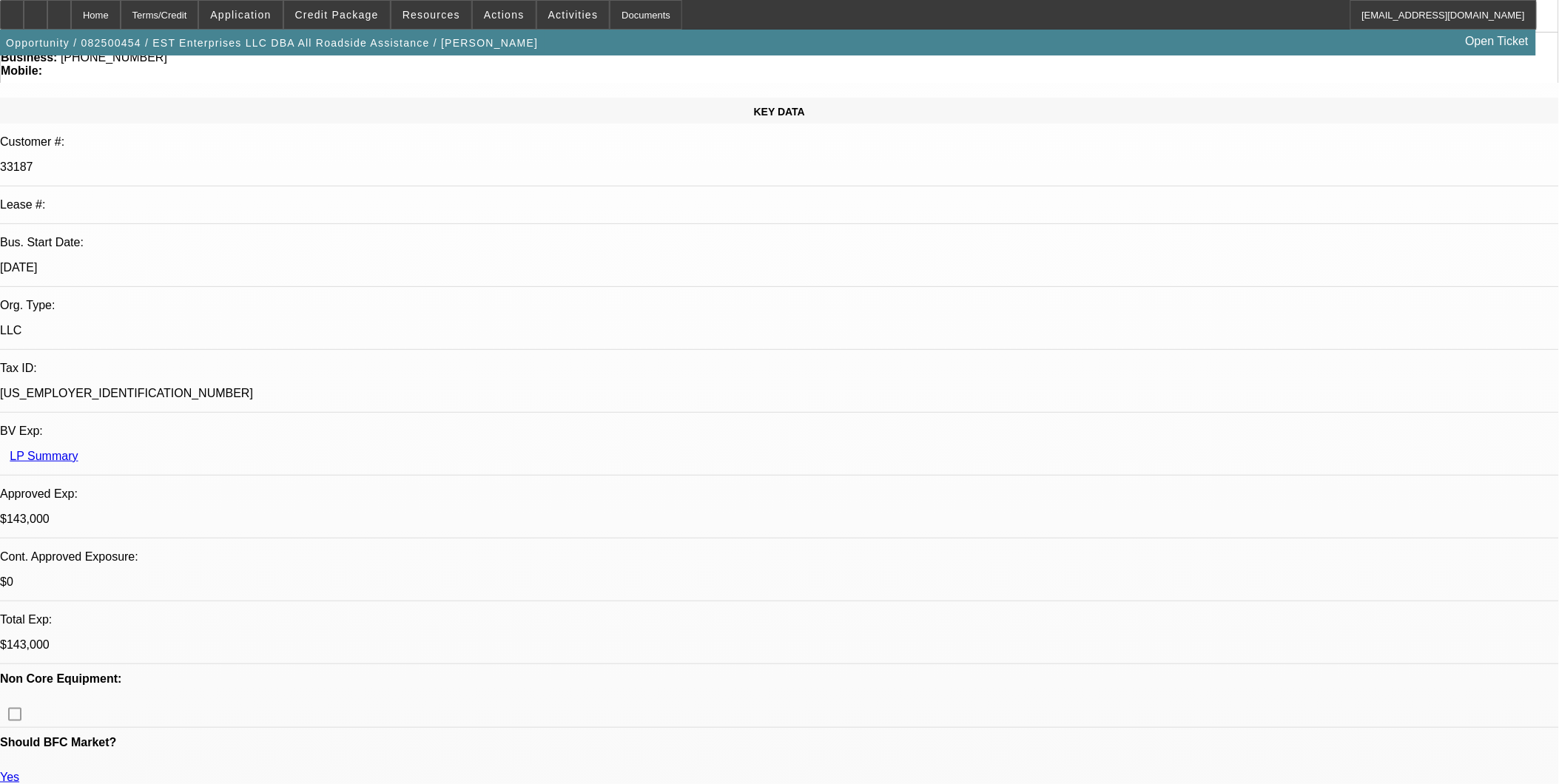
scroll to position [0, 0]
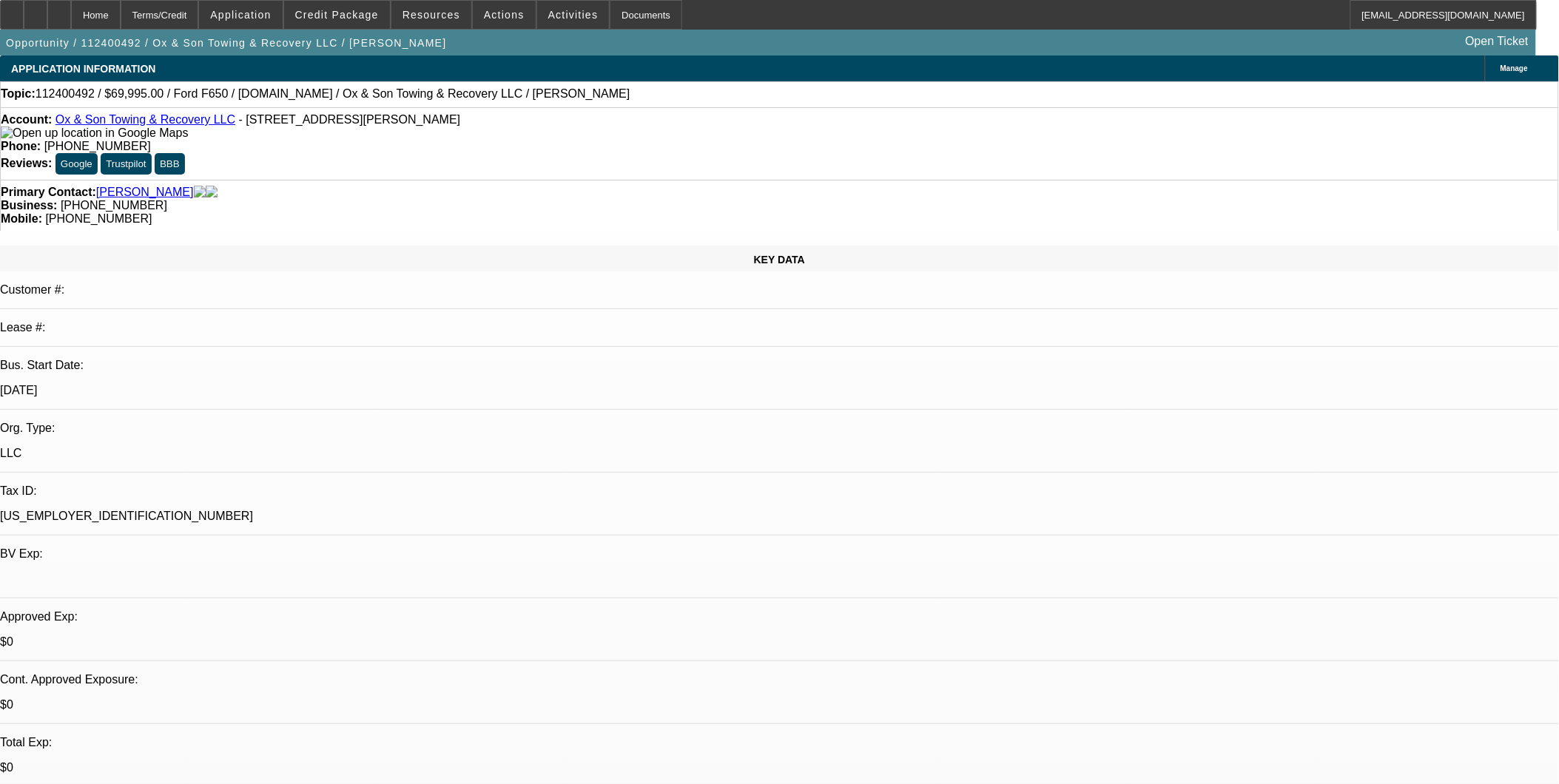
select select "0"
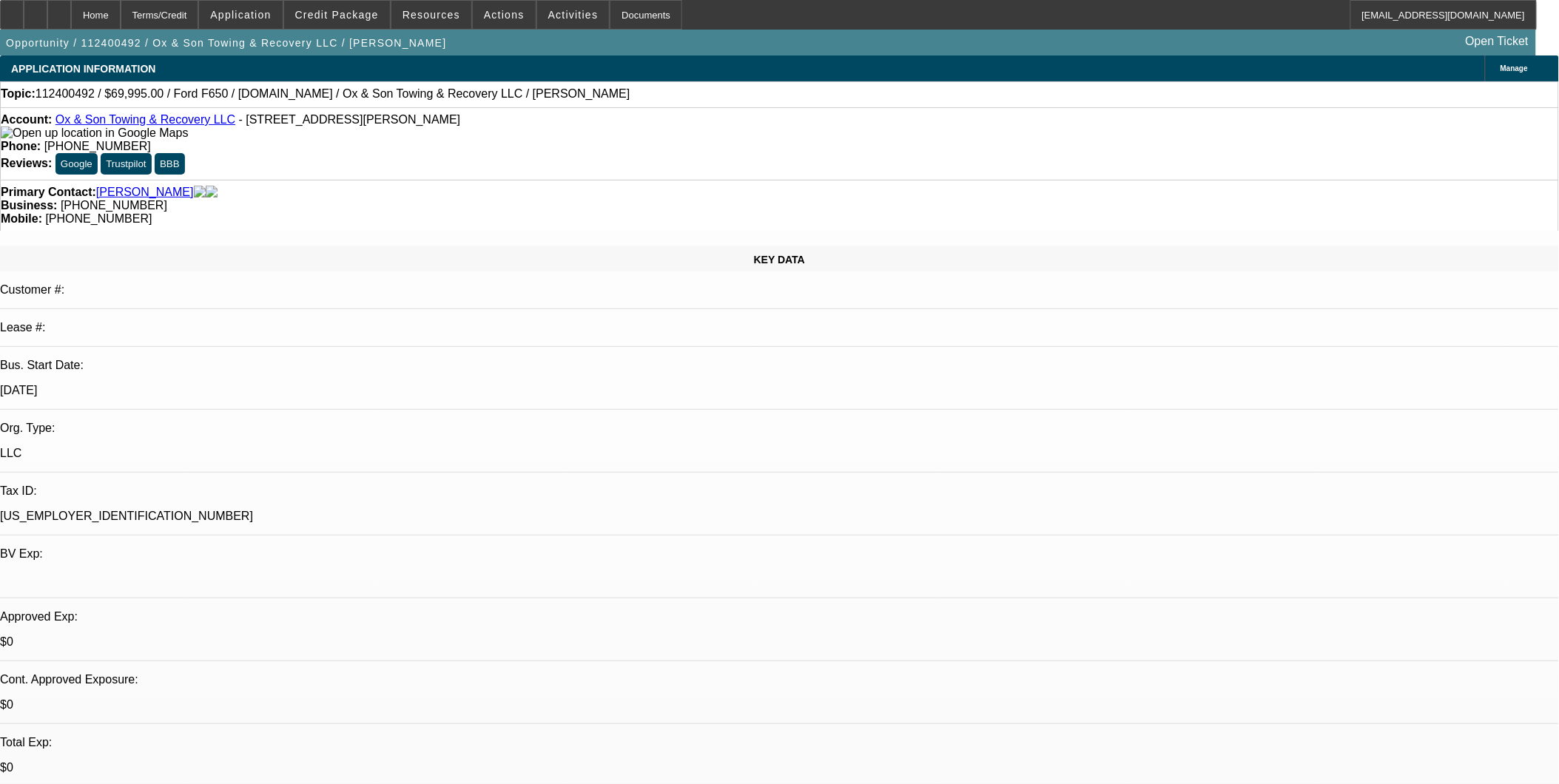
select select "0"
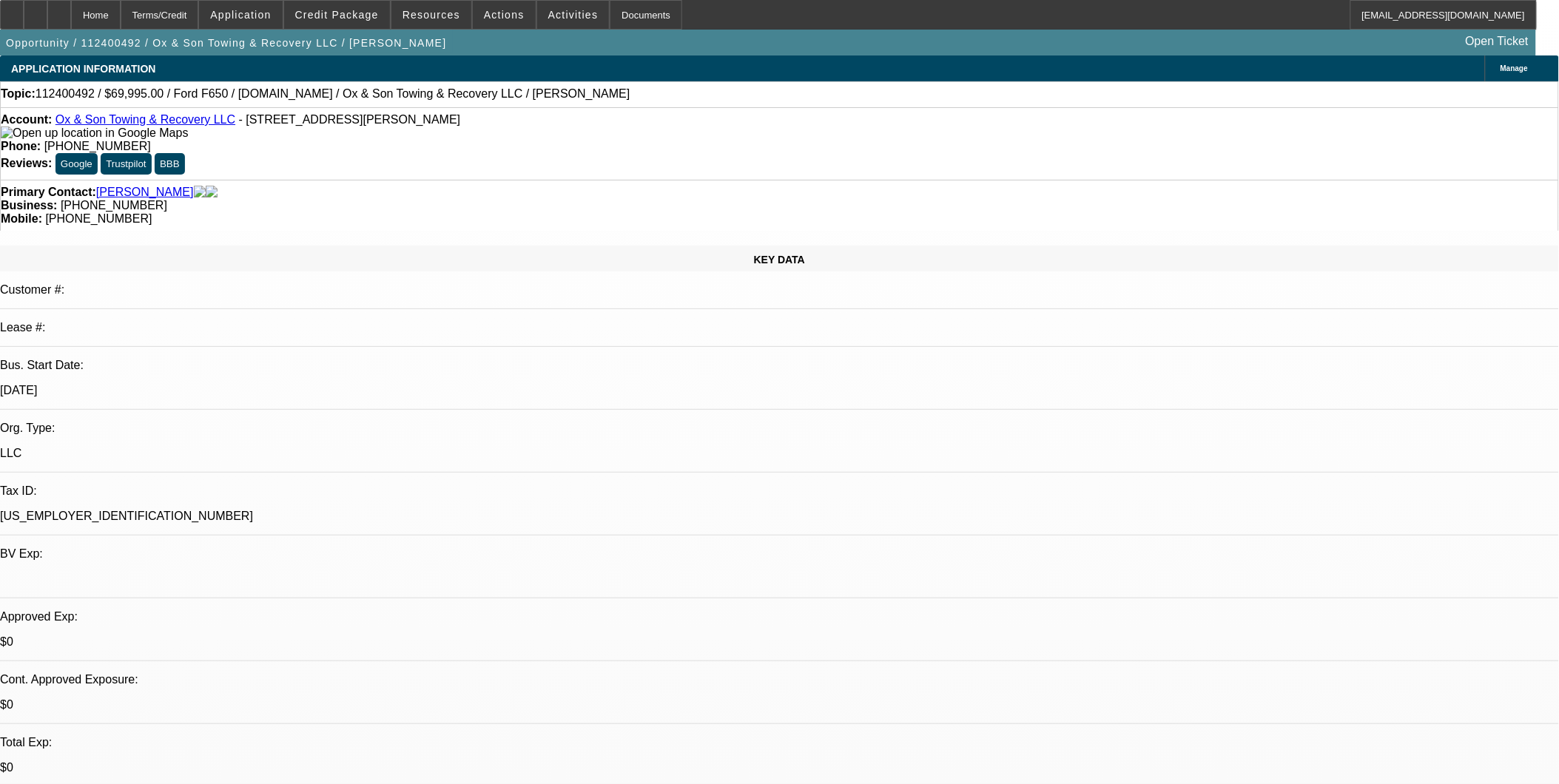
select select "0"
select select "1"
select select "3"
select select "6"
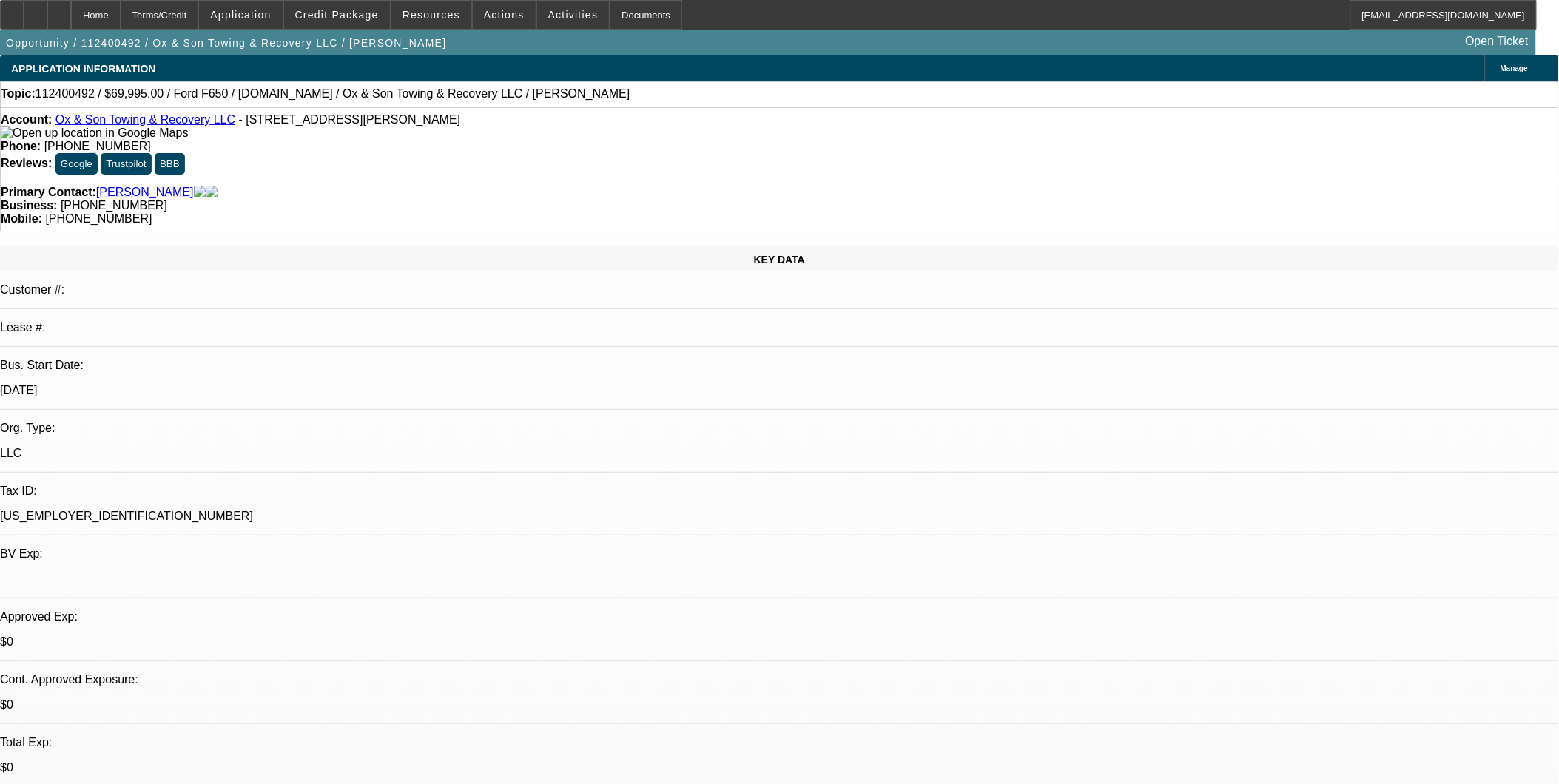
select select "1"
select select "3"
select select "6"
select select "1"
select select "3"
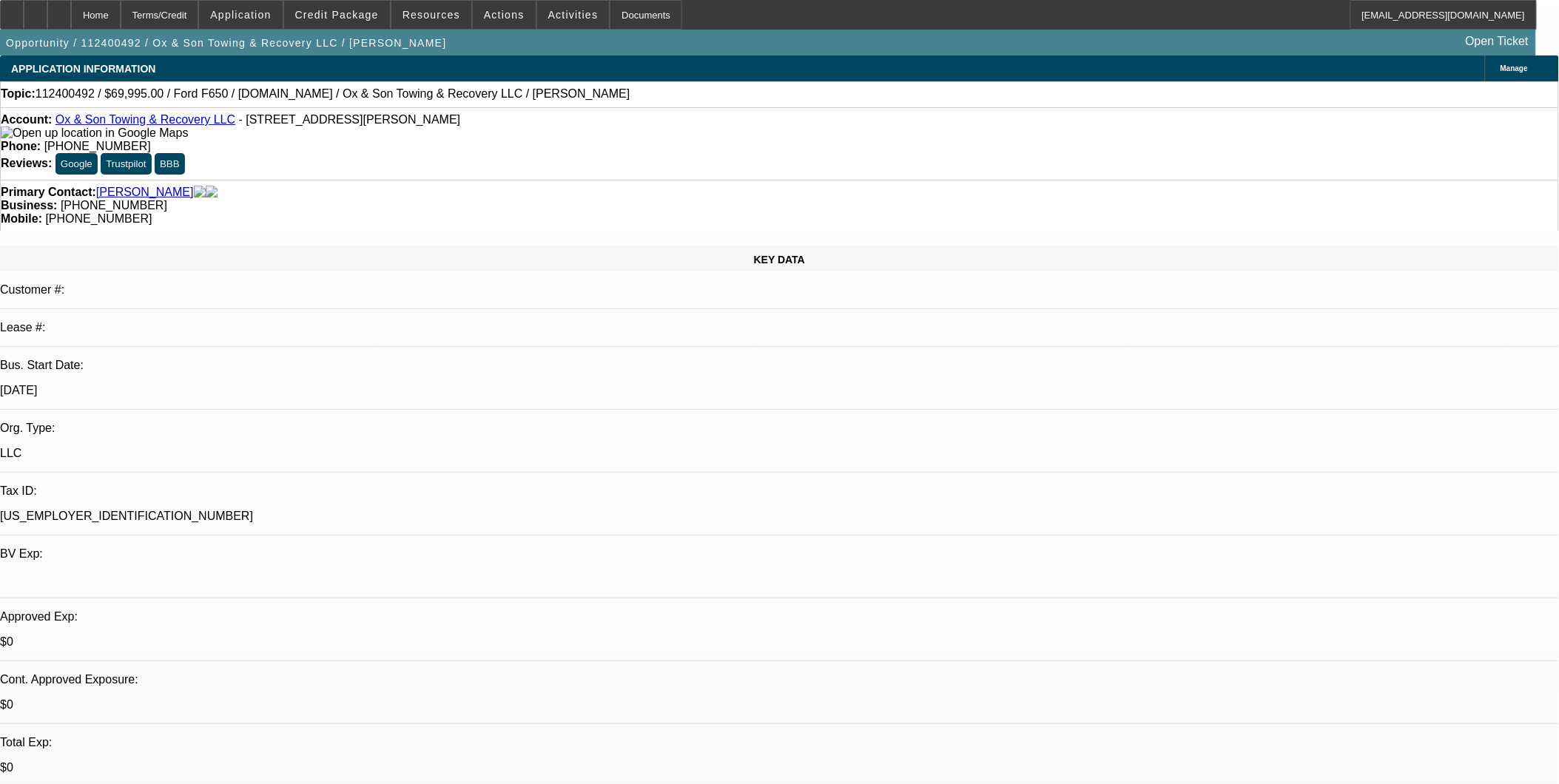
select select "6"
select select "1"
select select "3"
select select "6"
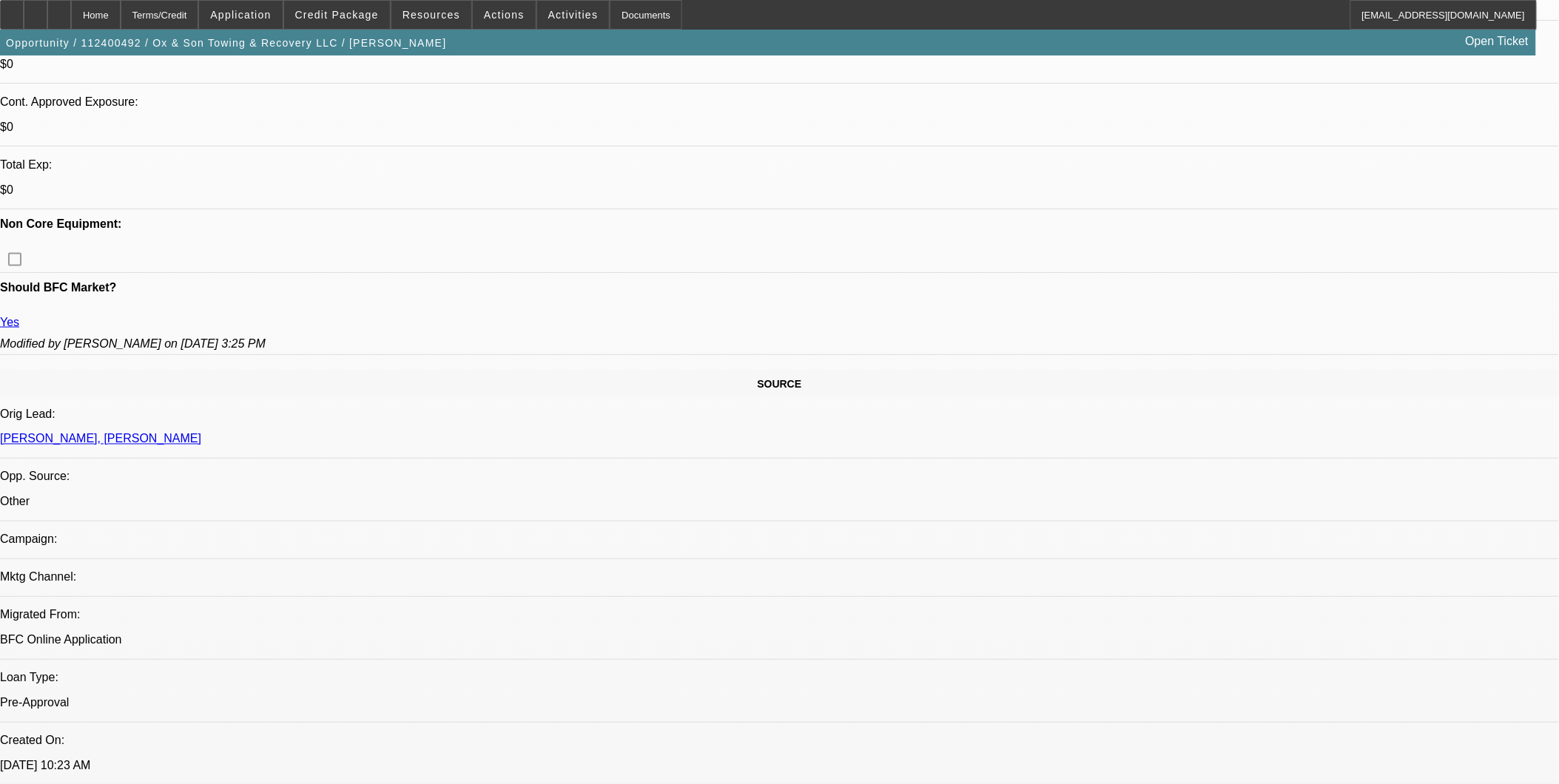
scroll to position [492, 0]
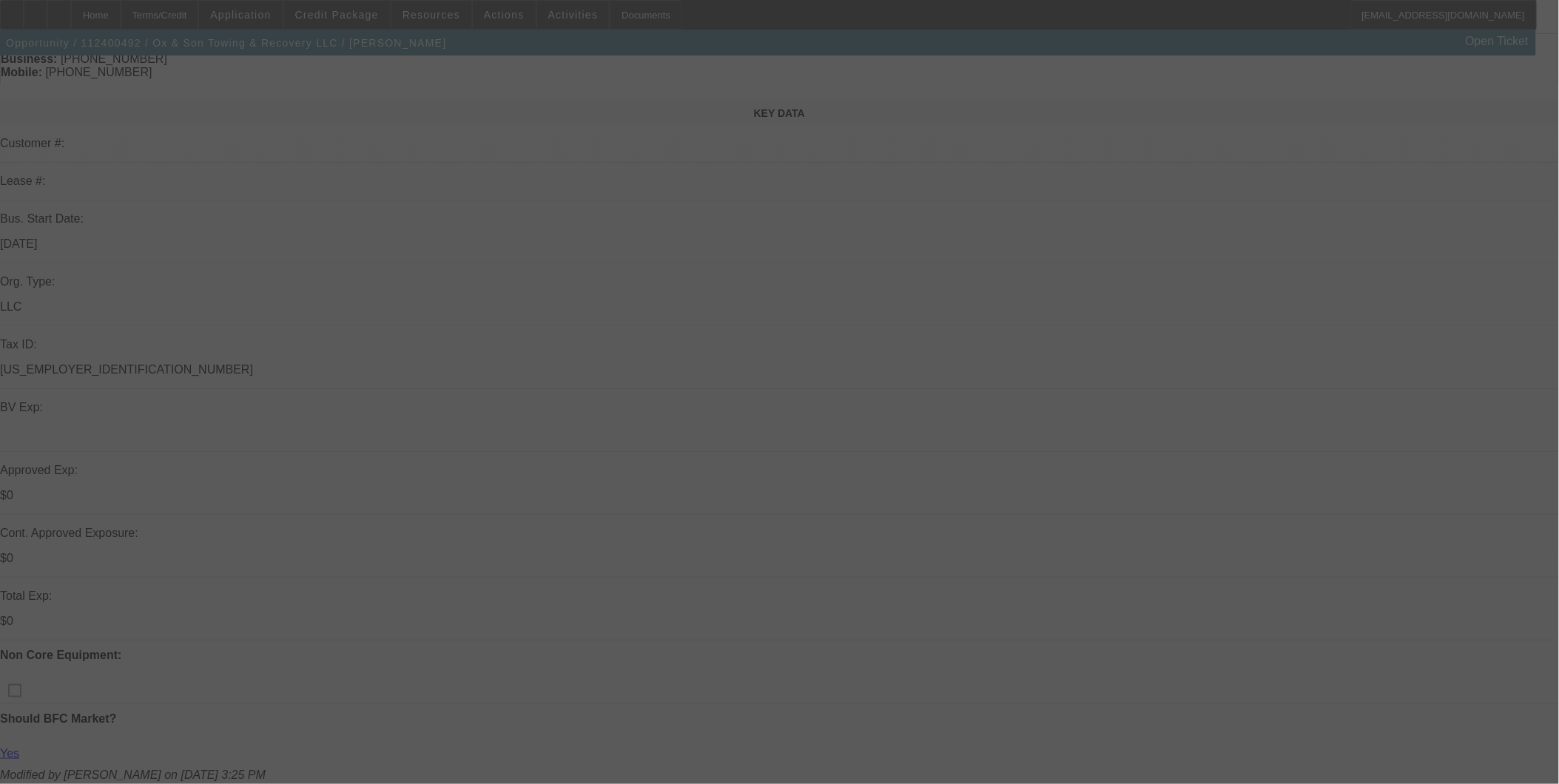
scroll to position [492, 0]
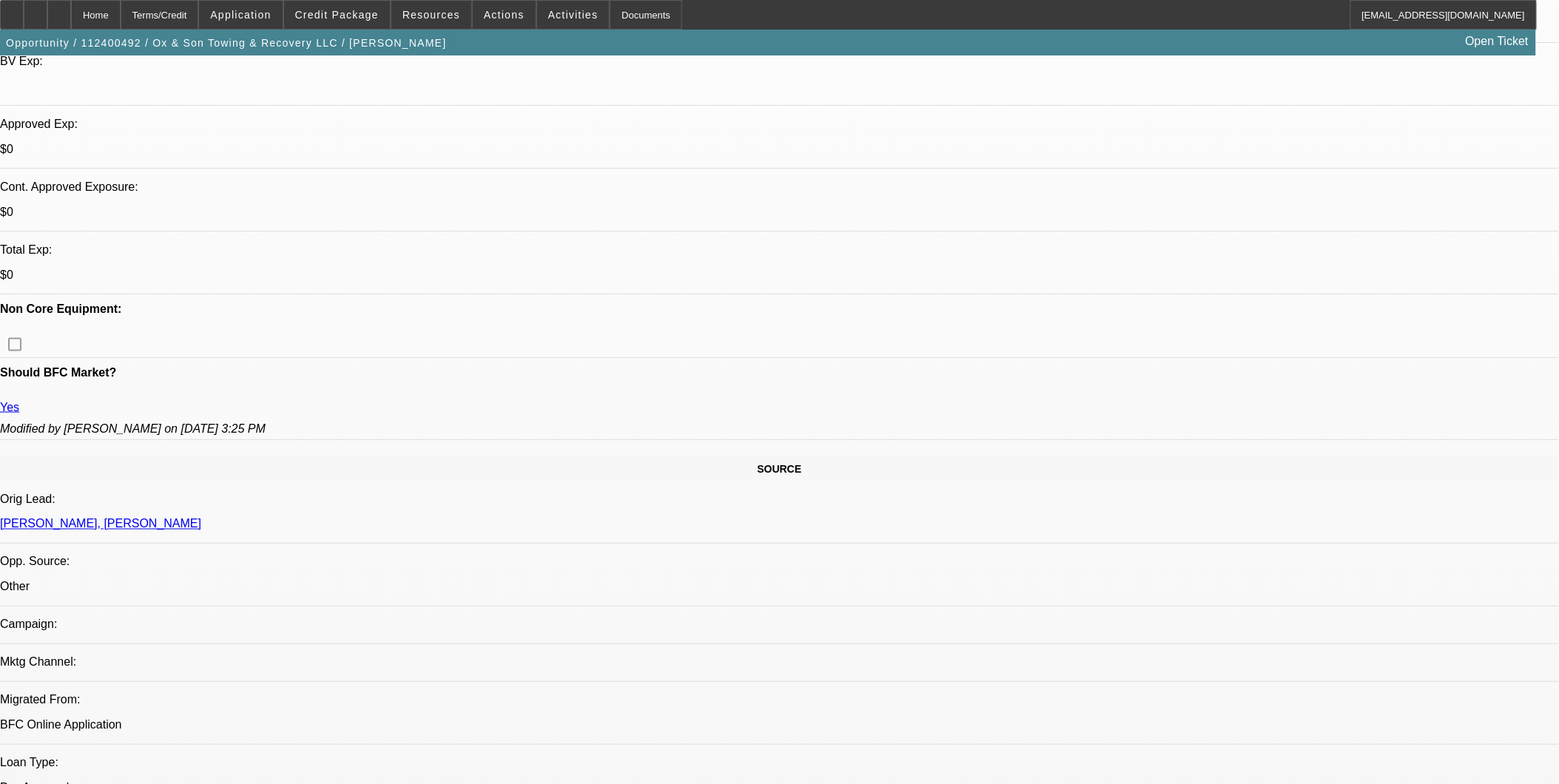
select select "0"
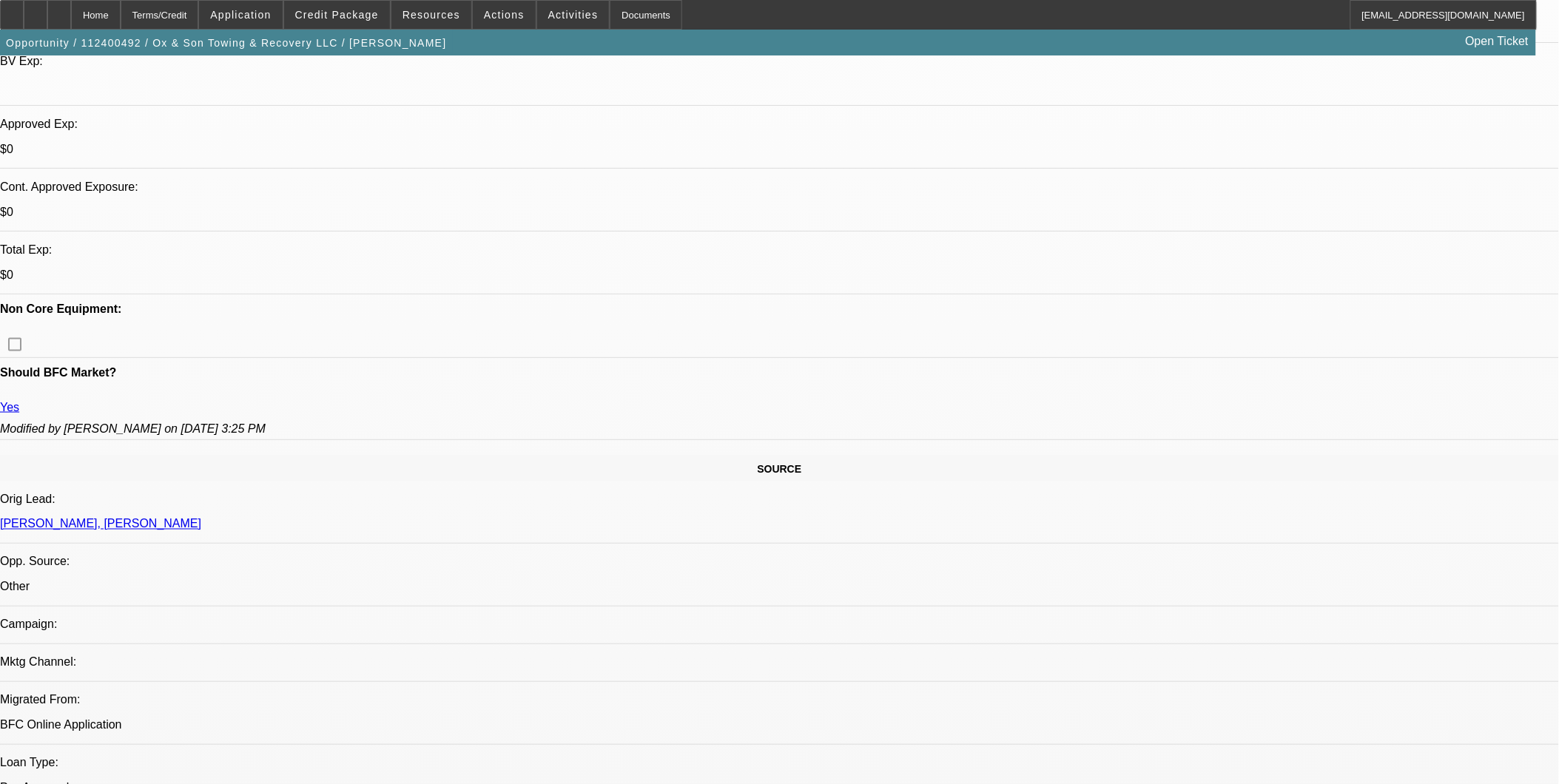
select select "0"
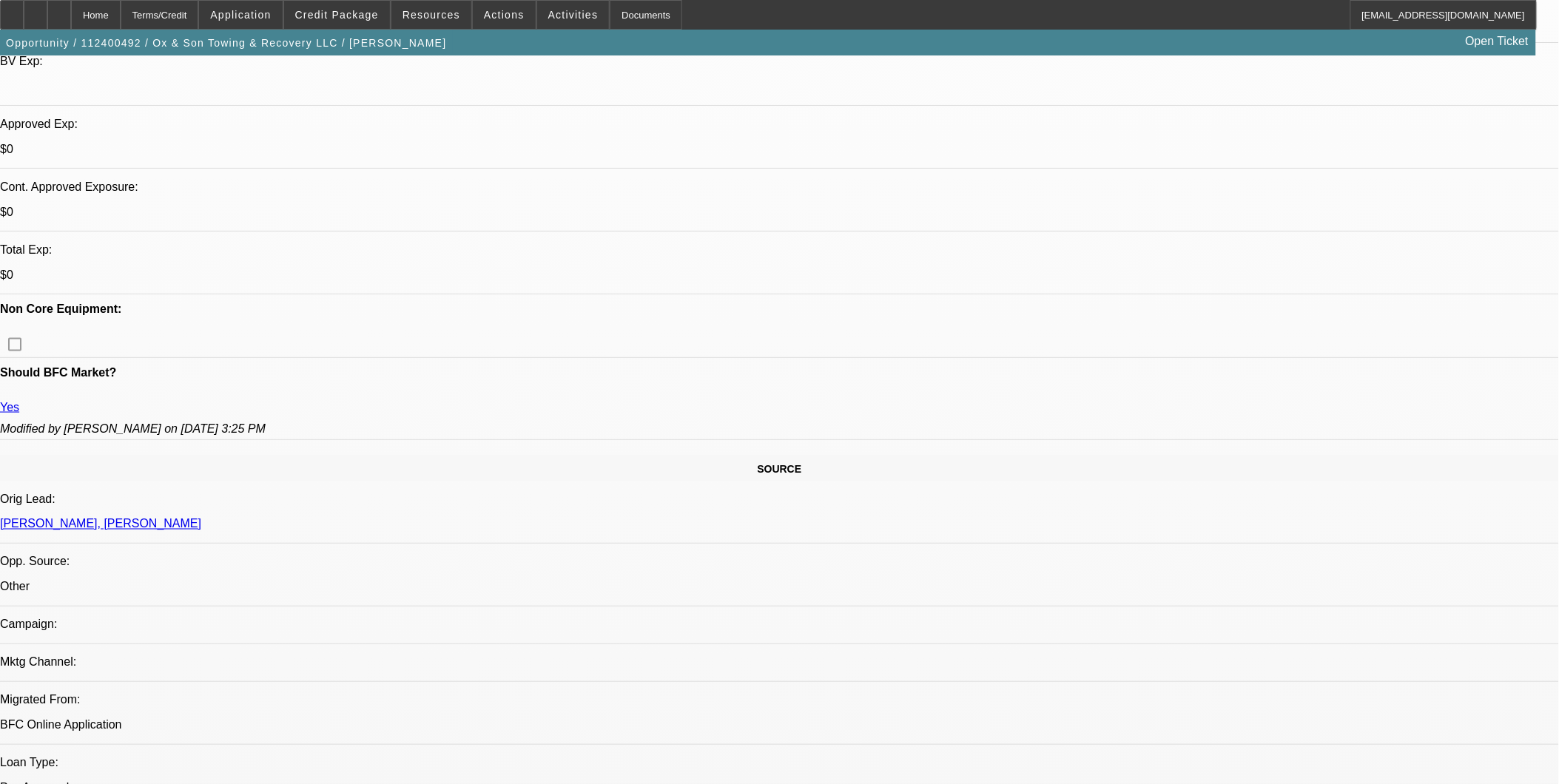
select select "0"
select select "1"
select select "3"
select select "6"
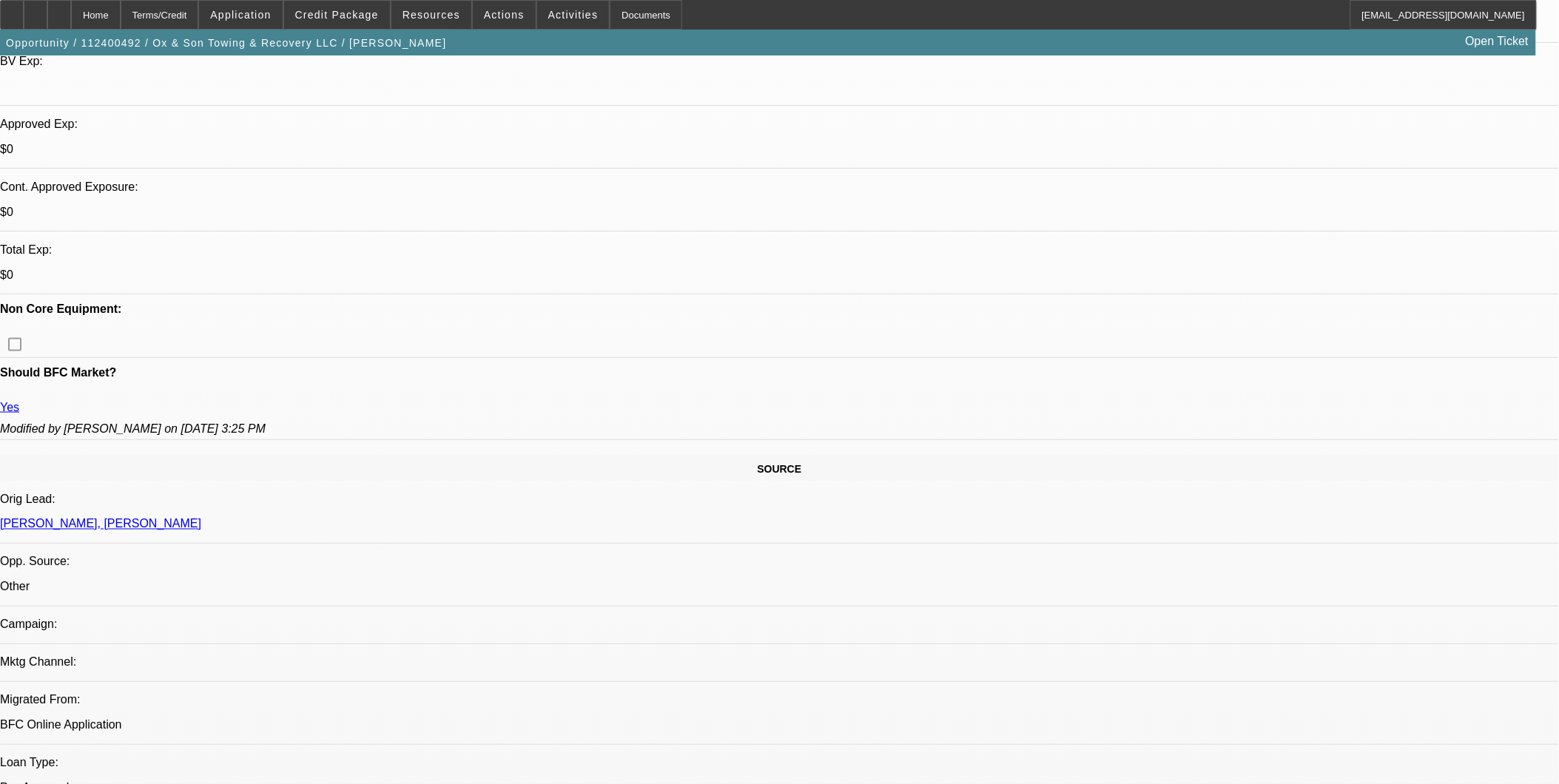
select select "1"
select select "3"
select select "6"
select select "1"
select select "3"
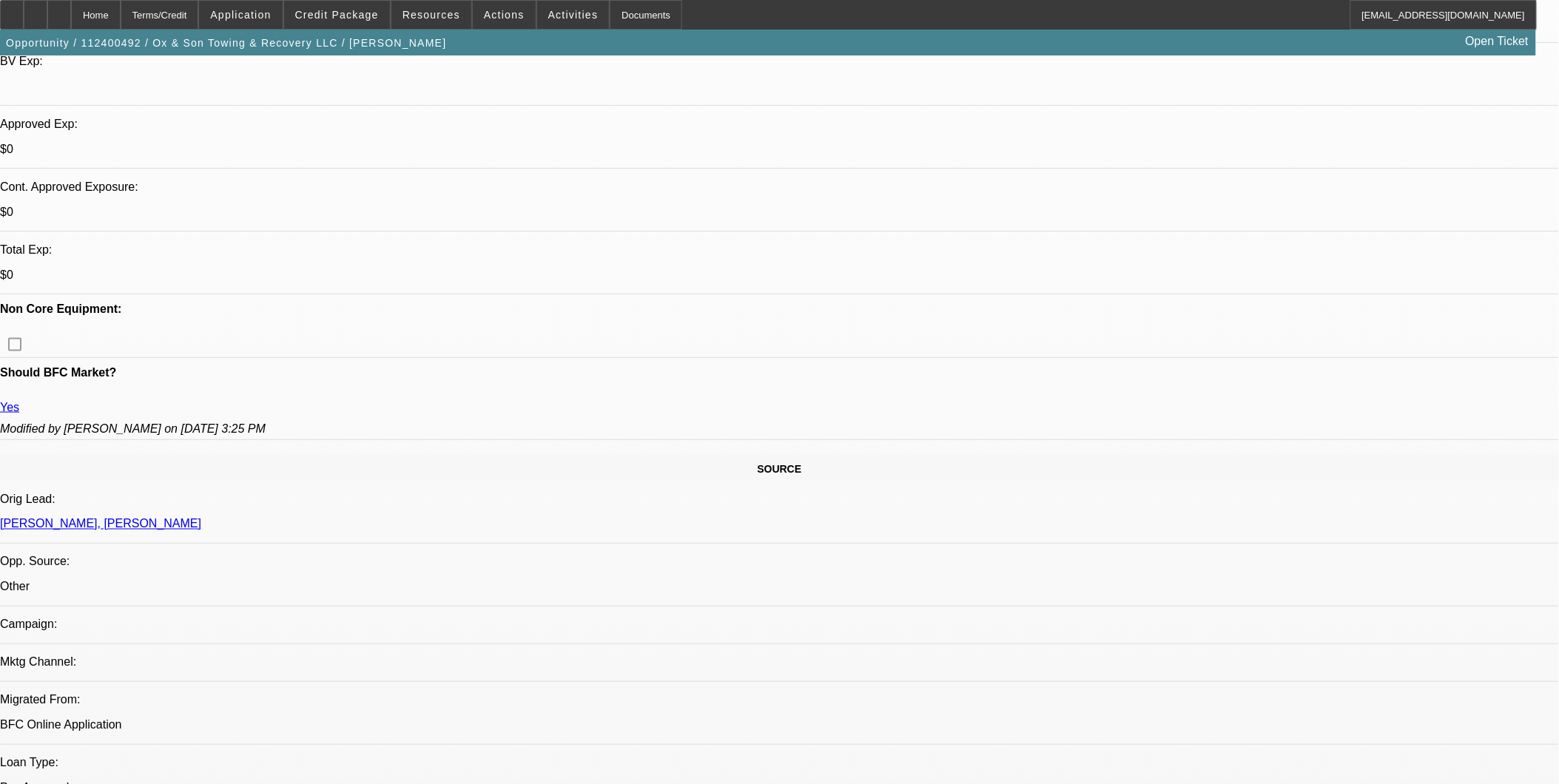
select select "6"
select select "1"
select select "3"
select select "6"
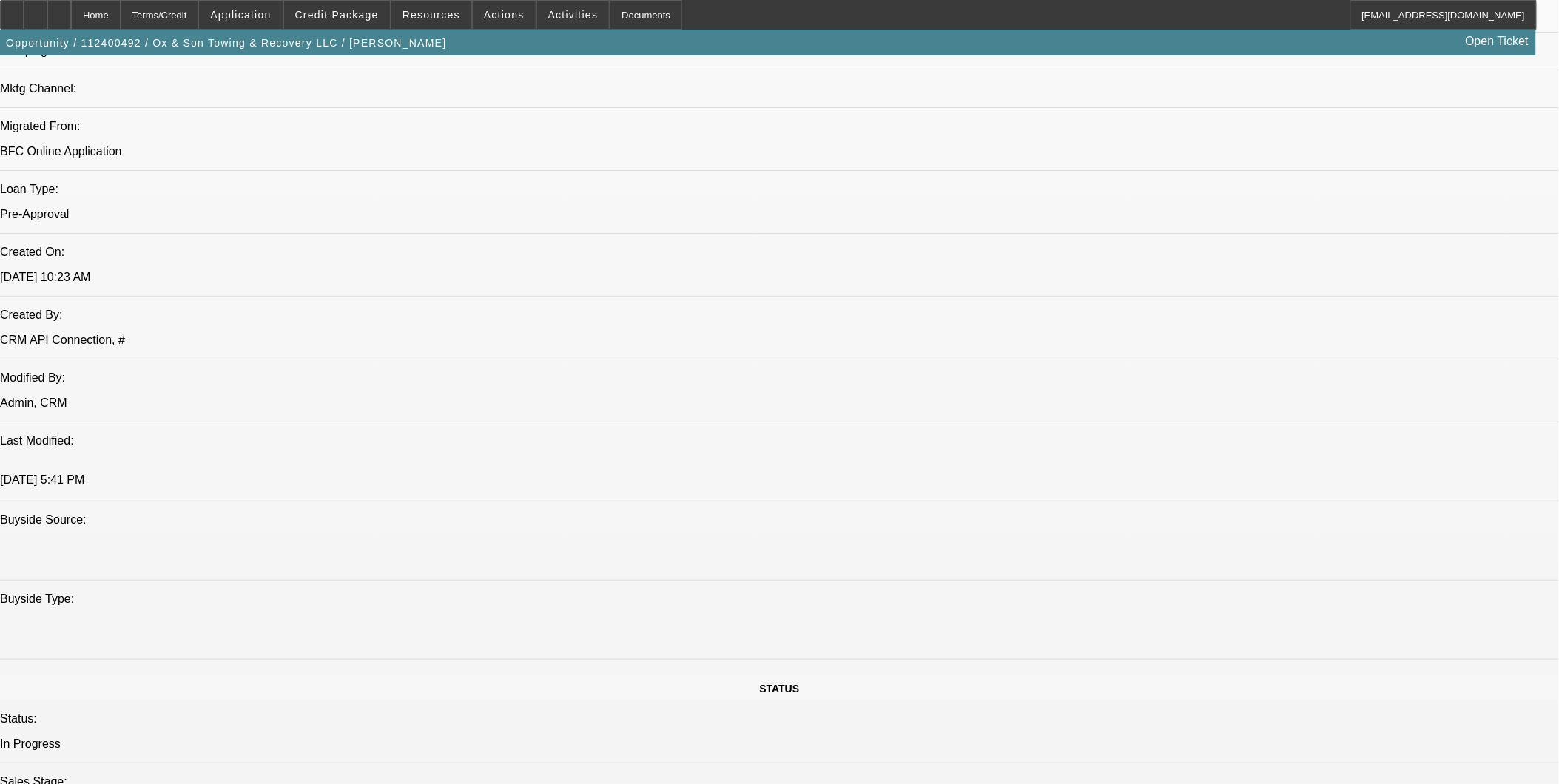
scroll to position [1068, 0]
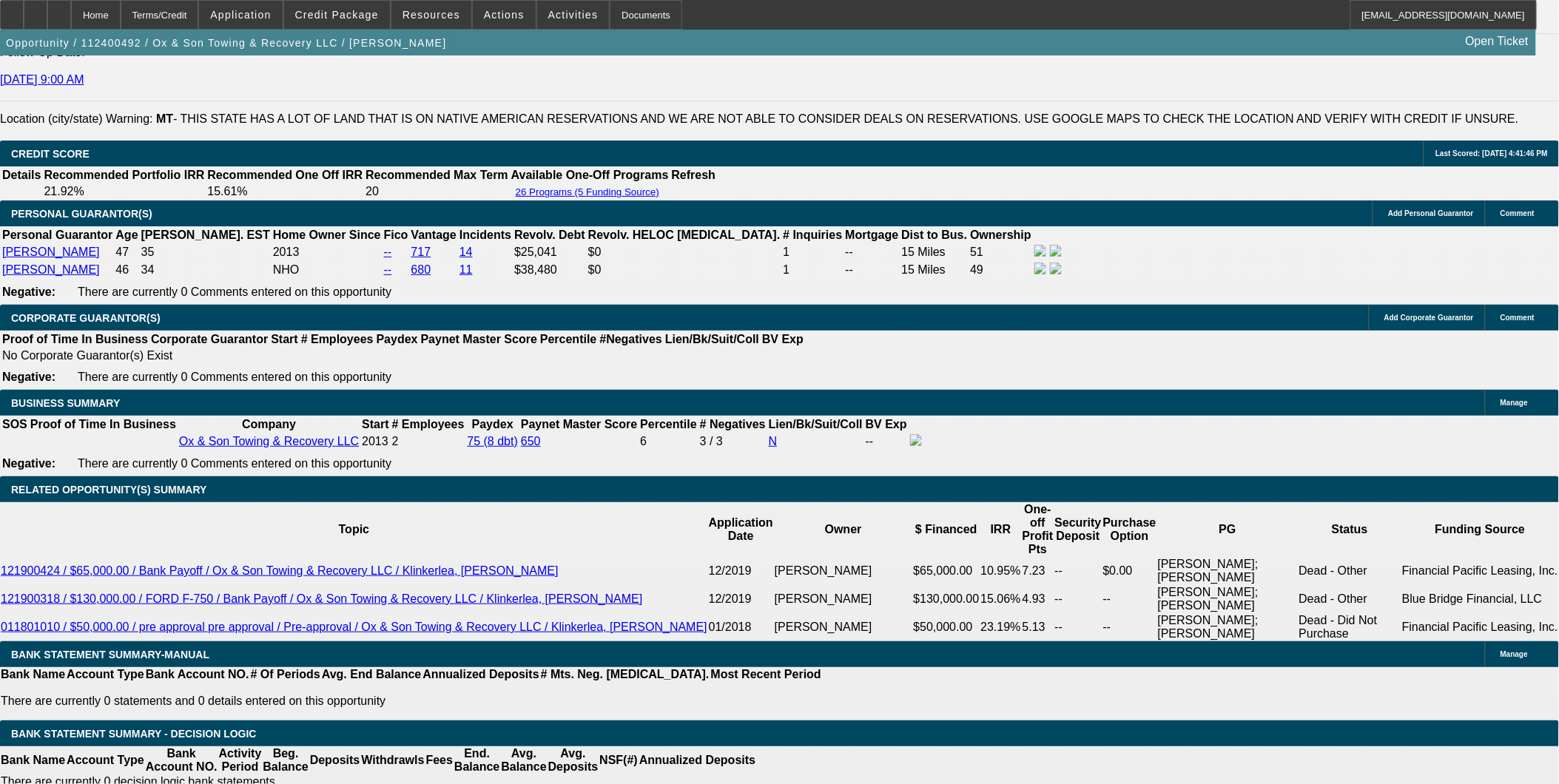
scroll to position [2219, 0]
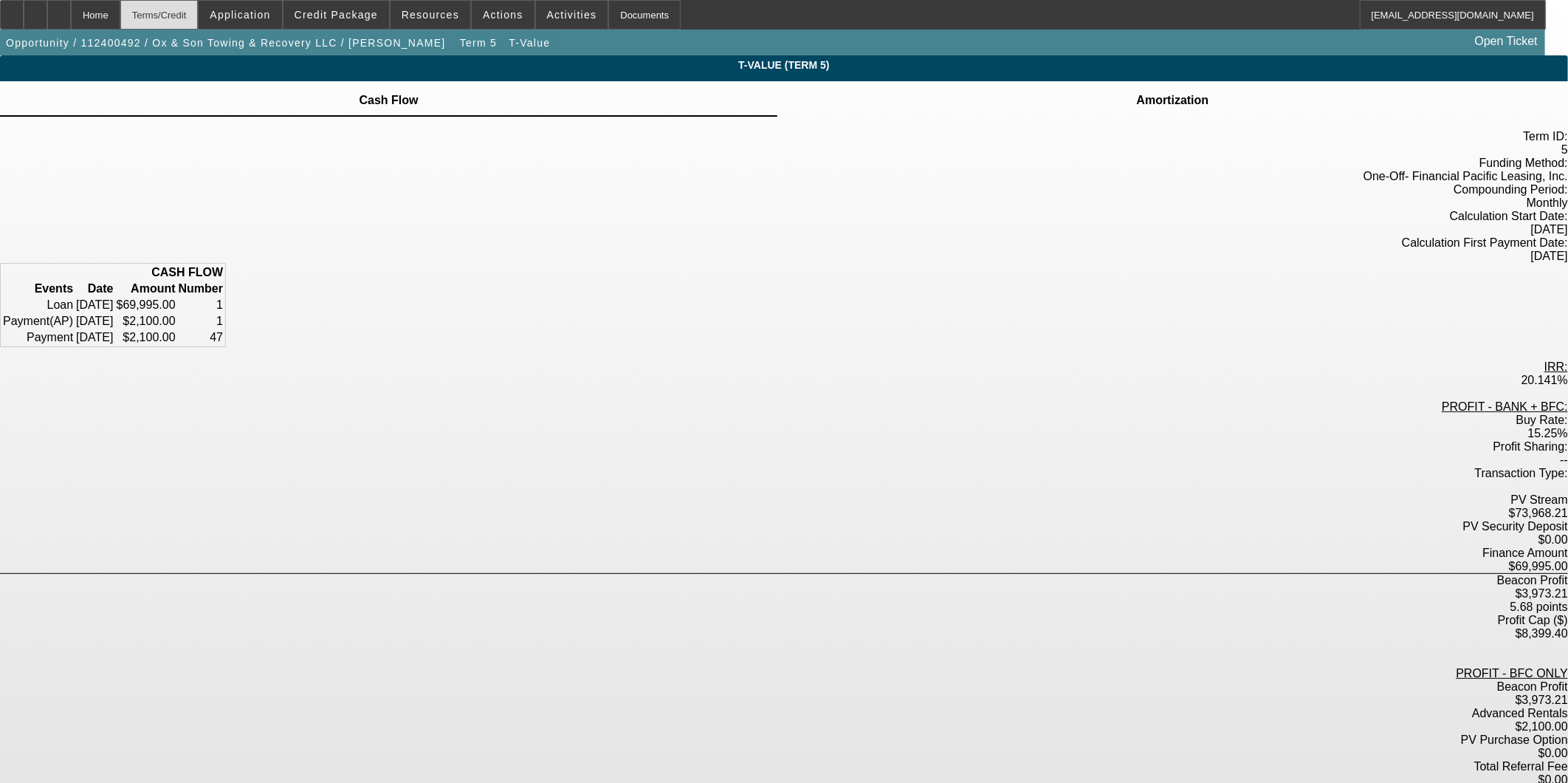
click at [198, 17] on div "Terms/Credit" at bounding box center [159, 15] width 78 height 29
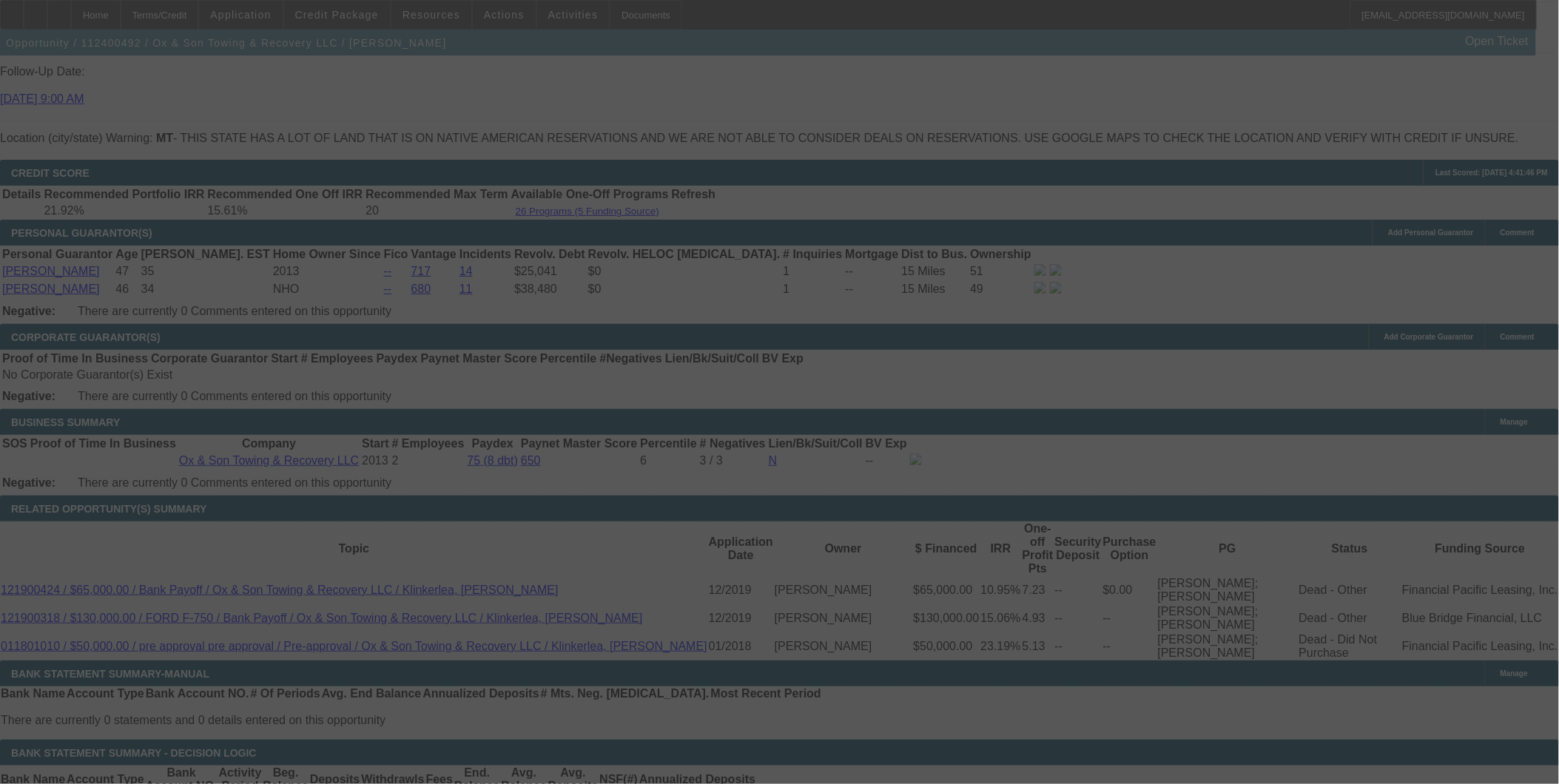
scroll to position [2140, 0]
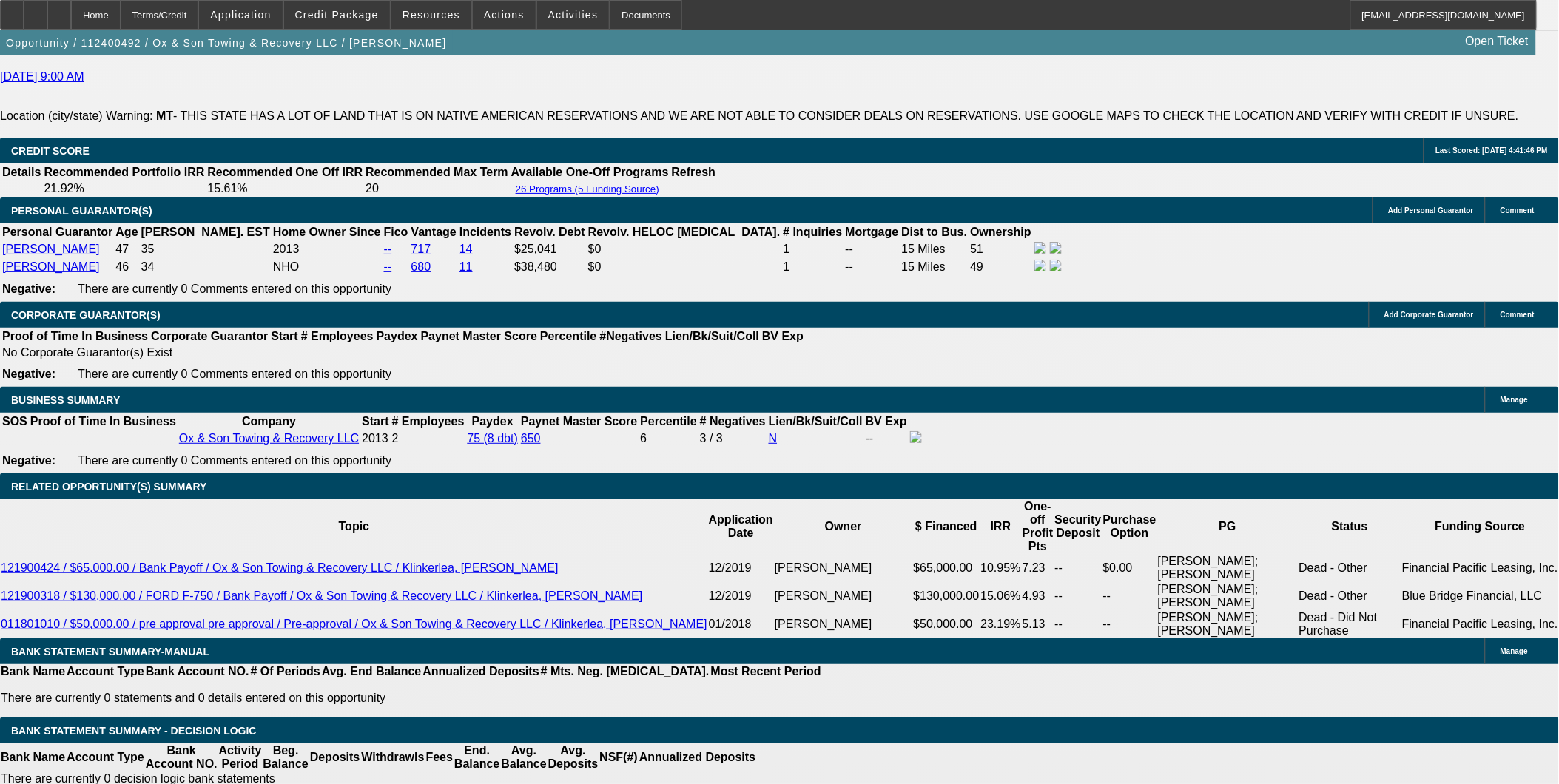
select select "0"
select select "3"
select select "0"
select select "6"
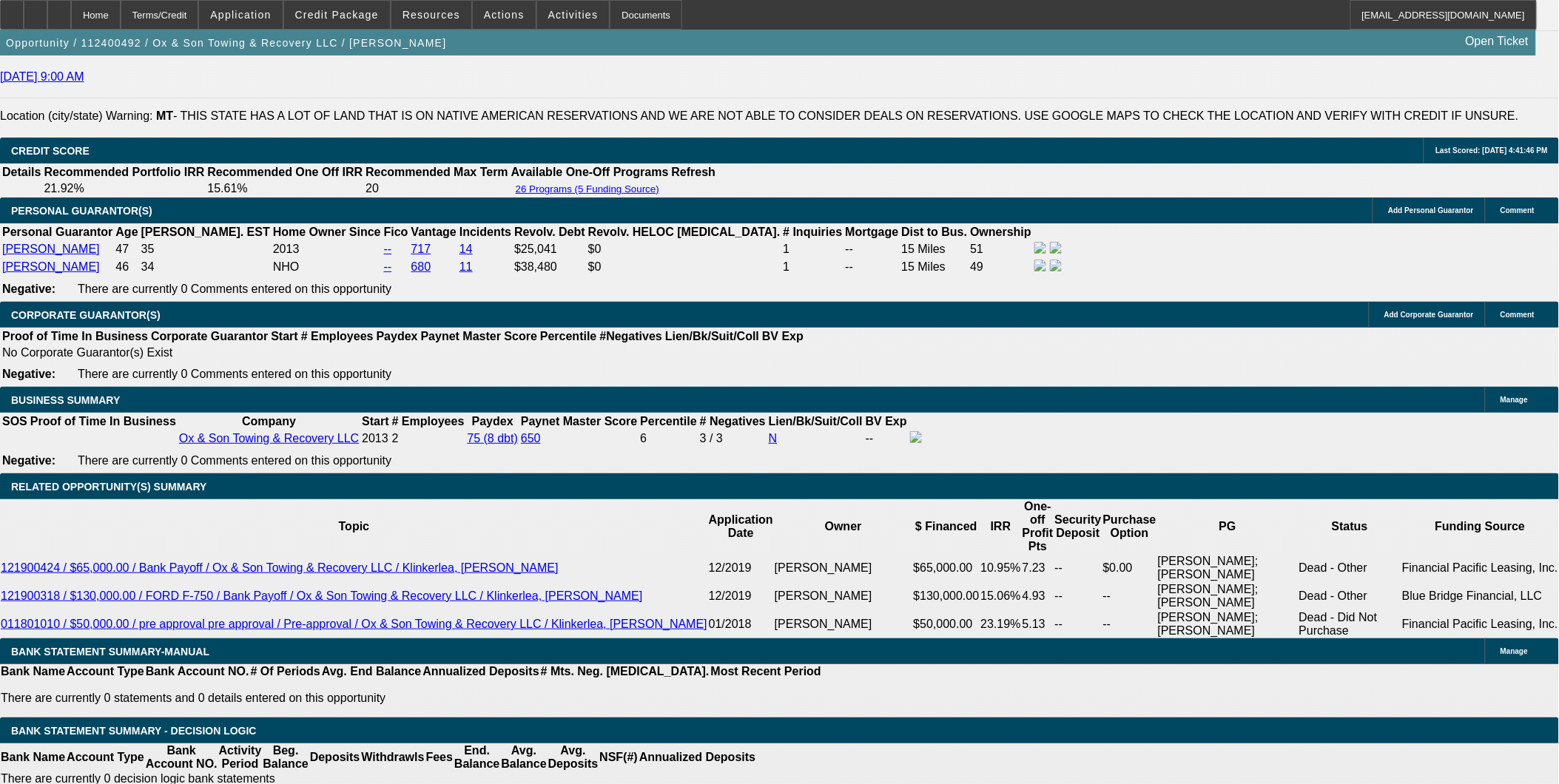
select select "0"
select select "3"
select select "0"
select select "6"
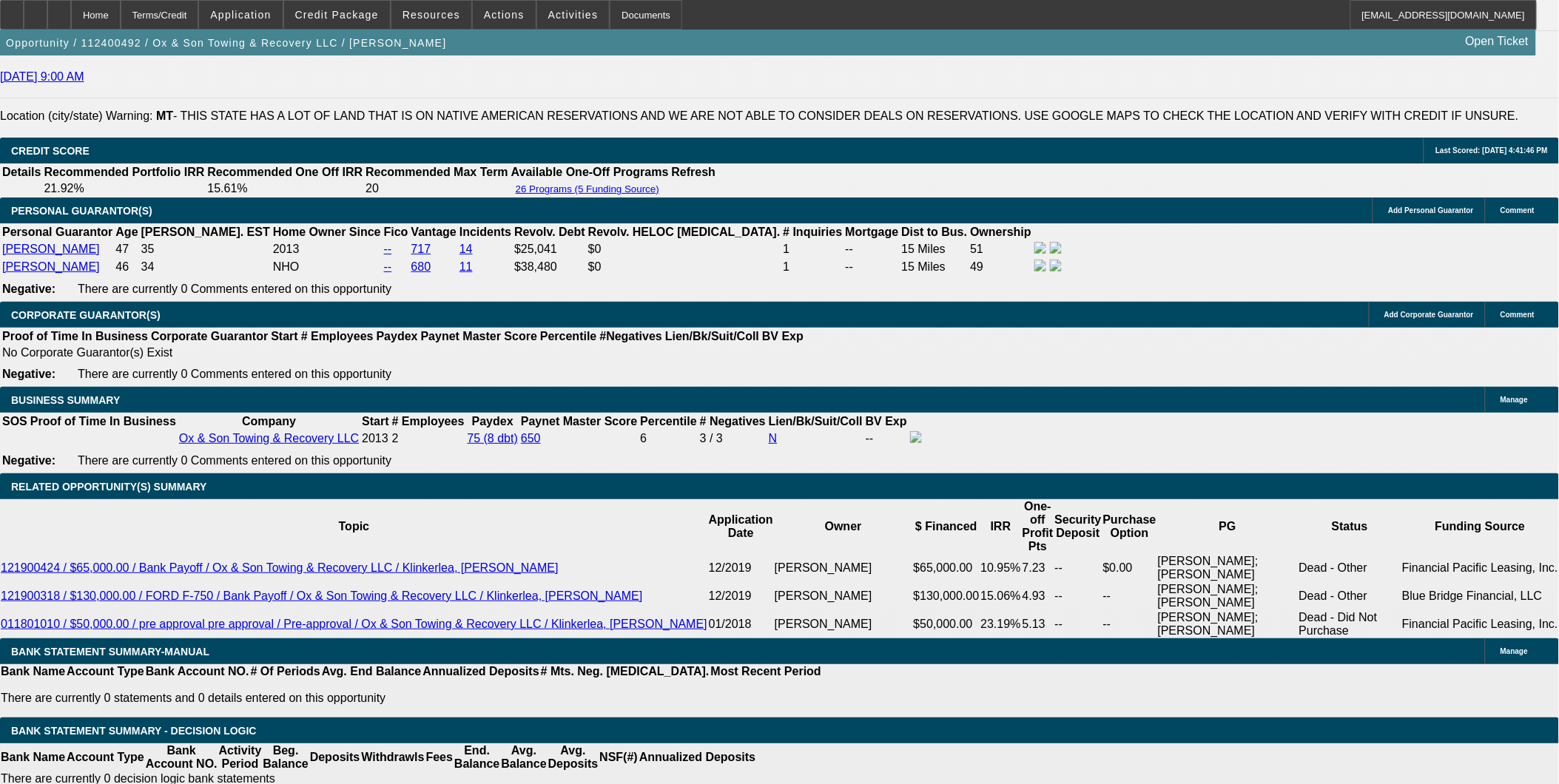
select select "0"
select select "3"
select select "0"
select select "6"
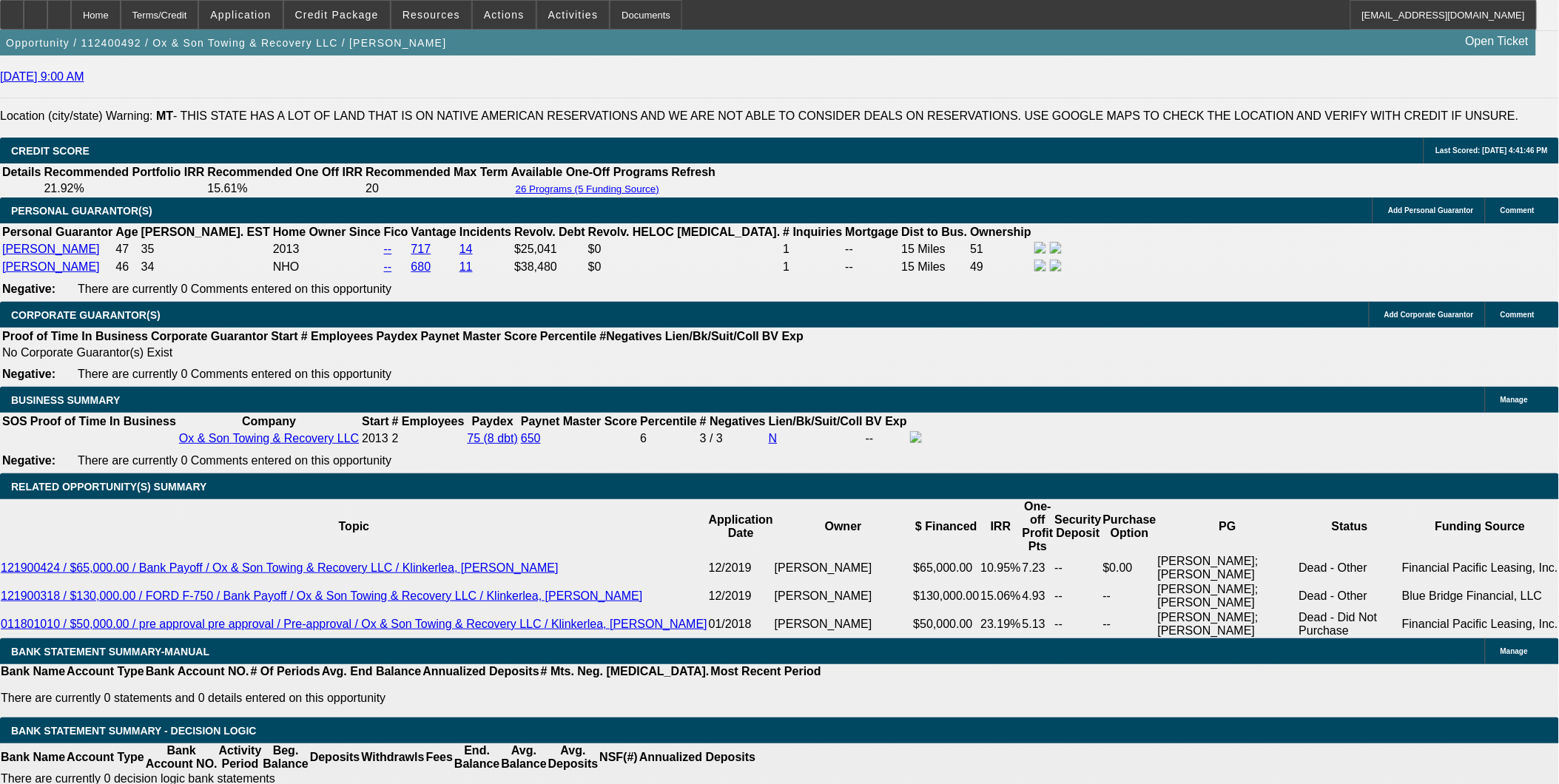
select select "0"
select select "3"
select select "0"
select select "6"
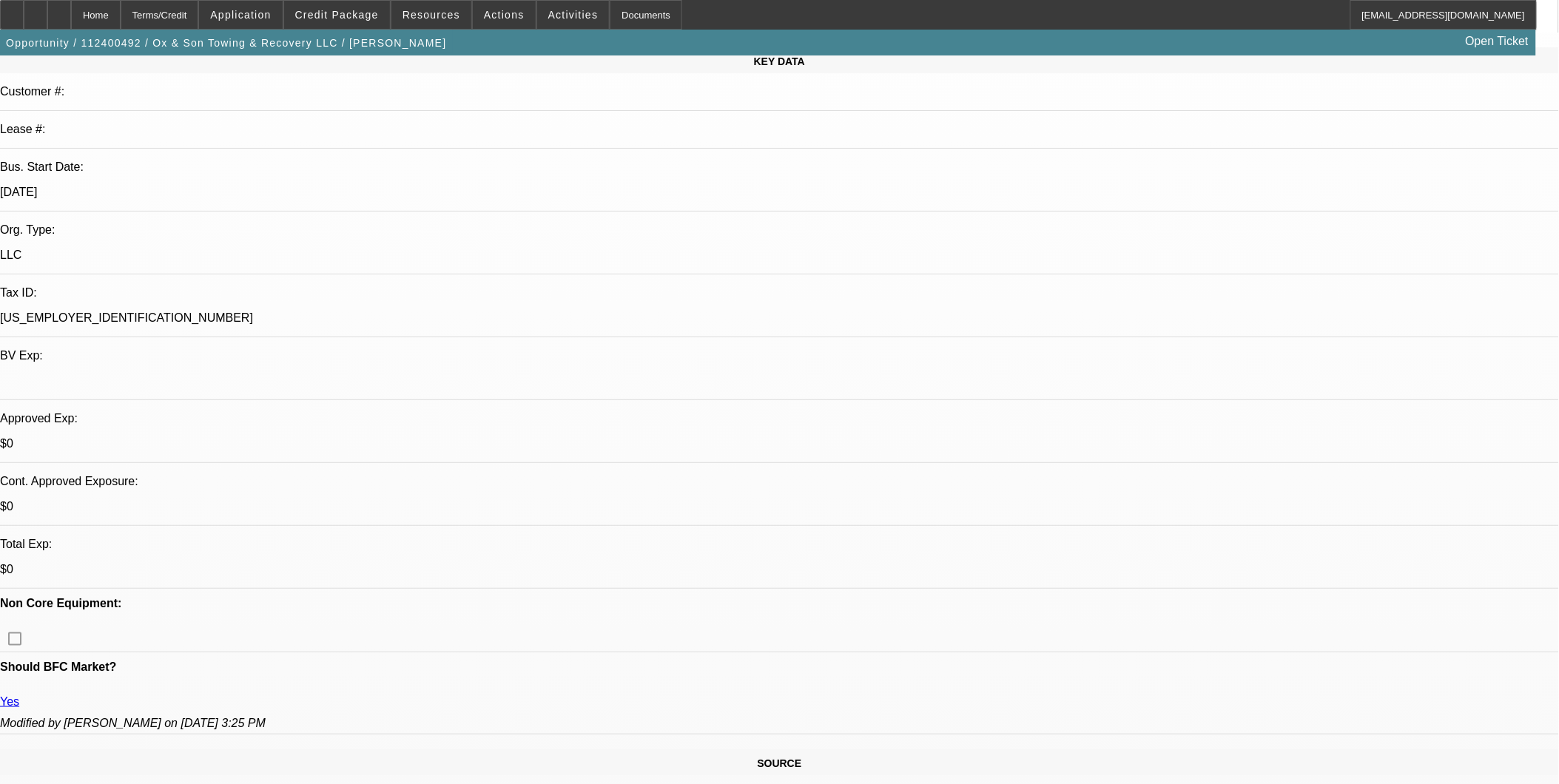
scroll to position [170, 0]
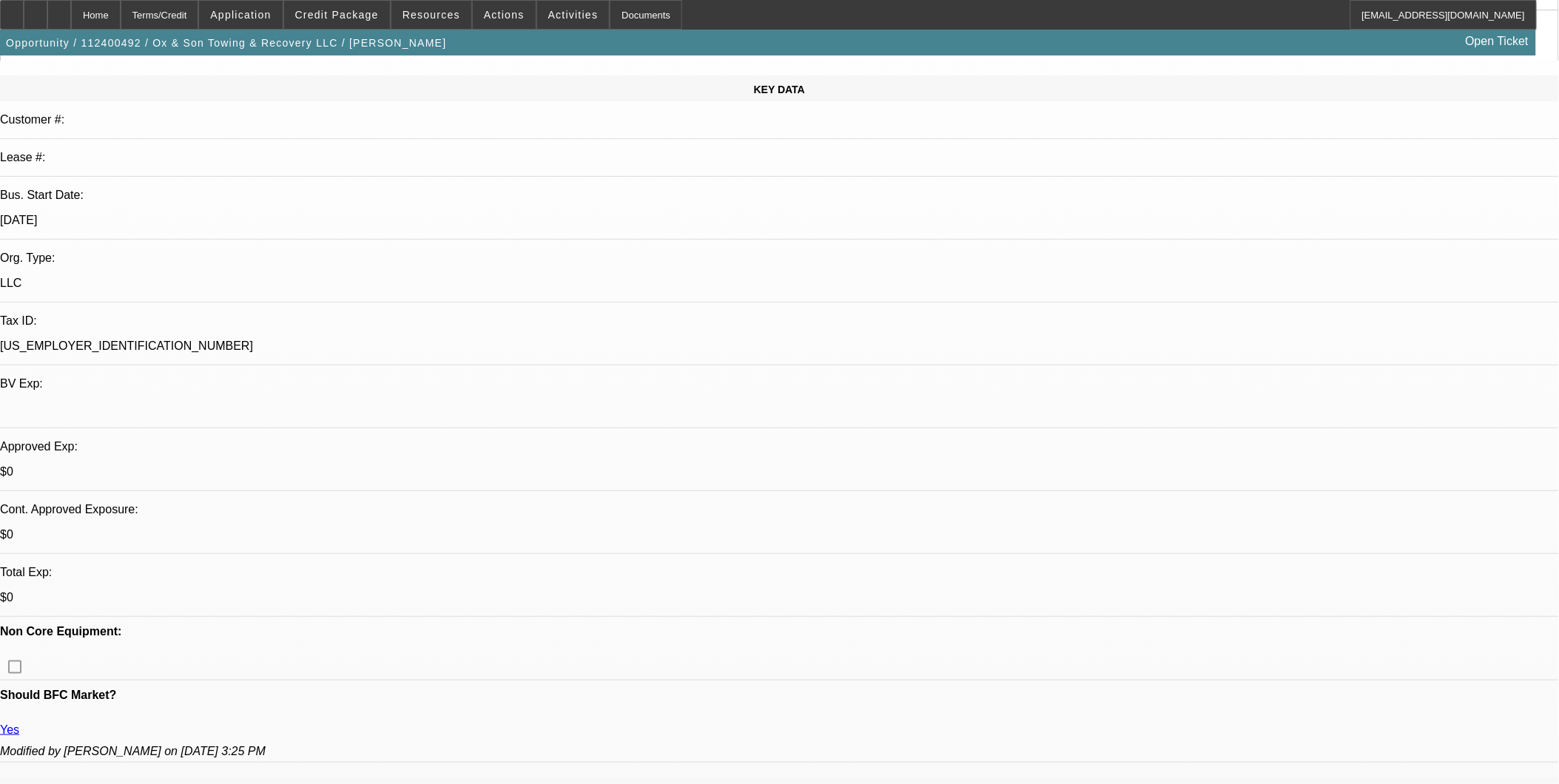
drag, startPoint x: 639, startPoint y: 275, endPoint x: 646, endPoint y: 281, distance: 9.2
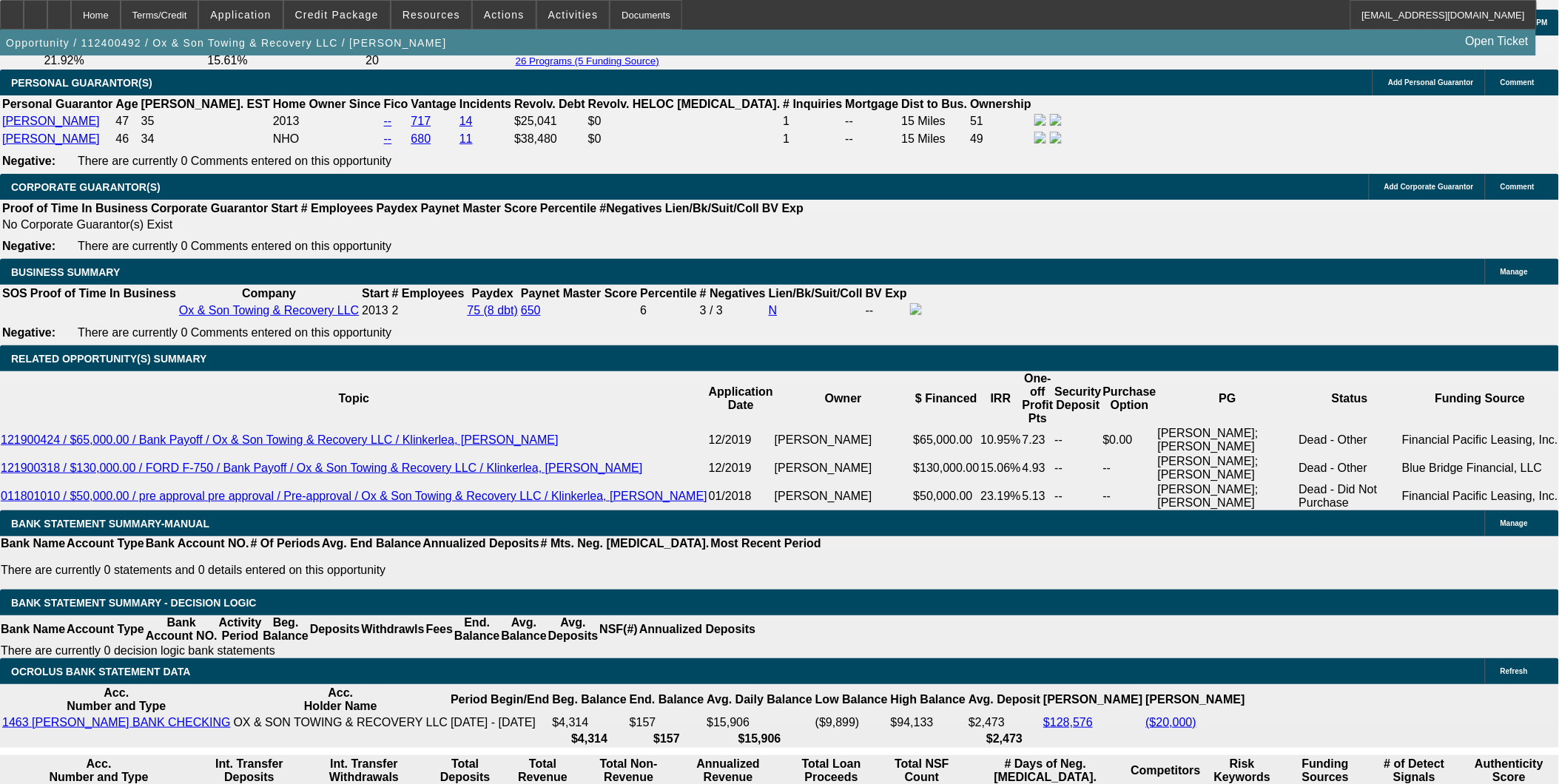
scroll to position [2306, 0]
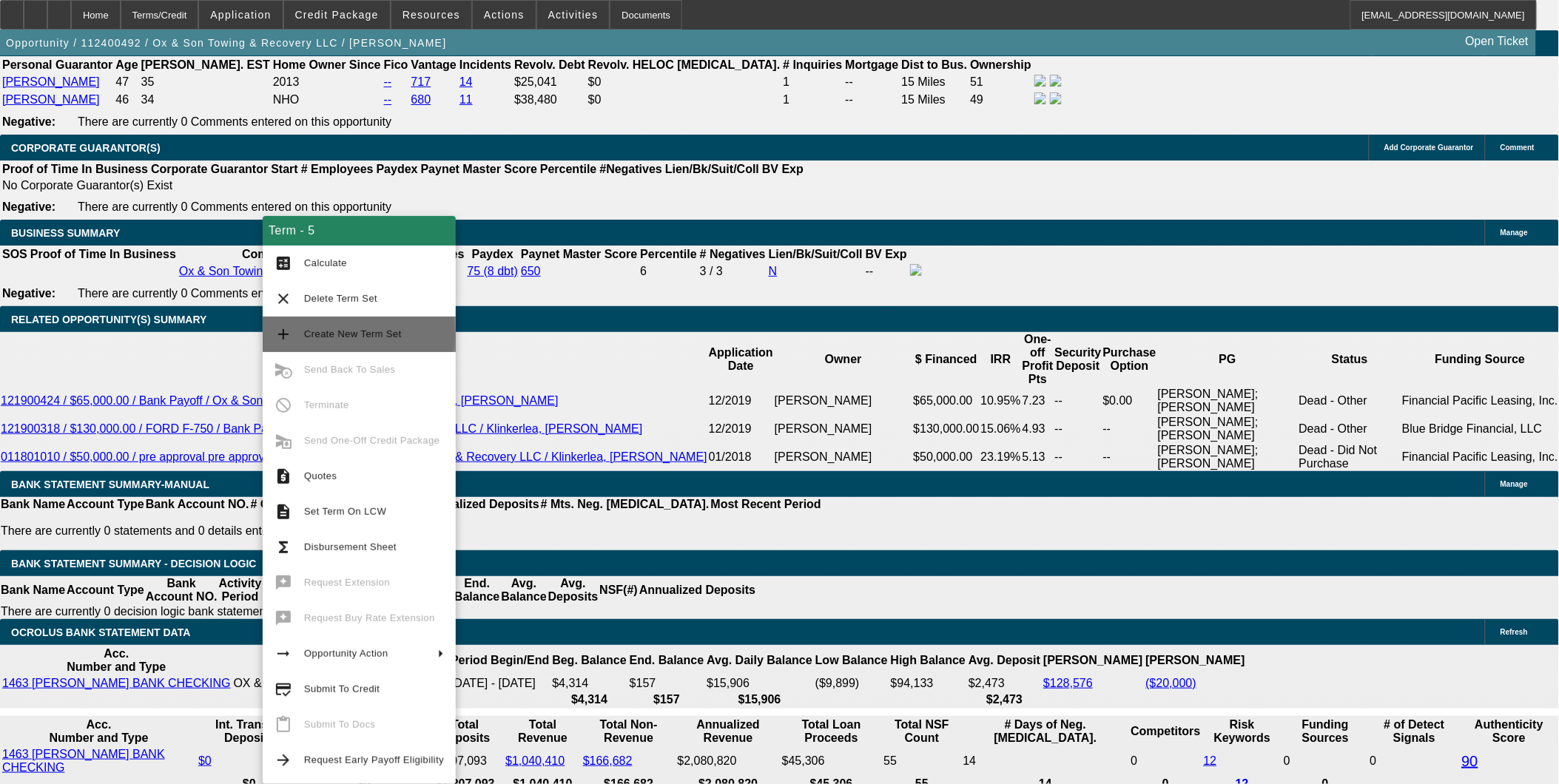
click at [358, 335] on span "Create New Term Set" at bounding box center [354, 334] width 98 height 11
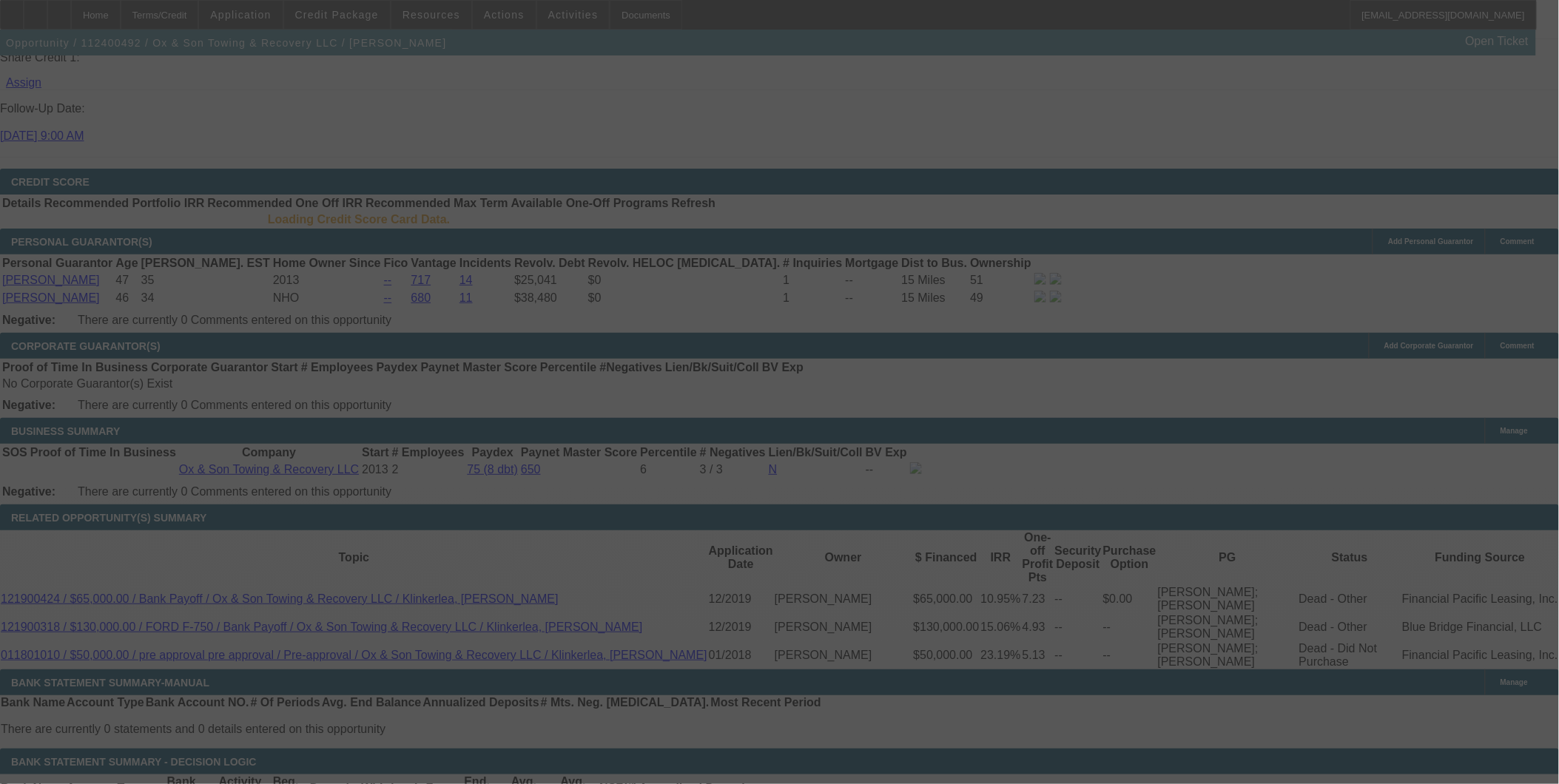
scroll to position [2140, 0]
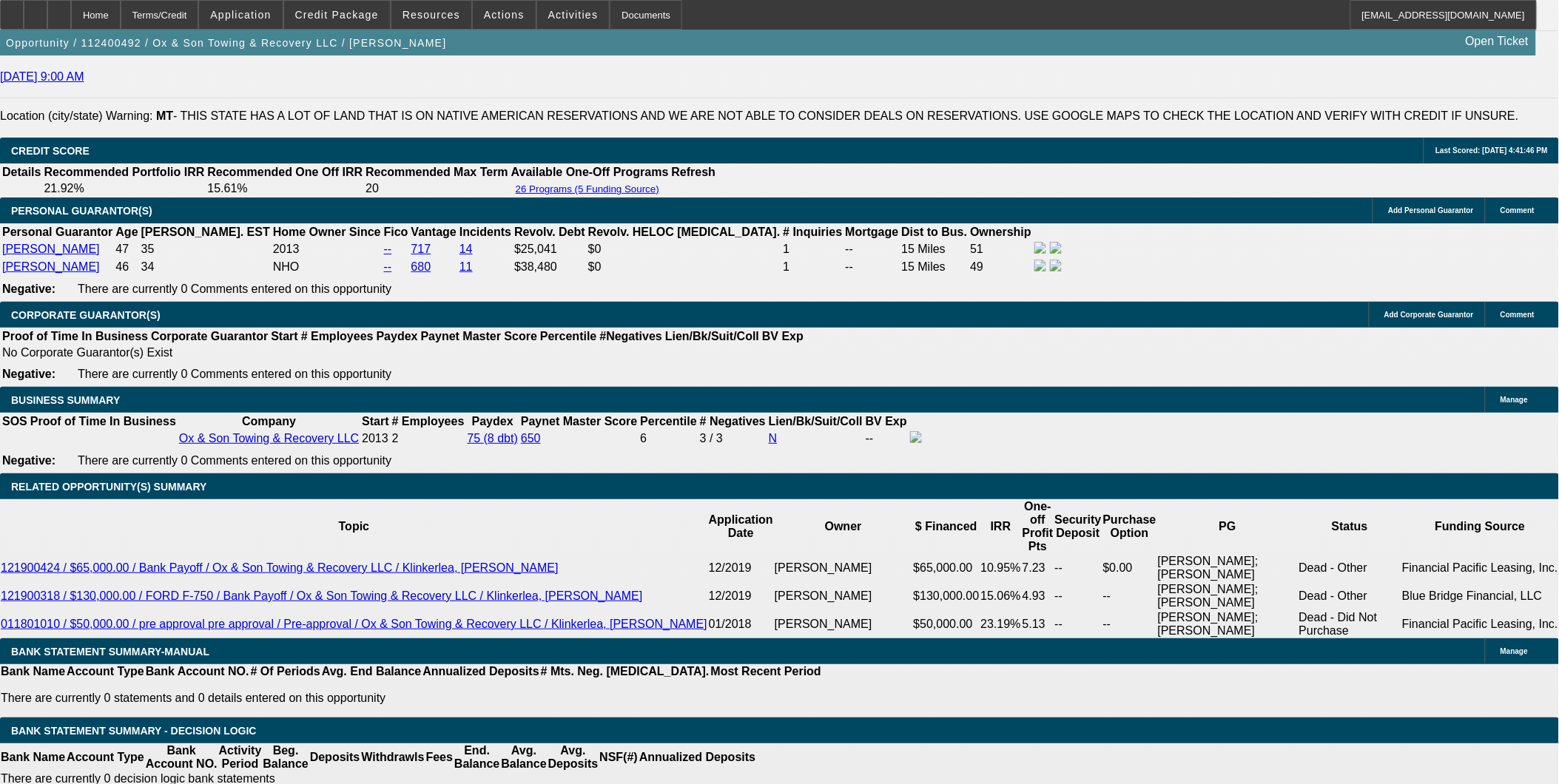
select select "0"
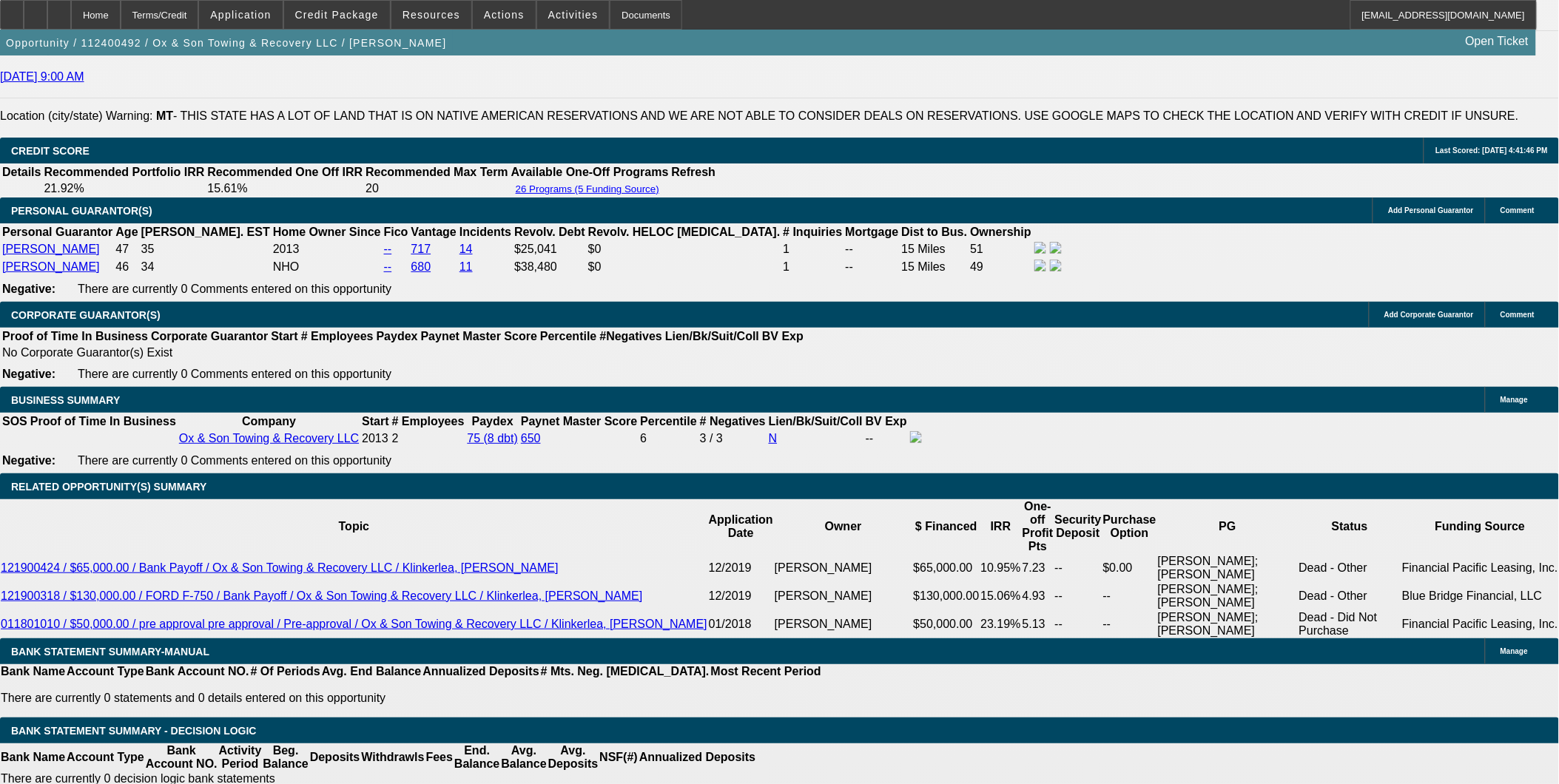
select select "0"
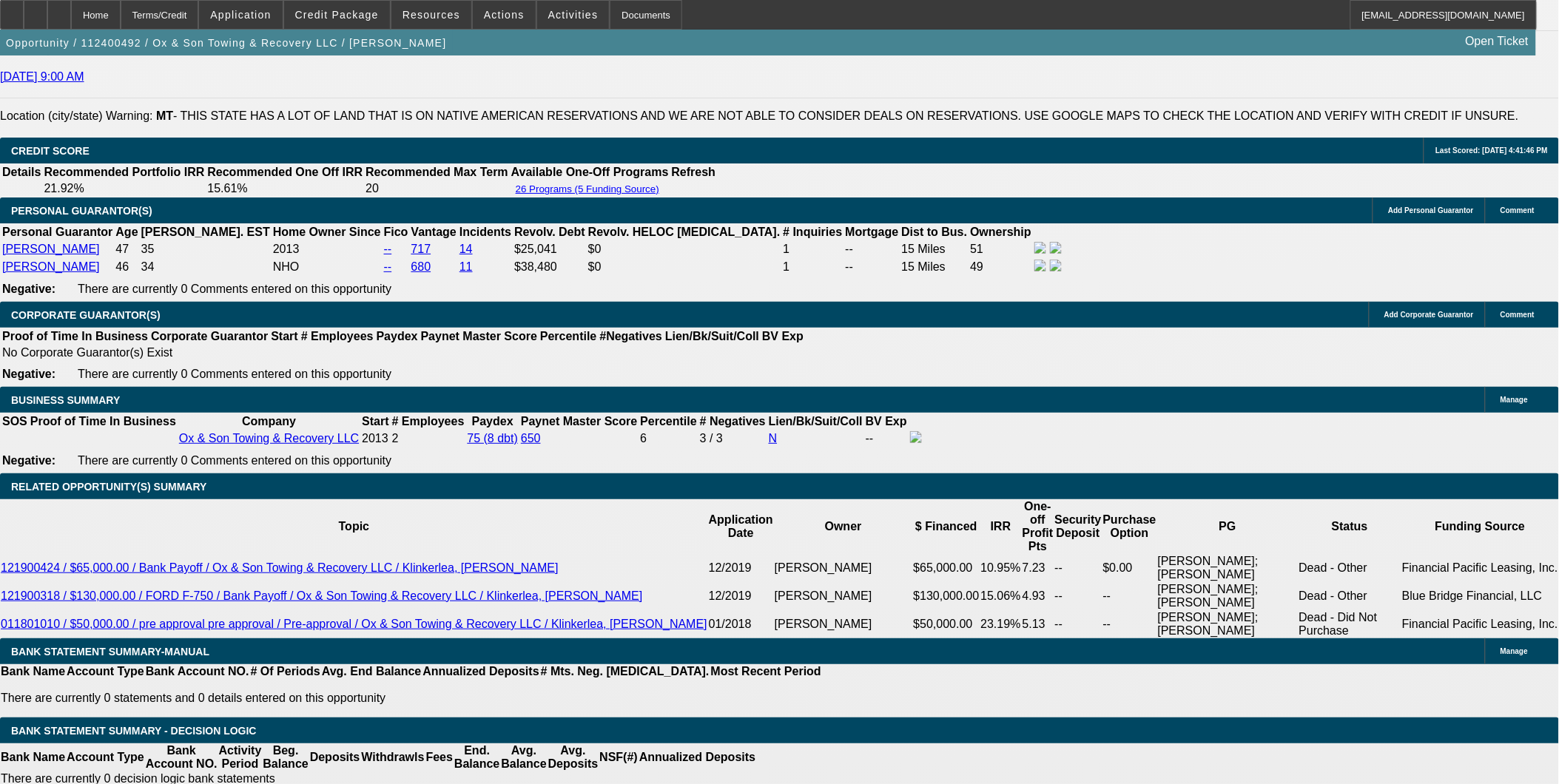
select select "0"
select select "1"
select select "3"
select select "6"
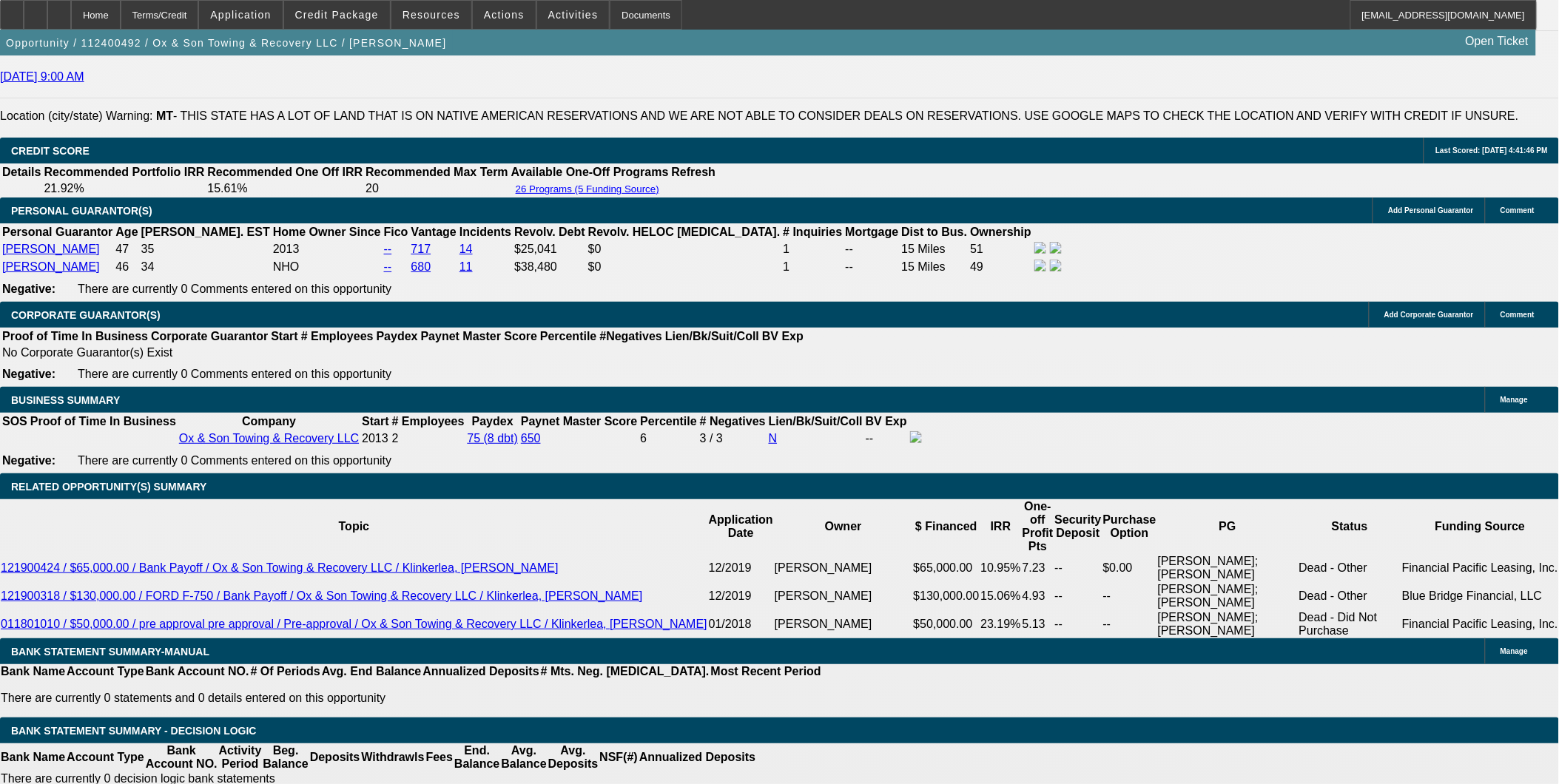
select select "1"
select select "3"
select select "6"
select select "1"
select select "3"
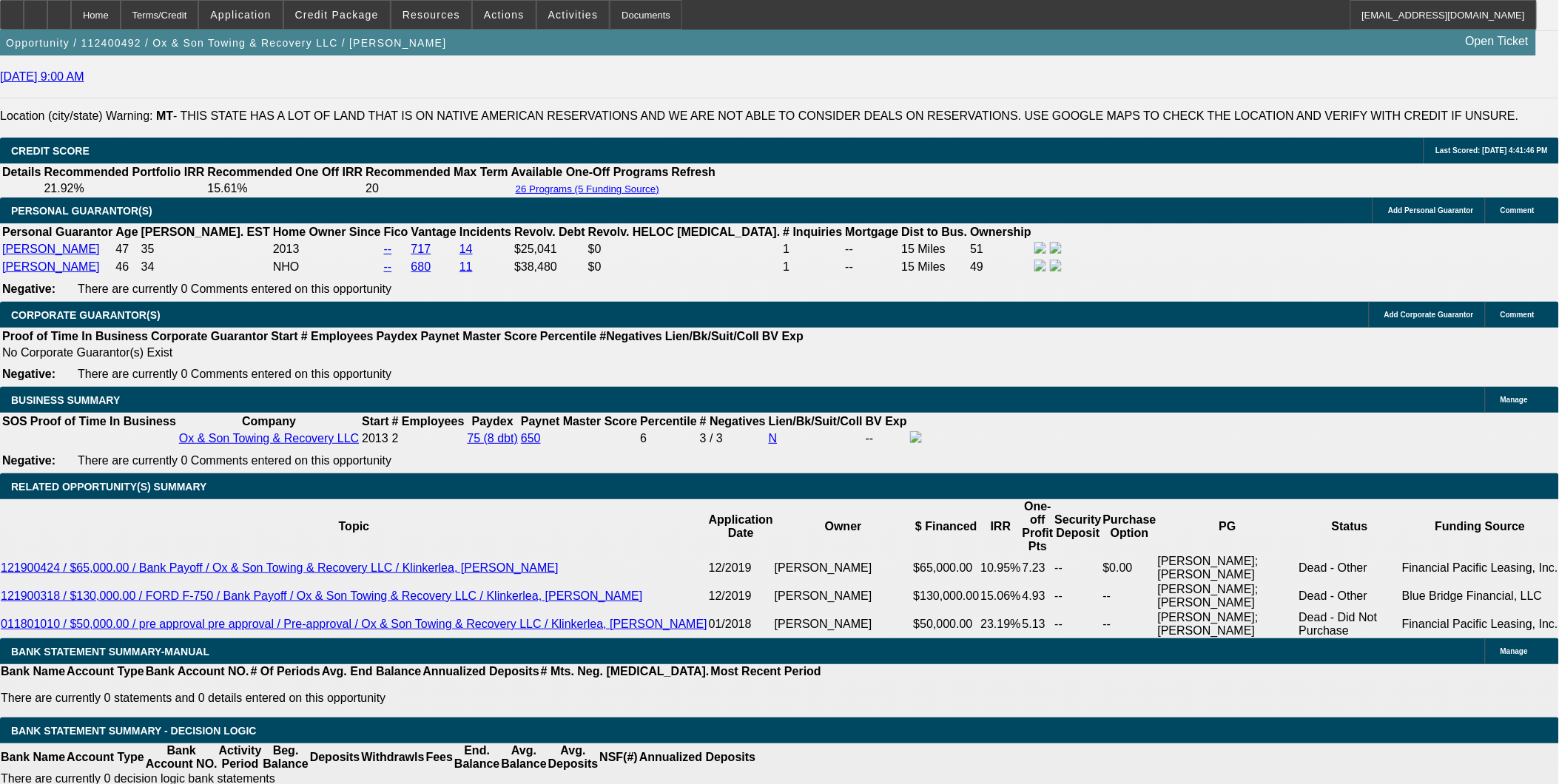
select select "6"
select select "1"
select select "3"
select select "6"
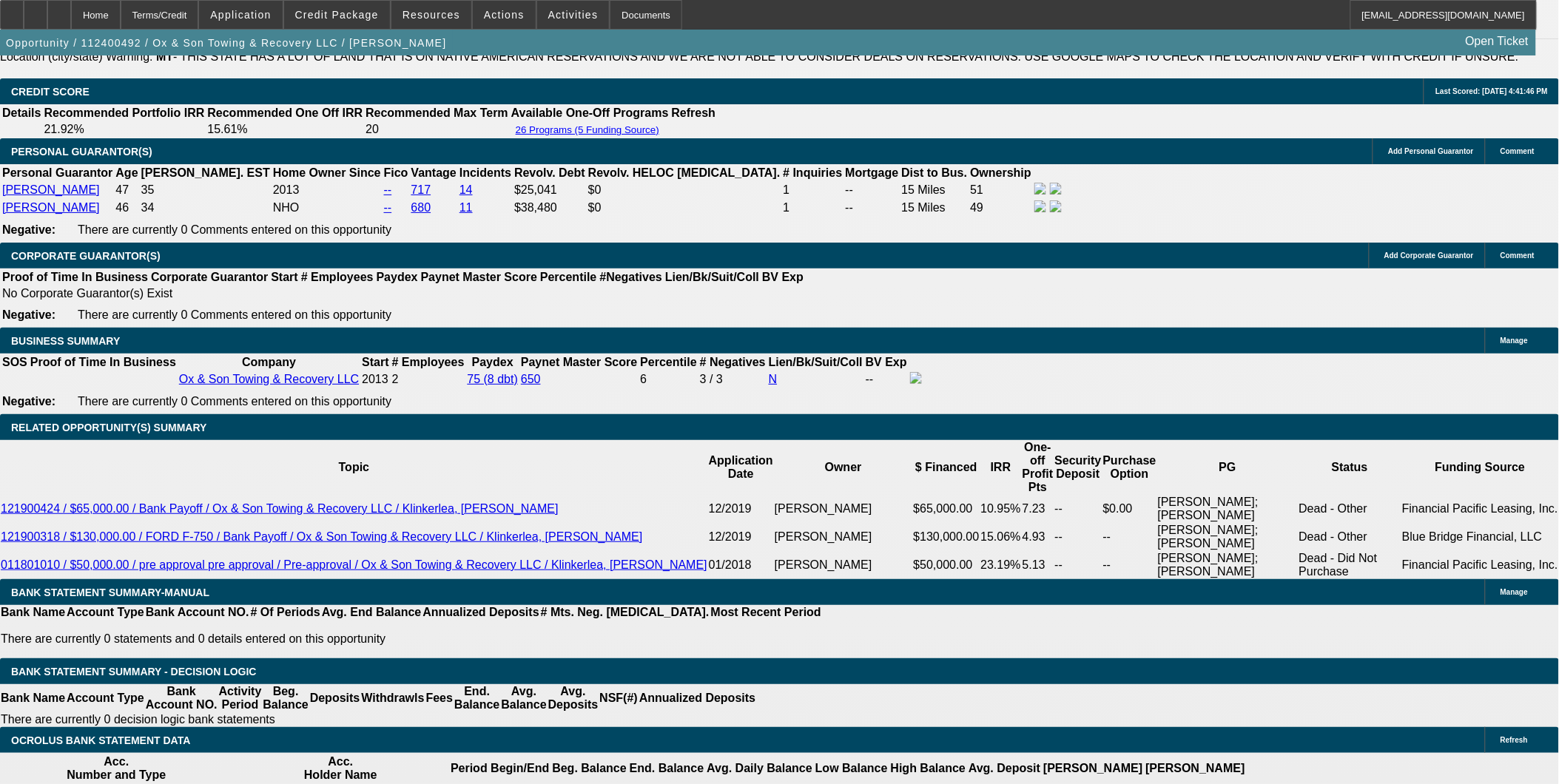
scroll to position [2221, 0]
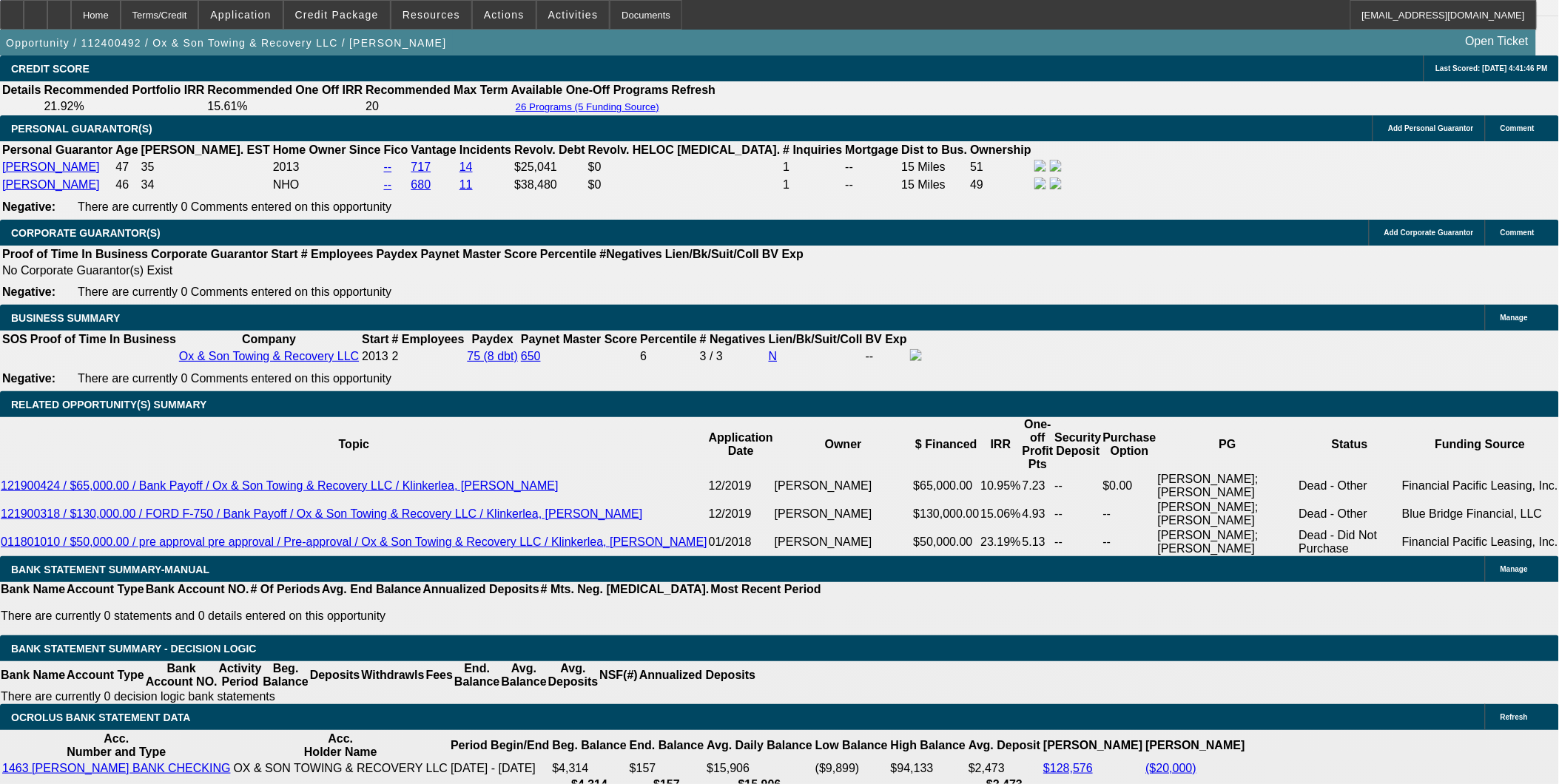
type input "200"
type input "UNKNOWN"
type input "2000"
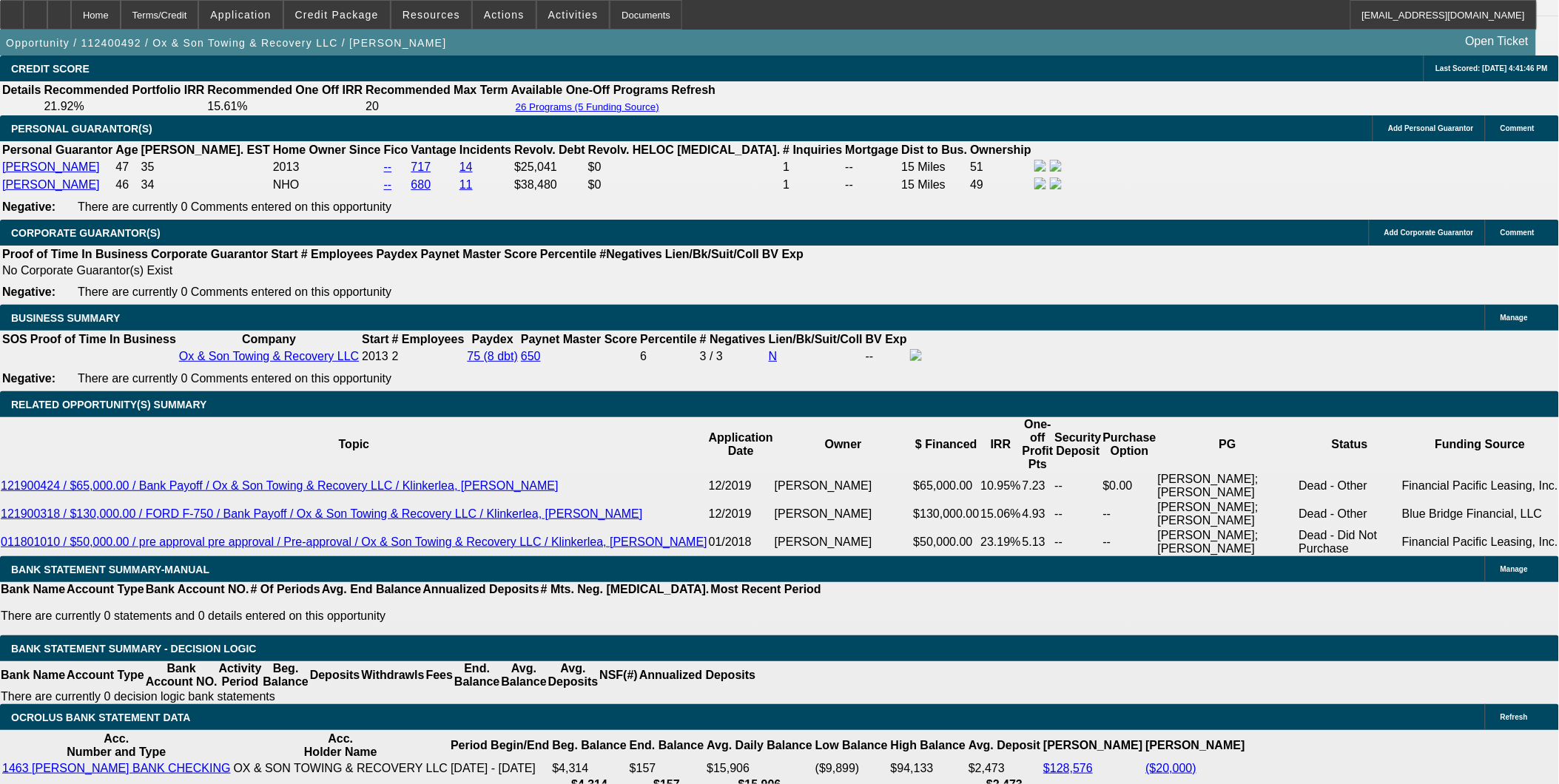
type input "16.5"
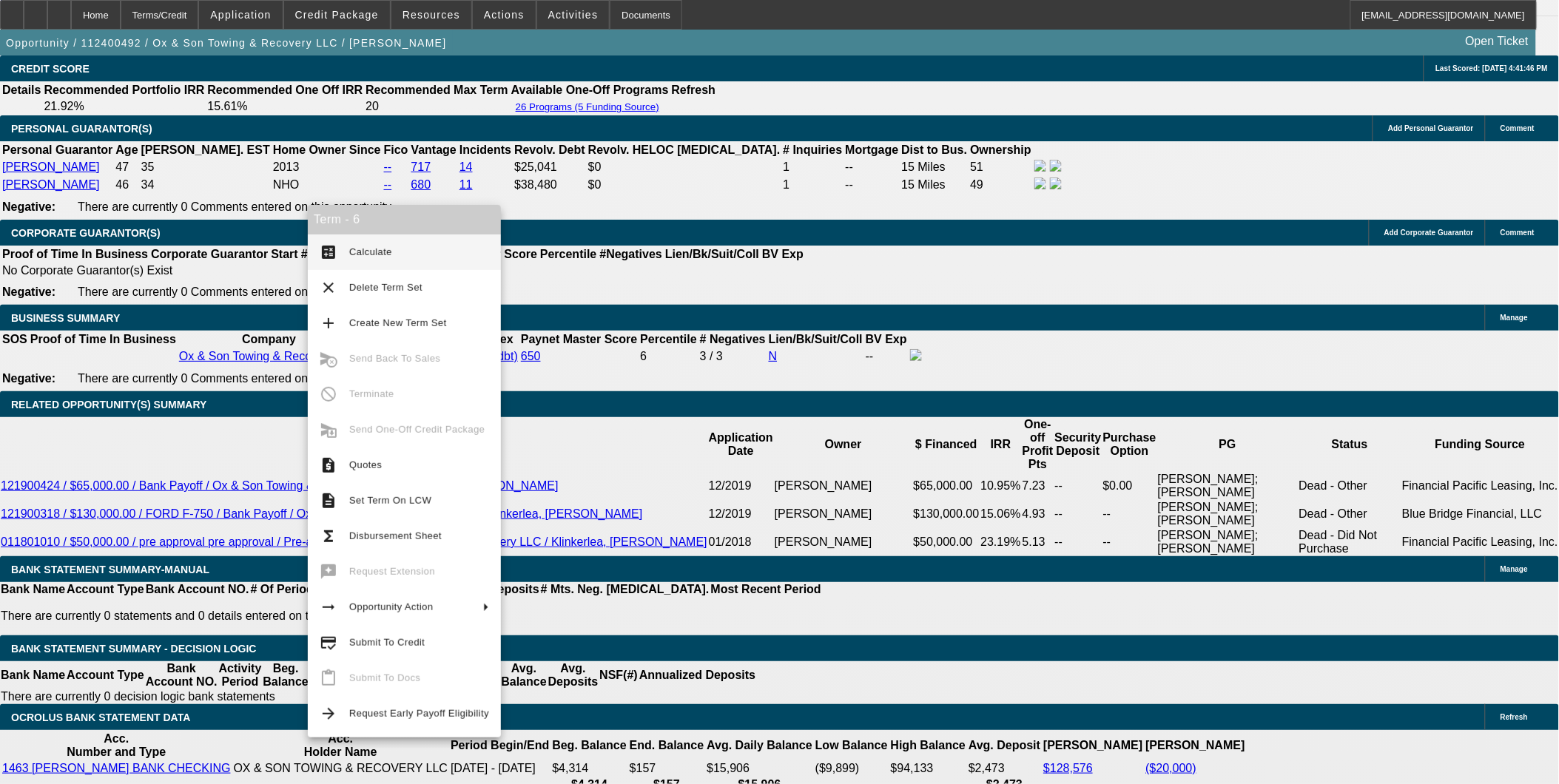
type input "$2,000.00"
click at [391, 261] on button "calculate Calculate" at bounding box center [403, 253] width 193 height 35
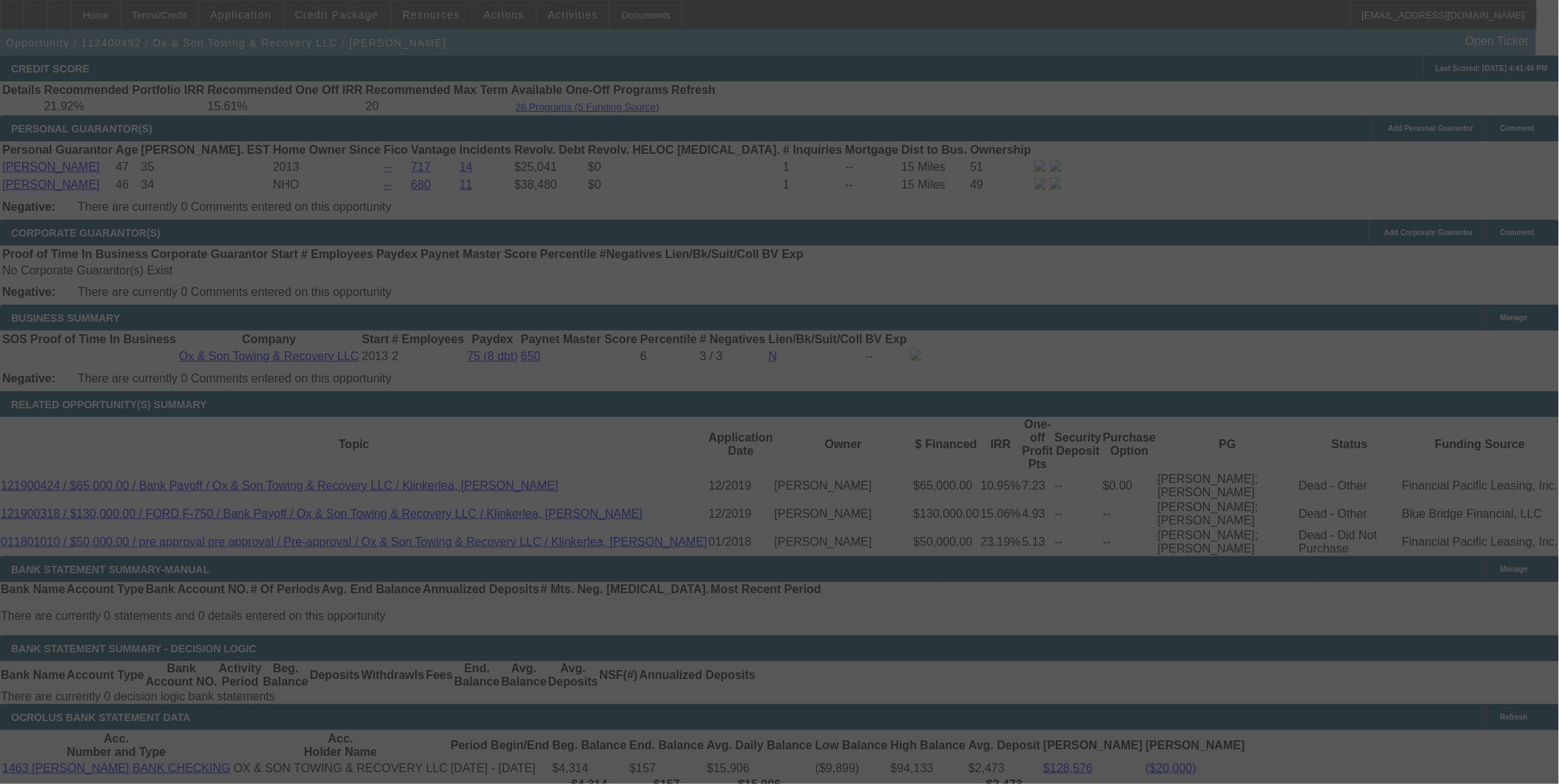
select select "0"
select select "3"
select select "0"
select select "6"
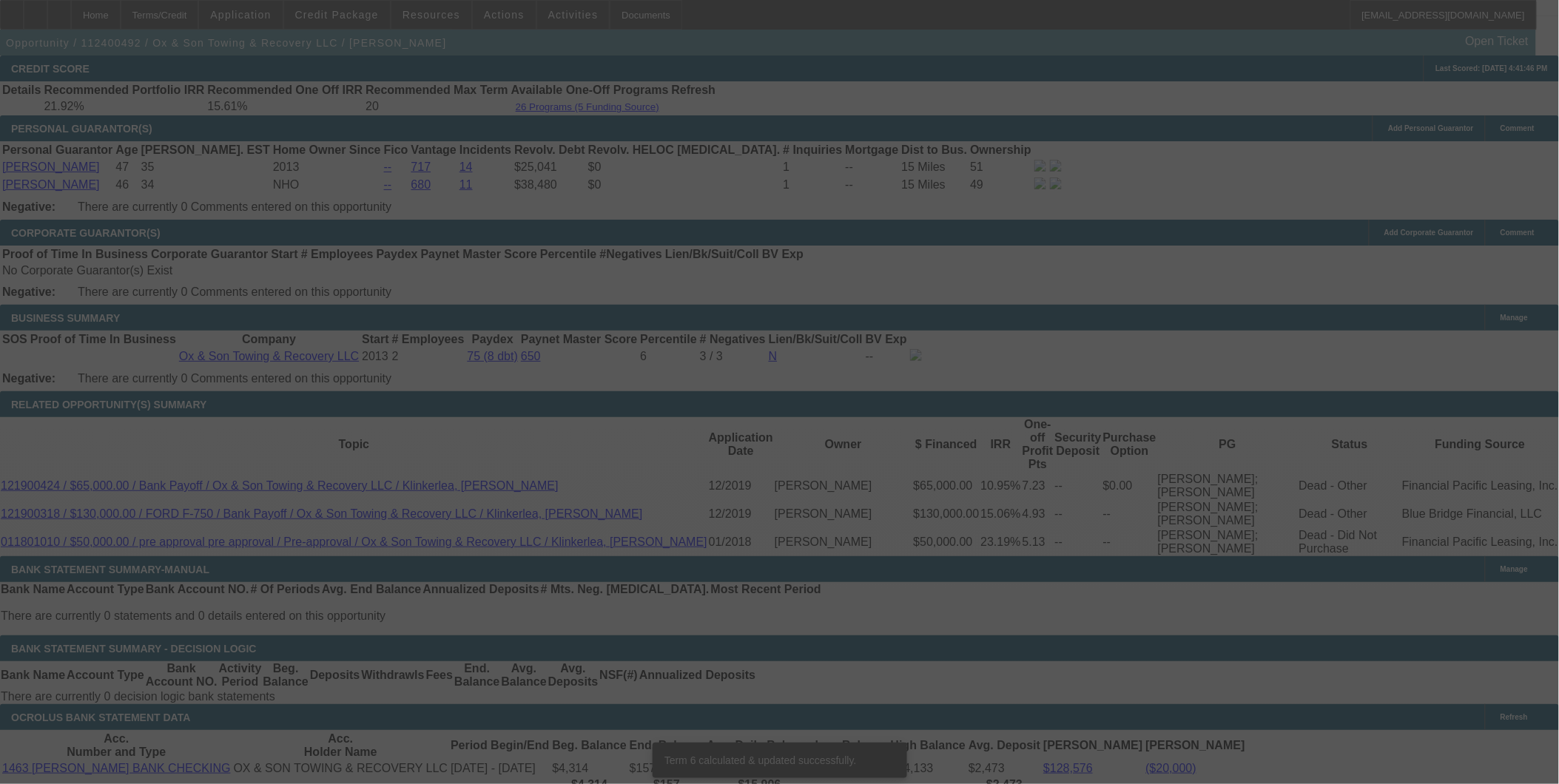
scroll to position [2204, 0]
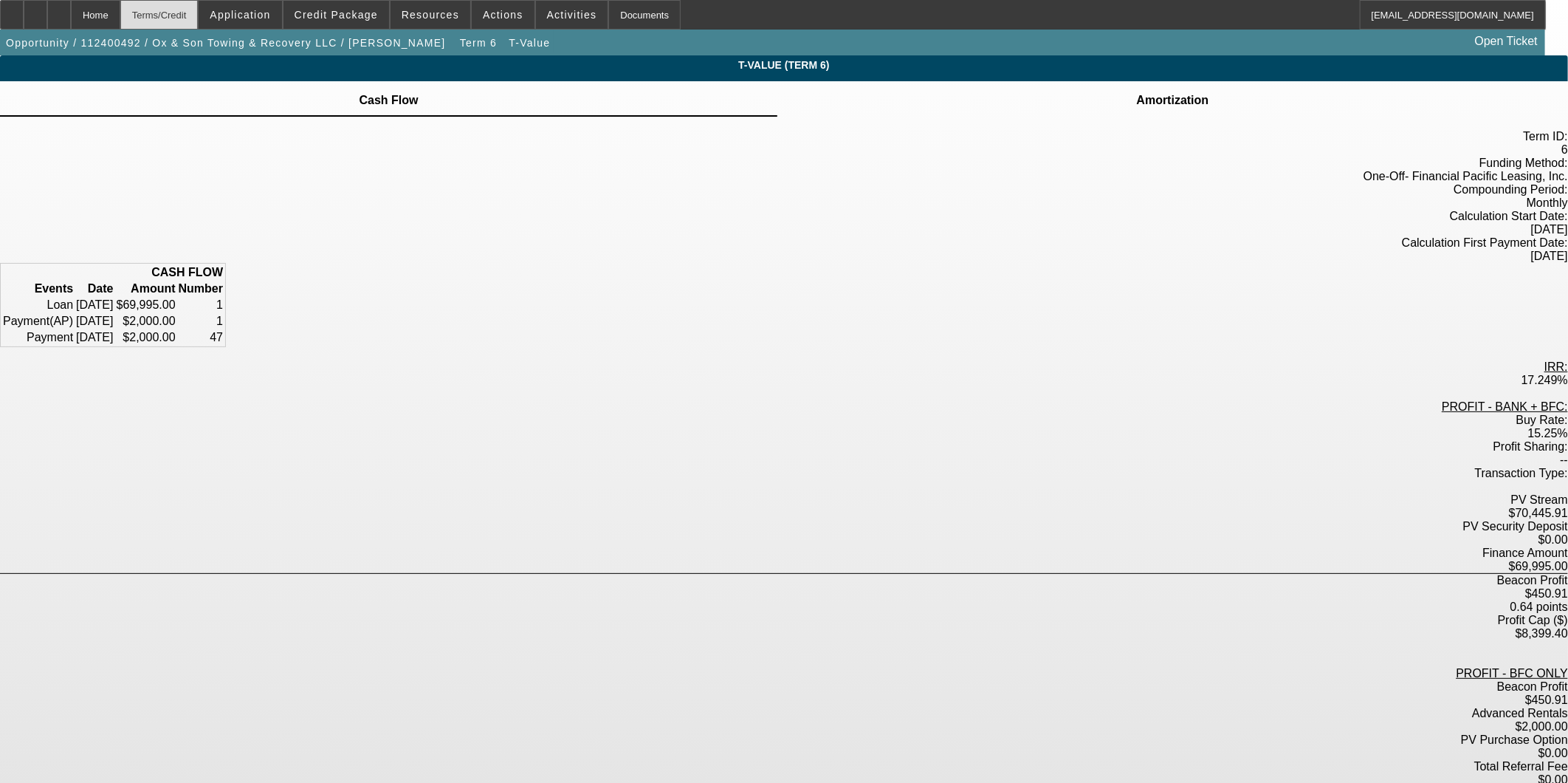
click at [191, 17] on div "Terms/Credit" at bounding box center [159, 15] width 78 height 29
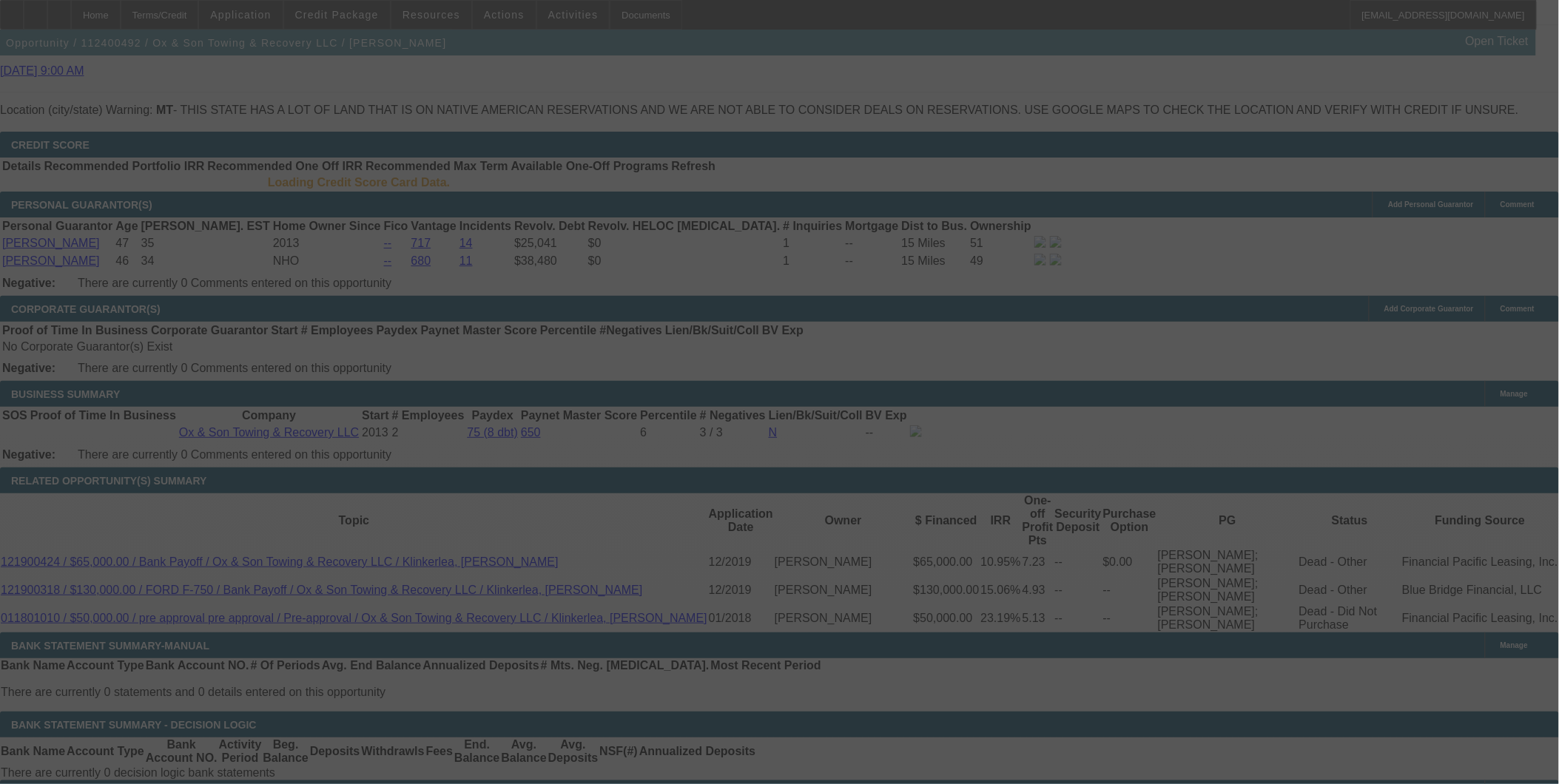
scroll to position [2140, 0]
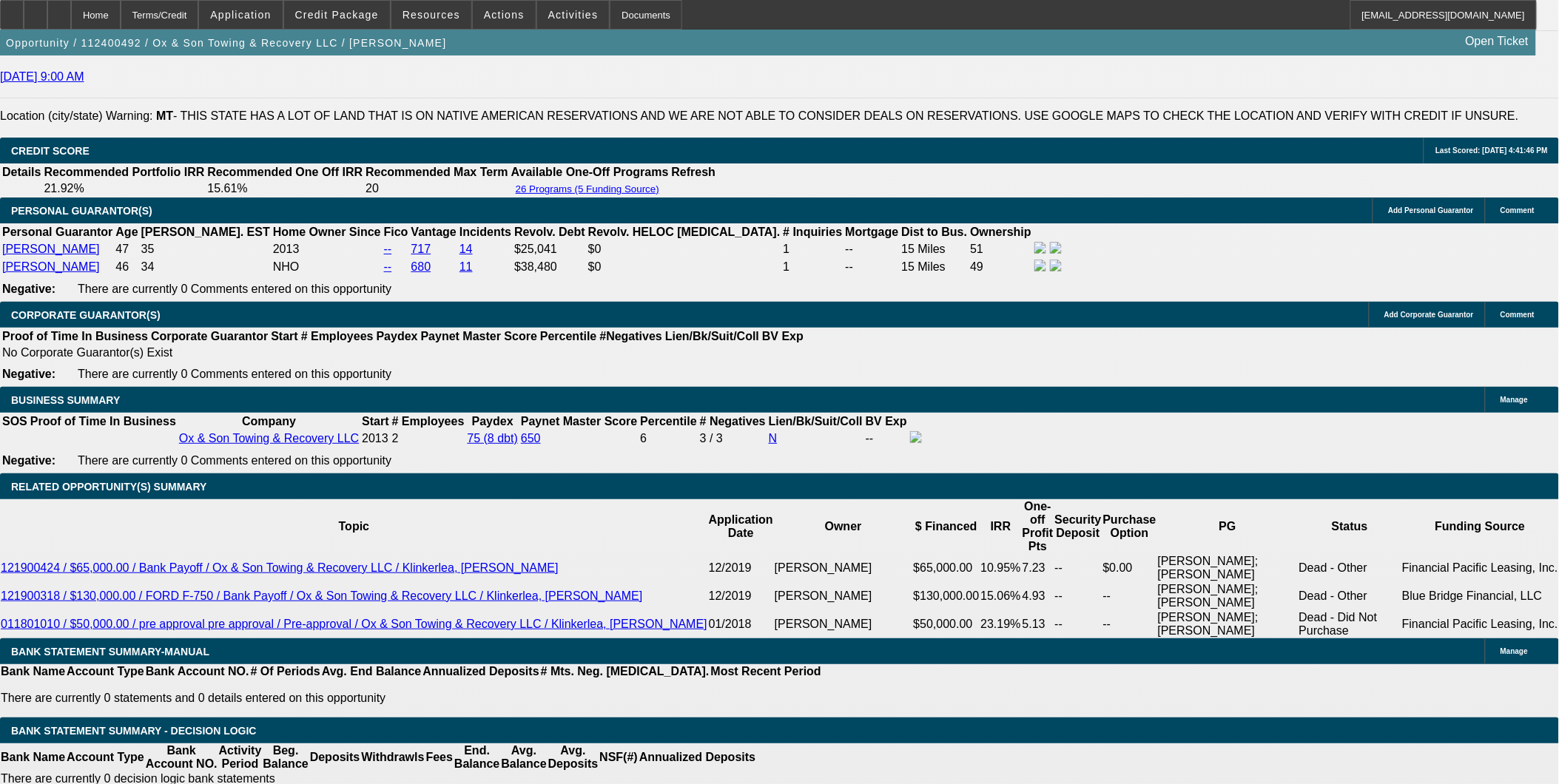
select select "0"
select select "3"
select select "0"
select select "6"
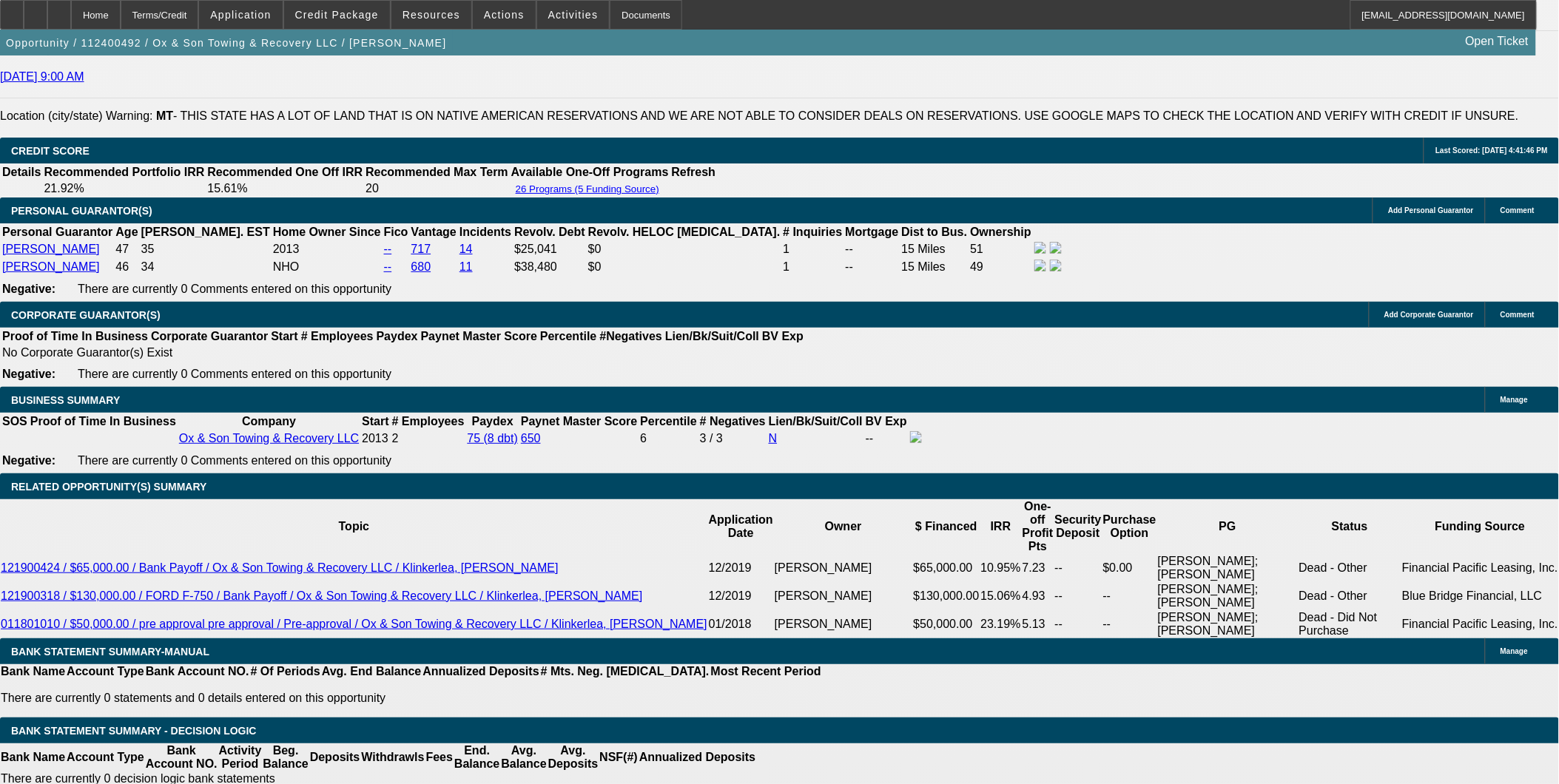
select select "0"
select select "3"
select select "0"
select select "6"
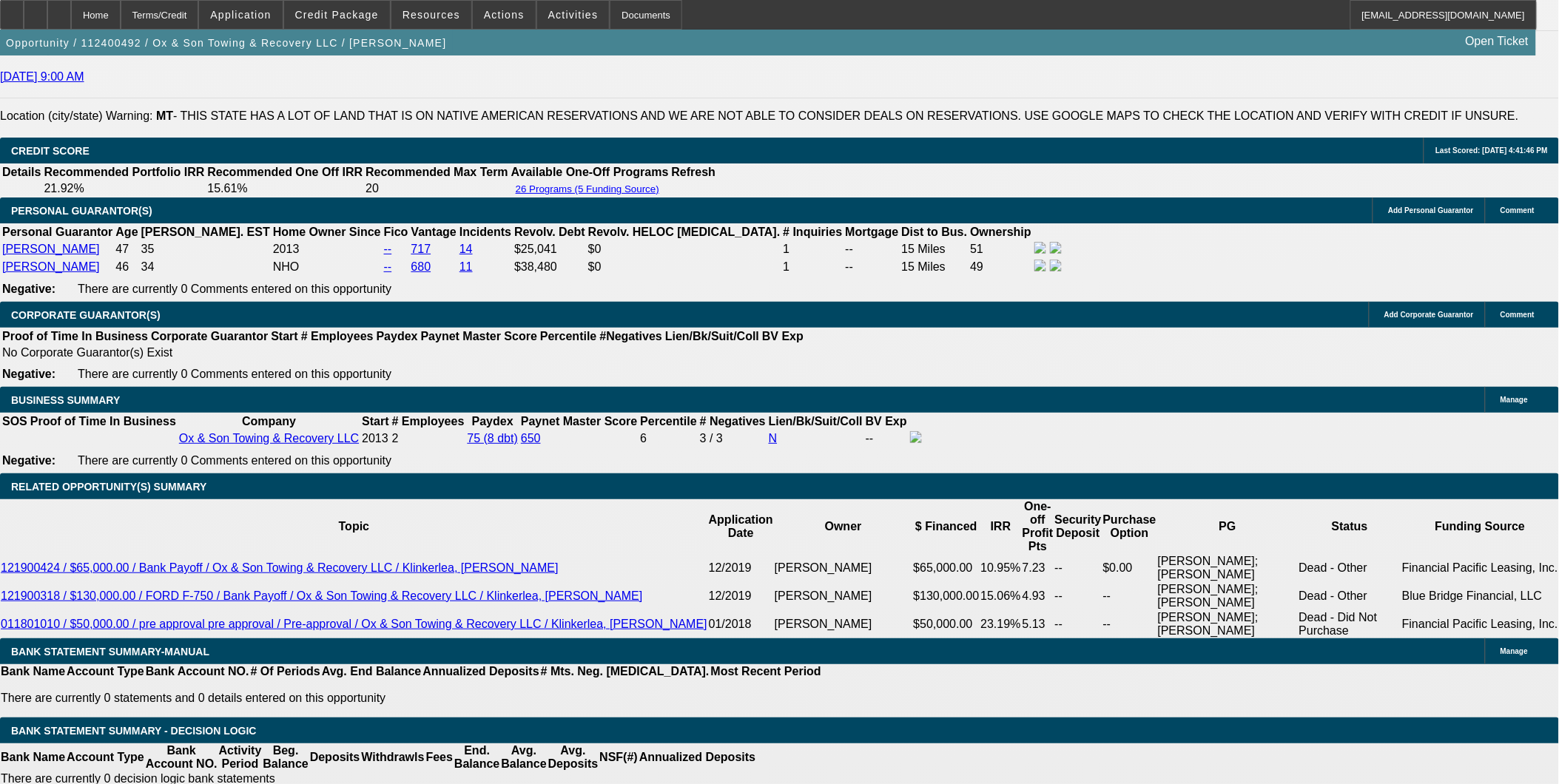
select select "0"
select select "3"
select select "0"
select select "6"
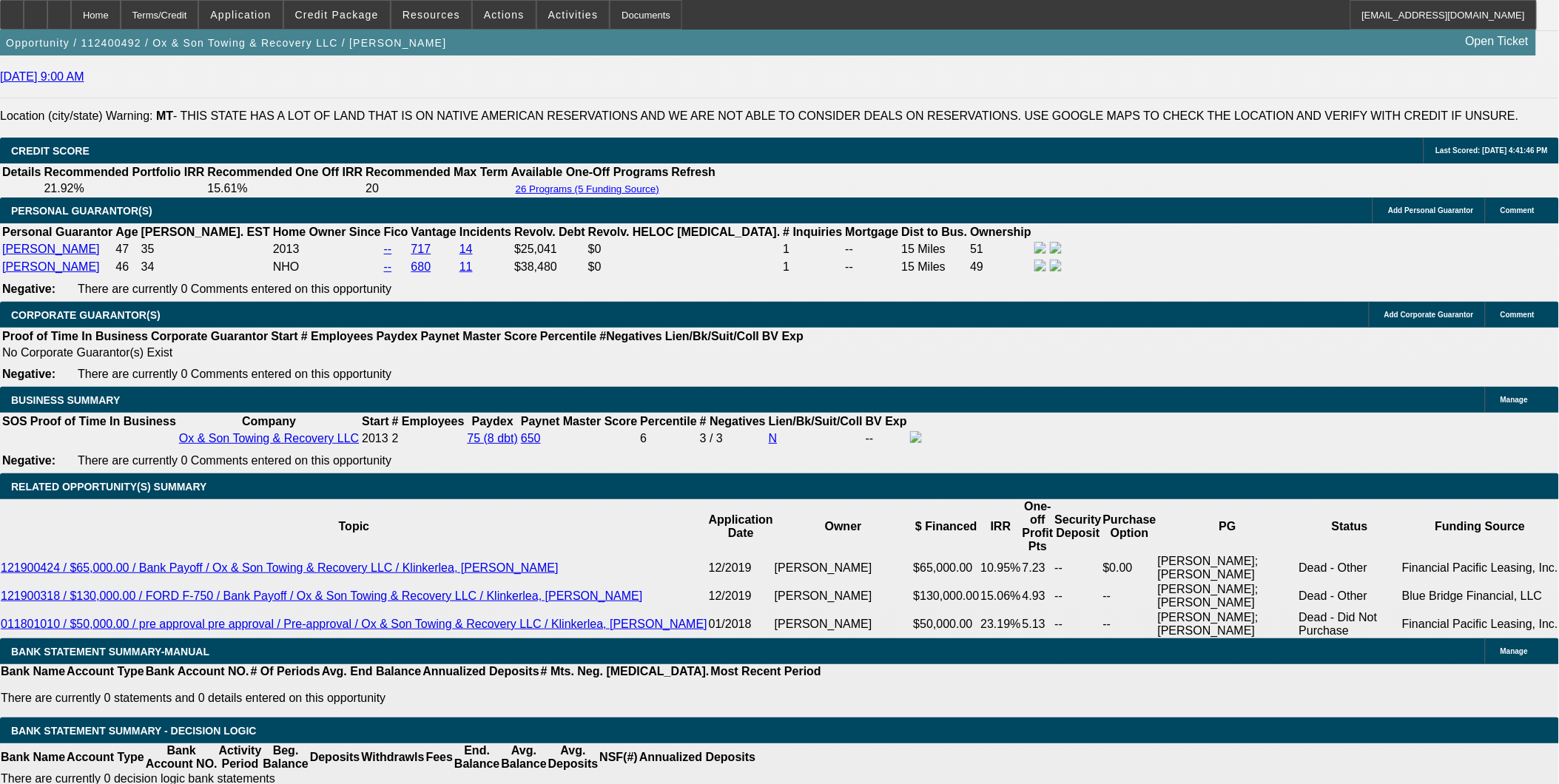
select select "0"
select select "3"
select select "0"
select select "6"
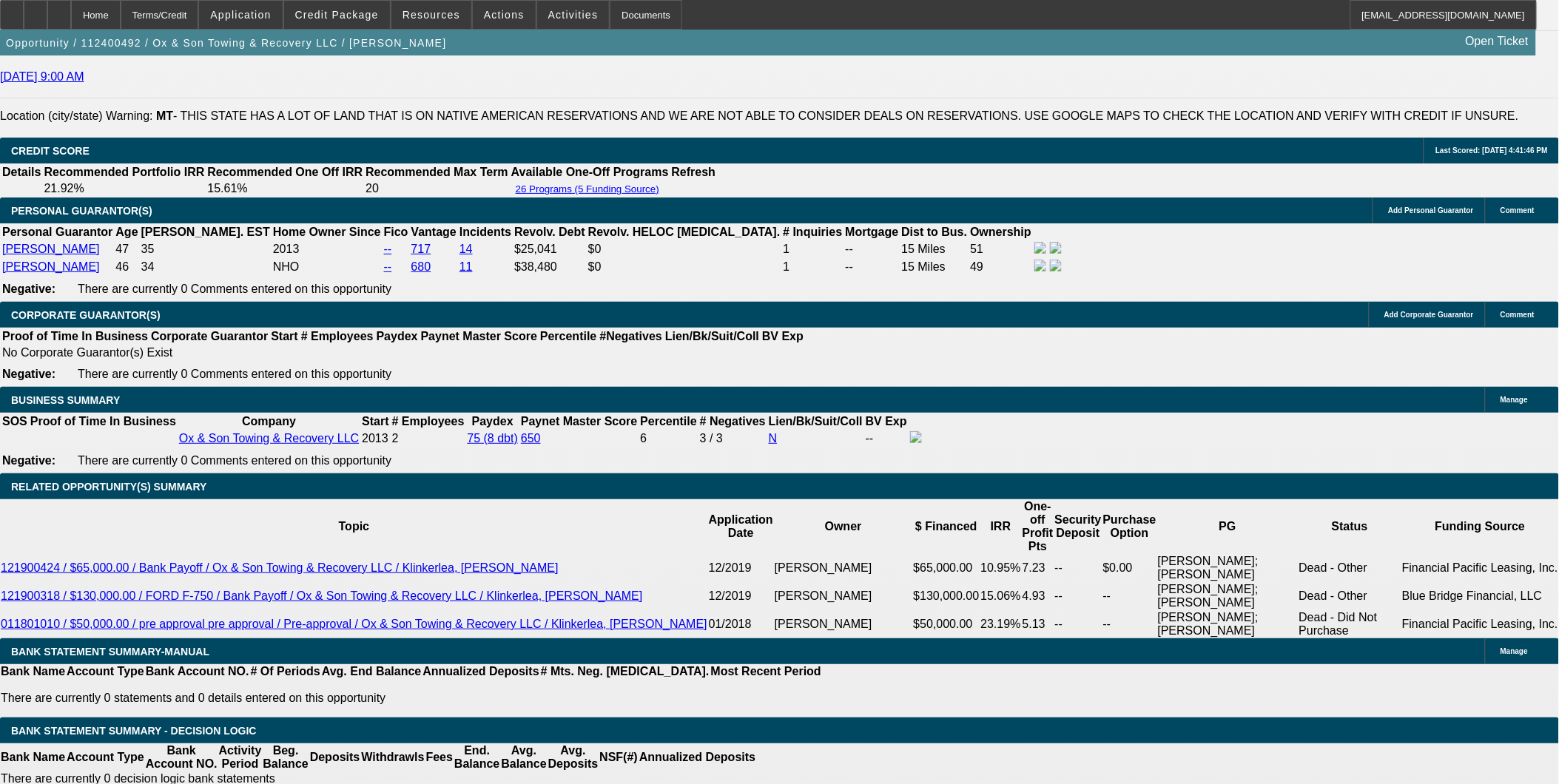
scroll to position [2224, 0]
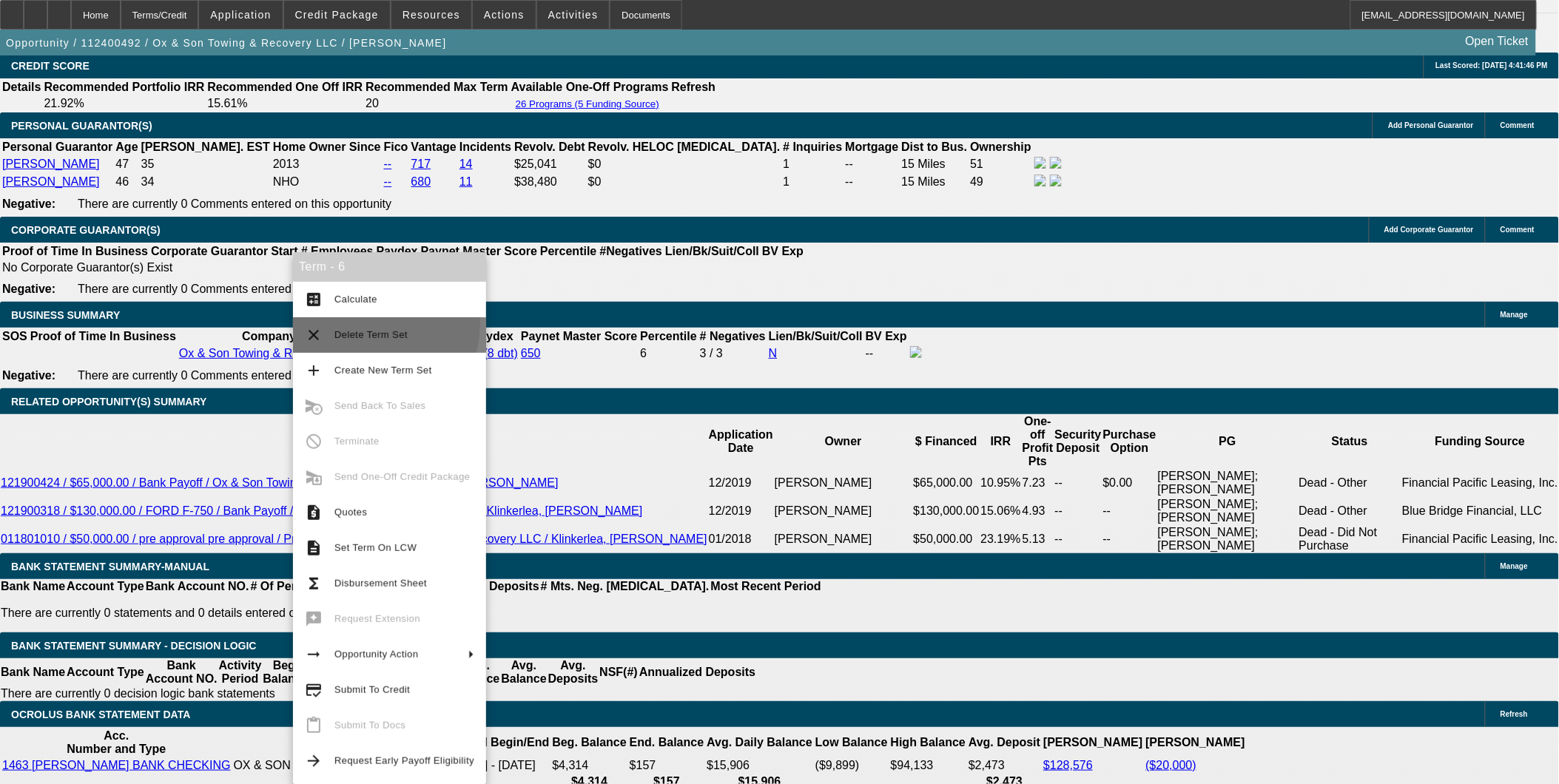
click at [356, 323] on button "clear Delete Term Set" at bounding box center [389, 335] width 193 height 35
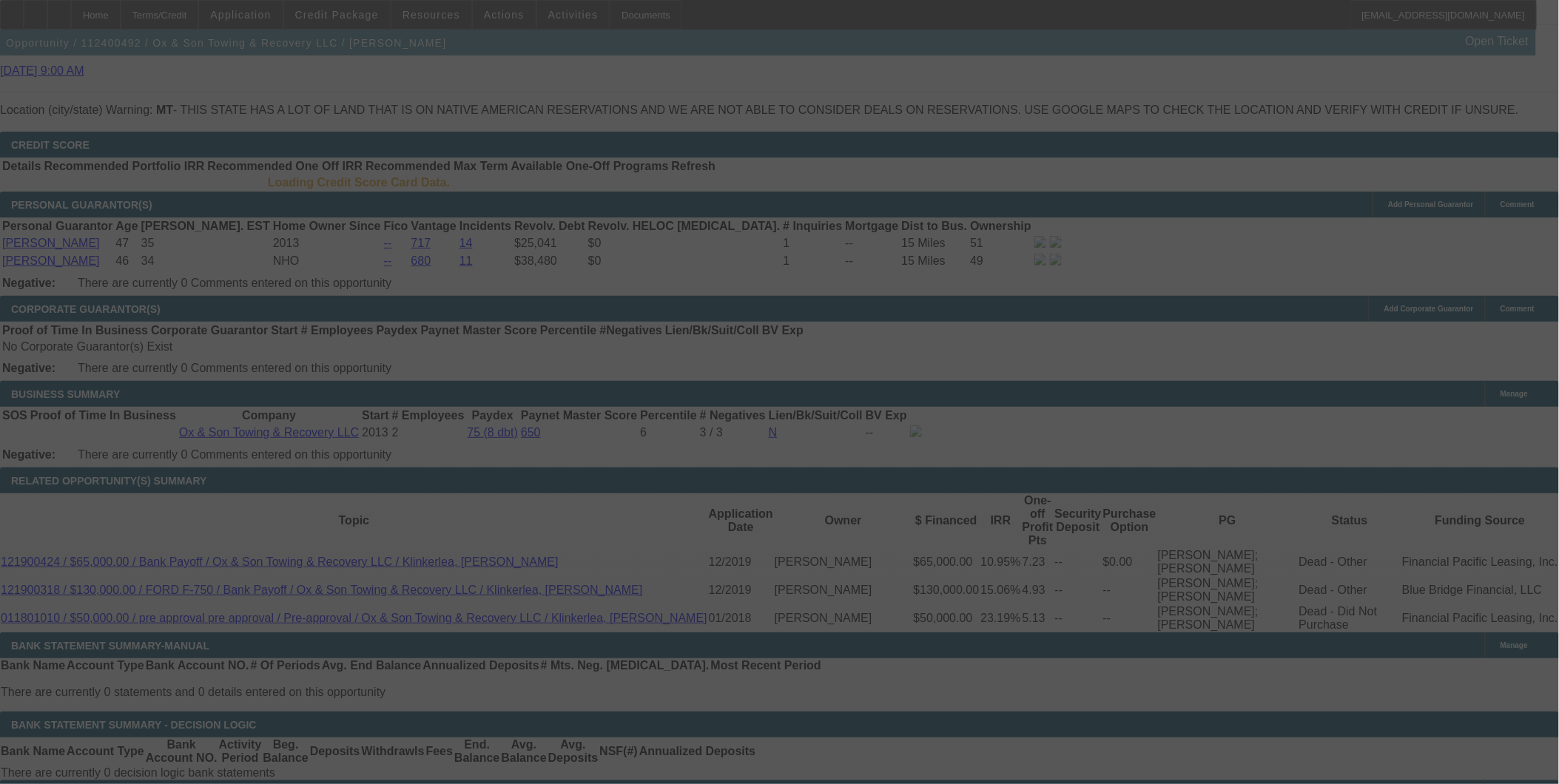
scroll to position [2140, 0]
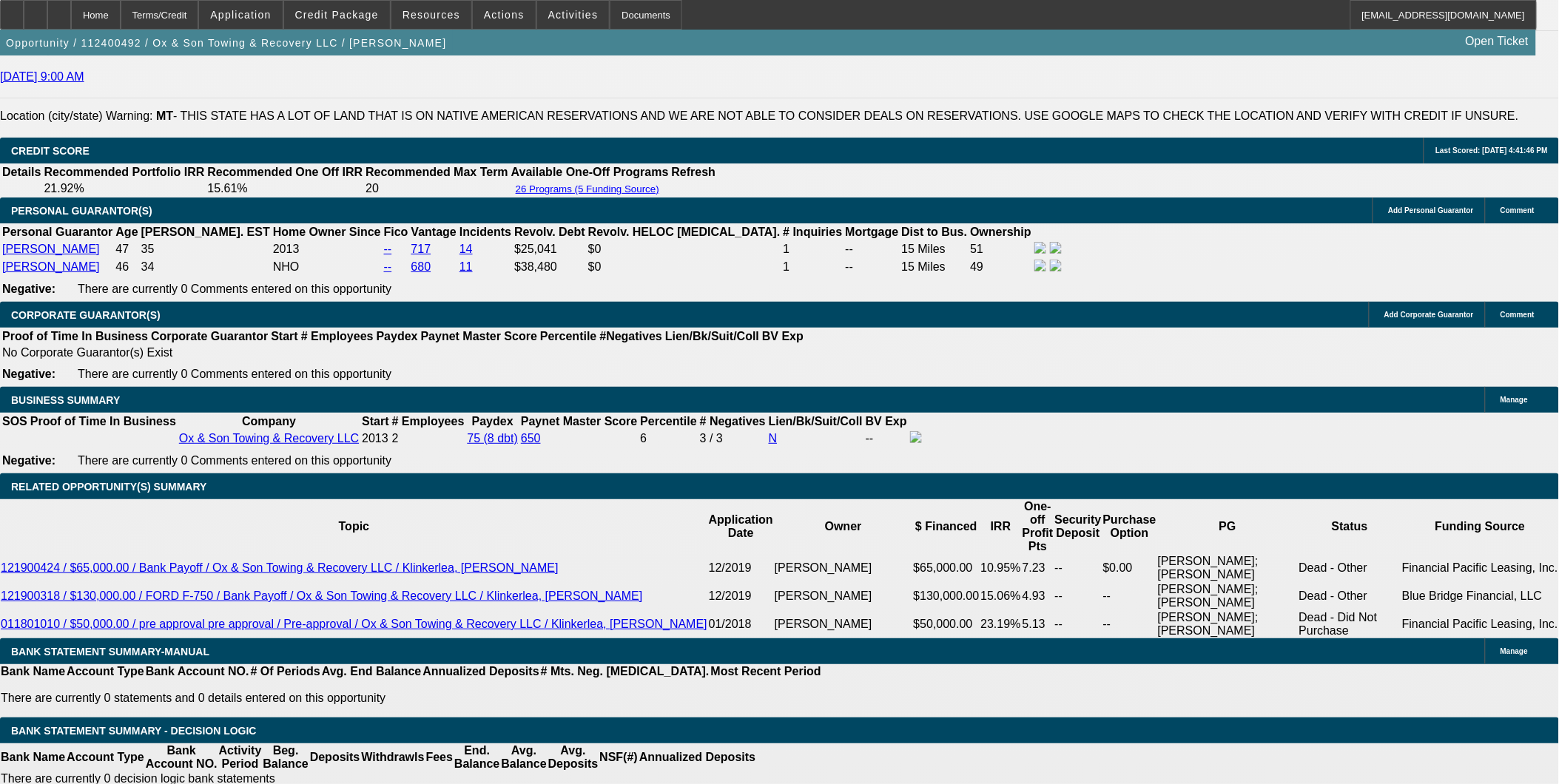
select select "0"
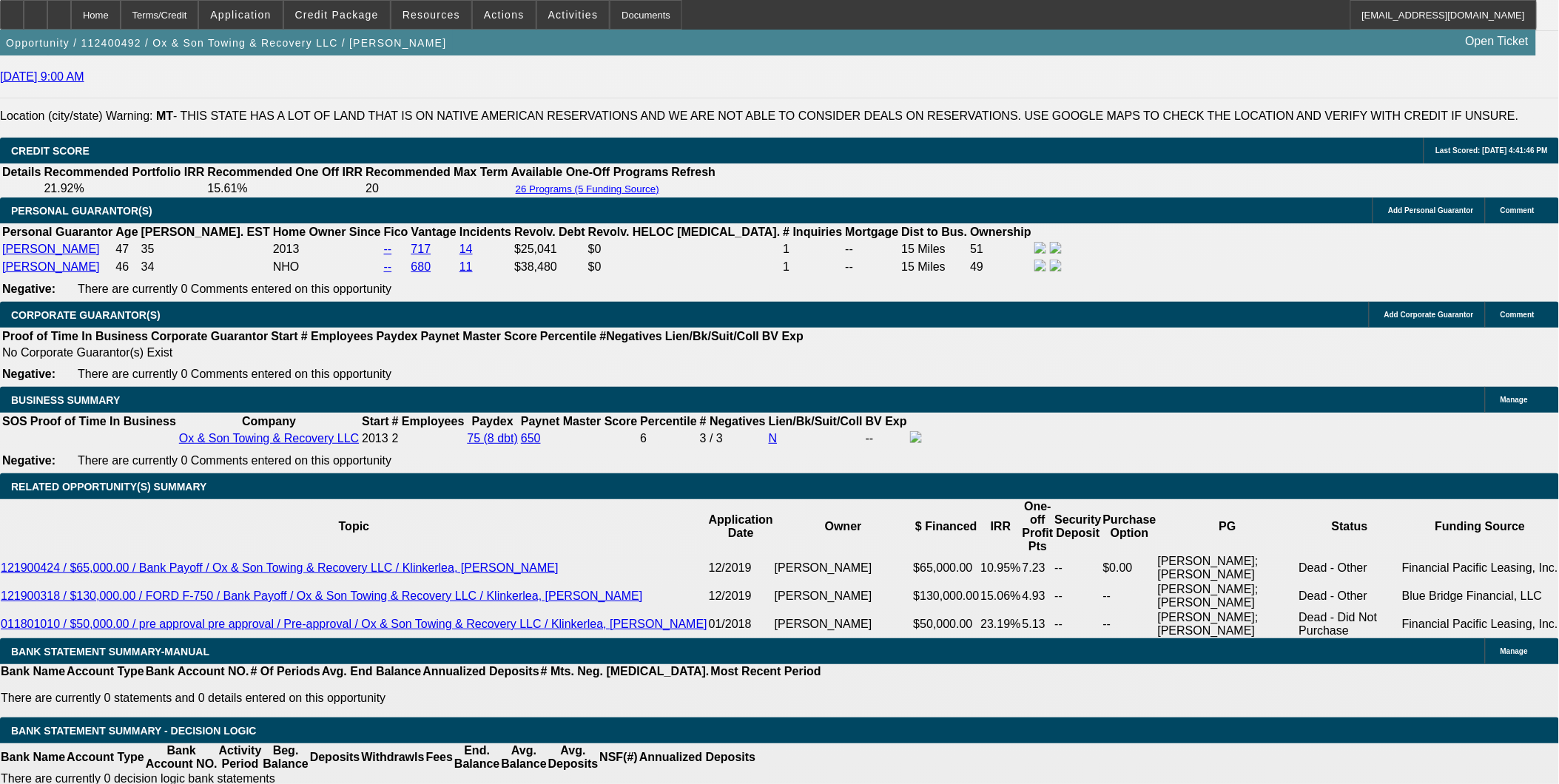
select select "0"
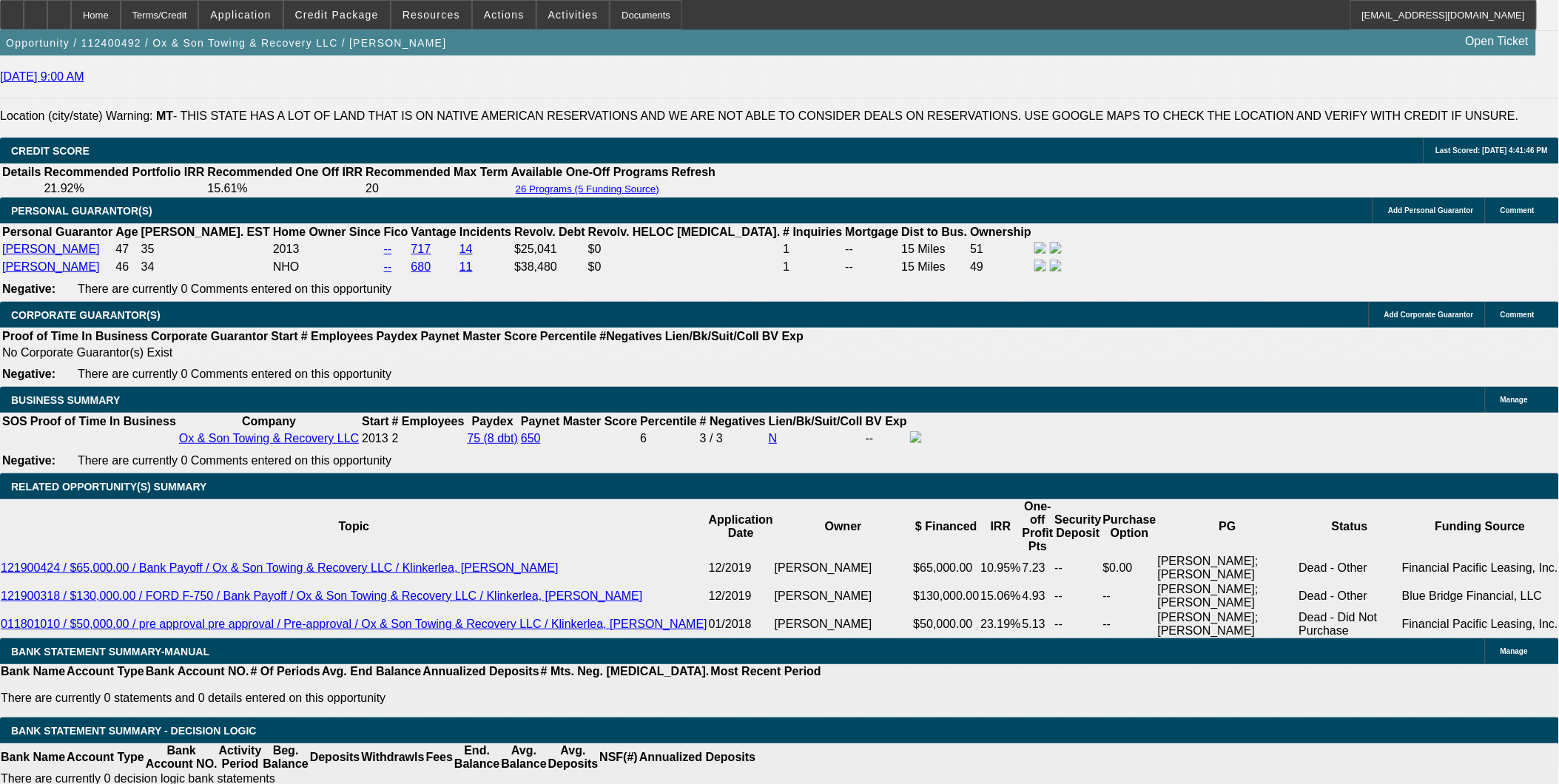
select select "0"
select select "1"
select select "3"
select select "6"
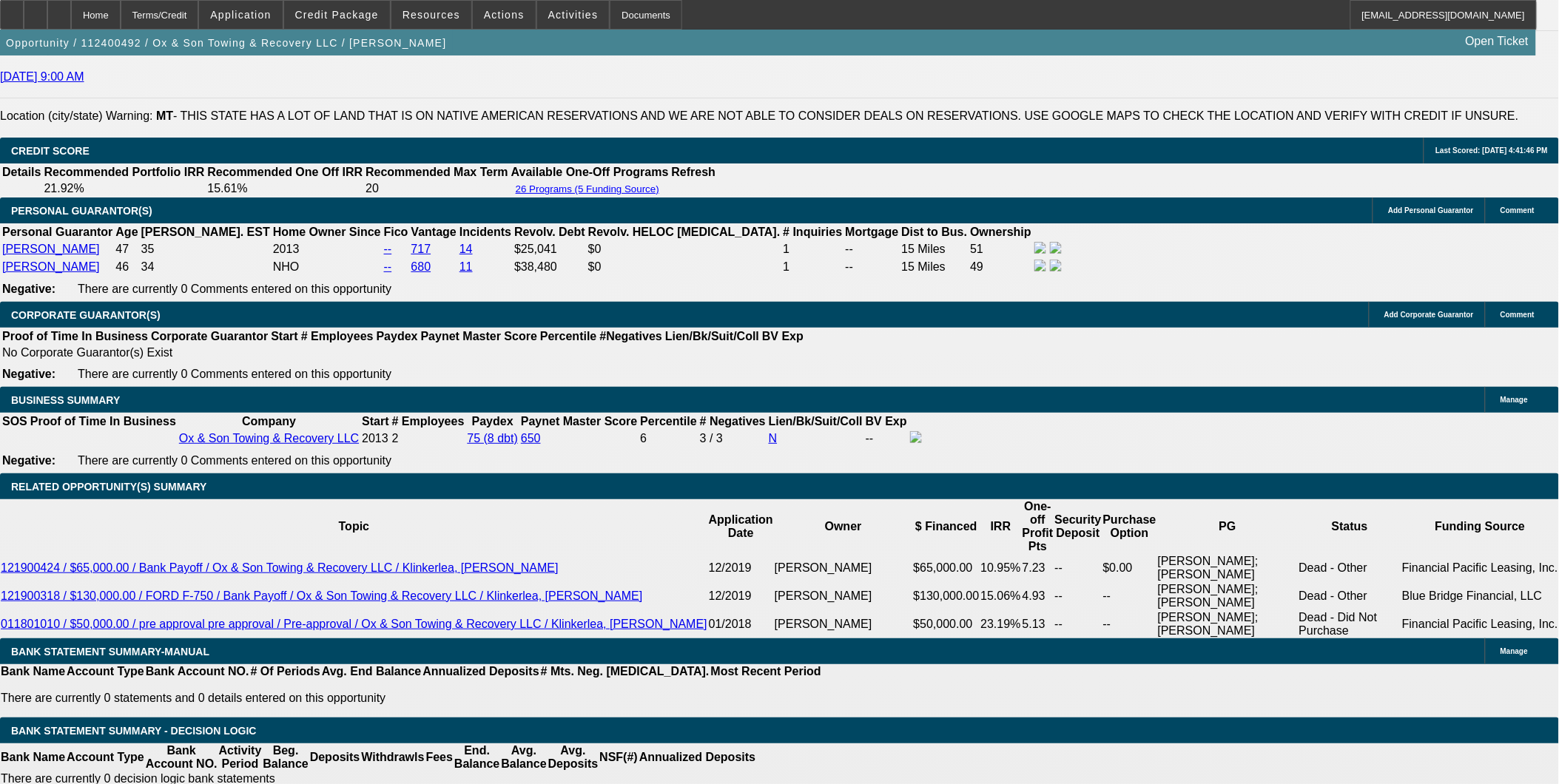
select select "1"
select select "3"
select select "6"
select select "1"
select select "3"
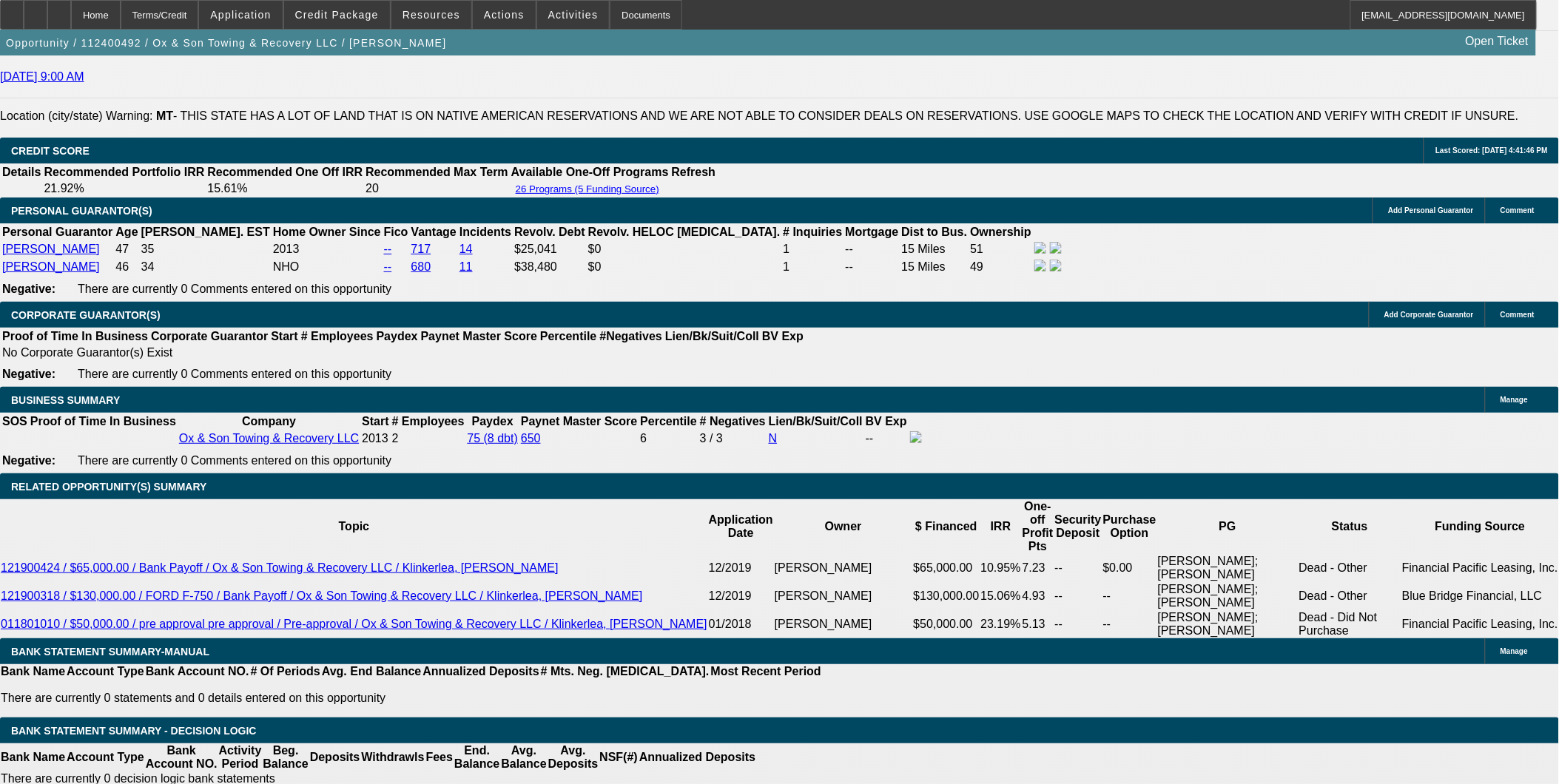
select select "6"
select select "1"
select select "3"
select select "6"
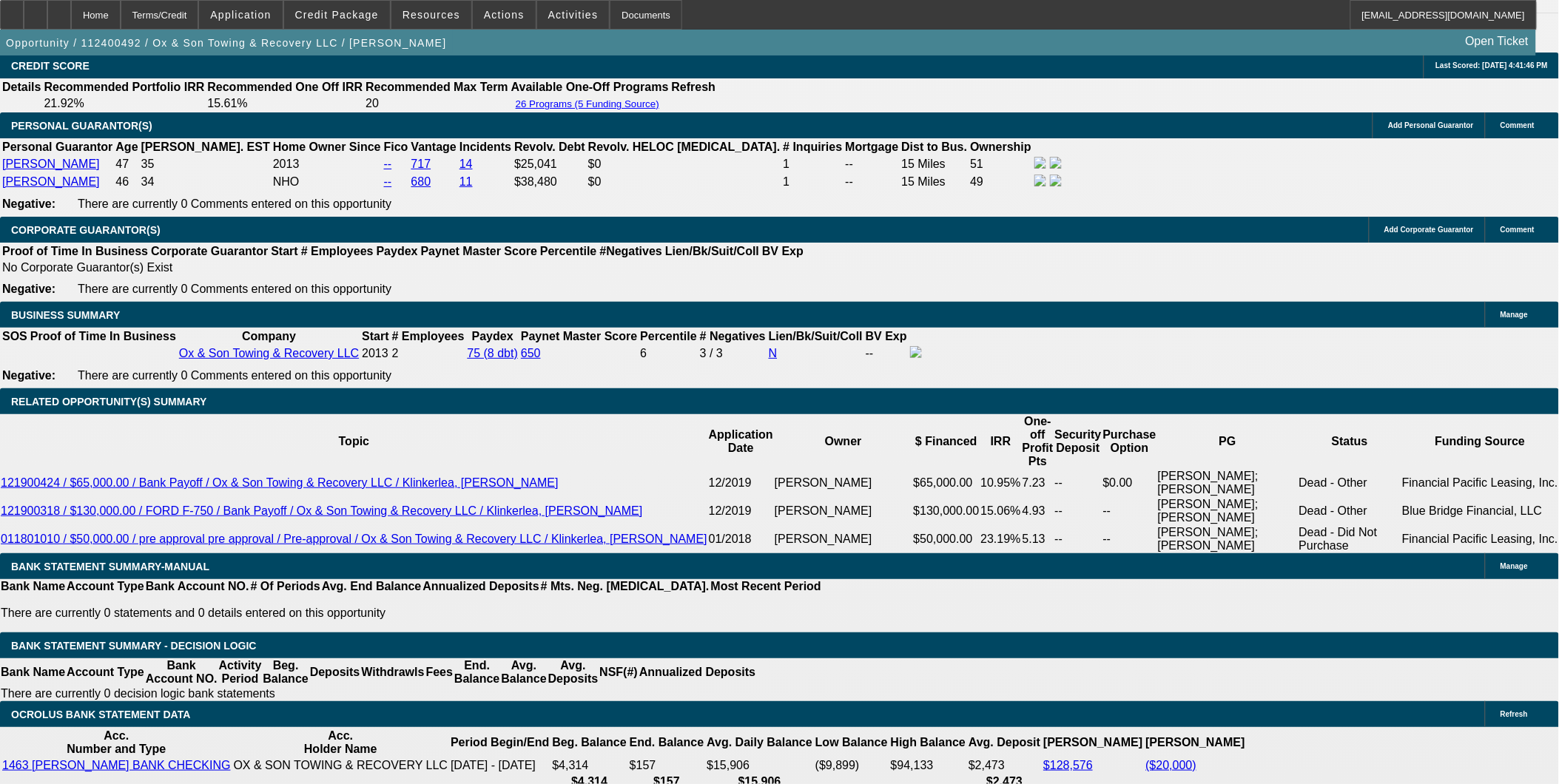
scroll to position [2143, 0]
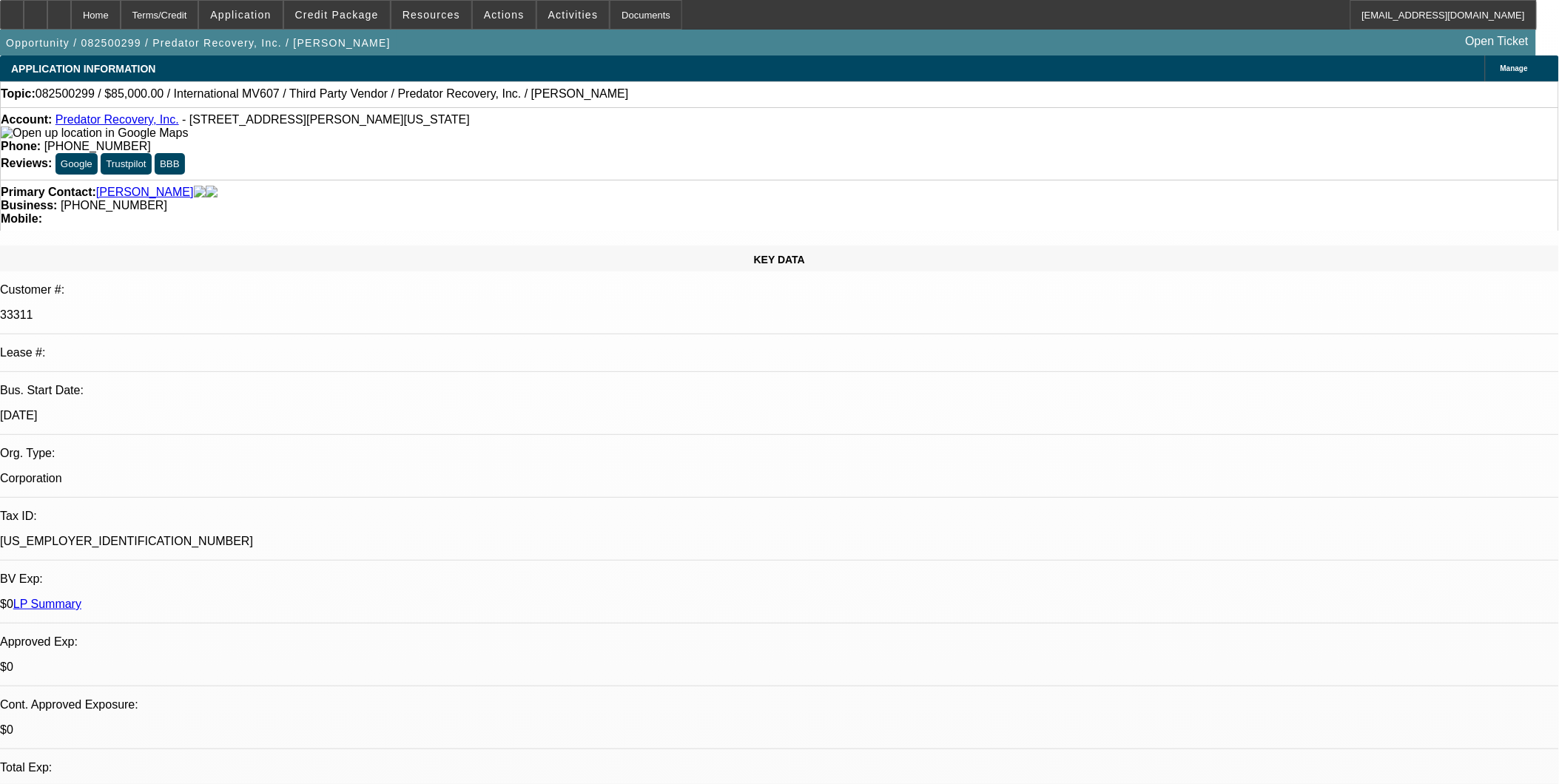
select select "0"
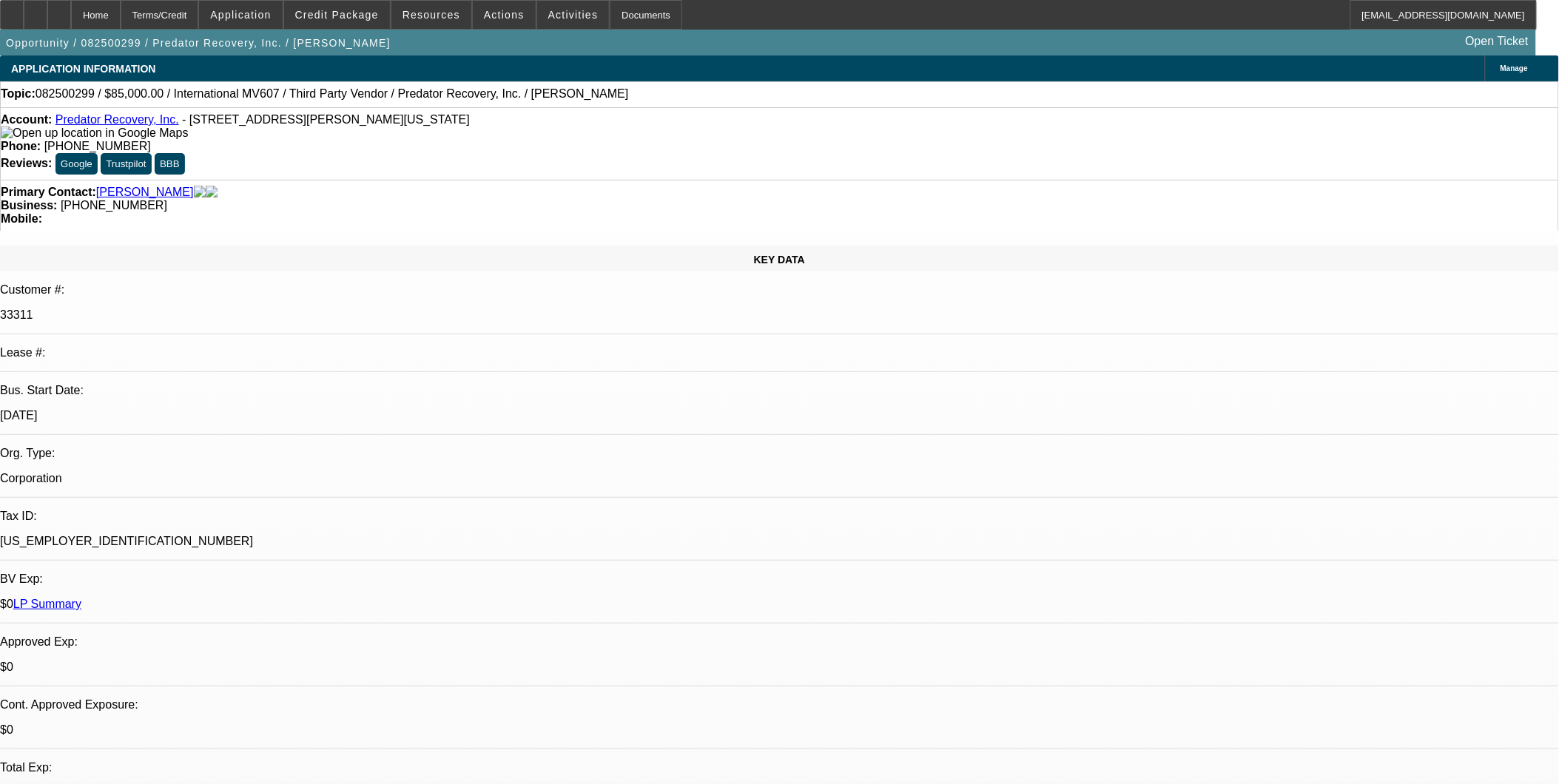
select select "0"
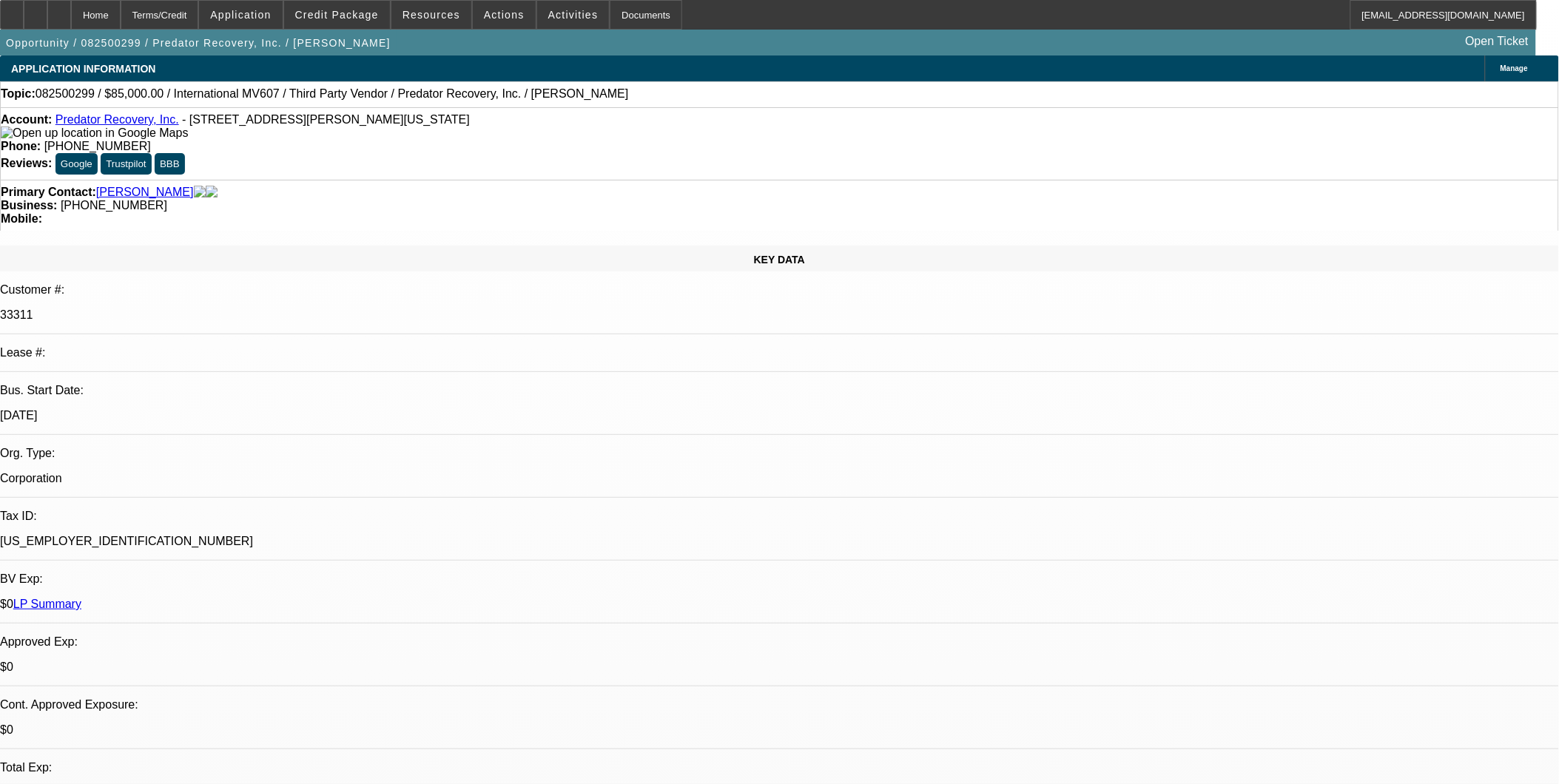
select select "0"
select select "1"
select select "6"
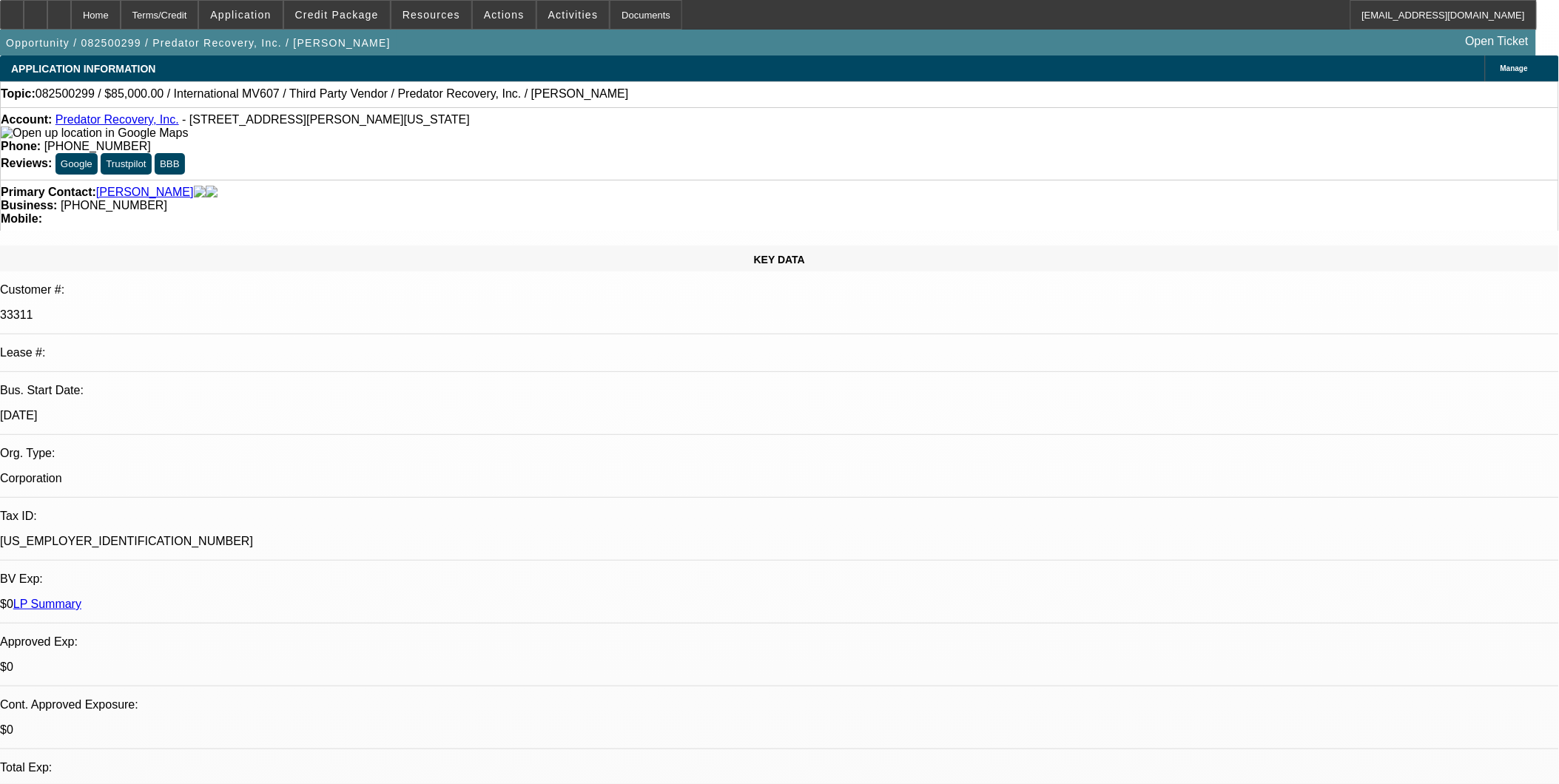
select select "1"
select select "6"
select select "1"
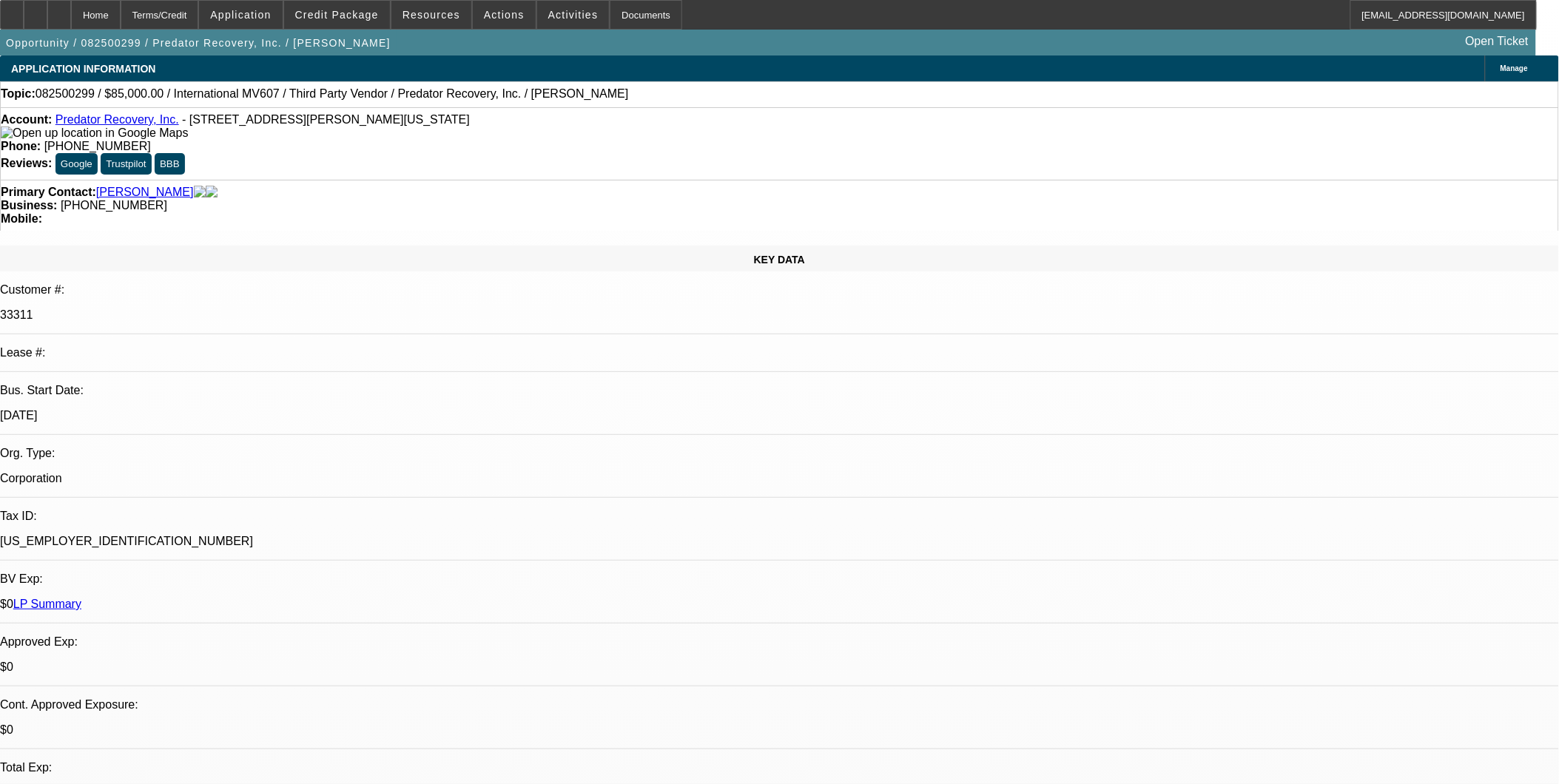
select select "6"
select select "1"
select select "6"
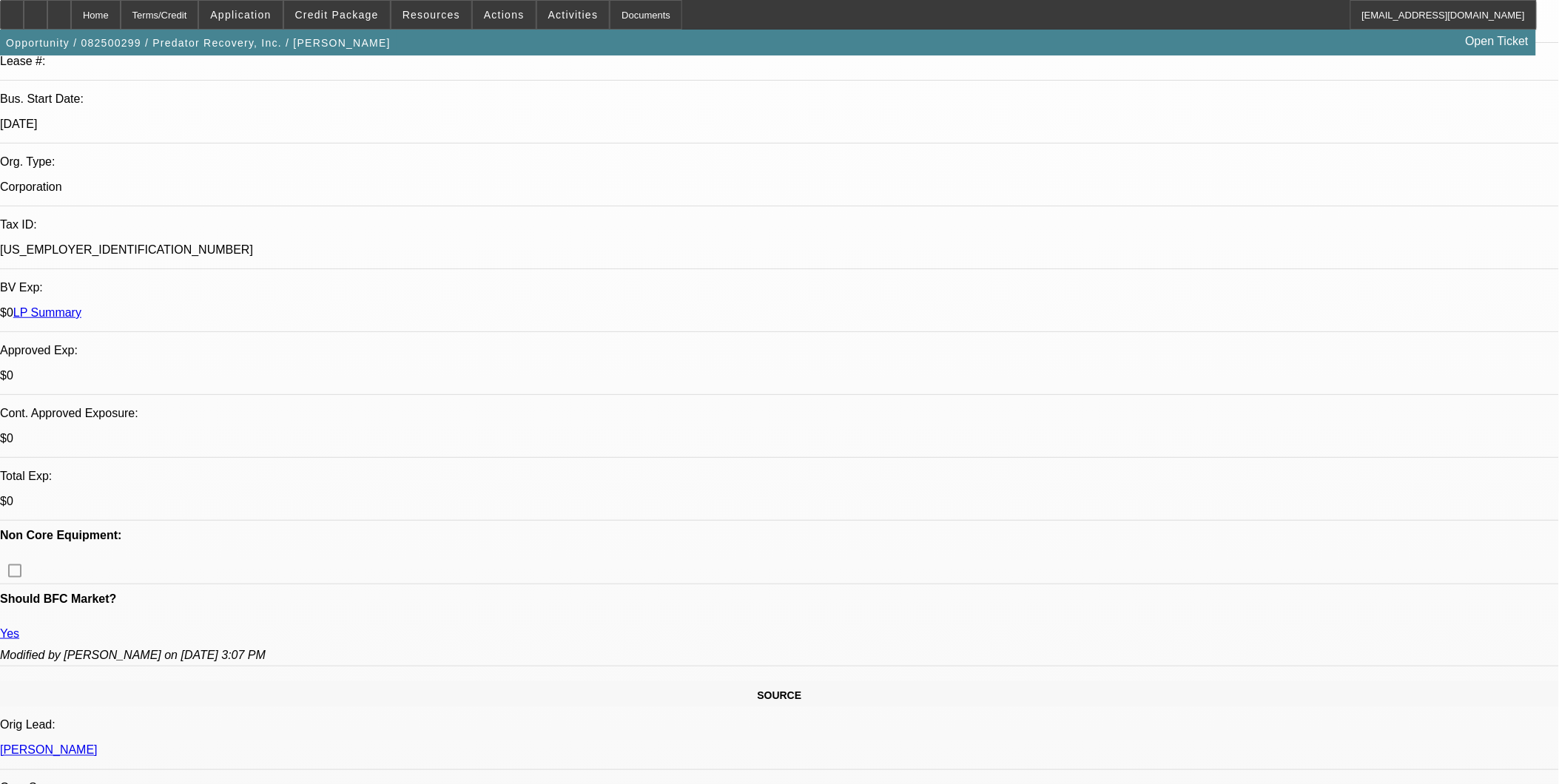
scroll to position [329, 0]
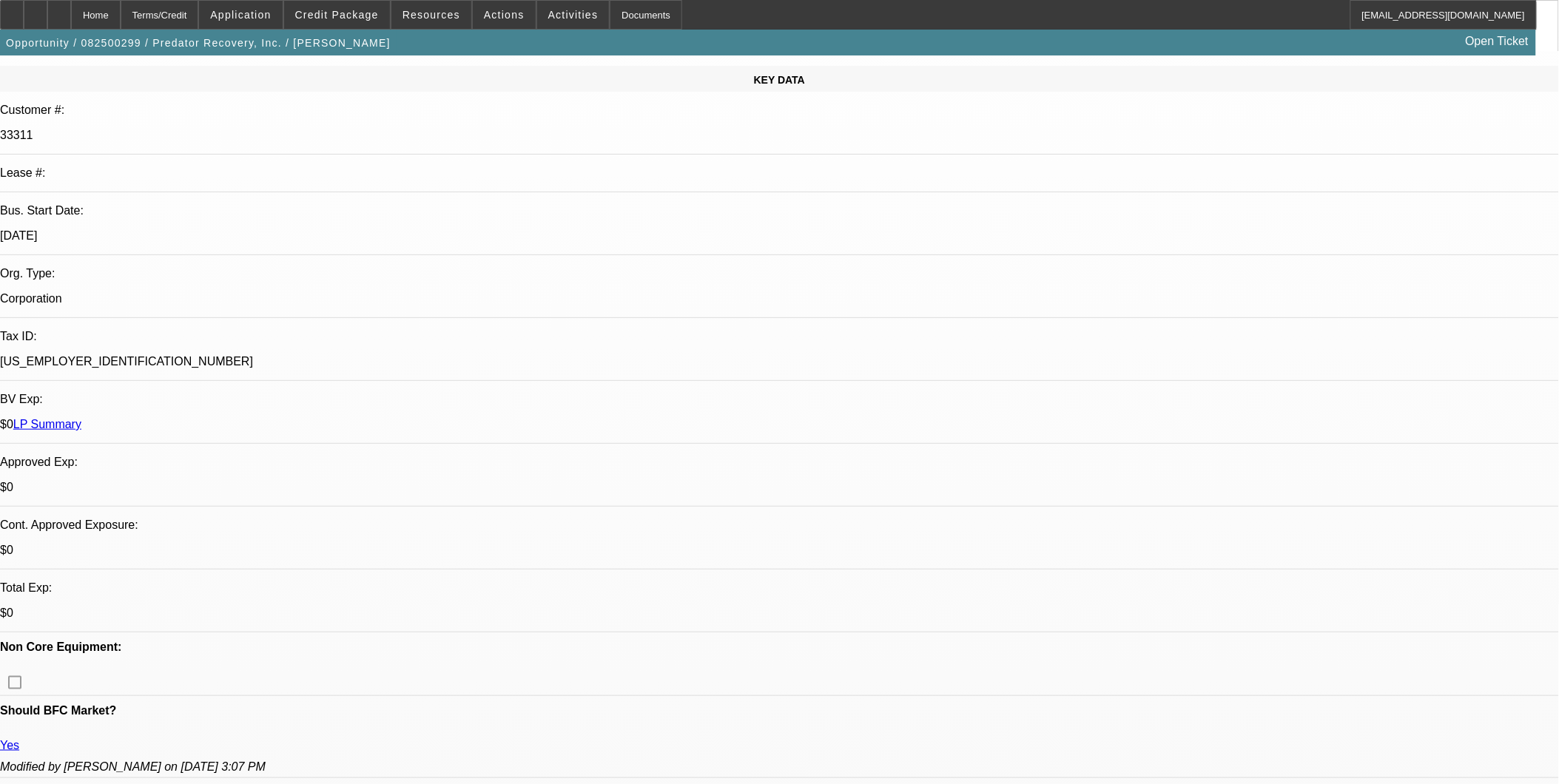
scroll to position [0, 0]
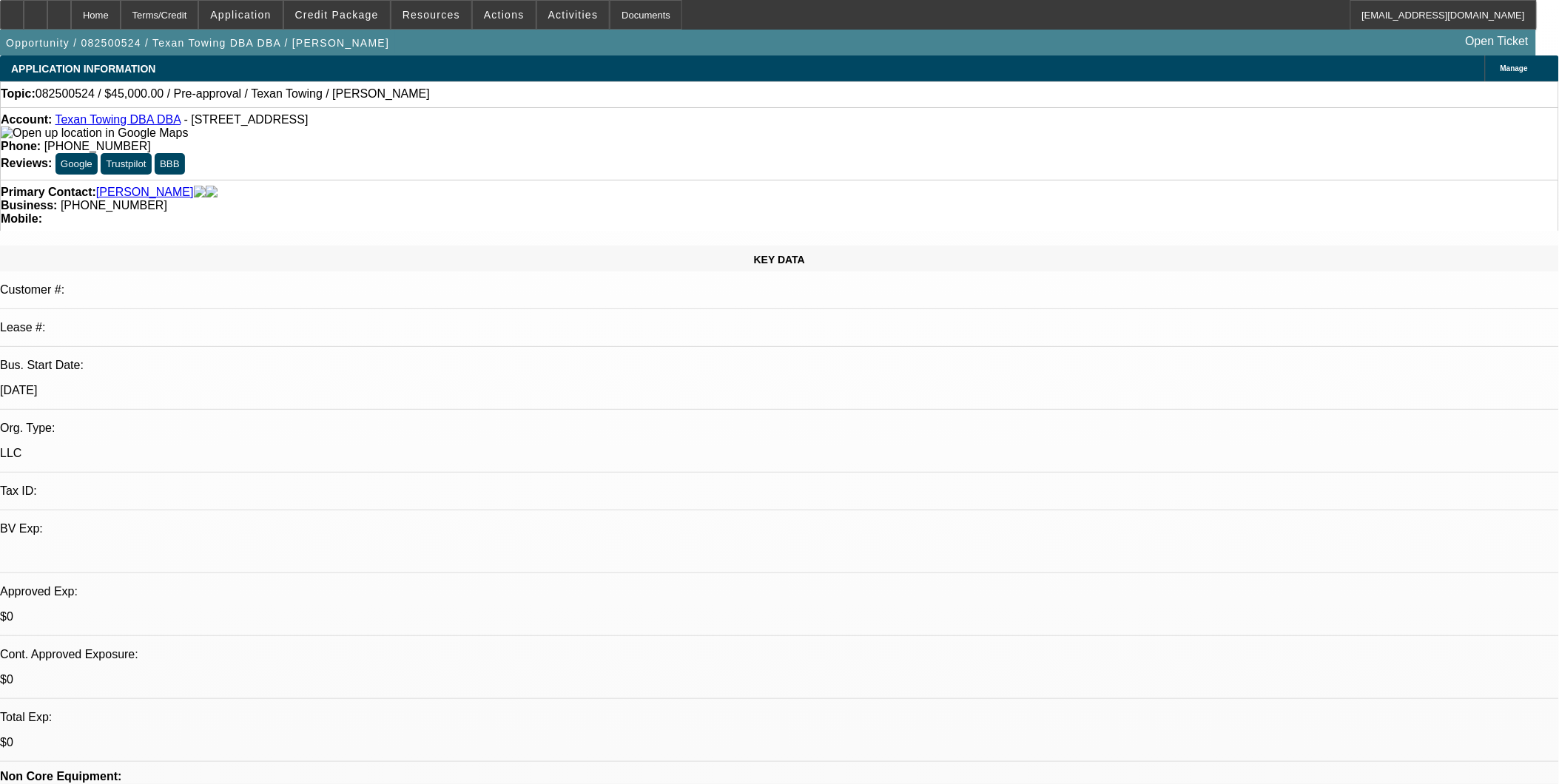
select select "0"
select select "2"
select select "0.1"
select select "1"
select select "2"
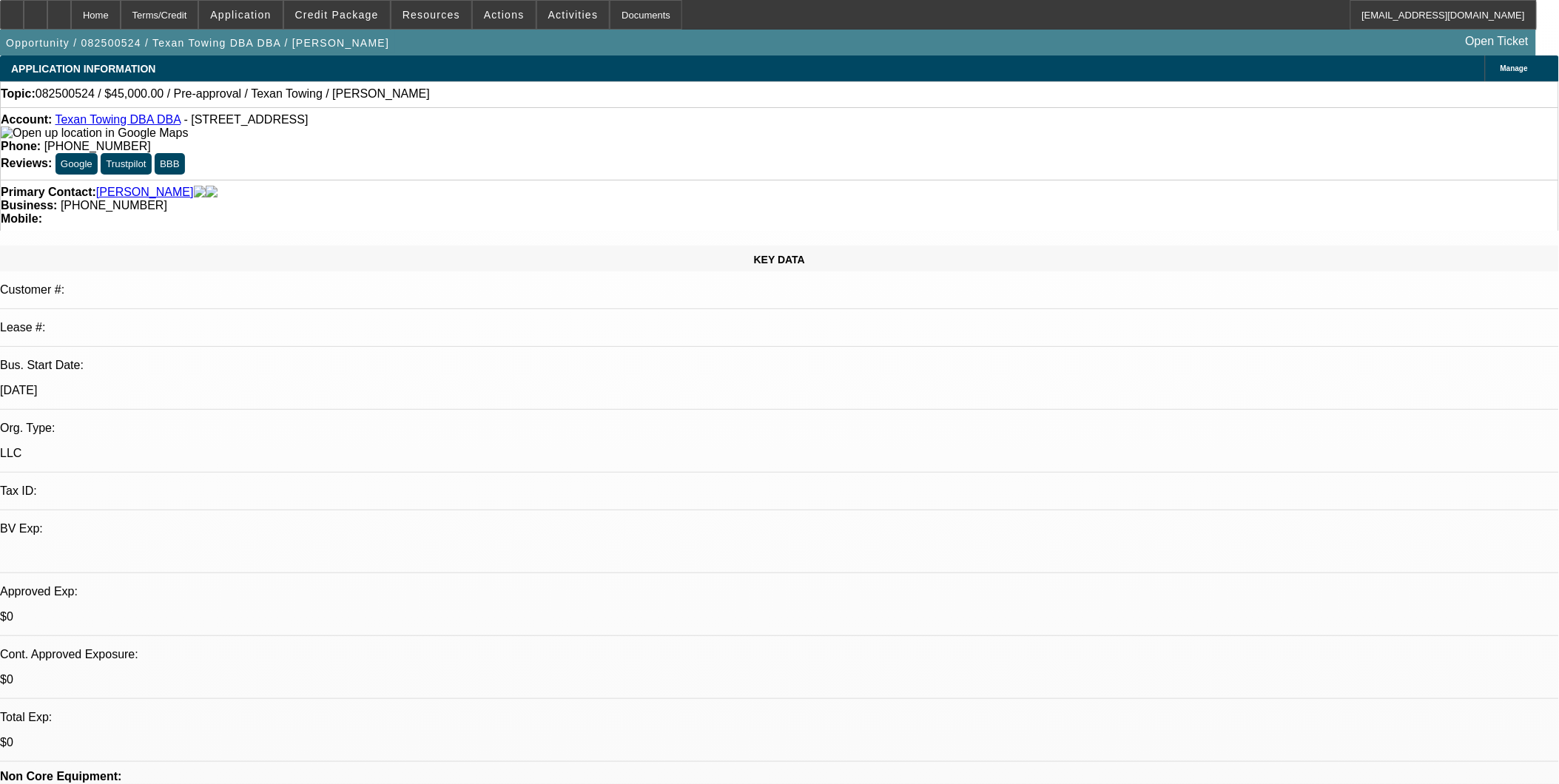
select select "4"
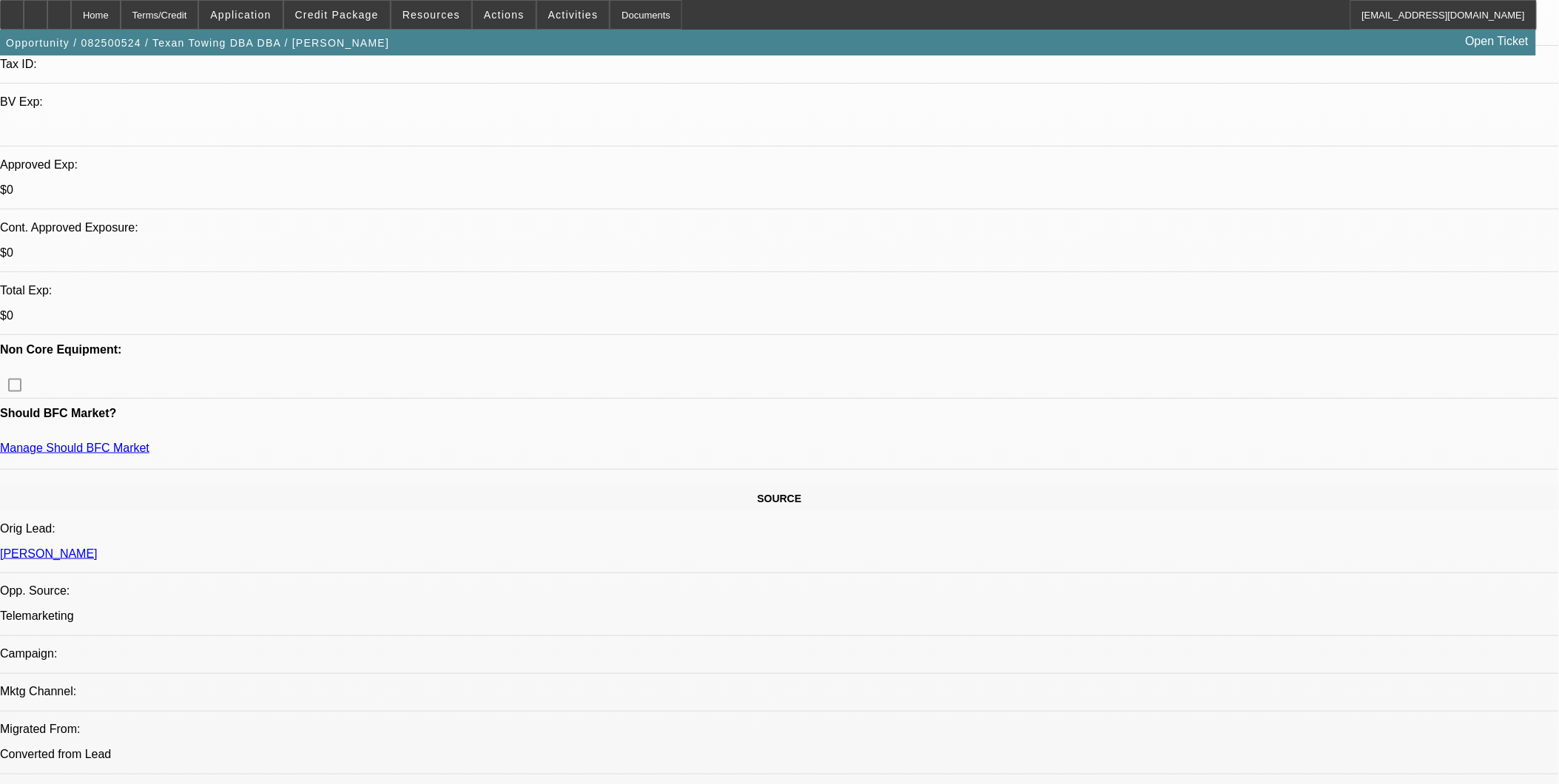
scroll to position [492, 0]
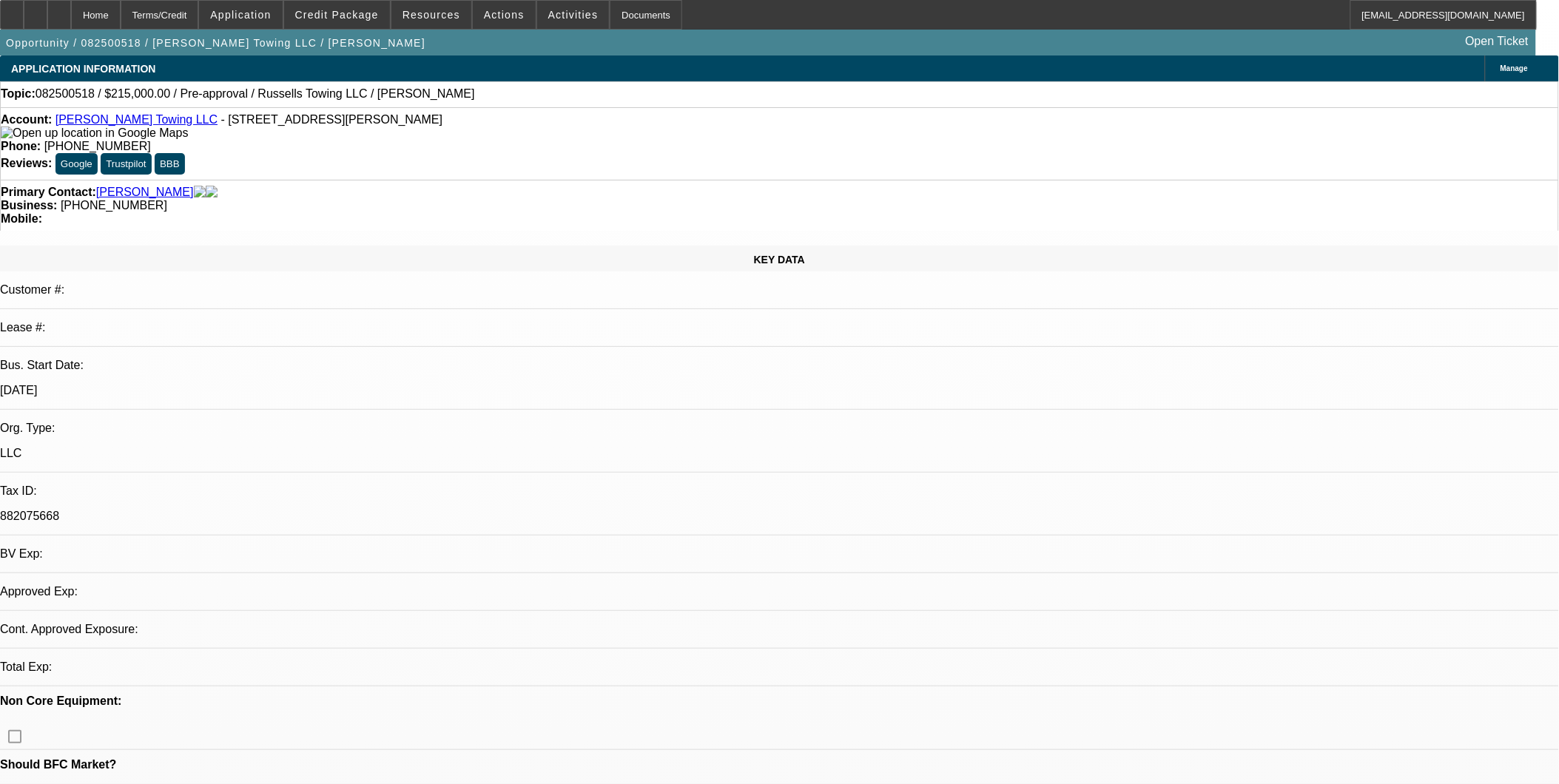
select select "0"
select select "2"
select select "0.1"
select select "1"
select select "2"
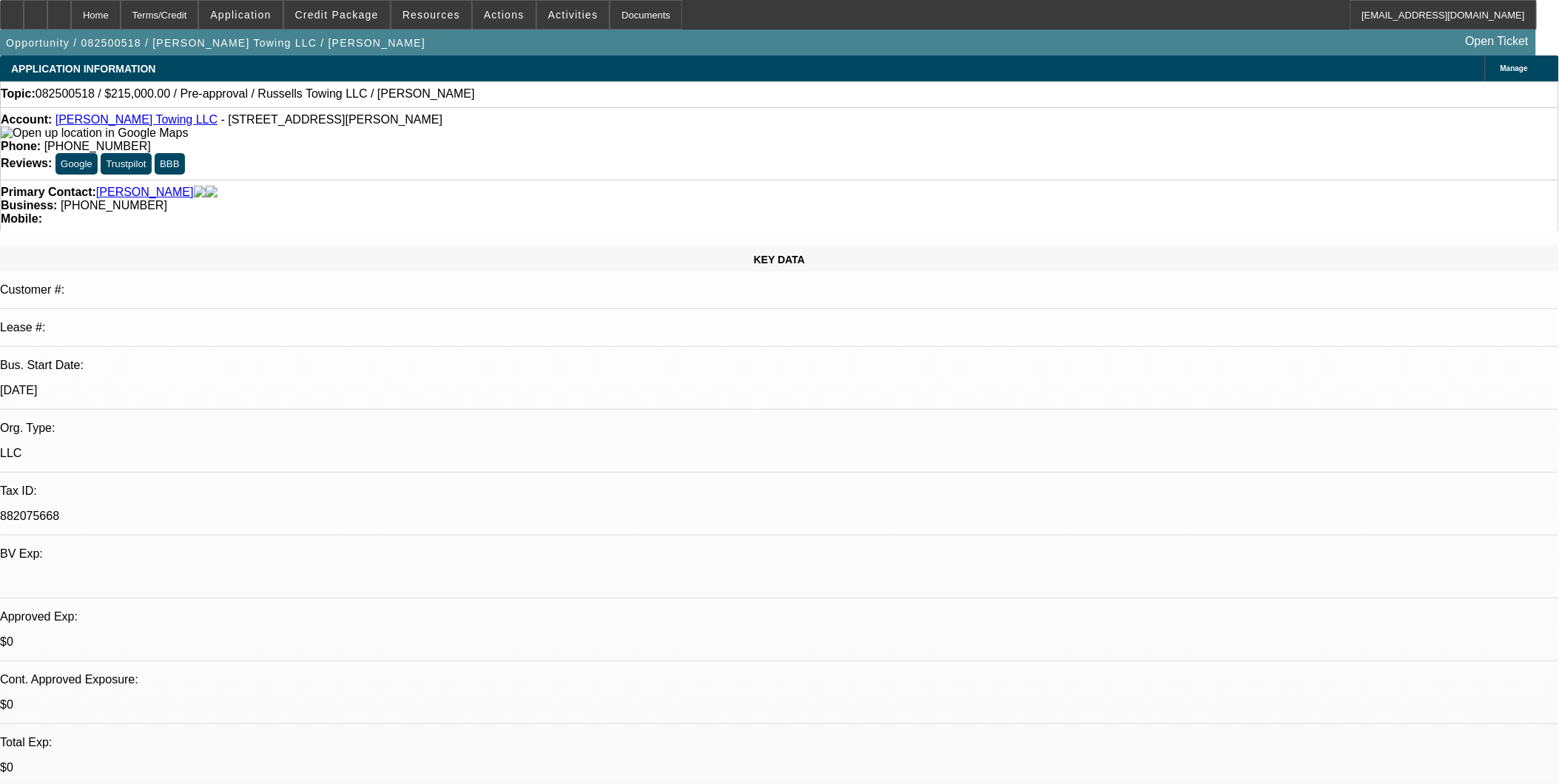
select select "4"
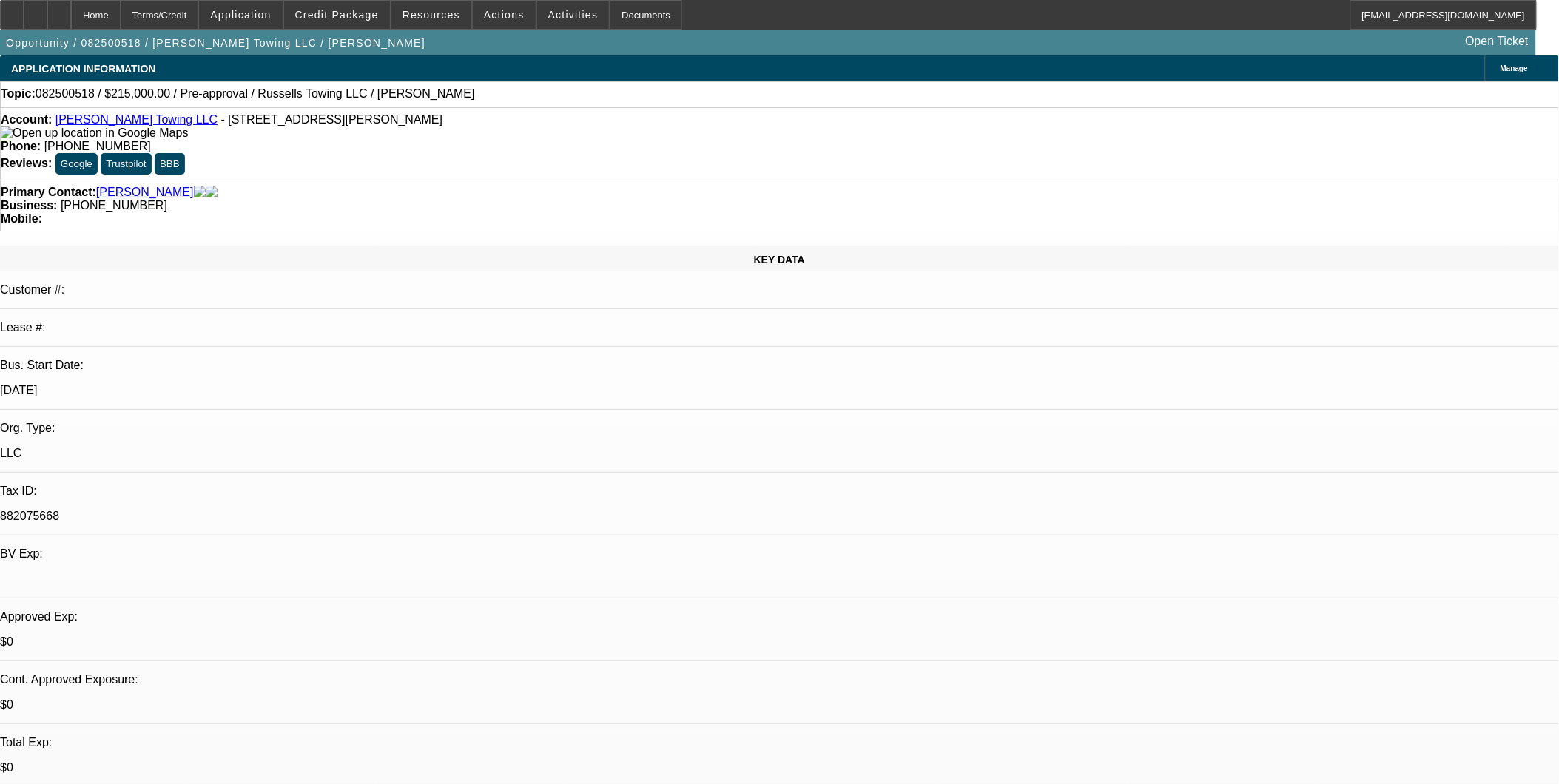
click at [95, 123] on link "[PERSON_NAME] Towing LLC" at bounding box center [137, 119] width 163 height 13
select select "0"
select select "2"
select select "0.1"
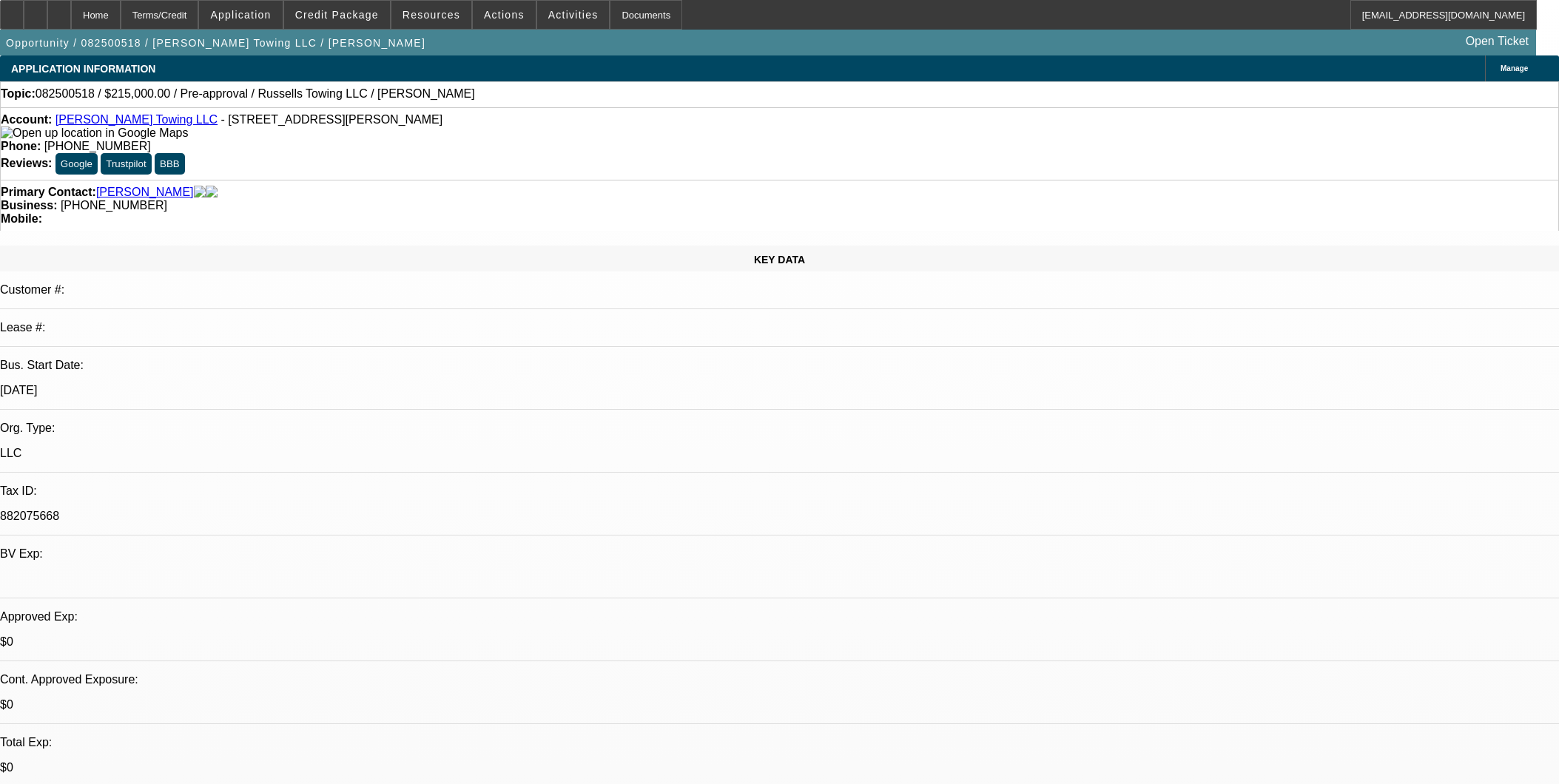
select select "4"
select select "0"
select select "2"
select select "0"
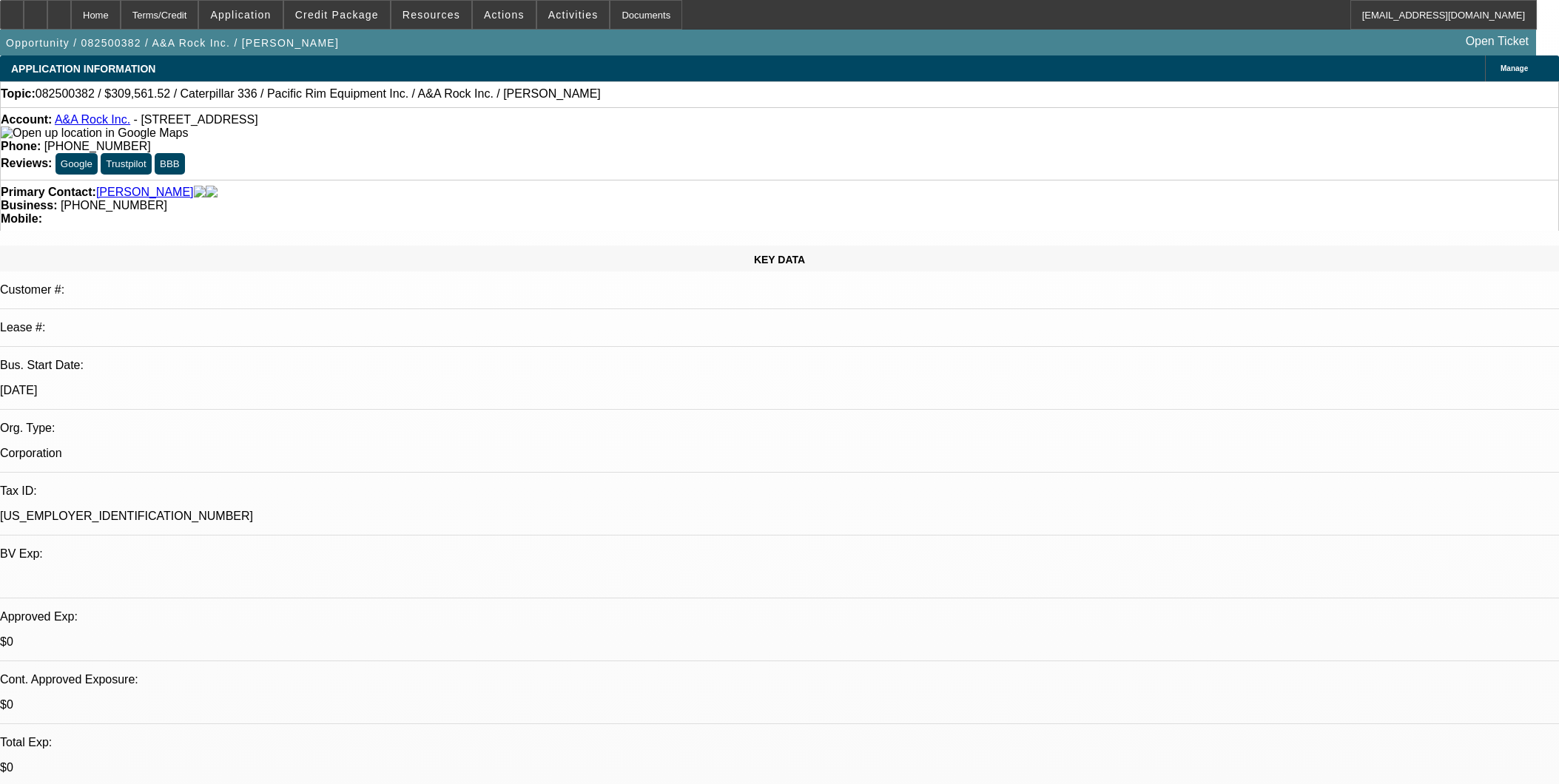
select select "6"
select select "0"
select select "2"
select select "0"
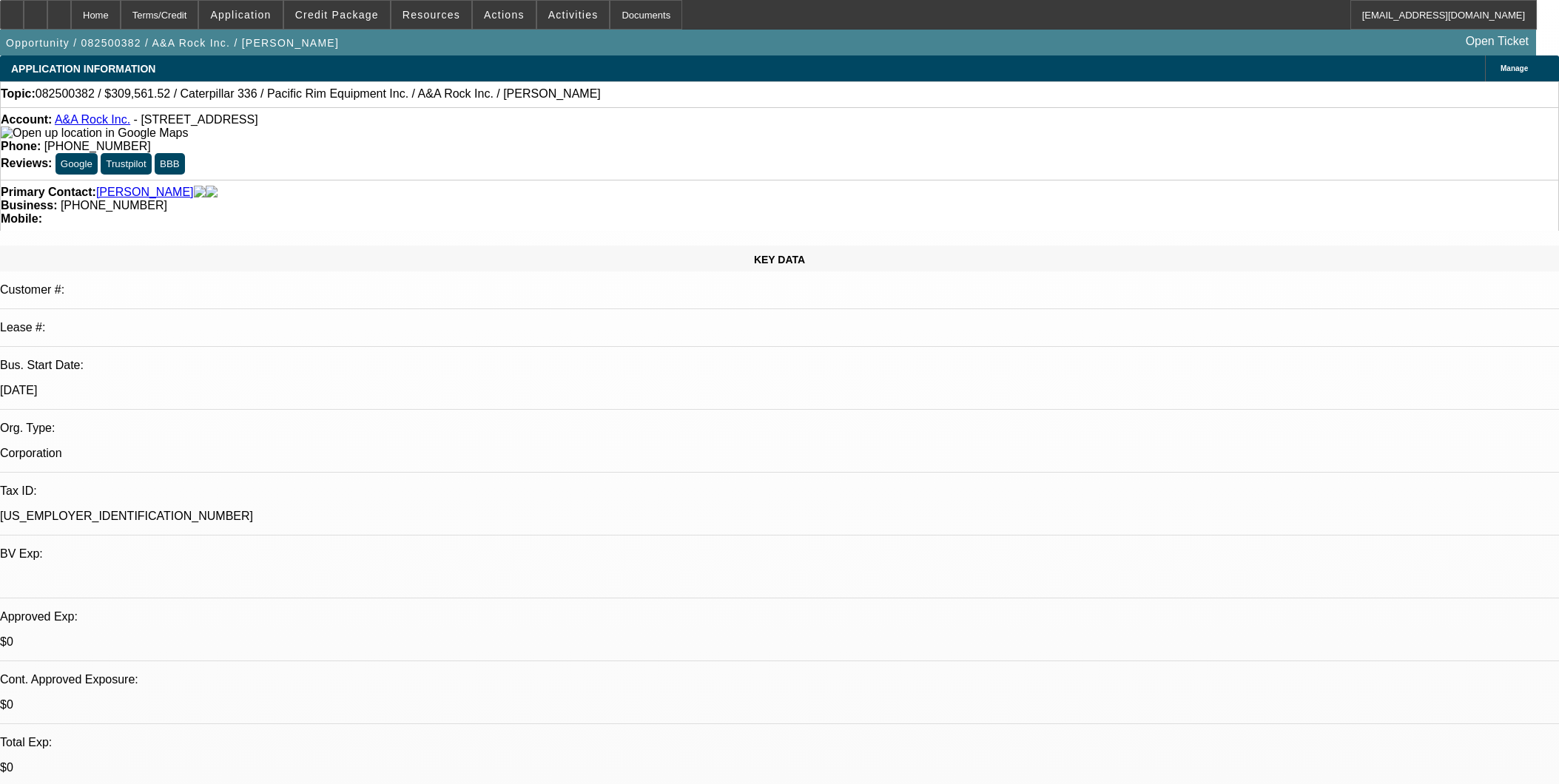
select select "6"
select select "0"
select select "2"
select select "0"
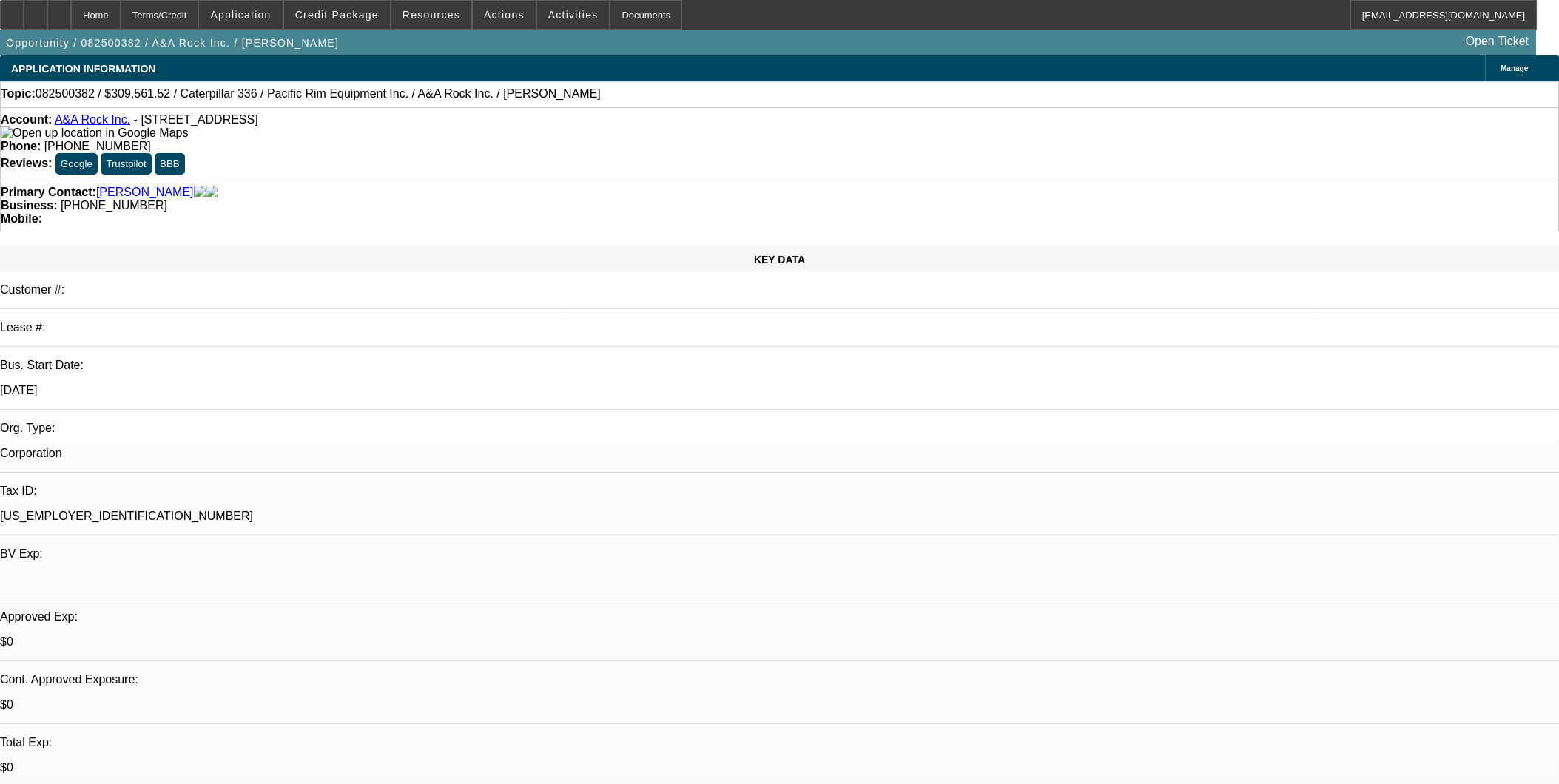
select select "6"
select select "0"
select select "2"
select select "0"
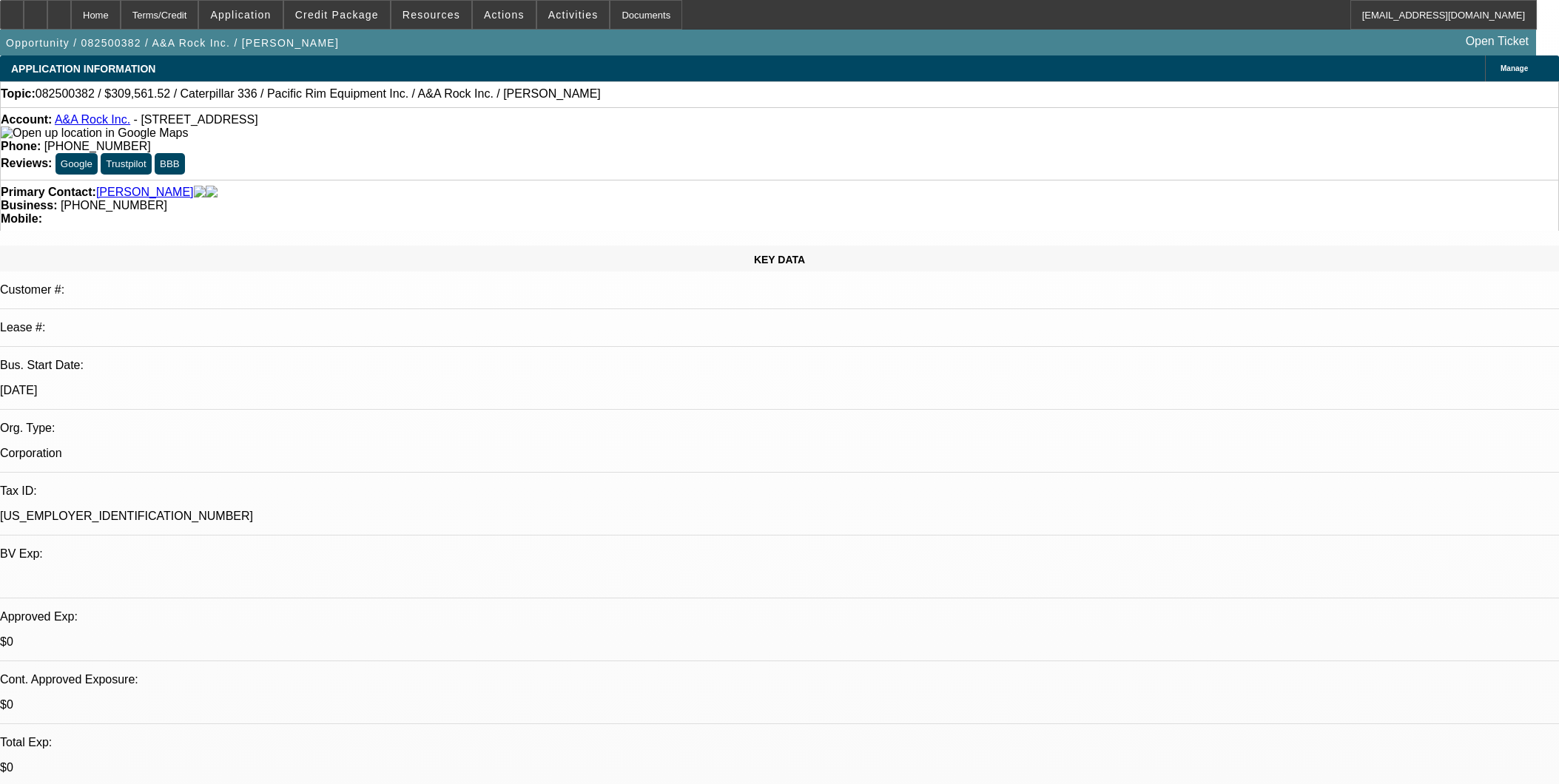
select select "6"
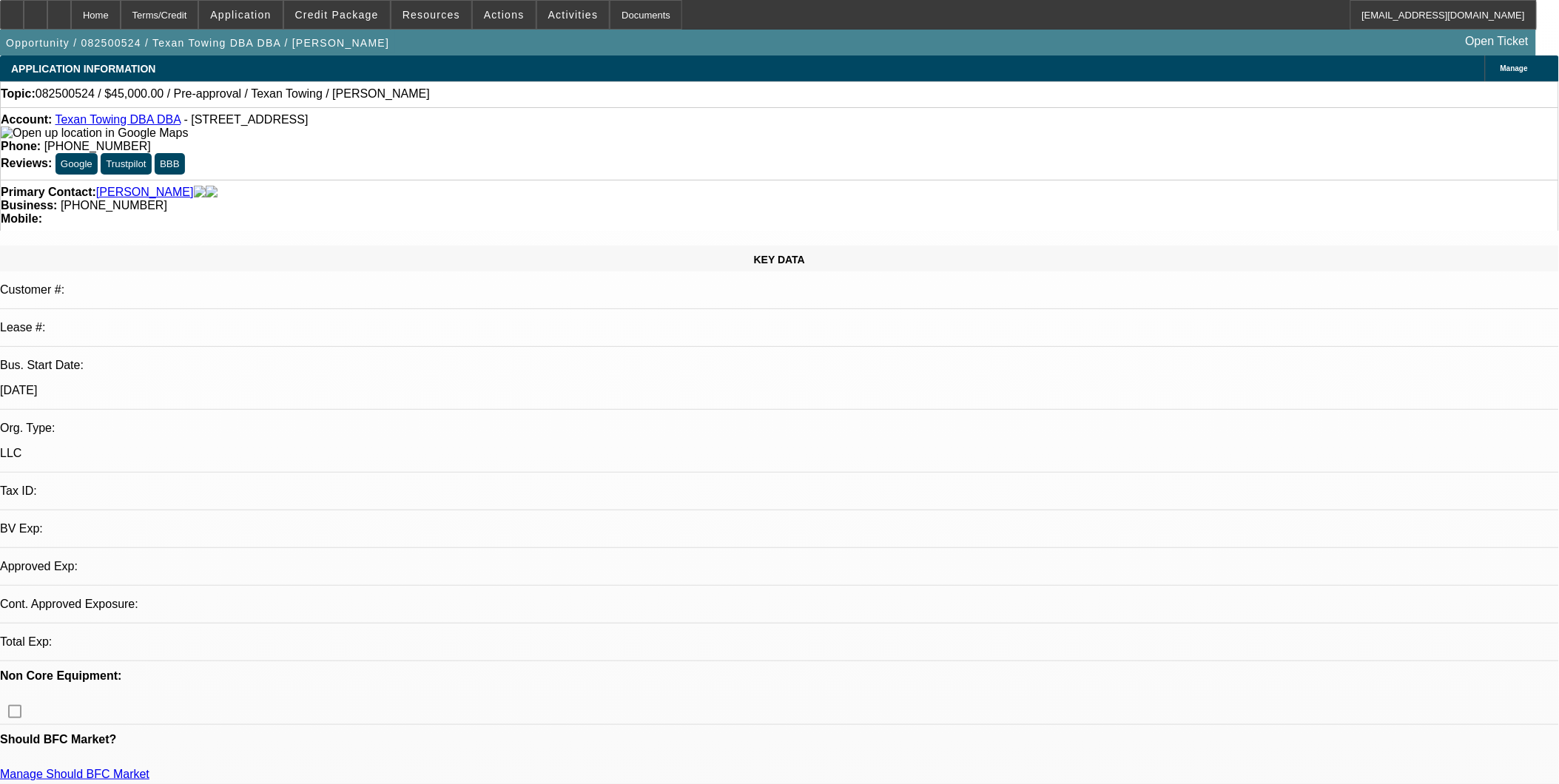
select select "0"
select select "2"
select select "0.1"
select select "4"
